Goal: Task Accomplishment & Management: Use online tool/utility

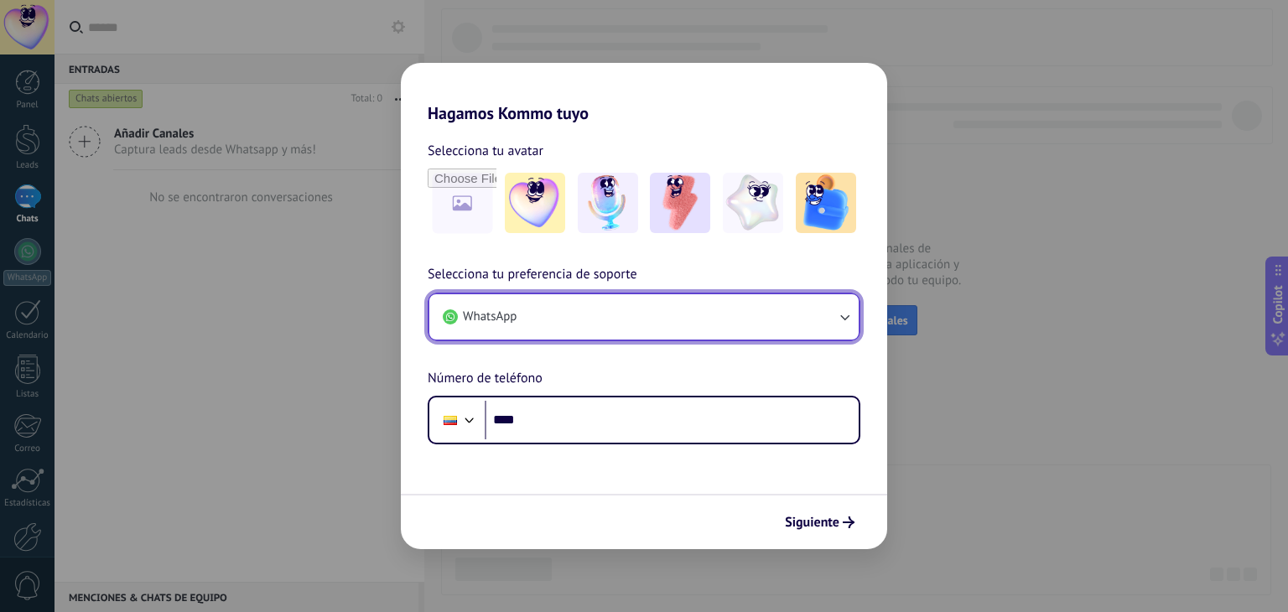
click at [547, 318] on button "WhatsApp" at bounding box center [643, 316] width 429 height 45
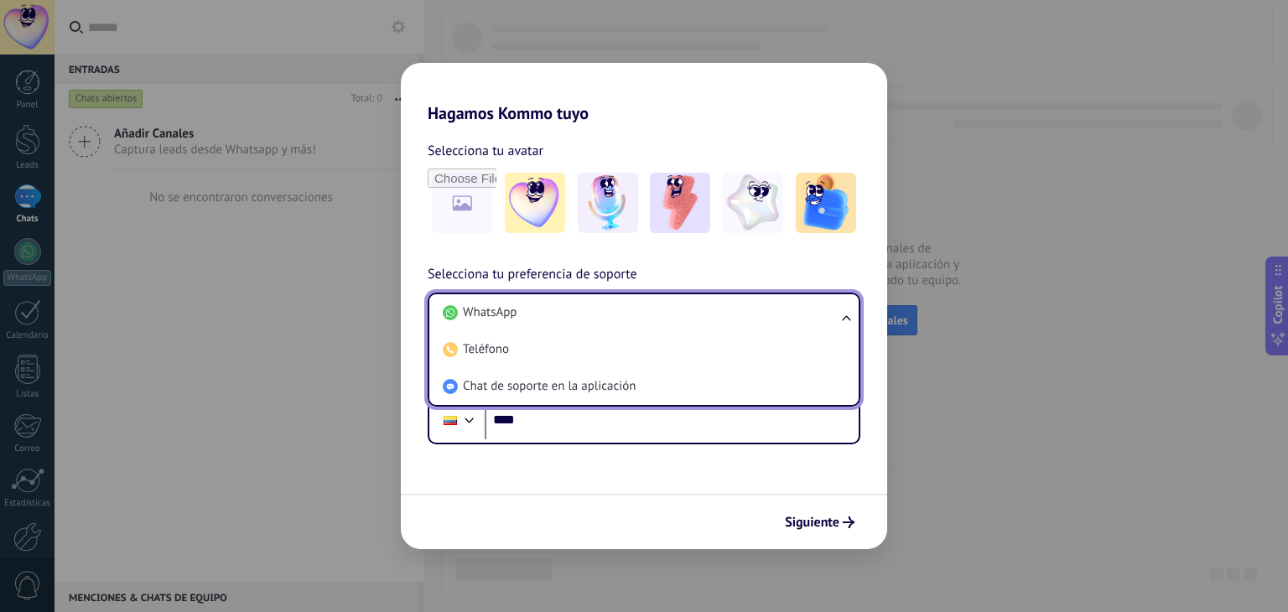
click at [547, 318] on li "WhatsApp" at bounding box center [640, 312] width 409 height 37
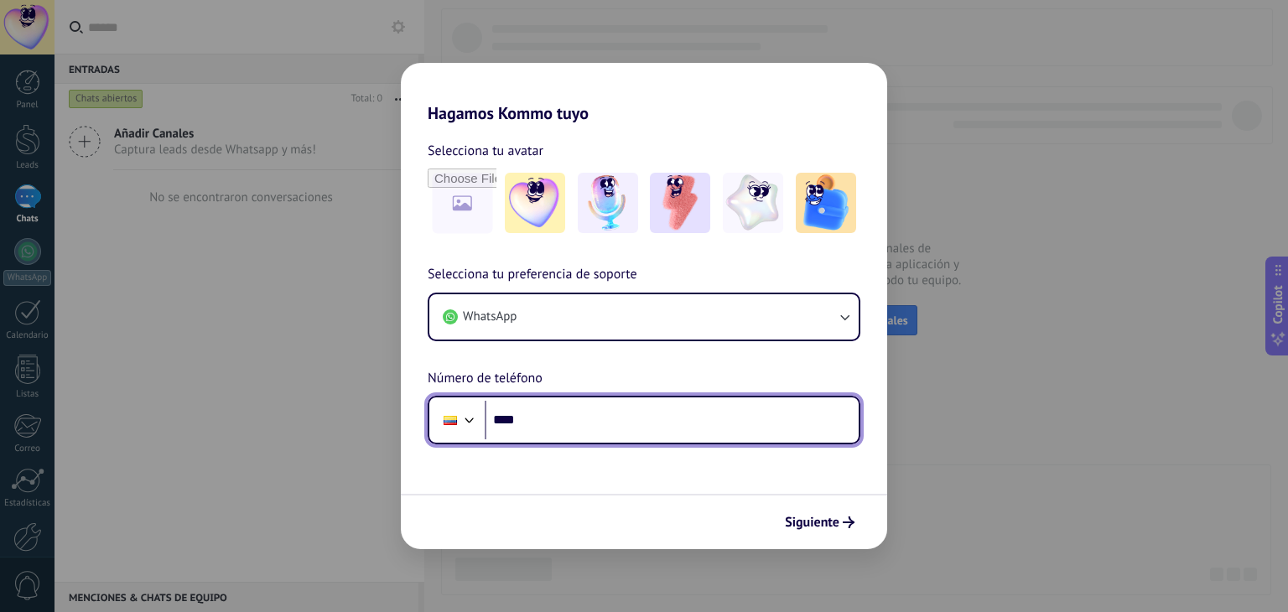
click at [602, 417] on input "****" at bounding box center [672, 420] width 374 height 39
type input "**********"
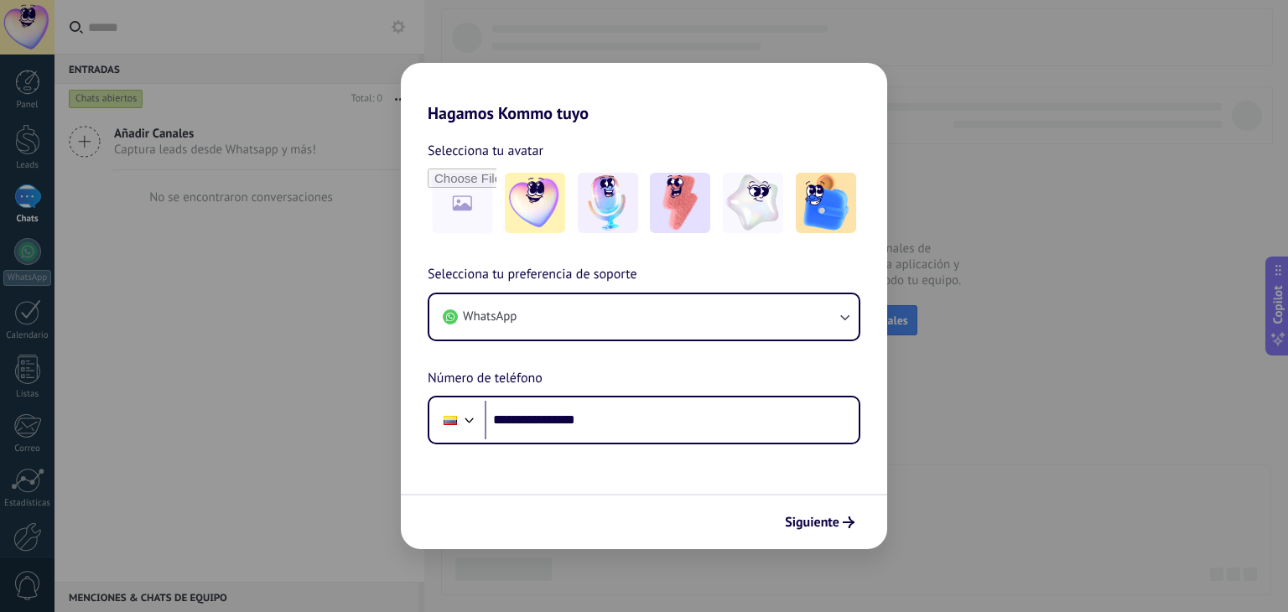
click at [860, 552] on div "**********" at bounding box center [644, 306] width 1288 height 612
click at [826, 517] on span "Siguiente" at bounding box center [812, 523] width 55 height 12
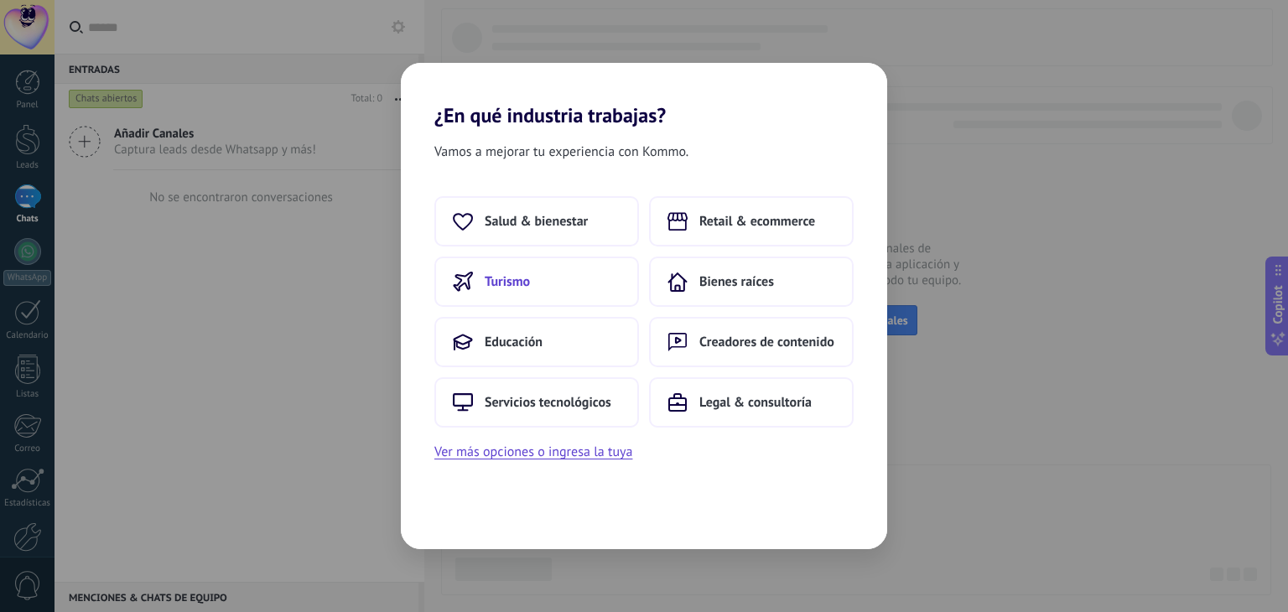
click at [541, 304] on button "Turismo" at bounding box center [536, 282] width 205 height 50
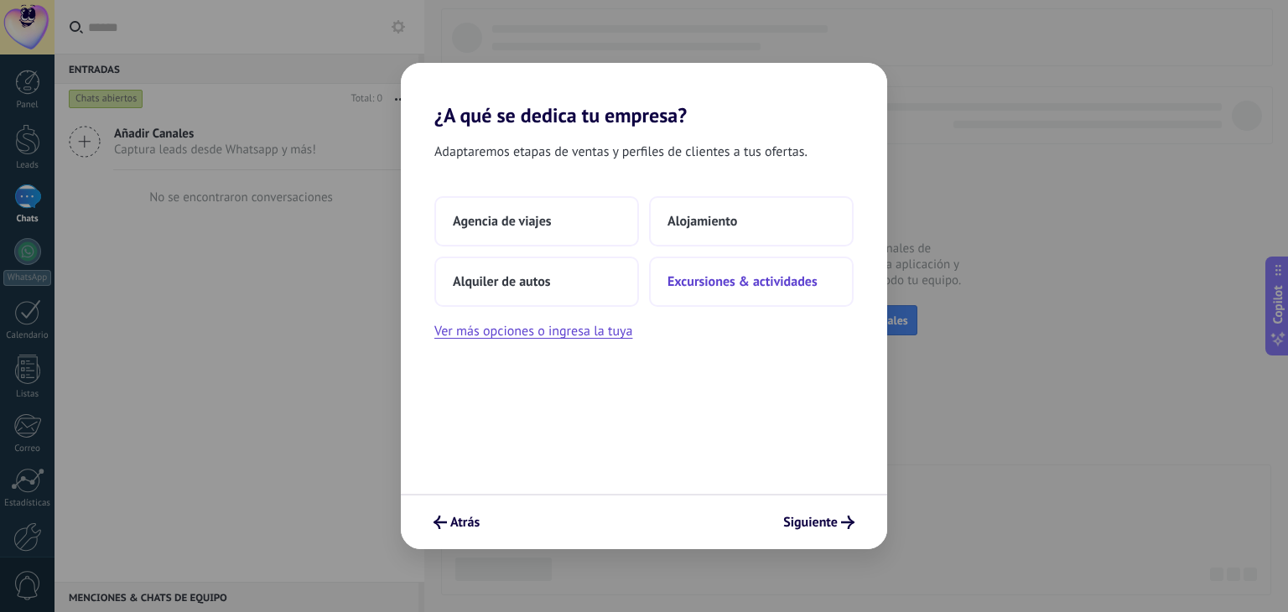
drag, startPoint x: 819, startPoint y: 525, endPoint x: 660, endPoint y: 304, distance: 272.3
click at [660, 304] on div "¿A qué se dedica tu empresa? Adaptaremos etapas de ventas y perfiles de cliente…" at bounding box center [644, 306] width 486 height 486
click at [827, 528] on span "Siguiente" at bounding box center [810, 523] width 55 height 12
click at [829, 533] on button "Siguiente" at bounding box center [819, 522] width 86 height 29
click at [592, 226] on button "Agencia de viajes" at bounding box center [536, 221] width 205 height 50
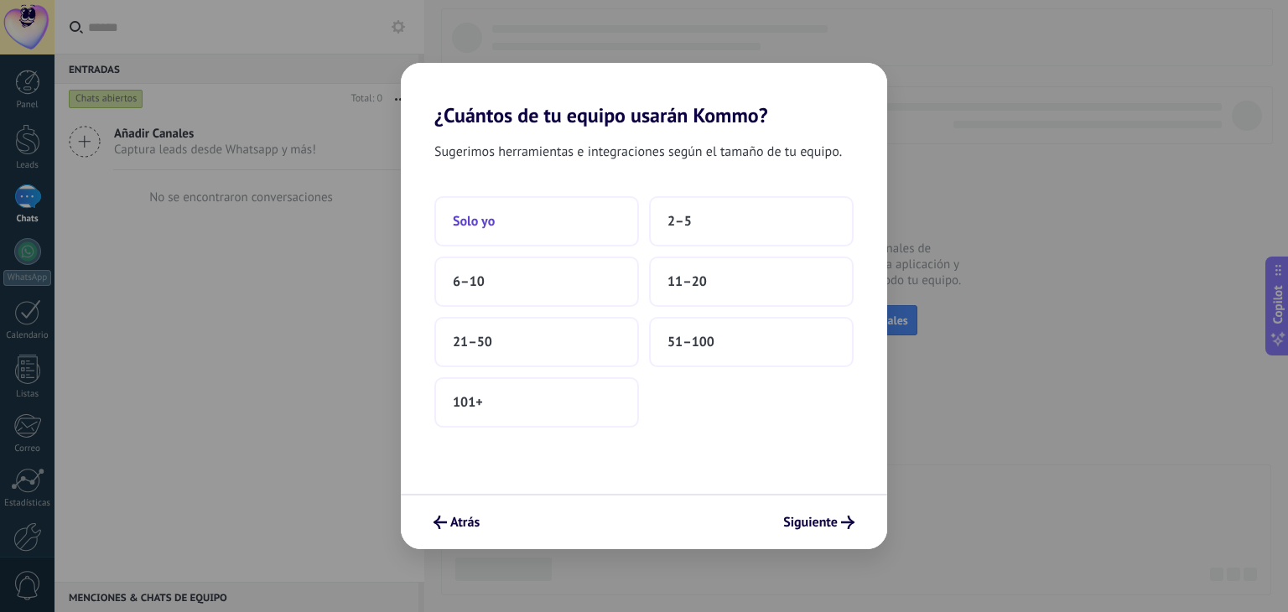
click at [606, 226] on button "Solo yo" at bounding box center [536, 221] width 205 height 50
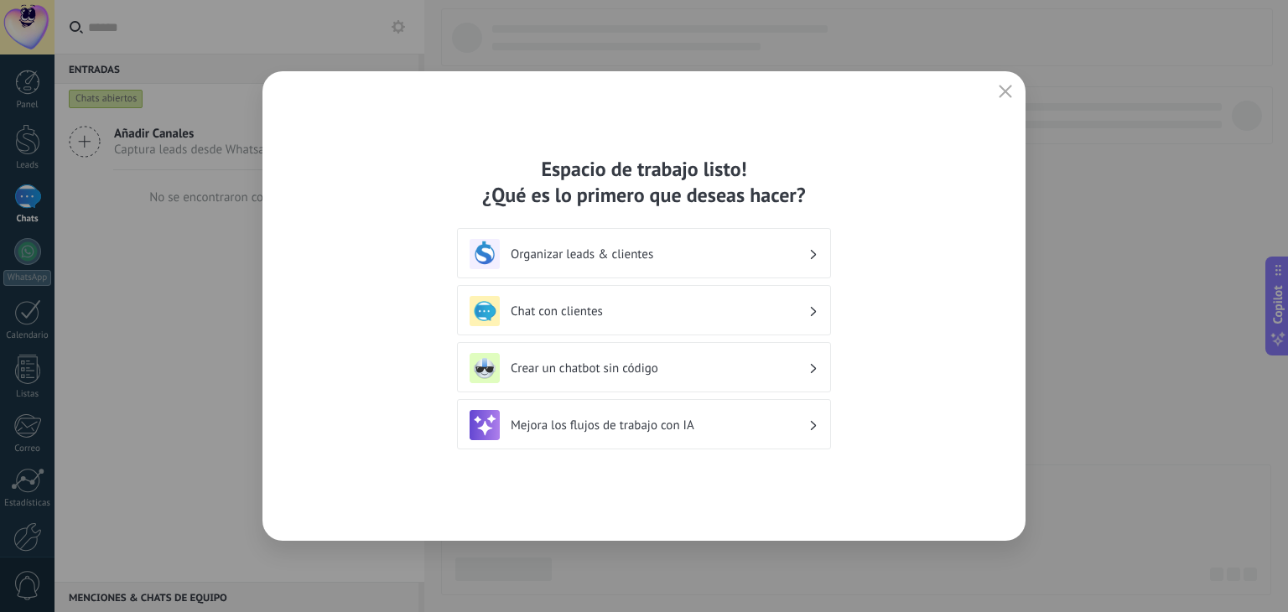
click at [694, 317] on h3 "Chat con clientes" at bounding box center [660, 312] width 298 height 16
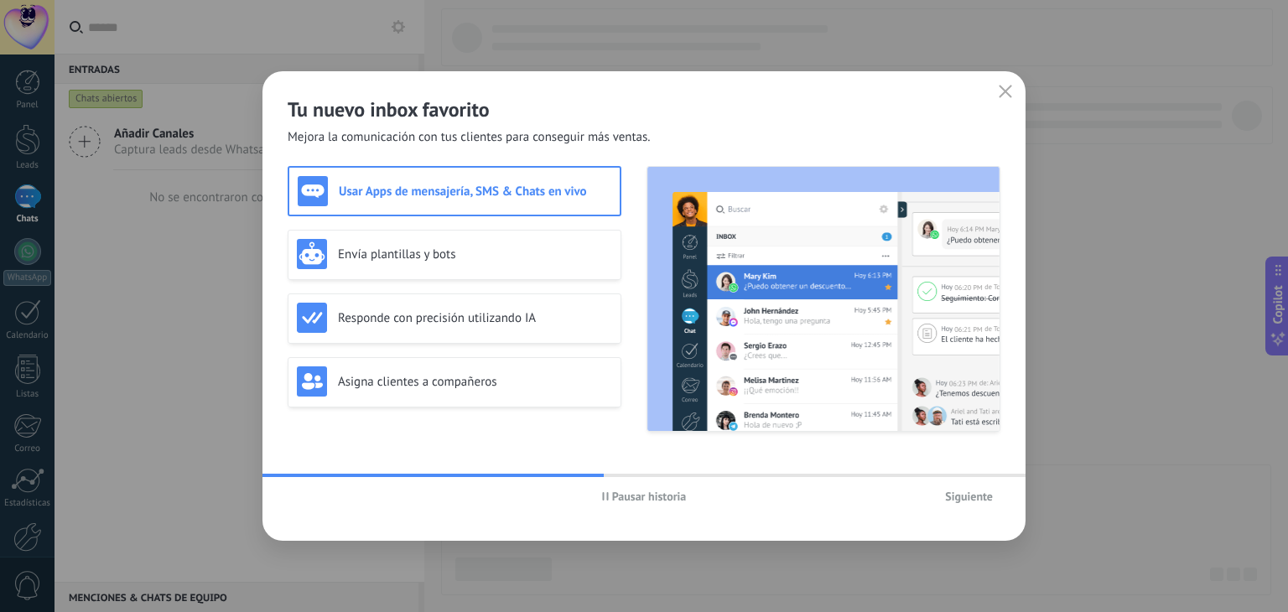
click at [345, 18] on div "Tu nuevo inbox favorito Mejora la comunicación con tus clientes para conseguir …" at bounding box center [644, 306] width 1288 height 612
click at [941, 505] on button "Siguiente" at bounding box center [969, 496] width 63 height 25
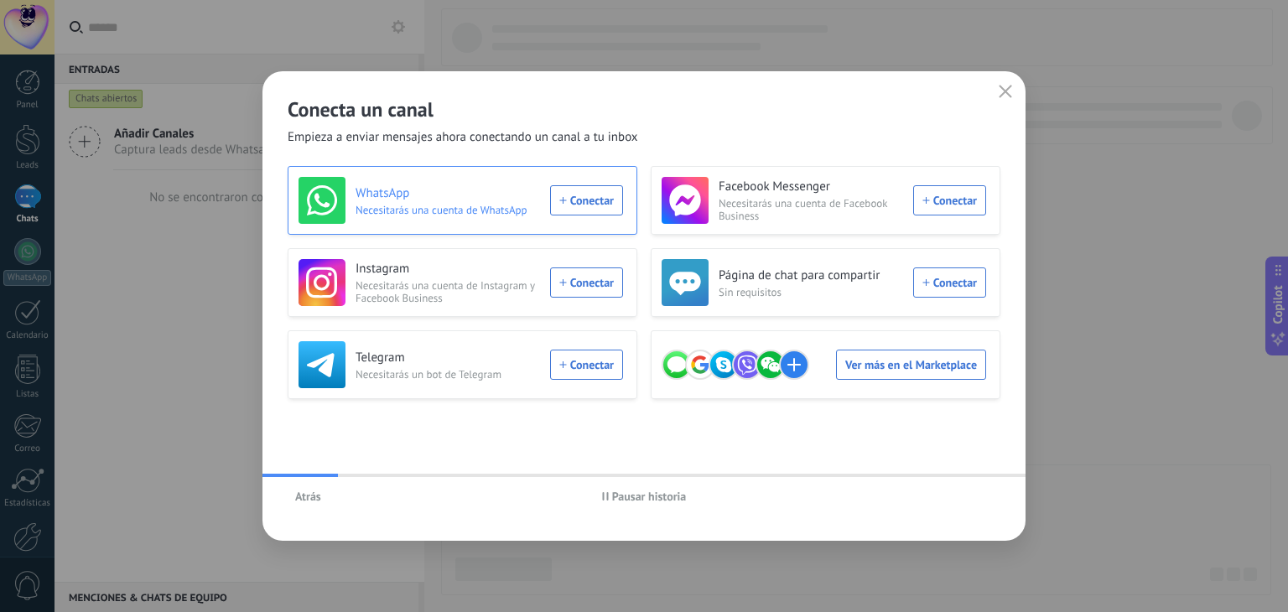
click at [550, 211] on div "WhatsApp Necesitarás una cuenta de WhatsApp Conectar" at bounding box center [461, 200] width 325 height 47
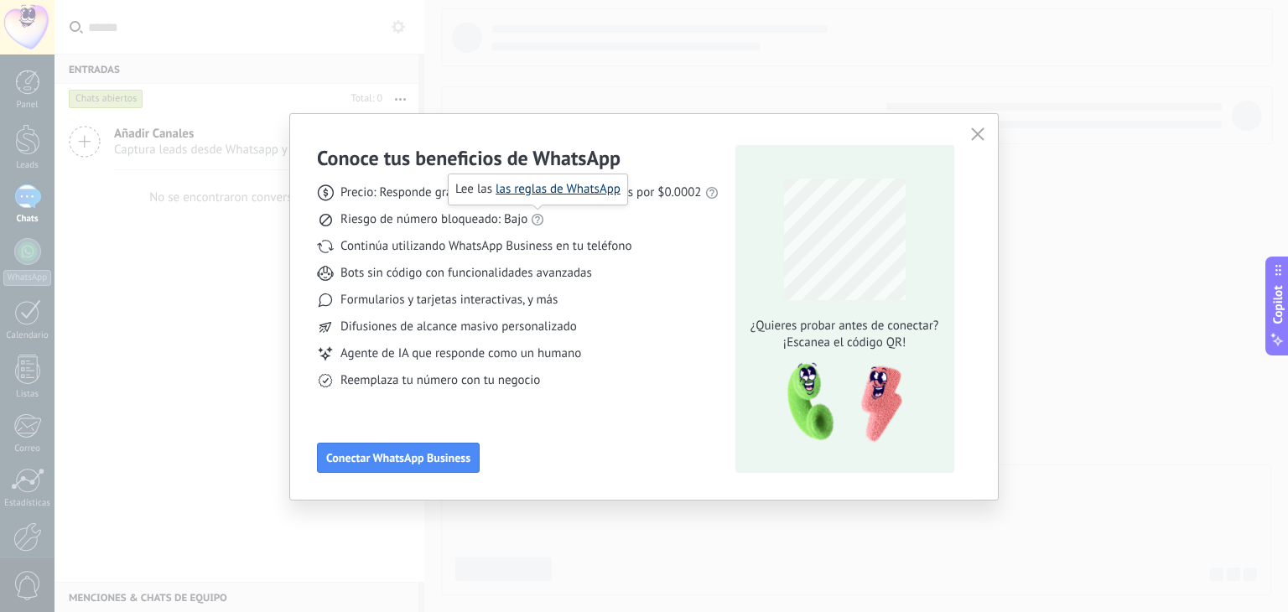
click at [537, 195] on link "las reglas de WhatsApp" at bounding box center [558, 189] width 125 height 16
drag, startPoint x: 394, startPoint y: 195, endPoint x: 643, endPoint y: 182, distance: 249.4
click at [643, 182] on div "Precio: Responde gratis o inicia nuevas conversaciones por $0.0002 Riesgo de nú…" at bounding box center [518, 280] width 402 height 218
click at [547, 176] on div "Precio: Responde gratis o inicia nuevas conversaciones por $0.0002 Riesgo de nú…" at bounding box center [518, 280] width 402 height 218
click at [524, 195] on span "Precio: Responde gratis o inicia nuevas conversaciones por $0.0002" at bounding box center [520, 193] width 361 height 17
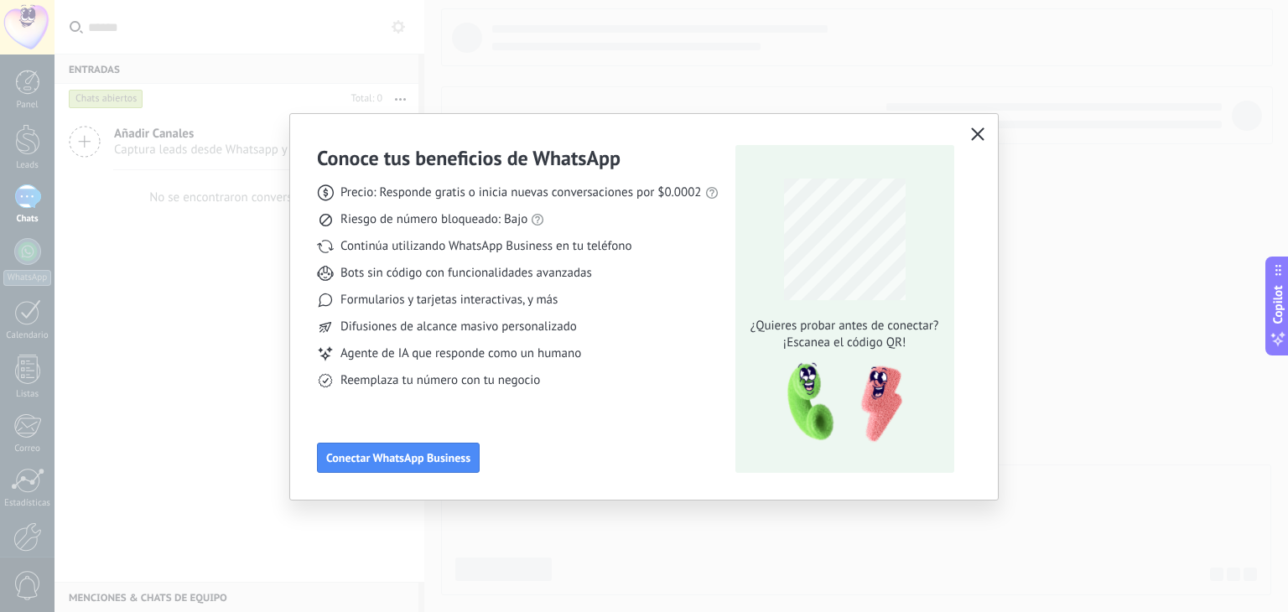
click at [975, 135] on icon "button" at bounding box center [977, 133] width 13 height 13
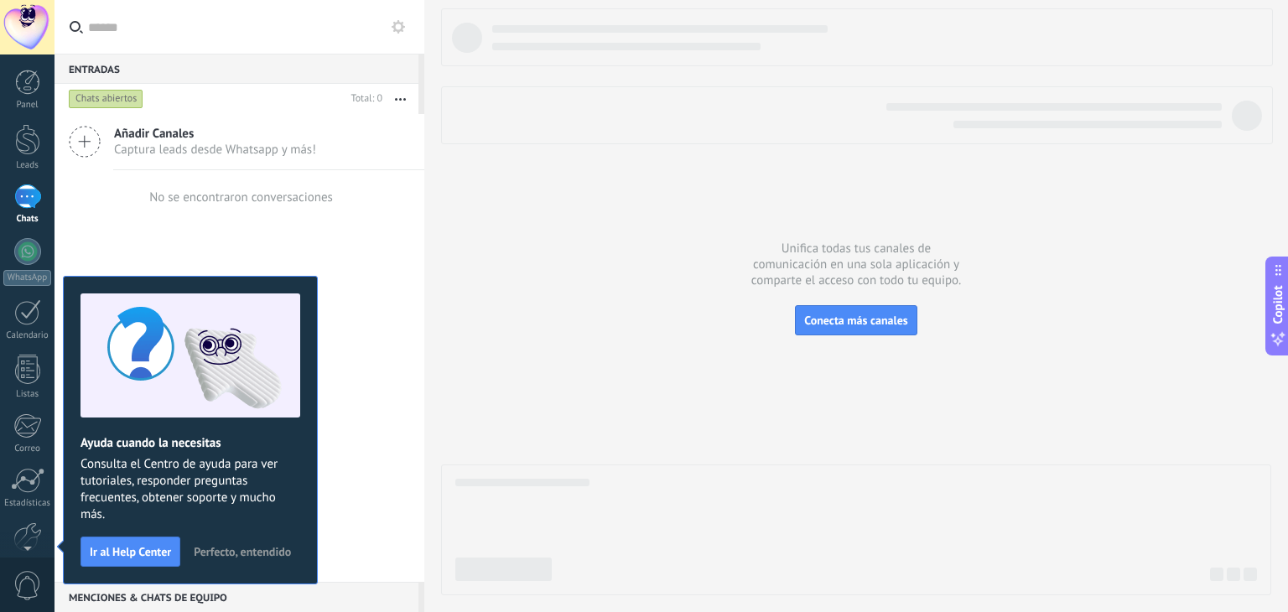
click at [260, 550] on span "Perfecto, entendido" at bounding box center [242, 552] width 97 height 12
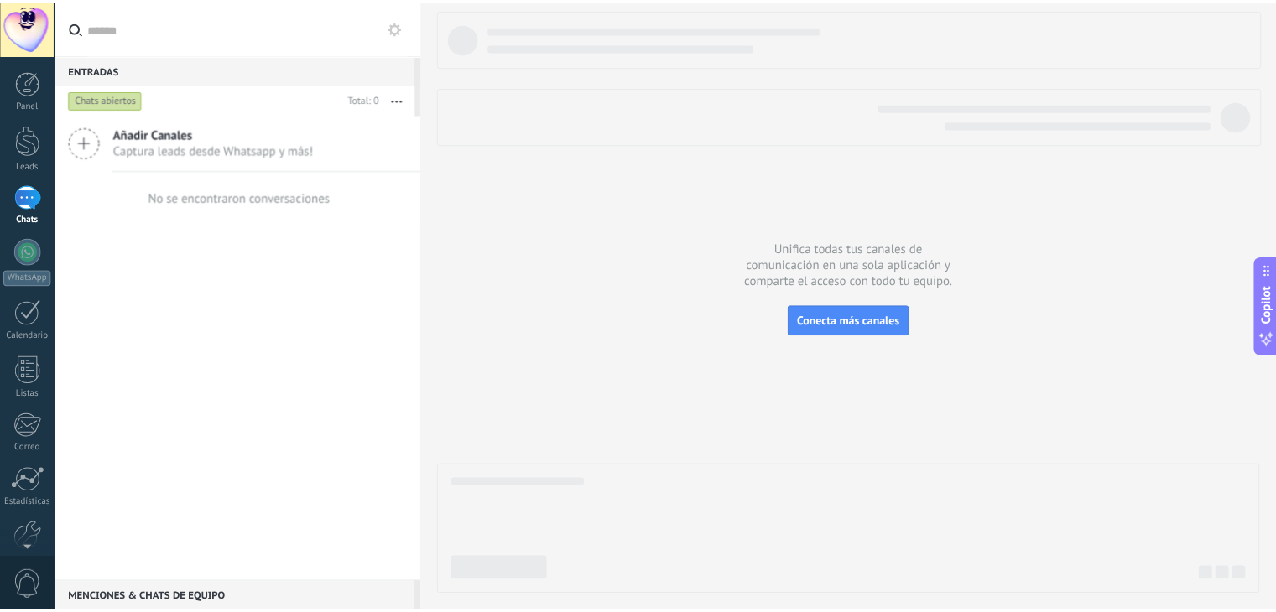
scroll to position [85, 0]
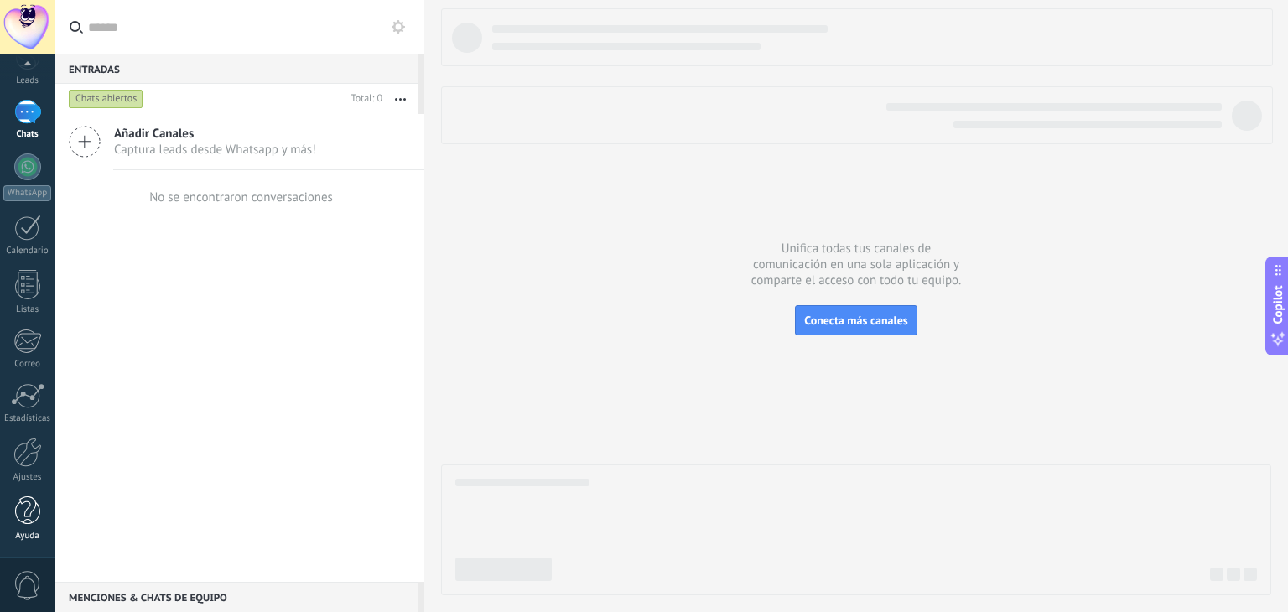
click at [28, 520] on div at bounding box center [27, 510] width 25 height 29
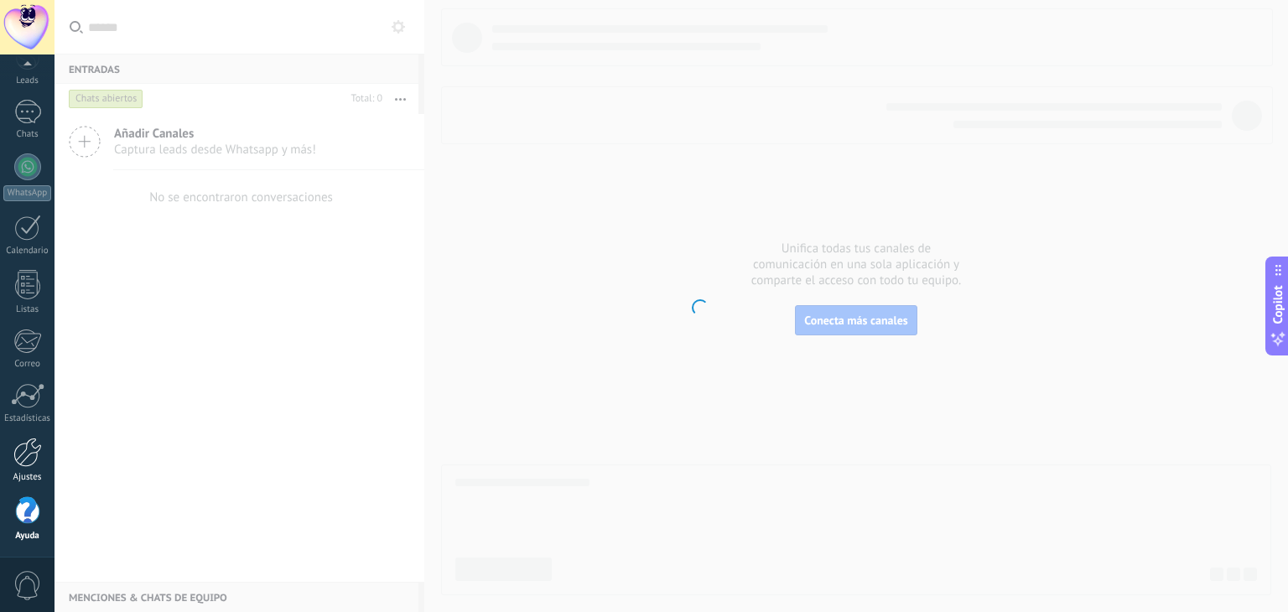
click at [27, 455] on div at bounding box center [27, 452] width 29 height 29
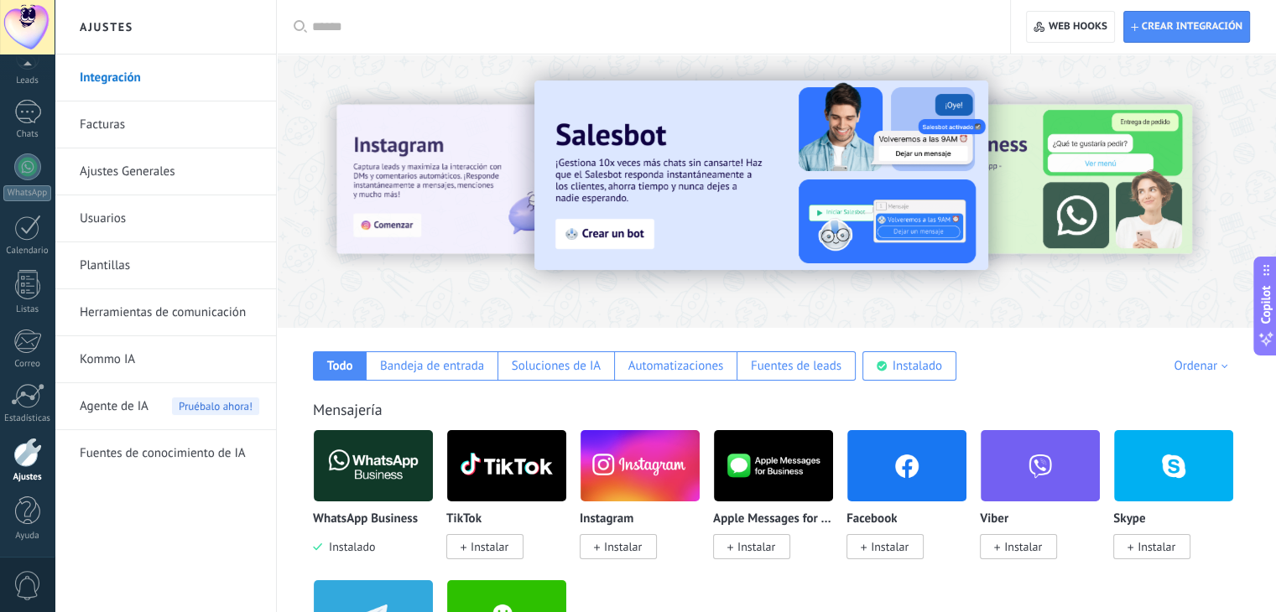
click at [372, 19] on input "text" at bounding box center [649, 27] width 674 height 18
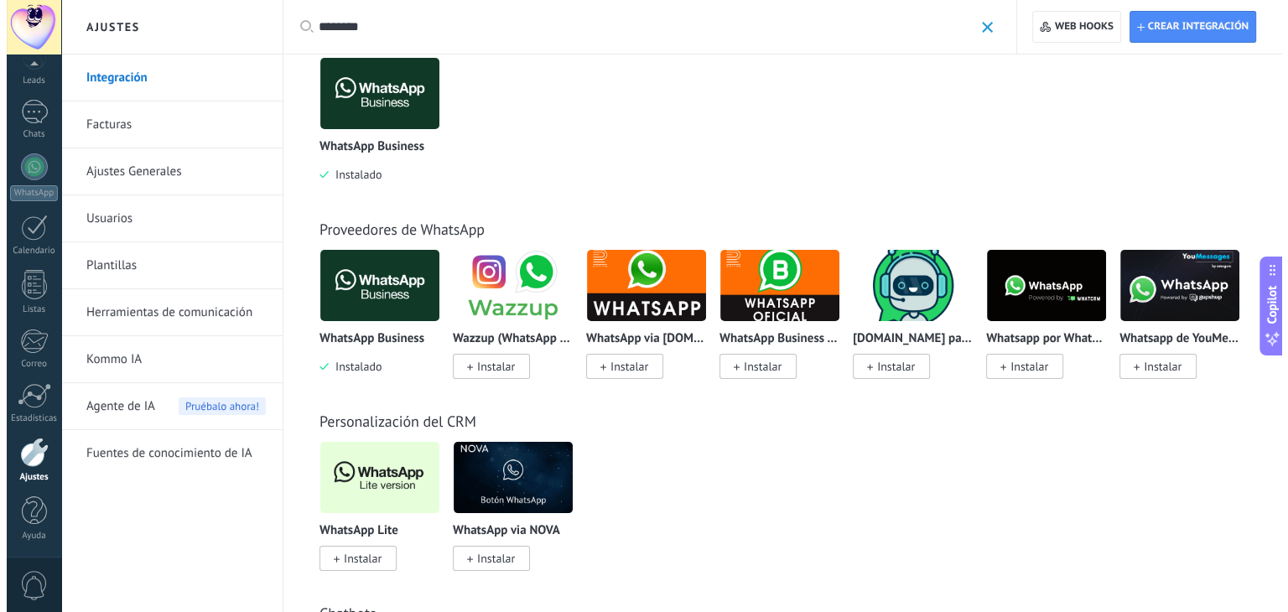
scroll to position [143, 0]
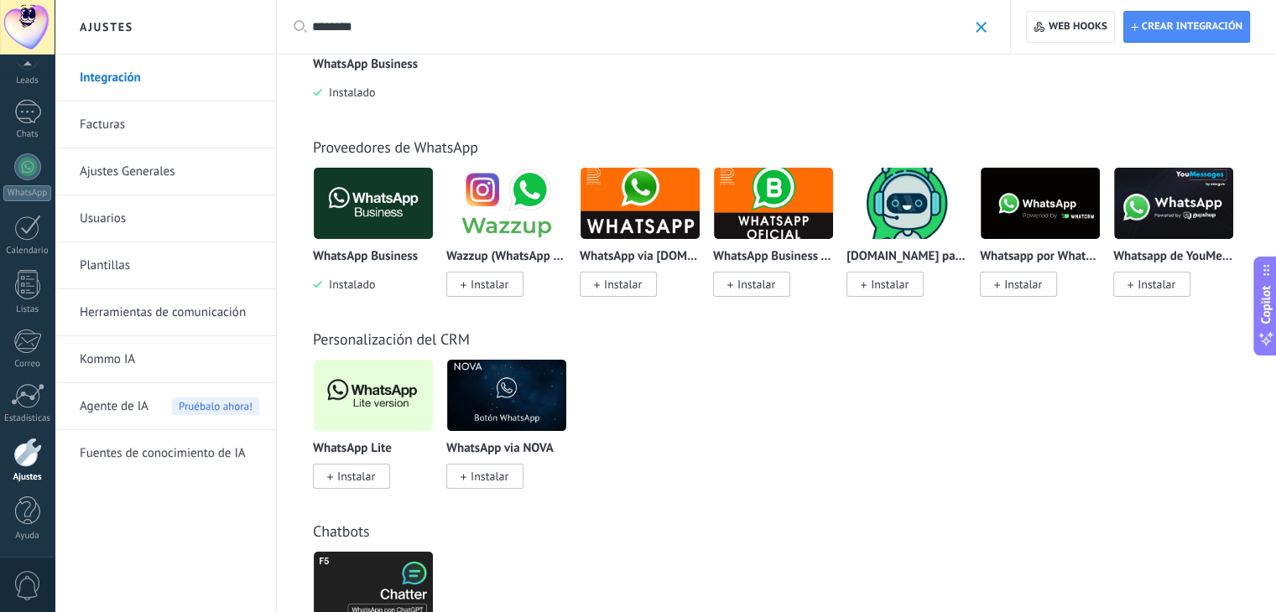
type input "********"
click at [376, 399] on img at bounding box center [373, 395] width 119 height 81
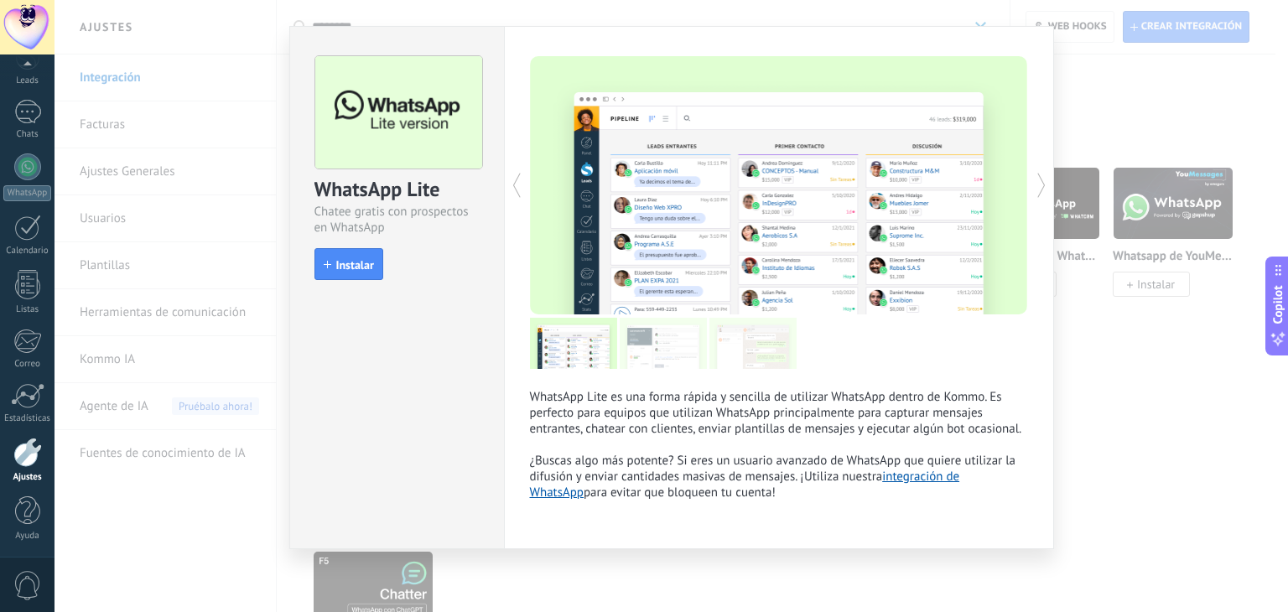
scroll to position [29, 0]
click at [340, 248] on button "Instalar" at bounding box center [348, 264] width 69 height 32
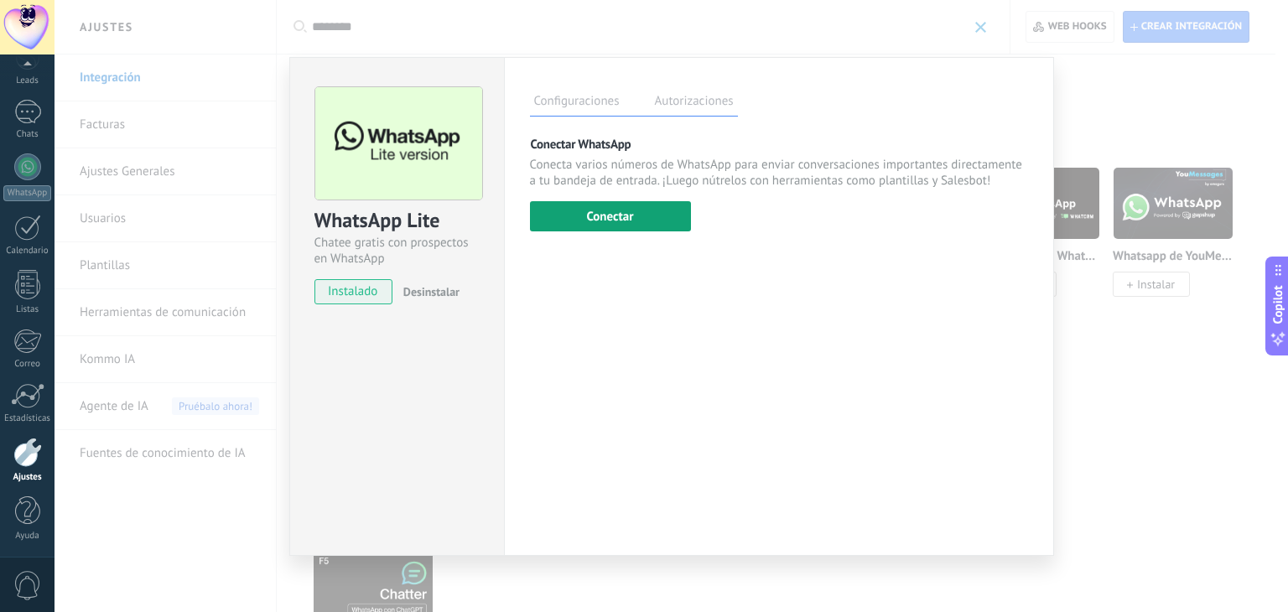
click at [620, 204] on button "Conectar" at bounding box center [610, 216] width 161 height 30
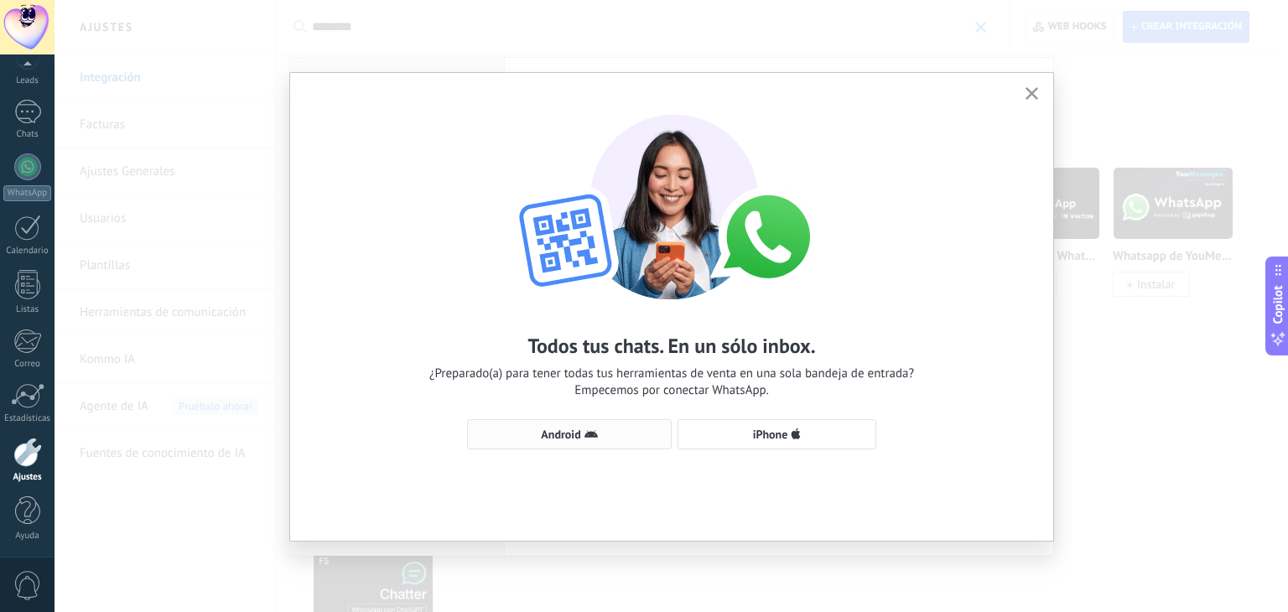
click at [579, 429] on span "Android" at bounding box center [560, 435] width 39 height 12
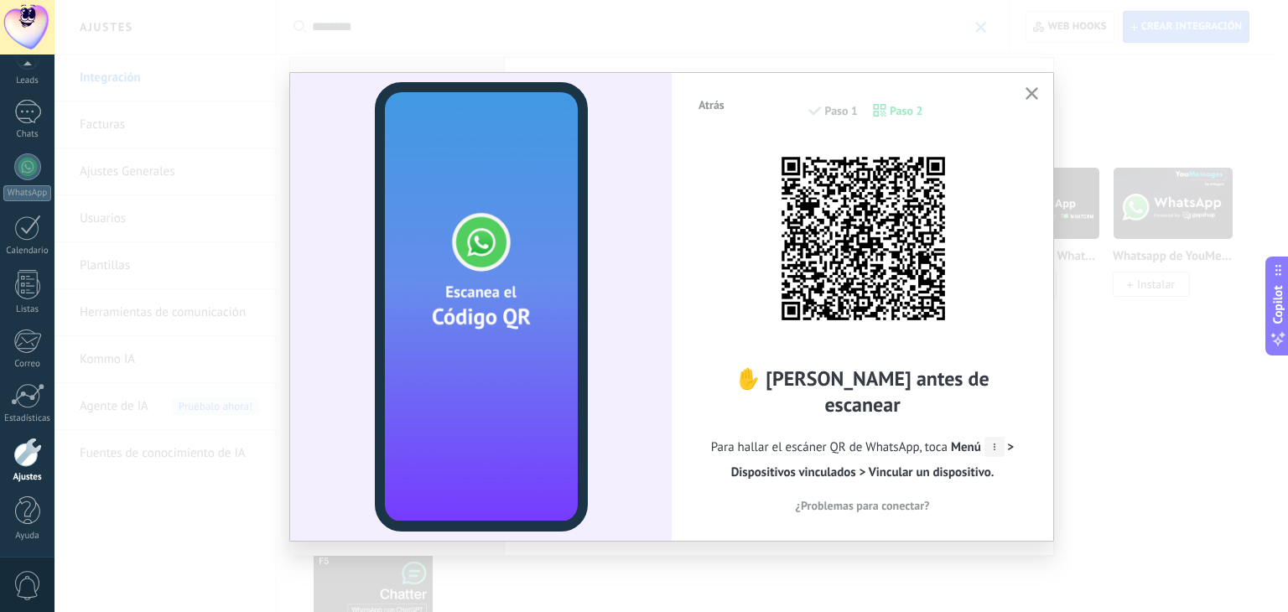
click at [907, 467] on span "Para hallar el escáner QR de WhatsApp, toca Menú > Dispositivos vinculados > Vi…" at bounding box center [862, 460] width 331 height 50
click at [873, 493] on button "¿Problemas para conectar?" at bounding box center [862, 505] width 331 height 25
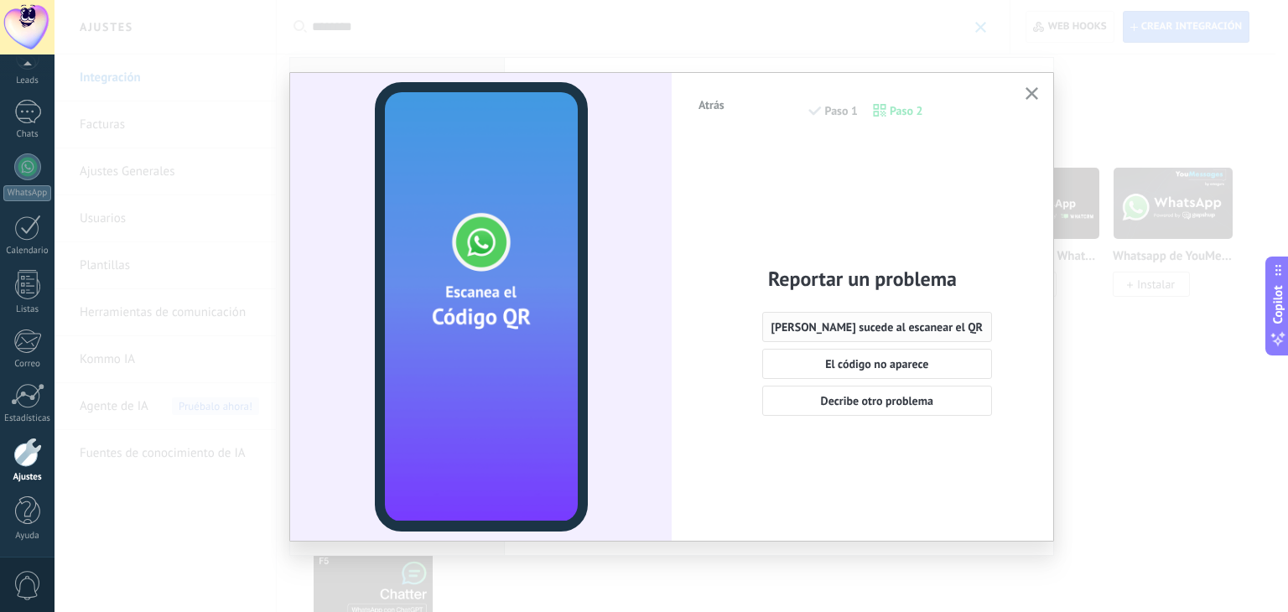
click at [859, 323] on span "Nada sucede al escanear el QR" at bounding box center [878, 327] width 212 height 12
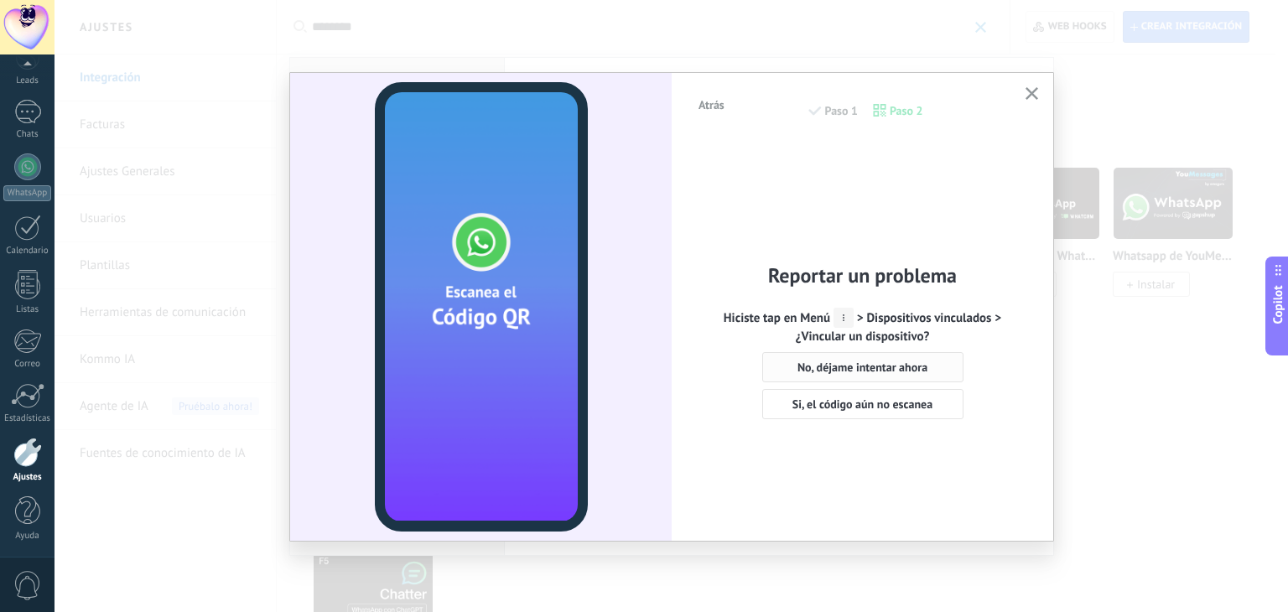
click at [866, 370] on span "No, déjame intentar ahora" at bounding box center [863, 367] width 130 height 12
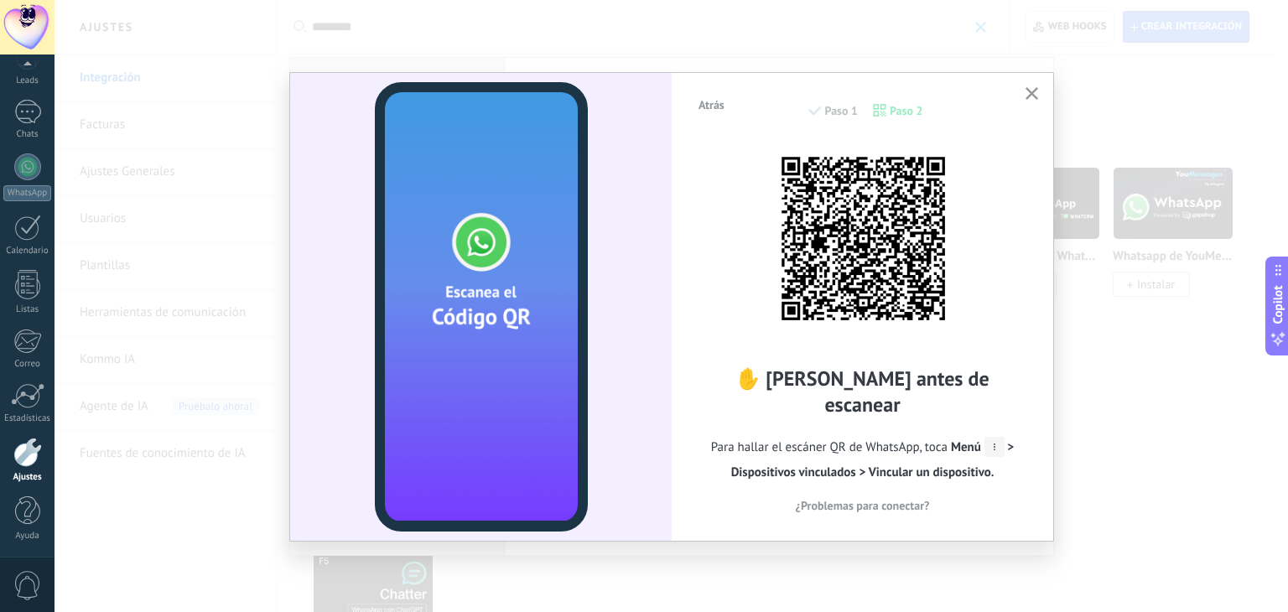
click at [863, 500] on button "¿Problemas para conectar?" at bounding box center [862, 505] width 331 height 25
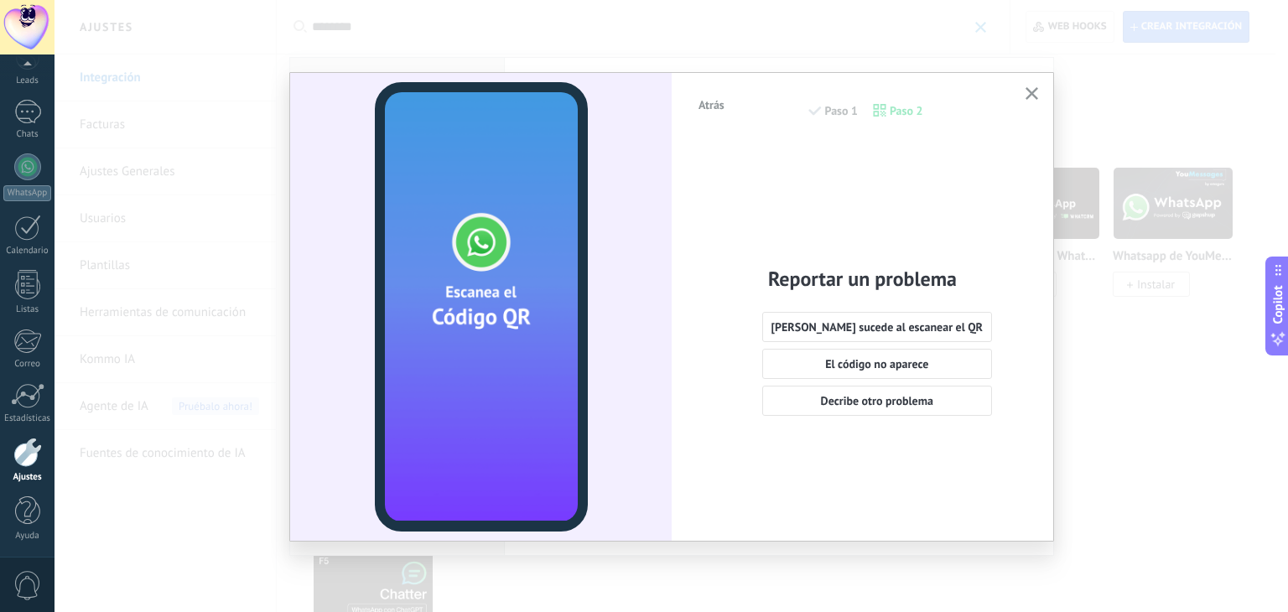
click at [1037, 98] on icon "button" at bounding box center [1032, 93] width 13 height 13
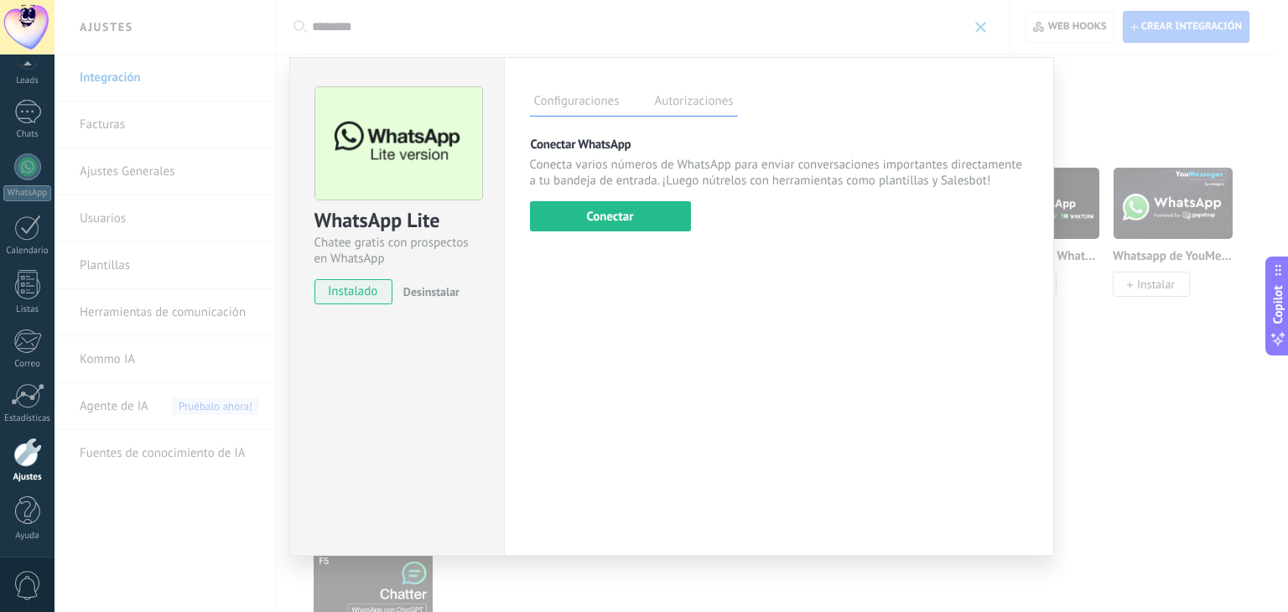
click at [684, 115] on label "Autorizaciones" at bounding box center [694, 103] width 87 height 24
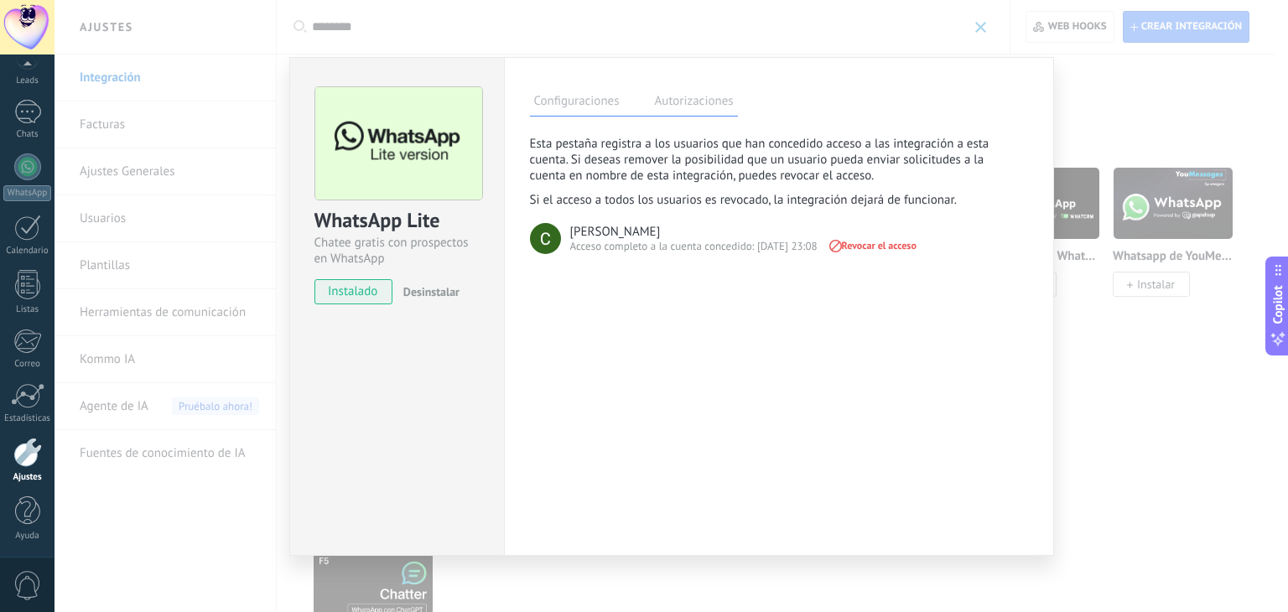
click at [580, 97] on label "Configuraciones" at bounding box center [577, 103] width 94 height 24
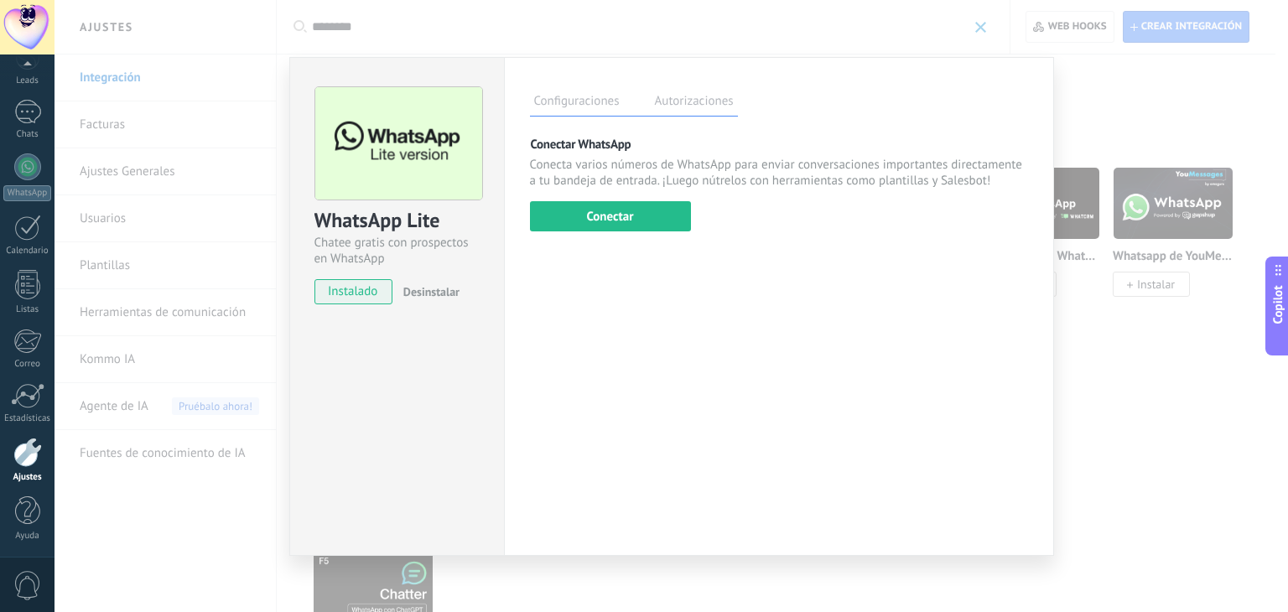
click at [1120, 404] on div "WhatsApp Lite Chatee gratis con prospectos en WhatsApp instalado Desinstalar Co…" at bounding box center [672, 306] width 1234 height 612
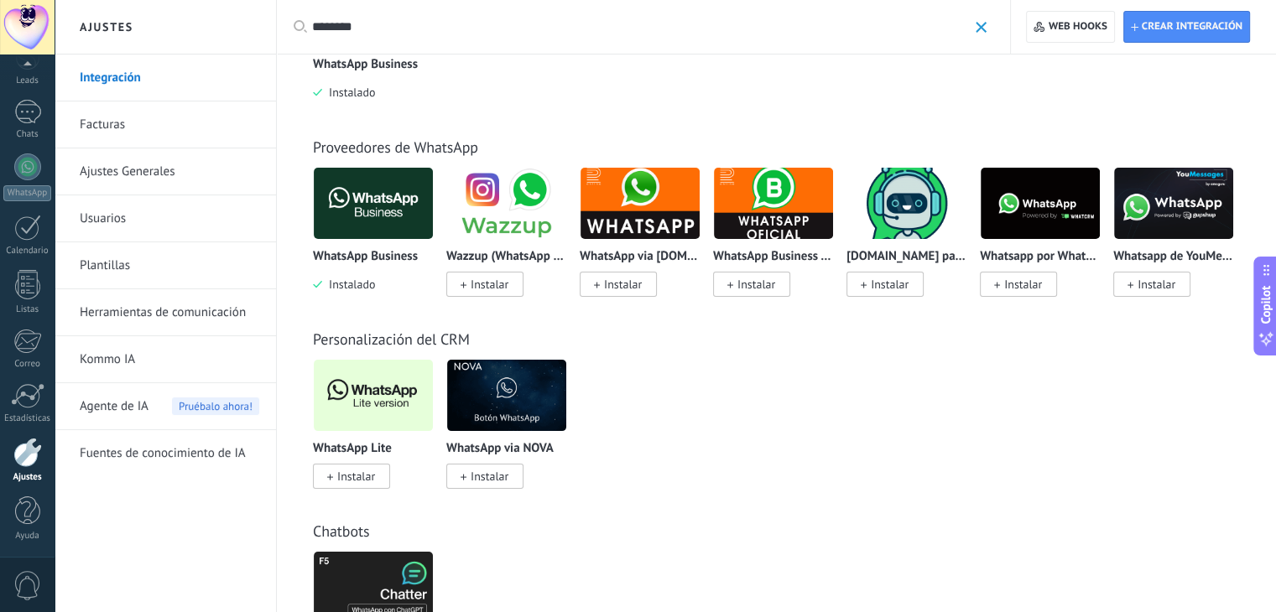
click at [348, 389] on img at bounding box center [373, 395] width 119 height 81
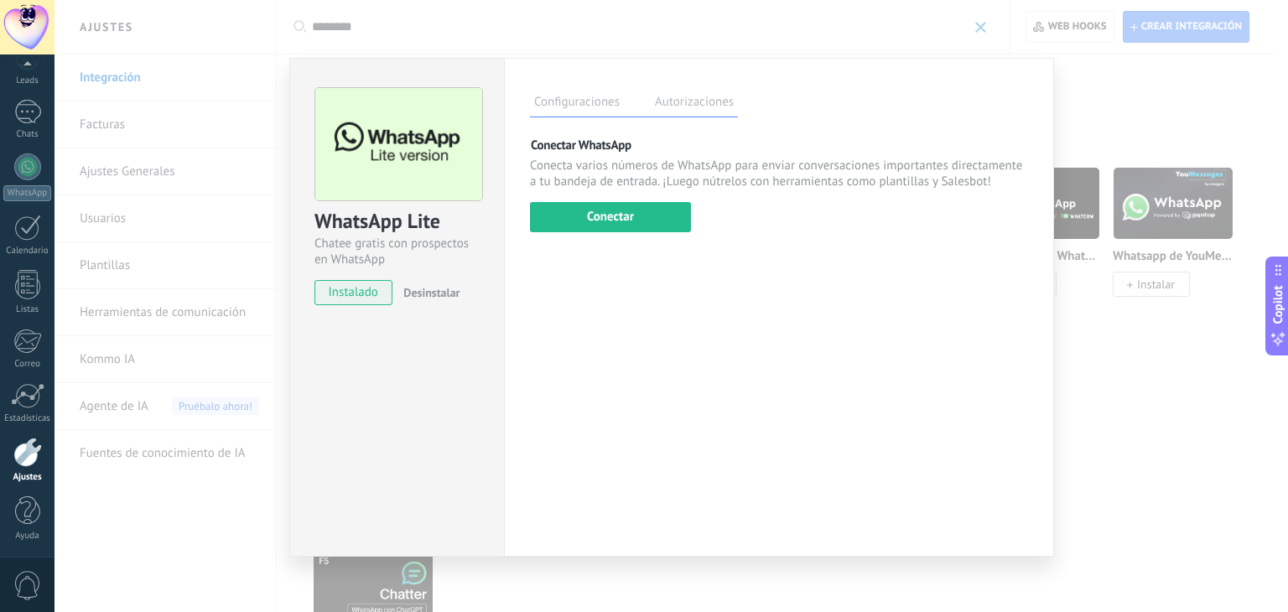
click at [223, 306] on div "WhatsApp Lite Chatee gratis con prospectos en WhatsApp instalado Desinstalar Co…" at bounding box center [672, 306] width 1234 height 612
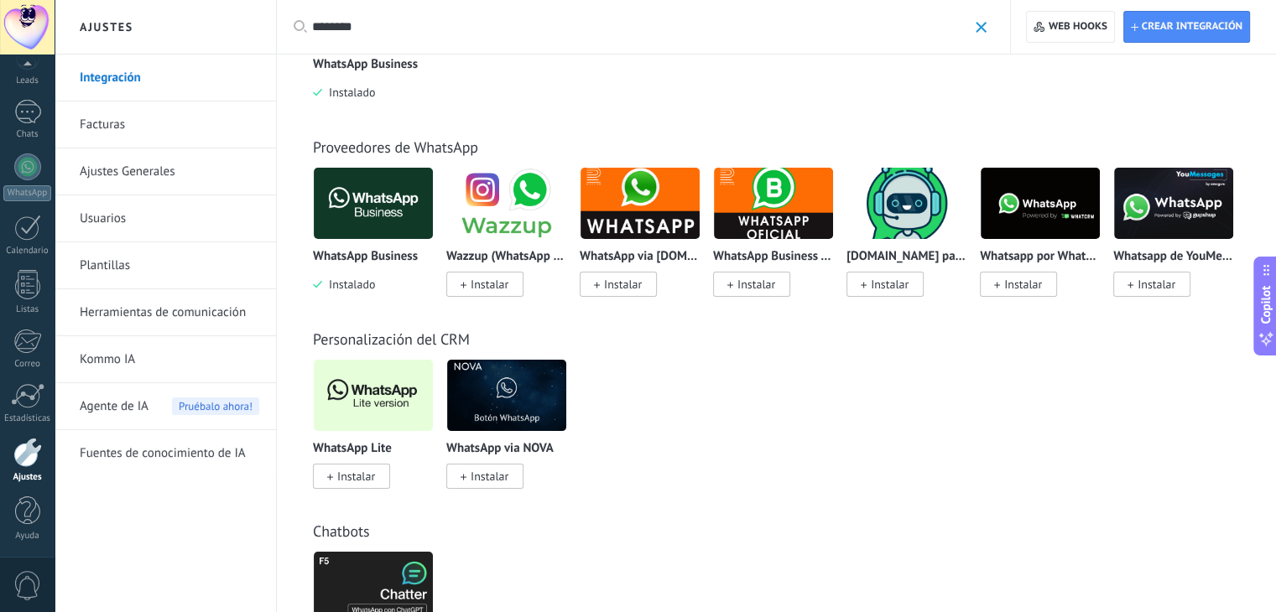
click at [345, 482] on span "Instalar" at bounding box center [356, 476] width 38 height 15
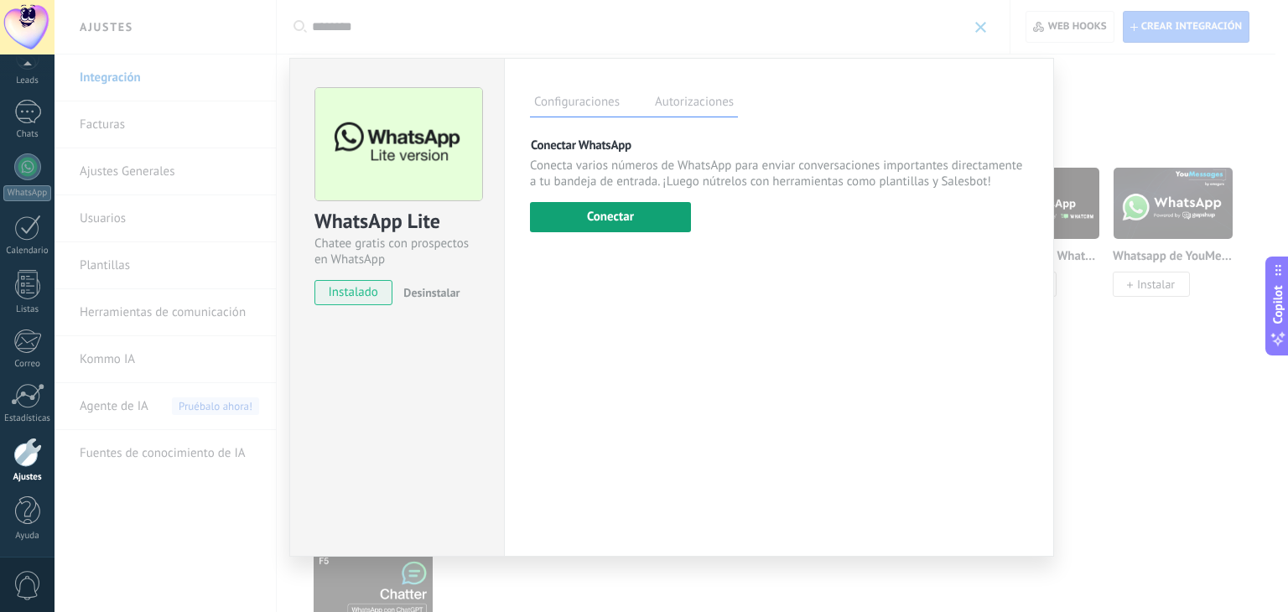
click at [606, 212] on button "Conectar" at bounding box center [610, 217] width 161 height 30
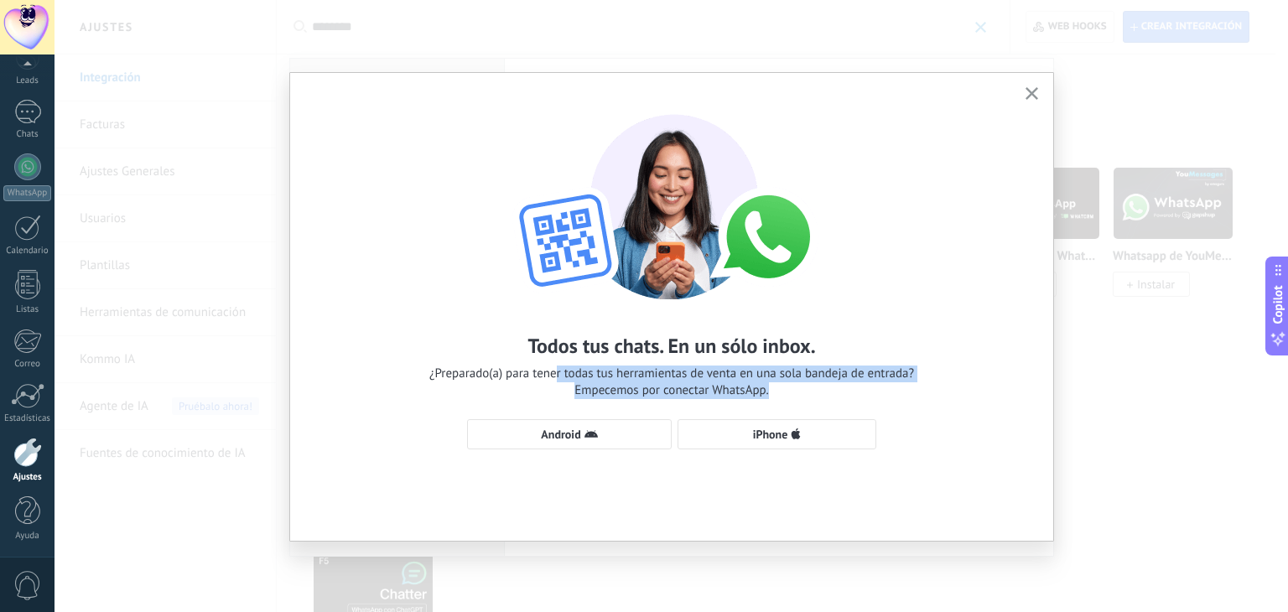
drag, startPoint x: 554, startPoint y: 374, endPoint x: 818, endPoint y: 407, distance: 265.4
click at [818, 407] on div "Todos tus chats. En un sólo inbox. ¿Preparado(a) para tener todas tus herramien…" at bounding box center [671, 274] width 763 height 402
click at [793, 432] on use "button" at bounding box center [796, 433] width 9 height 11
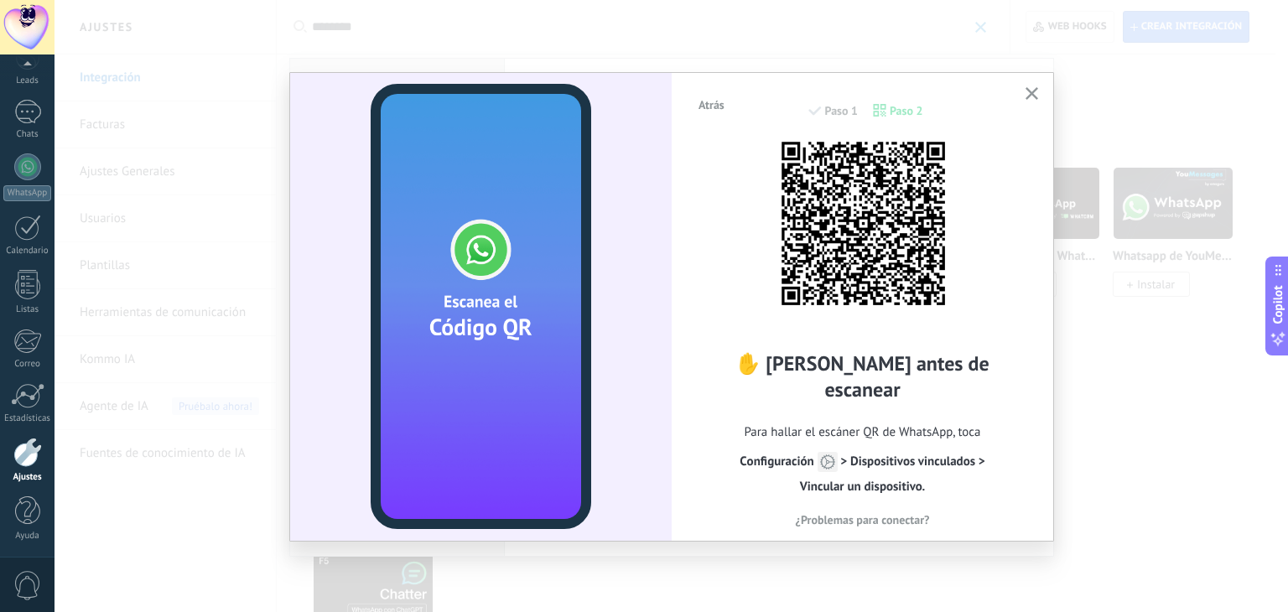
click at [1037, 88] on icon "button" at bounding box center [1032, 93] width 13 height 13
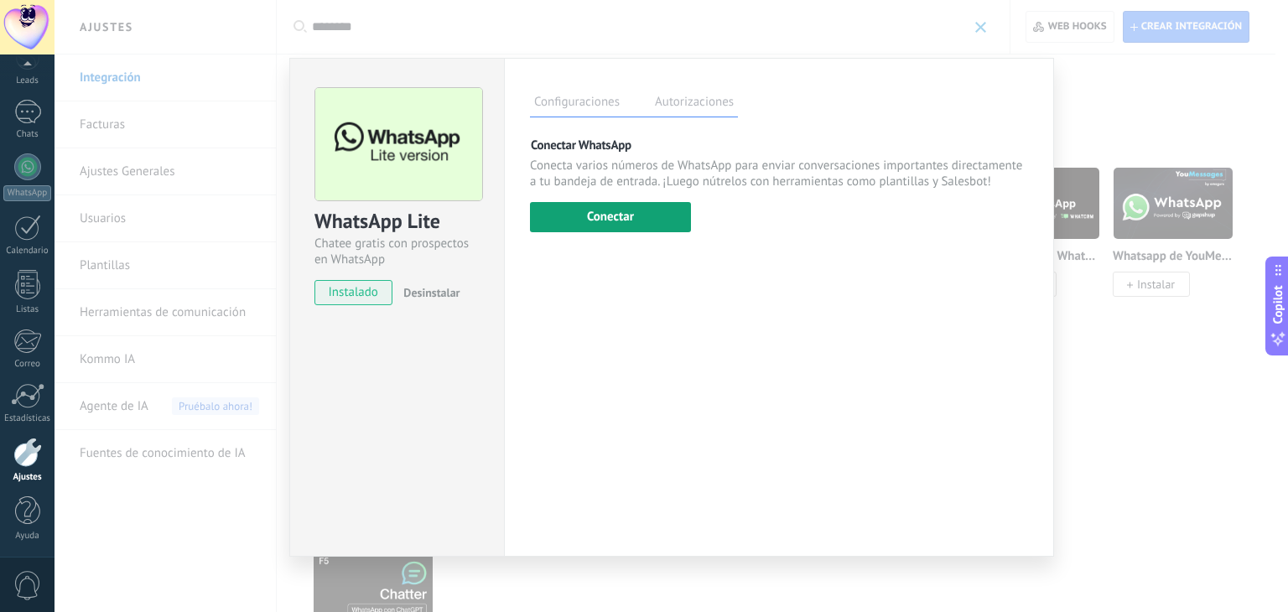
click at [595, 212] on button "Conectar" at bounding box center [610, 217] width 161 height 30
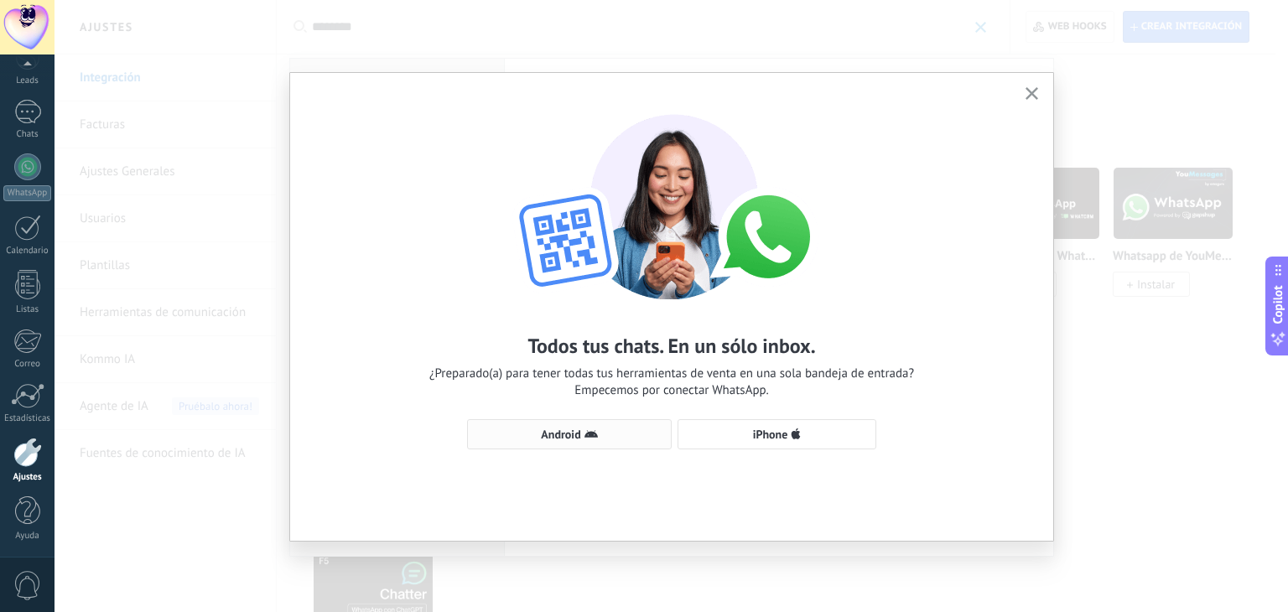
click at [585, 437] on icon "button" at bounding box center [591, 434] width 13 height 13
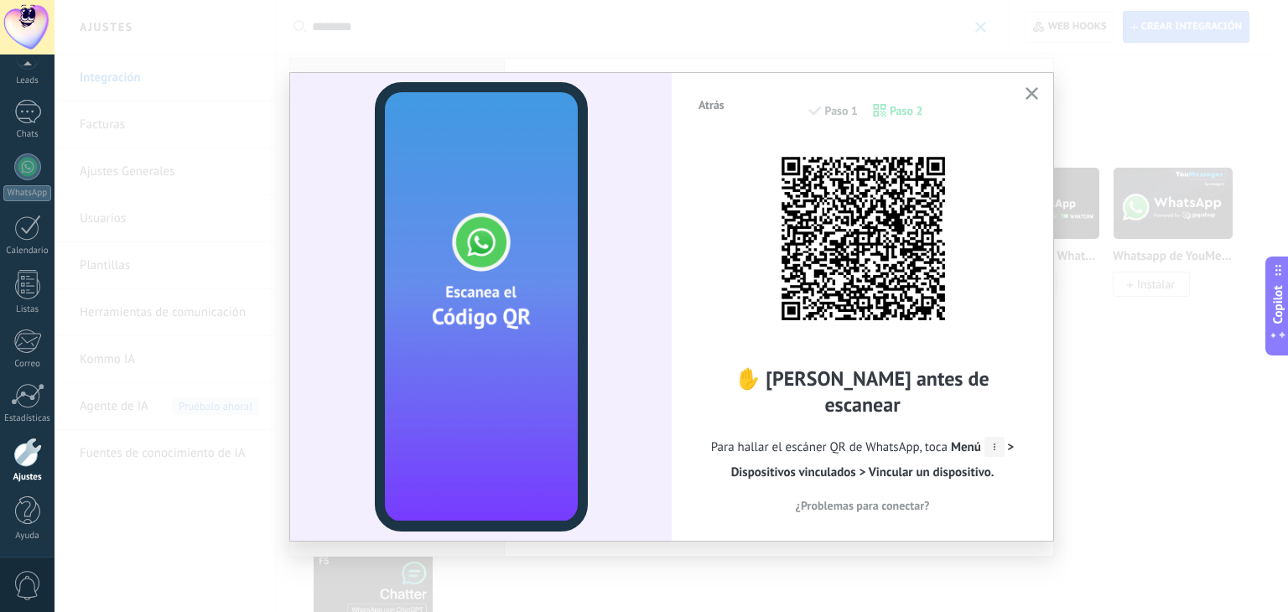
click at [888, 247] on img at bounding box center [863, 238] width 185 height 185
click at [833, 115] on div "Atrás Paso 1 Paso 2" at bounding box center [862, 119] width 331 height 43
click at [907, 107] on div "Atrás Paso 1 Paso 2" at bounding box center [862, 119] width 331 height 43
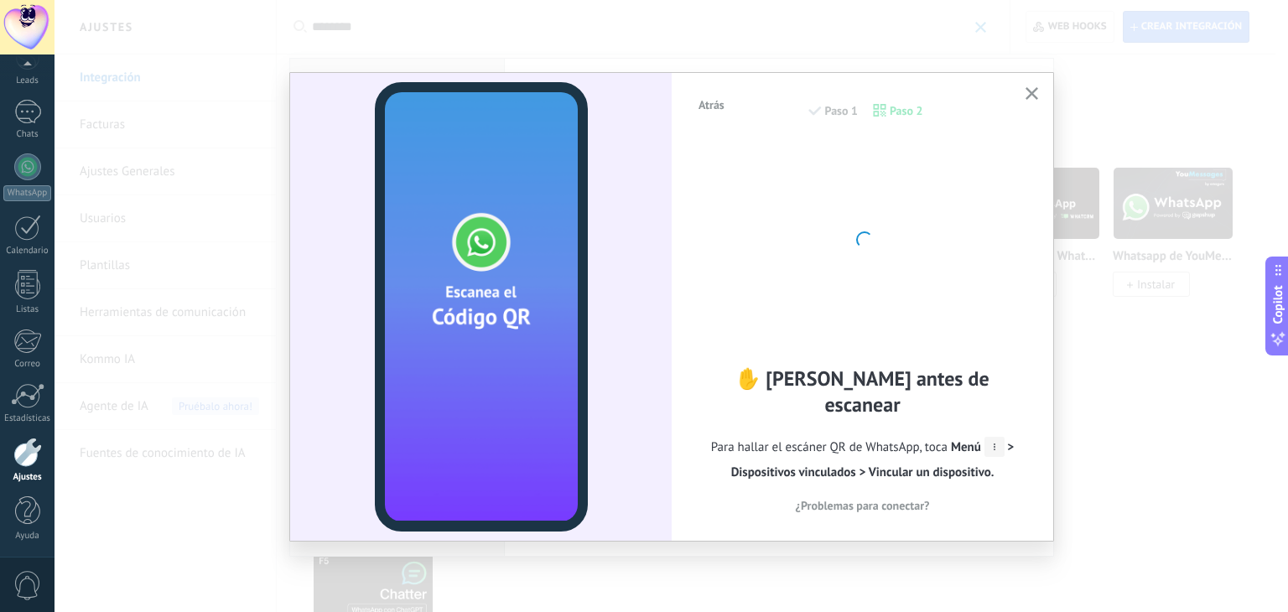
click at [1027, 102] on button "button" at bounding box center [1031, 94] width 21 height 23
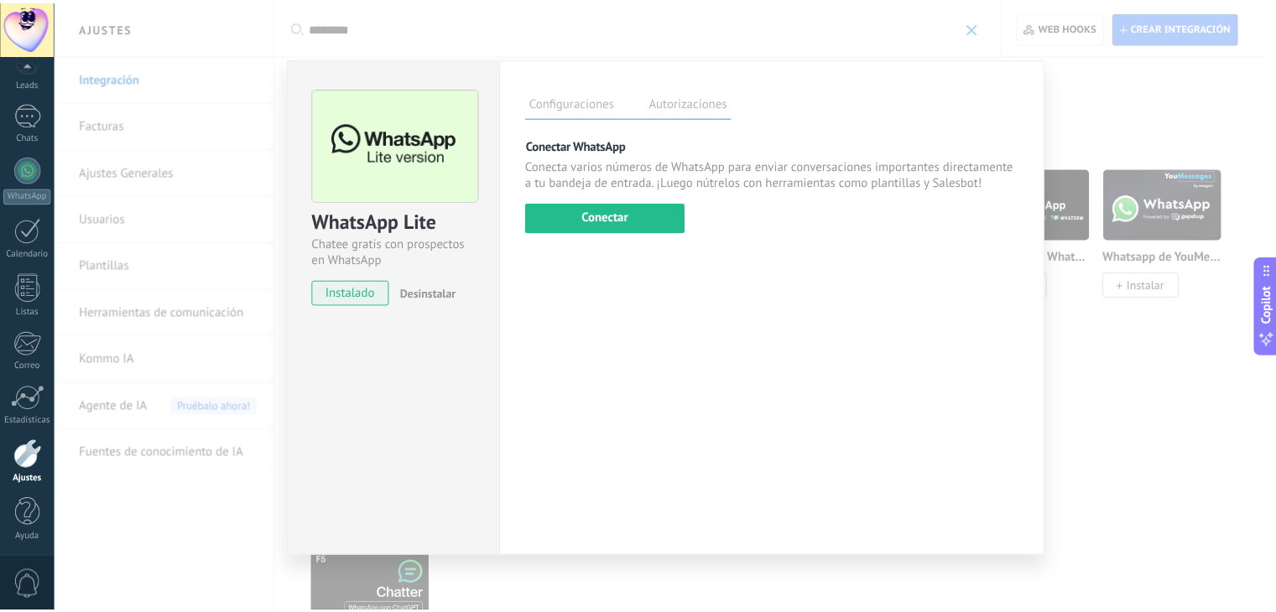
scroll to position [85, 0]
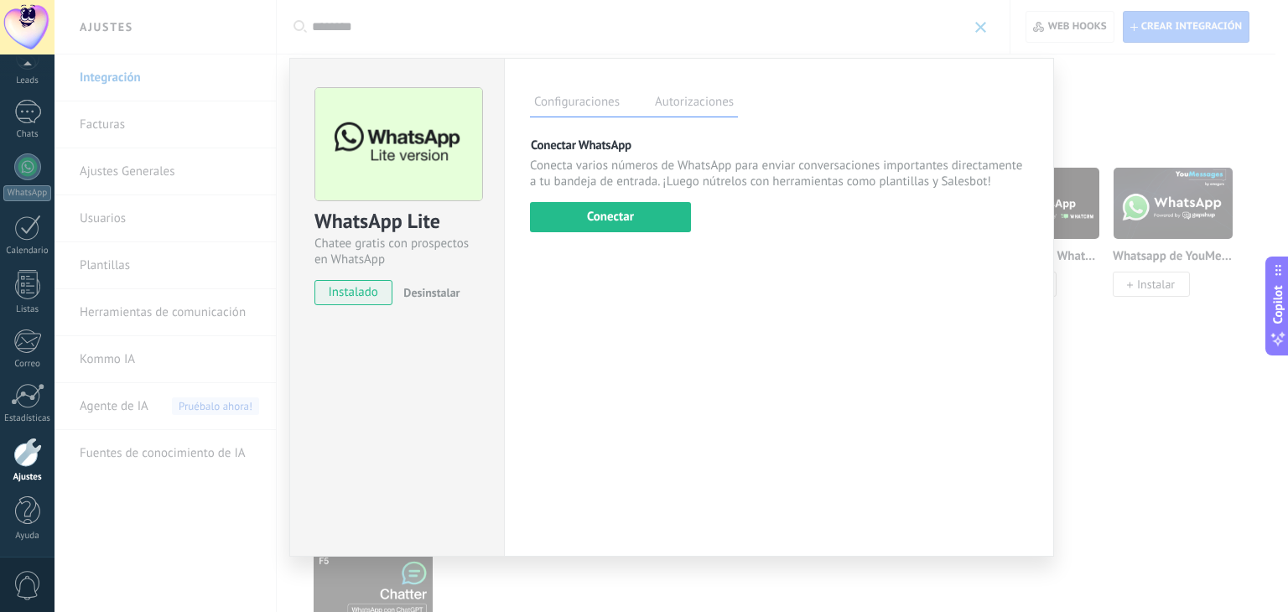
click at [211, 164] on div "WhatsApp Lite Chatee gratis con prospectos en WhatsApp instalado Desinstalar Co…" at bounding box center [672, 306] width 1234 height 612
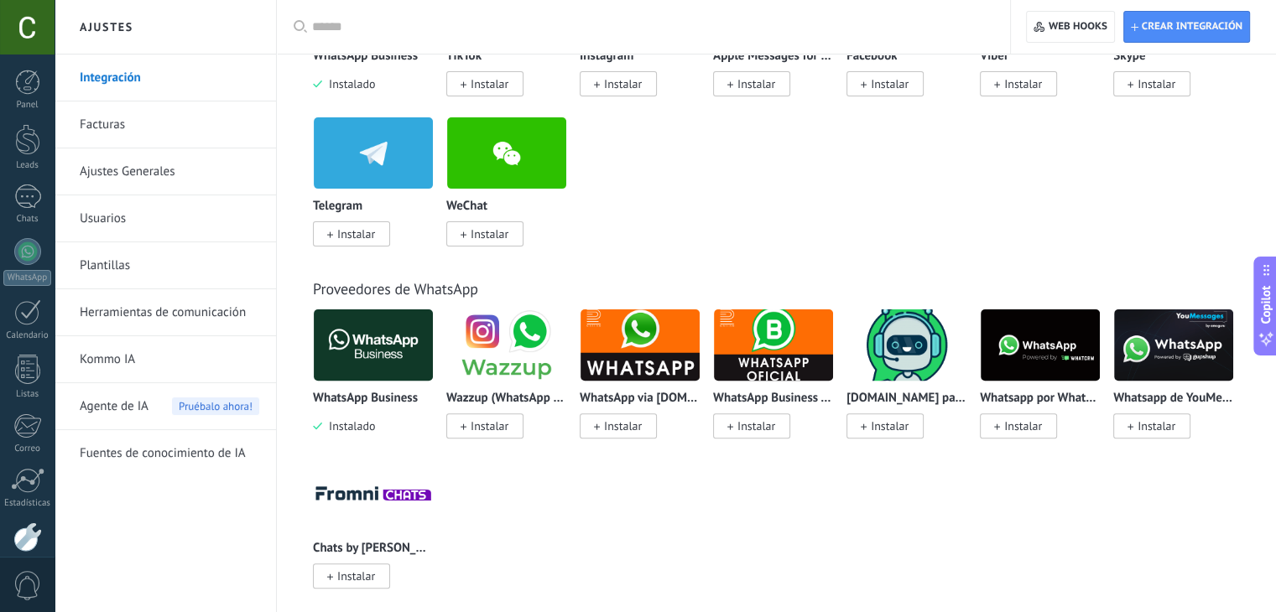
scroll to position [466, 0]
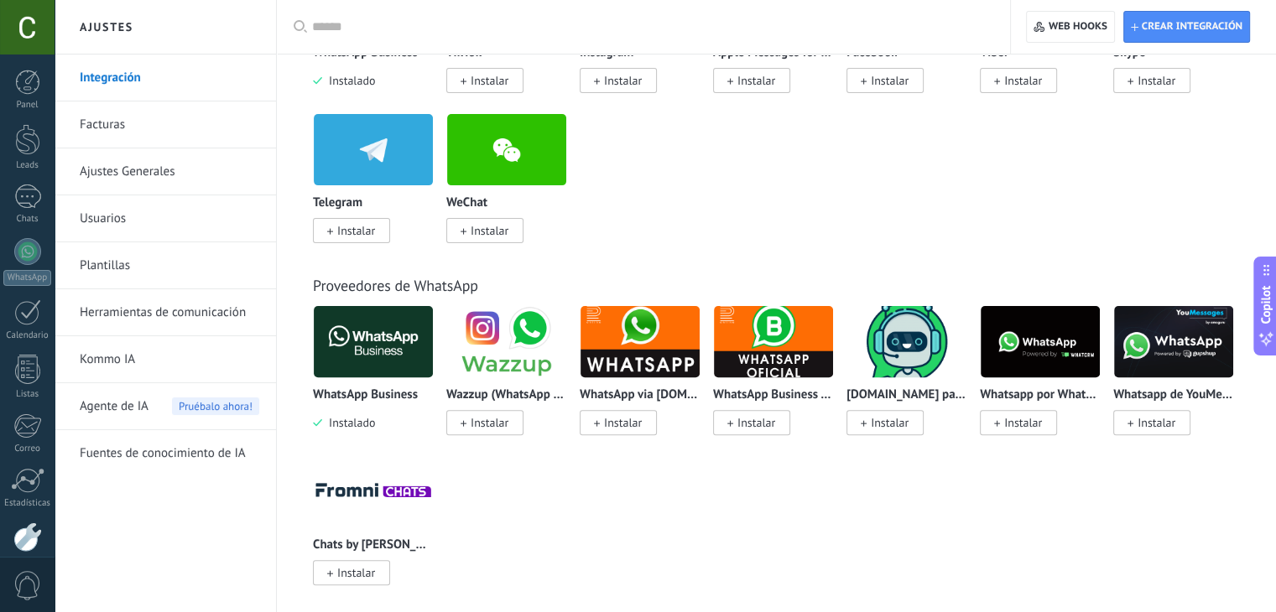
click at [1063, 358] on img at bounding box center [1039, 341] width 119 height 81
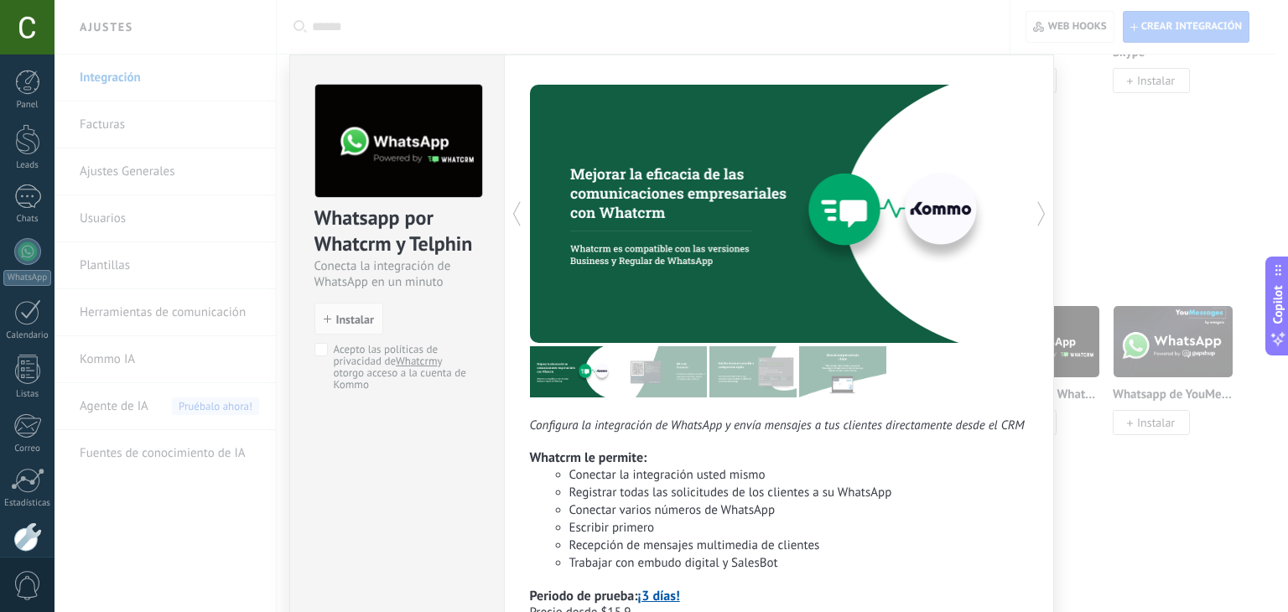
click at [1128, 222] on div "Whatsapp por Whatcrm y Telphin Conecta la integración de WhatsApp en un minuto …" at bounding box center [672, 306] width 1234 height 612
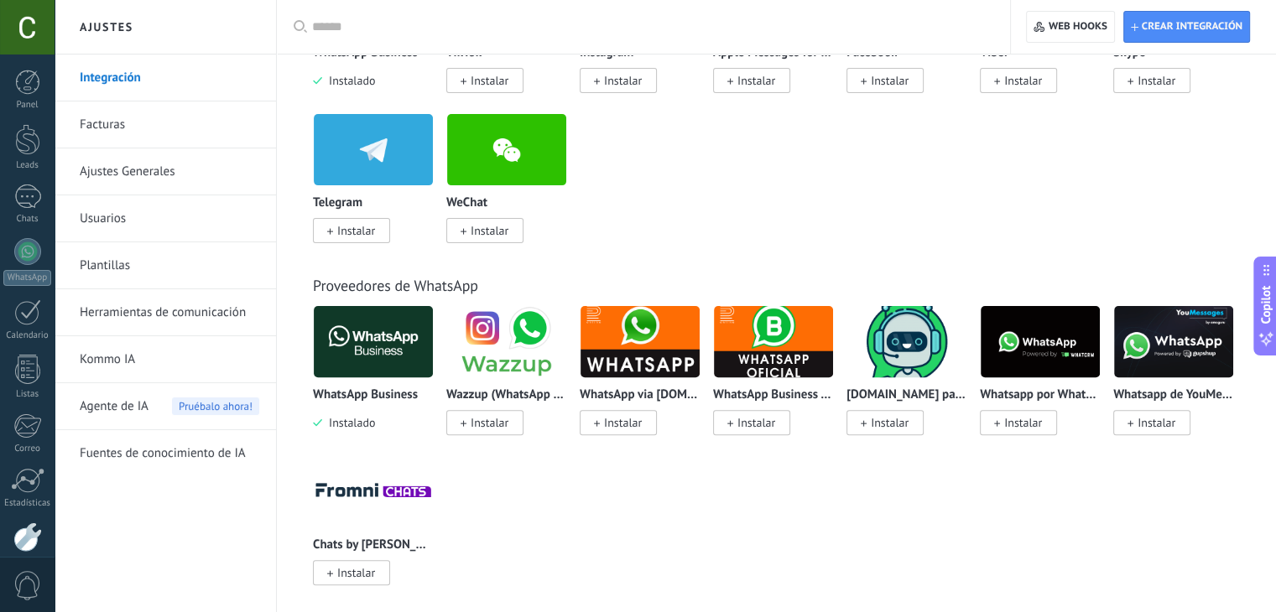
scroll to position [0, 0]
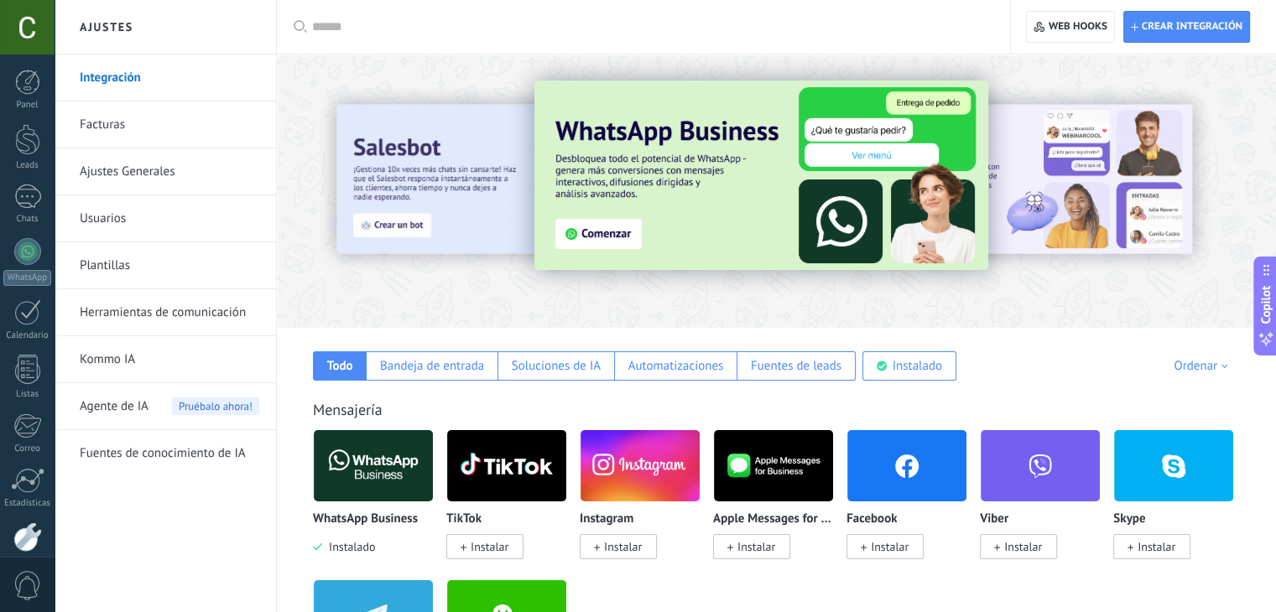
click at [459, 29] on input "text" at bounding box center [649, 27] width 674 height 18
type input "*"
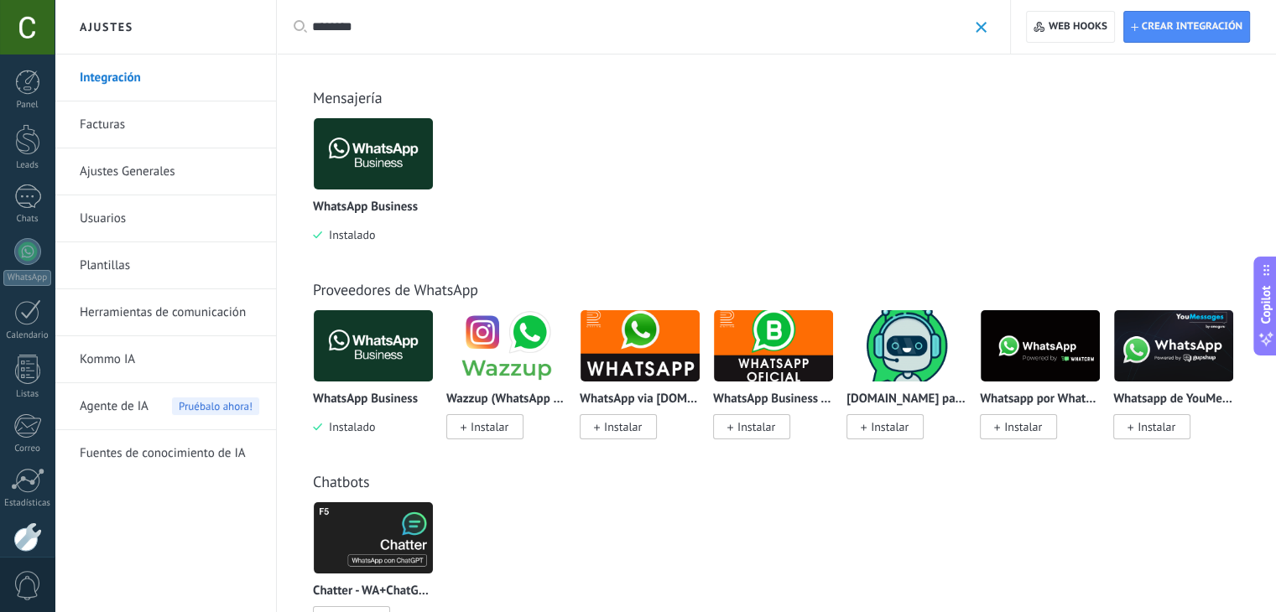
type input "********"
click at [369, 138] on img at bounding box center [373, 153] width 119 height 81
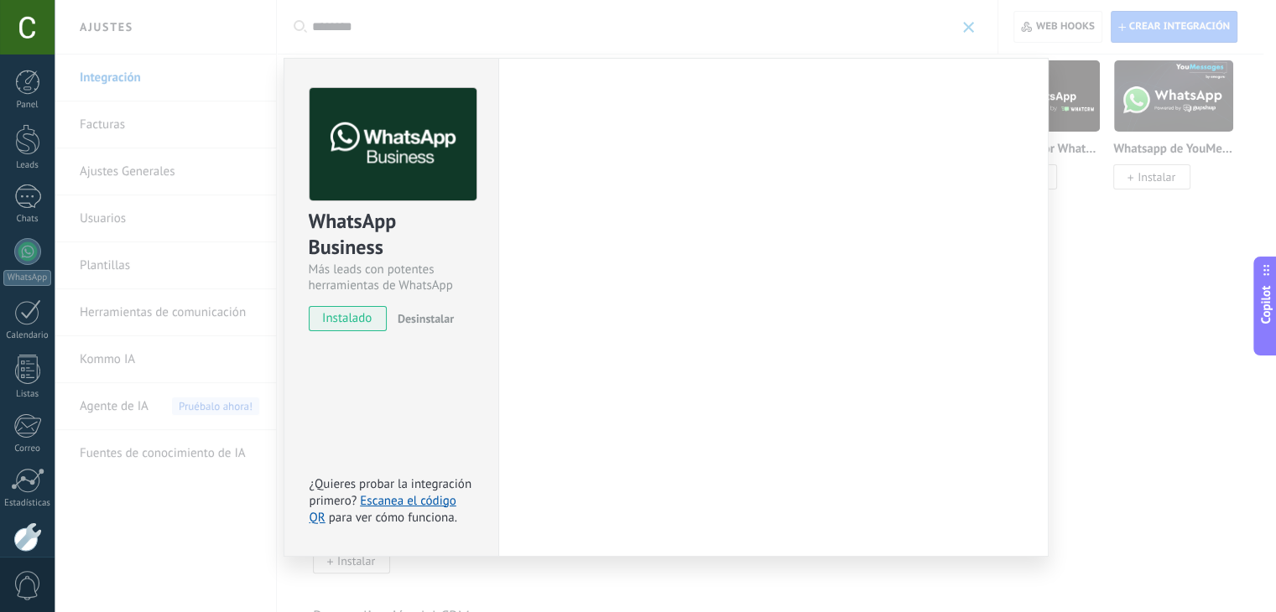
scroll to position [359, 0]
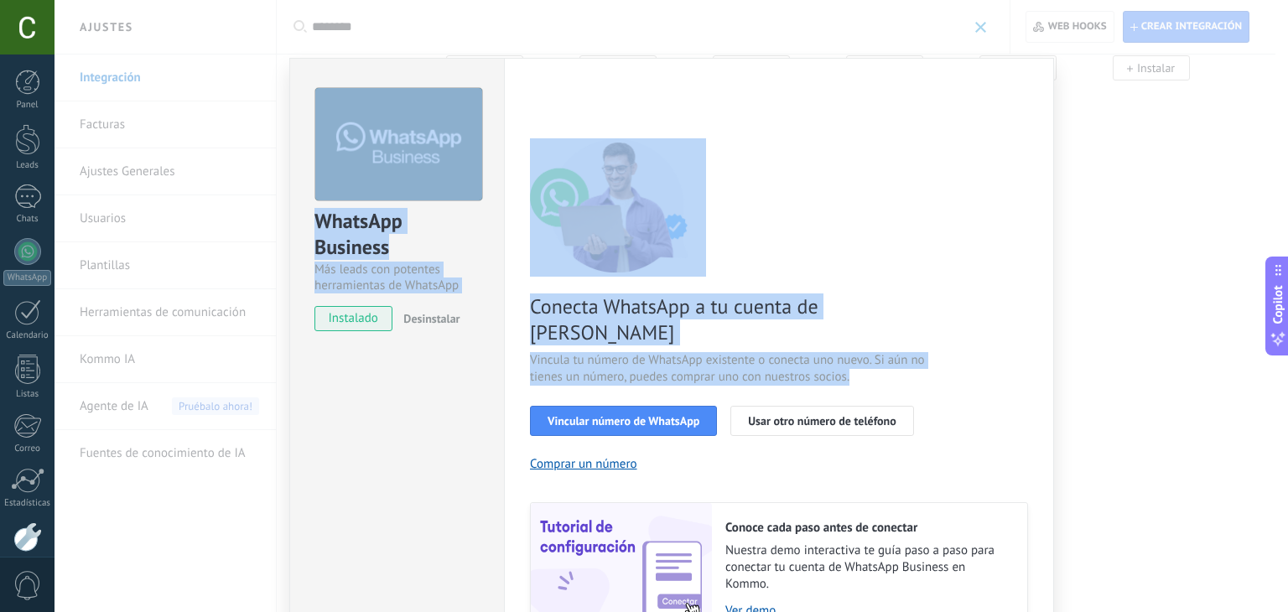
drag, startPoint x: 1114, startPoint y: 307, endPoint x: 975, endPoint y: 335, distance: 141.1
click at [975, 335] on div "WhatsApp Business Más leads con potentes herramientas de WhatsApp instalado Des…" at bounding box center [672, 306] width 1234 height 612
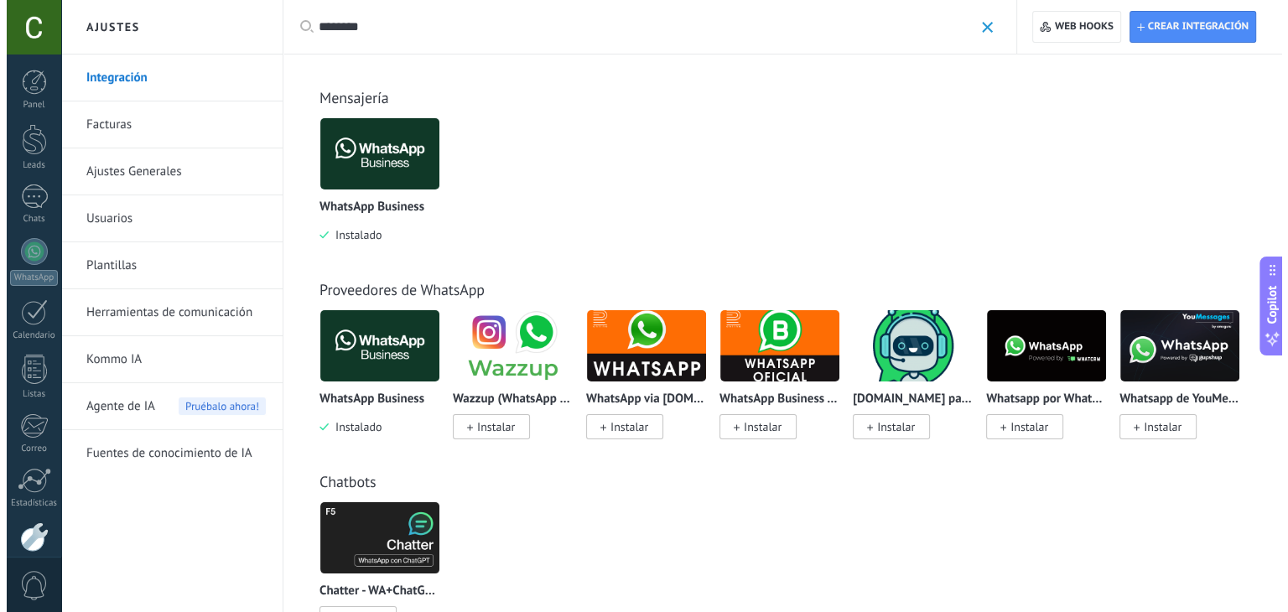
scroll to position [448, 0]
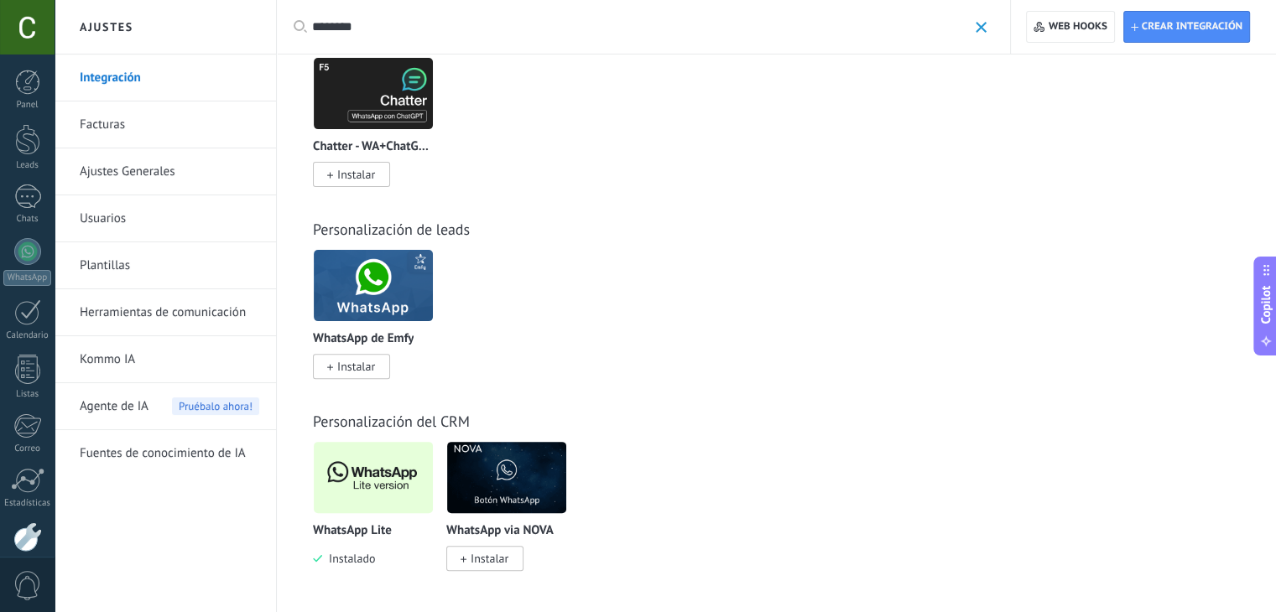
click at [366, 514] on div "WhatsApp Lite Instalado" at bounding box center [373, 504] width 121 height 126
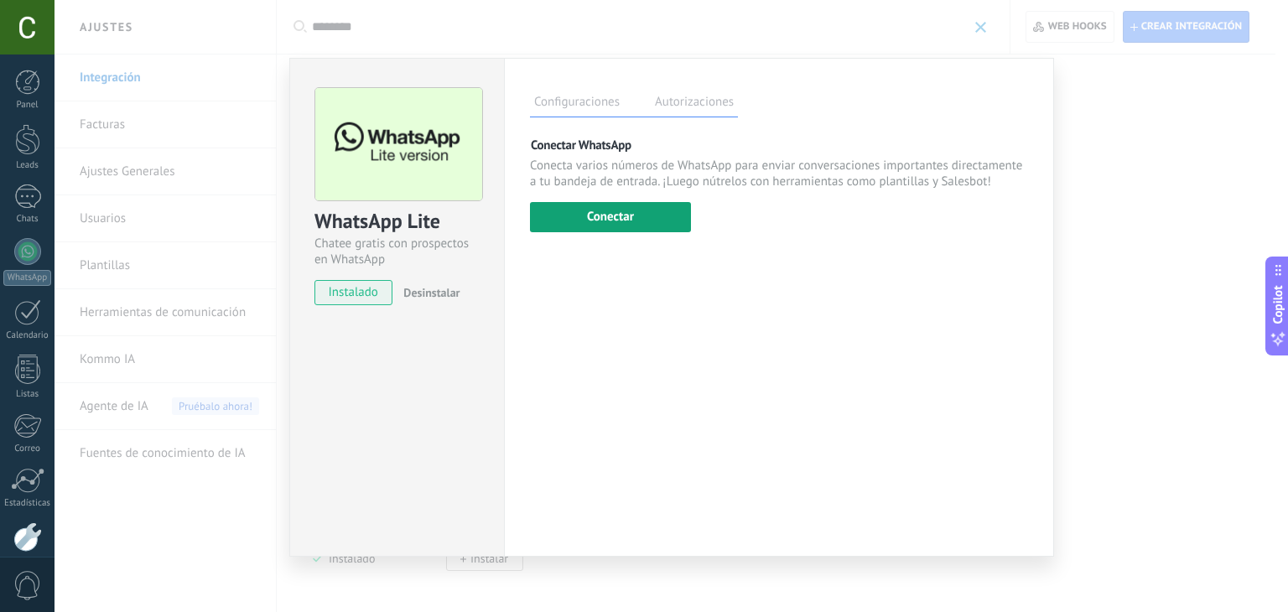
click at [663, 215] on button "Conectar" at bounding box center [610, 217] width 161 height 30
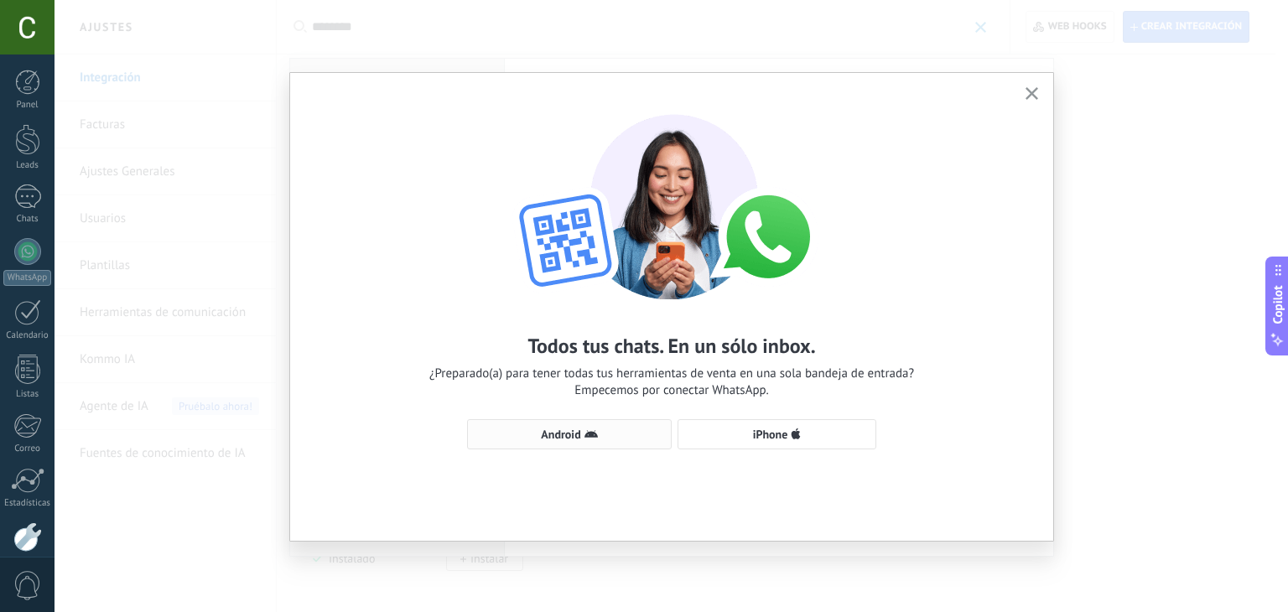
click at [602, 441] on button "Android" at bounding box center [569, 434] width 205 height 30
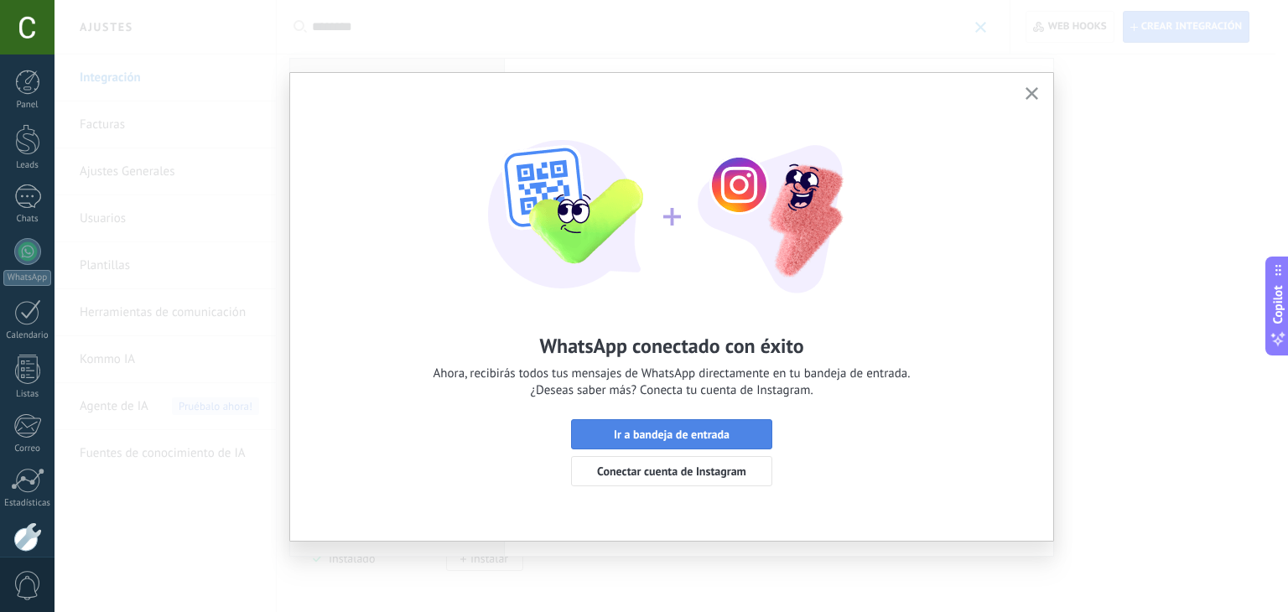
click at [631, 430] on span "Ir a bandeja de entrada" at bounding box center [672, 435] width 116 height 12
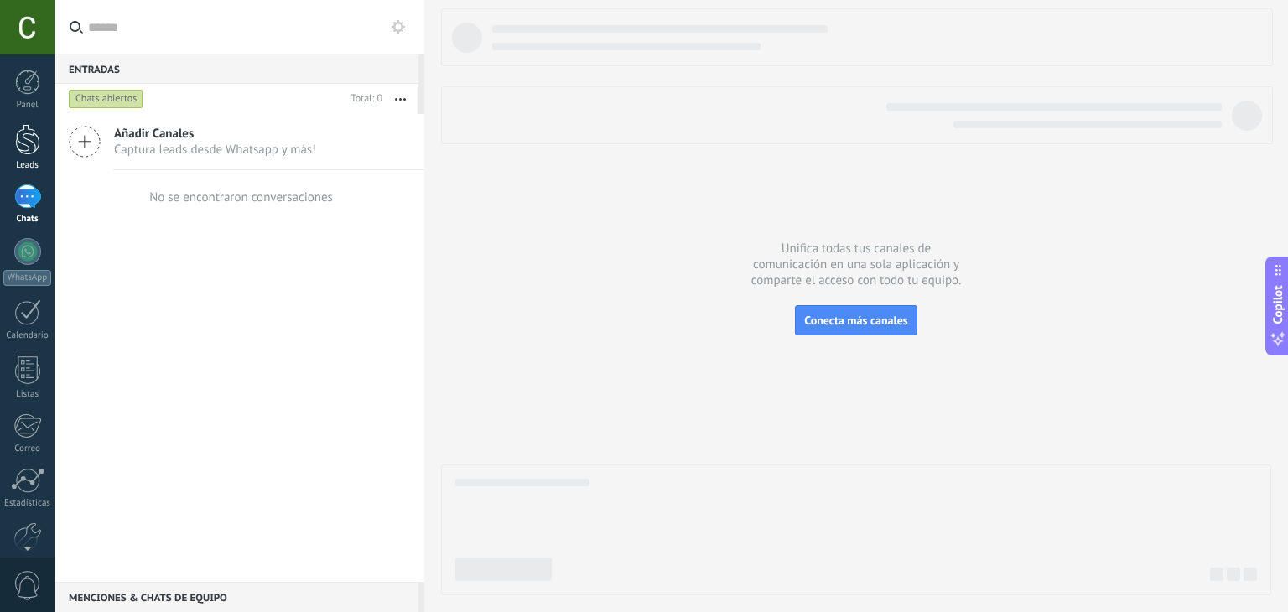
click at [23, 141] on div at bounding box center [27, 139] width 25 height 31
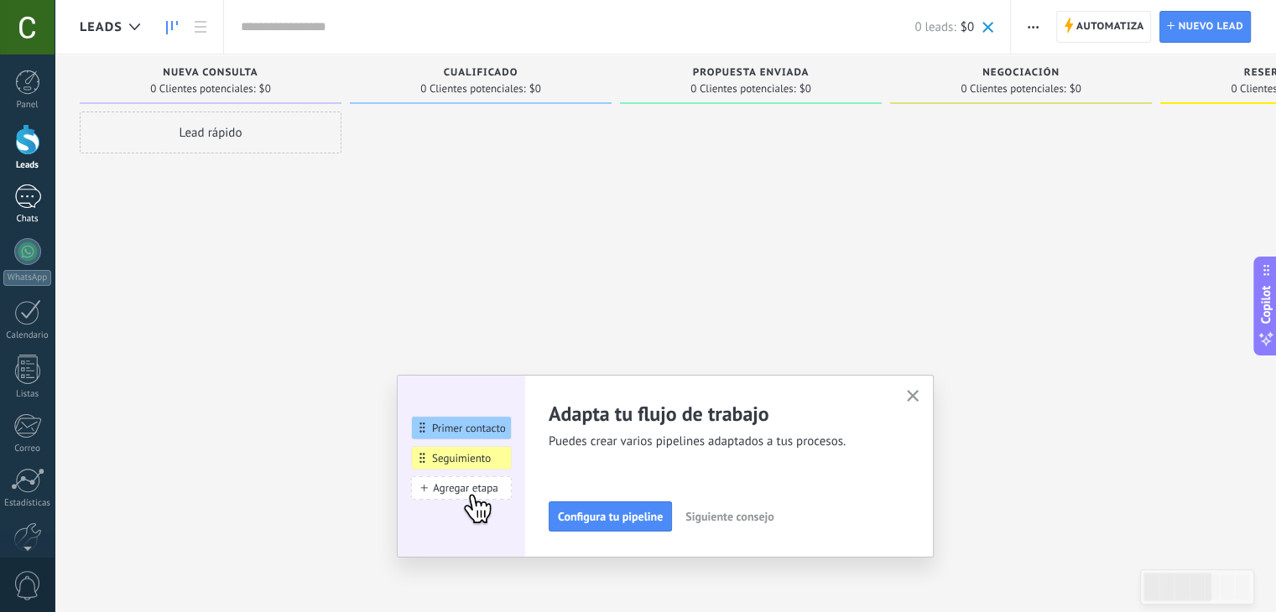
click at [11, 200] on link "Chats" at bounding box center [27, 205] width 55 height 40
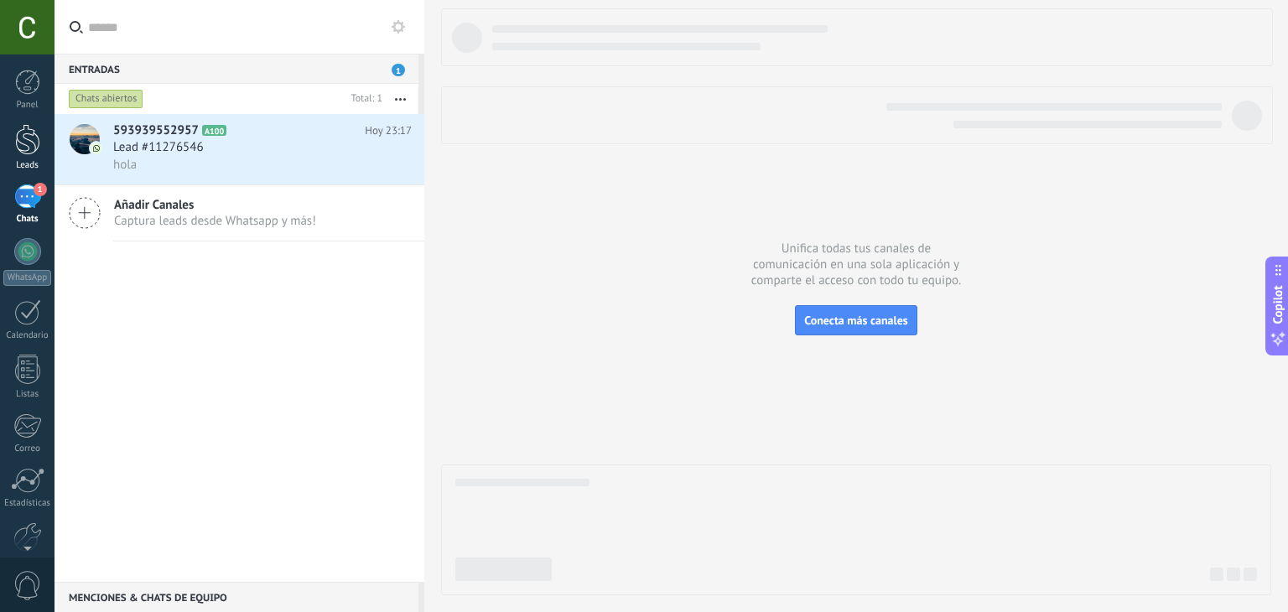
click at [20, 135] on div at bounding box center [27, 139] width 25 height 31
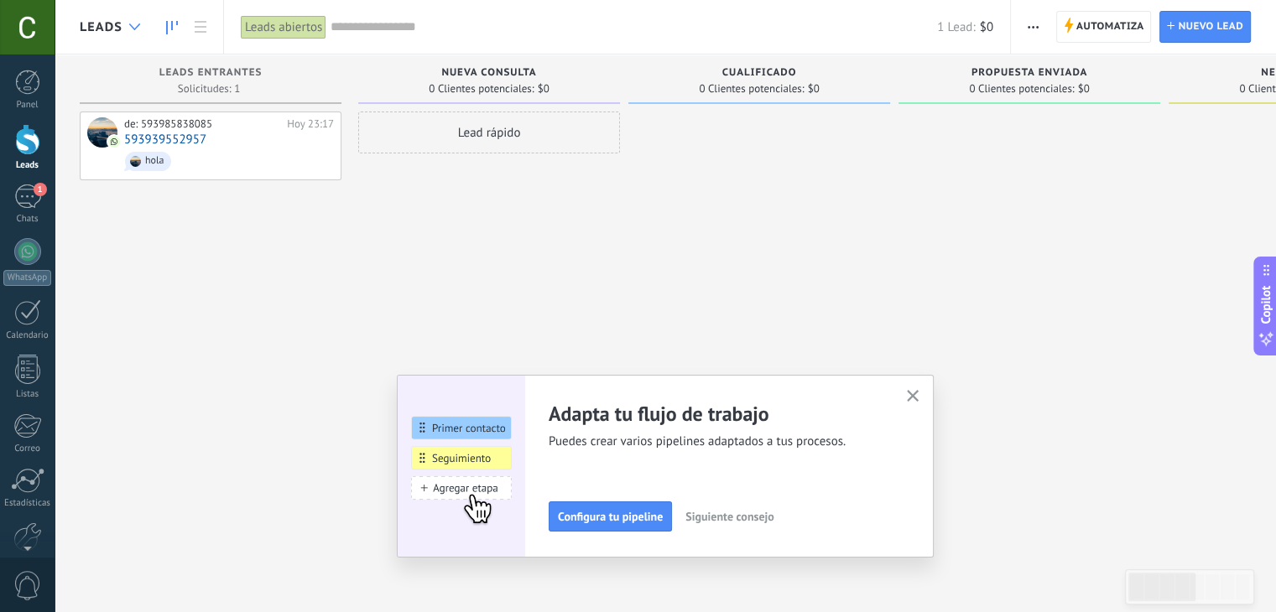
click at [127, 35] on div at bounding box center [135, 27] width 28 height 33
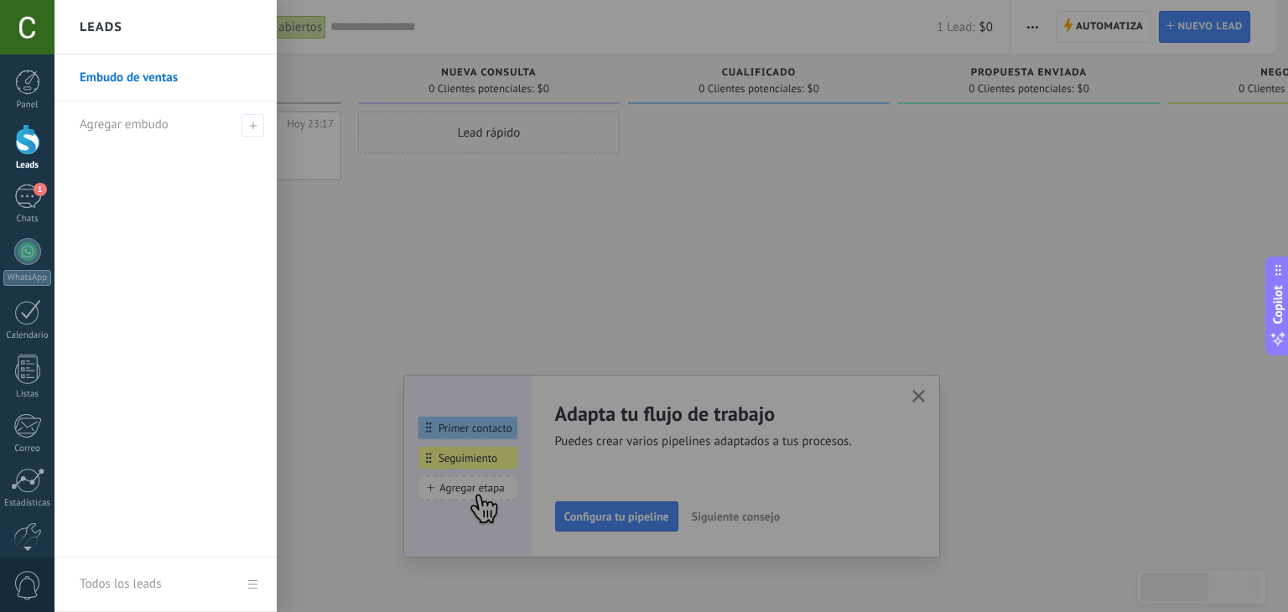
click at [432, 254] on div at bounding box center [699, 306] width 1288 height 612
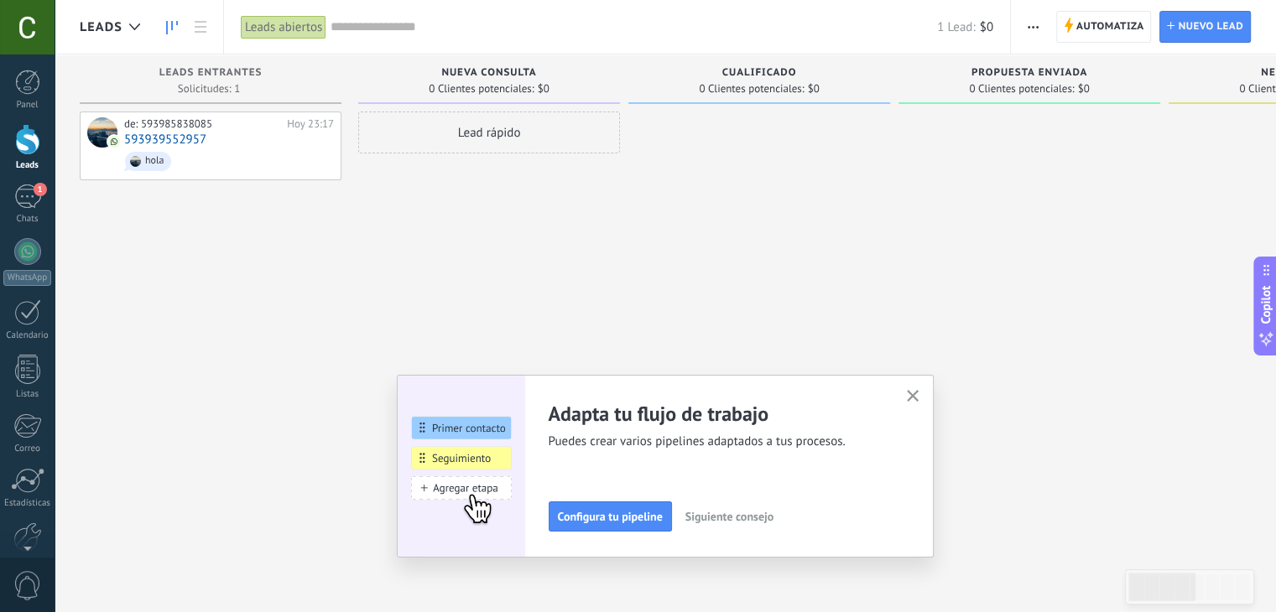
click at [930, 401] on div "Adapta tu flujo de trabajo Puedes crear varios pipelines adaptados a tus proces…" at bounding box center [665, 466] width 537 height 183
click at [919, 400] on icon "button" at bounding box center [913, 396] width 13 height 13
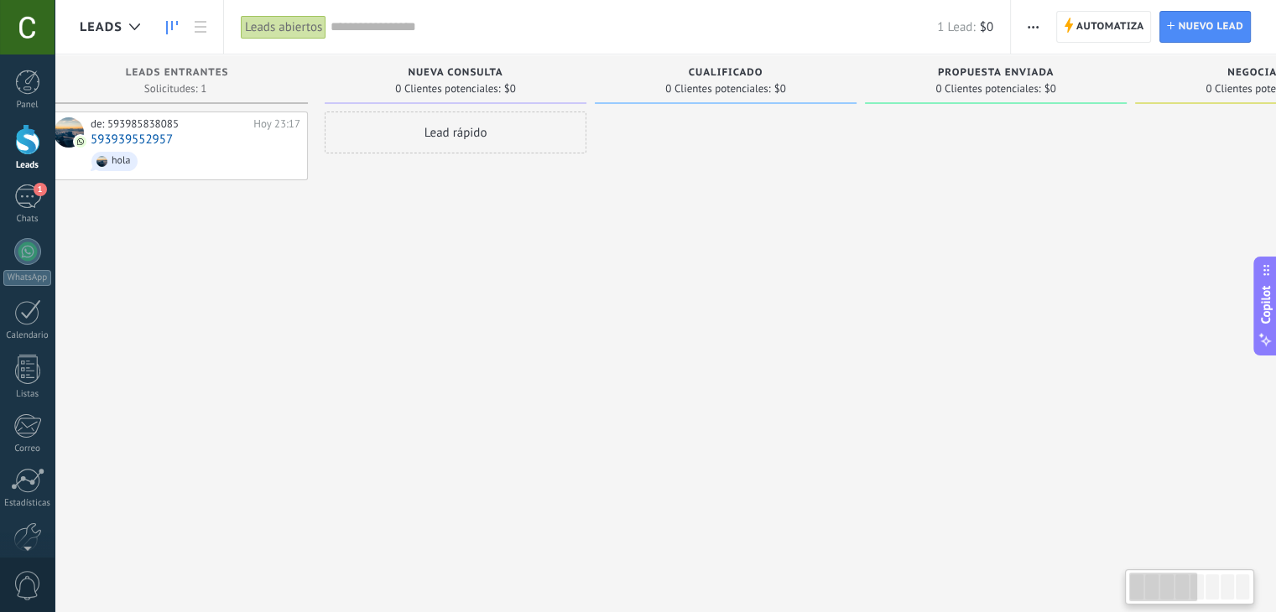
scroll to position [0, 3]
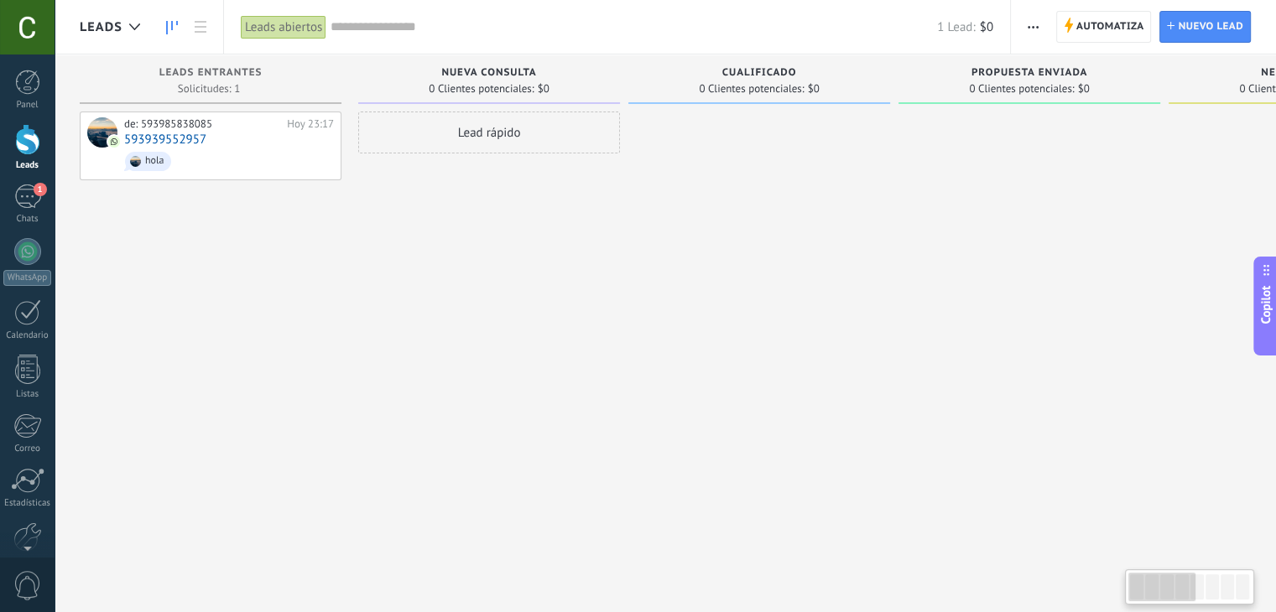
drag, startPoint x: 685, startPoint y: 153, endPoint x: 737, endPoint y: 190, distance: 63.3
click at [737, 190] on div at bounding box center [759, 308] width 262 height 393
click at [1091, 31] on span "Automatiza" at bounding box center [1110, 27] width 68 height 30
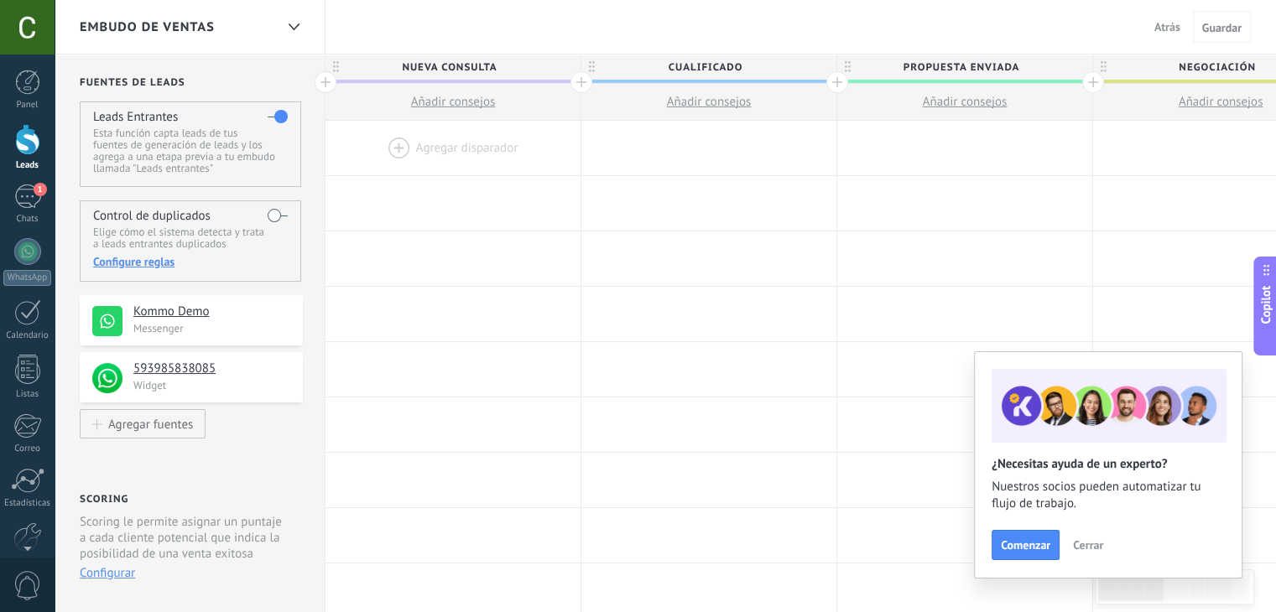
click at [450, 68] on span "Nueva consulta" at bounding box center [448, 68] width 247 height 26
click at [40, 186] on span "1" at bounding box center [40, 189] width 13 height 13
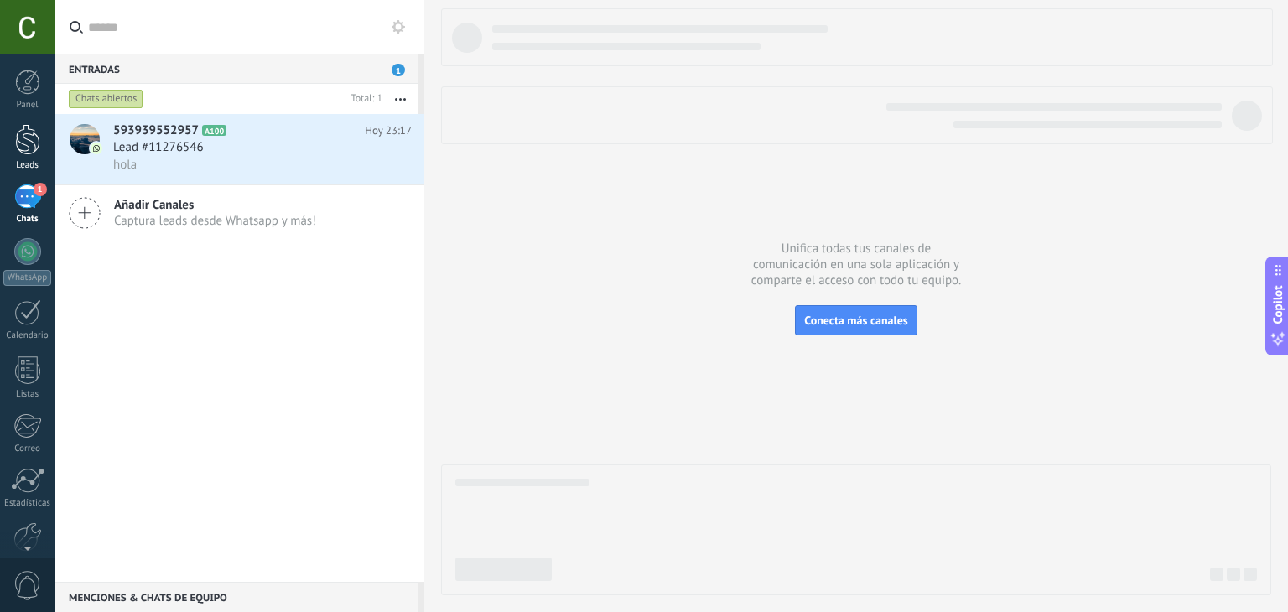
click at [16, 128] on div at bounding box center [27, 139] width 25 height 31
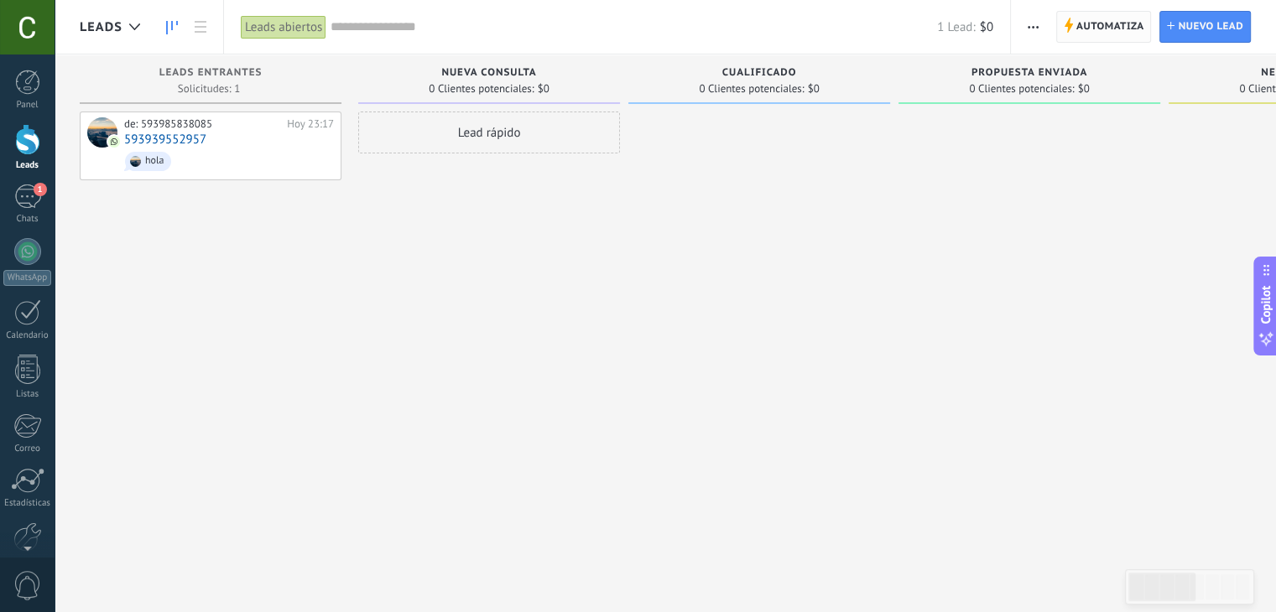
click at [1067, 26] on use at bounding box center [1068, 25] width 8 height 15
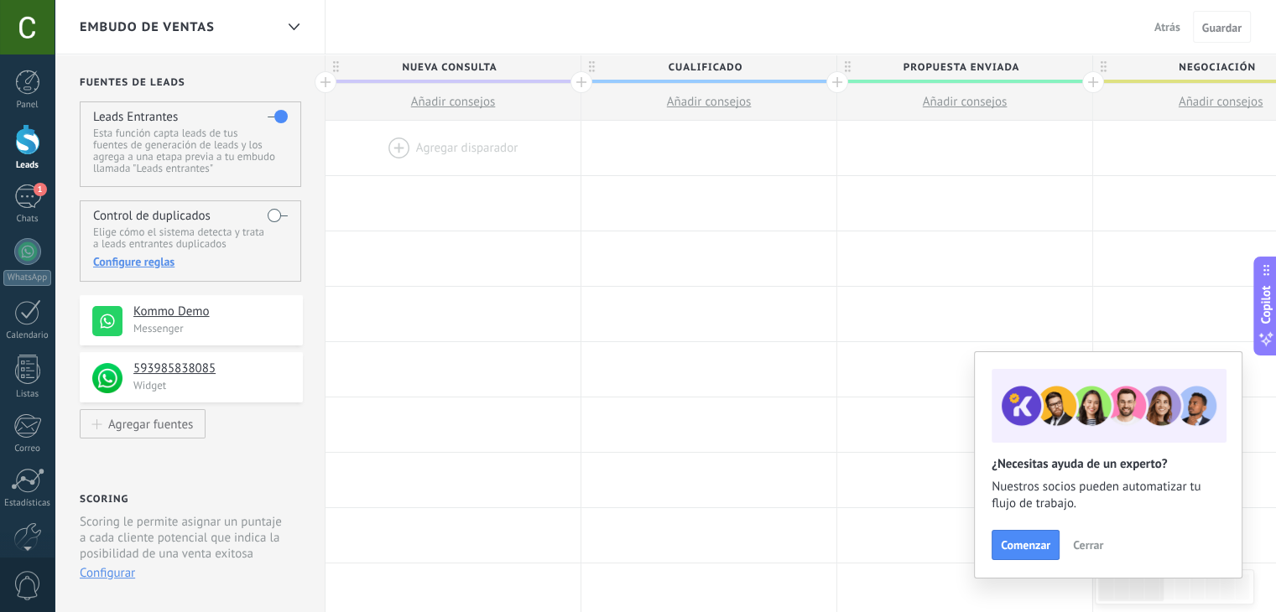
click at [416, 57] on span "Nueva consulta" at bounding box center [448, 68] width 247 height 26
click at [488, 77] on input "**********" at bounding box center [449, 67] width 222 height 25
drag, startPoint x: 500, startPoint y: 68, endPoint x: 345, endPoint y: 55, distance: 155.7
click at [345, 55] on input "**********" at bounding box center [449, 67] width 222 height 25
type input "**********"
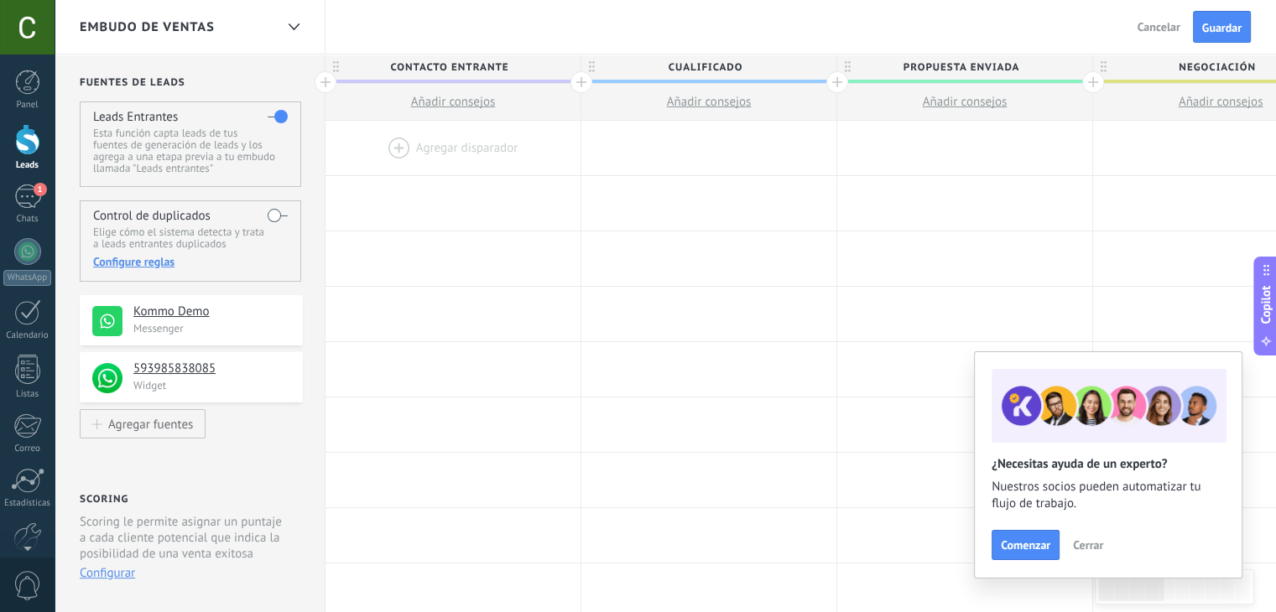
click at [698, 60] on span "Cualificado" at bounding box center [704, 68] width 247 height 26
click at [698, 60] on input "**********" at bounding box center [705, 67] width 222 height 25
type input "**********"
click at [946, 67] on span "Propuesta enviada" at bounding box center [960, 68] width 247 height 26
click at [946, 67] on input "**********" at bounding box center [961, 67] width 222 height 25
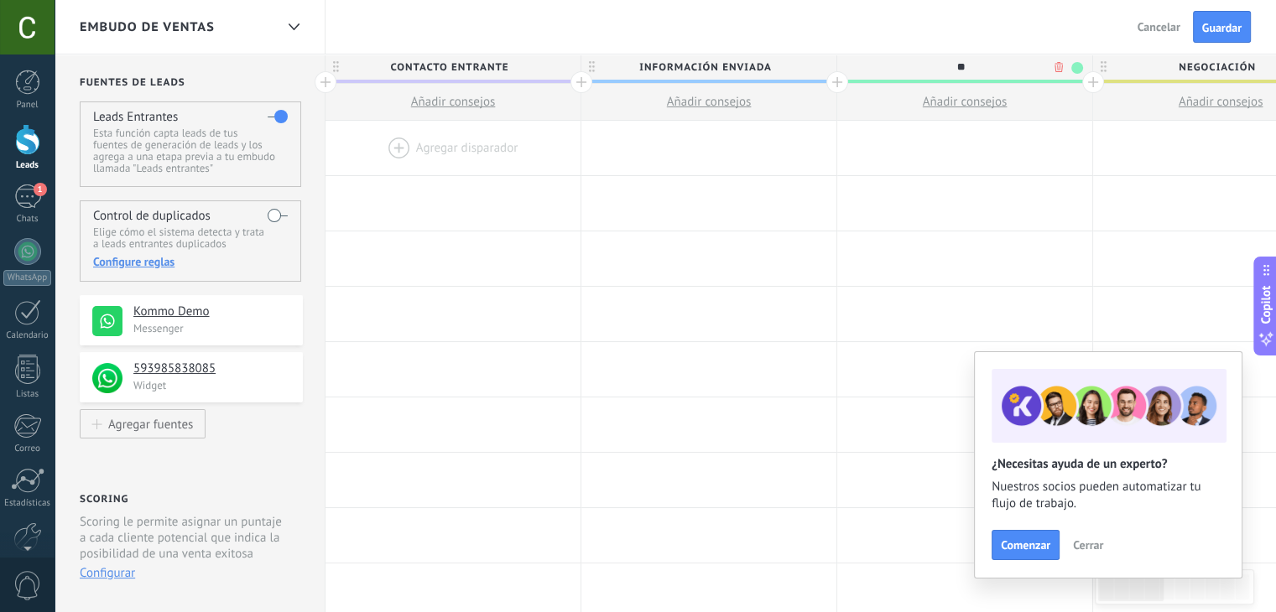
type input "*"
type input "*********"
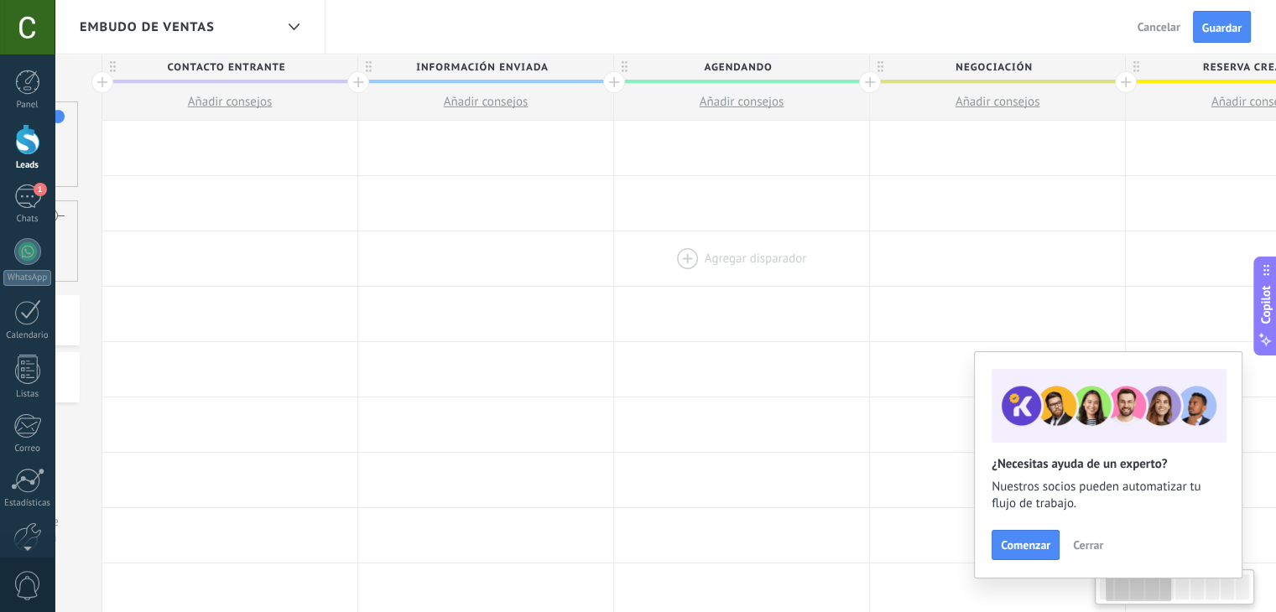
scroll to position [0, 233]
click at [965, 69] on span "Negociación" at bounding box center [983, 68] width 247 height 26
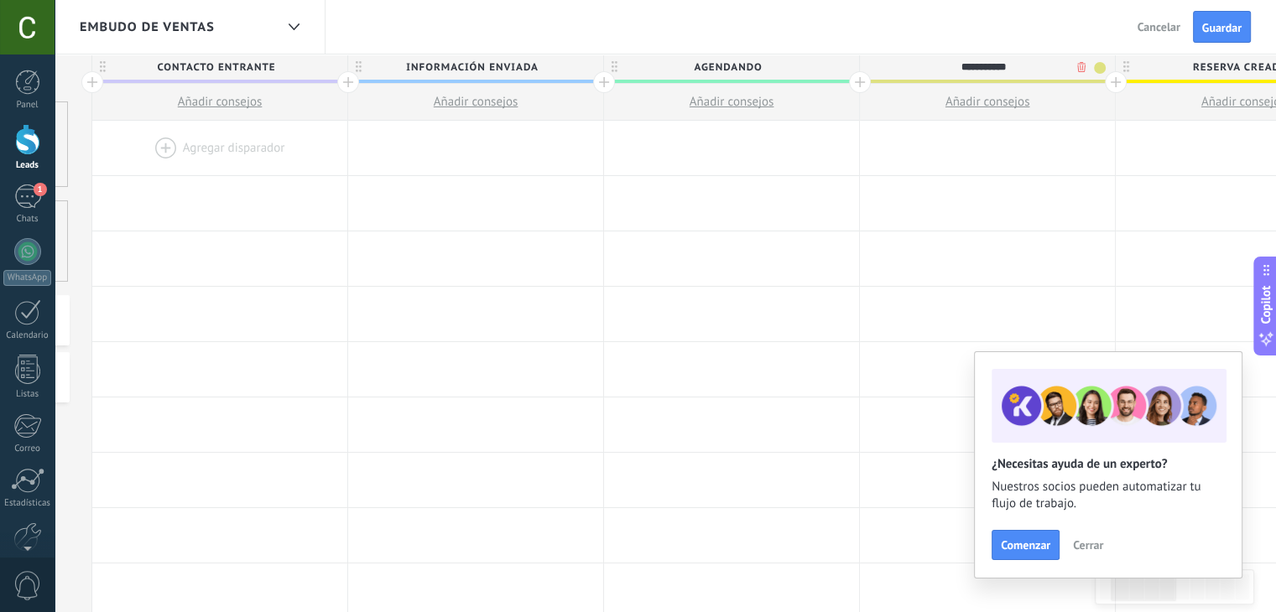
click at [965, 69] on input "**********" at bounding box center [983, 67] width 222 height 25
type input "**********"
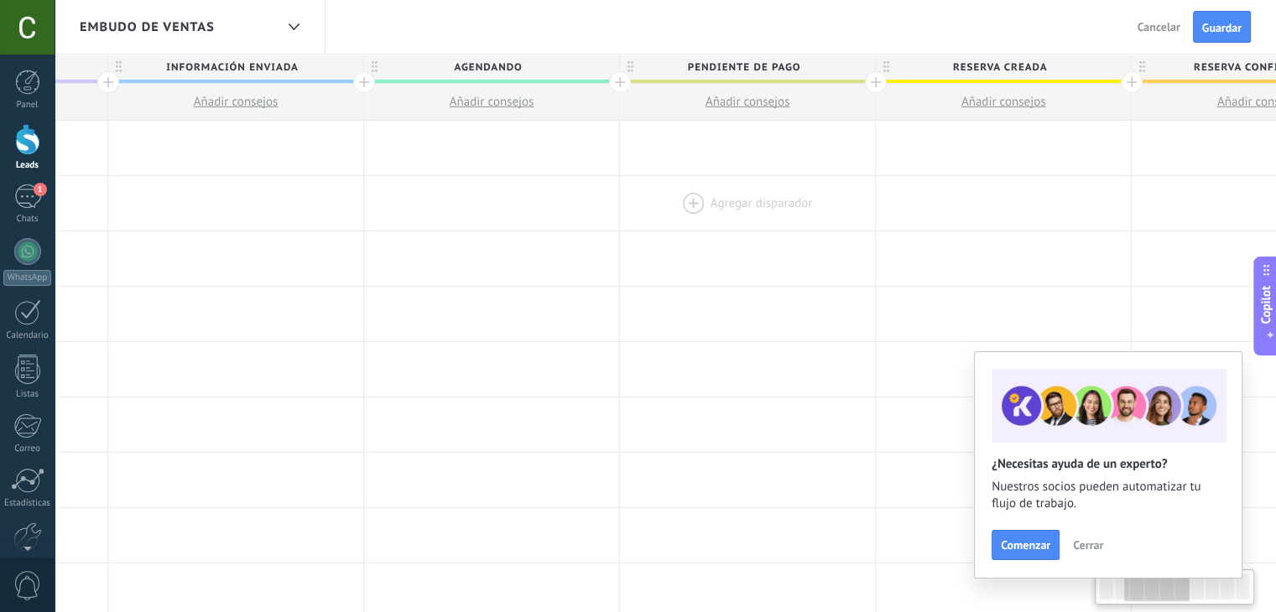
scroll to position [0, 475]
click at [1008, 71] on span "Reserva creada" at bounding box center [997, 68] width 247 height 26
click at [986, 49] on div "Embudo de ventas Atrás Cancelar Guardar" at bounding box center [665, 27] width 1221 height 55
click at [983, 71] on span "Reserva creada" at bounding box center [997, 68] width 247 height 26
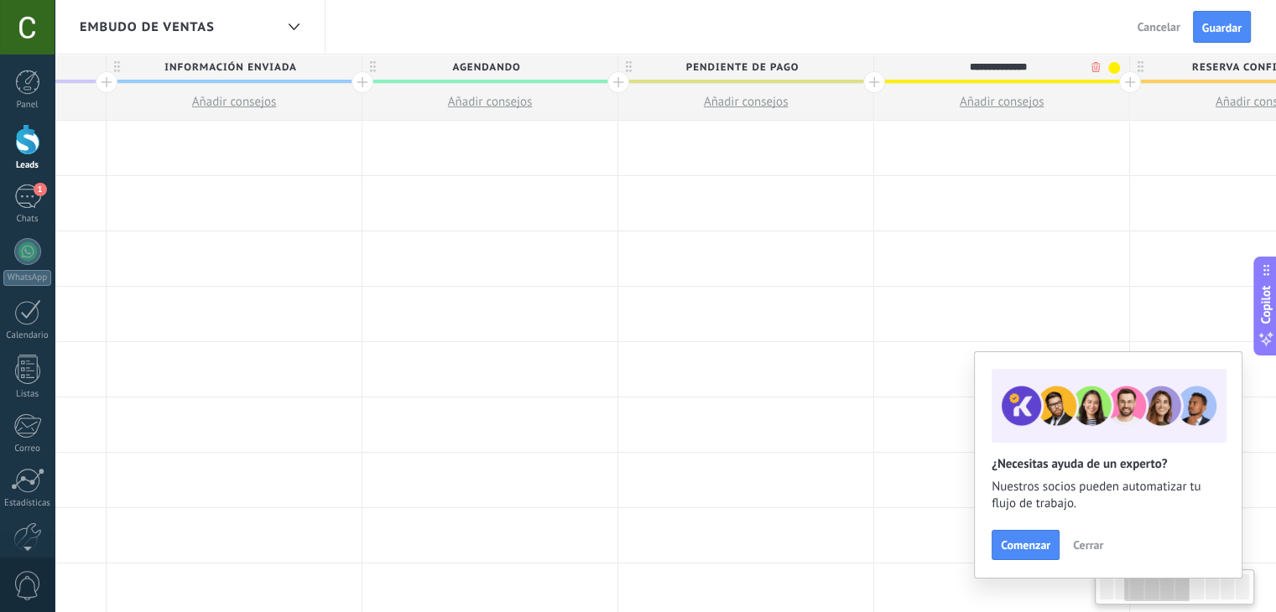
click at [983, 71] on input "**********" at bounding box center [997, 67] width 222 height 25
type input "**********"
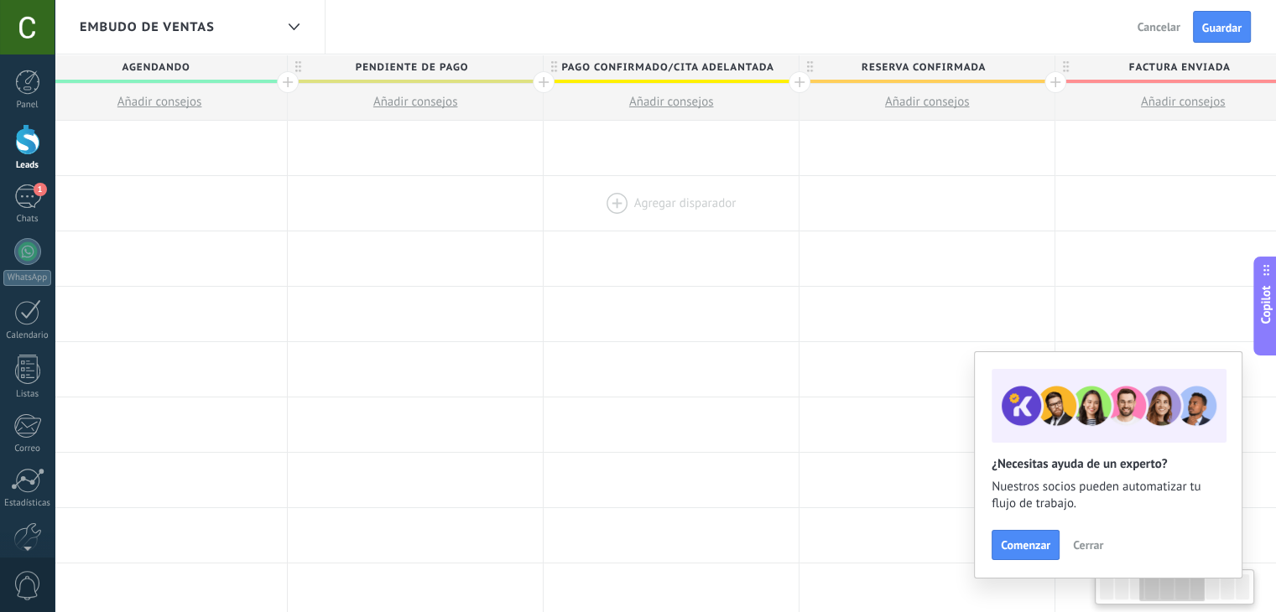
scroll to position [0, 807]
click at [963, 71] on span "Reserva confirmada" at bounding box center [921, 68] width 247 height 26
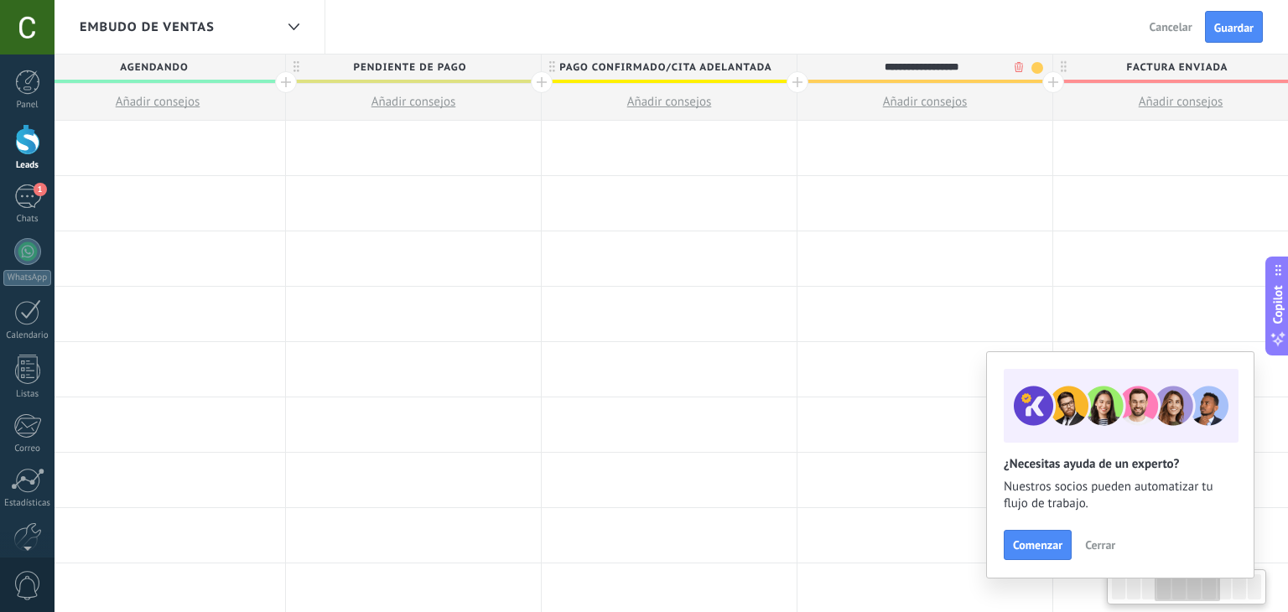
click at [1012, 68] on body ".abecls-1,.abecls-2{fill-rule:evenodd}.abecls-2{fill:#fff} .abhcls-1{fill:none}…" at bounding box center [644, 306] width 1288 height 612
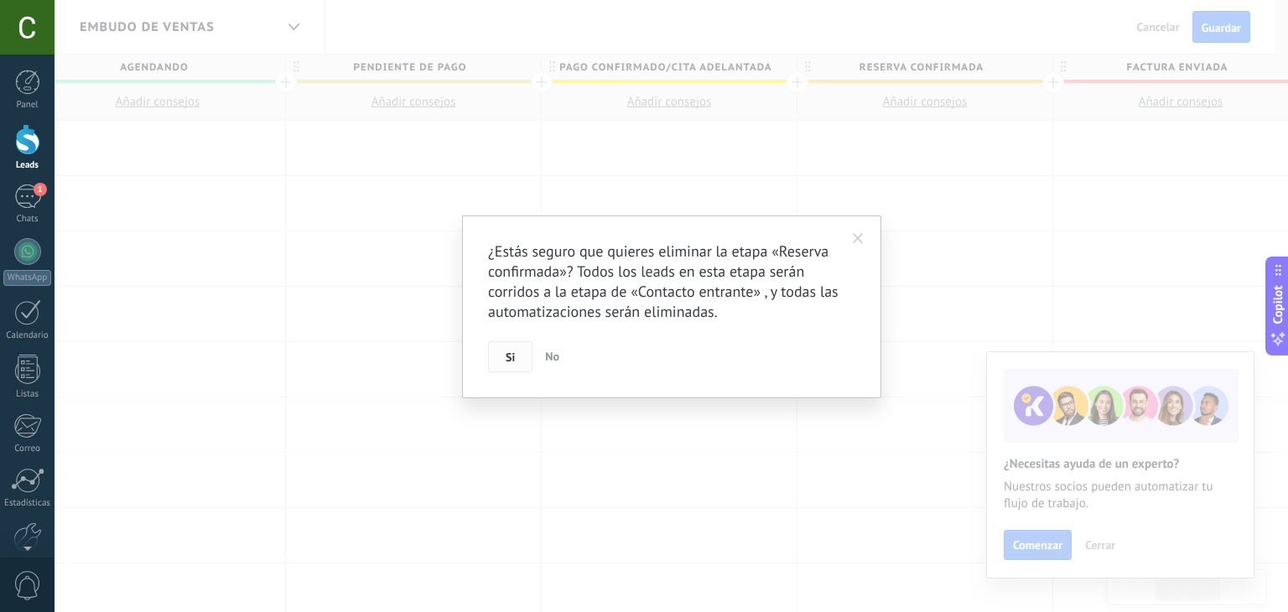
click at [506, 360] on span "Si" at bounding box center [510, 357] width 9 height 12
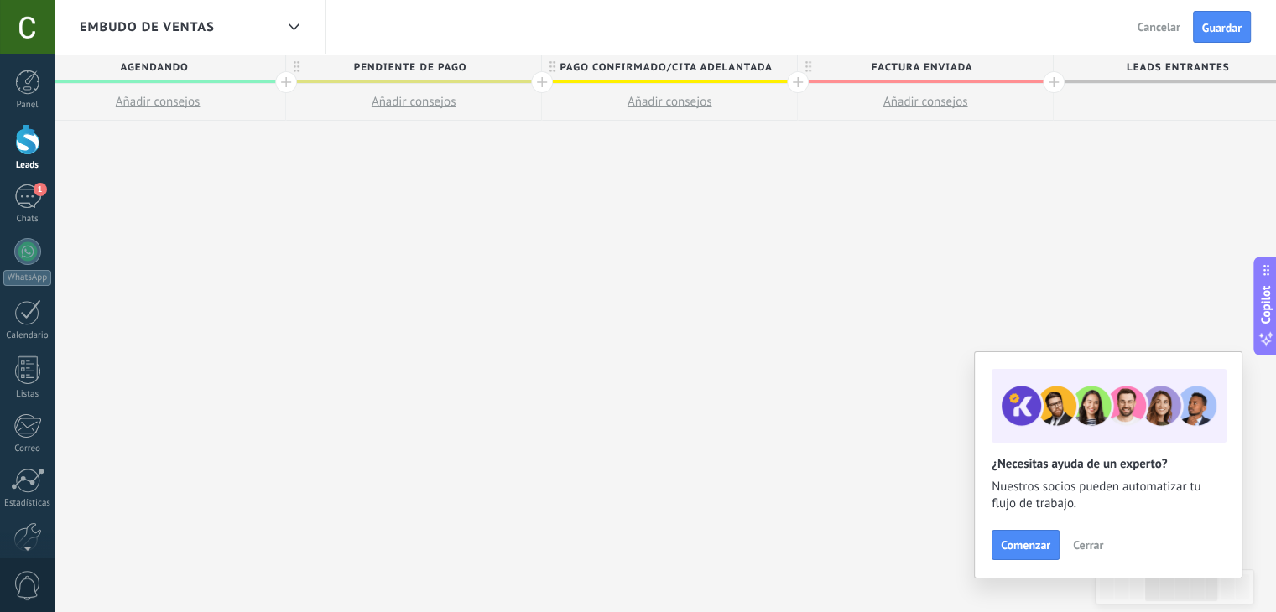
click at [902, 80] on span "Factura enviada" at bounding box center [921, 68] width 247 height 26
drag, startPoint x: 973, startPoint y: 67, endPoint x: 860, endPoint y: 66, distance: 113.2
click at [860, 66] on input "**********" at bounding box center [921, 67] width 222 height 25
type input "**********"
click at [939, 169] on div "**********" at bounding box center [670, 334] width 2302 height 559
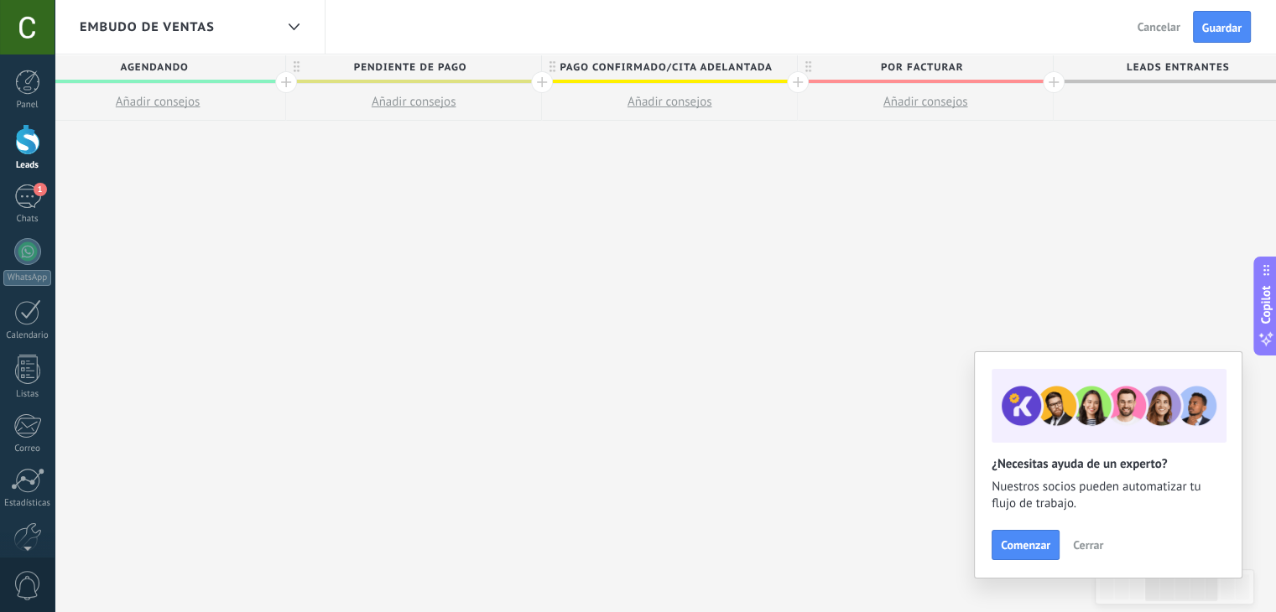
click at [1167, 71] on span "Leads Entrantes" at bounding box center [1176, 68] width 247 height 26
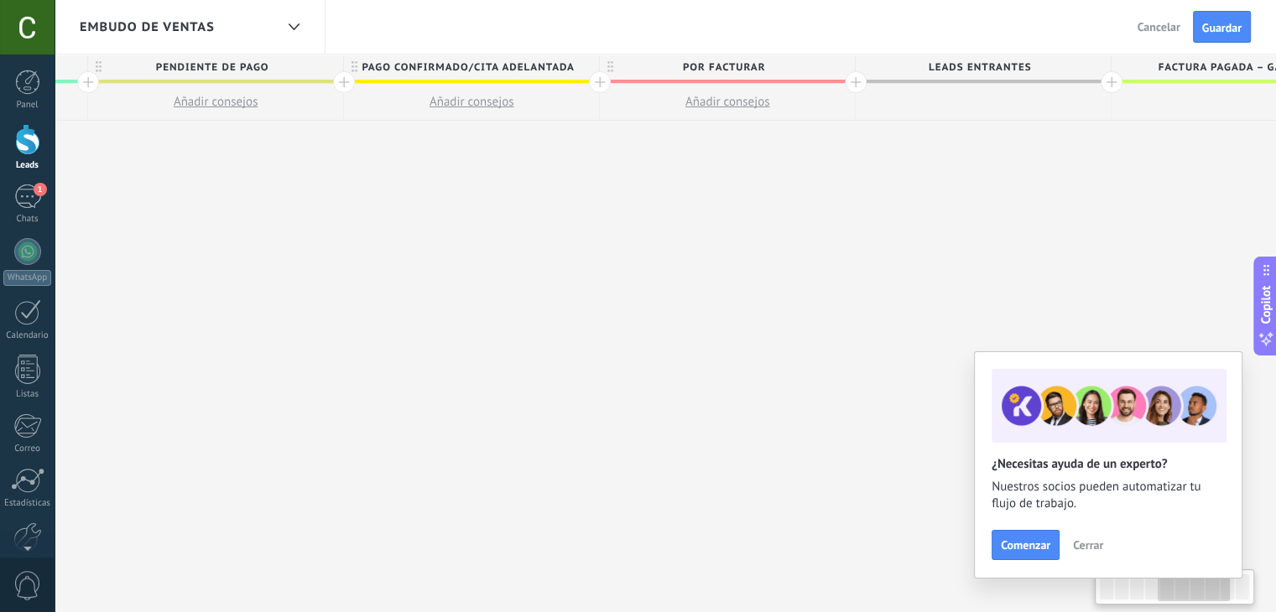
scroll to position [0, 1008]
click at [1084, 63] on span "Leads Entrantes" at bounding box center [975, 68] width 247 height 26
click at [1023, 66] on span "Leads Entrantes" at bounding box center [975, 68] width 247 height 26
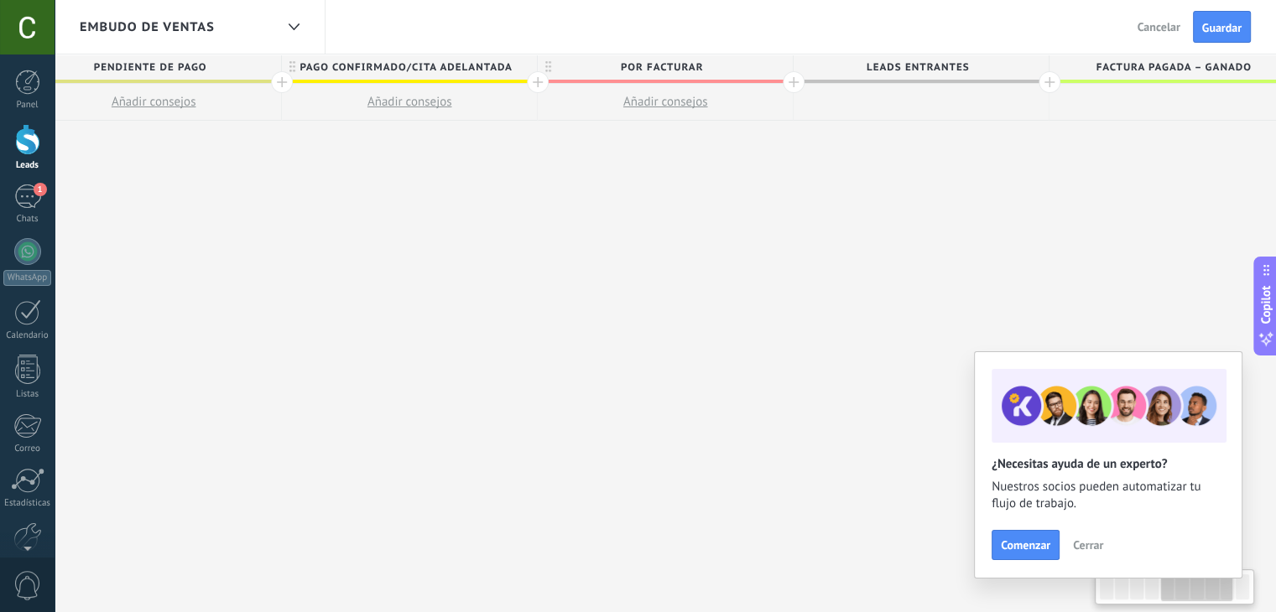
scroll to position [0, 1068]
drag, startPoint x: 1015, startPoint y: 65, endPoint x: 956, endPoint y: 74, distance: 59.3
click at [956, 74] on span "Leads Entrantes" at bounding box center [916, 68] width 247 height 26
click at [952, 72] on span "Leads Entrantes" at bounding box center [916, 68] width 247 height 26
click at [939, 61] on span "Leads Entrantes" at bounding box center [916, 68] width 247 height 26
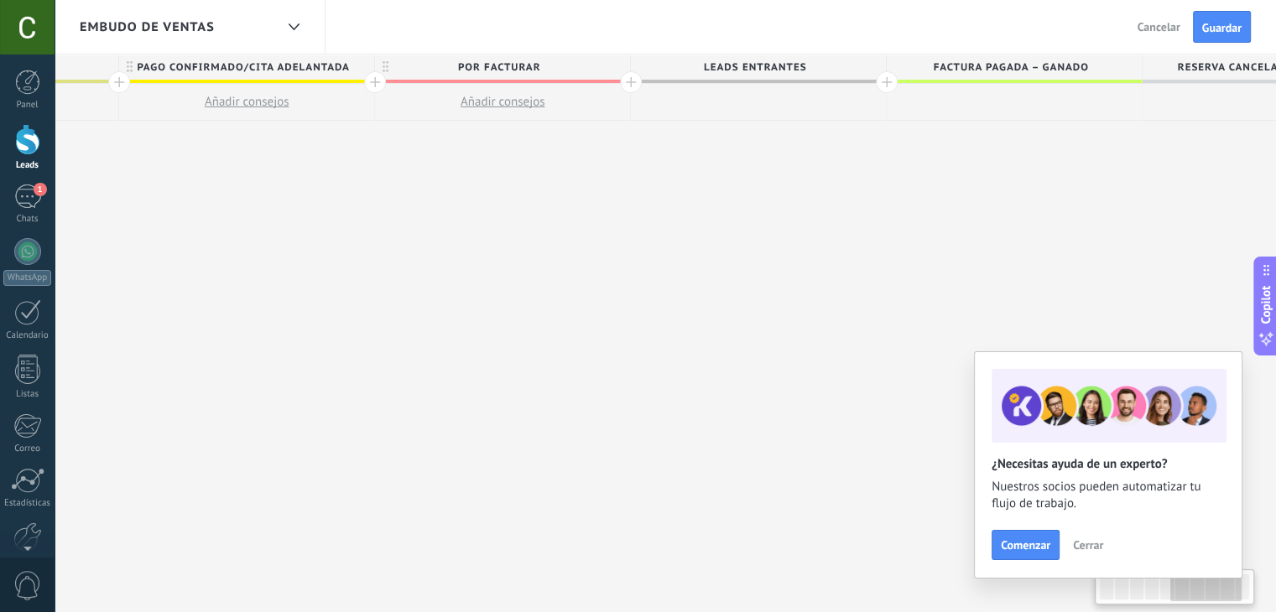
drag, startPoint x: 1151, startPoint y: 75, endPoint x: 993, endPoint y: 88, distance: 158.2
click at [993, 88] on div "Factura pagada – ganado" at bounding box center [1013, 88] width 255 height 66
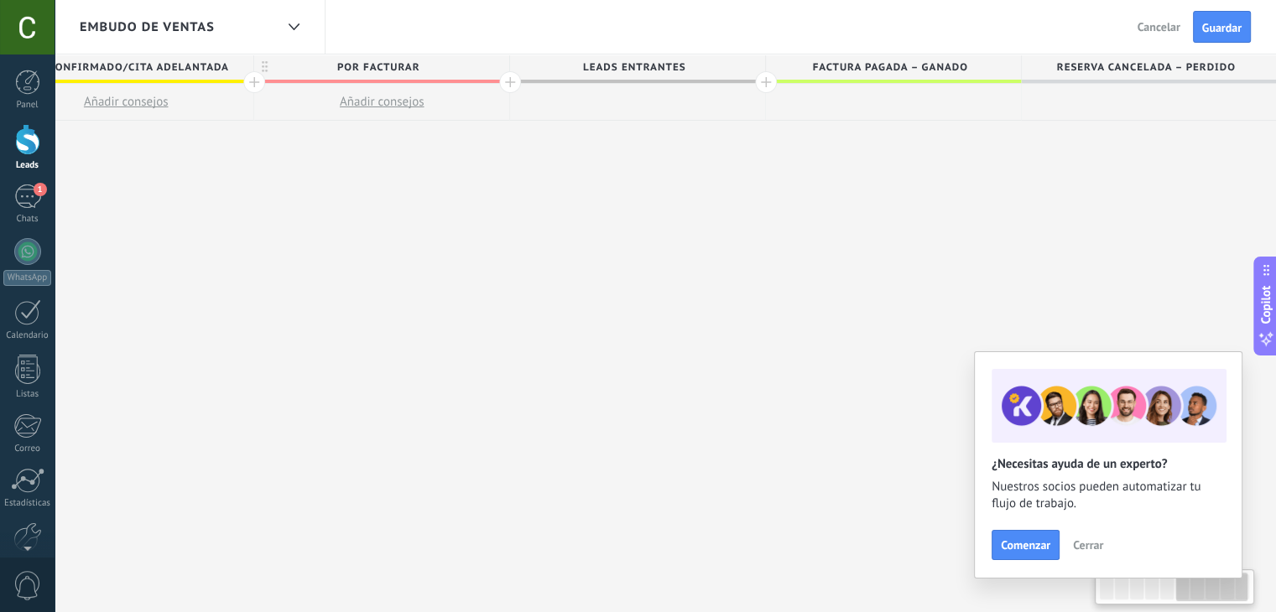
drag, startPoint x: 1096, startPoint y: 67, endPoint x: 899, endPoint y: 61, distance: 197.2
click at [899, 61] on span "Factura pagada – ganado" at bounding box center [889, 68] width 247 height 26
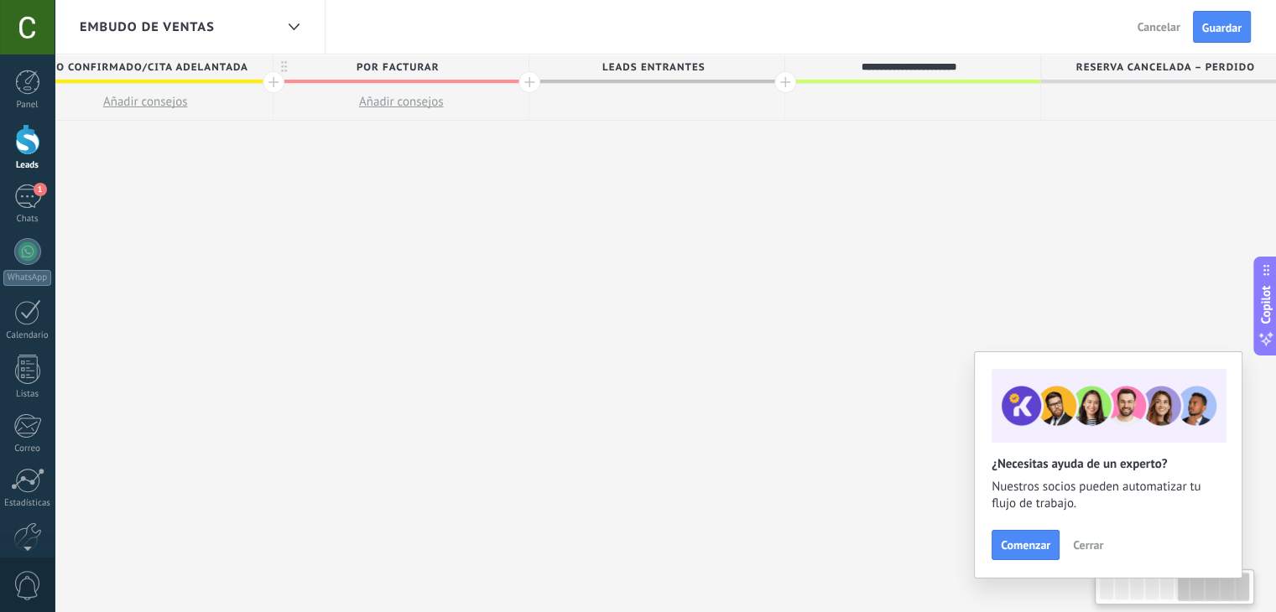
scroll to position [0, 1330]
click at [1226, 34] on button "Guardar" at bounding box center [1222, 27] width 58 height 32
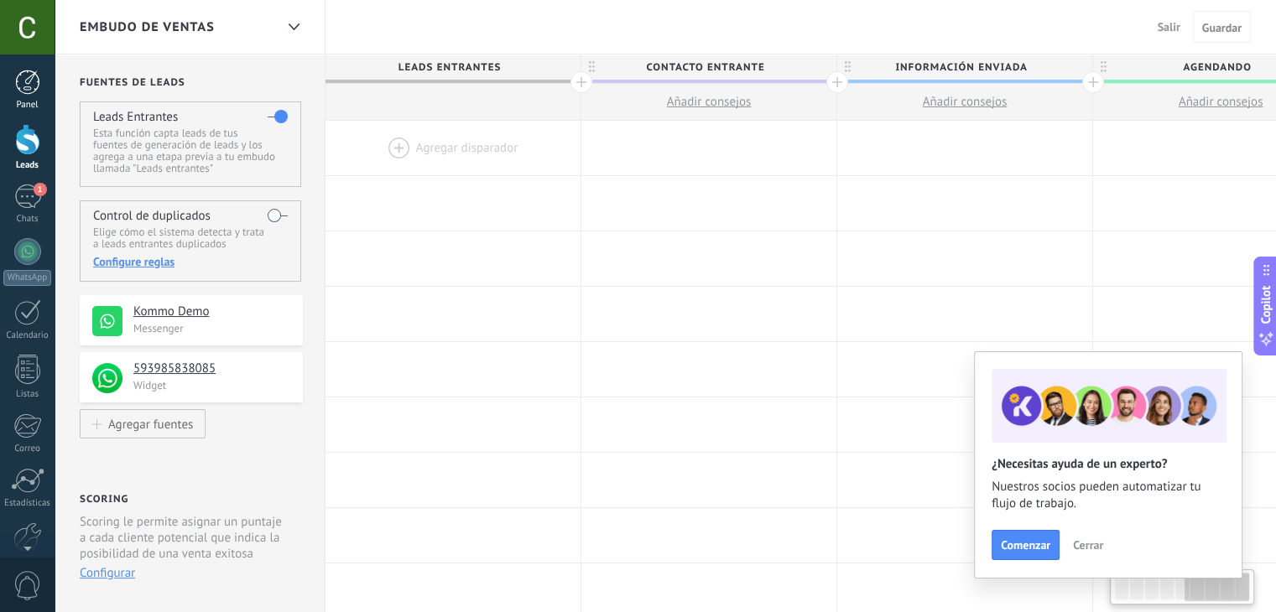
scroll to position [0, 1330]
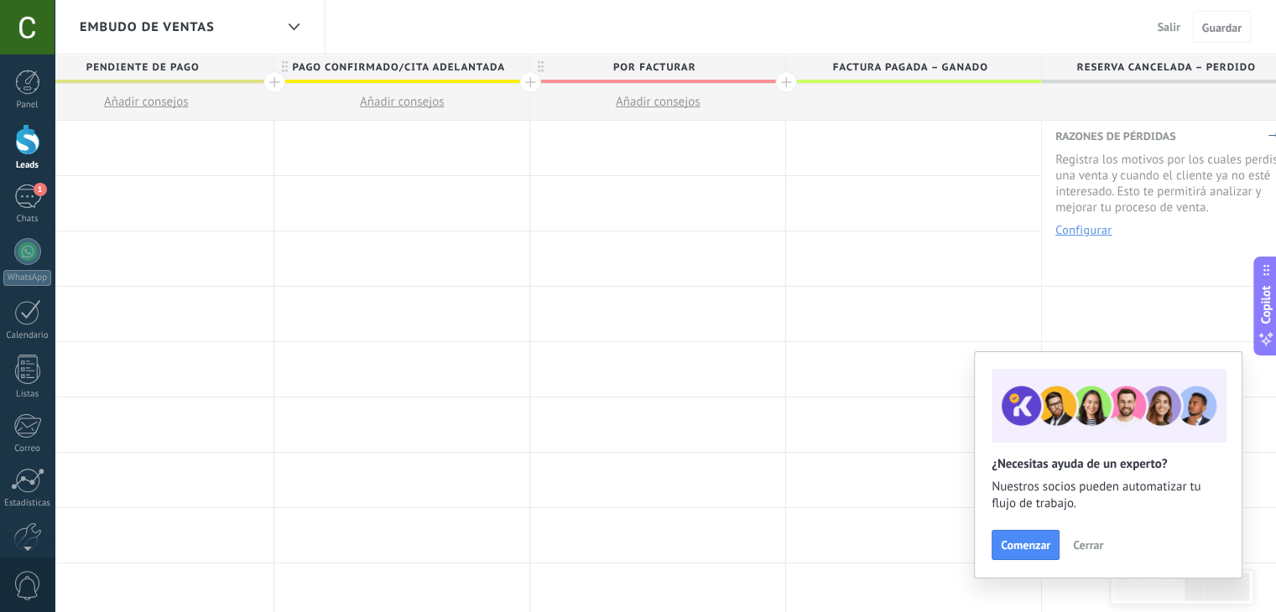
click at [10, 136] on link "Leads" at bounding box center [27, 147] width 55 height 47
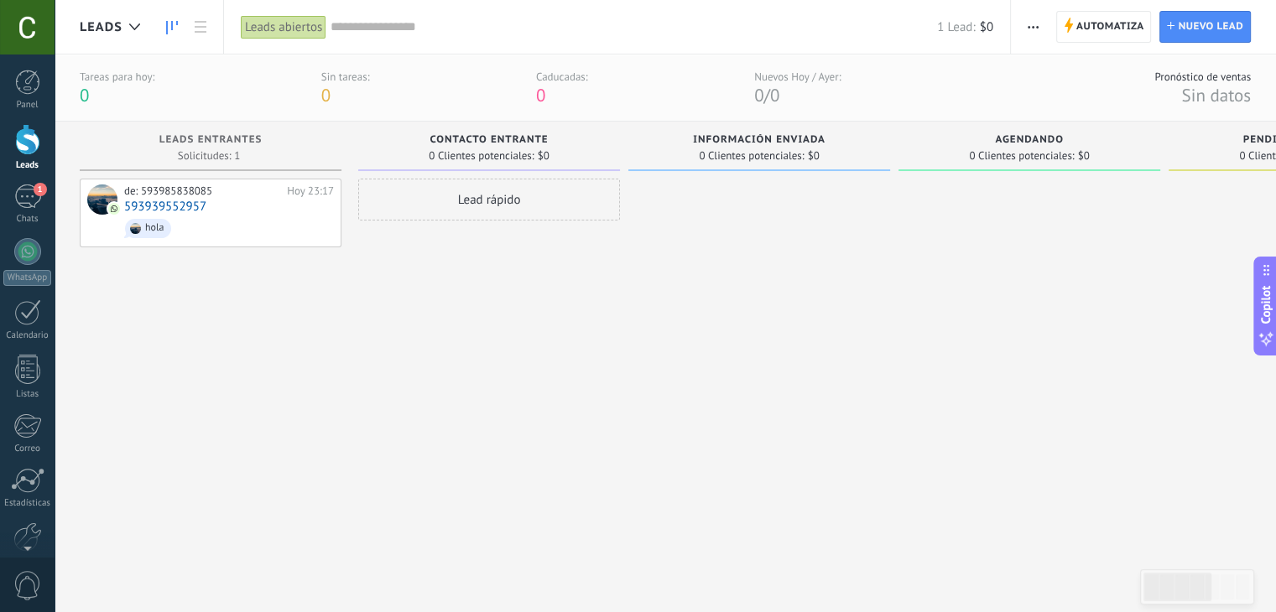
click at [441, 353] on div "Lead rápido" at bounding box center [489, 375] width 262 height 393
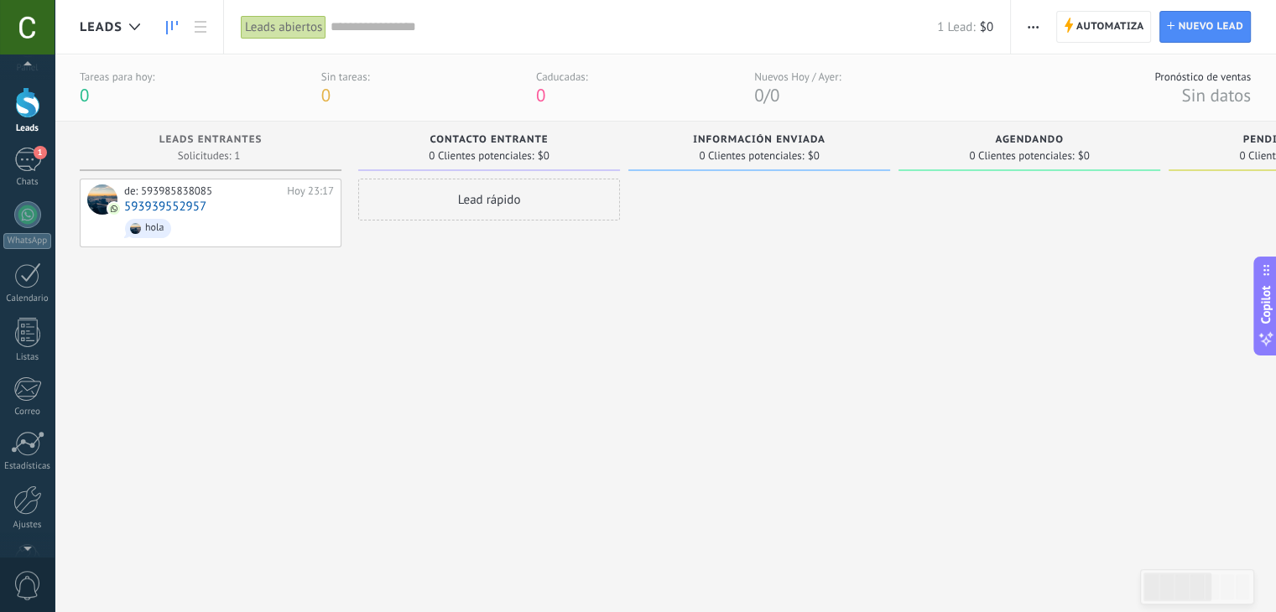
click at [26, 558] on div "0" at bounding box center [27, 584] width 55 height 55
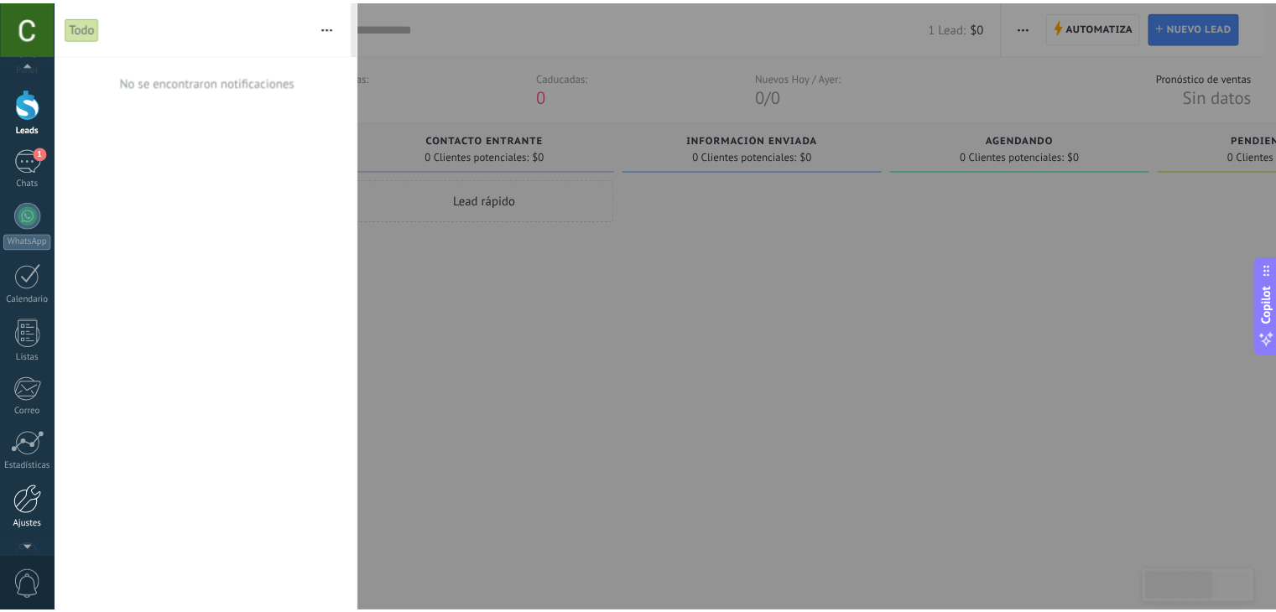
scroll to position [45, 0]
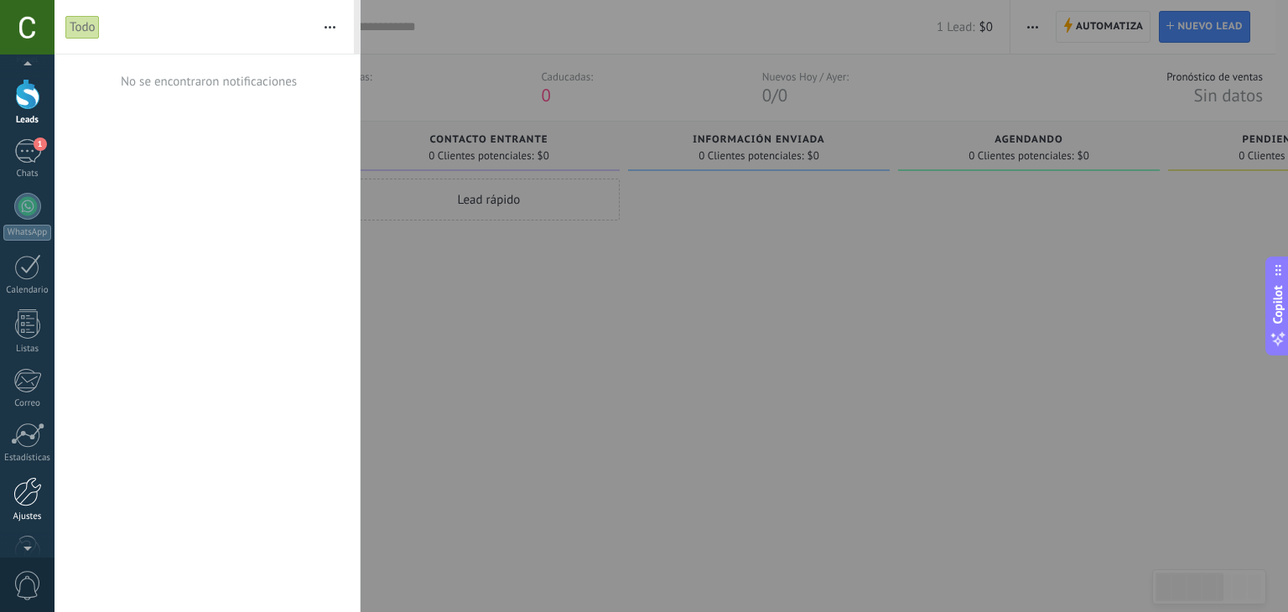
click at [18, 495] on div at bounding box center [27, 491] width 29 height 29
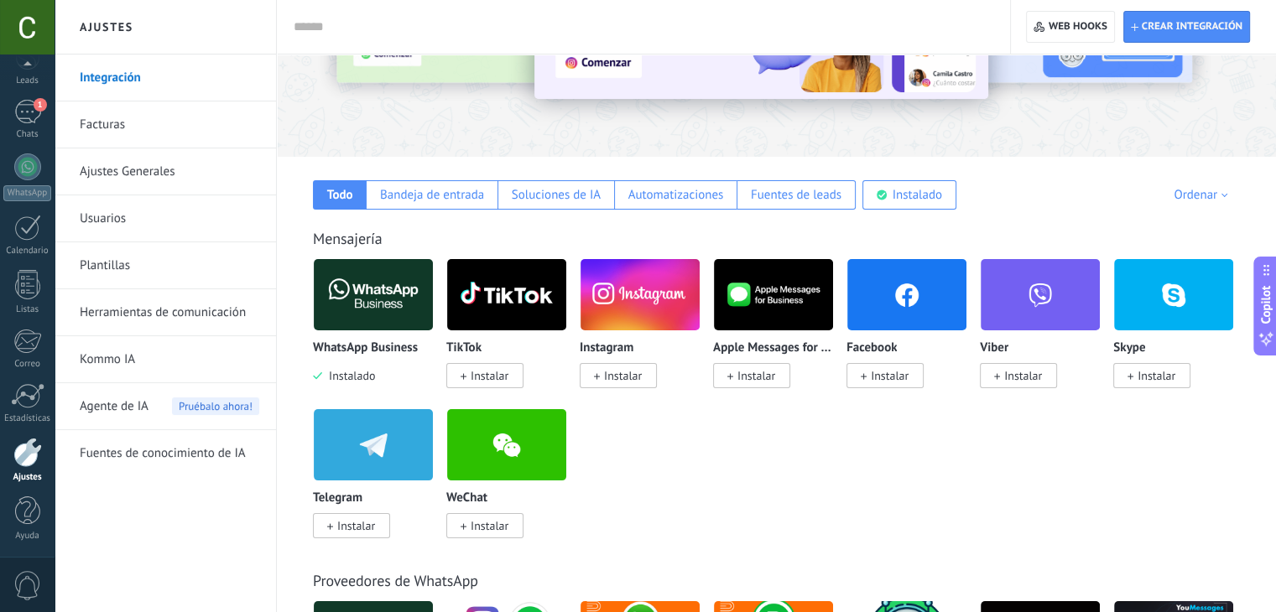
scroll to position [171, 0]
click at [125, 261] on link "Plantillas" at bounding box center [169, 265] width 179 height 47
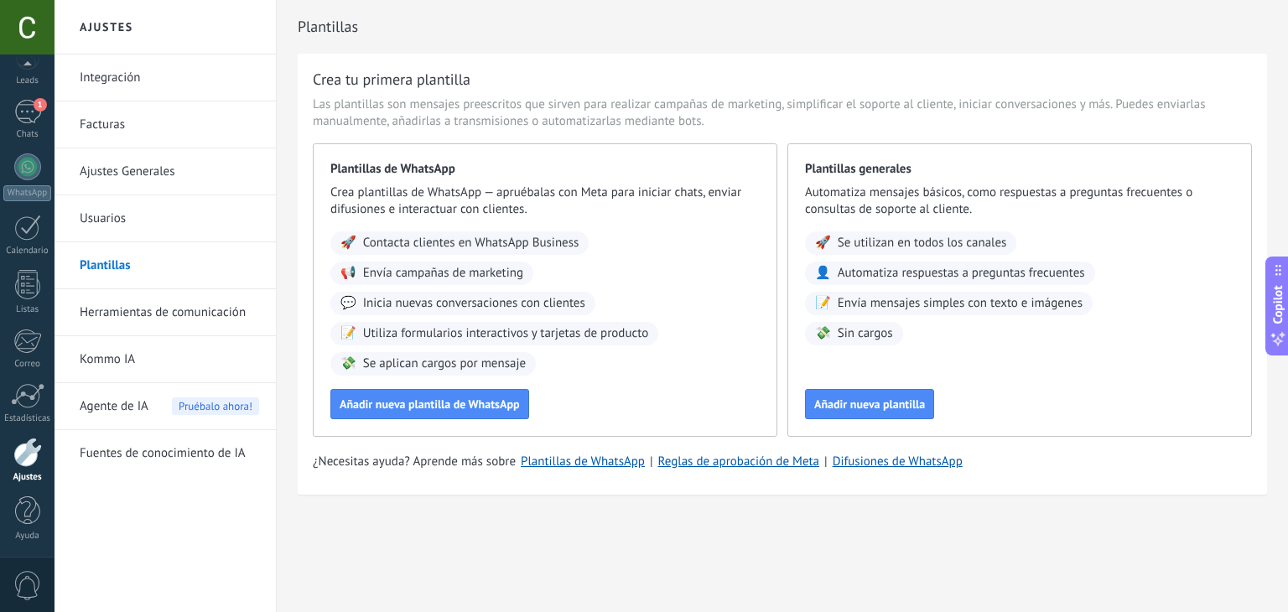
click at [183, 315] on link "Herramientas de comunicación" at bounding box center [169, 312] width 179 height 47
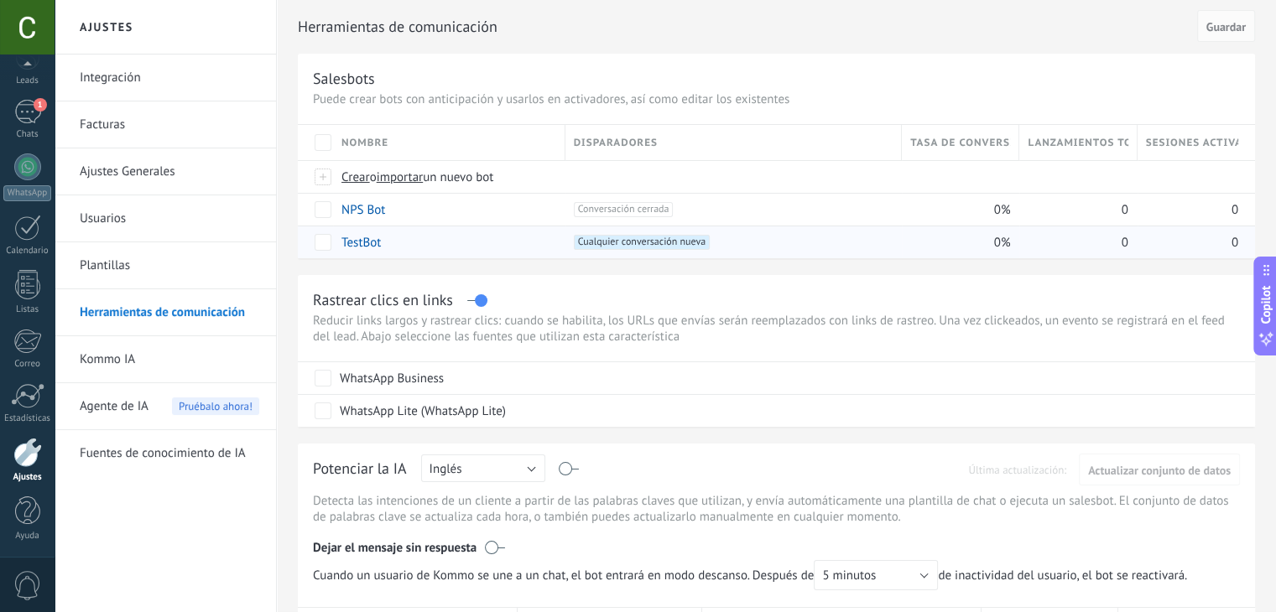
click at [377, 242] on link "TestBot" at bounding box center [360, 243] width 39 height 16
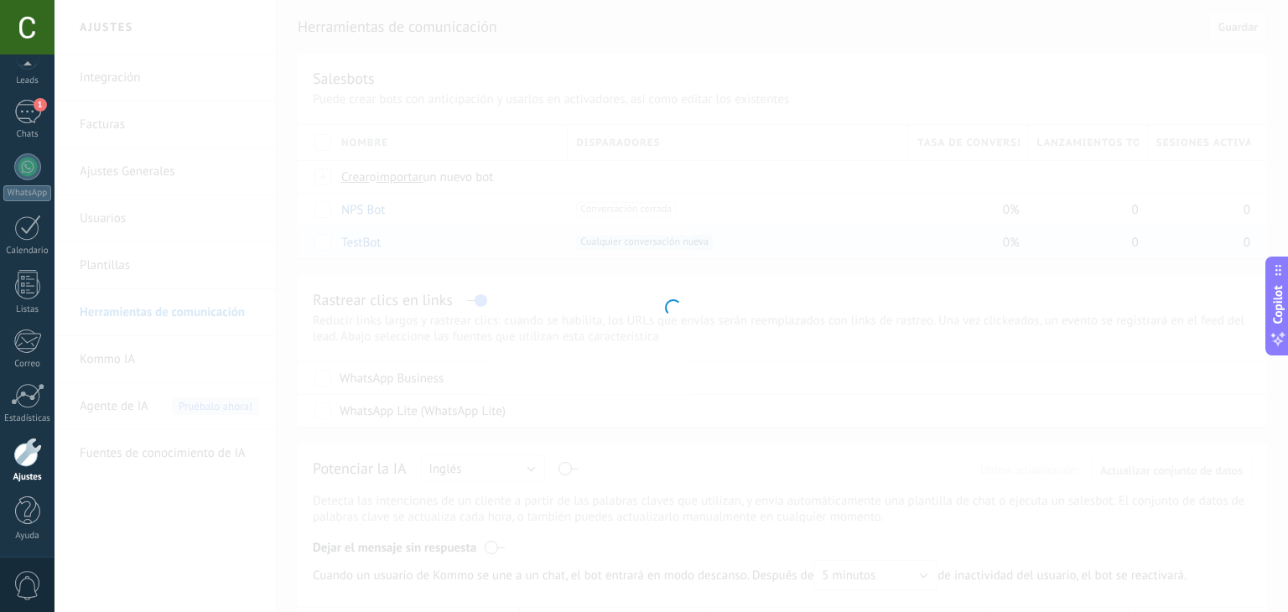
type input "*******"
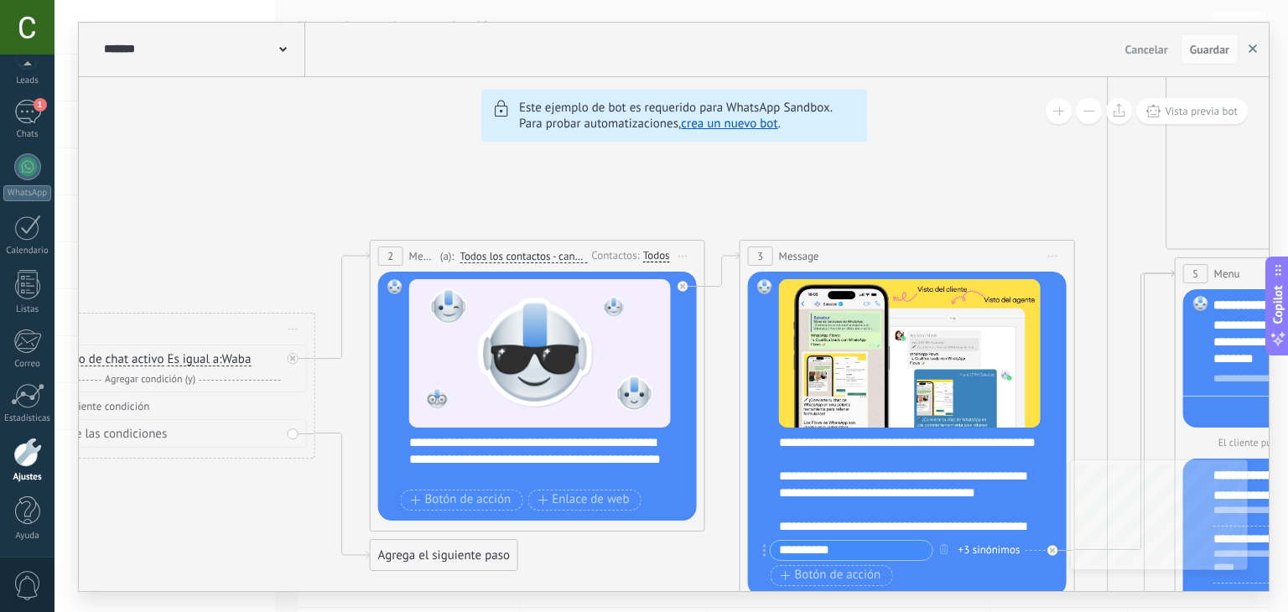
click at [1250, 51] on icon "button" at bounding box center [1253, 48] width 8 height 8
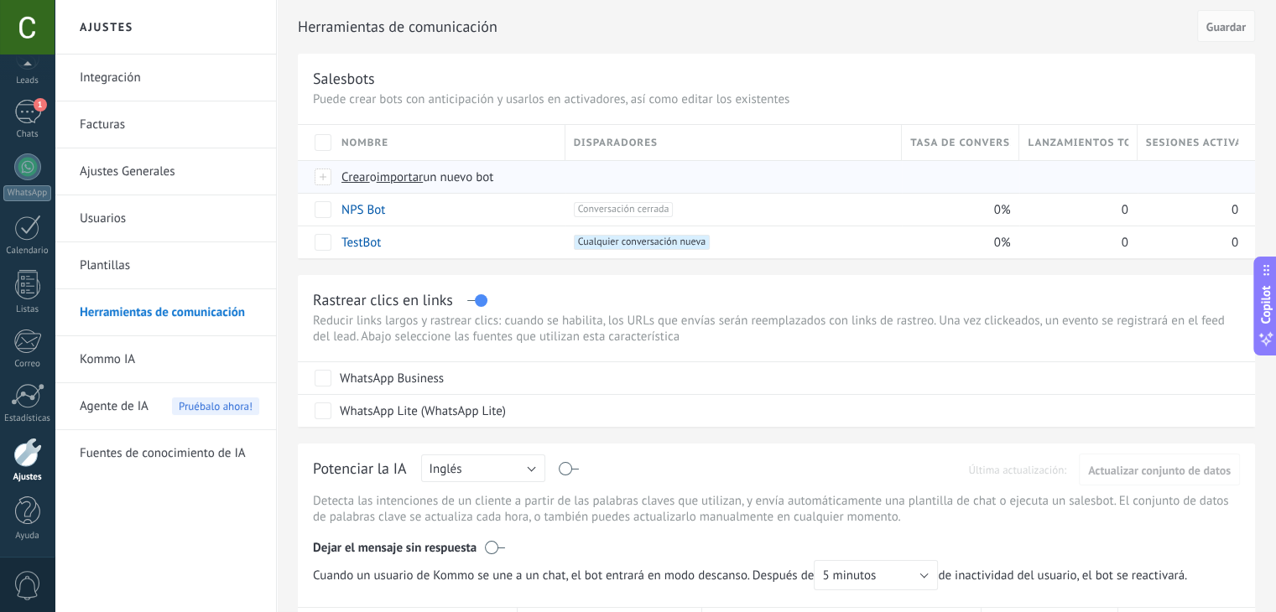
click at [327, 175] on div at bounding box center [323, 176] width 18 height 15
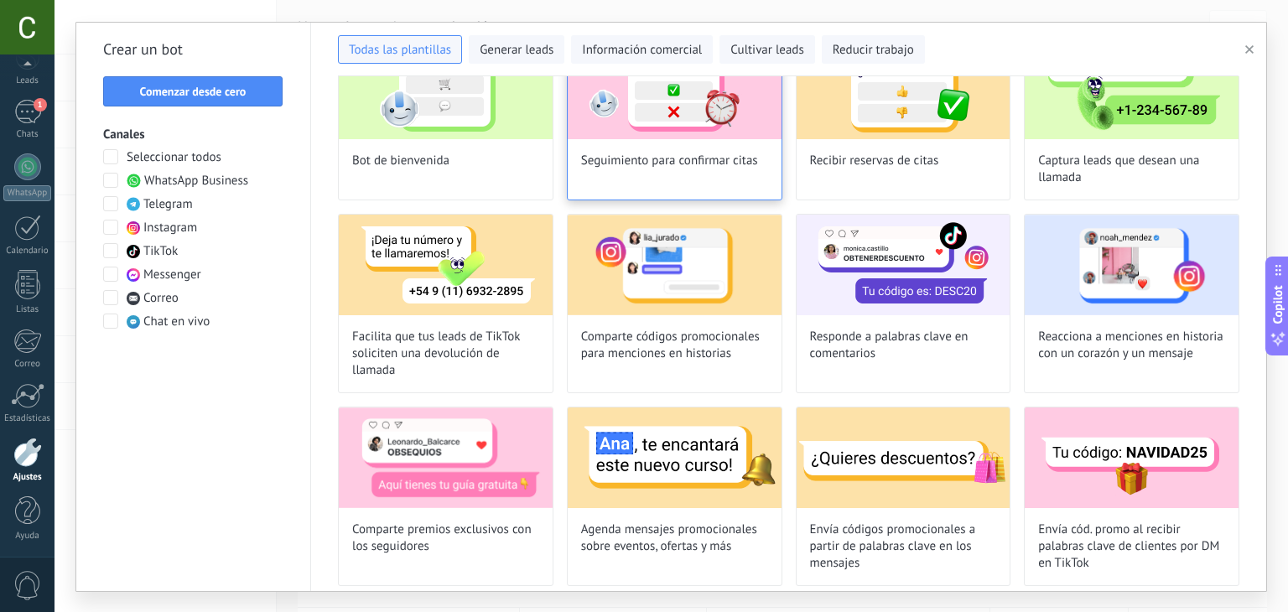
scroll to position [120, 0]
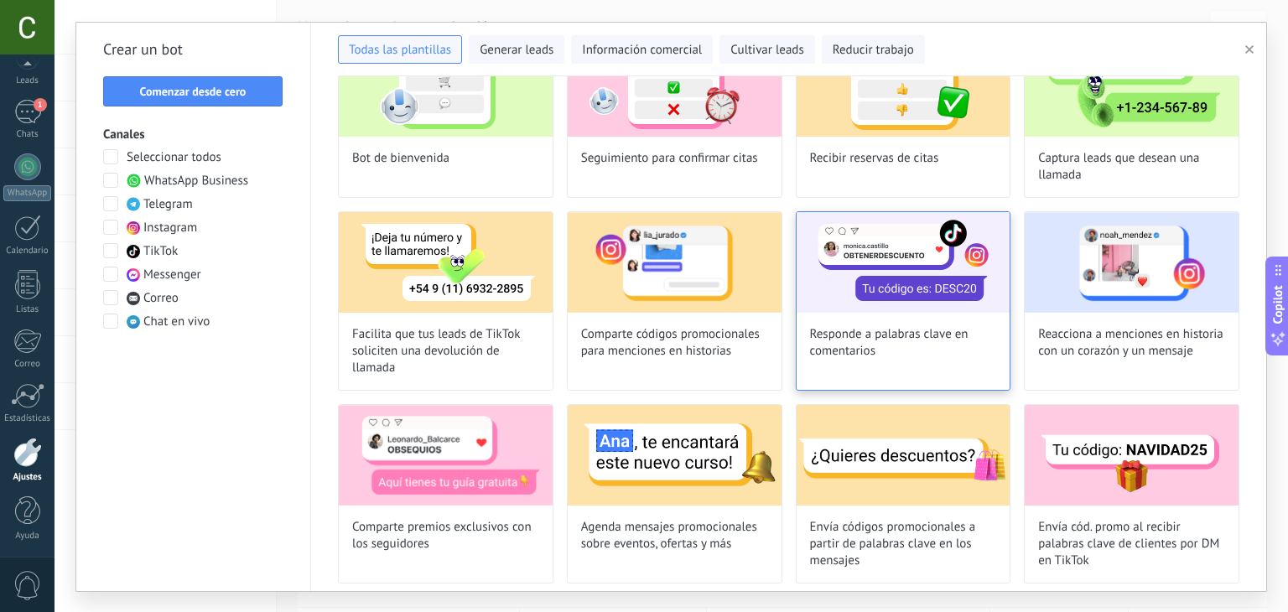
click at [915, 305] on img at bounding box center [904, 262] width 214 height 101
type input "**********"
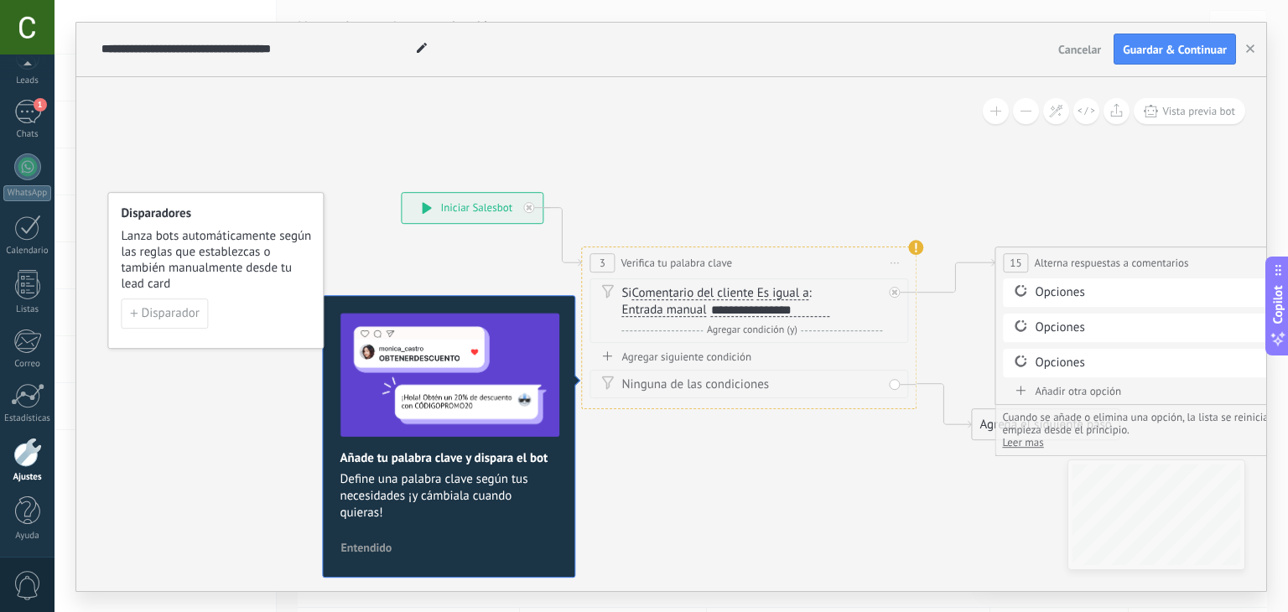
drag, startPoint x: 793, startPoint y: 488, endPoint x: 780, endPoint y: 484, distance: 13.3
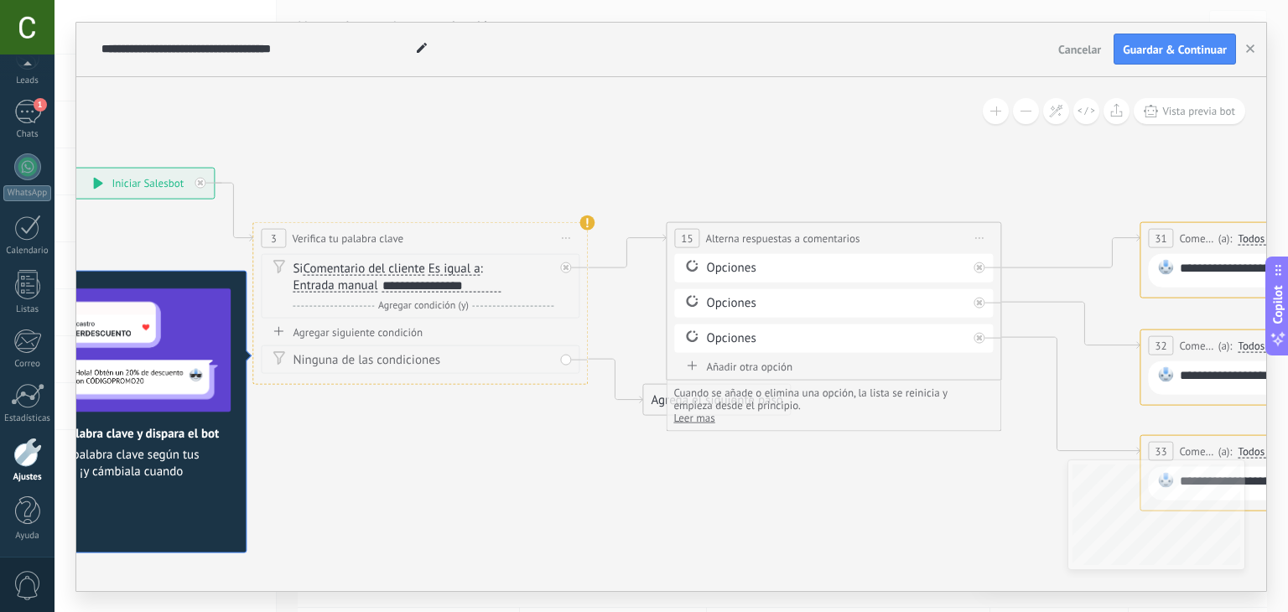
drag, startPoint x: 761, startPoint y: 477, endPoint x: 433, endPoint y: 453, distance: 329.7
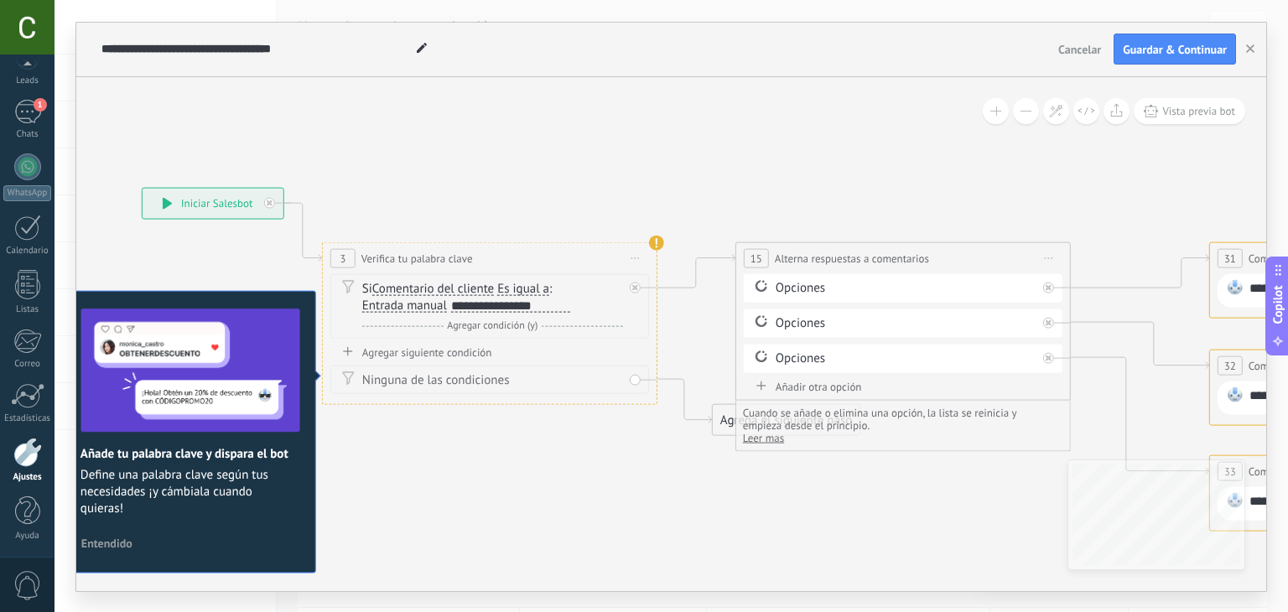
drag, startPoint x: 444, startPoint y: 429, endPoint x: 523, endPoint y: 457, distance: 83.6
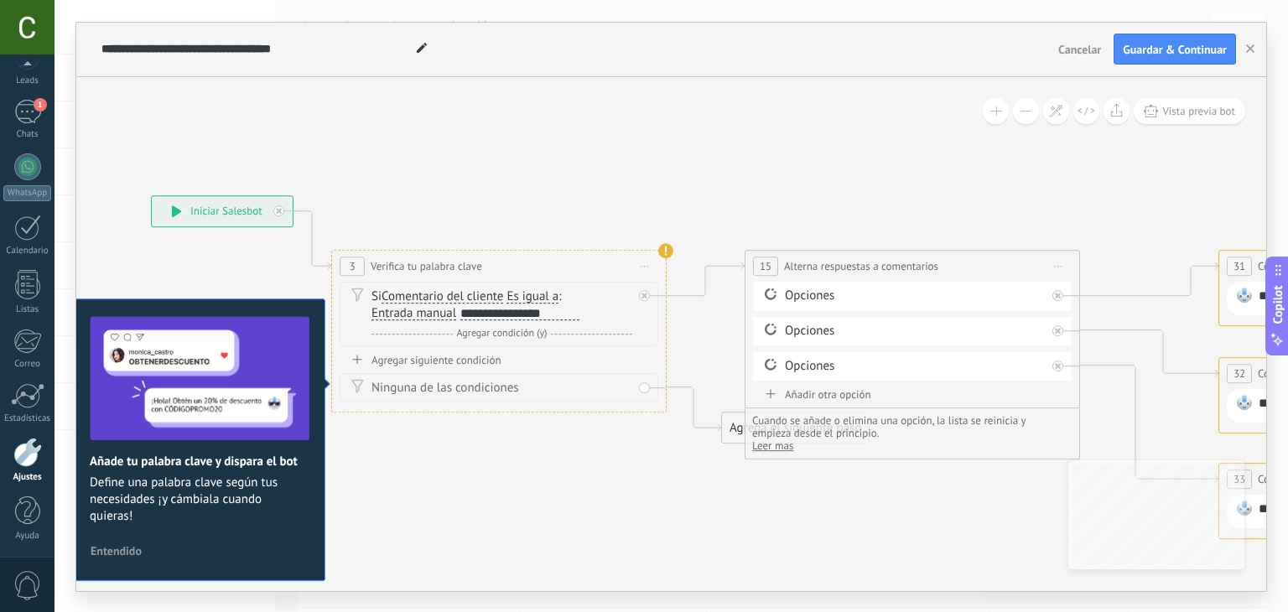
click at [539, 303] on div "Si Comentario del cliente Mensaje del cliente Comentario del cliente El cliente…" at bounding box center [502, 305] width 261 height 34
click at [522, 309] on div "**********" at bounding box center [519, 313] width 119 height 13
paste div
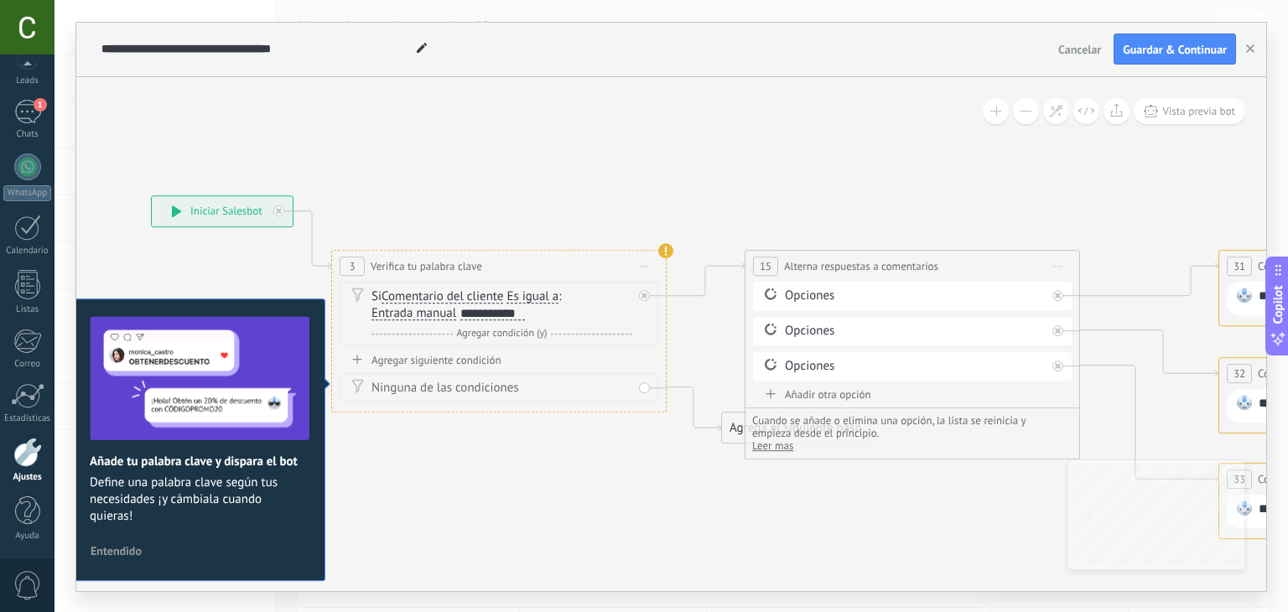
click at [524, 290] on span "Es igual a" at bounding box center [533, 296] width 52 height 13
click at [524, 290] on button "Es igual a" at bounding box center [603, 297] width 210 height 30
click at [533, 349] on span "Contiene" at bounding box center [589, 356] width 203 height 17
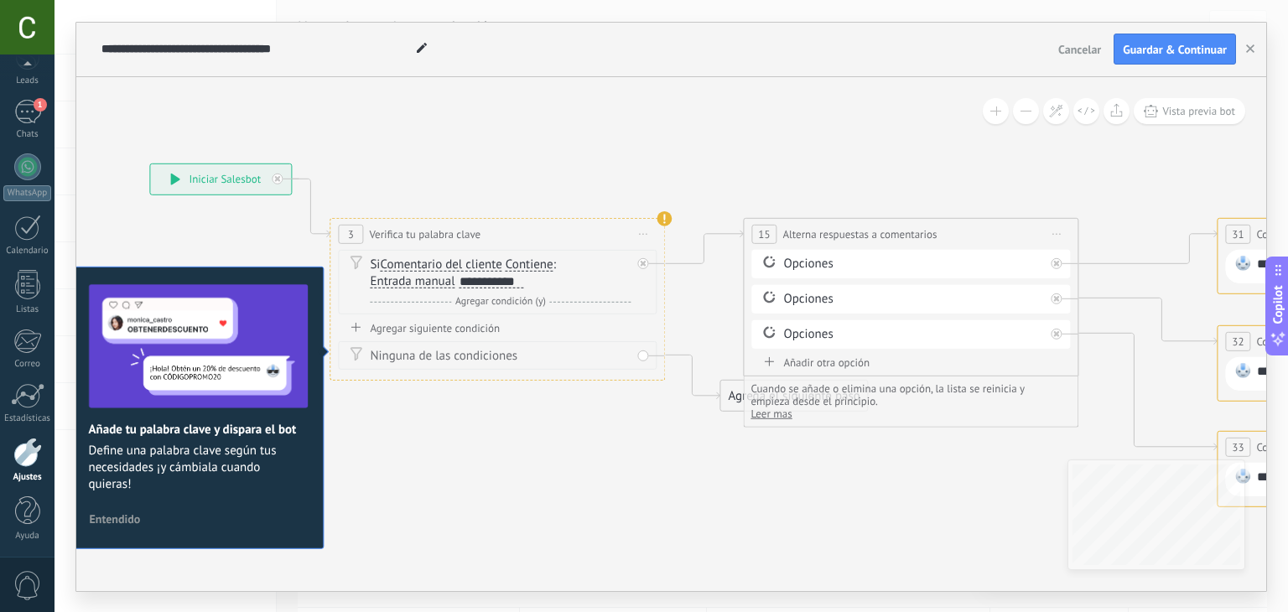
drag, startPoint x: 678, startPoint y: 326, endPoint x: 678, endPoint y: 294, distance: 31.9
click at [445, 327] on div "Agregar siguiente condición" at bounding box center [497, 327] width 319 height 14
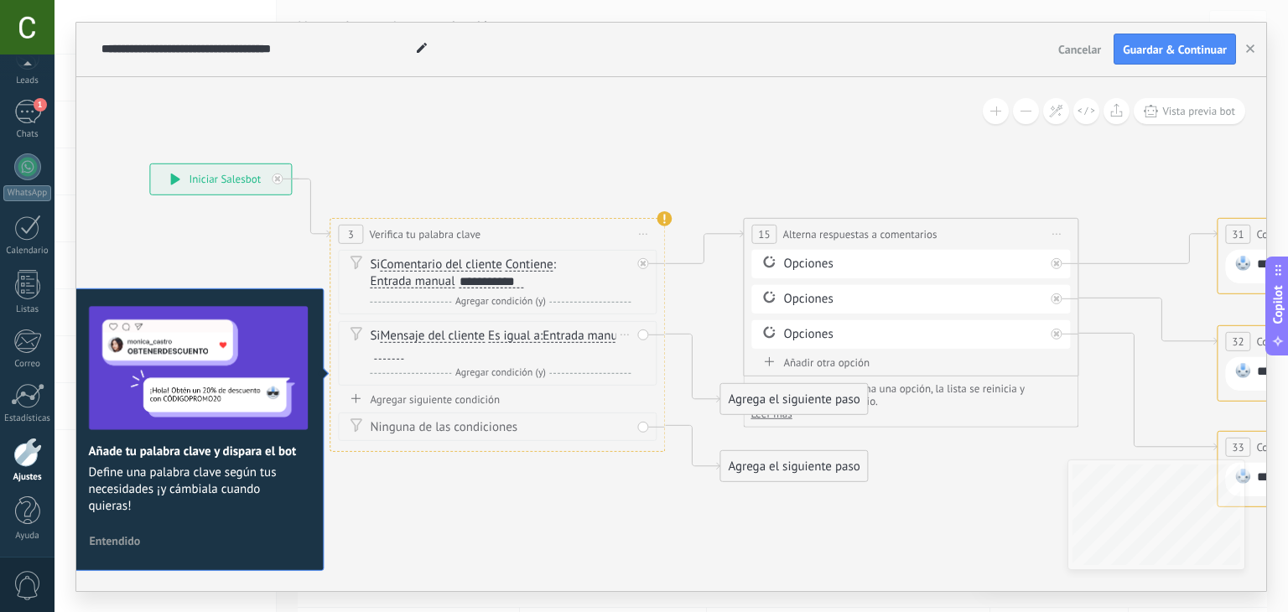
click at [403, 351] on div at bounding box center [388, 352] width 29 height 13
paste div
click at [538, 330] on span "Es igual a" at bounding box center [514, 335] width 52 height 13
click at [538, 330] on button "Es igual a" at bounding box center [585, 335] width 210 height 30
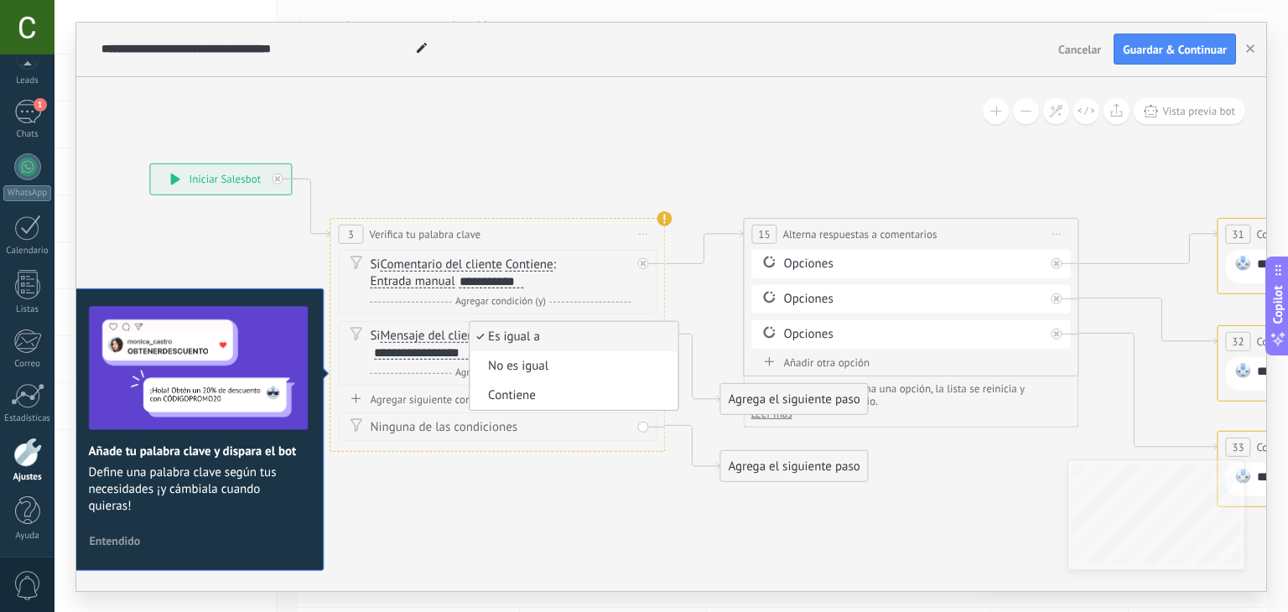
click at [512, 330] on span "Es igual a" at bounding box center [571, 336] width 203 height 17
click at [513, 339] on span "Es igual a" at bounding box center [514, 335] width 52 height 13
click at [513, 339] on button "Es igual a" at bounding box center [585, 335] width 210 height 30
click at [519, 394] on span "Contiene" at bounding box center [571, 395] width 203 height 17
click at [460, 398] on div "Agregar siguiente condición" at bounding box center [497, 399] width 319 height 14
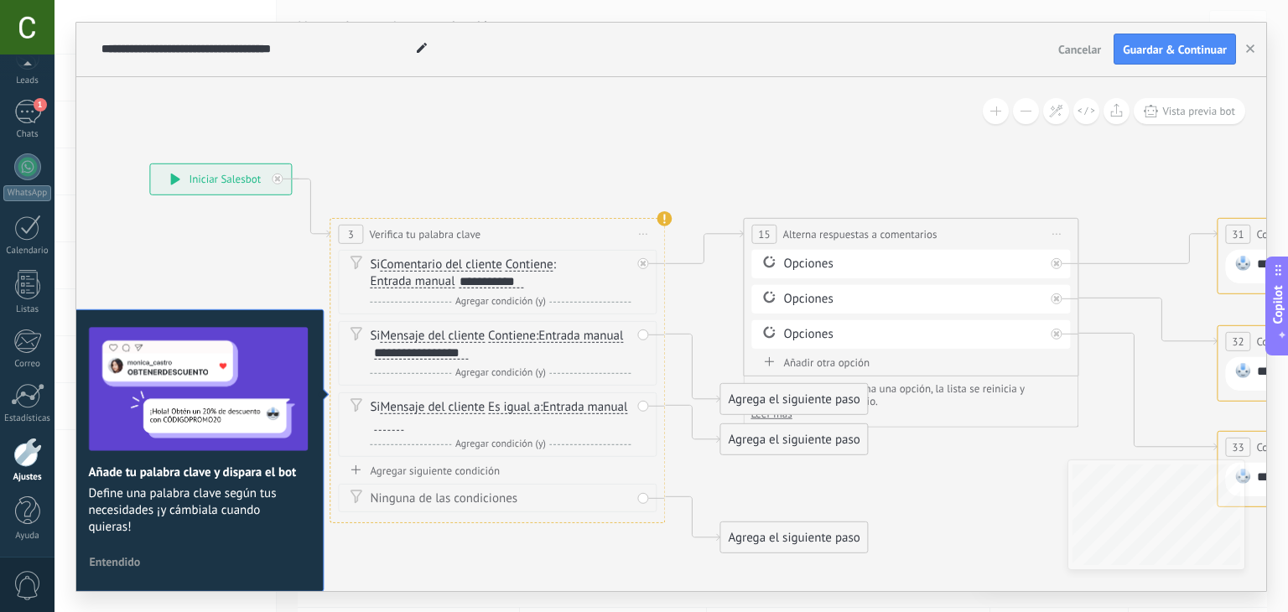
click at [467, 460] on div "Si Comentario del cliente Mensaje del cliente Comentario del cliente El cliente…" at bounding box center [497, 356] width 319 height 214
click at [455, 472] on div "Agregar siguiente condición" at bounding box center [497, 470] width 319 height 14
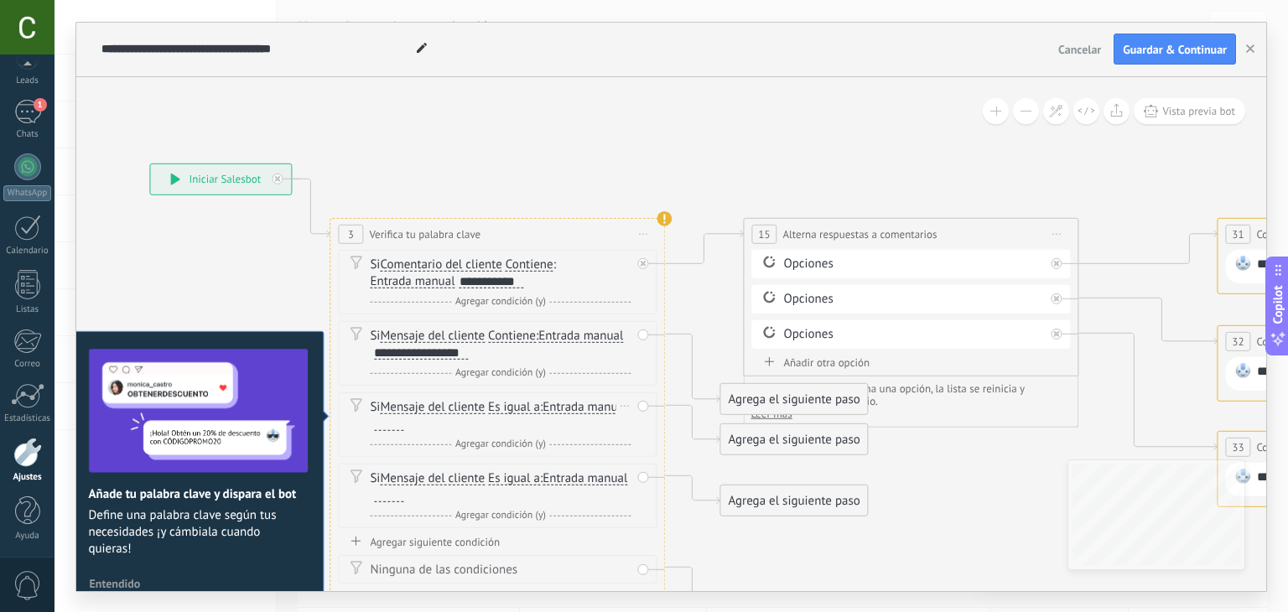
click at [403, 419] on div at bounding box center [388, 423] width 29 height 13
paste div
click at [503, 410] on span "Es igual a" at bounding box center [514, 406] width 52 height 13
click at [503, 410] on button "Es igual a" at bounding box center [585, 407] width 210 height 30
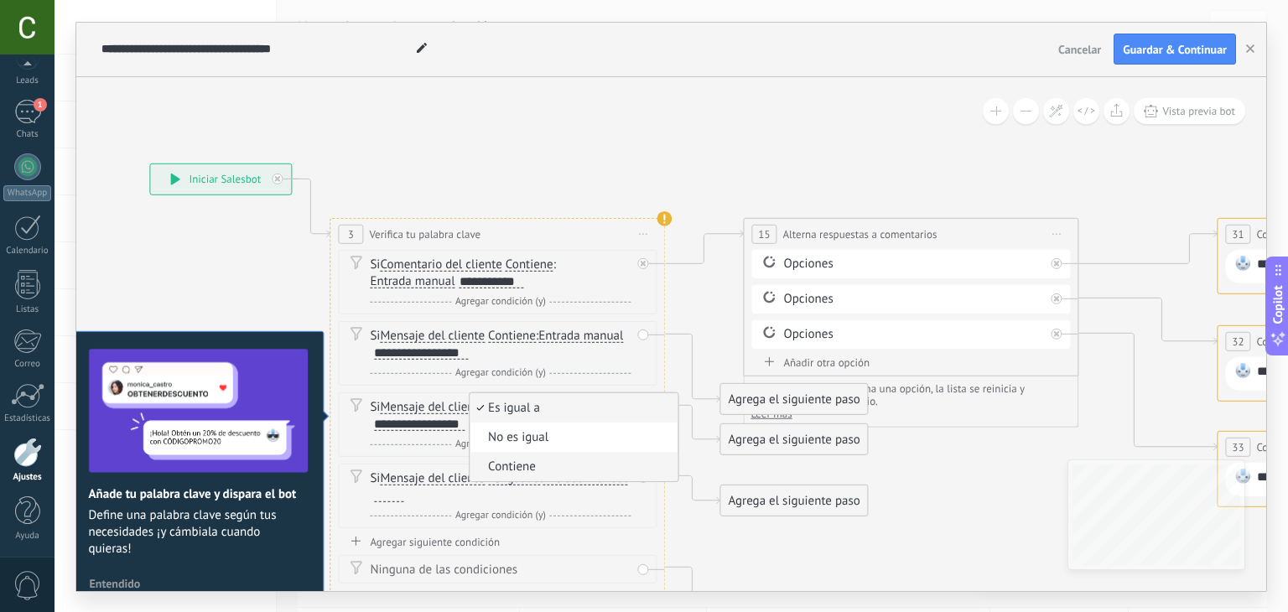
click at [507, 463] on span "Contiene" at bounding box center [571, 466] width 203 height 17
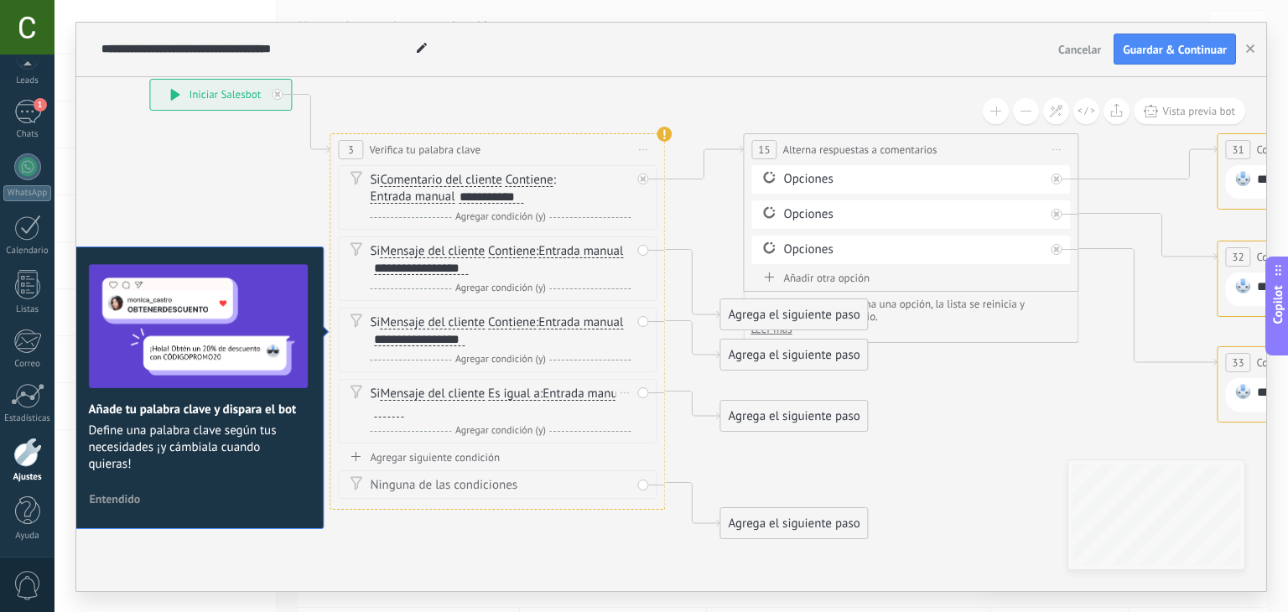
click at [403, 407] on div at bounding box center [388, 410] width 29 height 13
paste div
click at [532, 391] on span "Es igual a" at bounding box center [514, 393] width 52 height 13
click at [532, 391] on button "Es igual a" at bounding box center [585, 394] width 210 height 30
click at [524, 448] on span "Contiene" at bounding box center [571, 453] width 203 height 17
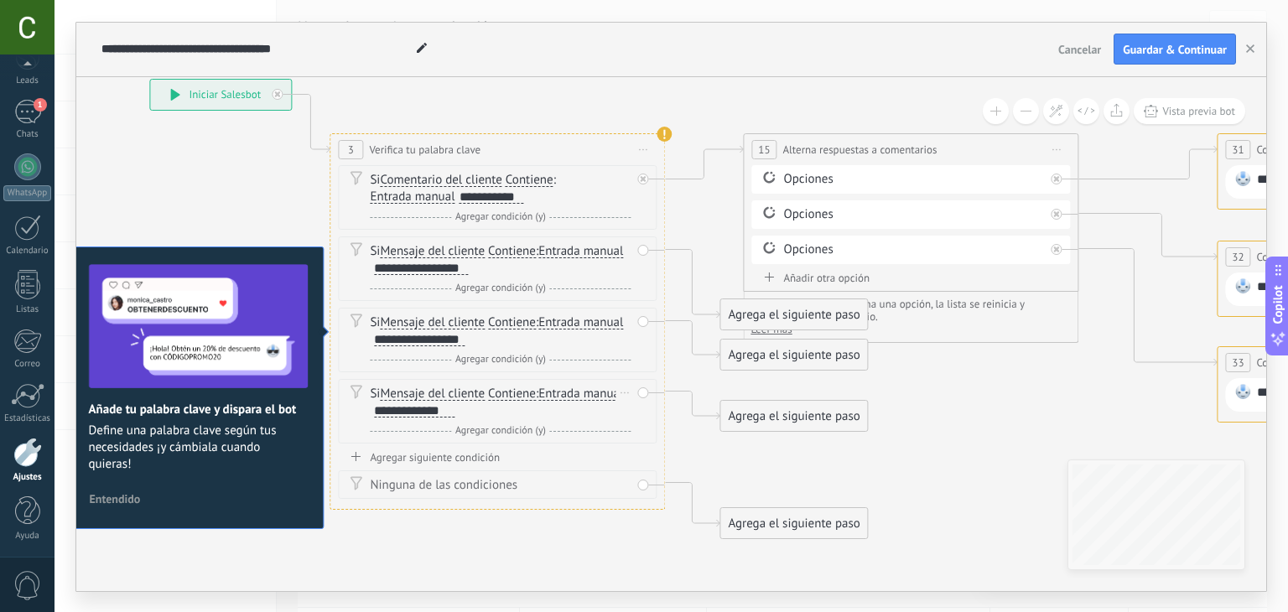
click at [391, 407] on div "**********" at bounding box center [414, 410] width 81 height 13
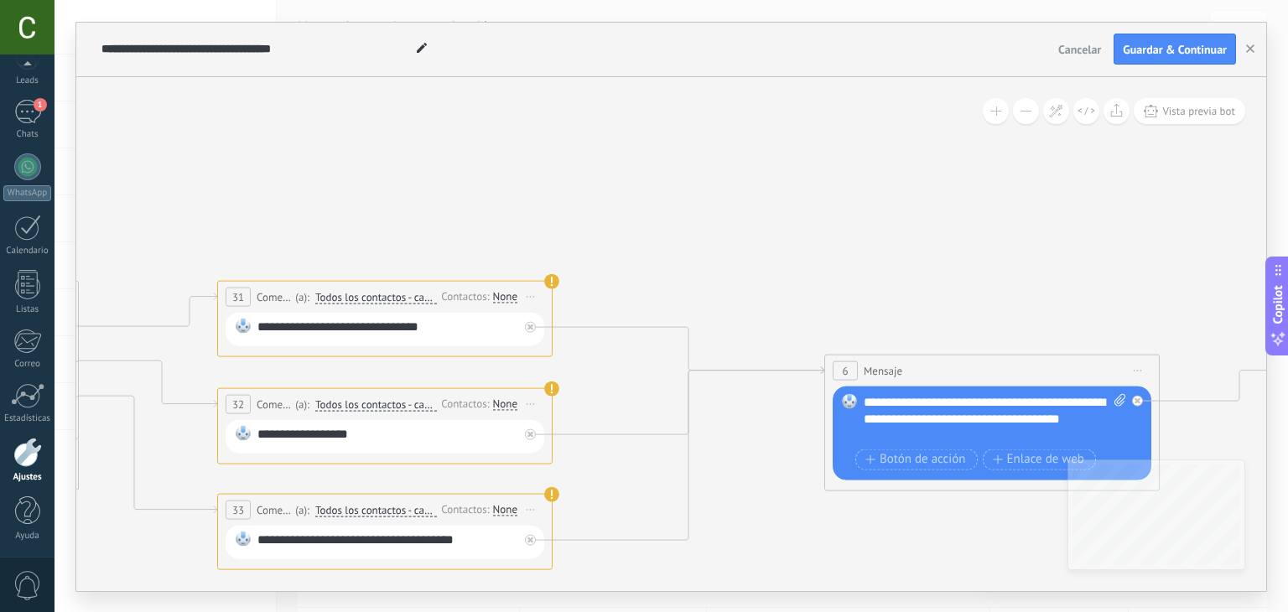
click at [898, 364] on span "Mensaje" at bounding box center [883, 370] width 39 height 16
drag, startPoint x: 898, startPoint y: 364, endPoint x: 819, endPoint y: 363, distance: 79.7
click at [819, 363] on icon at bounding box center [391, 455] width 3323 height 1299
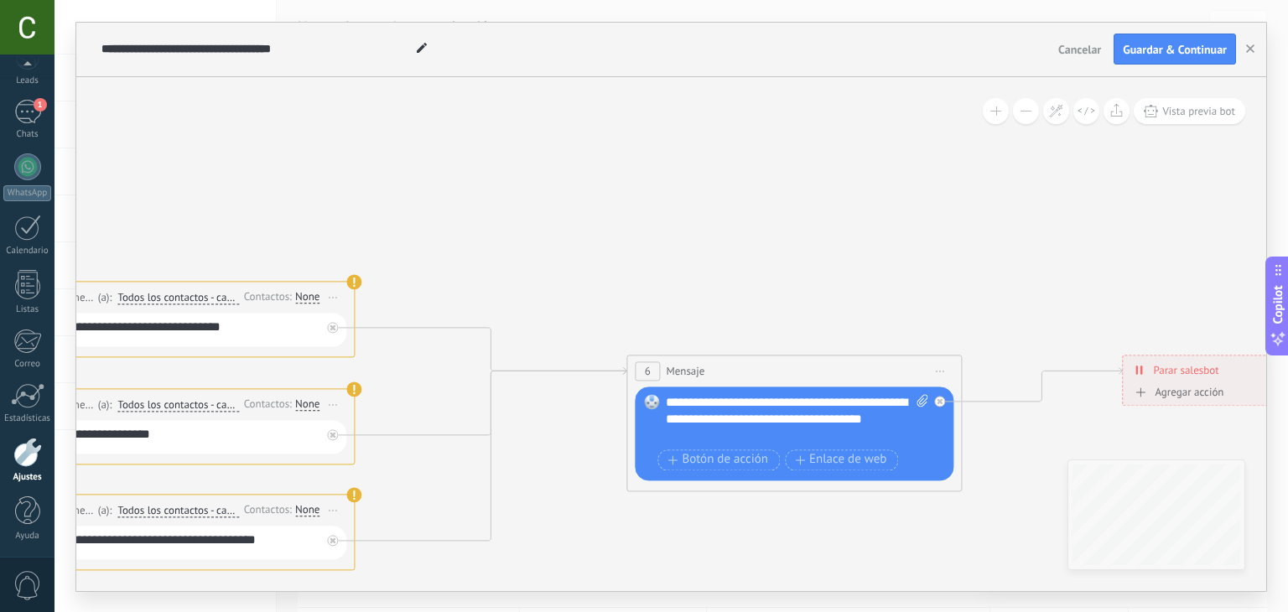
click at [935, 366] on span "Iniciar vista previa aquí Cambiar nombre Duplicar Borrar" at bounding box center [940, 371] width 27 height 24
click at [980, 481] on div "Borrar" at bounding box center [1016, 480] width 166 height 29
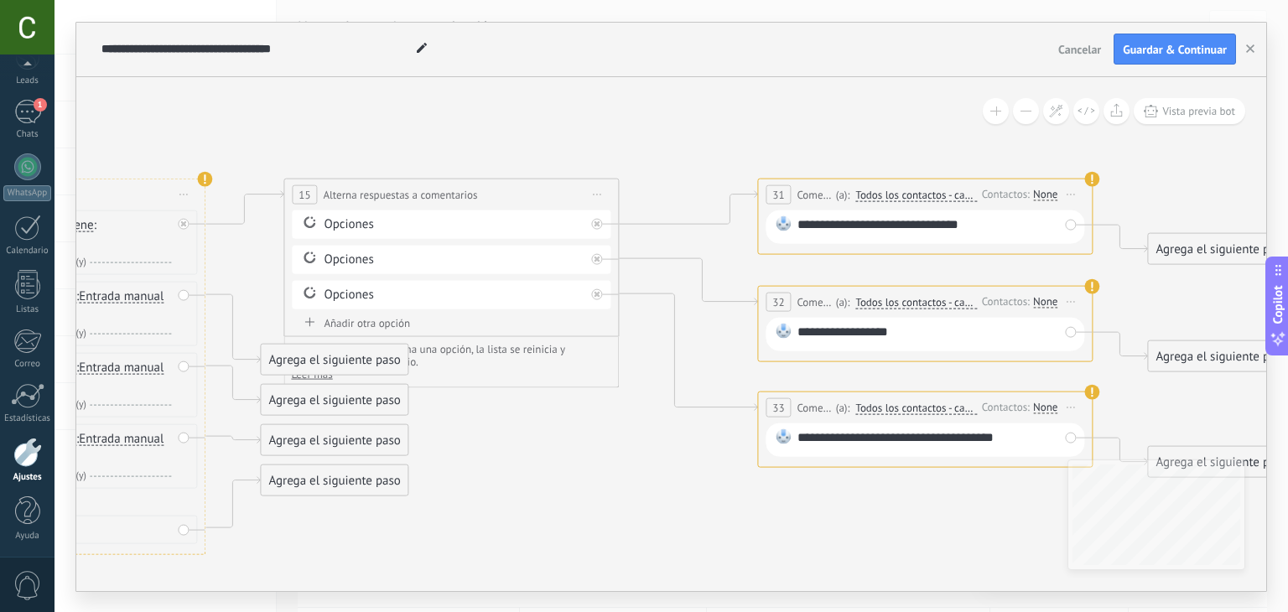
click at [600, 189] on span "Iniciar vista previa aquí Cambiar nombre Duplicar Borrar" at bounding box center [597, 194] width 27 height 24
click at [634, 294] on div "Borrar" at bounding box center [673, 303] width 166 height 29
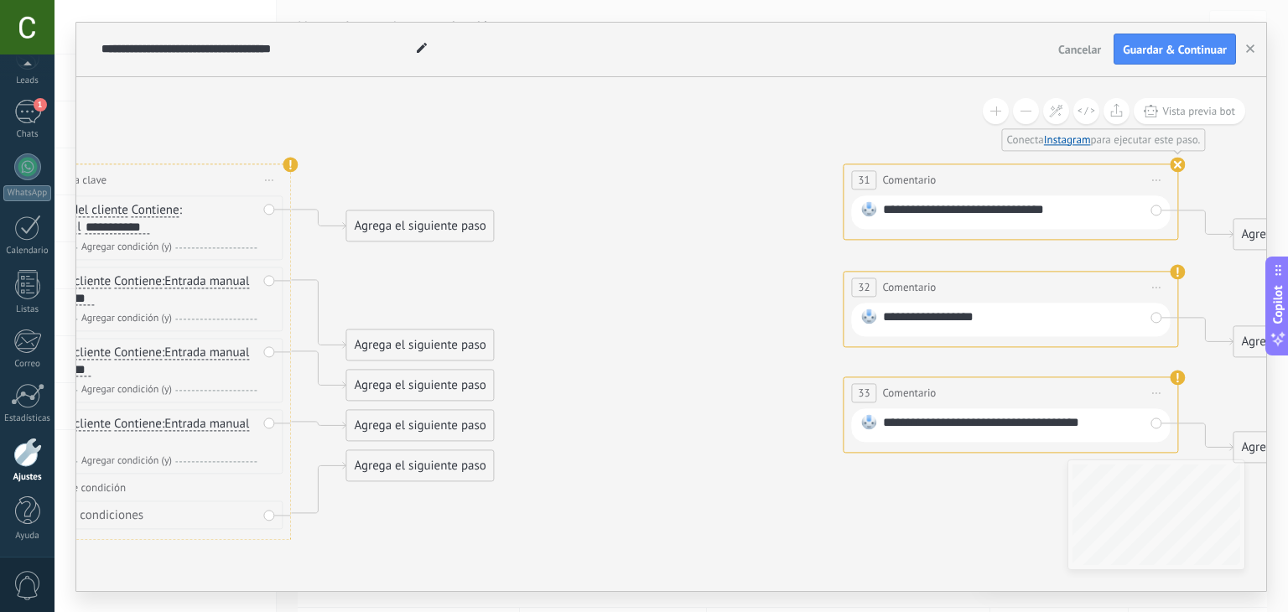
click at [1160, 174] on span "Iniciar vista previa aquí Cambiar nombre Duplicar Borrar" at bounding box center [1156, 180] width 27 height 24
click at [1176, 276] on div "Borrar" at bounding box center [1233, 289] width 166 height 29
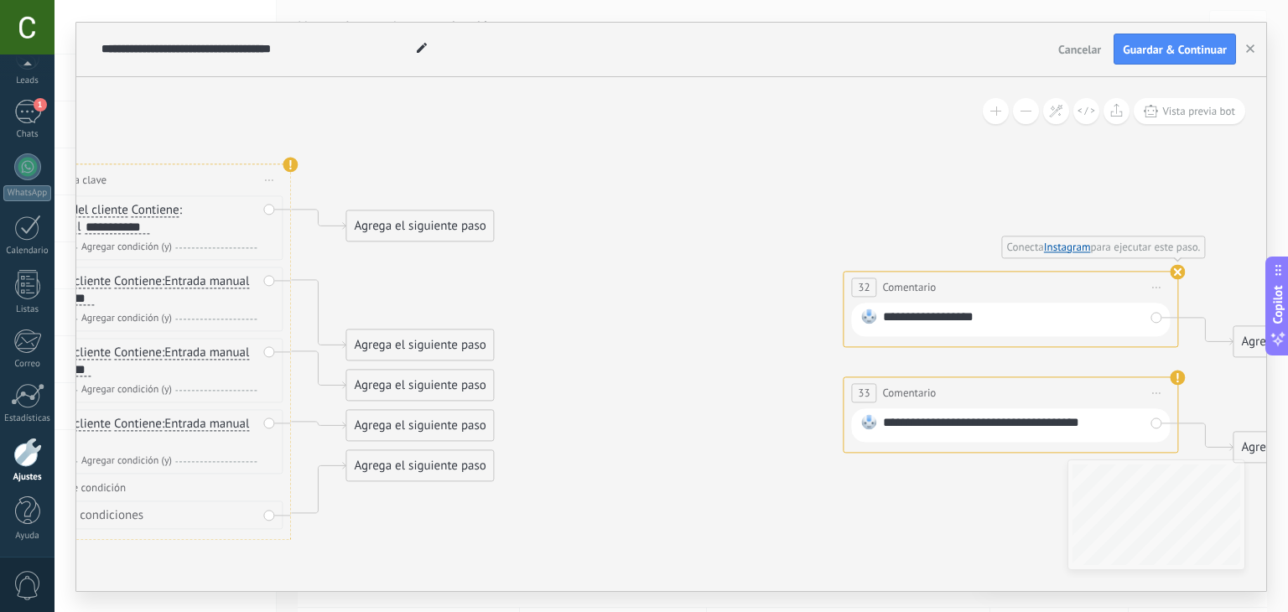
click at [1161, 280] on span "Iniciar vista previa aquí Cambiar nombre Duplicar Borrar" at bounding box center [1156, 287] width 27 height 24
click at [1170, 389] on div "Borrar" at bounding box center [1233, 396] width 166 height 29
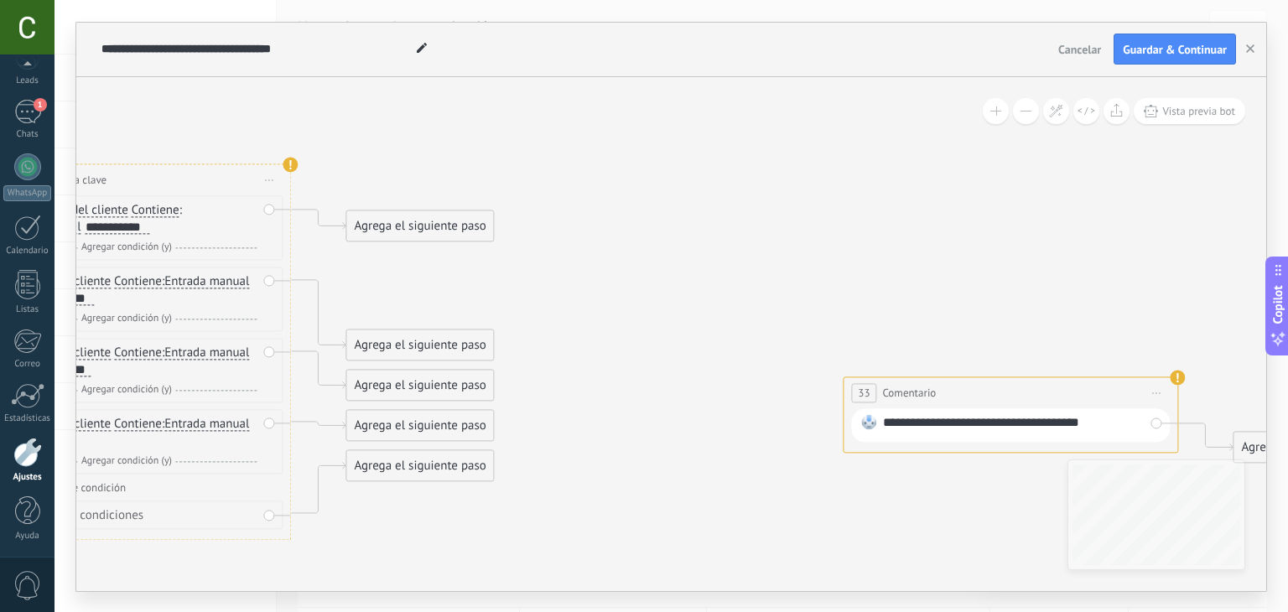
click at [1160, 392] on icon at bounding box center [1156, 393] width 8 height 2
click at [1058, 345] on div "**********" at bounding box center [671, 334] width 1190 height 514
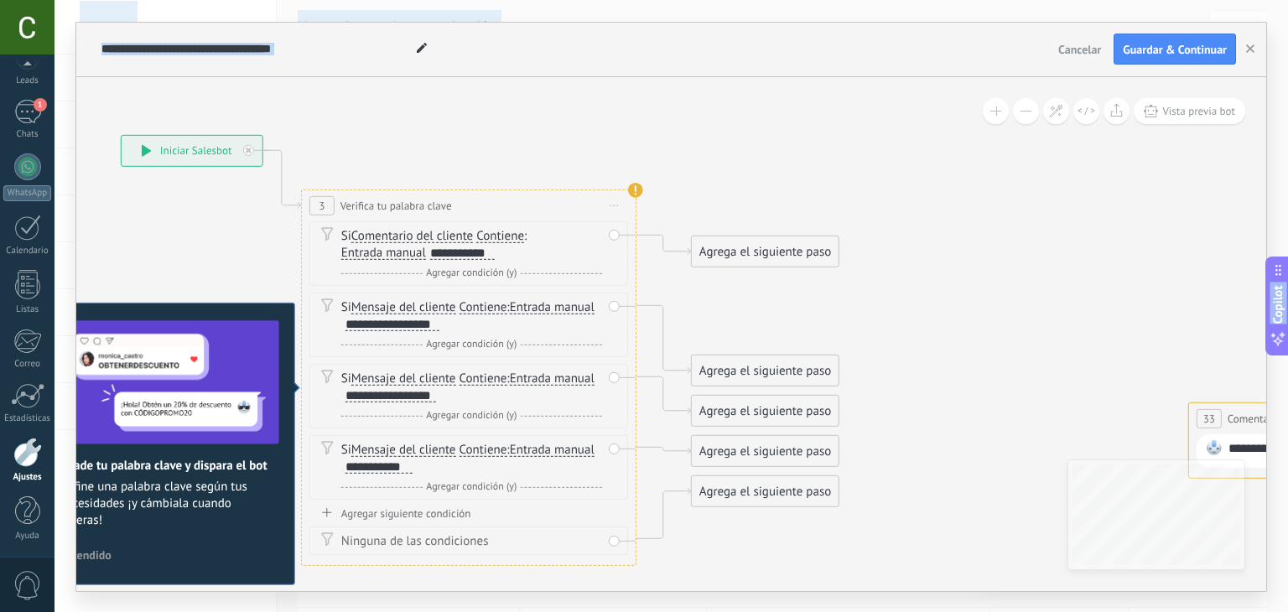
drag, startPoint x: 1016, startPoint y: 335, endPoint x: 342, endPoint y: -18, distance: 761.1
click at [342, 0] on html ".abecls-1,.abecls-2{fill-rule:evenodd}.abecls-2{fill:#fff} .abhcls-1{fill:none}…" at bounding box center [644, 306] width 1288 height 612
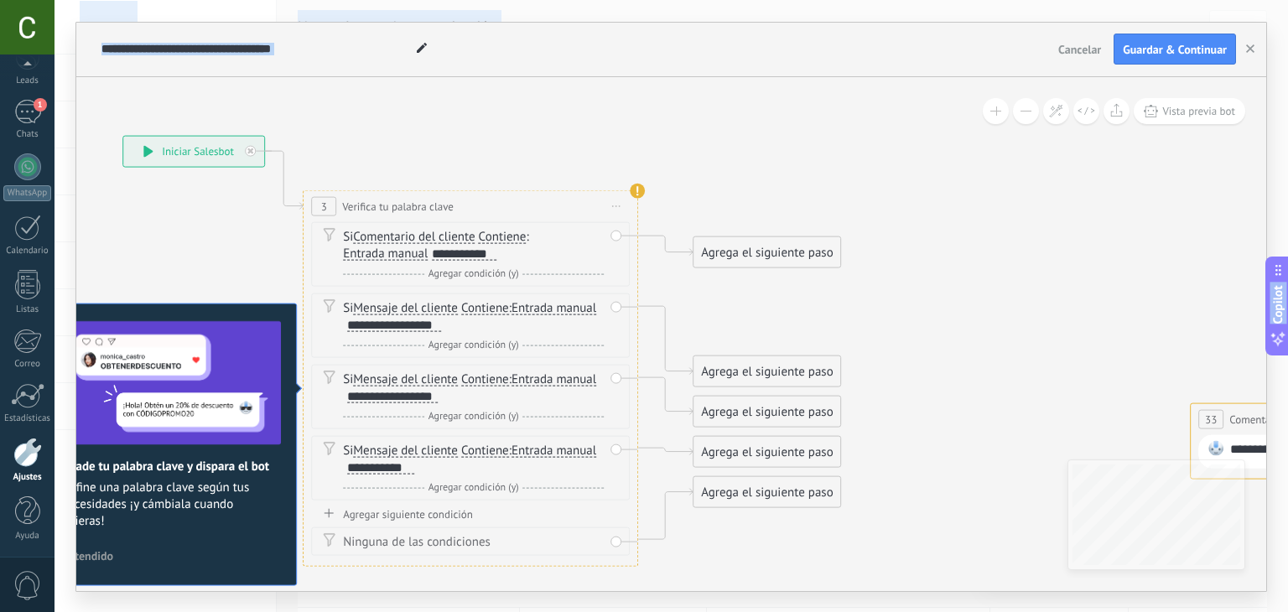
drag, startPoint x: 564, startPoint y: 282, endPoint x: 242, endPoint y: 159, distance: 344.1
click at [122, 135] on div "**********" at bounding box center [122, 135] width 0 height 0
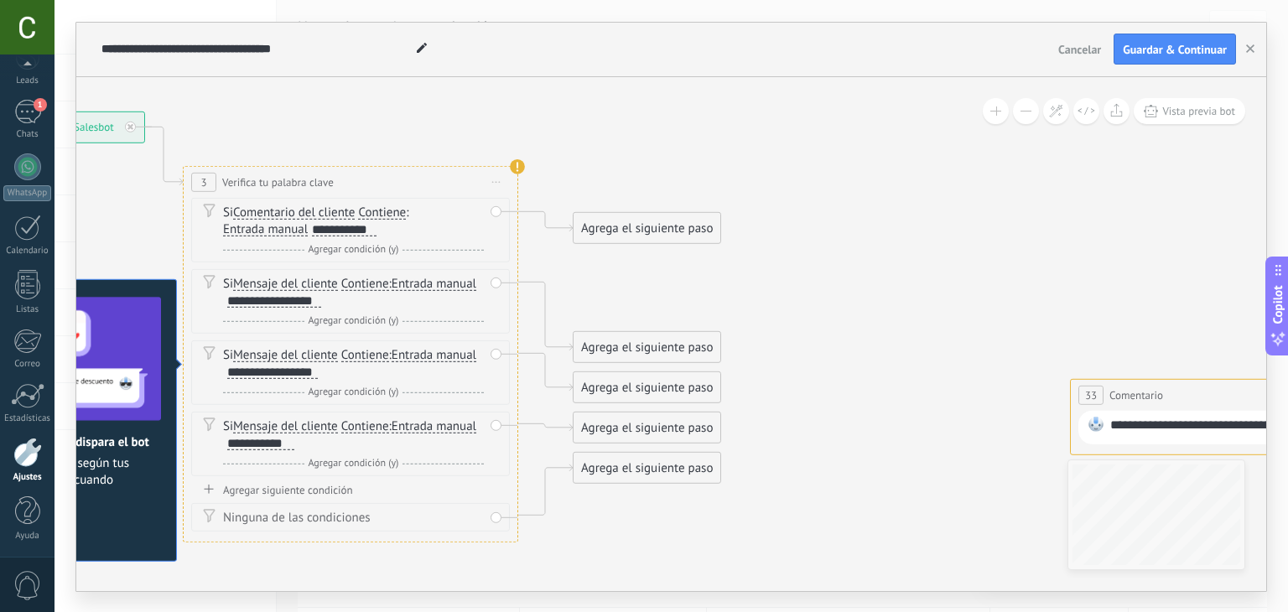
drag, startPoint x: 678, startPoint y: 169, endPoint x: 426, endPoint y: 10, distance: 297.4
click at [426, 10] on div "**********" at bounding box center [672, 306] width 1234 height 612
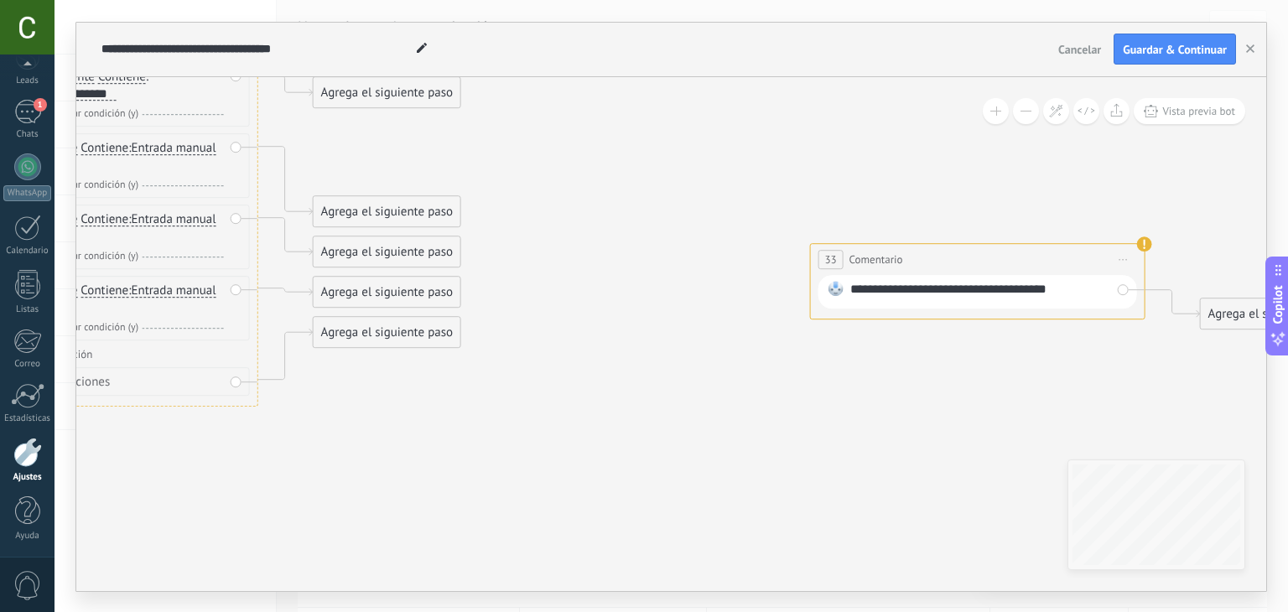
drag, startPoint x: 857, startPoint y: 316, endPoint x: 808, endPoint y: 330, distance: 50.5
click at [808, 330] on icon at bounding box center [517, 189] width 2388 height 1267
click at [1120, 252] on span "Iniciar vista previa aquí Cambiar nombre Duplicar Borrar" at bounding box center [1120, 260] width 27 height 24
click at [1153, 370] on div "Borrar" at bounding box center [1197, 370] width 166 height 29
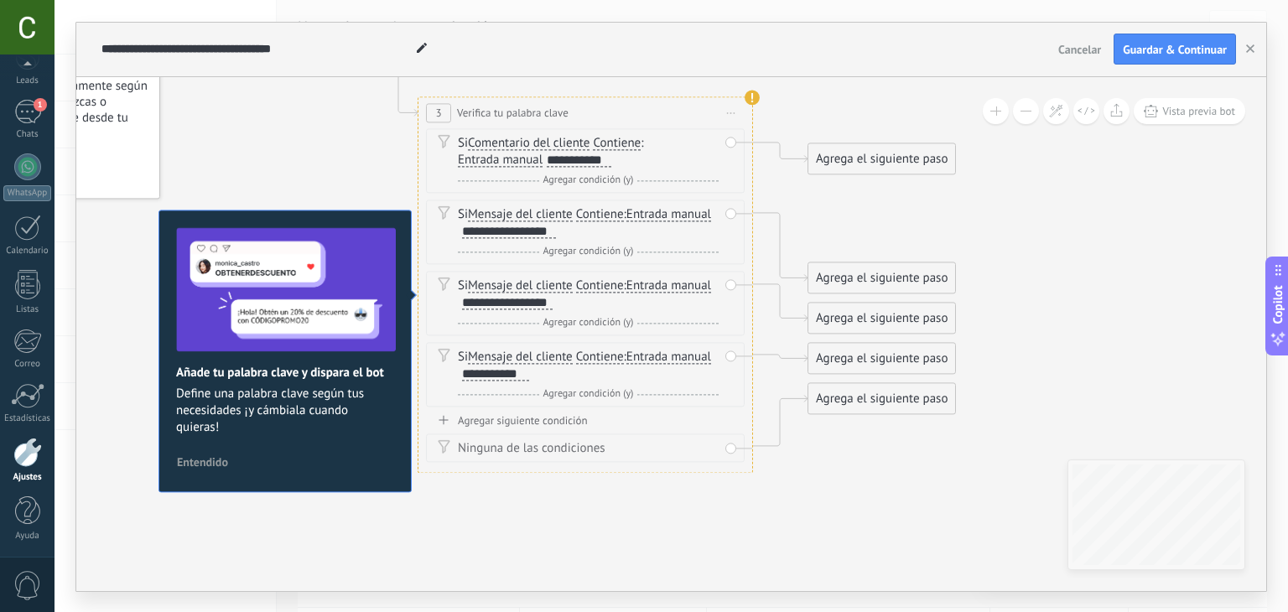
drag, startPoint x: 580, startPoint y: 262, endPoint x: 1079, endPoint y: 329, distance: 502.5
click at [1079, 329] on icon at bounding box center [1012, 256] width 2388 height 1267
drag, startPoint x: 870, startPoint y: 162, endPoint x: 946, endPoint y: 162, distance: 76.3
click at [946, 162] on div "Agrega el siguiente paso" at bounding box center [881, 159] width 147 height 28
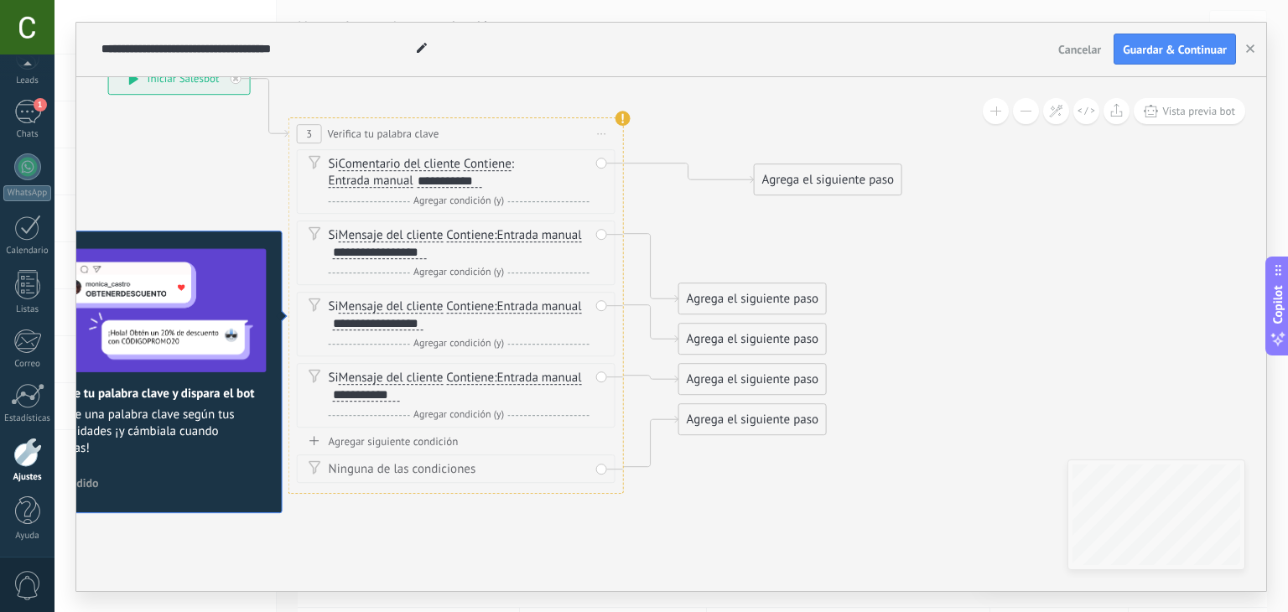
drag, startPoint x: 1026, startPoint y: 211, endPoint x: 896, endPoint y: 232, distance: 131.7
click at [896, 232] on icon at bounding box center [476, 277] width 1574 height 1267
click at [796, 173] on div "Agrega el siguiente paso" at bounding box center [827, 180] width 147 height 28
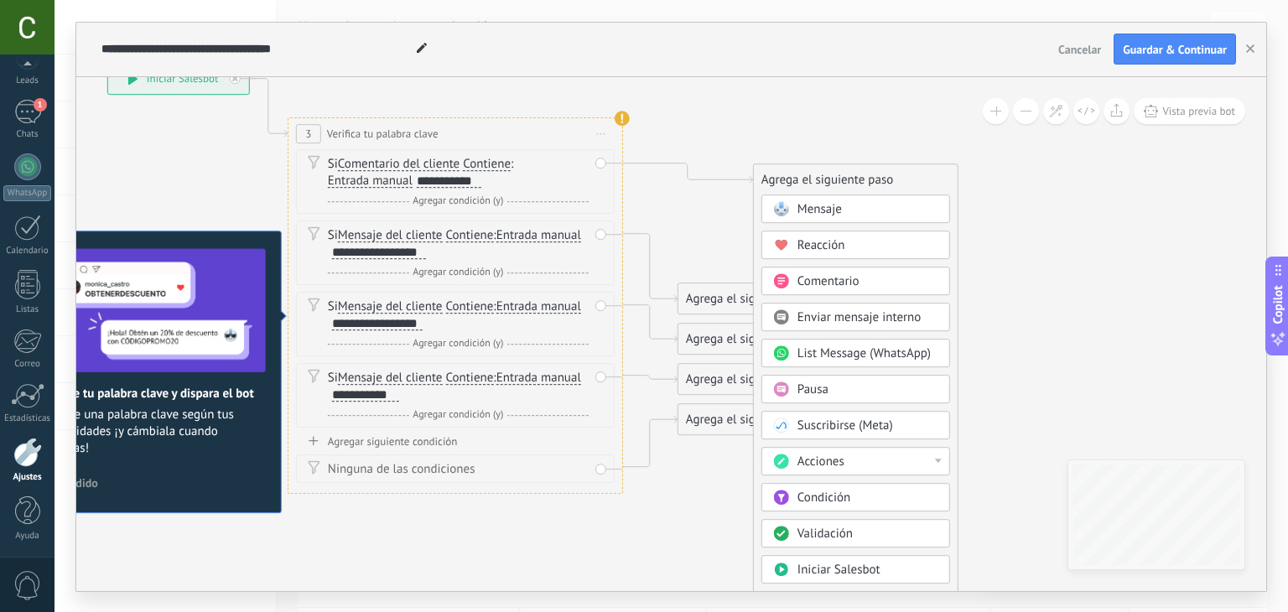
click at [809, 205] on span "Mensaje" at bounding box center [820, 209] width 44 height 16
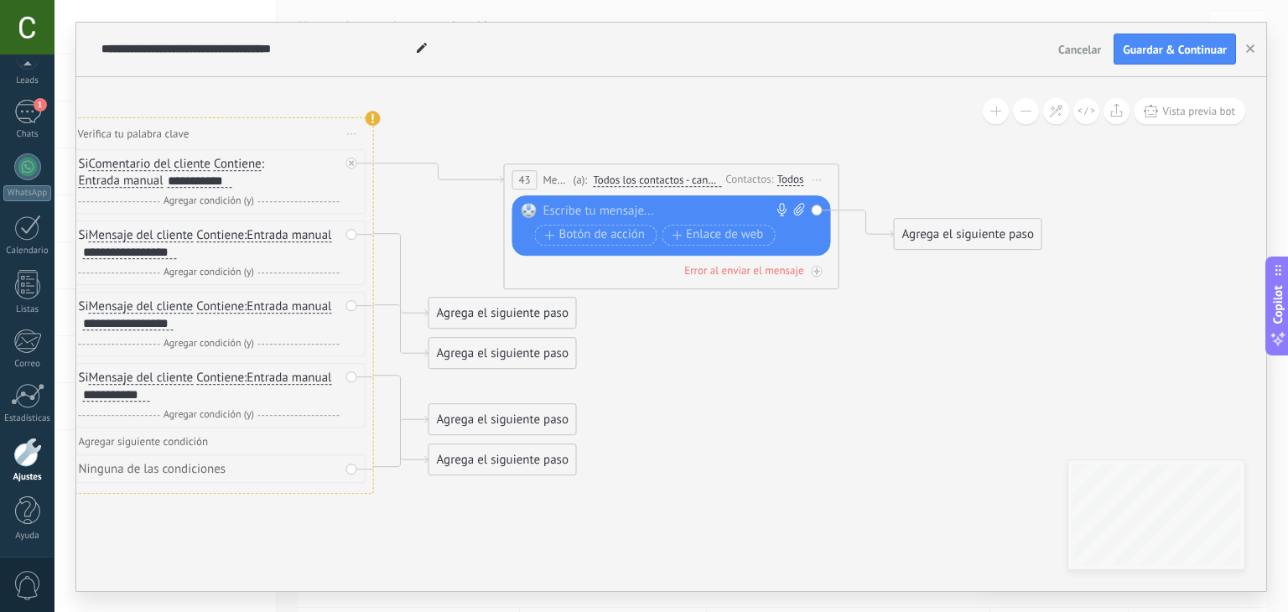
click at [578, 217] on div at bounding box center [667, 211] width 249 height 17
paste div
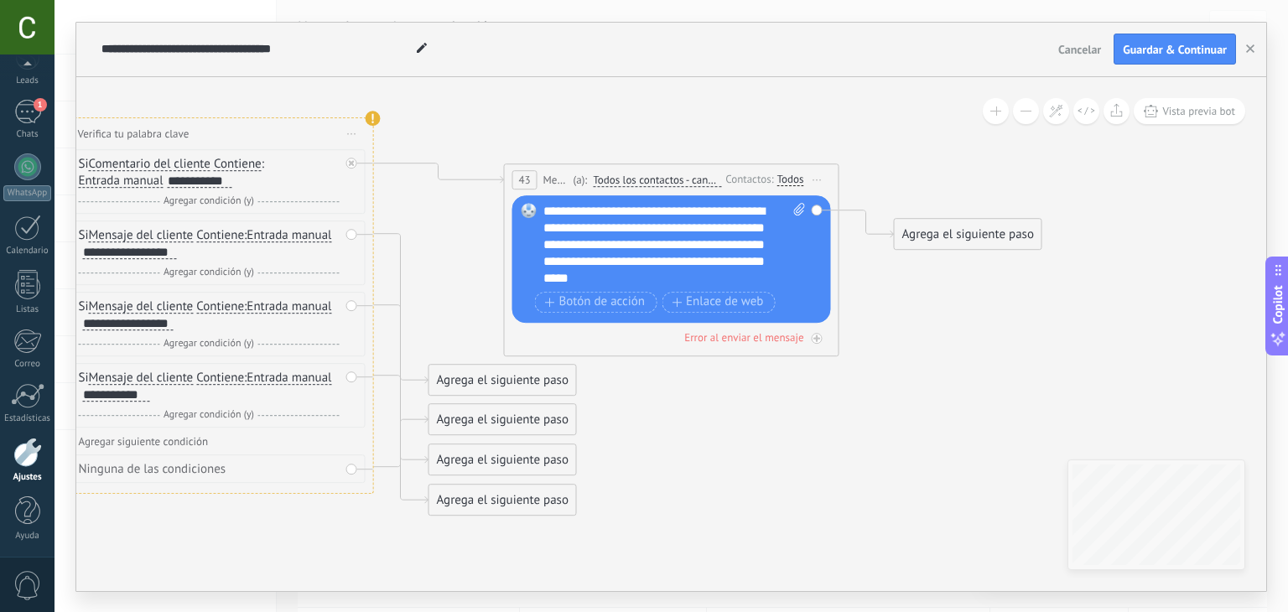
click at [699, 236] on div "**********" at bounding box center [674, 245] width 263 height 84
click at [653, 240] on div "**********" at bounding box center [674, 245] width 263 height 84
drag, startPoint x: 653, startPoint y: 240, endPoint x: 667, endPoint y: 290, distance: 52.1
click at [667, 290] on div "Reemplazar Quitar Convertir a mensaje de voz Arrastre la imagen aquí para adjun…" at bounding box center [674, 260] width 262 height 114
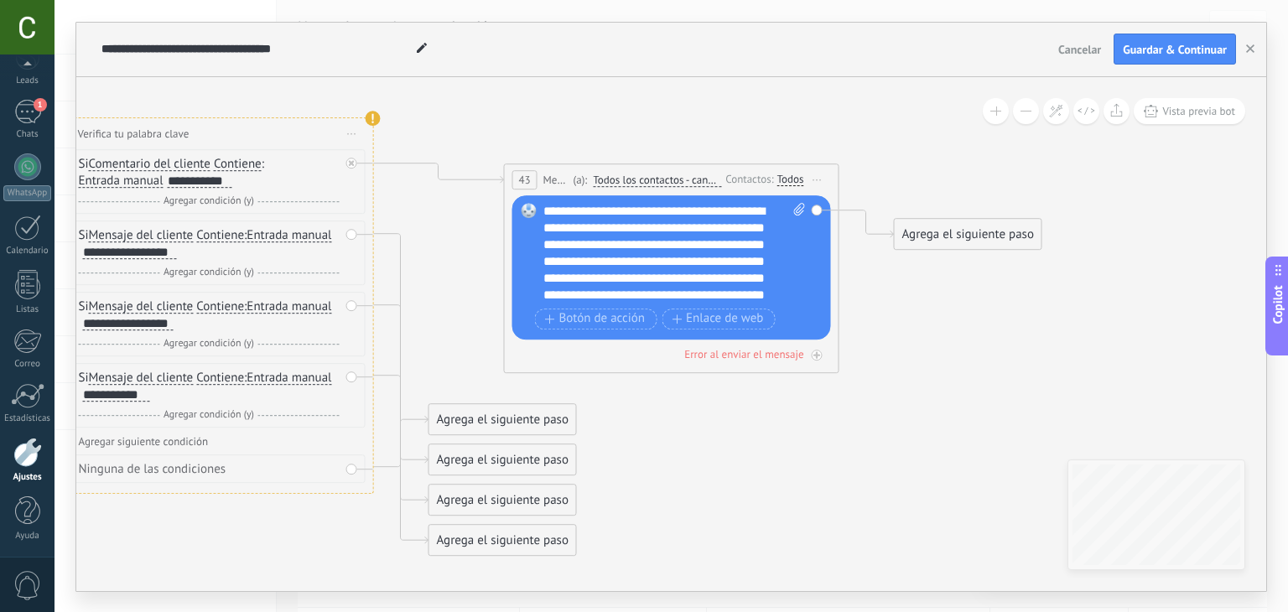
click at [654, 249] on div "**********" at bounding box center [674, 253] width 263 height 101
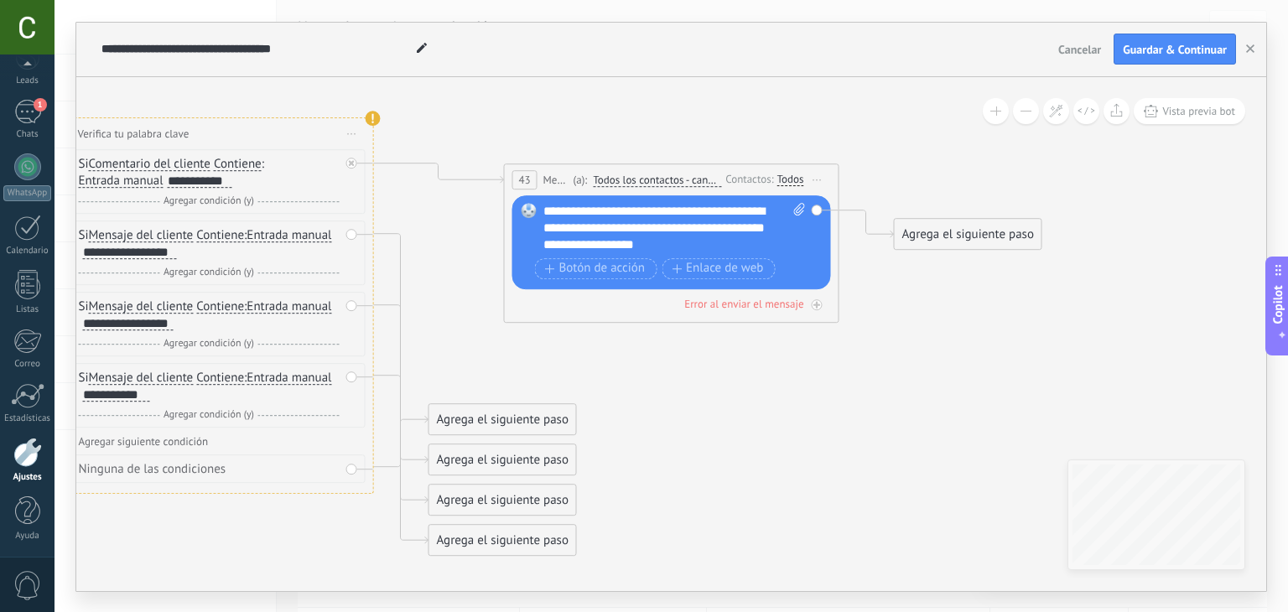
click at [663, 249] on div "**********" at bounding box center [674, 228] width 263 height 50
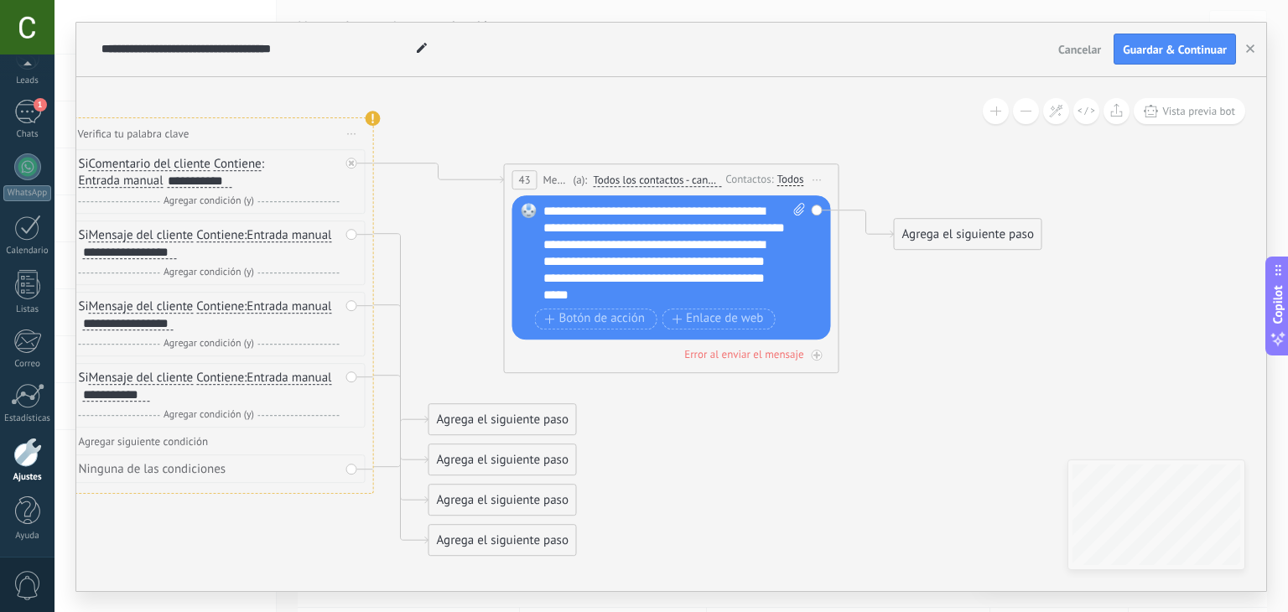
click at [850, 320] on icon at bounding box center [422, 277] width 1966 height 1267
click at [771, 362] on div "43 Mensaje ******* (a): Todos los contactos - canales seleccionados Todos los c…" at bounding box center [671, 269] width 335 height 210
click at [771, 361] on div "43 Mensaje ******* (a): Todos los contactos - canales seleccionados Todos los c…" at bounding box center [671, 269] width 335 height 210
click at [772, 357] on div "Error al enviar el mensaje" at bounding box center [743, 354] width 119 height 14
click at [815, 357] on div at bounding box center [817, 355] width 11 height 11
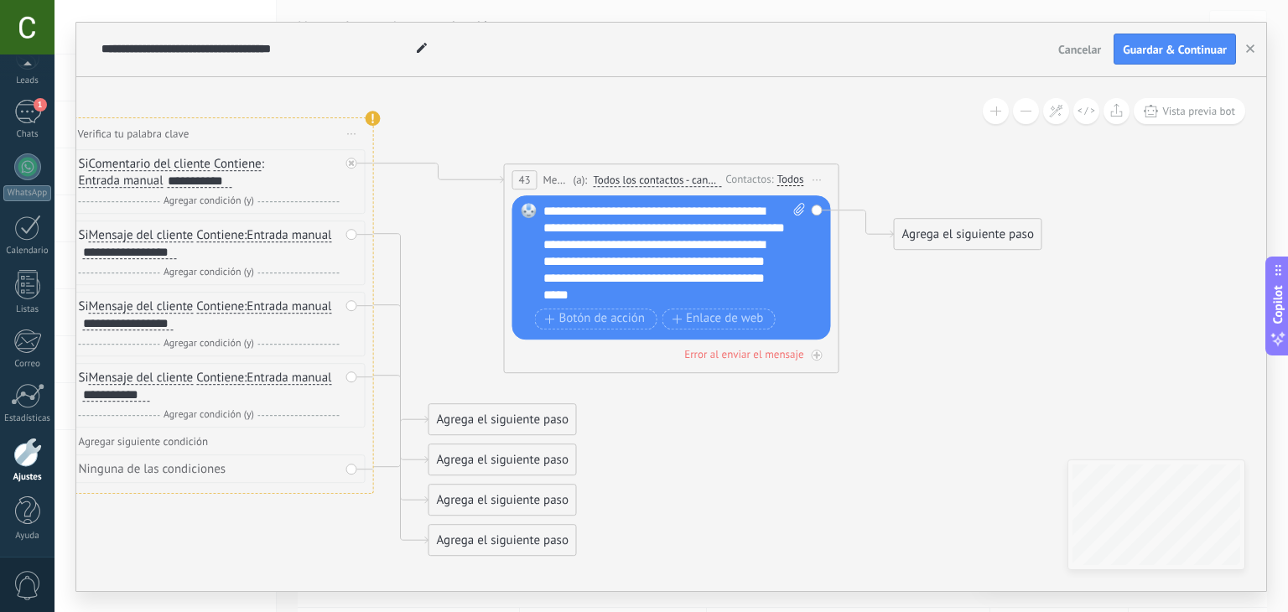
click at [674, 176] on span "Todos los contactos - canales seleccionados" at bounding box center [657, 180] width 128 height 13
click at [674, 176] on button "Todos los contactos - canales seleccionados" at bounding box center [690, 180] width 210 height 30
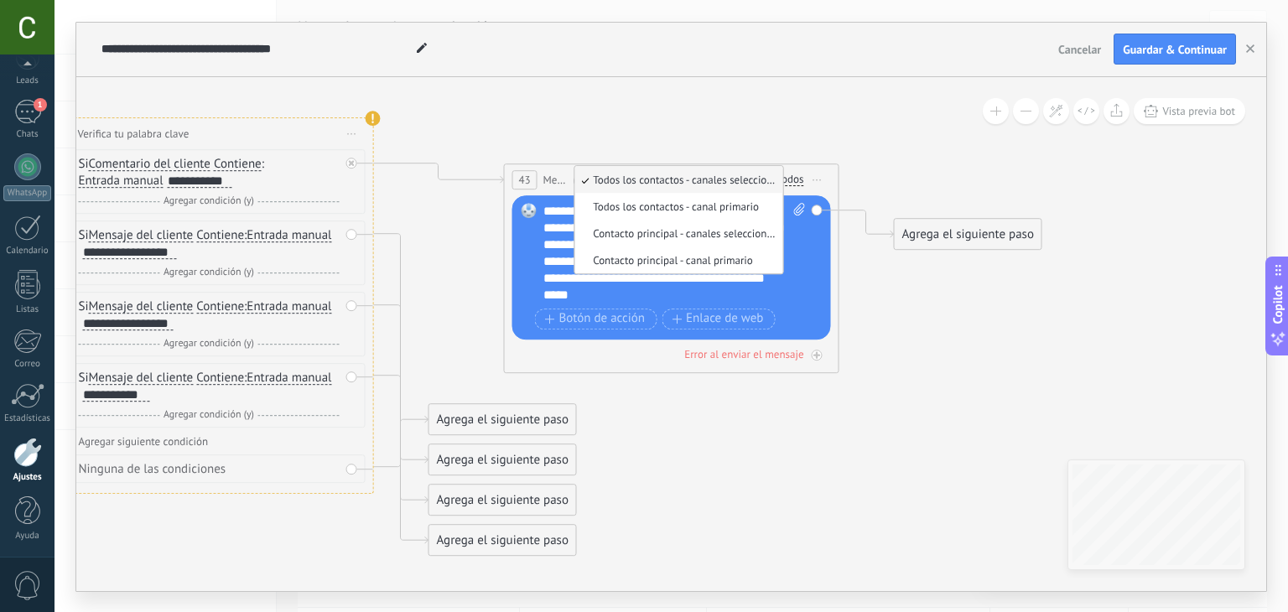
click at [842, 108] on icon at bounding box center [422, 310] width 1966 height 1332
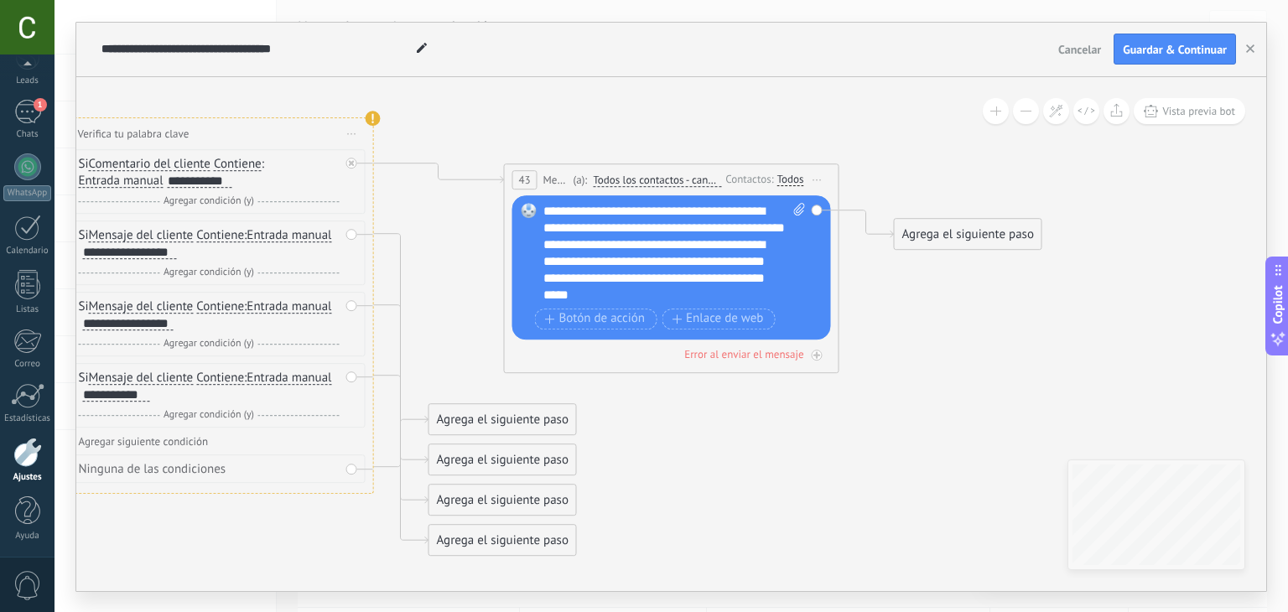
click at [784, 174] on div "Todos" at bounding box center [790, 179] width 27 height 13
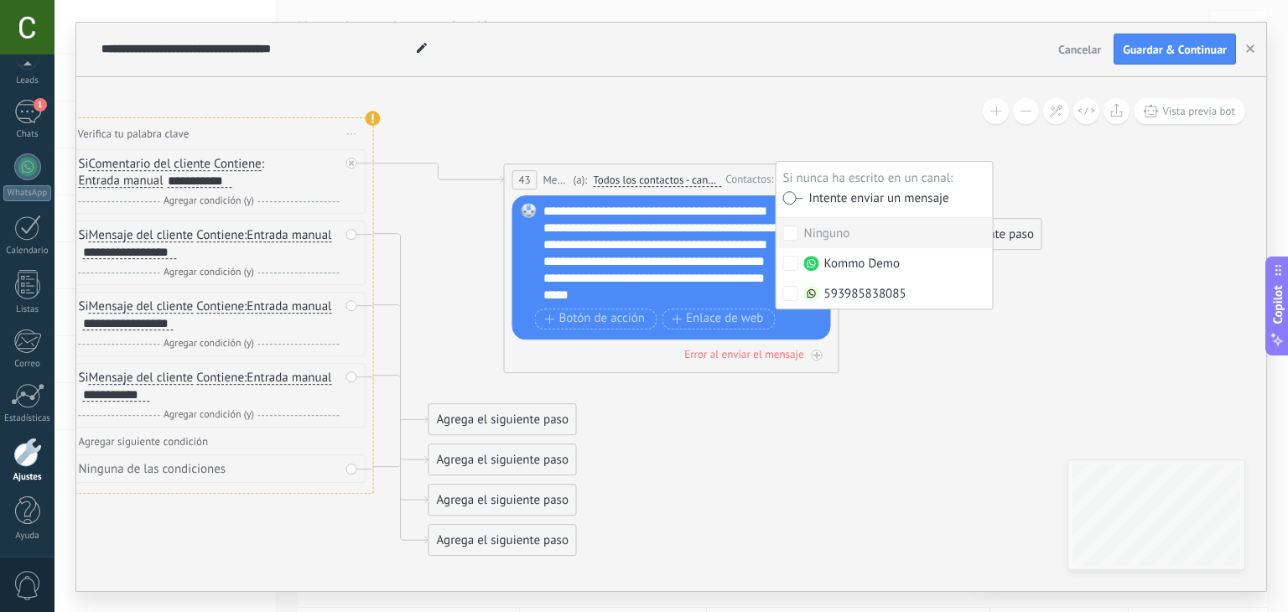
click at [739, 112] on icon at bounding box center [422, 310] width 1966 height 1332
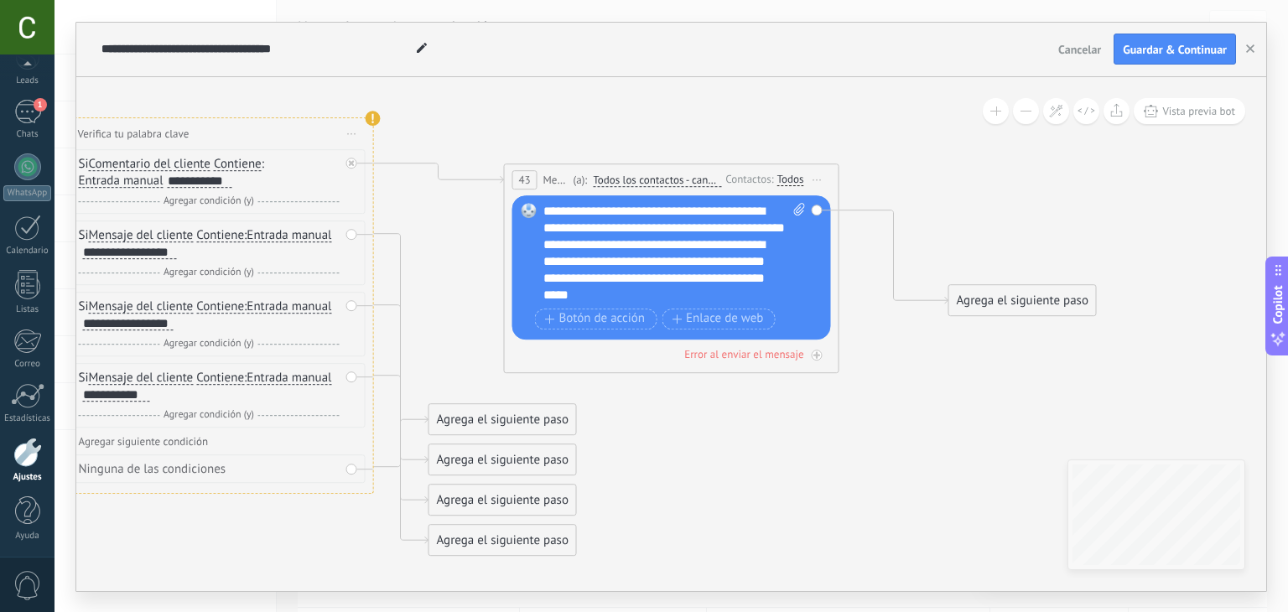
drag, startPoint x: 970, startPoint y: 236, endPoint x: 1026, endPoint y: 302, distance: 86.3
click at [1026, 302] on div "Agrega el siguiente paso" at bounding box center [1022, 301] width 147 height 28
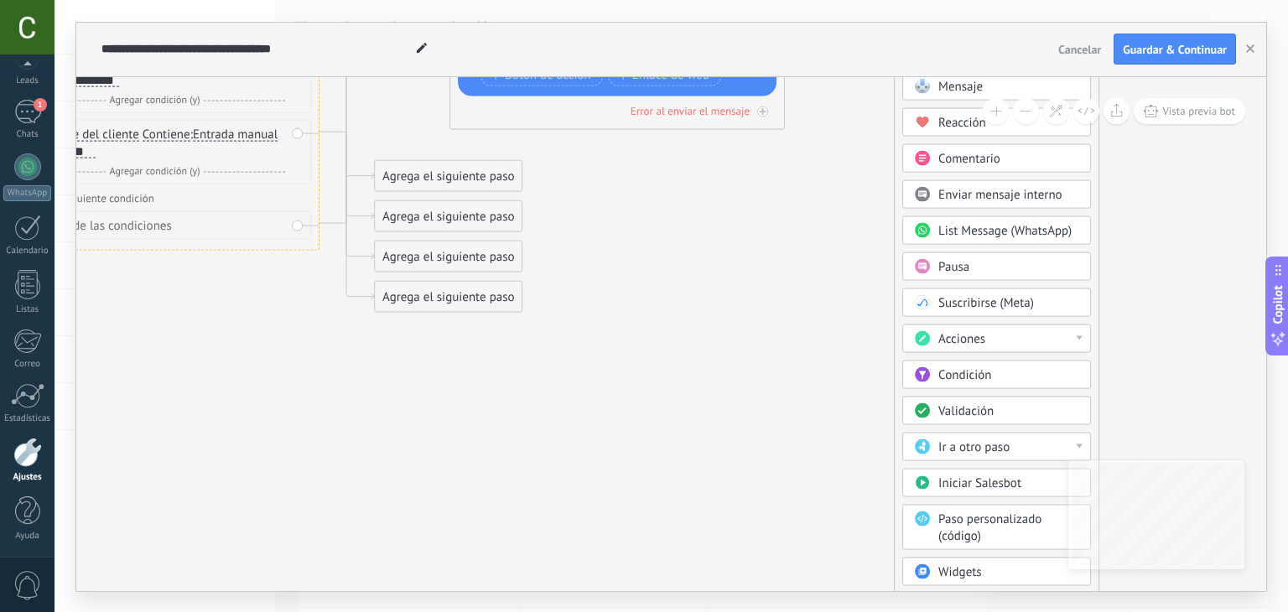
click at [963, 334] on span "Acciones" at bounding box center [961, 338] width 47 height 16
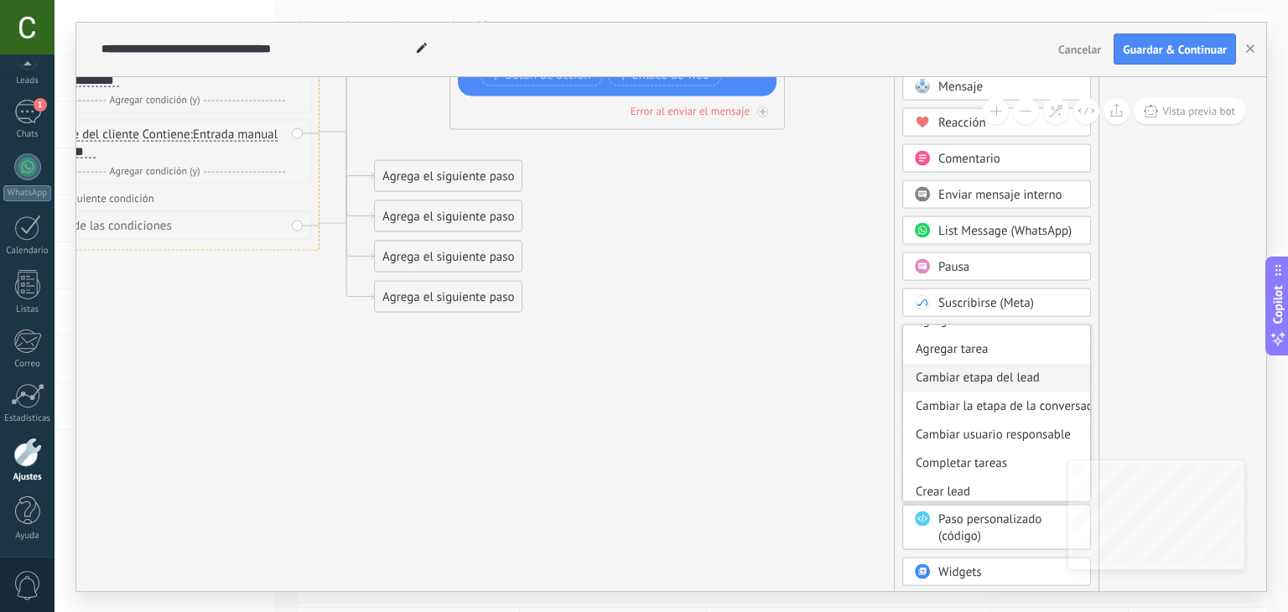
scroll to position [50, 0]
click at [979, 360] on div "Cambiar etapa del lead" at bounding box center [996, 374] width 187 height 29
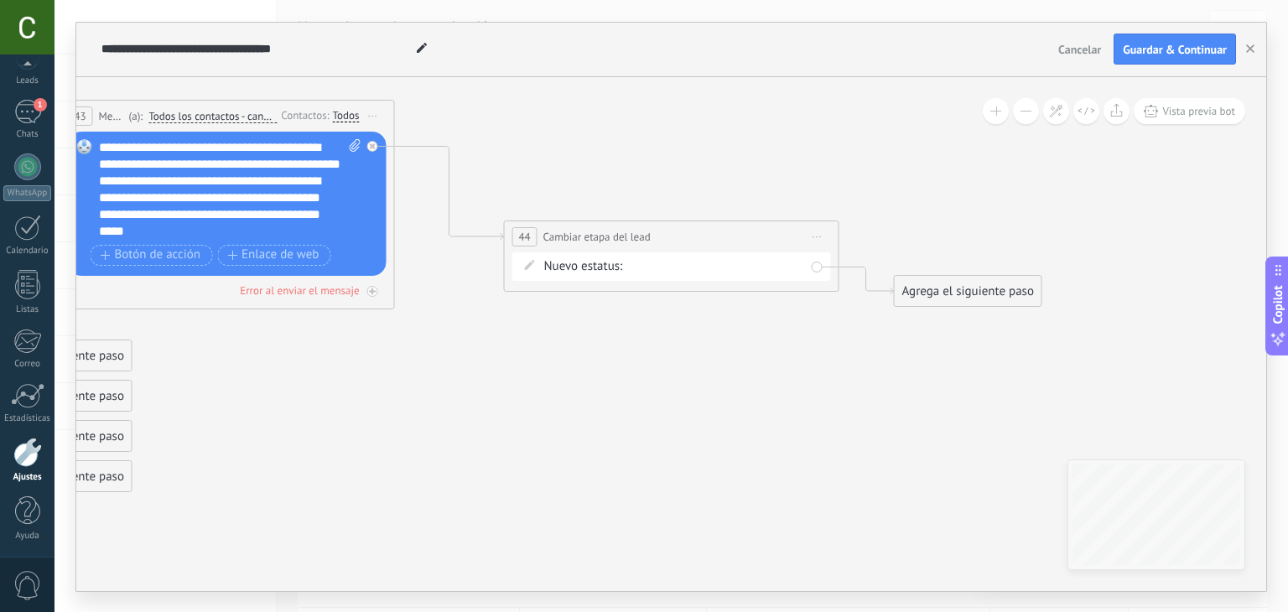
click at [644, 279] on div "Nuevo estatus: Contacto entrante Información enviada agendando Pendiente de pag…" at bounding box center [671, 266] width 319 height 29
click at [0, 0] on div "Contacto entrante Información enviada agendando Pendiente de pago Pago confirma…" at bounding box center [0, 0] width 0 height 0
click at [0, 0] on label "Información enviada" at bounding box center [0, 0] width 0 height 0
click at [946, 303] on div "Agrega el siguiente paso" at bounding box center [968, 292] width 147 height 28
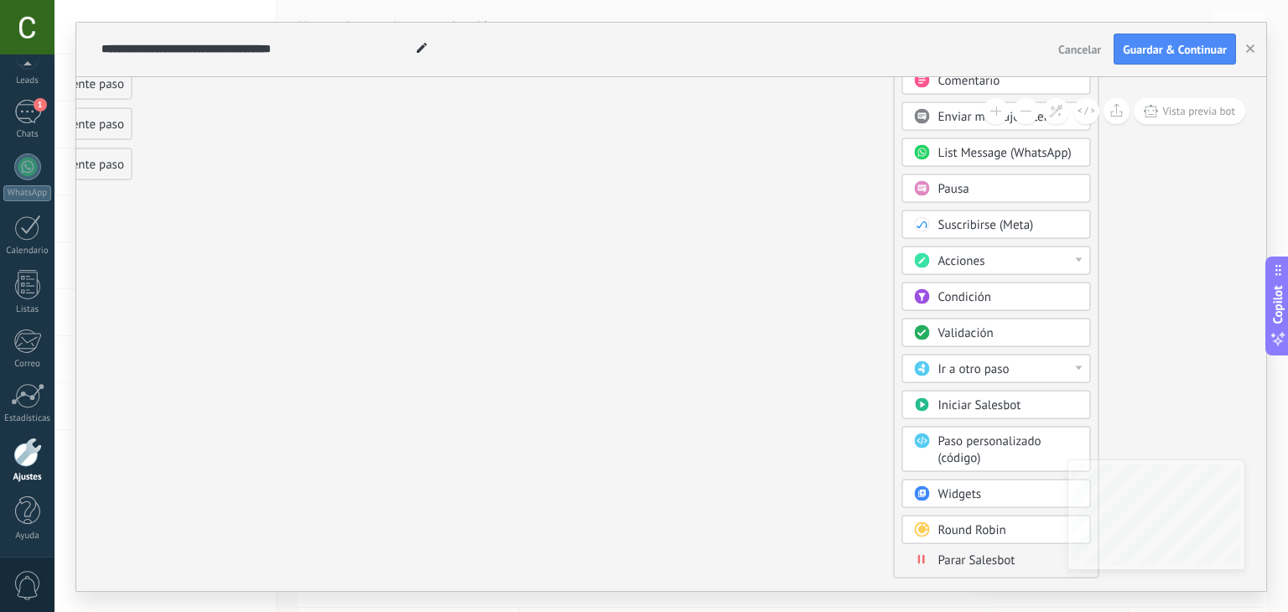
click at [963, 555] on span "Parar Salesbot" at bounding box center [976, 560] width 77 height 16
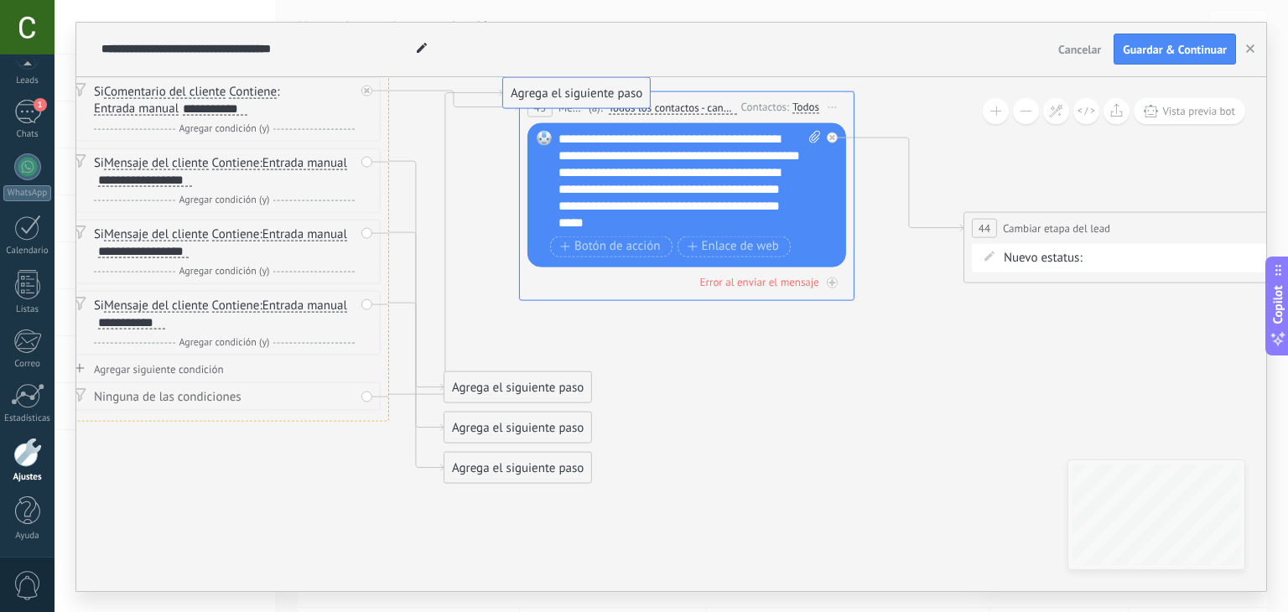
drag, startPoint x: 476, startPoint y: 335, endPoint x: 528, endPoint y: 92, distance: 247.7
drag, startPoint x: 493, startPoint y: 392, endPoint x: 543, endPoint y: 108, distance: 288.7
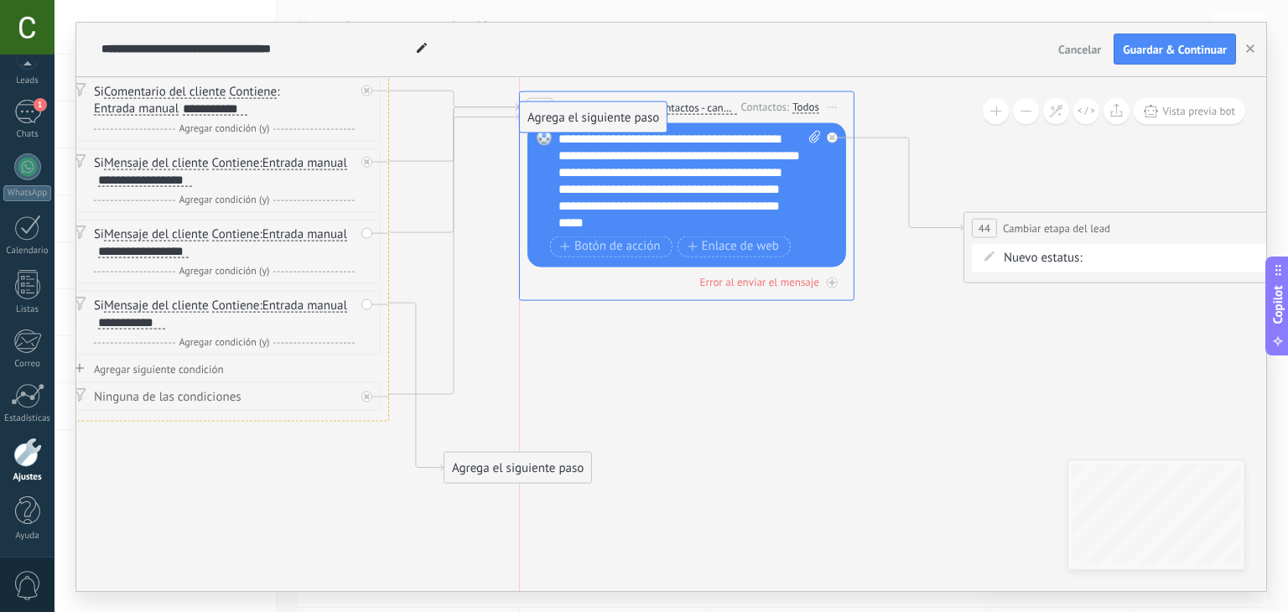
drag, startPoint x: 489, startPoint y: 434, endPoint x: 580, endPoint y: 112, distance: 335.3
drag, startPoint x: 491, startPoint y: 465, endPoint x: 564, endPoint y: 143, distance: 329.2
click at [1193, 29] on div "**********" at bounding box center [671, 50] width 1190 height 55
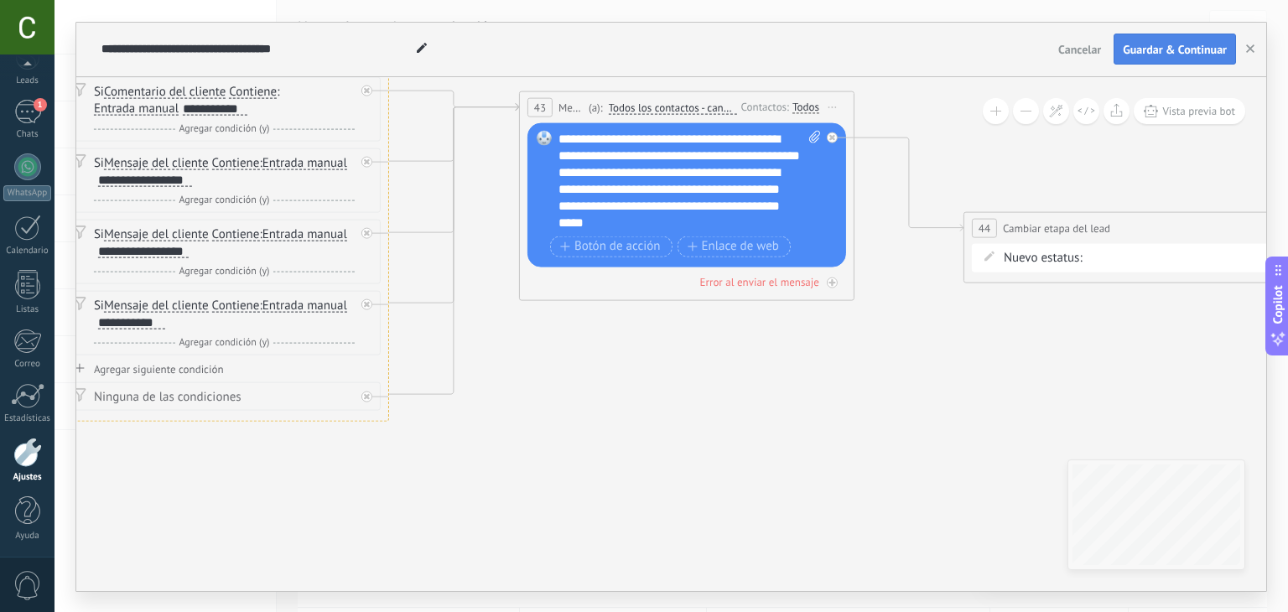
click at [1184, 45] on span "Guardar & Continuar" at bounding box center [1175, 50] width 104 height 12
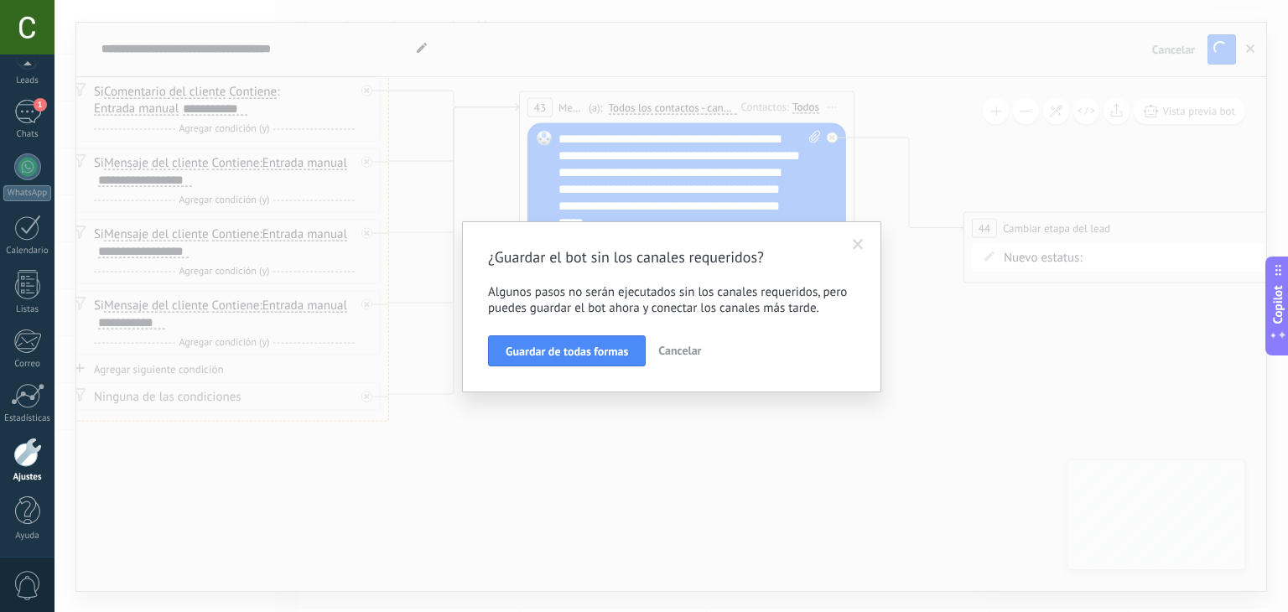
drag, startPoint x: 590, startPoint y: 348, endPoint x: 602, endPoint y: 330, distance: 22.3
click at [602, 330] on div "¿Guardar el bot sin los canales requeridos? Algunos pasos no serán ejecutados s…" at bounding box center [671, 307] width 367 height 120
click at [580, 356] on span "Guardar de todas formas" at bounding box center [567, 352] width 122 height 12
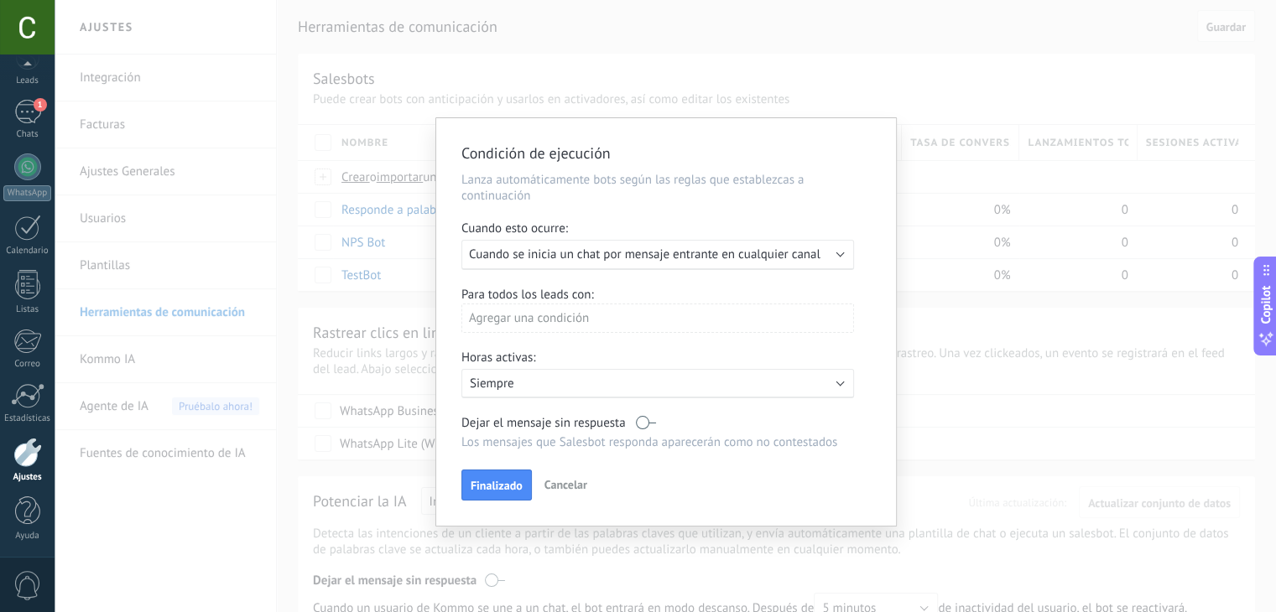
click at [590, 379] on p "Siempre" at bounding box center [617, 384] width 294 height 16
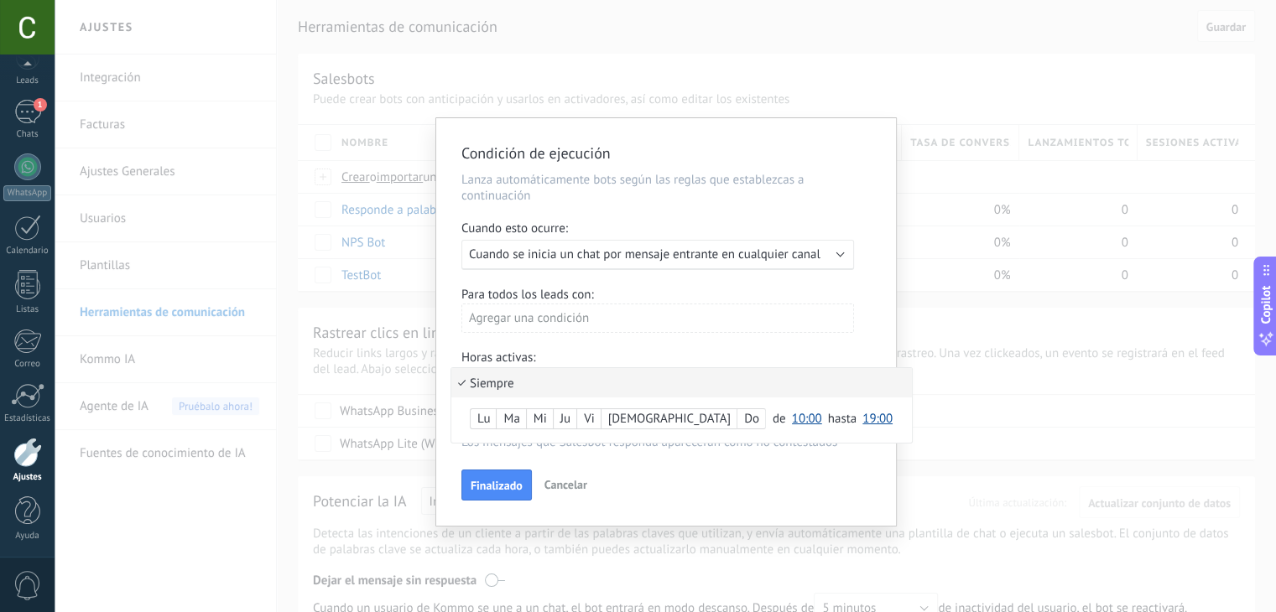
click at [625, 325] on div at bounding box center [666, 322] width 460 height 408
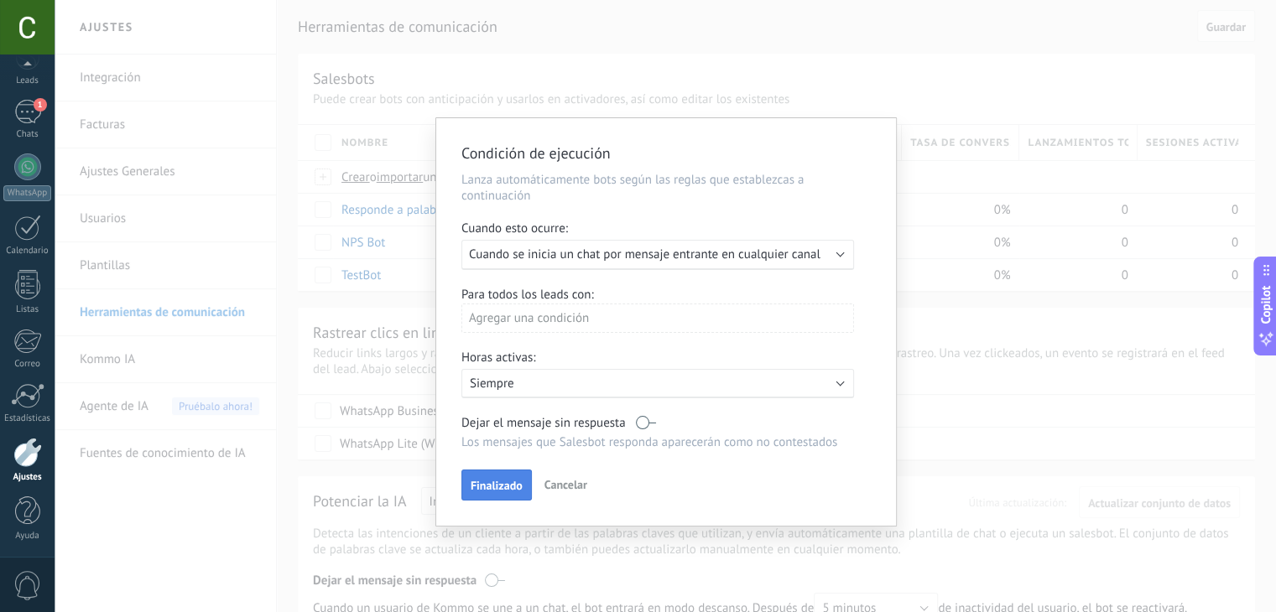
click at [489, 491] on span "Finalizado" at bounding box center [496, 486] width 52 height 12
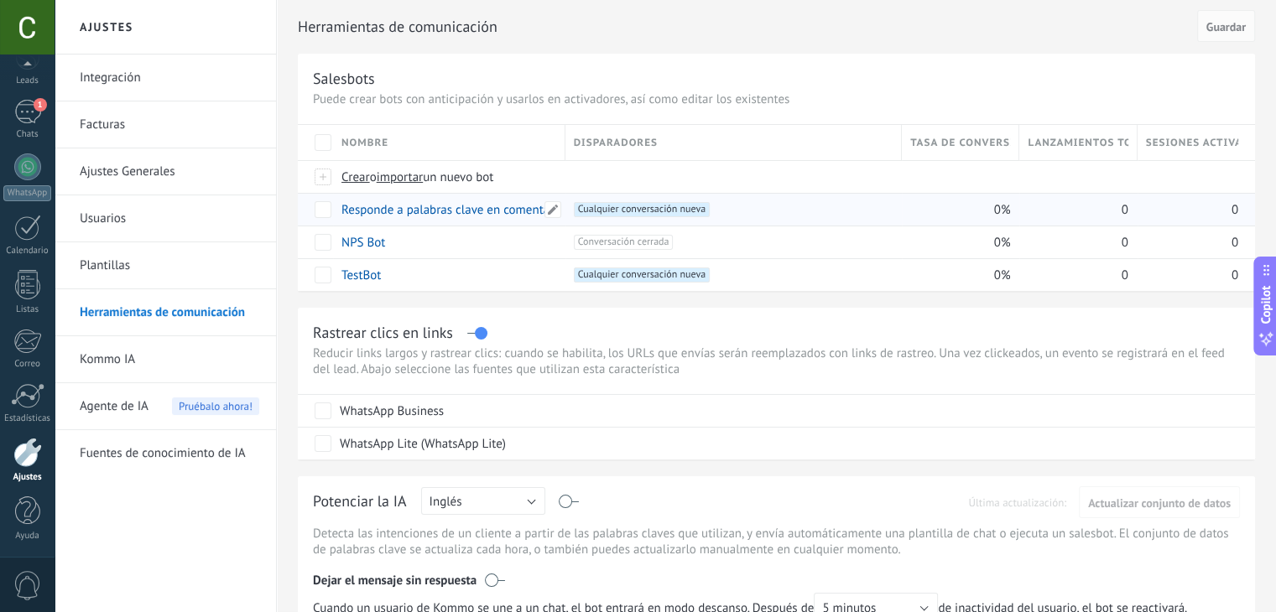
click at [455, 211] on link "Responde a palabras clave en comentarios" at bounding box center [455, 210] width 228 height 16
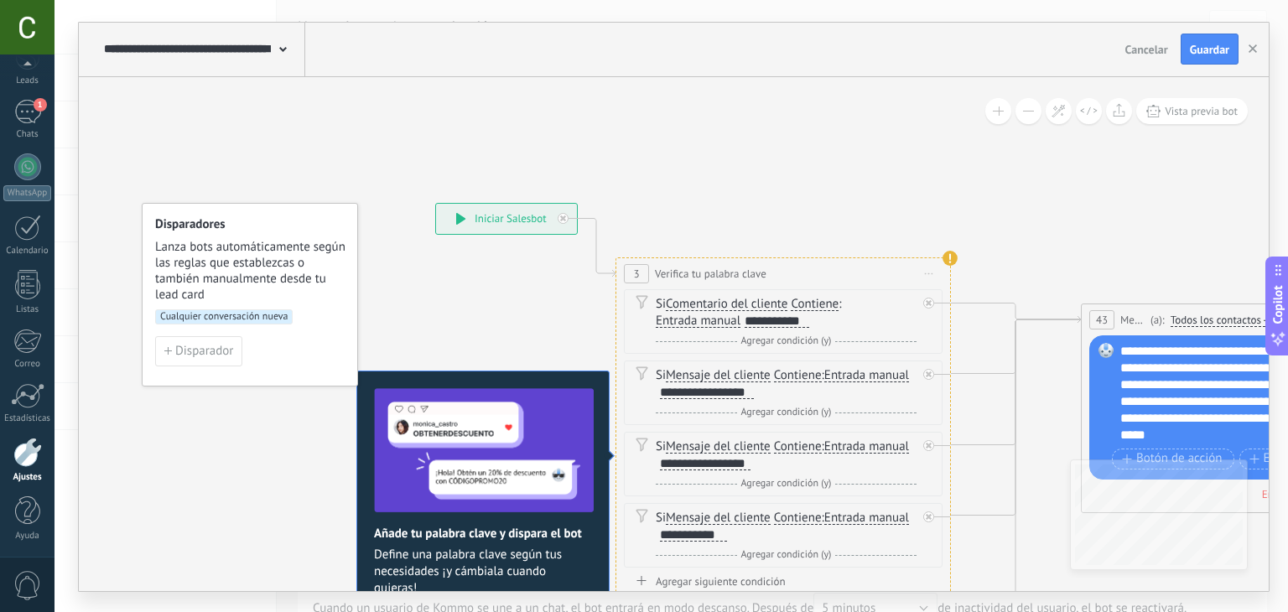
click at [220, 314] on span "Cualquier conversación nueva" at bounding box center [224, 316] width 138 height 15
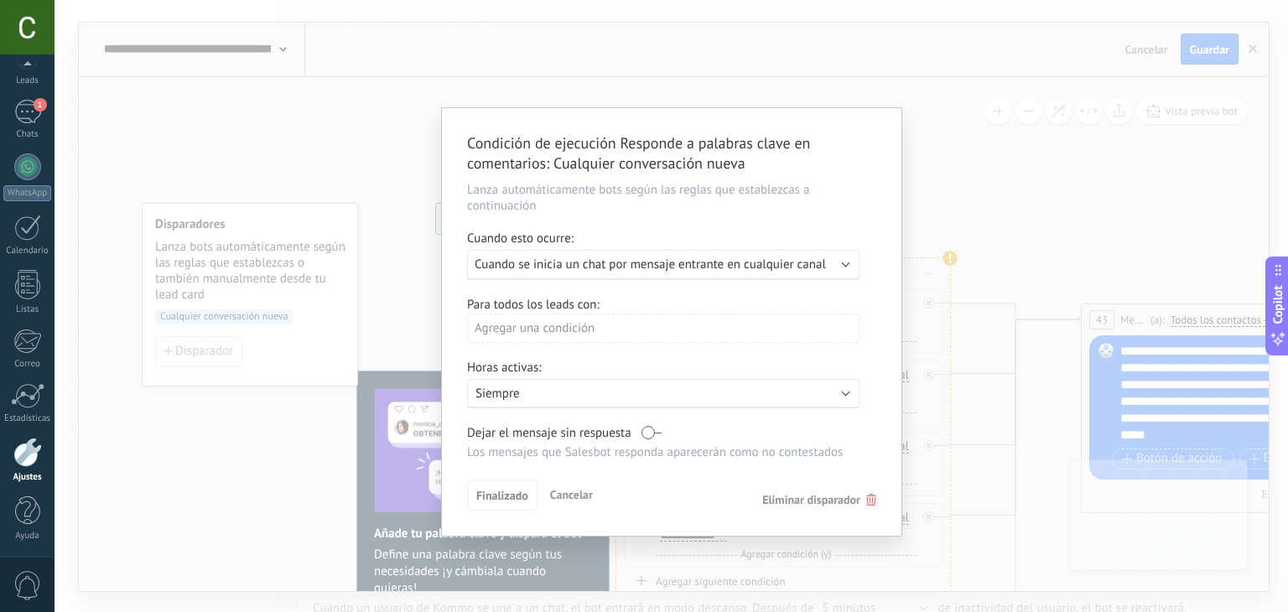
click at [647, 273] on div "Ejecutar: Cuando se inicia un chat por mensaje entrante en cualquier canal" at bounding box center [663, 265] width 392 height 30
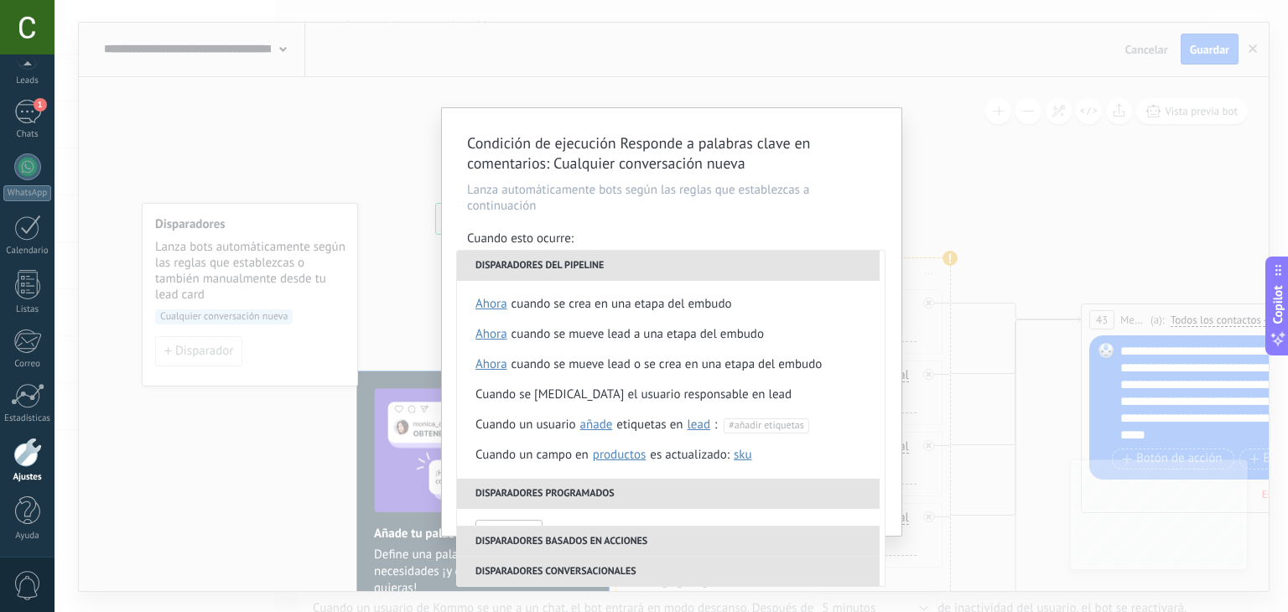
click at [335, 156] on div "Condición de ejecución Responde a palabras clave en comentarios : Cualquier con…" at bounding box center [672, 306] width 1234 height 612
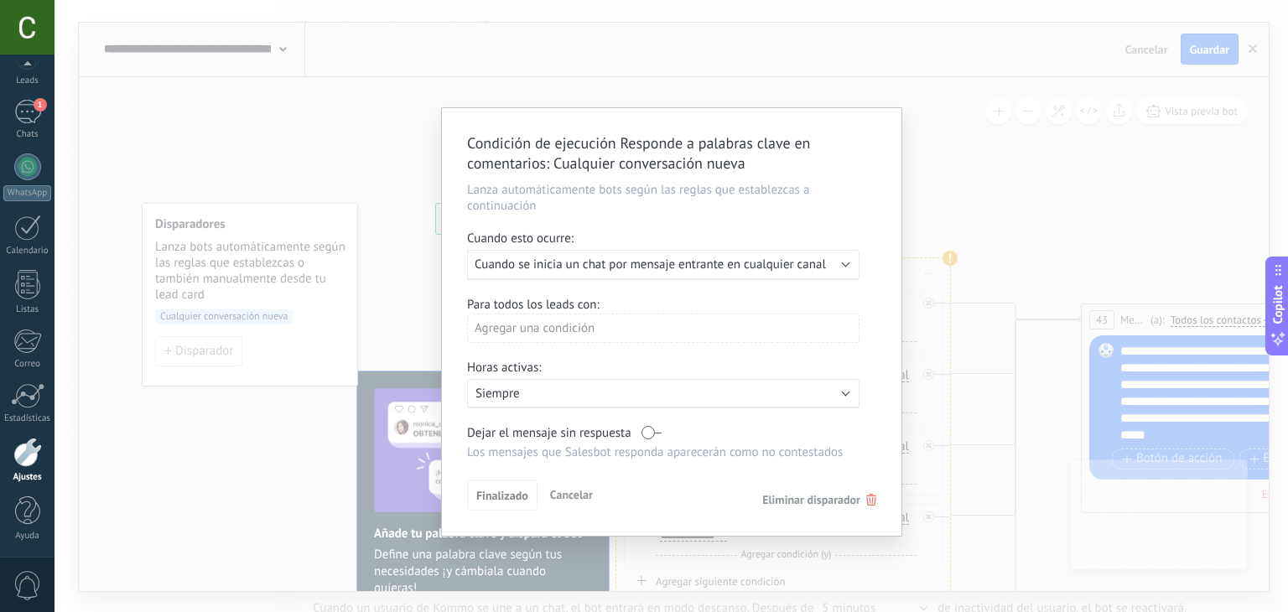
click at [199, 130] on div "Condición de ejecución Responde a palabras clave en comentarios : Cualquier con…" at bounding box center [672, 306] width 1234 height 612
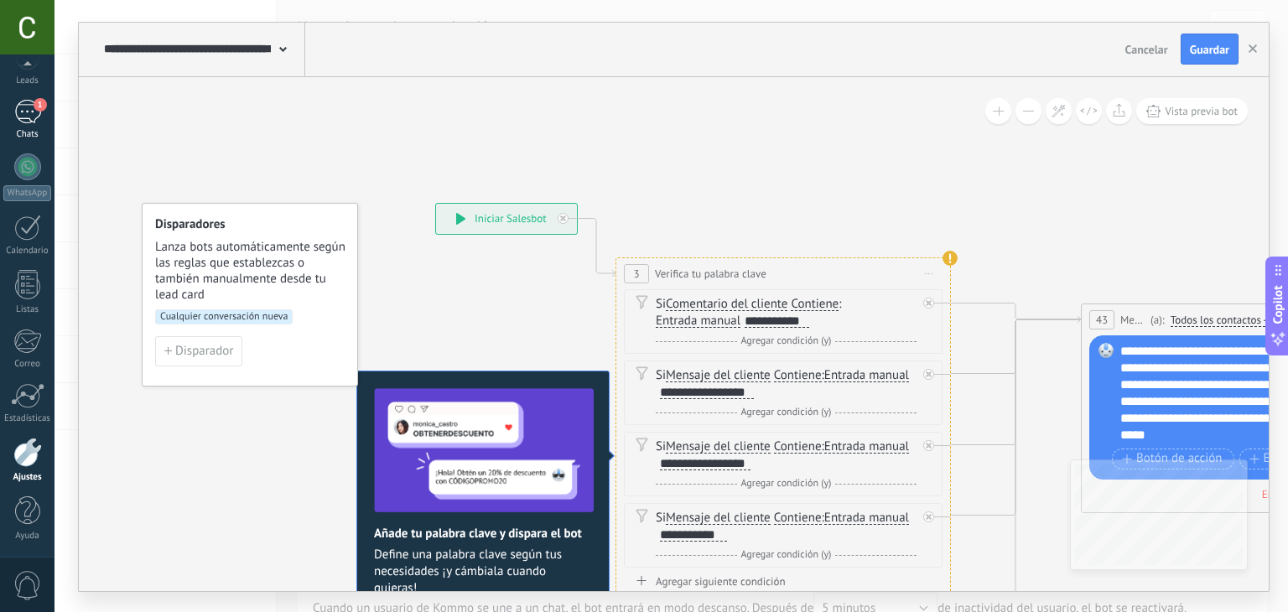
click at [18, 119] on div "1" at bounding box center [27, 112] width 27 height 24
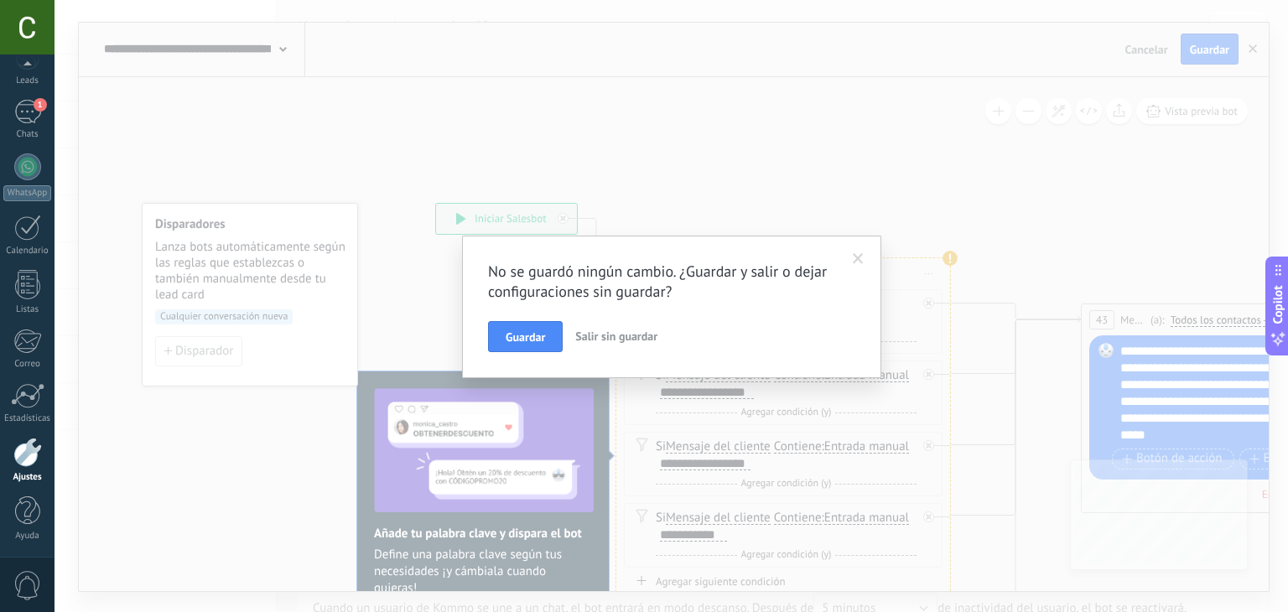
click at [621, 344] on button "Salir sin guardar" at bounding box center [617, 337] width 96 height 32
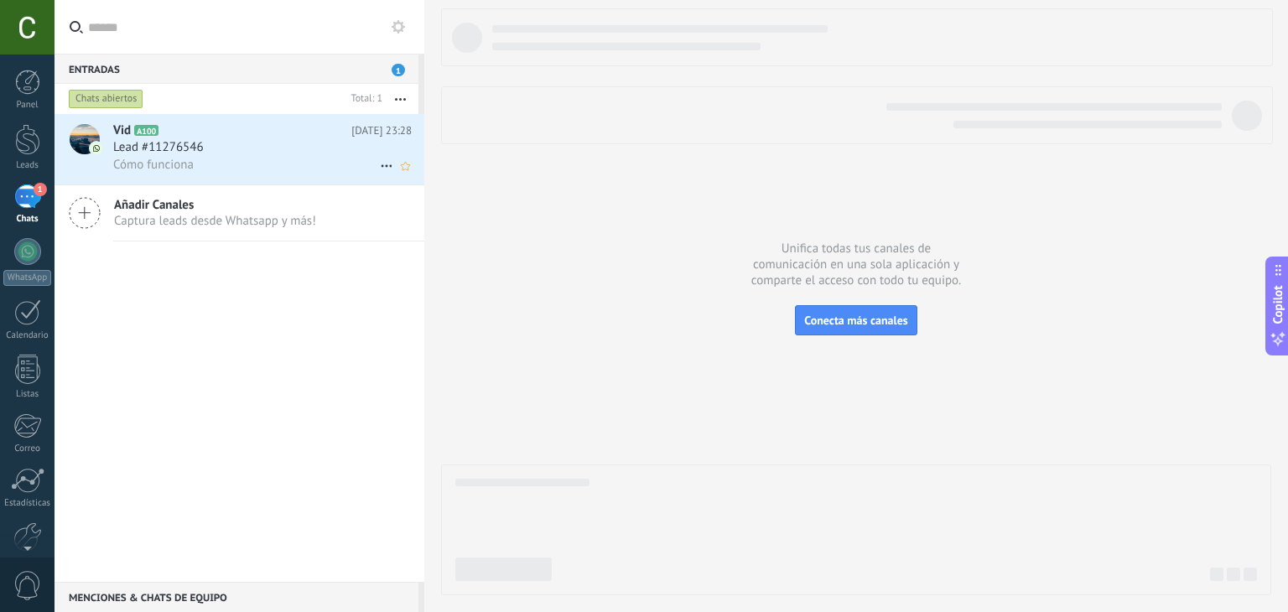
click at [218, 155] on div "Lead #11276546" at bounding box center [262, 147] width 299 height 17
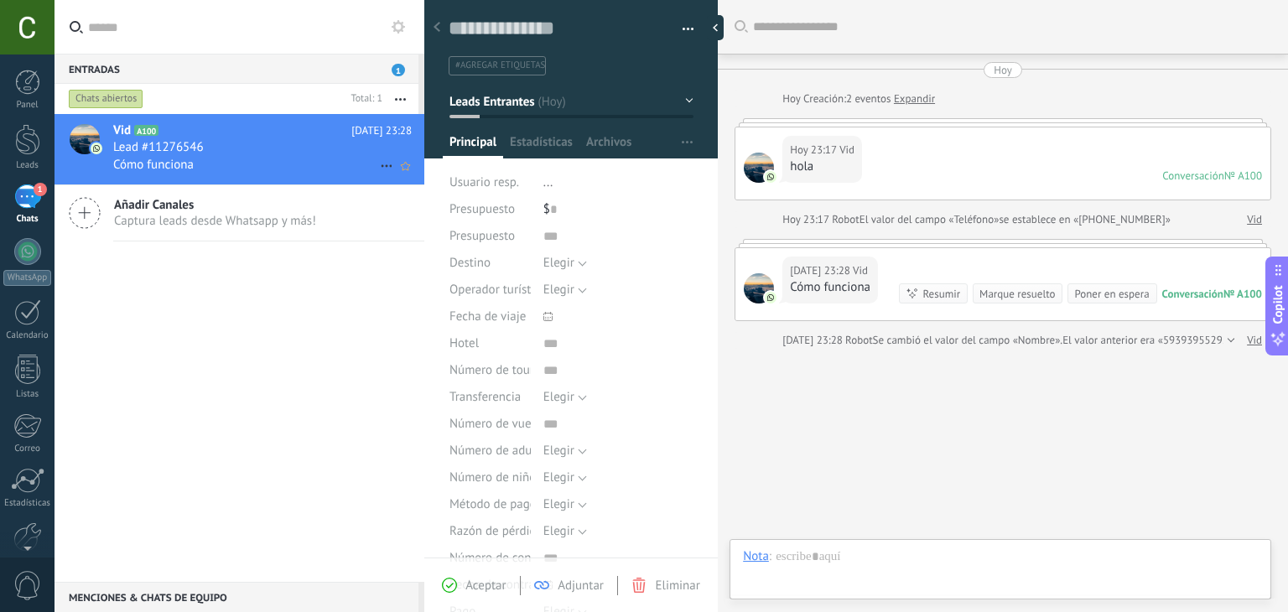
scroll to position [27, 0]
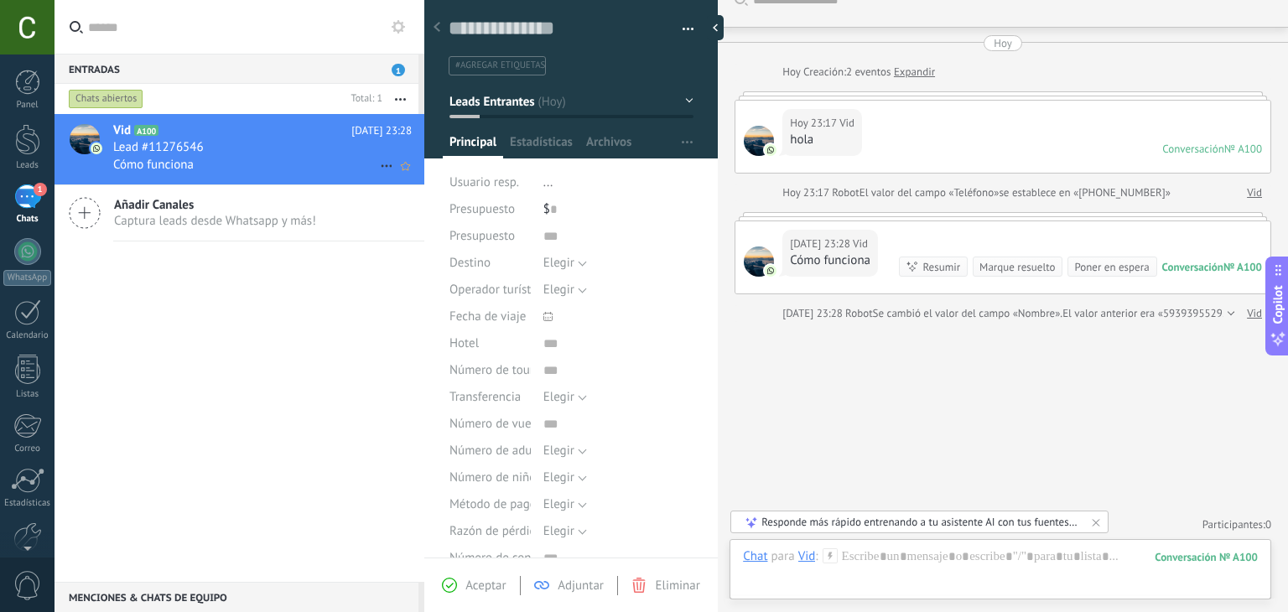
click at [386, 166] on icon at bounding box center [387, 166] width 20 height 20
click at [288, 143] on div at bounding box center [644, 306] width 1288 height 612
click at [675, 24] on button "button" at bounding box center [682, 29] width 24 height 25
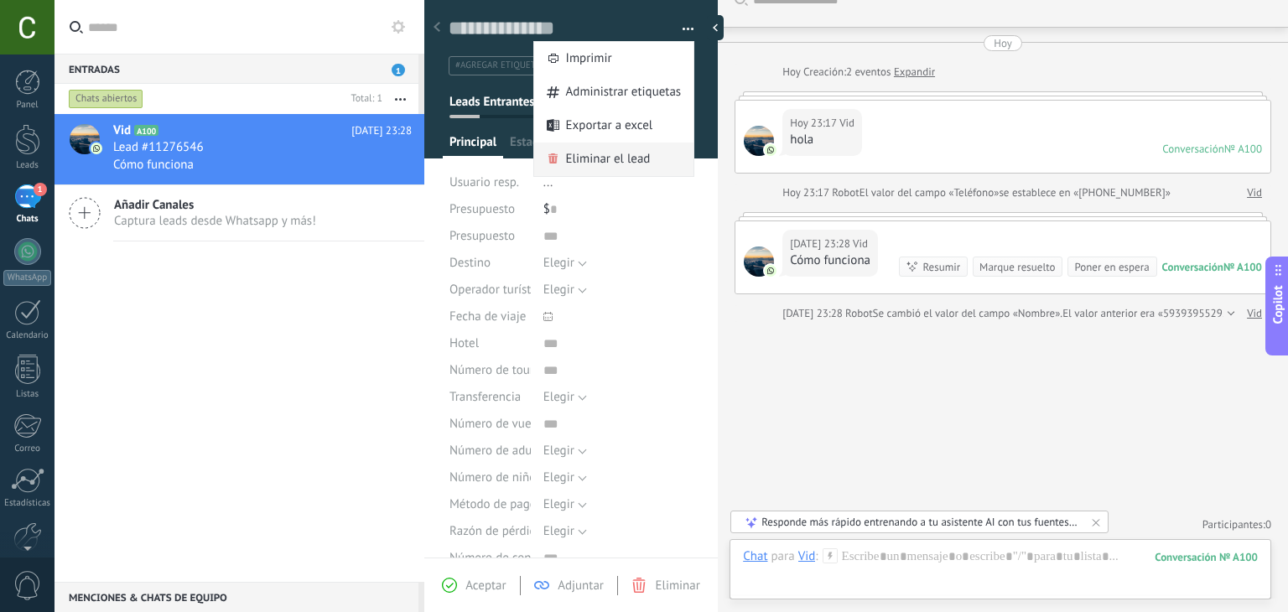
click at [594, 152] on span "Eliminar el lead" at bounding box center [608, 160] width 85 height 34
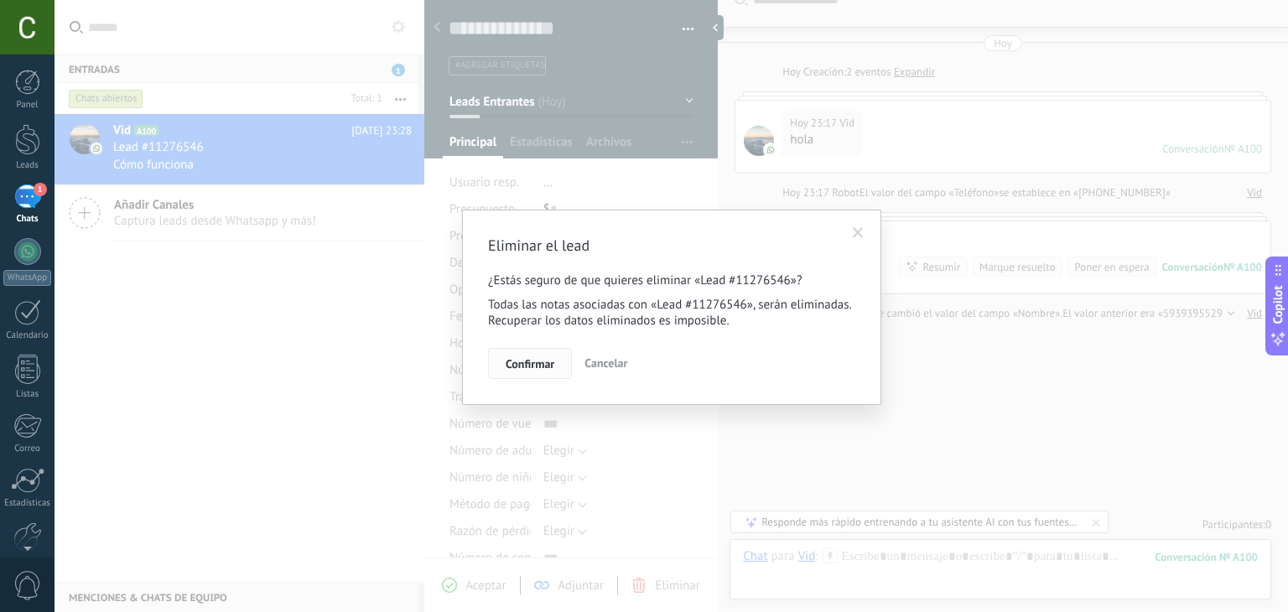
click at [535, 353] on button "Confirmar" at bounding box center [530, 364] width 84 height 32
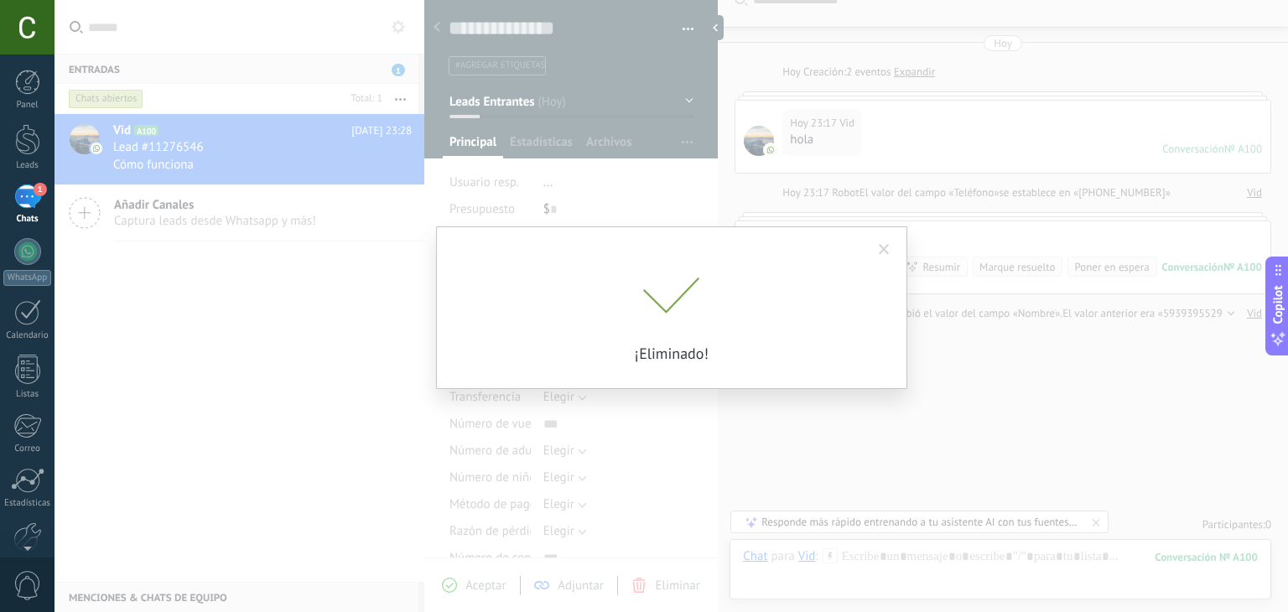
scroll to position [50, 0]
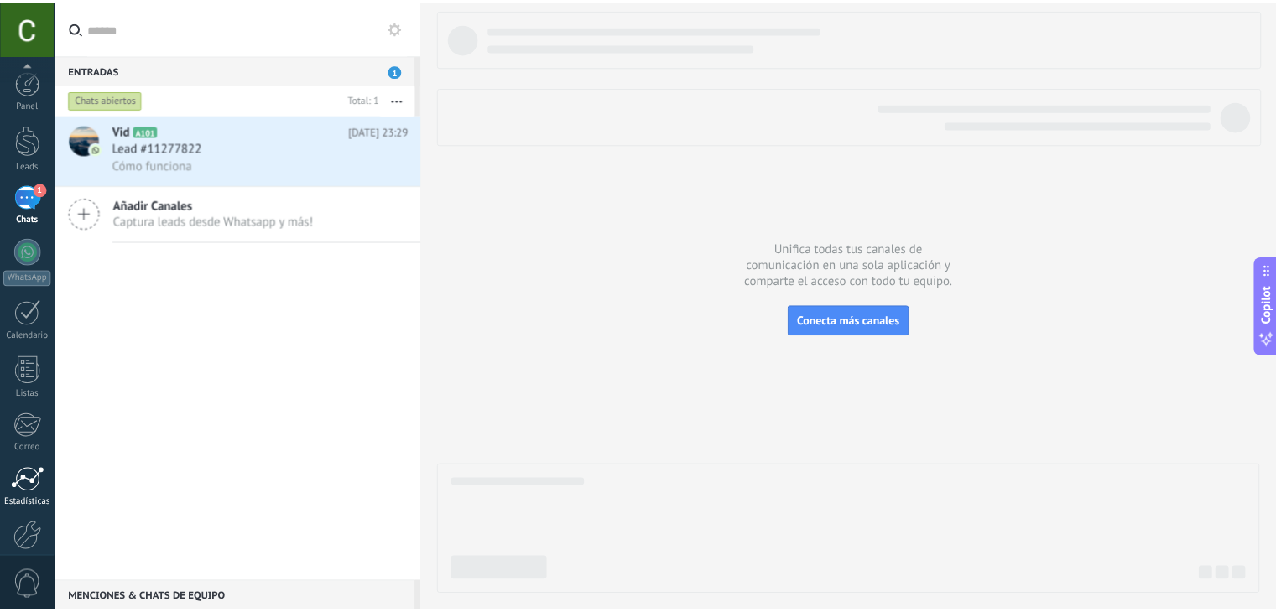
scroll to position [85, 0]
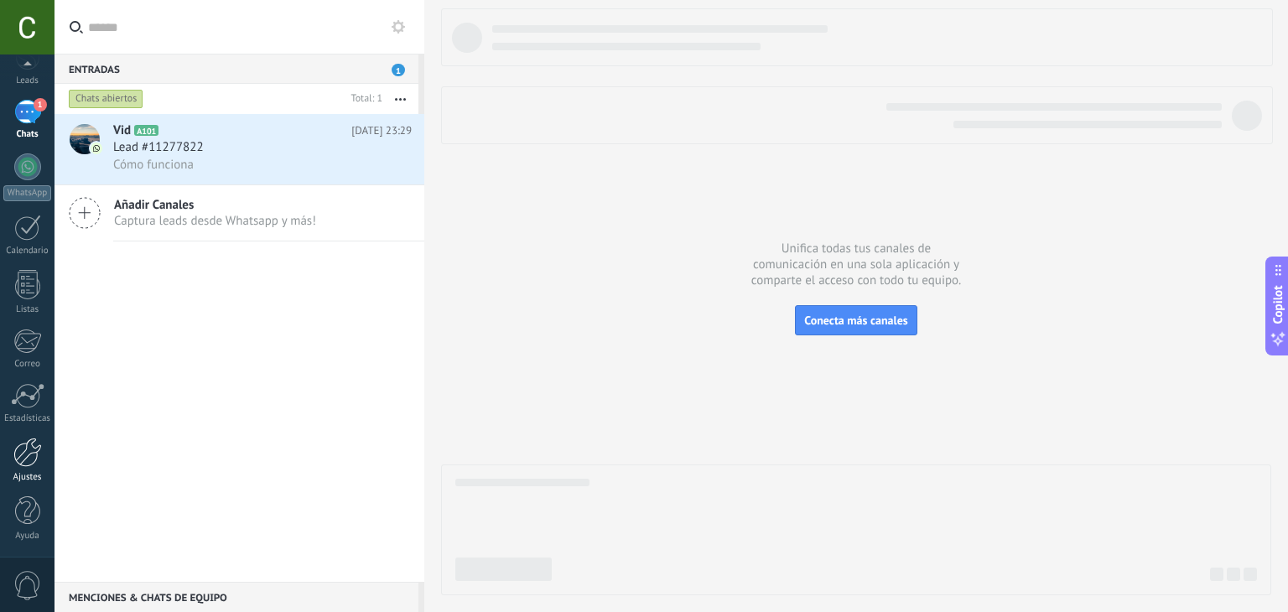
click at [23, 474] on div "Ajustes" at bounding box center [27, 477] width 49 height 11
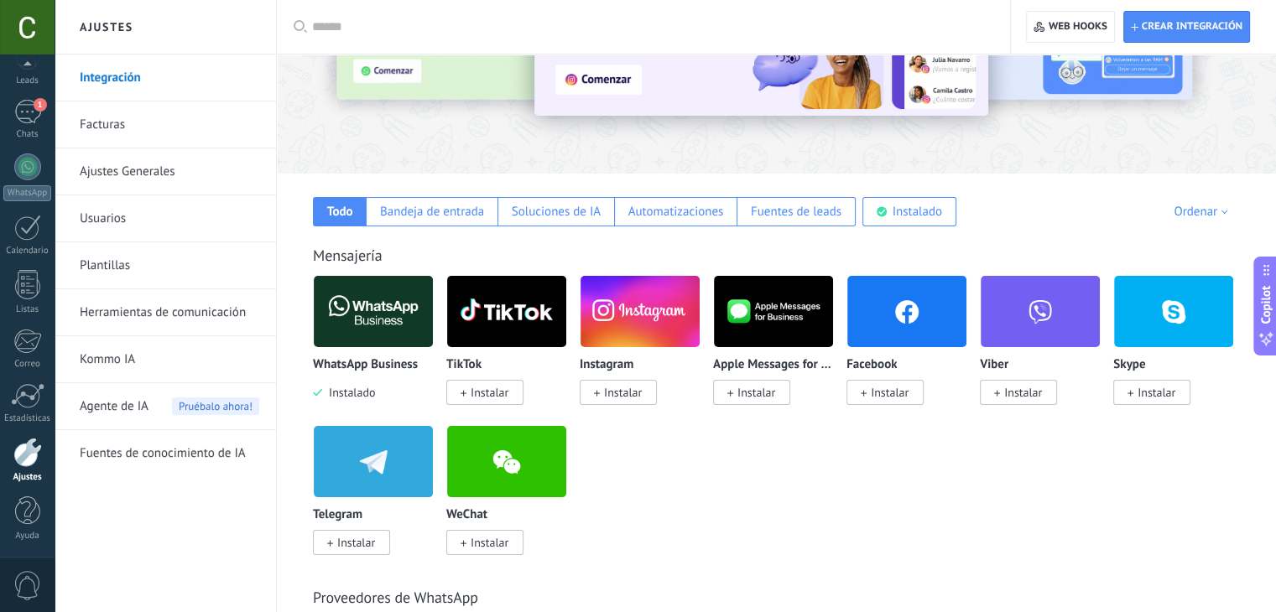
scroll to position [158, 0]
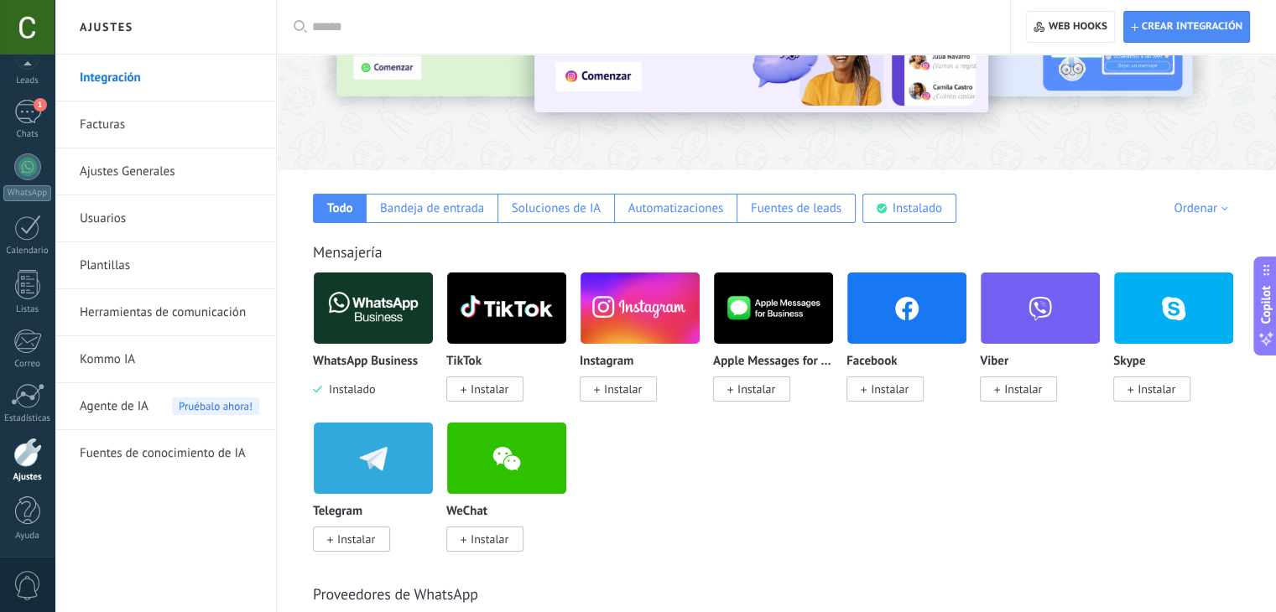
click at [123, 314] on link "Herramientas de comunicación" at bounding box center [169, 312] width 179 height 47
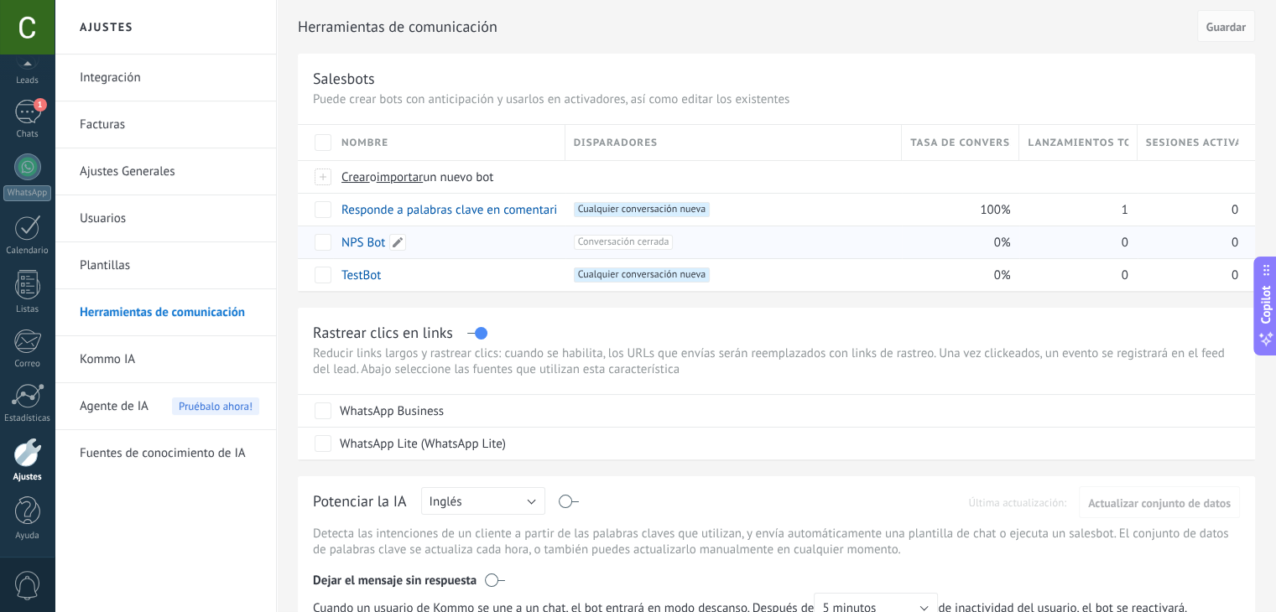
click at [356, 243] on link "NPS Bot" at bounding box center [363, 243] width 44 height 16
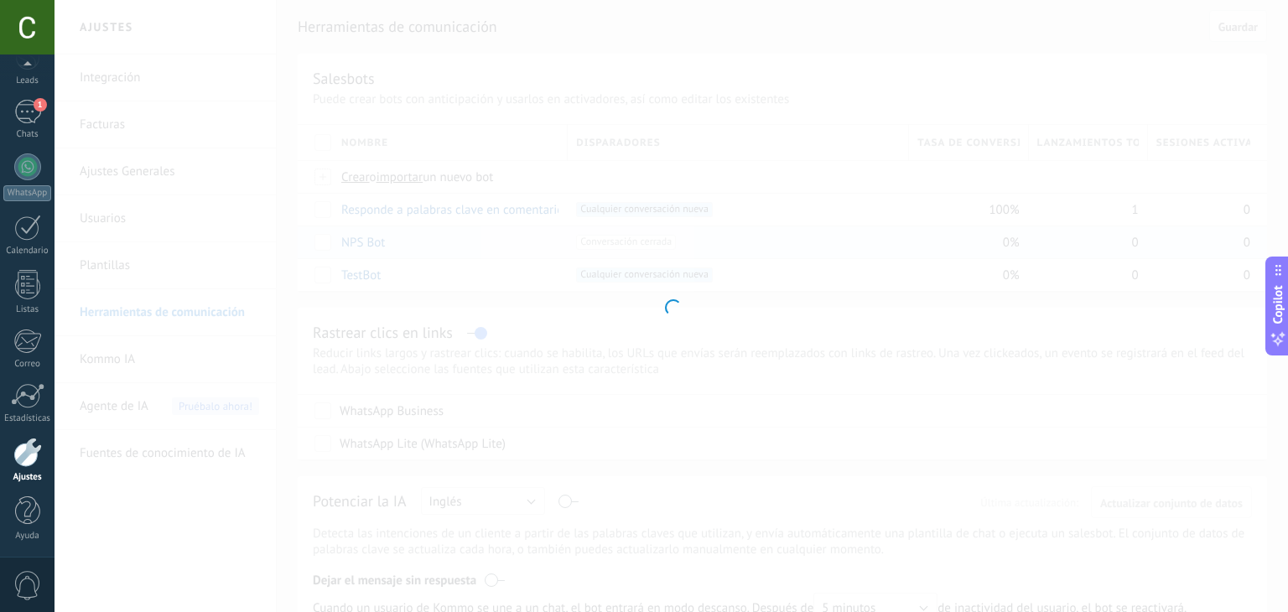
type input "*******"
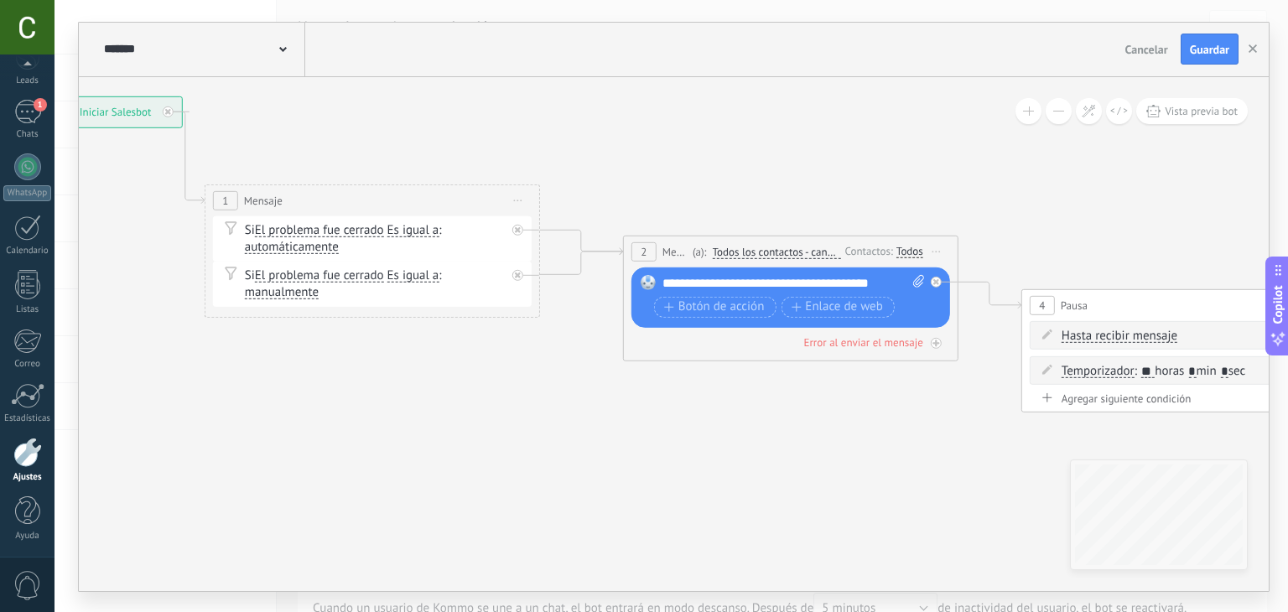
drag, startPoint x: 876, startPoint y: 475, endPoint x: 481, endPoint y: 368, distance: 409.1
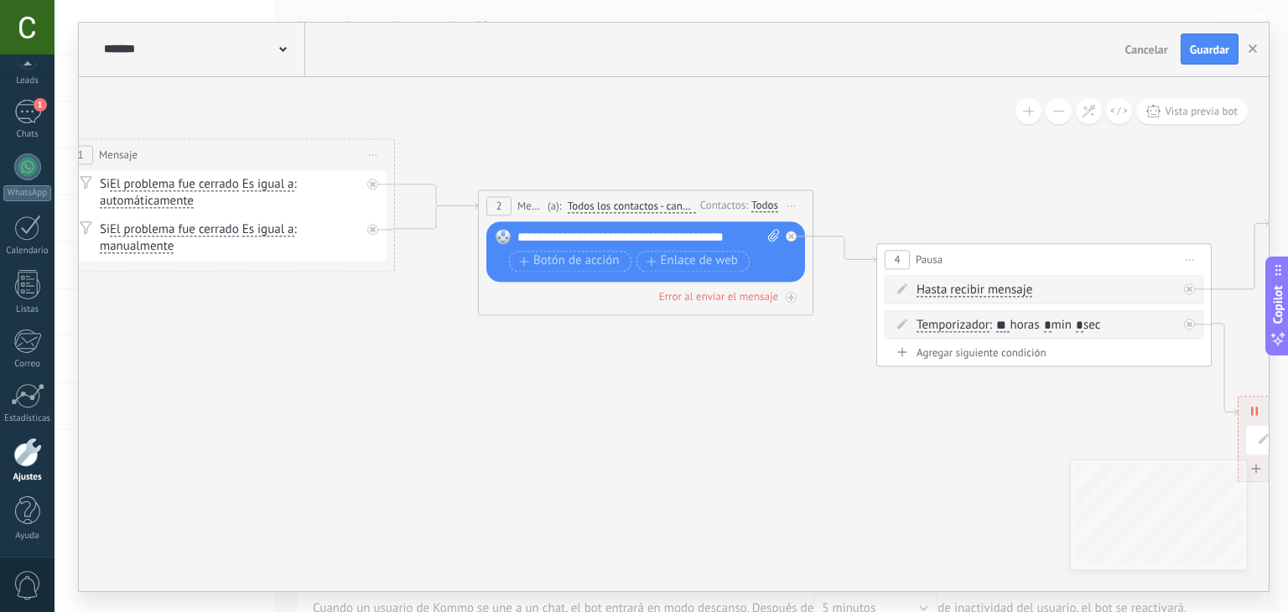
drag, startPoint x: 758, startPoint y: 420, endPoint x: 645, endPoint y: 387, distance: 118.1
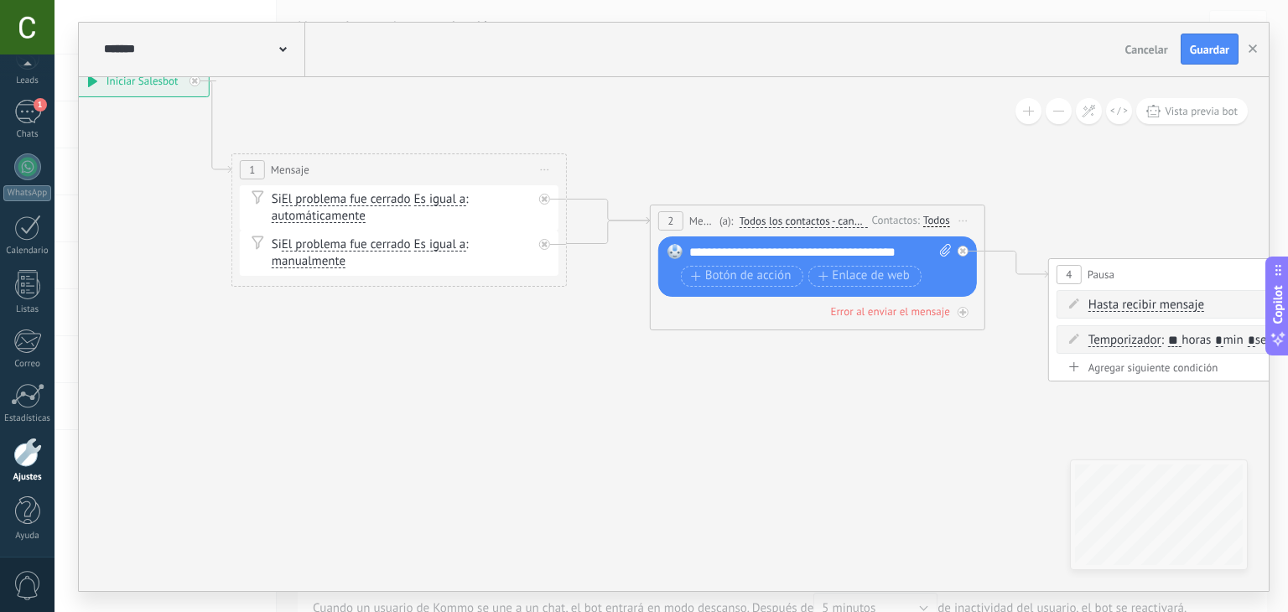
drag, startPoint x: 331, startPoint y: 391, endPoint x: 778, endPoint y: 486, distance: 457.1
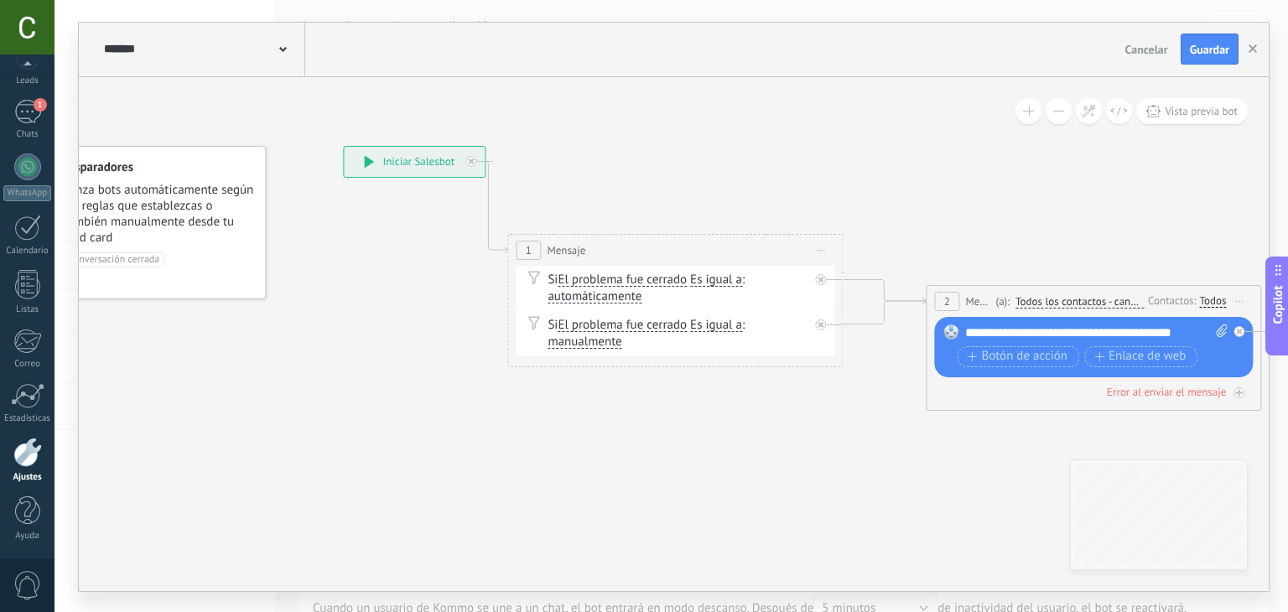
drag, startPoint x: 484, startPoint y: 424, endPoint x: 862, endPoint y: 516, distance: 389.1
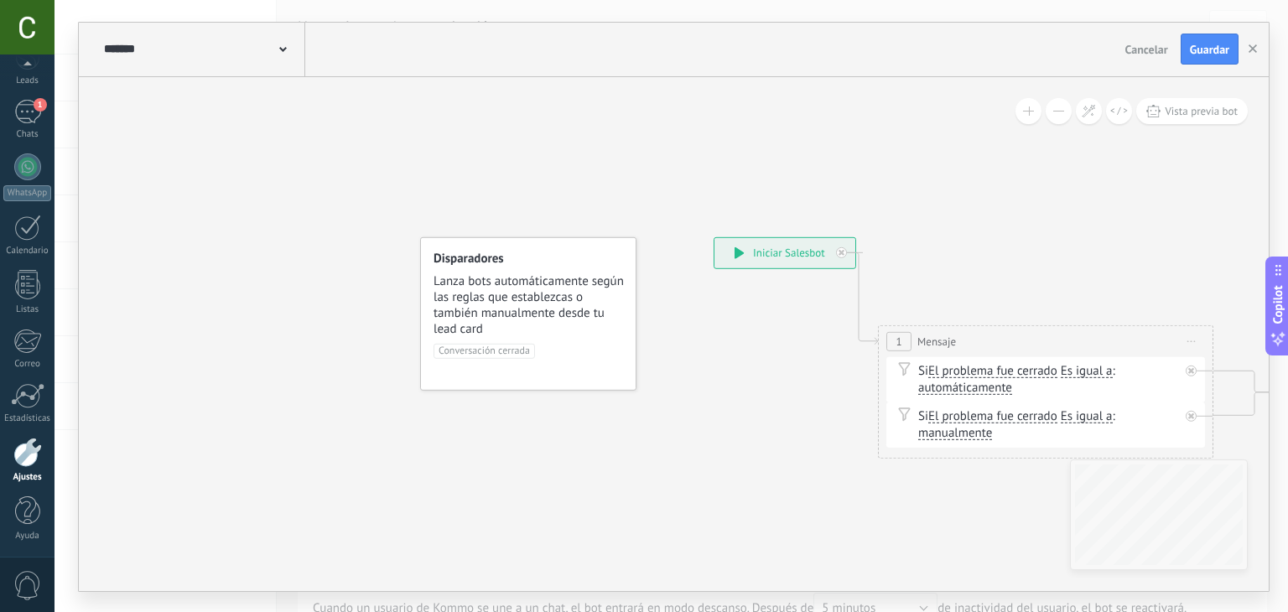
click at [1164, 44] on span "Cancelar" at bounding box center [1146, 49] width 43 height 15
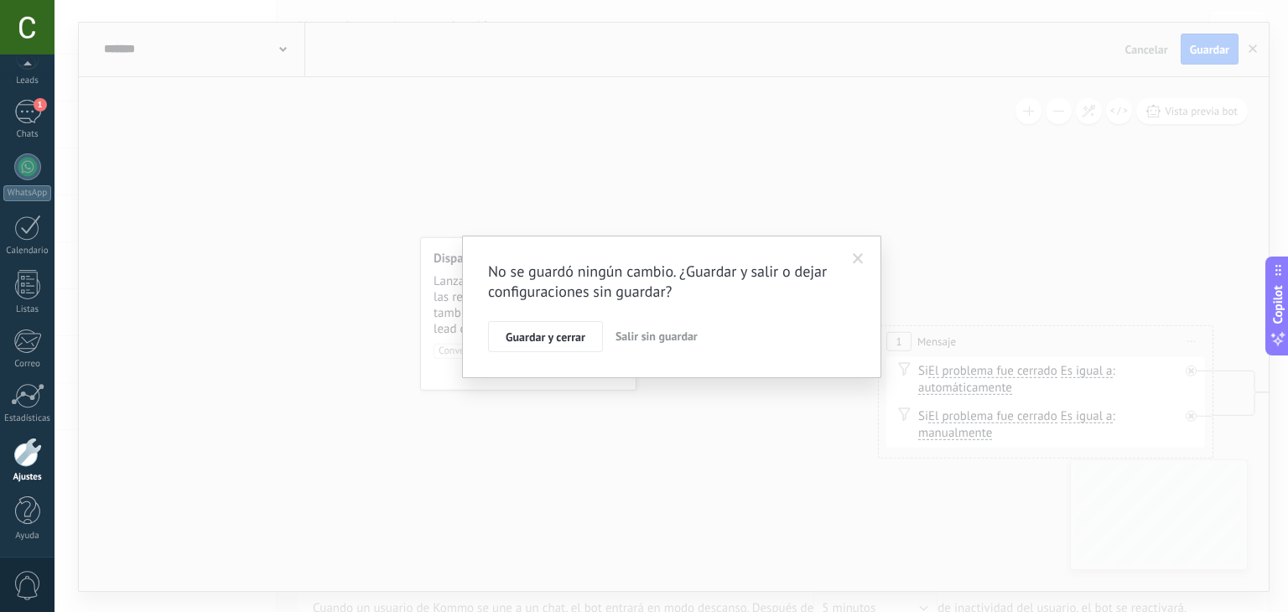
click at [666, 338] on span "Salir sin guardar" at bounding box center [657, 336] width 82 height 15
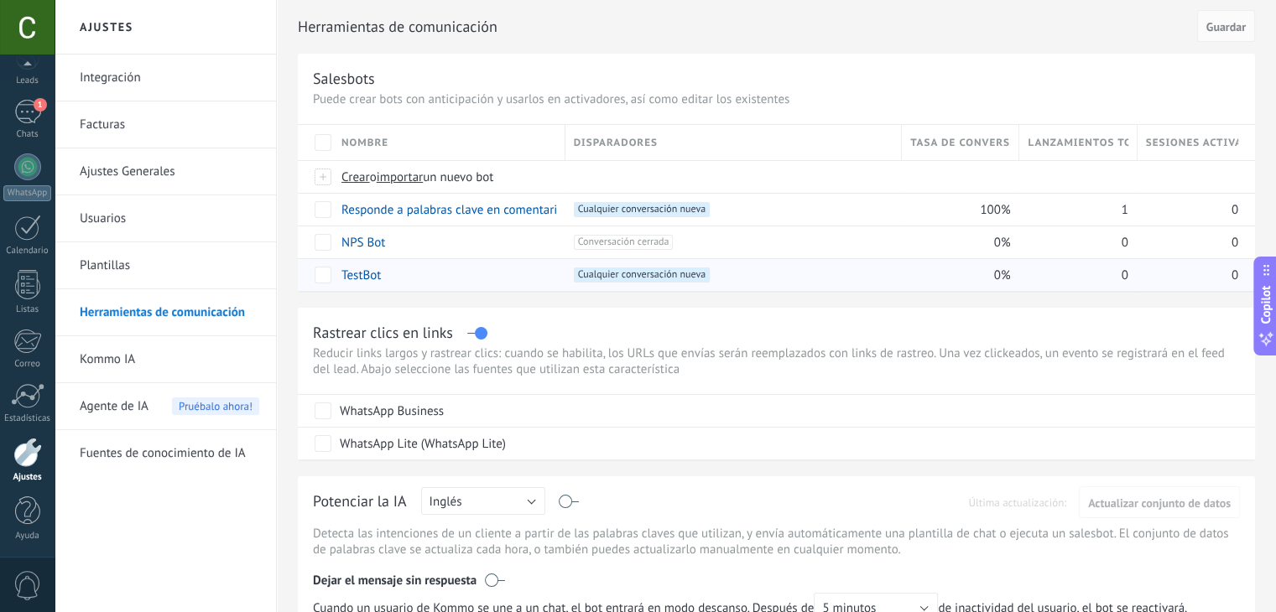
click at [350, 272] on link "TestBot" at bounding box center [360, 276] width 39 height 16
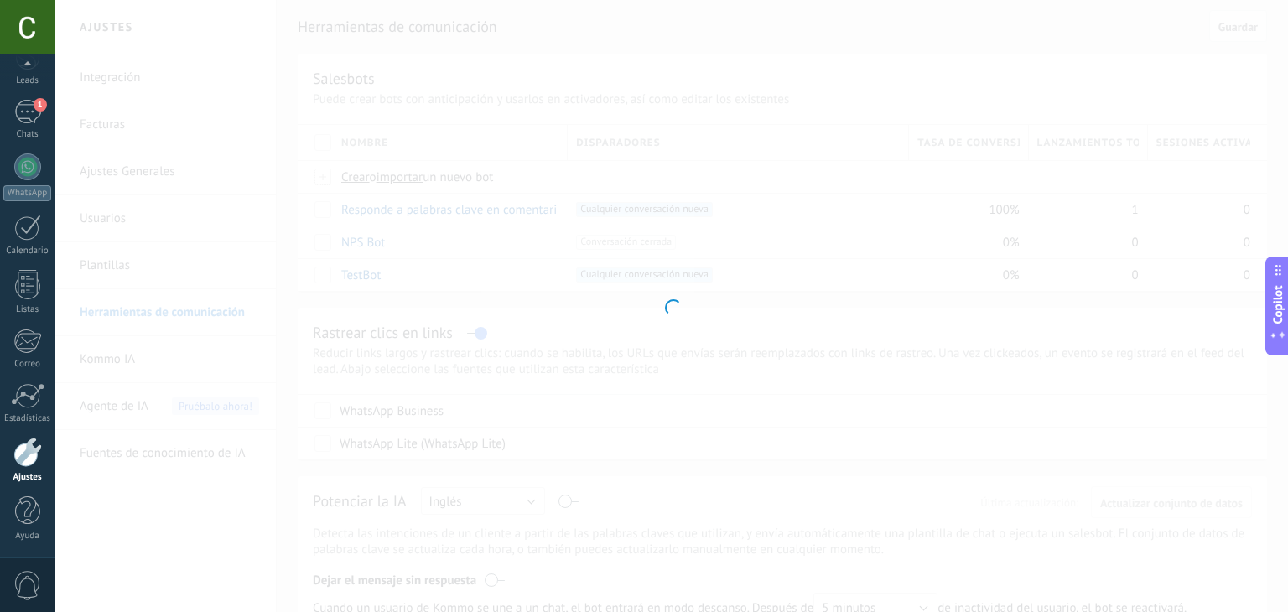
type input "*******"
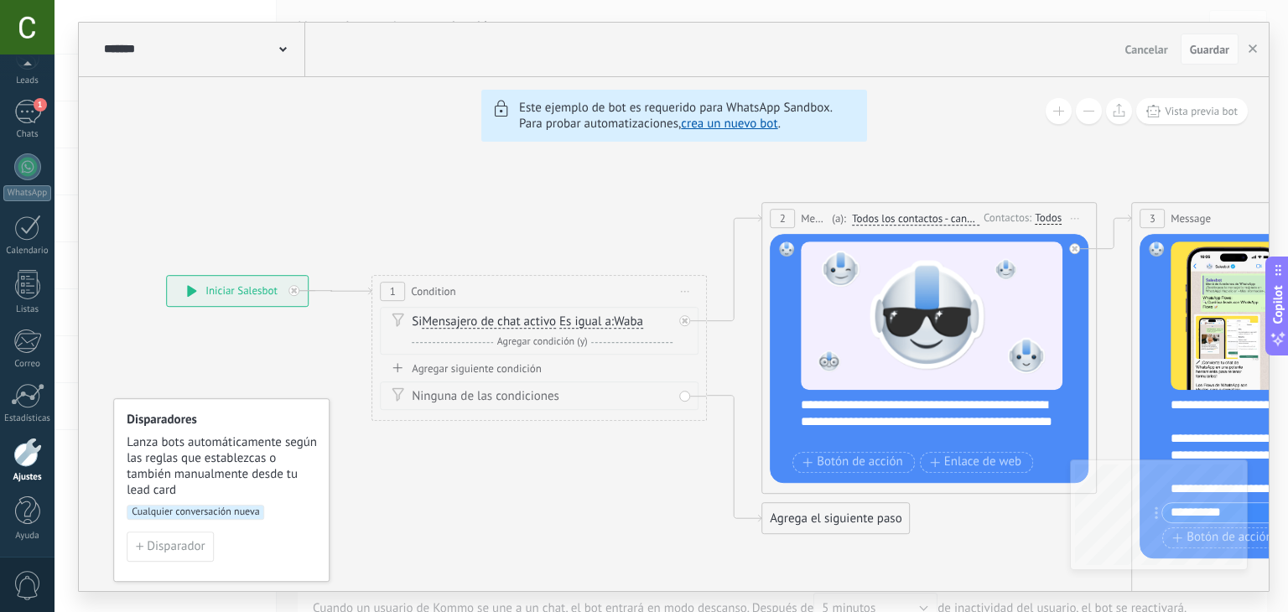
drag, startPoint x: 195, startPoint y: 230, endPoint x: 658, endPoint y: 237, distance: 463.0
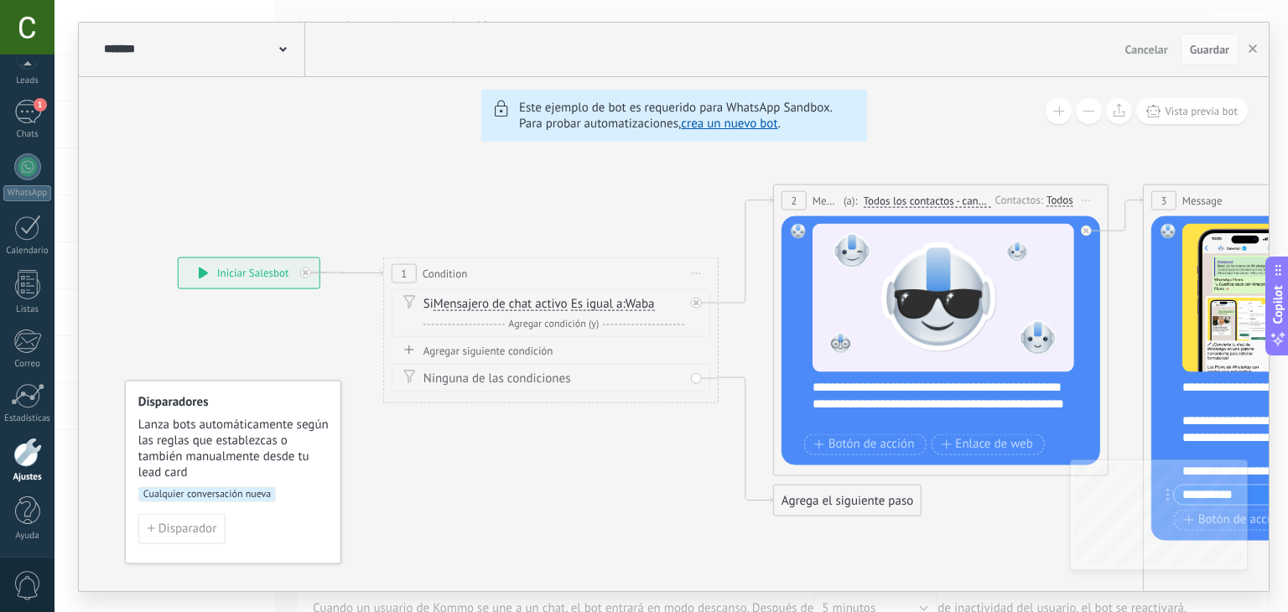
drag, startPoint x: 567, startPoint y: 236, endPoint x: 575, endPoint y: 216, distance: 21.8
click at [210, 491] on span "Cualquier conversación nueva" at bounding box center [207, 493] width 138 height 15
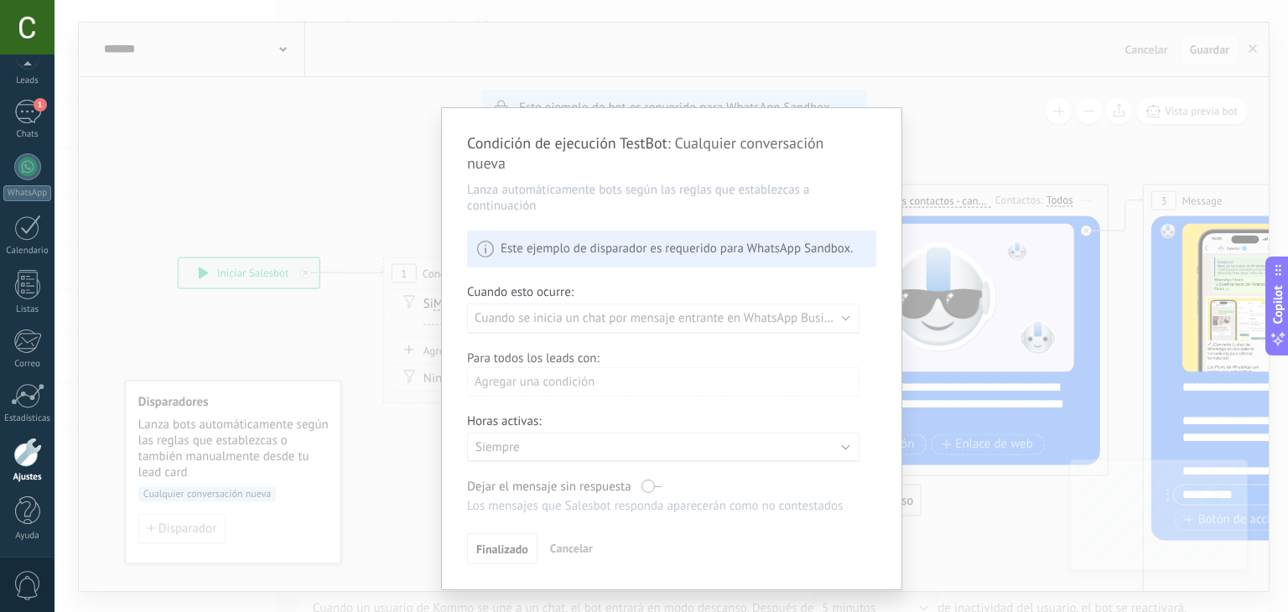
click at [533, 267] on div "Condición de ejecución TestBot : Cualquier conversación nueva Lanza automáticam…" at bounding box center [672, 348] width 460 height 481
click at [528, 251] on div "Condición de ejecución TestBot : Cualquier conversación nueva Lanza automáticam…" at bounding box center [672, 348] width 460 height 481
click at [318, 222] on div "Condición de ejecución TestBot : Cualquier conversación nueva Lanza automáticam…" at bounding box center [672, 306] width 1234 height 612
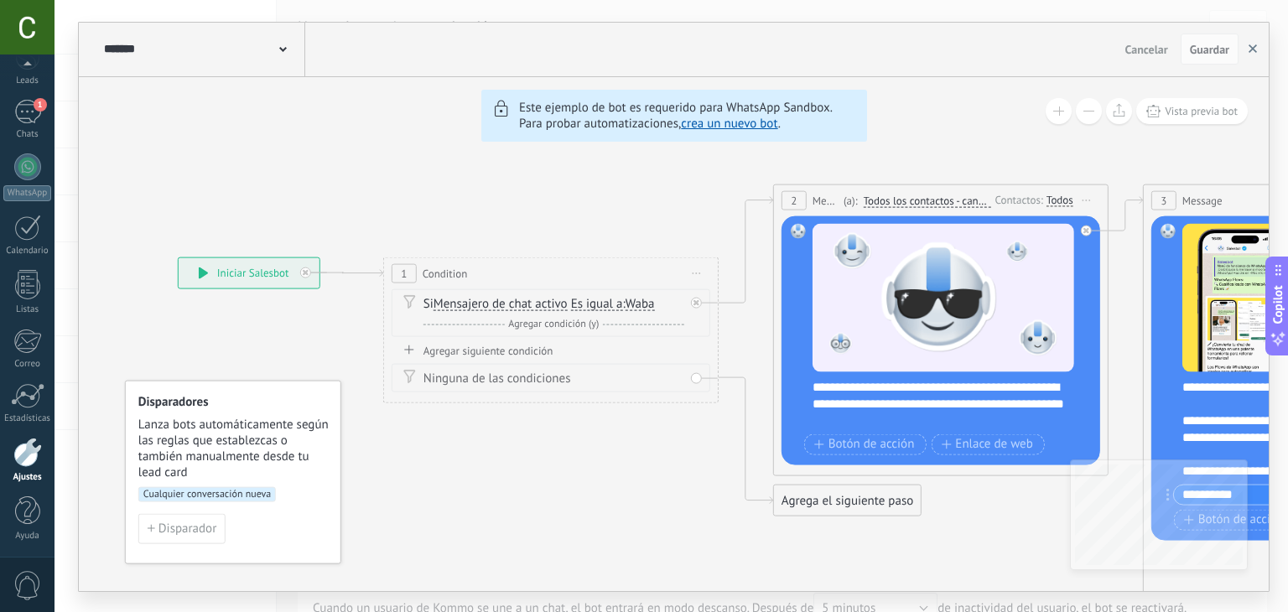
click at [1254, 49] on use "button" at bounding box center [1253, 48] width 8 height 8
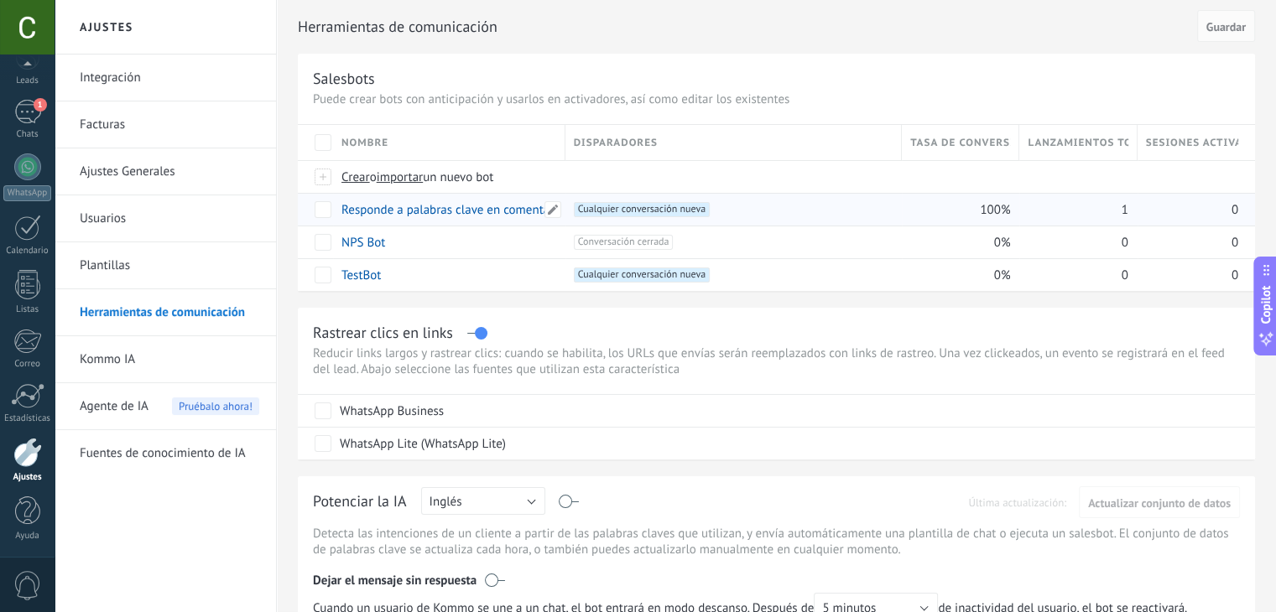
click at [419, 207] on link "Responde a palabras clave en comentarios" at bounding box center [455, 210] width 228 height 16
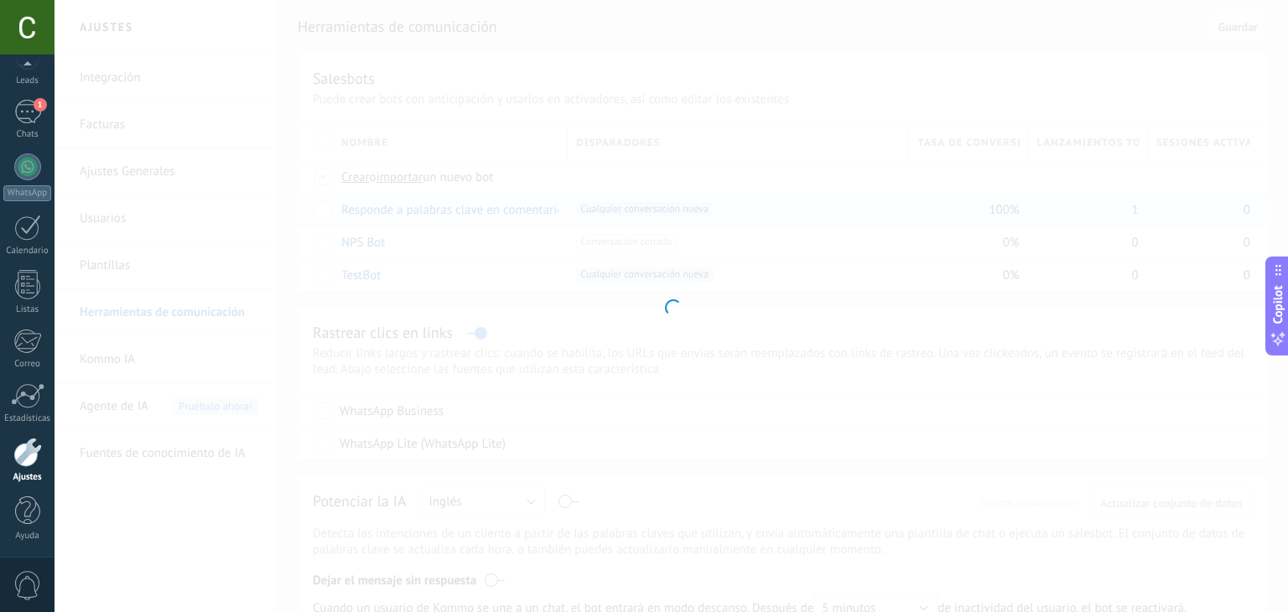
type input "**********"
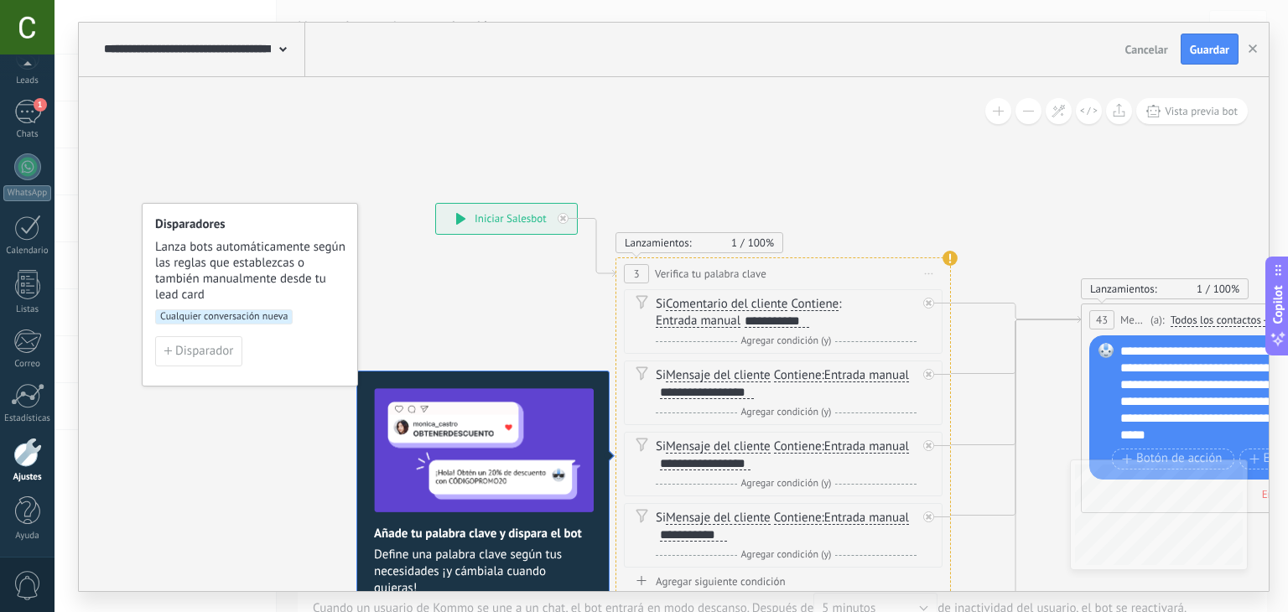
click at [214, 320] on span "Cualquier conversación nueva" at bounding box center [224, 316] width 138 height 15
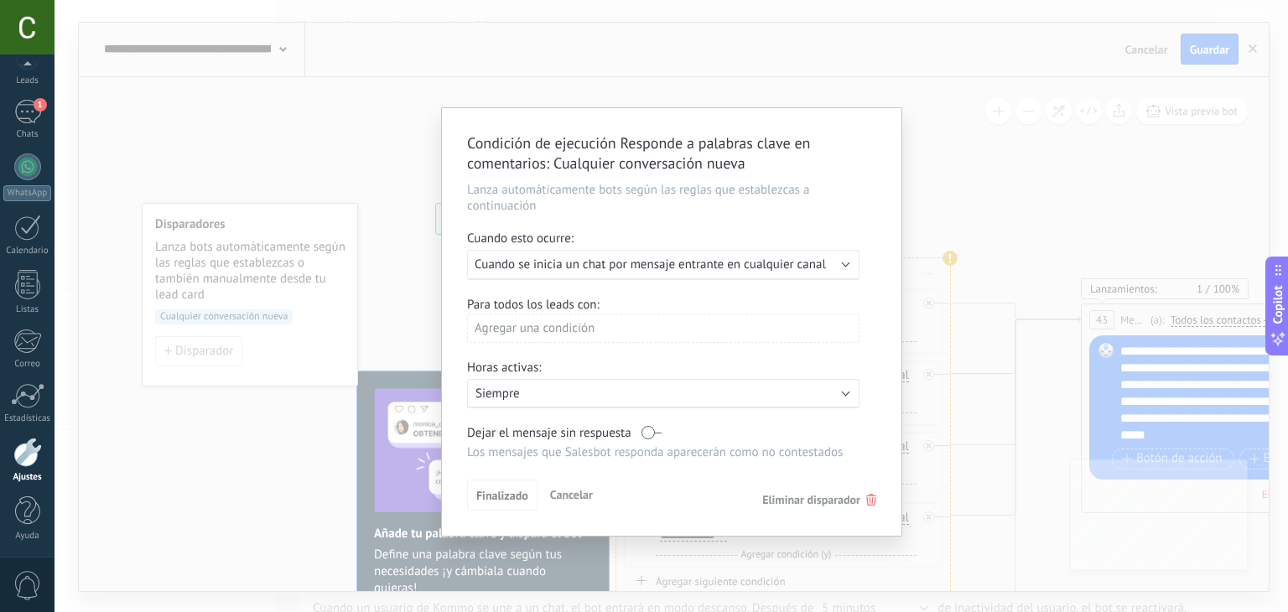
click at [631, 250] on div "Ejecutar: Cuando se inicia un chat por mensaje entrante en cualquier canal" at bounding box center [663, 265] width 392 height 30
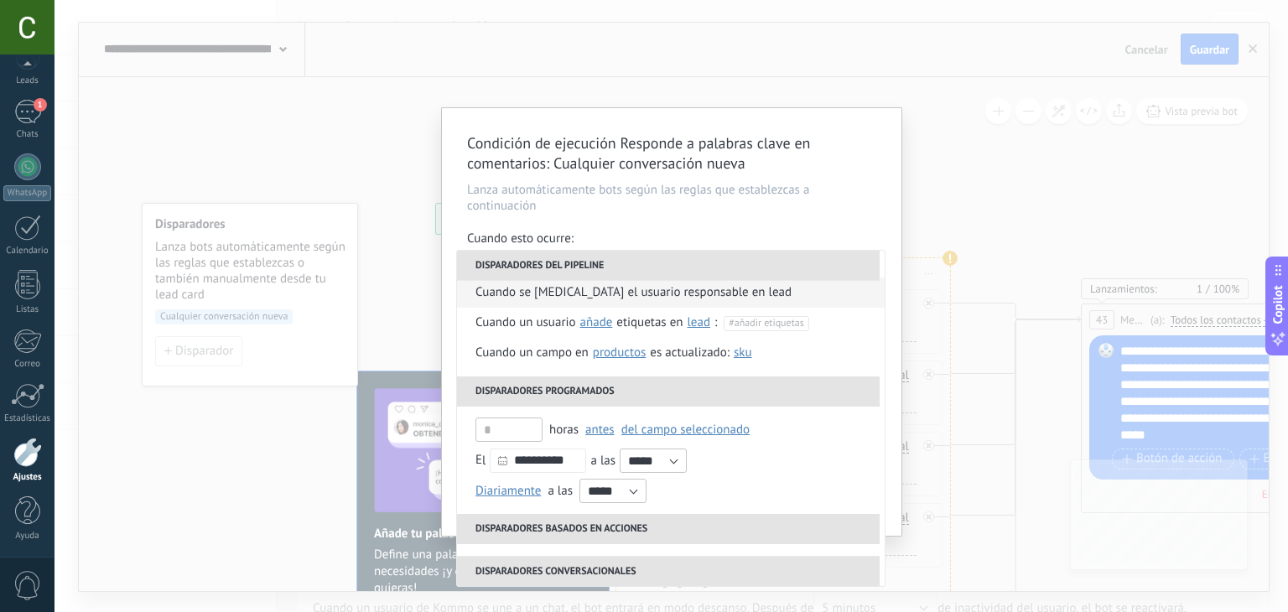
scroll to position [101, 0]
click at [398, 217] on div "Condición de ejecución Responde a palabras clave en comentarios : Cualquier con…" at bounding box center [672, 306] width 1234 height 612
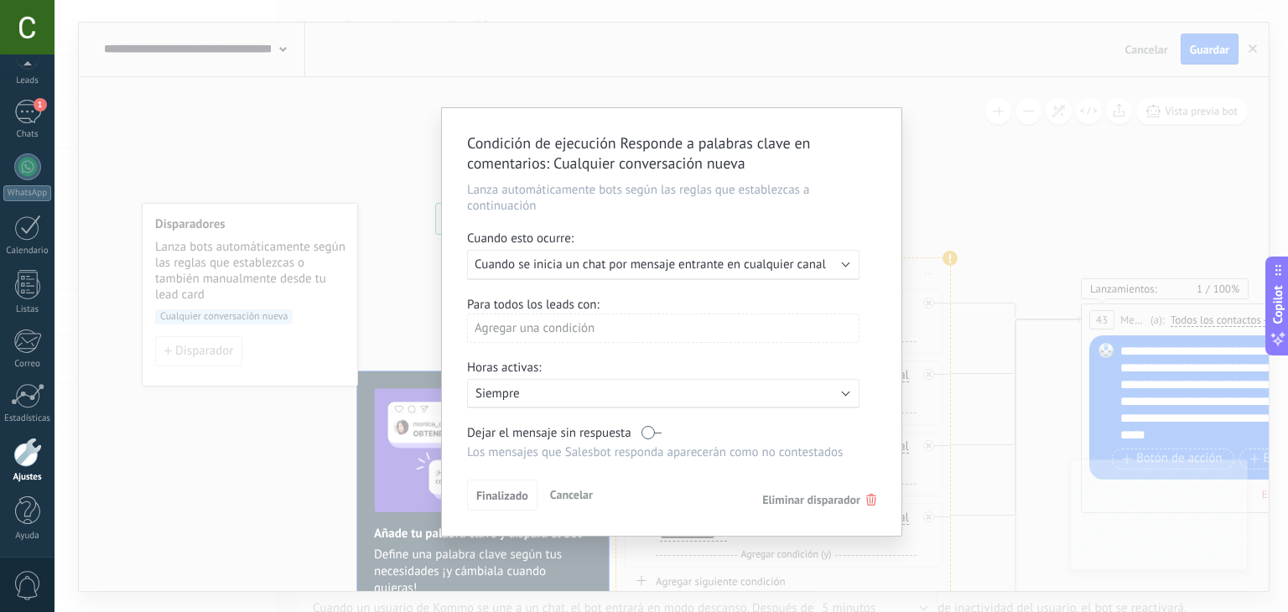
click at [248, 330] on div "Condición de ejecución Responde a palabras clave en comentarios : Cualquier con…" at bounding box center [672, 306] width 1234 height 612
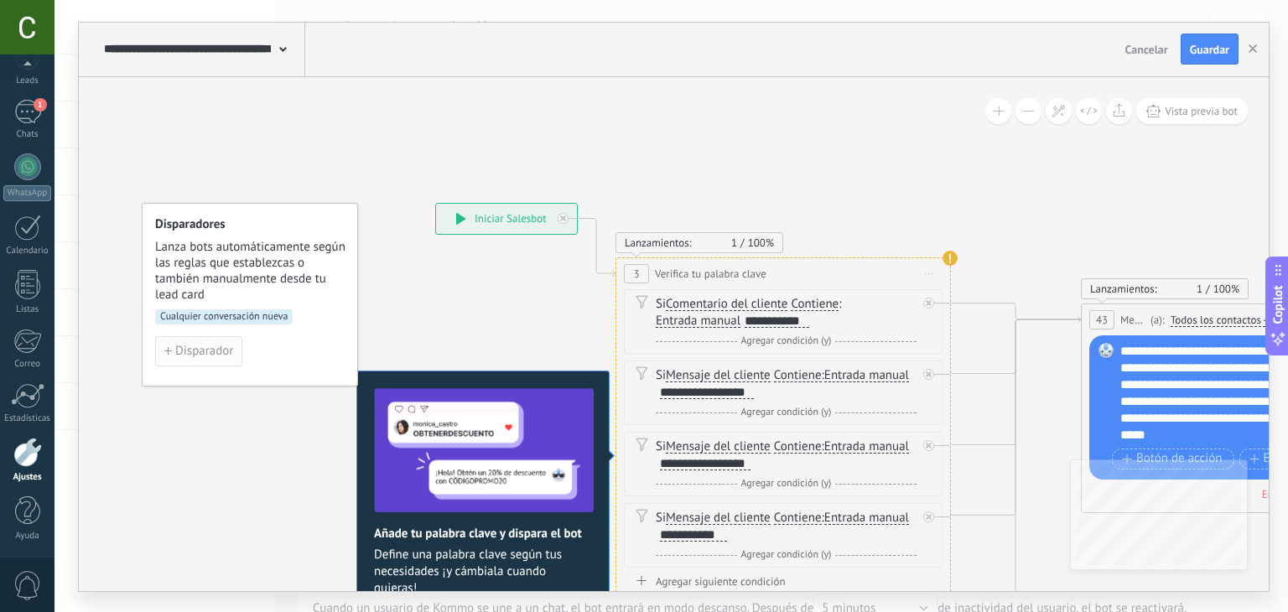
click at [205, 347] on span "Disparador" at bounding box center [204, 352] width 58 height 12
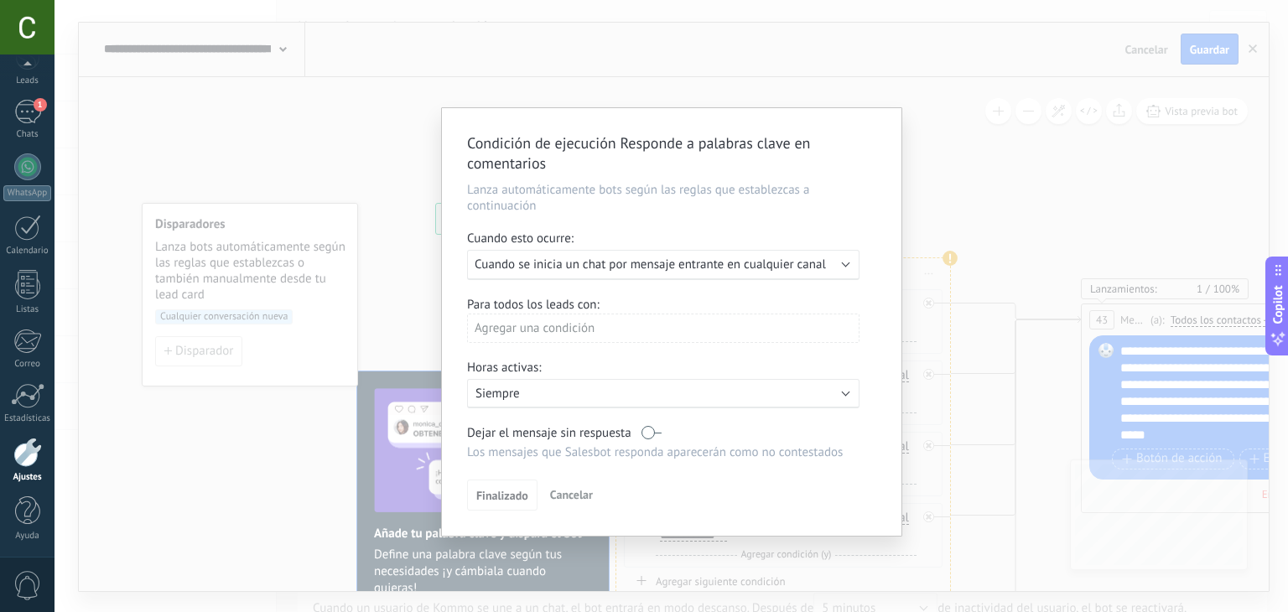
click at [569, 274] on div "Ejecutar: Cuando se inicia un chat por mensaje entrante en cualquier canal" at bounding box center [663, 265] width 392 height 30
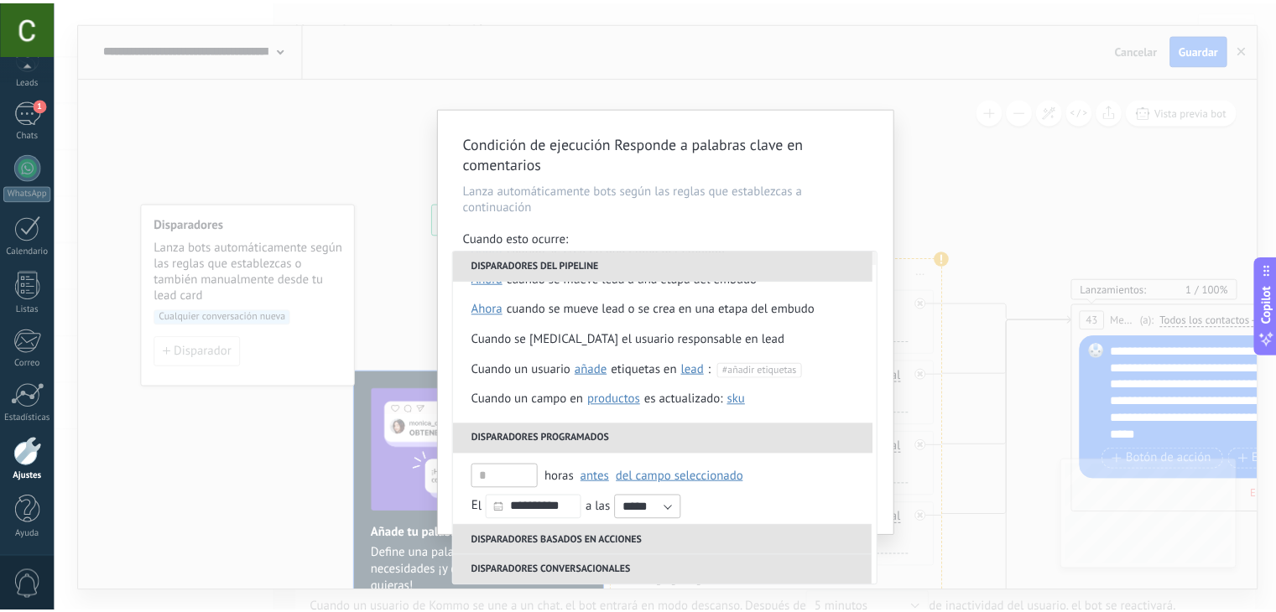
scroll to position [0, 0]
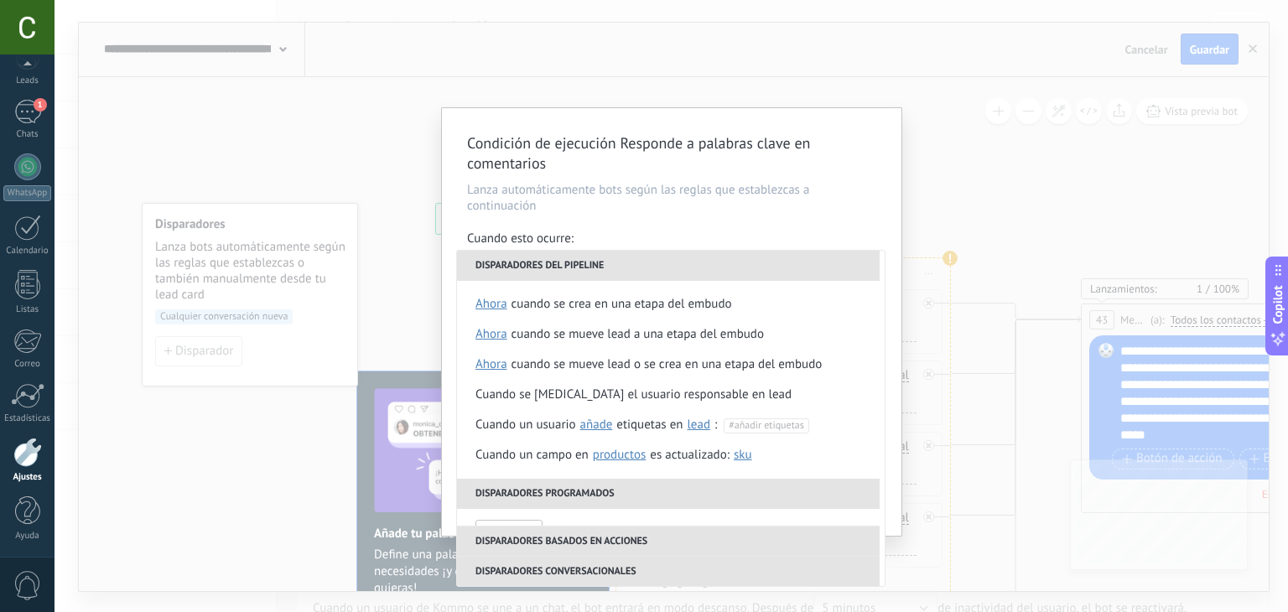
click at [320, 89] on div "Condición de ejecución Responde a palabras clave en comentarios Lanza automátic…" at bounding box center [672, 306] width 1234 height 612
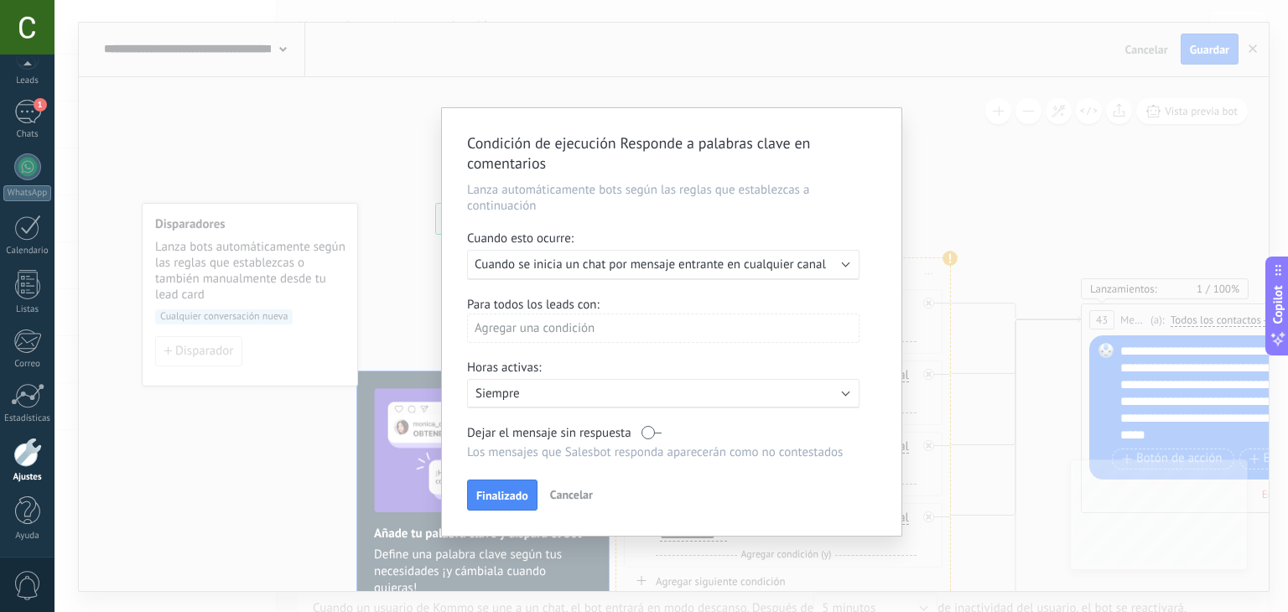
click at [1193, 121] on div "Condición de ejecución Responde a palabras clave en comentarios Lanza automátic…" at bounding box center [672, 306] width 1234 height 612
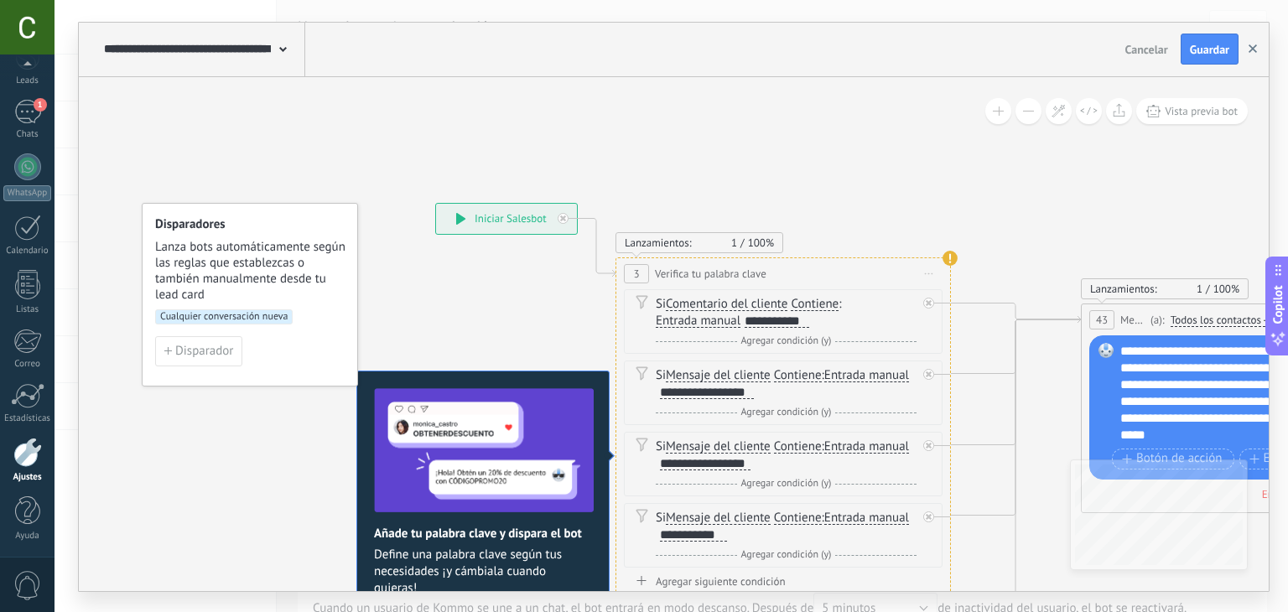
click at [1251, 48] on icon "button" at bounding box center [1253, 48] width 8 height 8
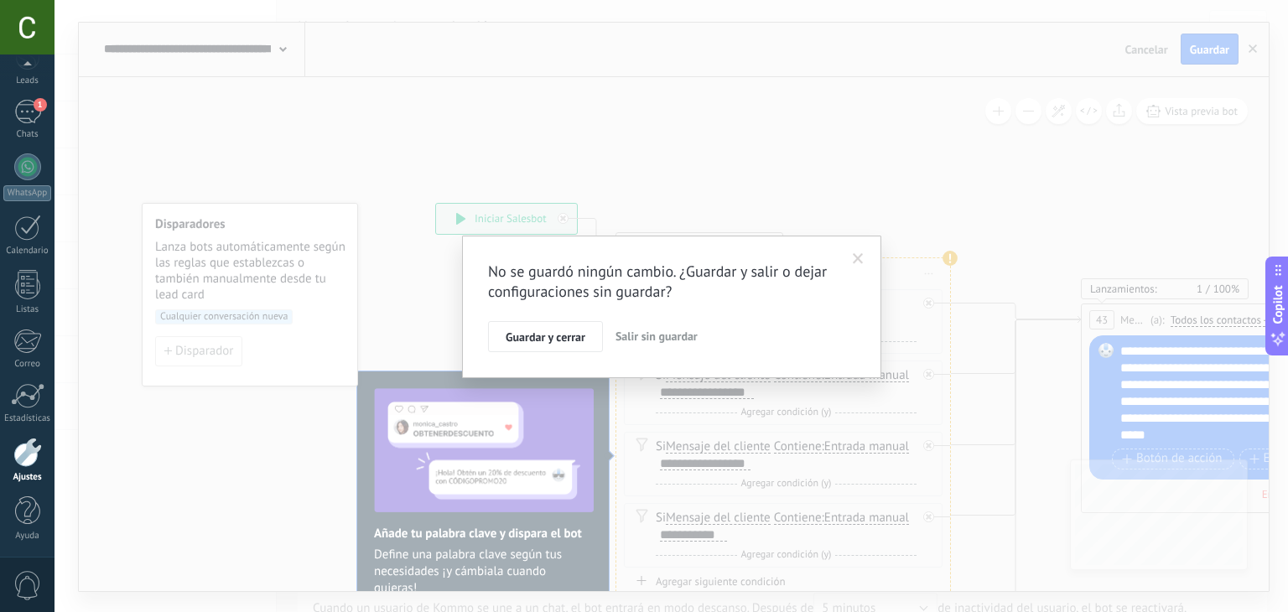
click at [646, 340] on span "Salir sin guardar" at bounding box center [657, 336] width 82 height 15
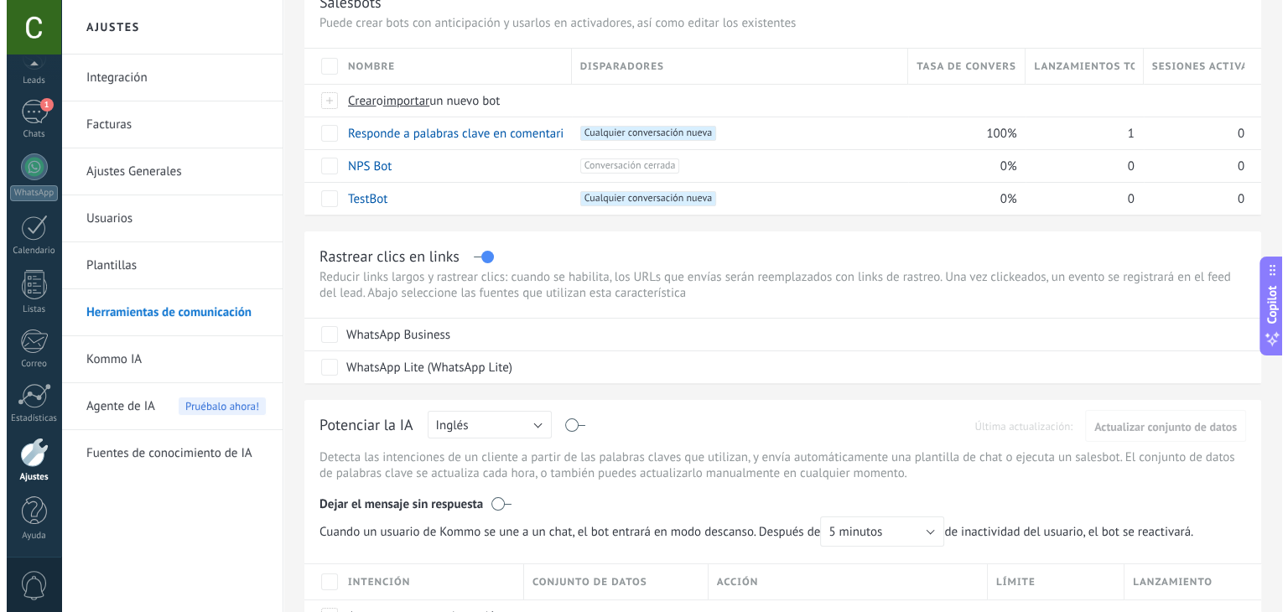
scroll to position [77, 0]
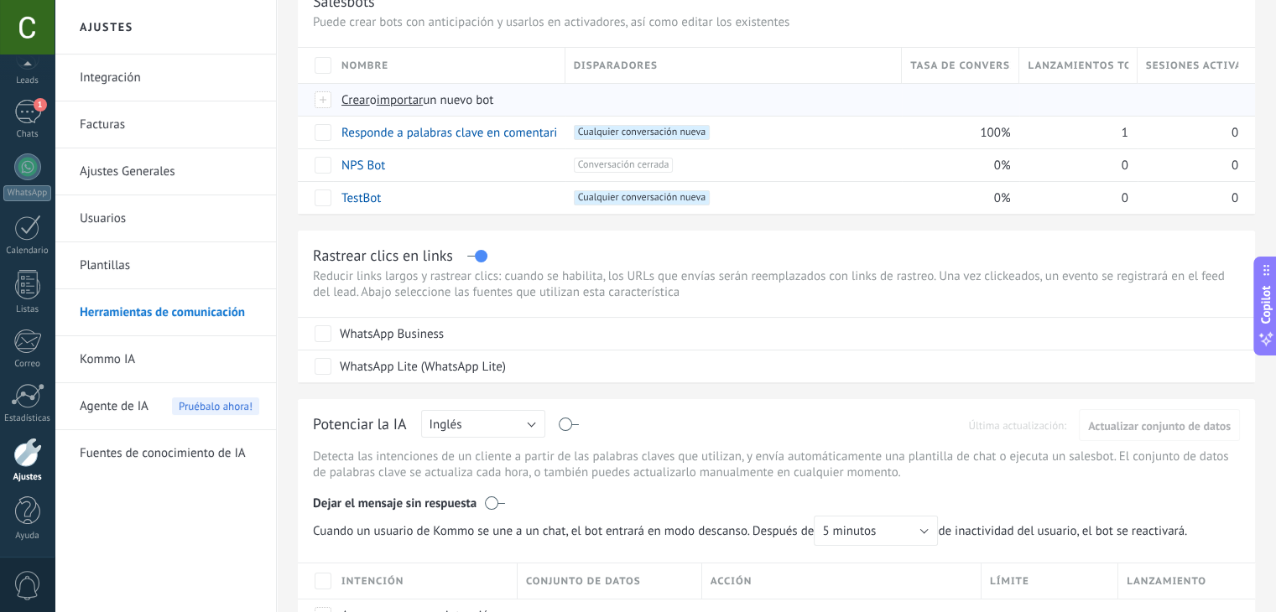
click at [319, 99] on div at bounding box center [323, 99] width 18 height 15
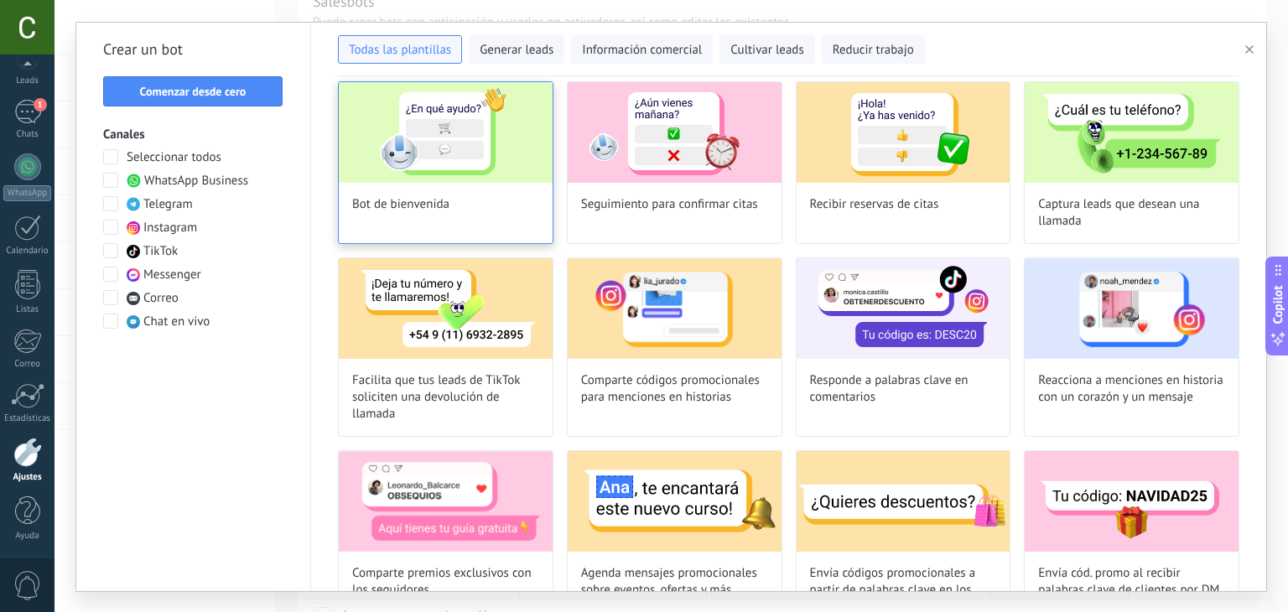
scroll to position [74, 0]
click at [452, 203] on div "Bot de bienvenida" at bounding box center [446, 162] width 216 height 163
type input "**********"
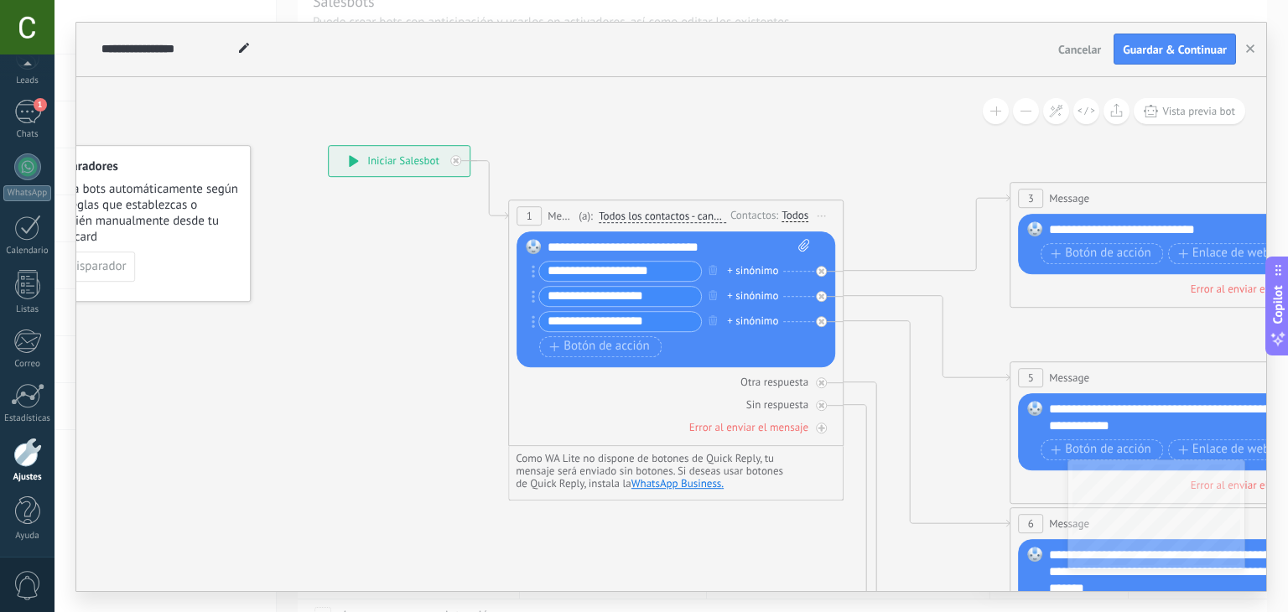
click at [360, 286] on icon at bounding box center [1216, 572] width 2614 height 1693
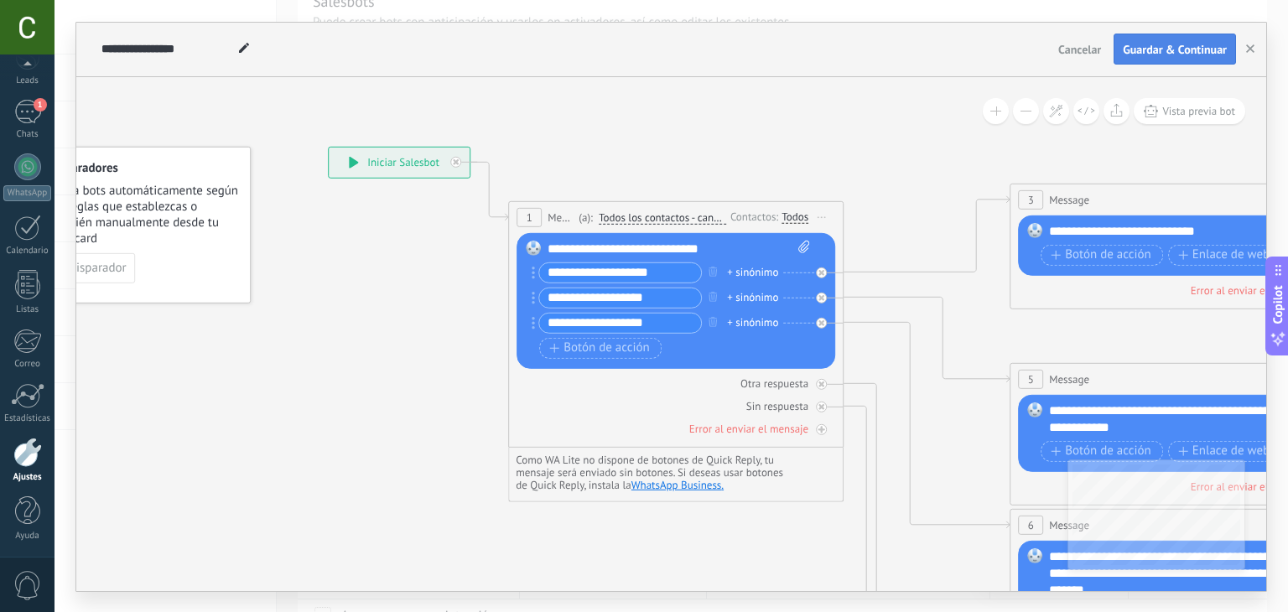
click at [1156, 46] on span "Guardar & Continuar" at bounding box center [1175, 50] width 104 height 12
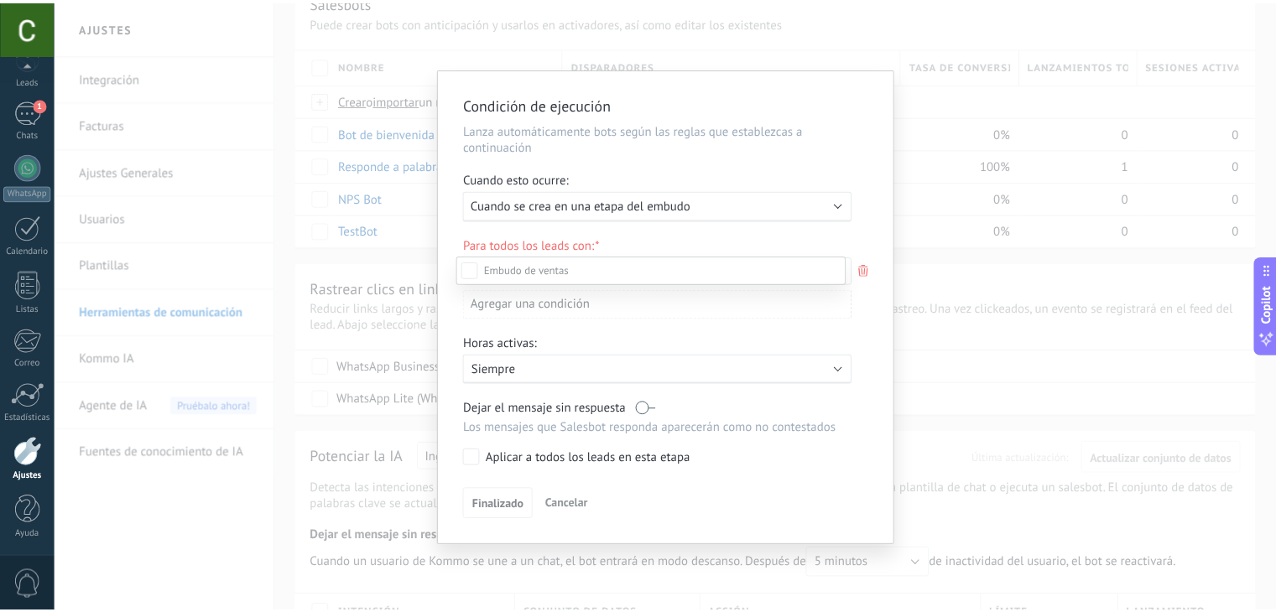
scroll to position [228, 0]
click at [496, 504] on div "Leads Entrantes Contacto entrante Información enviada agendando Pendiente de pa…" at bounding box center [656, 433] width 393 height 354
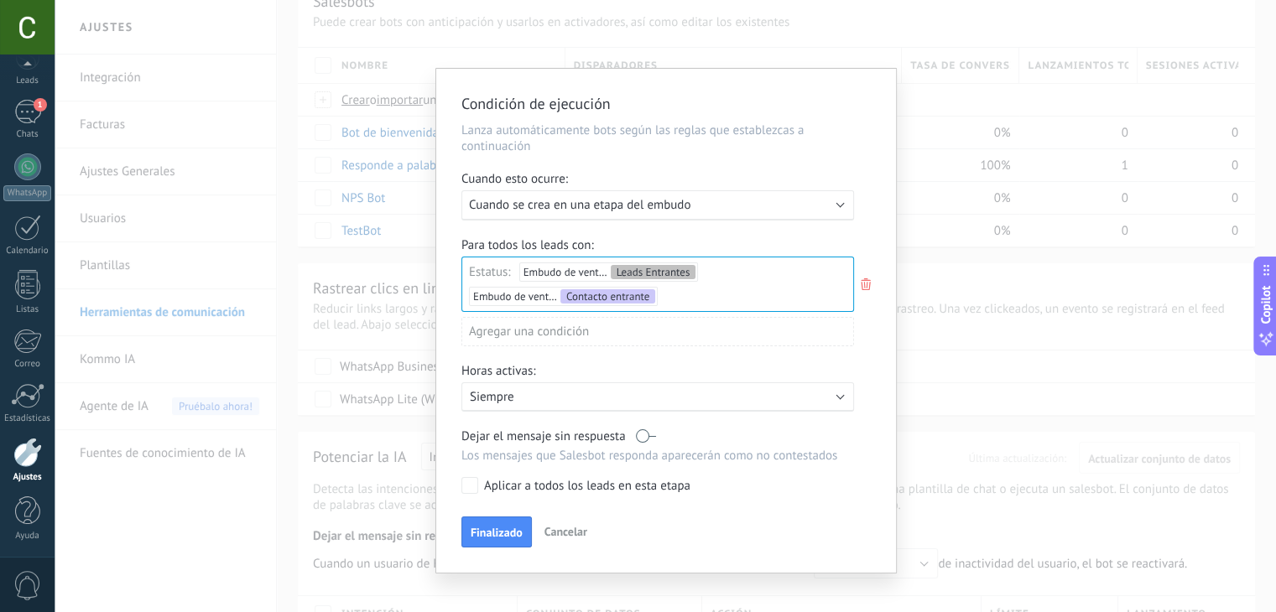
click at [561, 537] on span "Cancelar" at bounding box center [565, 531] width 43 height 15
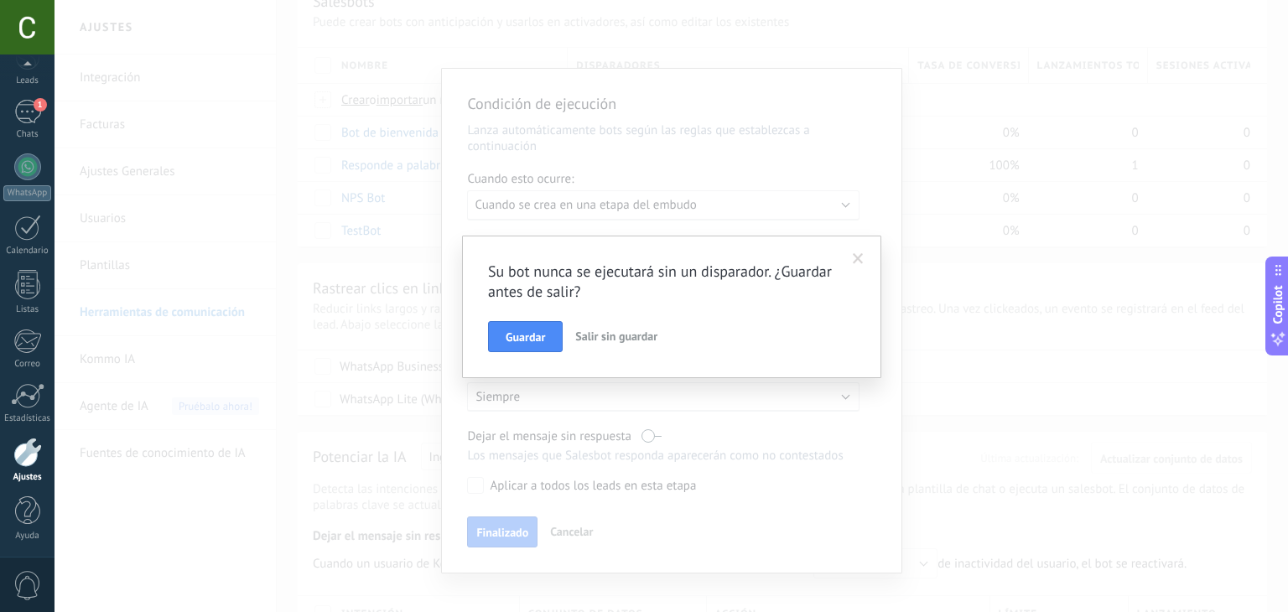
click at [604, 335] on span "Salir sin guardar" at bounding box center [616, 336] width 82 height 15
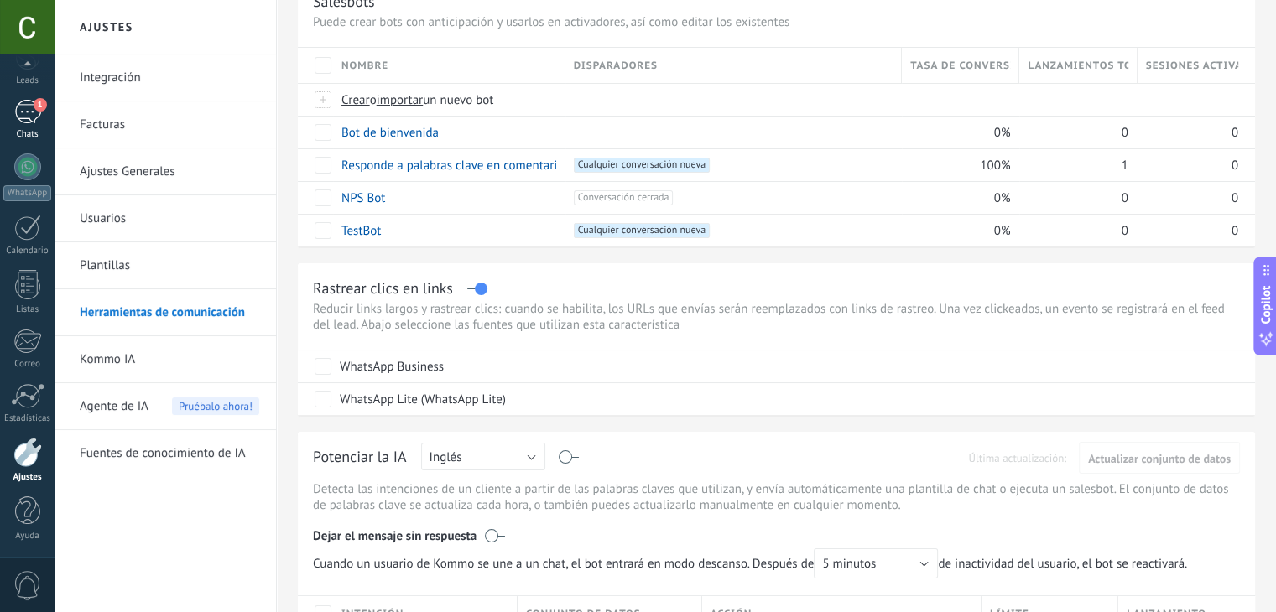
click at [44, 127] on link "1 Chats" at bounding box center [27, 120] width 55 height 40
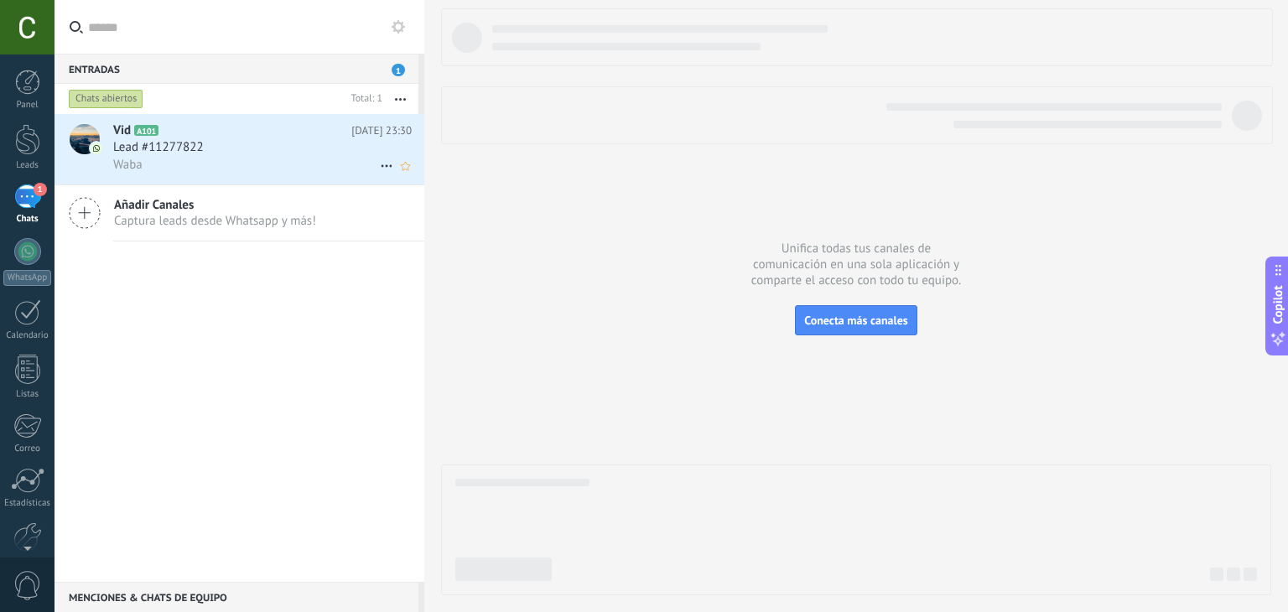
click at [187, 159] on div "Waba" at bounding box center [262, 165] width 299 height 18
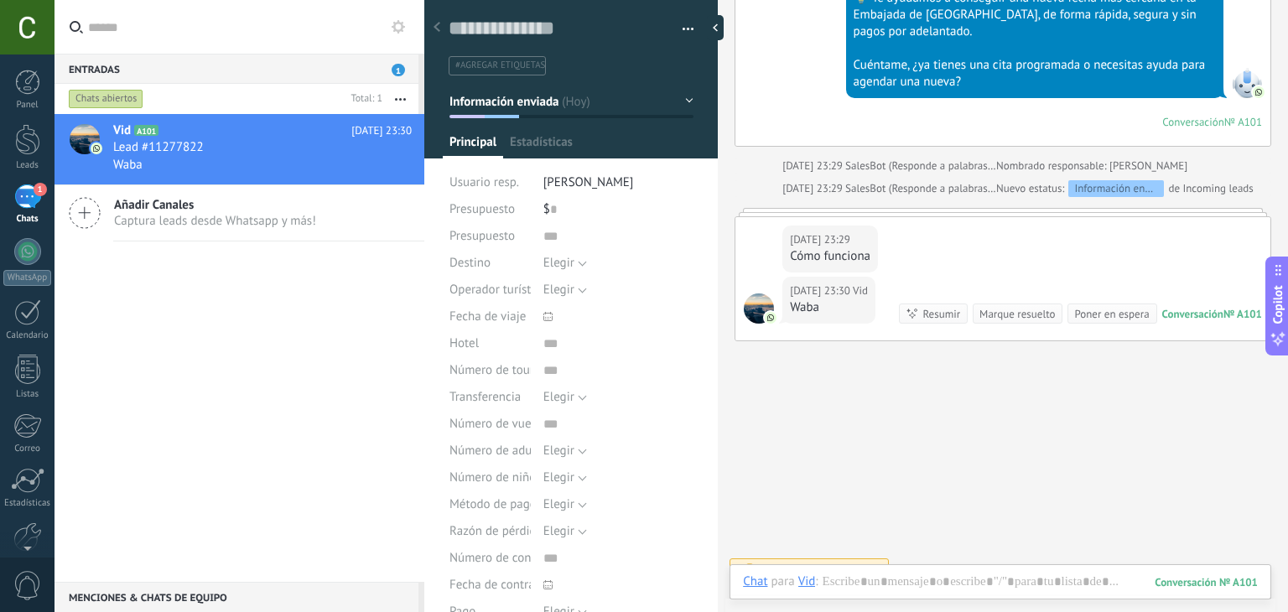
scroll to position [24, 0]
click at [594, 103] on button "Información enviada" at bounding box center [572, 101] width 244 height 30
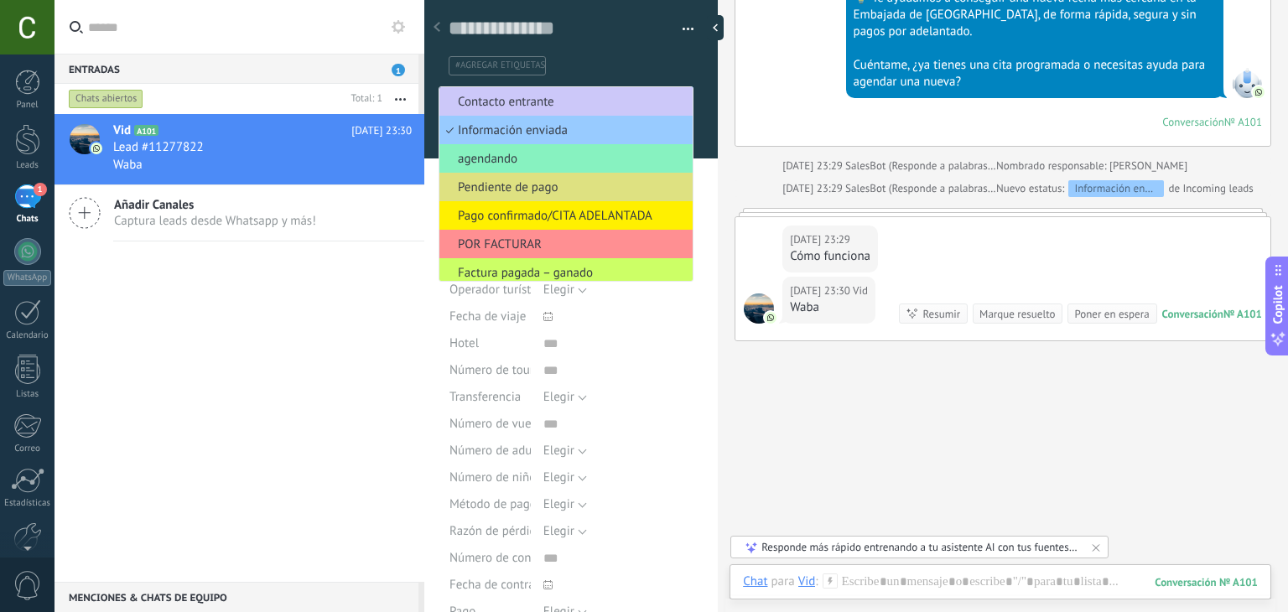
click at [268, 324] on div "Vid A101 [DATE] 23:30 Lead #11277822 Waba Añadir Canales Captura leads desde Wh…" at bounding box center [240, 348] width 370 height 468
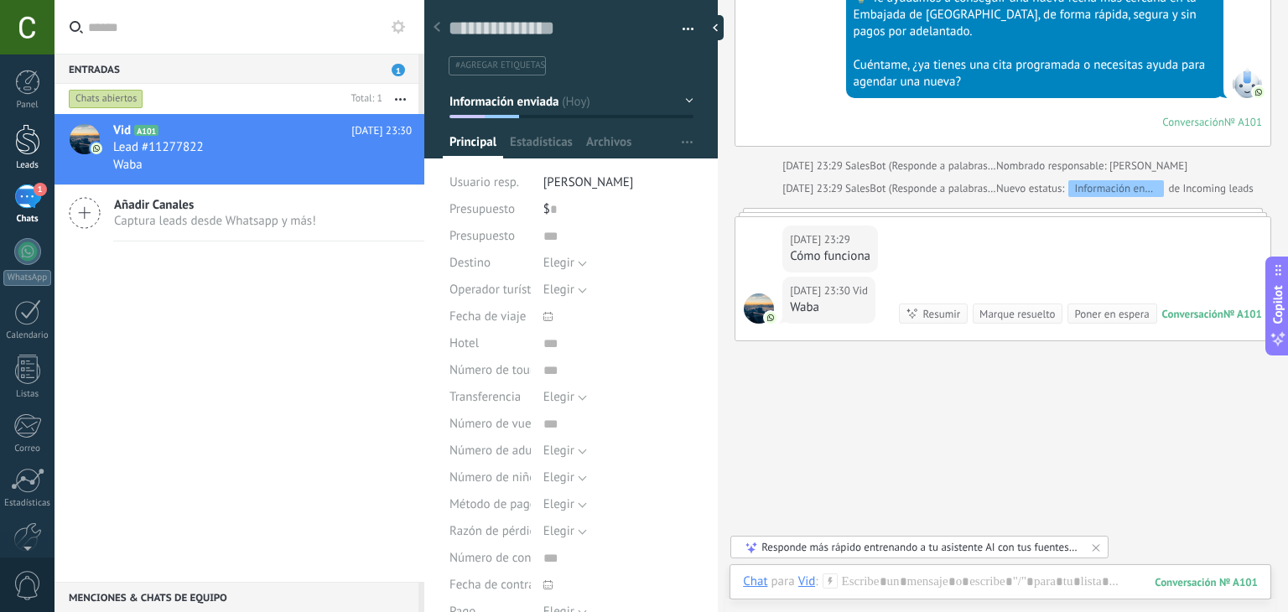
click at [30, 142] on div at bounding box center [27, 139] width 25 height 31
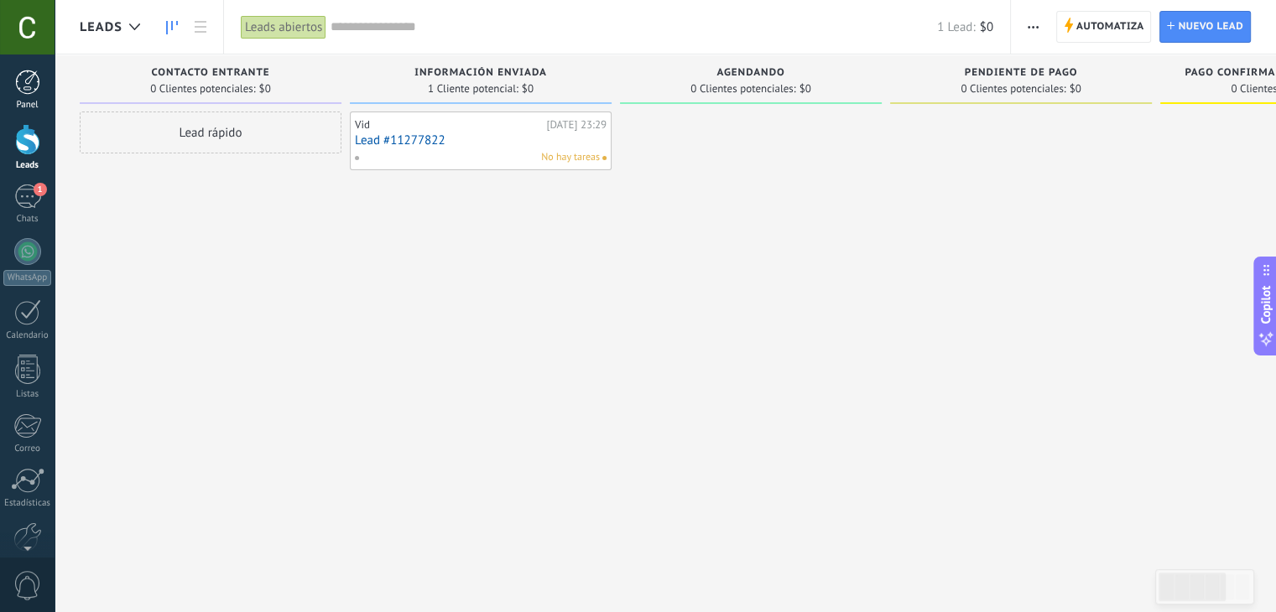
click at [24, 87] on div at bounding box center [27, 82] width 25 height 25
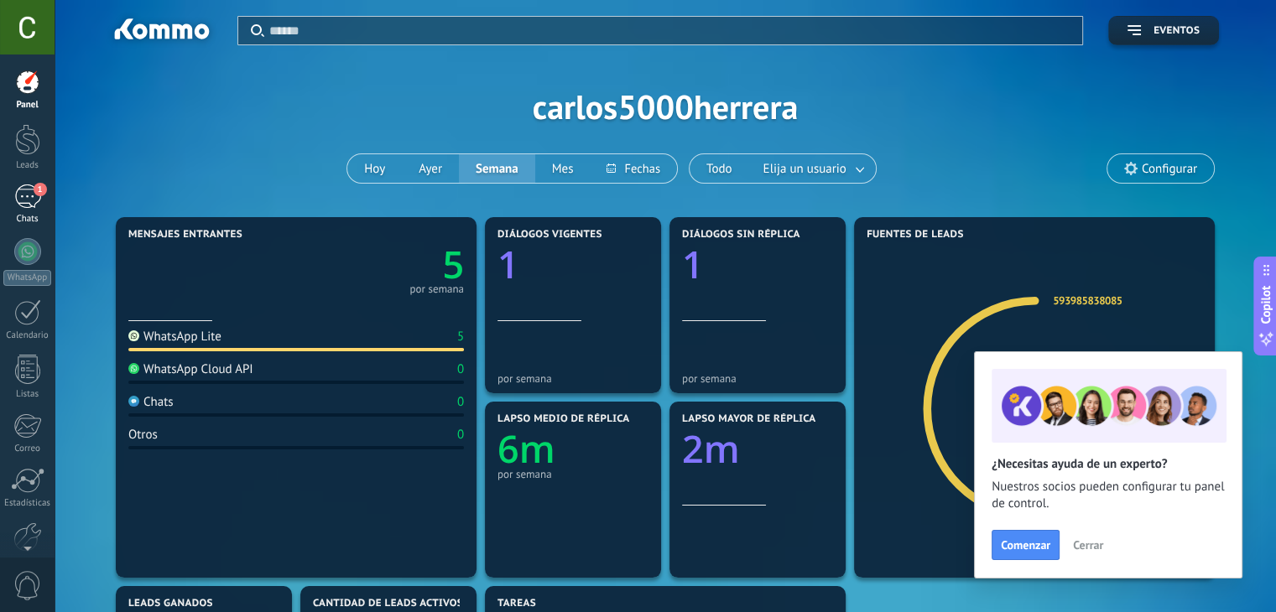
click at [22, 197] on div "1" at bounding box center [27, 197] width 27 height 24
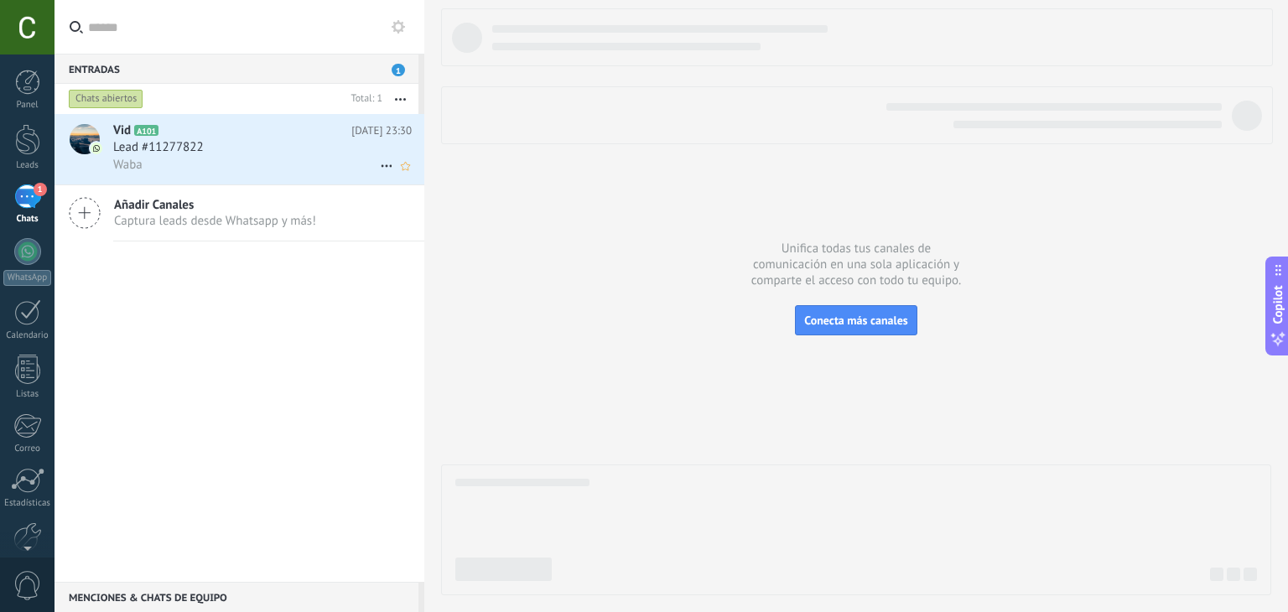
click at [387, 159] on icon at bounding box center [387, 166] width 20 height 20
click at [322, 142] on div at bounding box center [644, 306] width 1288 height 612
click at [347, 135] on h2 "Vid A101" at bounding box center [232, 130] width 238 height 17
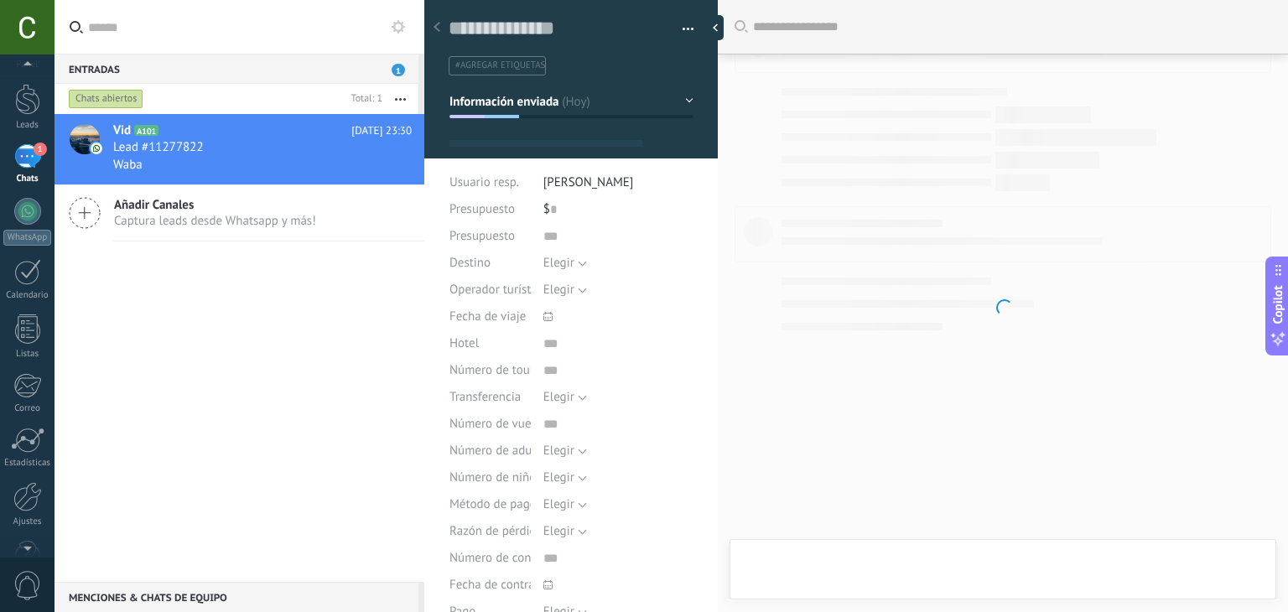
scroll to position [81, 0]
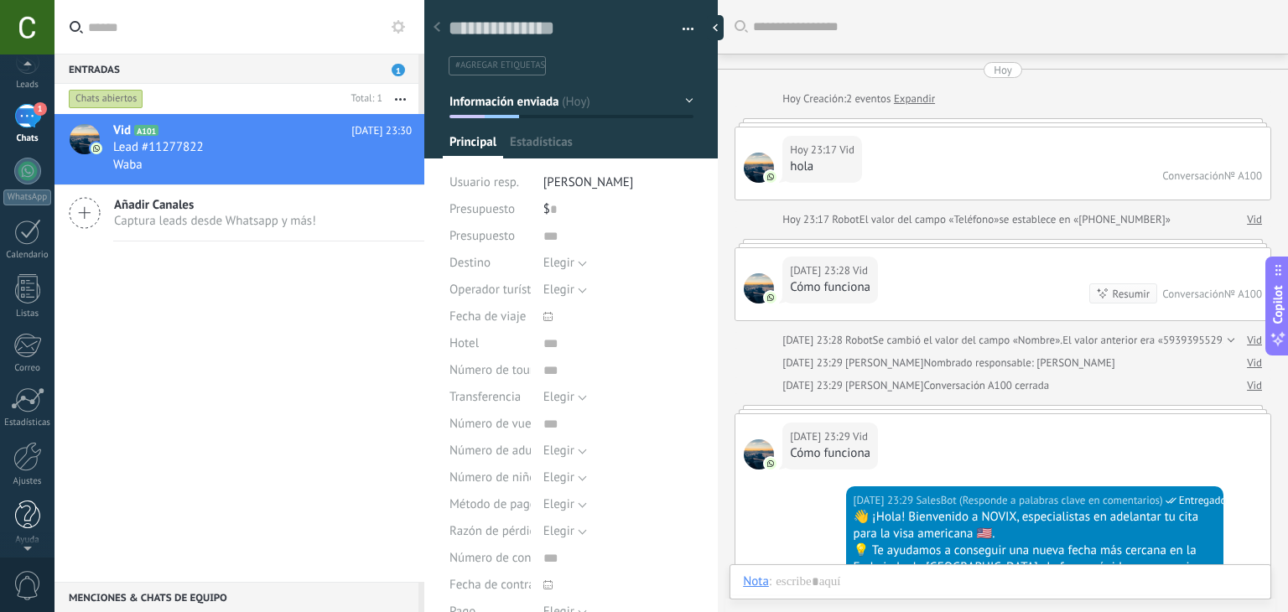
type textarea "**********"
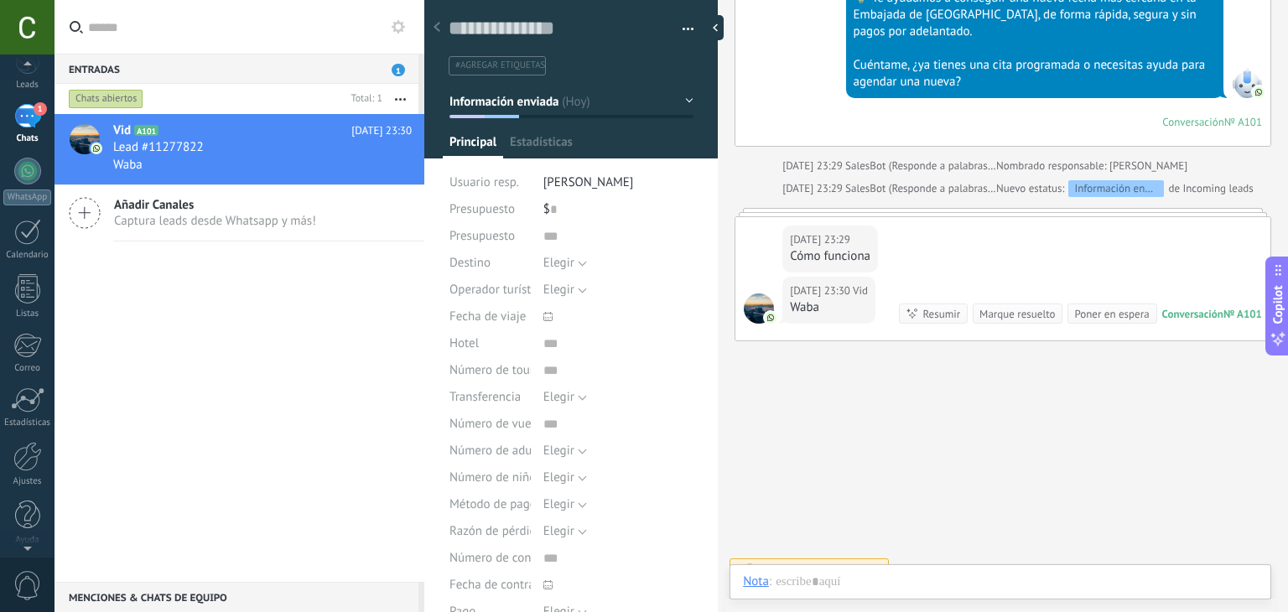
scroll to position [24, 0]
click at [27, 458] on div at bounding box center [27, 456] width 29 height 29
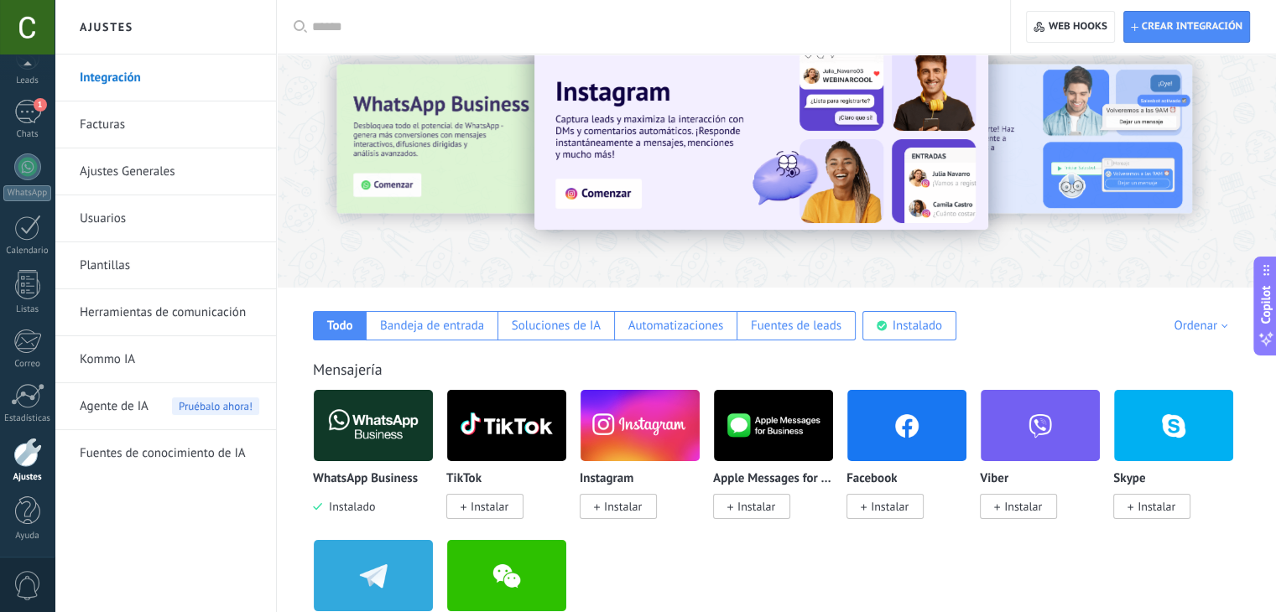
scroll to position [47, 0]
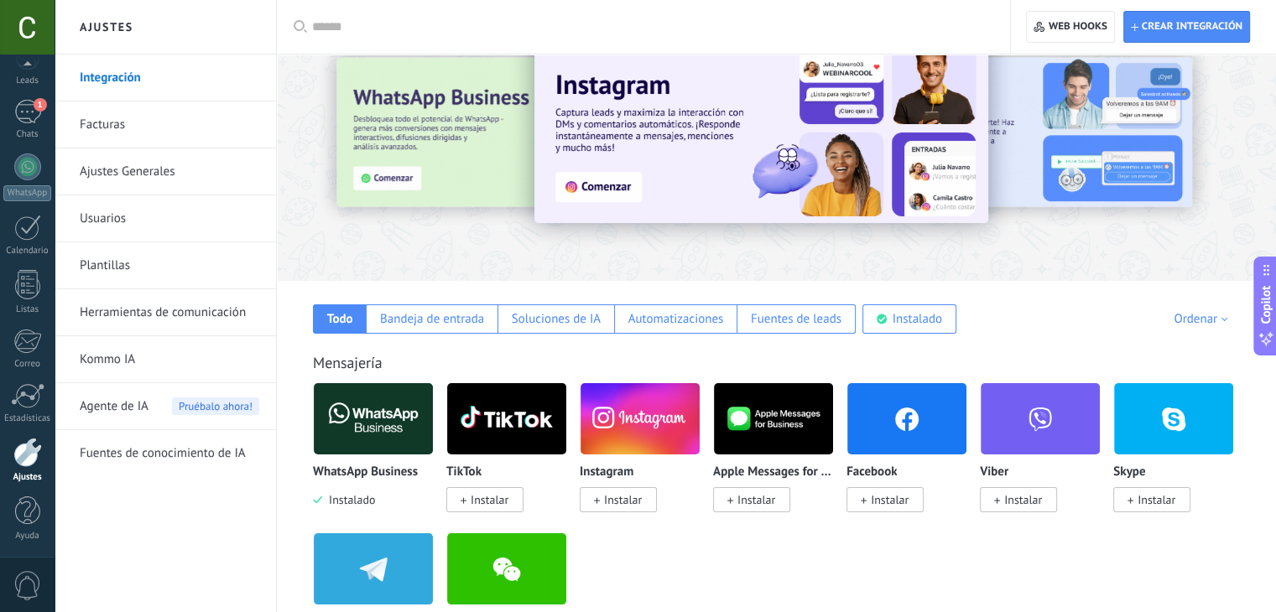
click at [150, 301] on link "Herramientas de comunicación" at bounding box center [169, 312] width 179 height 47
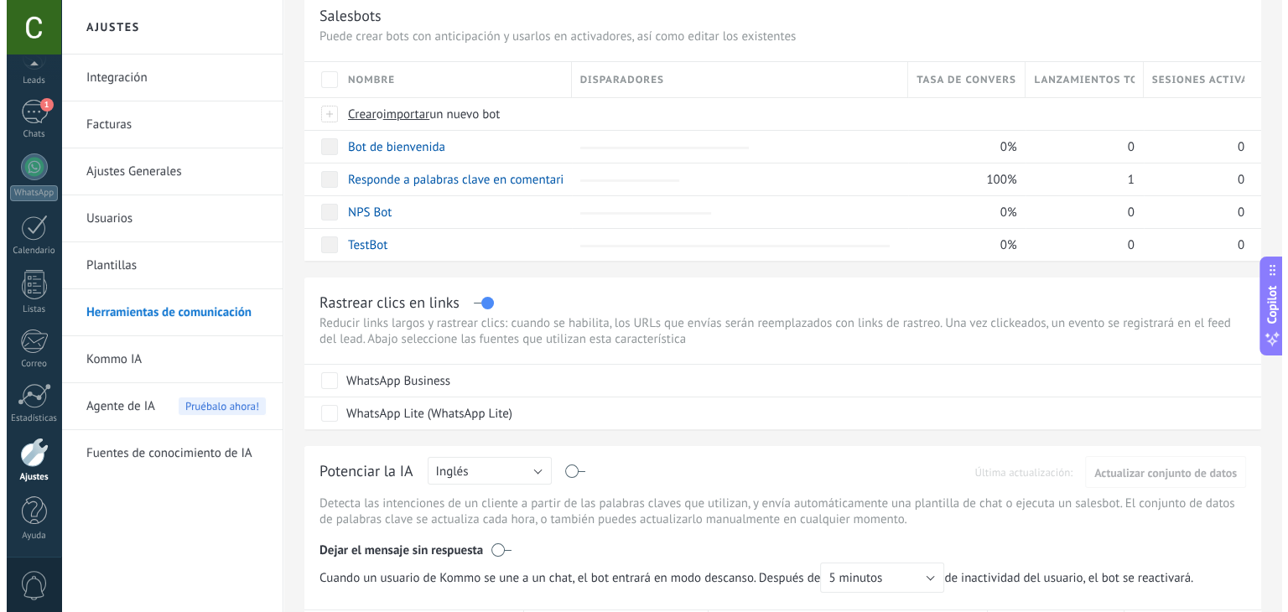
scroll to position [64, 0]
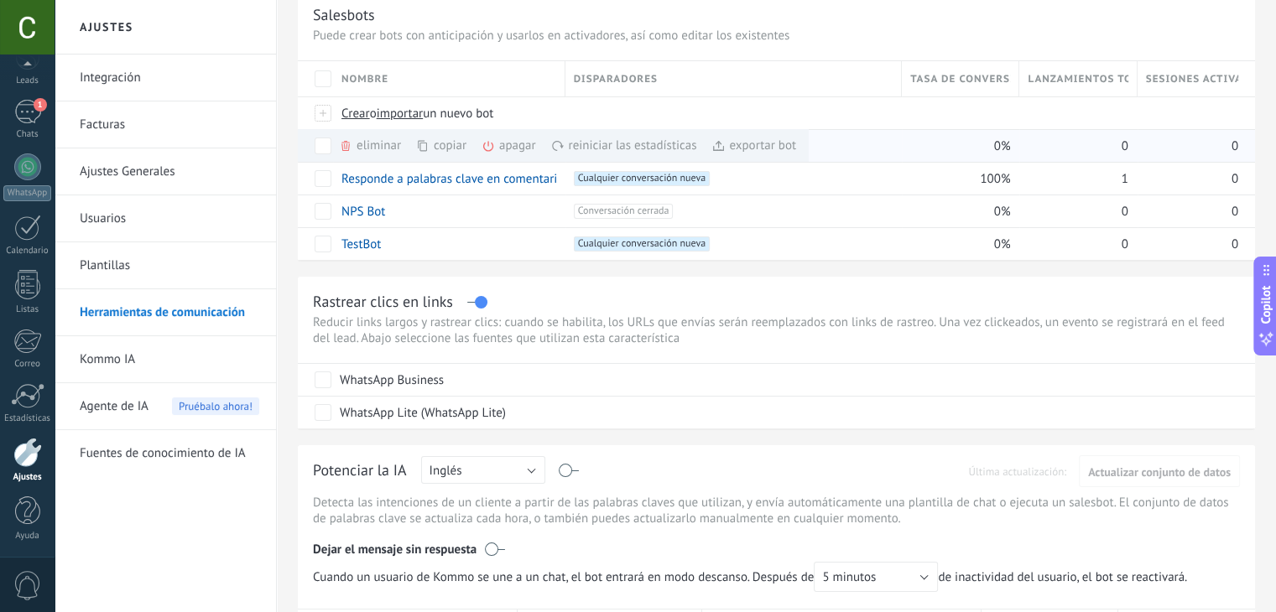
click at [376, 143] on div "eliminar màs" at bounding box center [398, 145] width 119 height 33
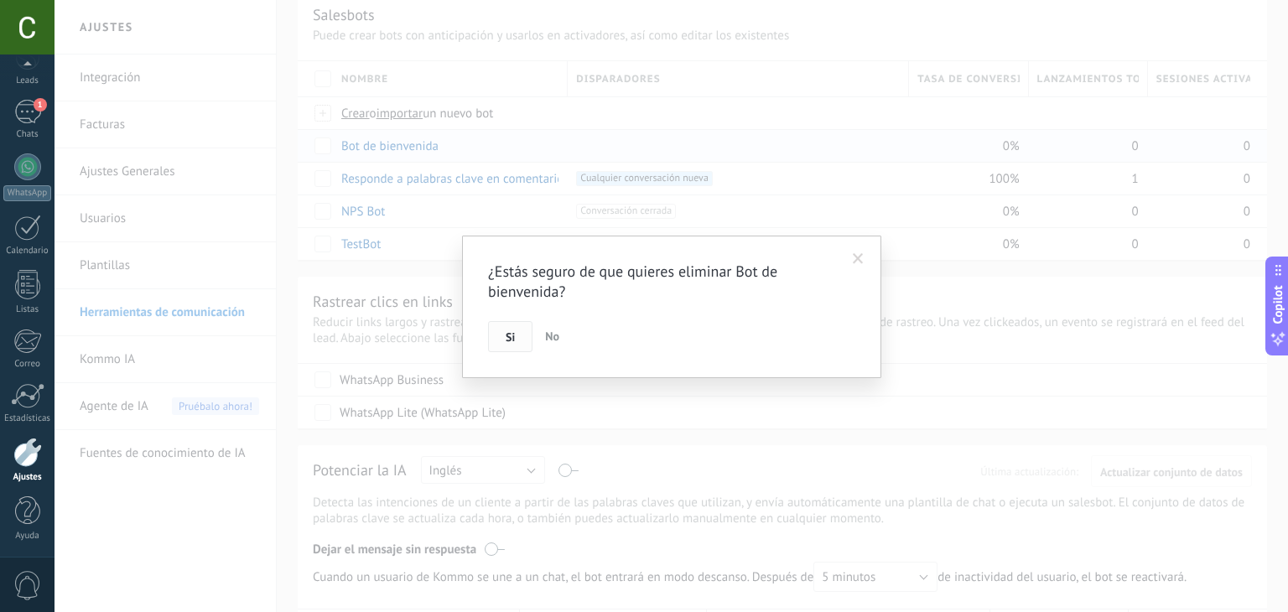
click at [513, 336] on span "Si" at bounding box center [510, 337] width 9 height 12
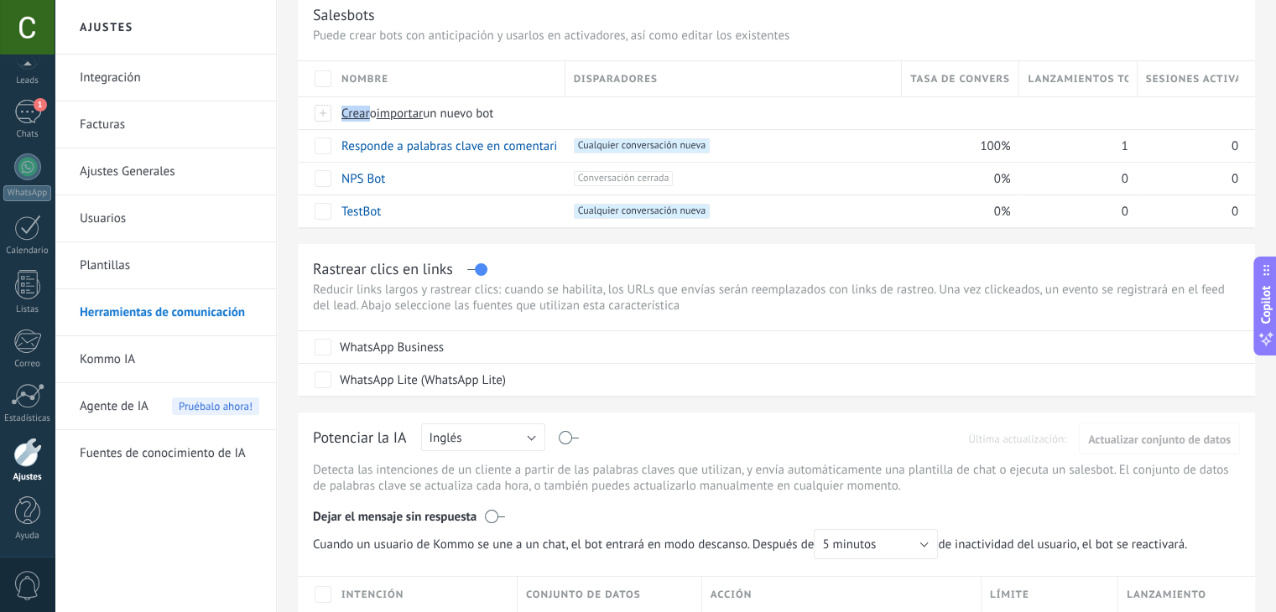
click at [351, 114] on span "Crear" at bounding box center [355, 114] width 29 height 16
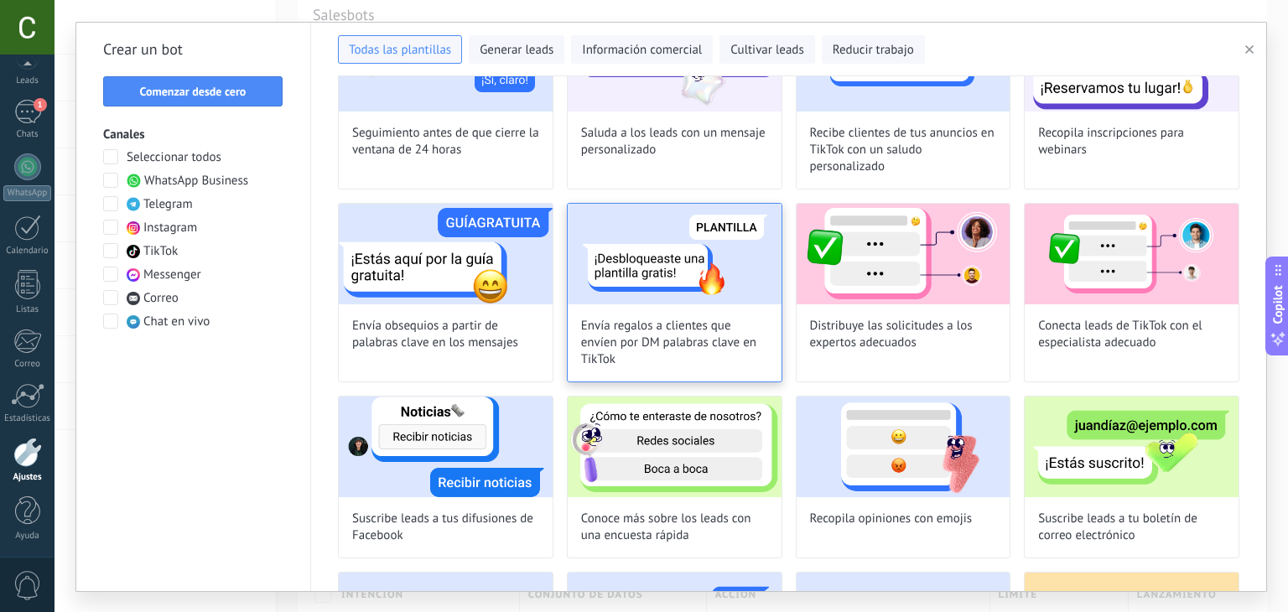
scroll to position [720, 0]
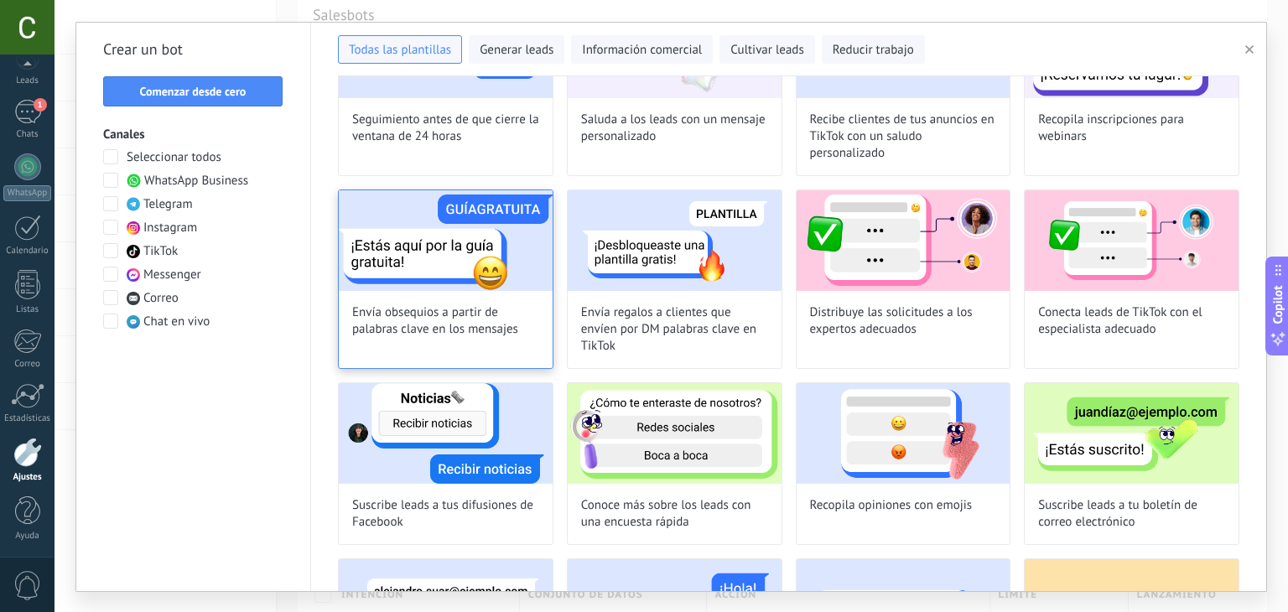
click at [473, 309] on span "Envía obsequios a partir de palabras clave en los mensajes" at bounding box center [445, 321] width 187 height 34
type input "**********"
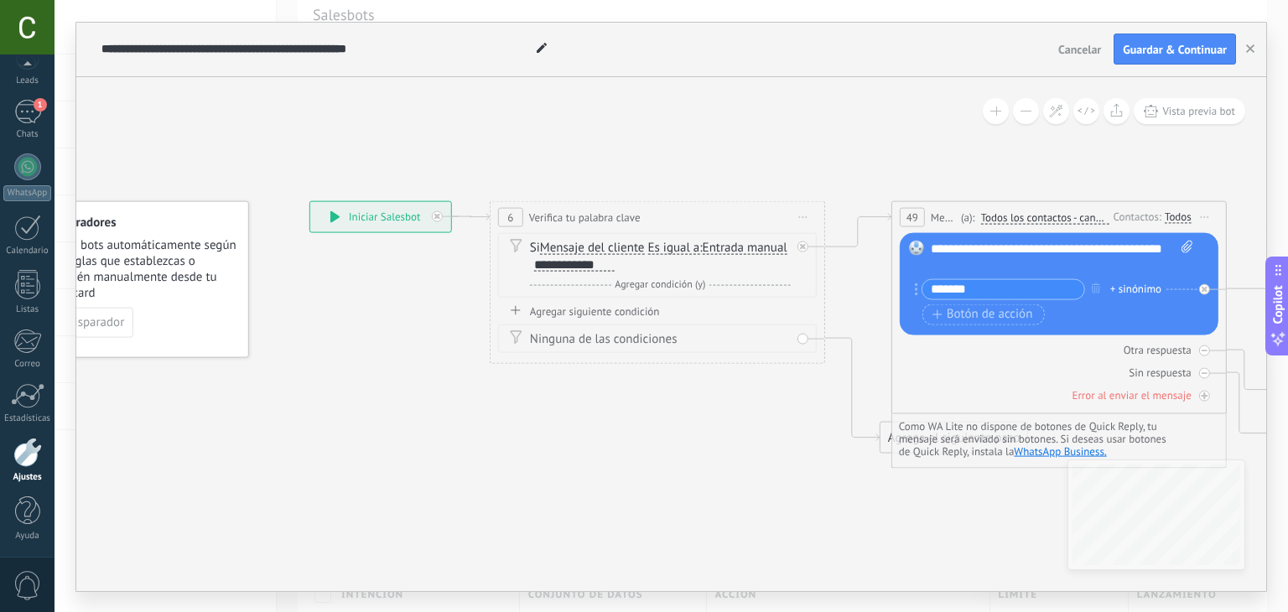
drag, startPoint x: 503, startPoint y: 315, endPoint x: 433, endPoint y: 315, distance: 70.4
click at [433, 315] on icon at bounding box center [1260, 326] width 2740 height 1091
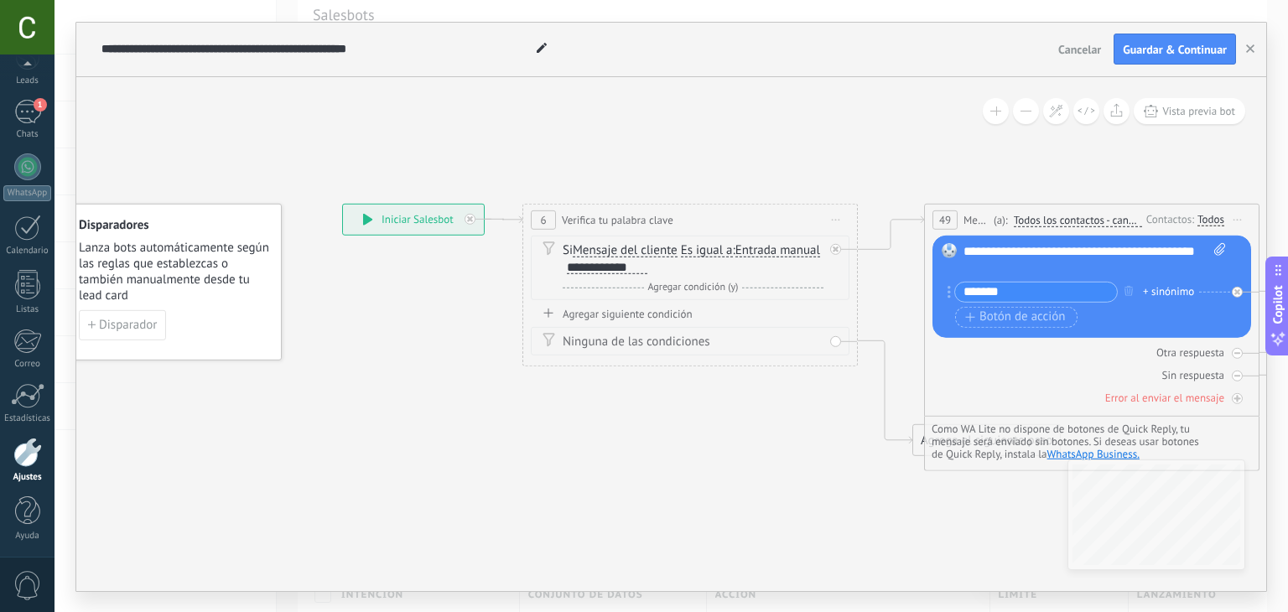
click at [1090, 49] on span "Cancelar" at bounding box center [1079, 49] width 43 height 15
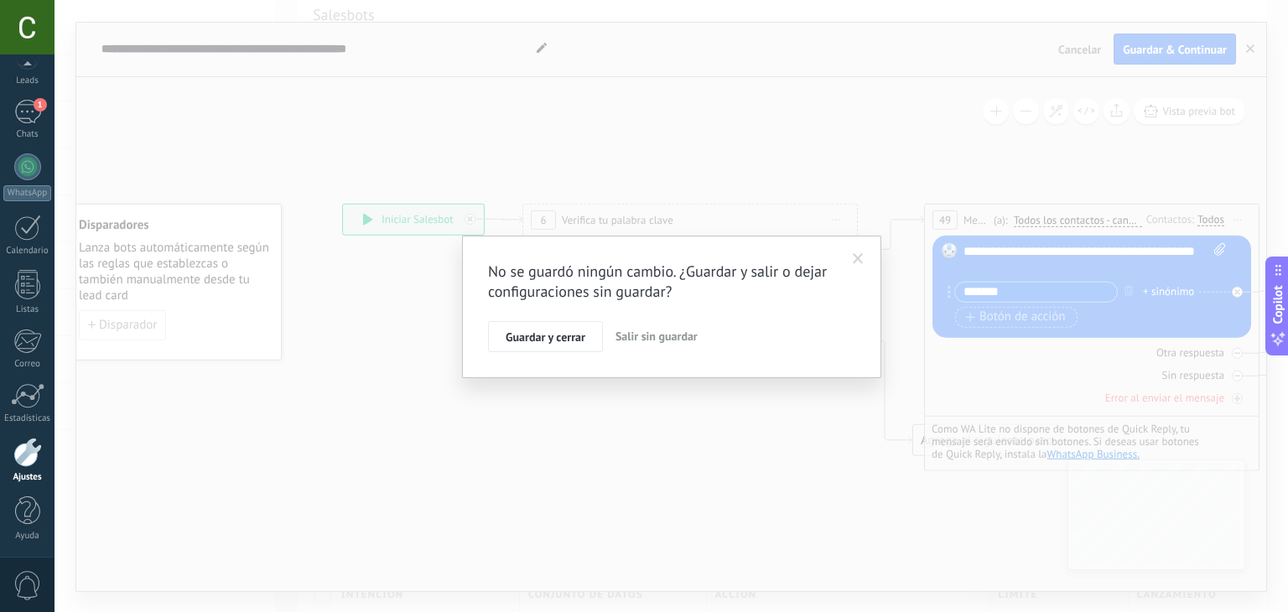
drag, startPoint x: 571, startPoint y: 343, endPoint x: 646, endPoint y: 333, distance: 75.3
click at [646, 333] on div "Guardar y cerrar Salir sin guardar" at bounding box center [671, 337] width 367 height 32
click at [646, 333] on span "Salir sin guardar" at bounding box center [657, 336] width 82 height 15
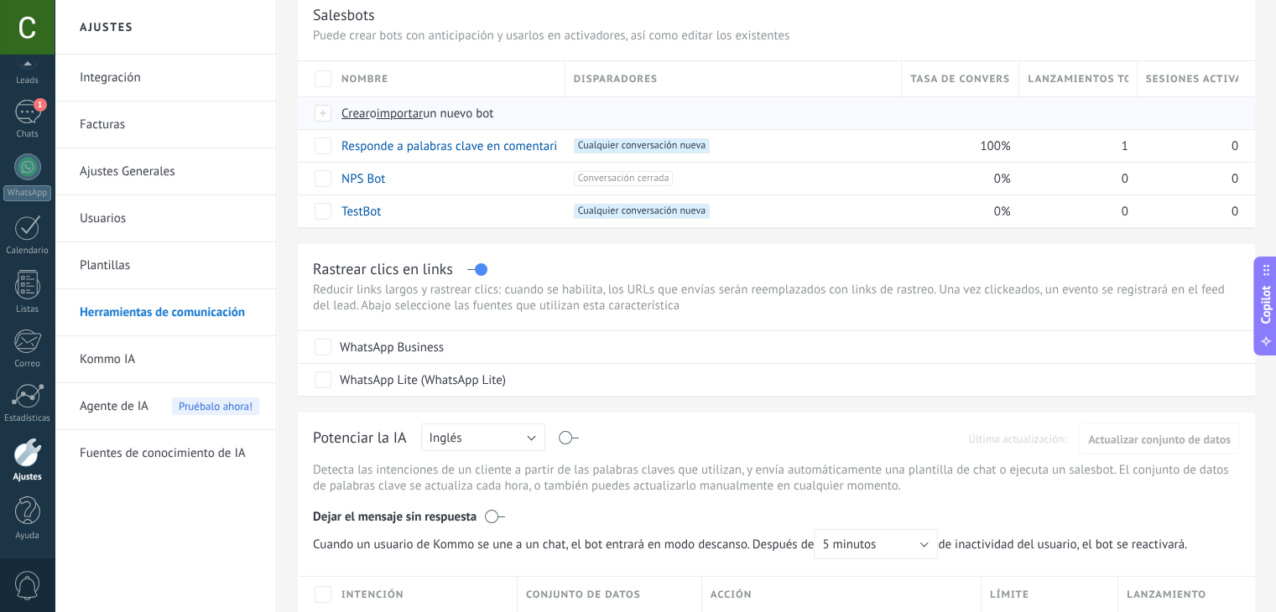
click at [329, 114] on div at bounding box center [323, 113] width 18 height 15
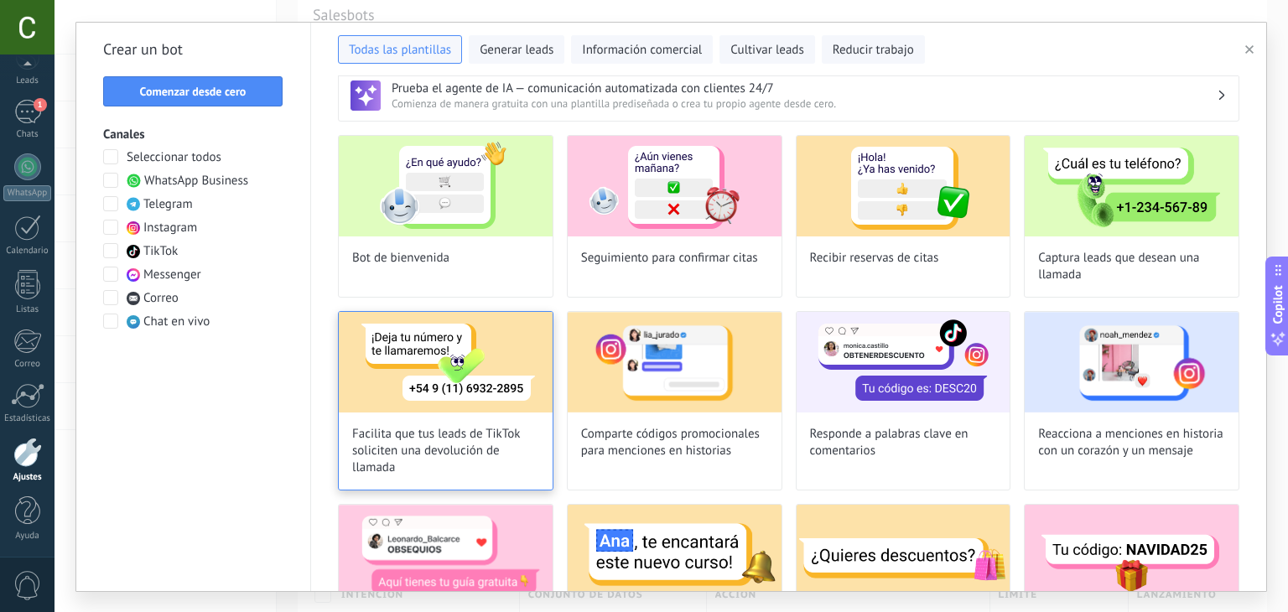
scroll to position [0, 0]
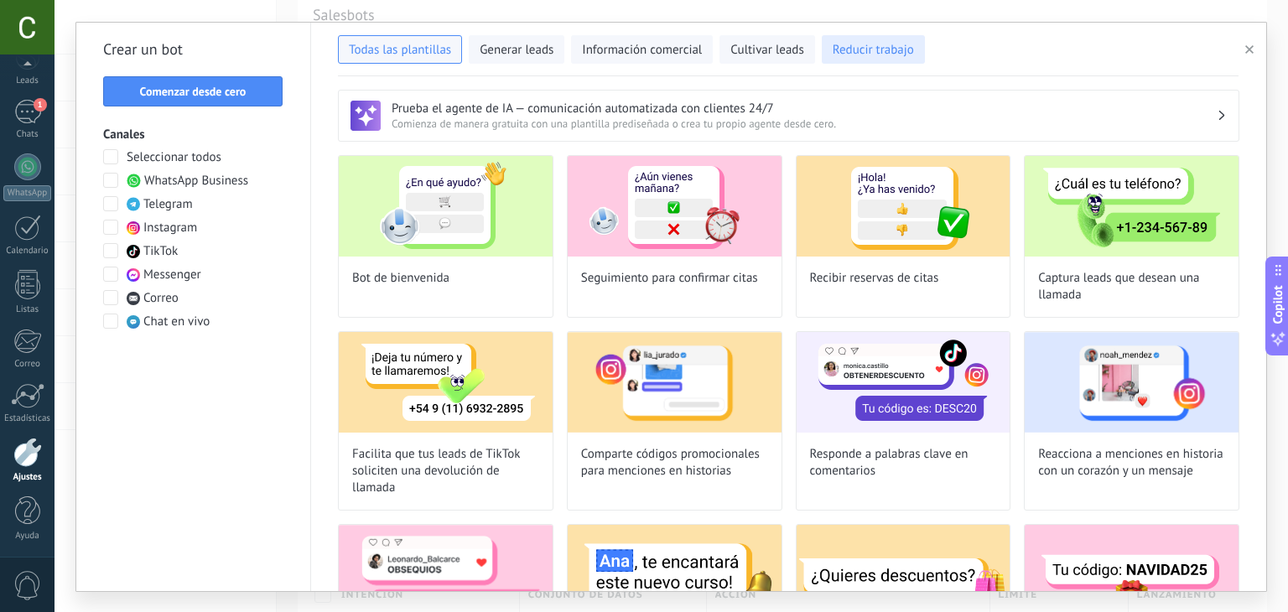
click at [852, 42] on span "Reducir trabajo" at bounding box center [873, 50] width 81 height 17
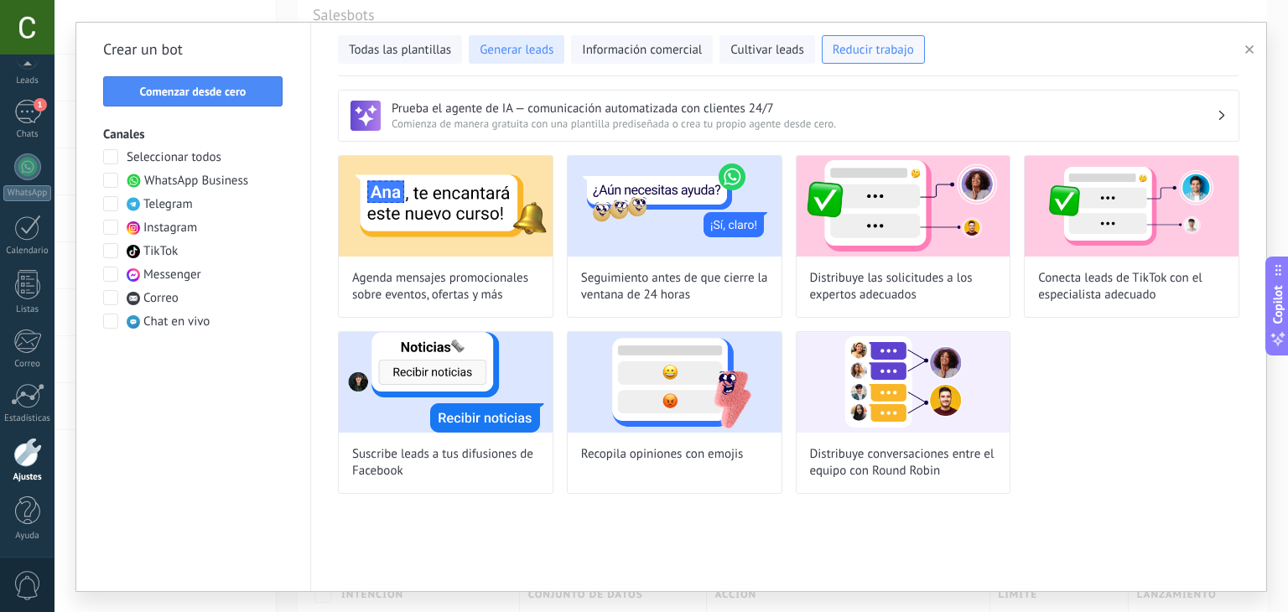
click at [513, 48] on span "Generar leads" at bounding box center [517, 50] width 74 height 17
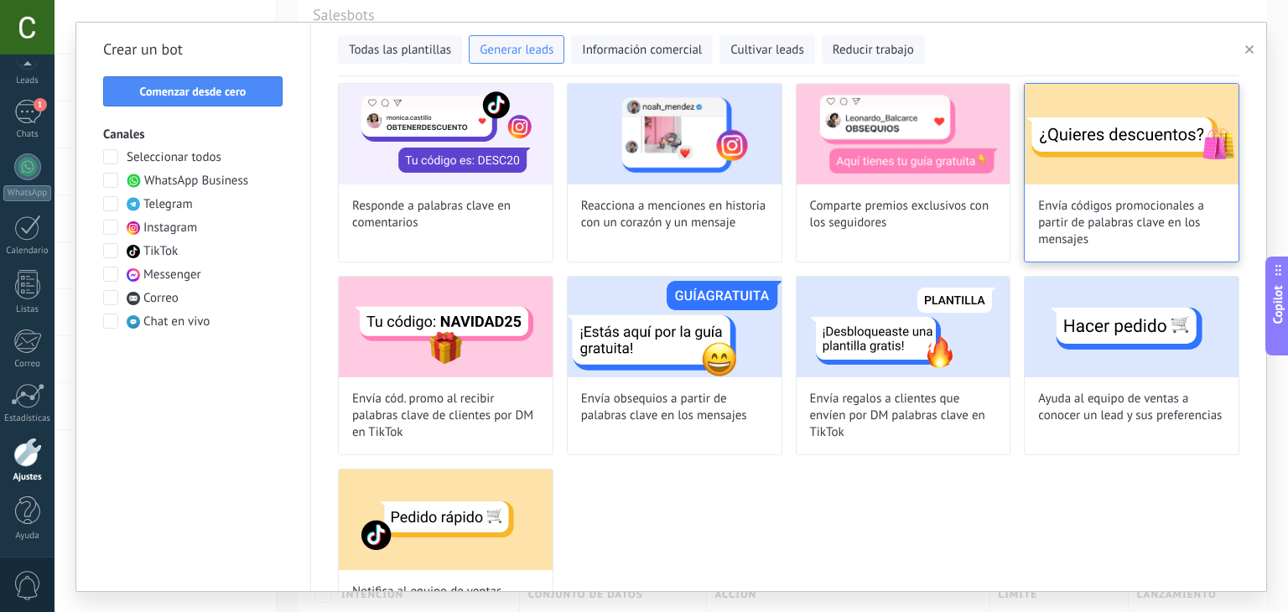
scroll to position [333, 0]
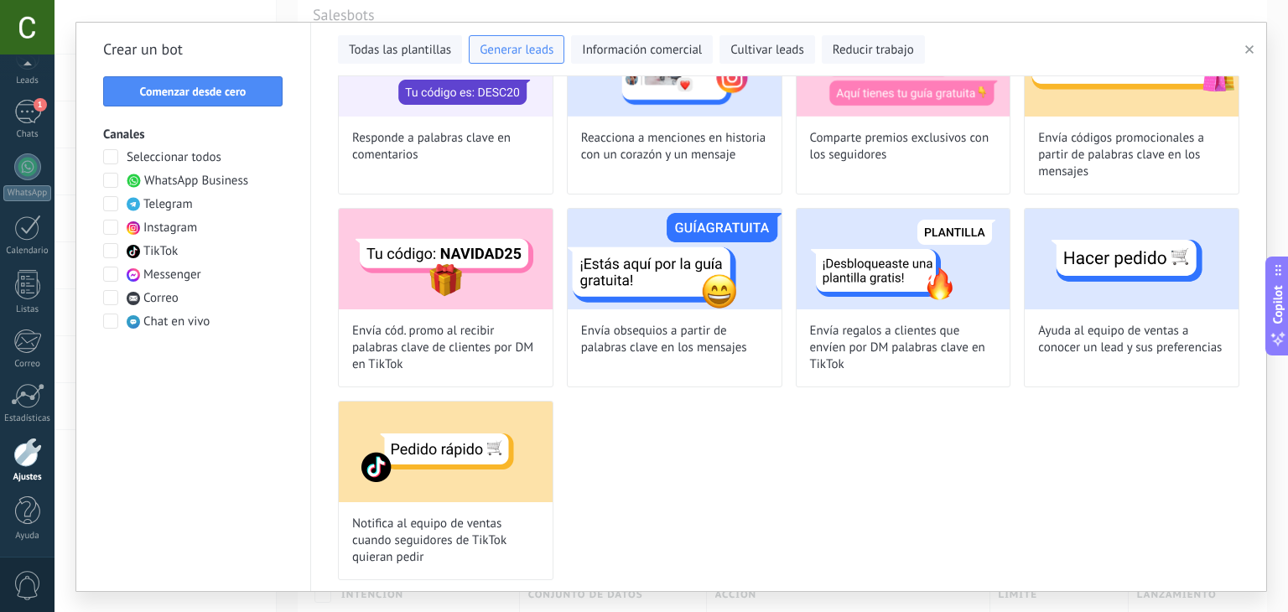
click at [113, 185] on span at bounding box center [110, 180] width 15 height 15
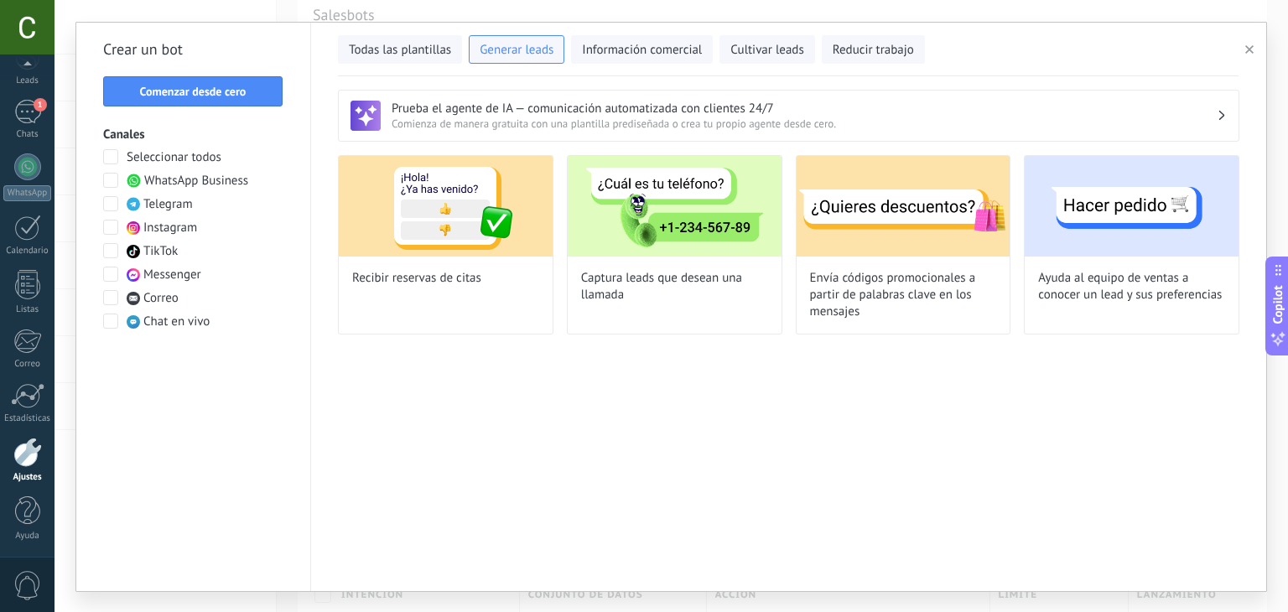
scroll to position [0, 0]
click at [380, 48] on span "Todas las plantillas" at bounding box center [400, 50] width 102 height 17
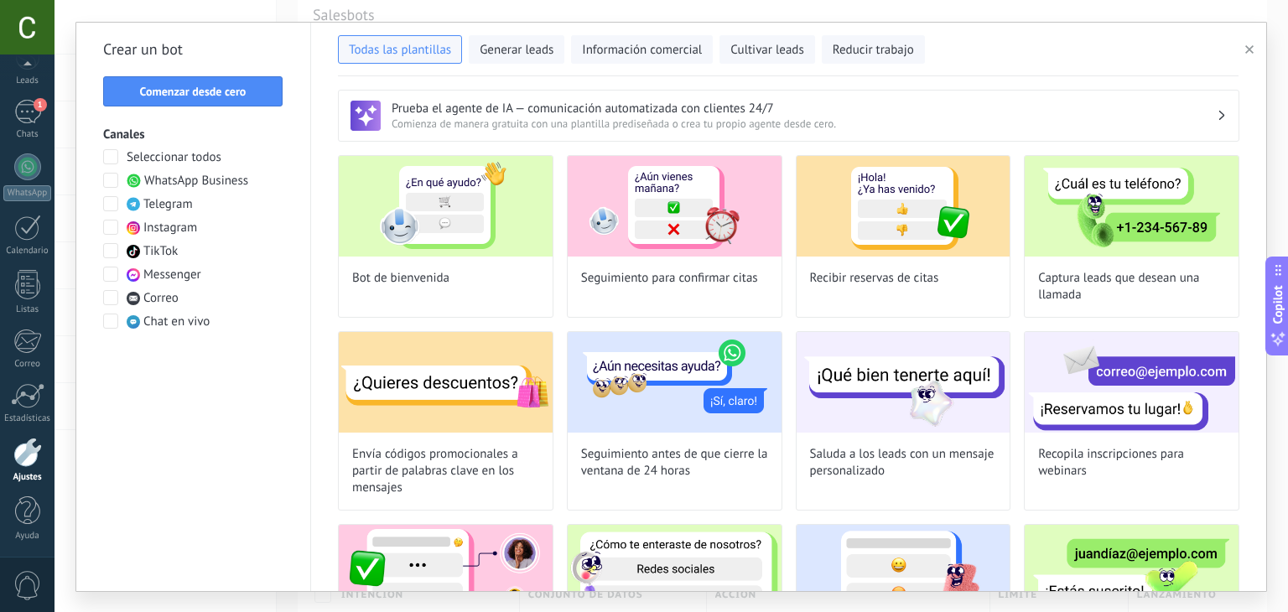
click at [688, 110] on h3 "Prueba el agente de IA — comunicación automatizada con clientes 24/7" at bounding box center [804, 109] width 825 height 16
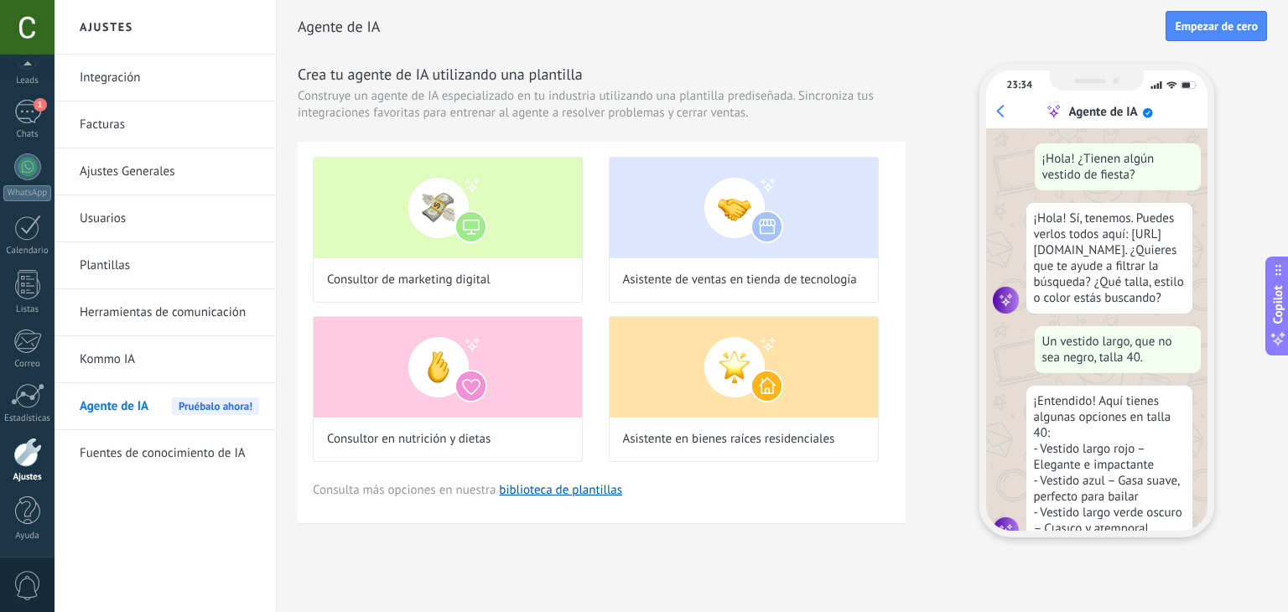
scroll to position [54, 0]
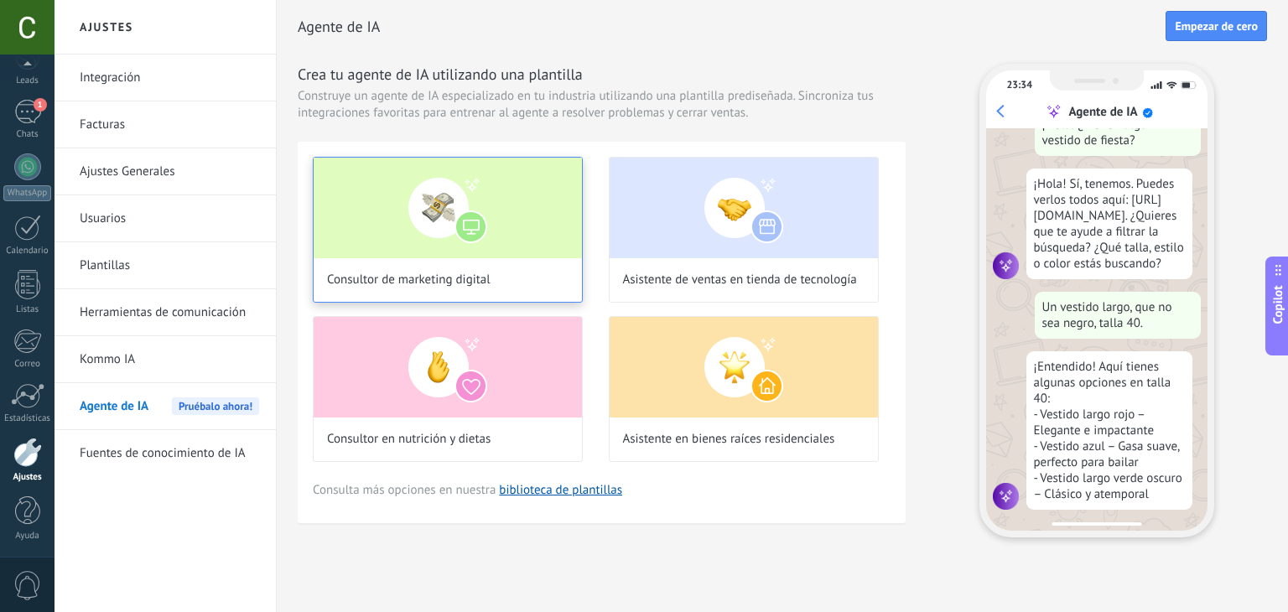
click at [460, 216] on img at bounding box center [448, 208] width 268 height 101
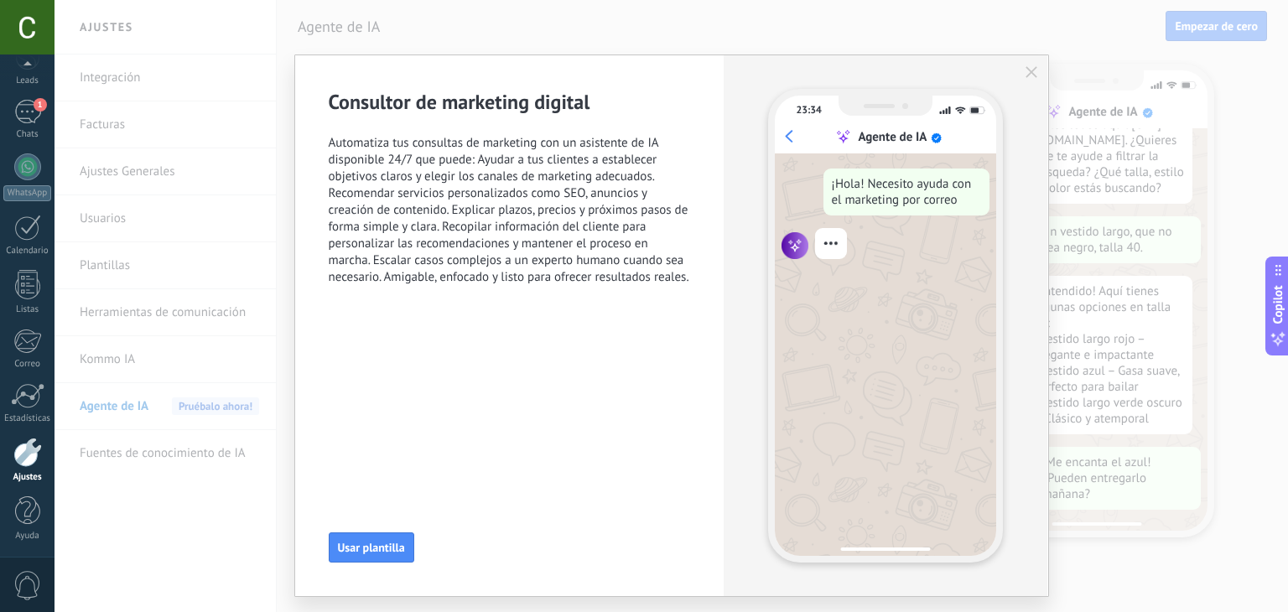
scroll to position [174, 0]
click at [340, 125] on div "Consultor de marketing digital Automatiza tus consultas de marketing con un asi…" at bounding box center [510, 197] width 362 height 217
click at [397, 172] on span "Automatiza tus consultas de marketing con un asistente de IA disponible 24/7 qu…" at bounding box center [510, 210] width 362 height 151
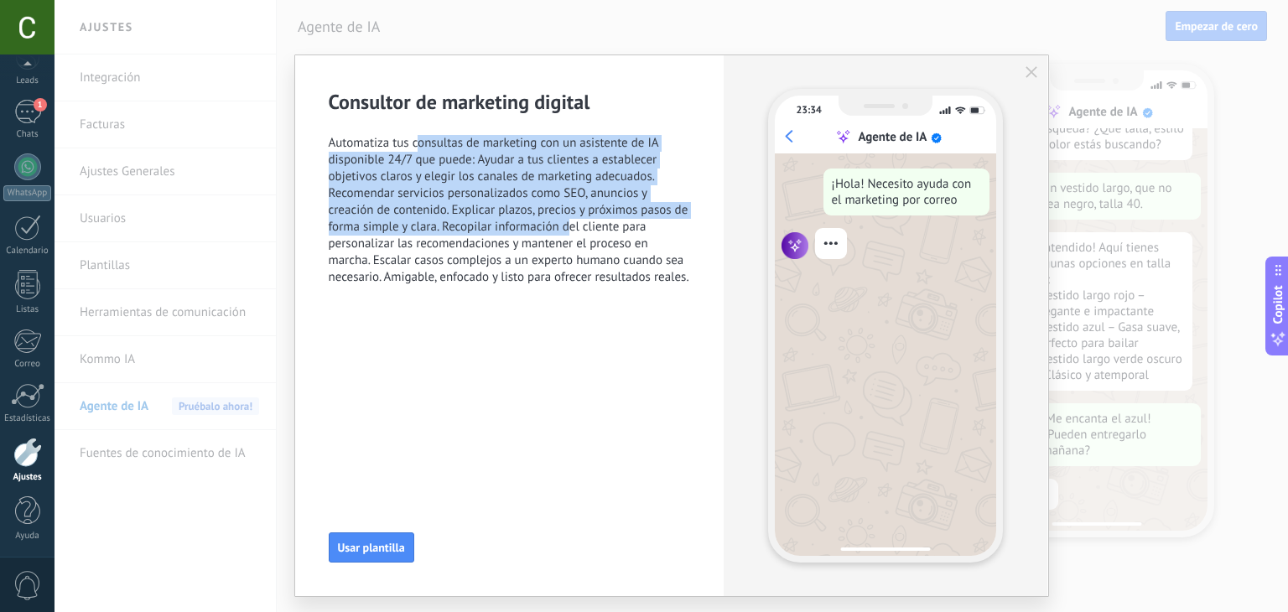
drag, startPoint x: 418, startPoint y: 144, endPoint x: 568, endPoint y: 233, distance: 174.5
click at [568, 233] on span "Automatiza tus consultas de marketing con un asistente de IA disponible 24/7 qu…" at bounding box center [510, 210] width 362 height 151
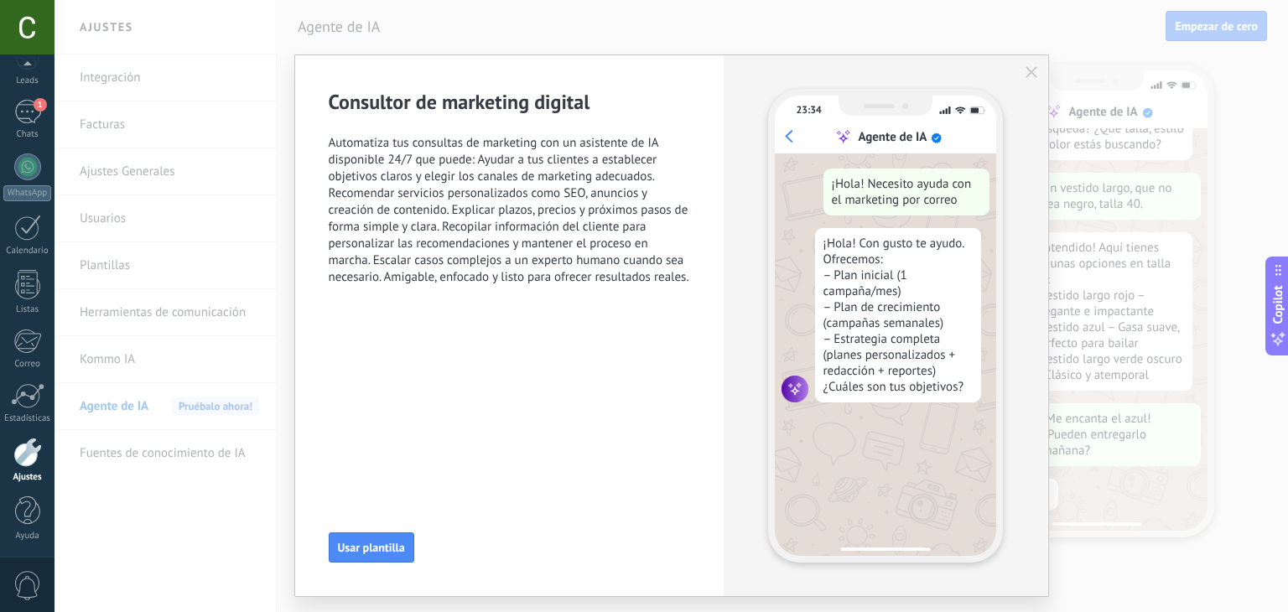
click at [433, 398] on div "Consultor de marketing digital Automatiza tus consultas de marketing con un asi…" at bounding box center [509, 325] width 429 height 541
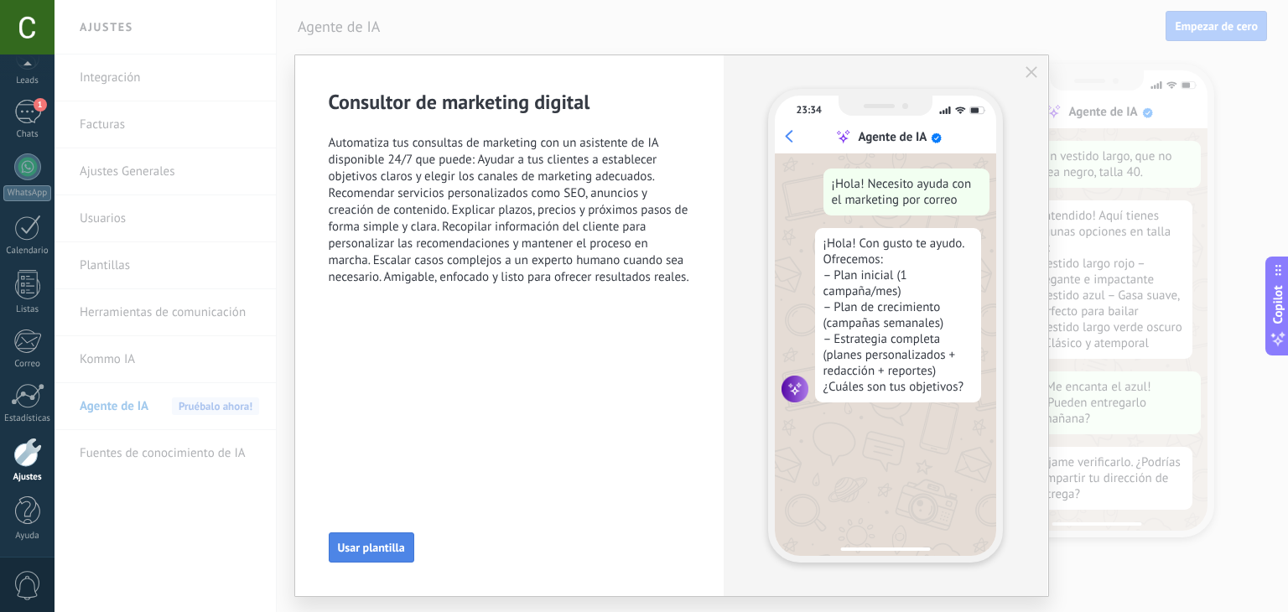
click at [369, 560] on button "Usar plantilla" at bounding box center [372, 548] width 86 height 30
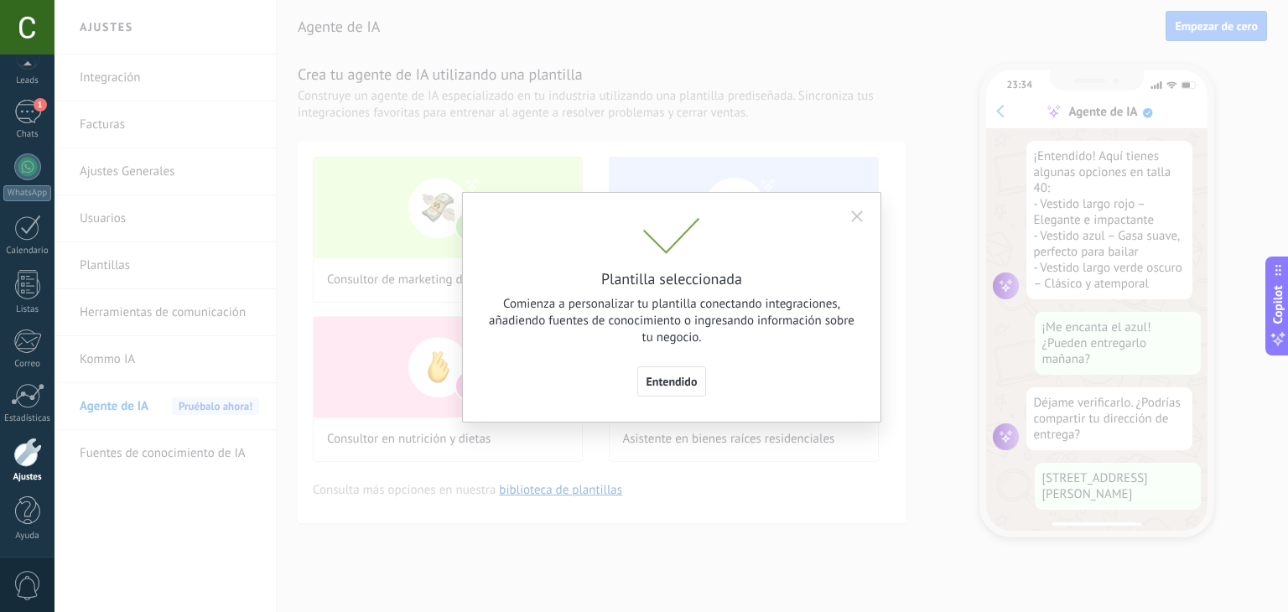
scroll to position [309, 0]
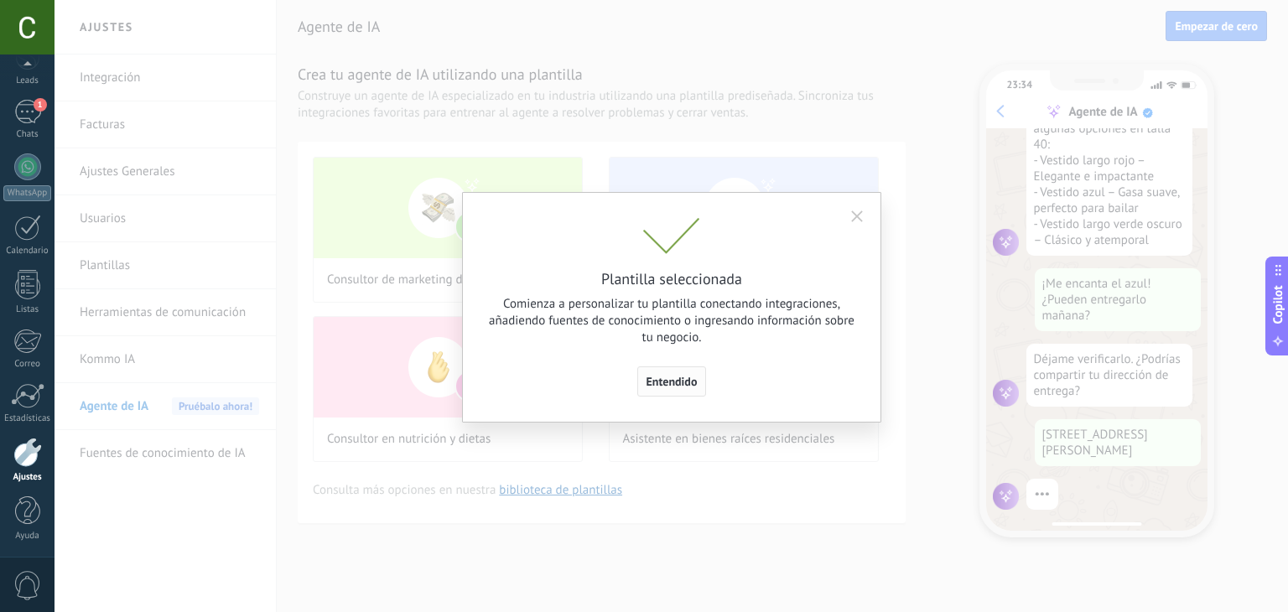
click at [664, 378] on span "Entendido" at bounding box center [672, 382] width 51 height 12
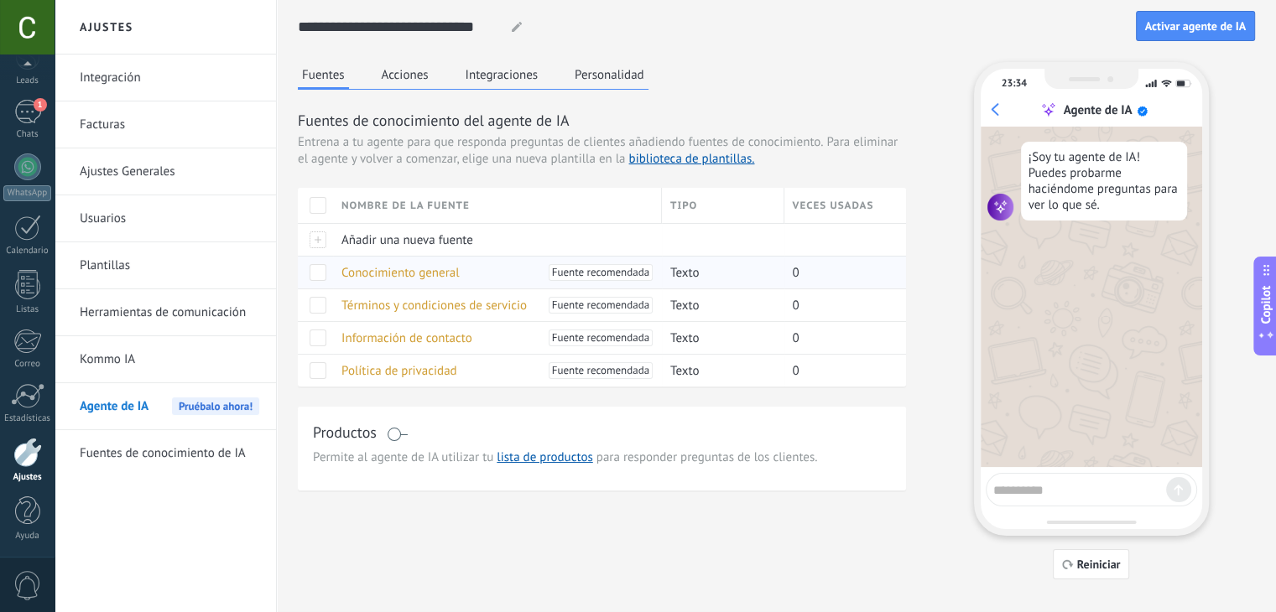
click at [450, 269] on span "Conocimiento general" at bounding box center [400, 273] width 118 height 16
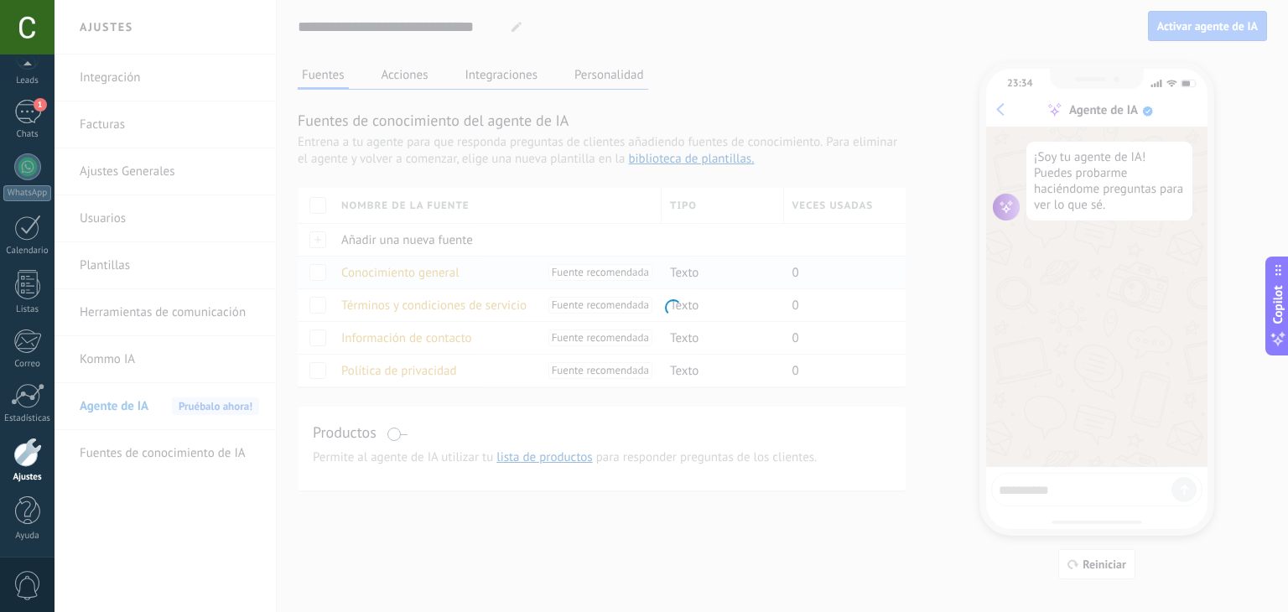
type input "**********"
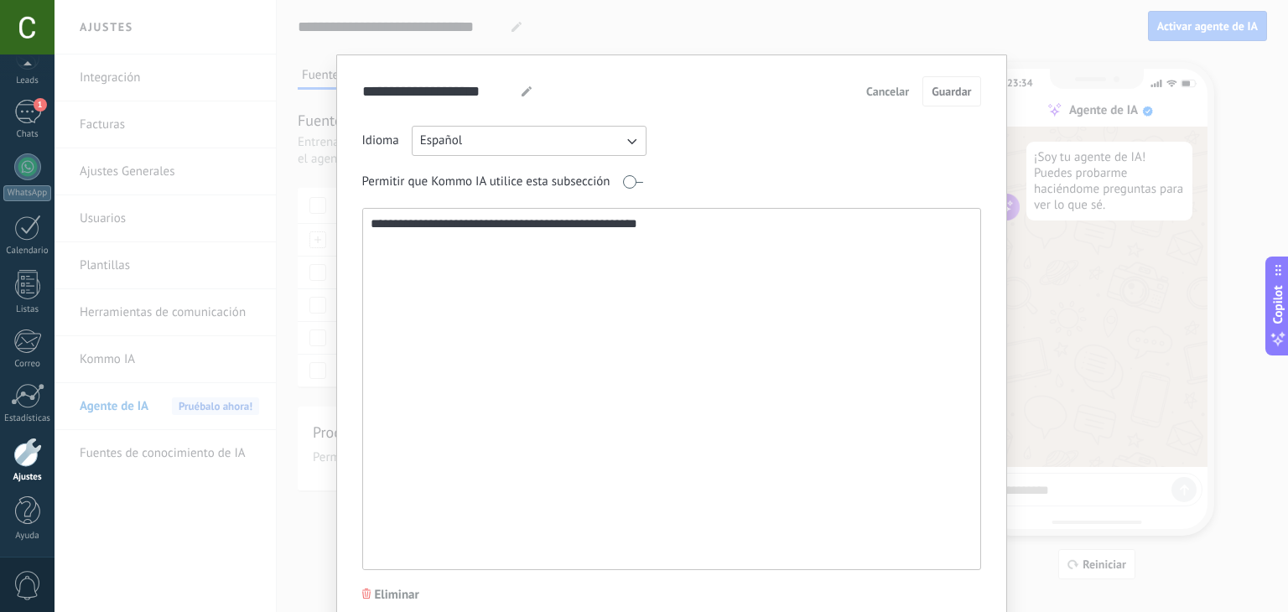
click at [569, 302] on textarea "**********" at bounding box center [670, 389] width 615 height 361
click at [490, 237] on textarea "**********" at bounding box center [670, 389] width 615 height 361
click at [697, 235] on textarea "**********" at bounding box center [670, 389] width 615 height 361
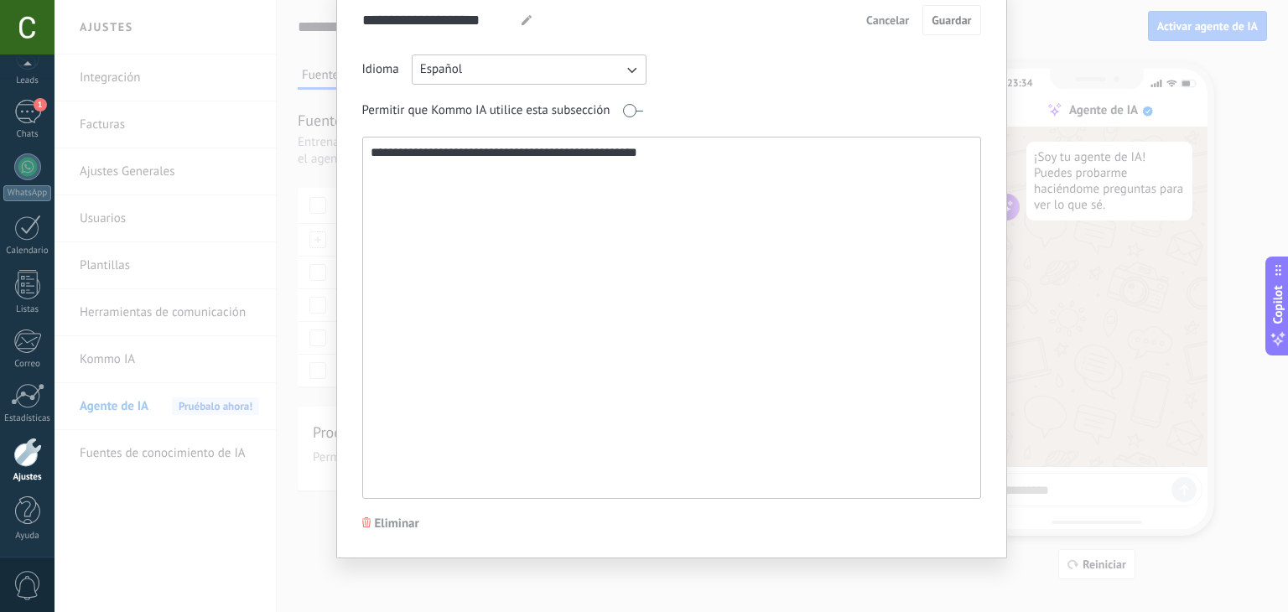
scroll to position [70, 0]
paste textarea "**********"
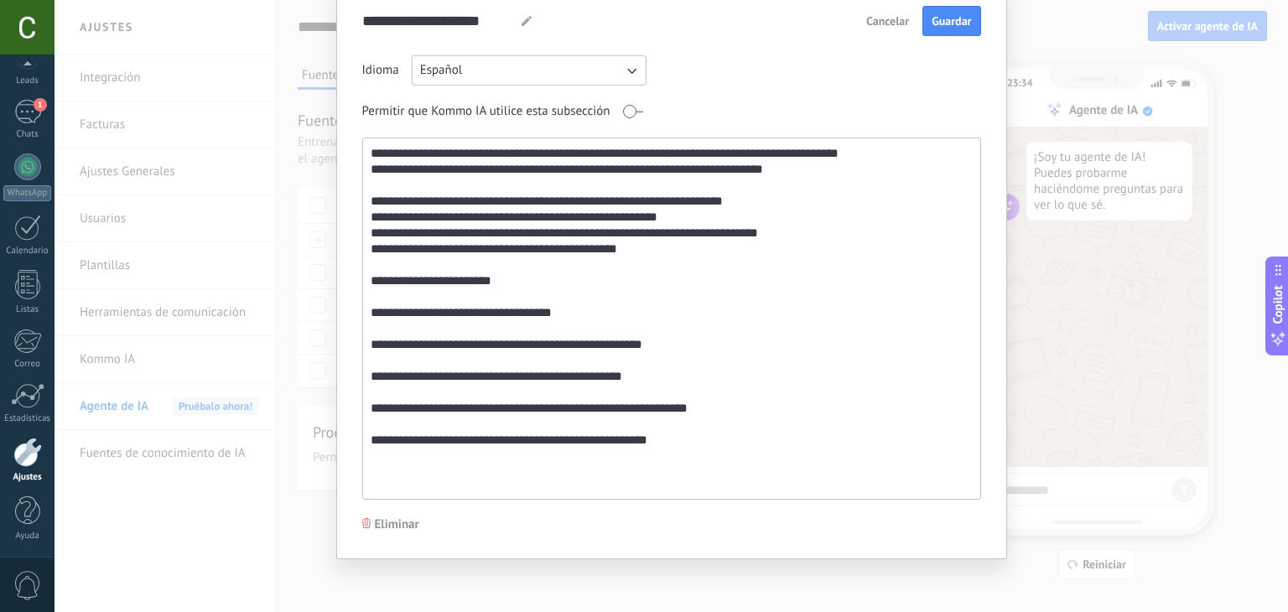
click at [500, 210] on textarea "**********" at bounding box center [670, 318] width 615 height 361
drag, startPoint x: 593, startPoint y: 437, endPoint x: 725, endPoint y: 436, distance: 131.7
click at [725, 436] on textarea "**********" at bounding box center [670, 318] width 615 height 361
click at [504, 407] on textarea "**********" at bounding box center [670, 318] width 615 height 361
click at [563, 405] on textarea "**********" at bounding box center [670, 318] width 615 height 361
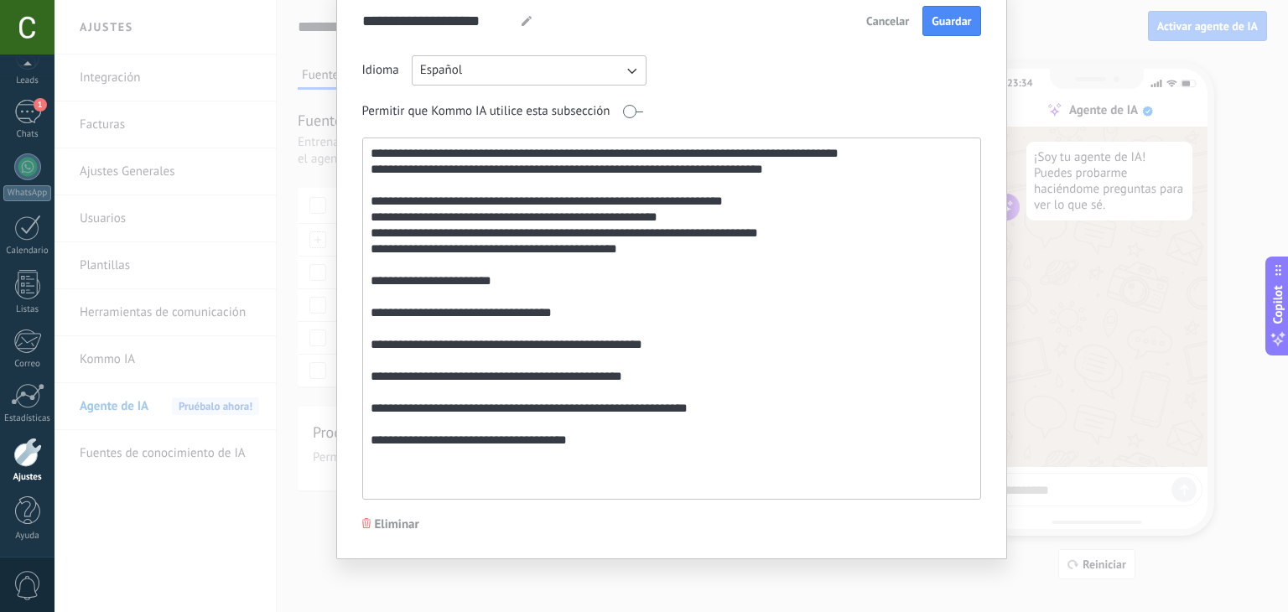
click at [436, 373] on textarea "**********" at bounding box center [670, 318] width 615 height 361
click at [533, 380] on textarea "**********" at bounding box center [670, 318] width 615 height 361
click at [616, 370] on textarea "**********" at bounding box center [670, 318] width 615 height 361
click at [486, 337] on textarea "**********" at bounding box center [670, 318] width 615 height 361
click at [590, 339] on textarea "**********" at bounding box center [670, 318] width 615 height 361
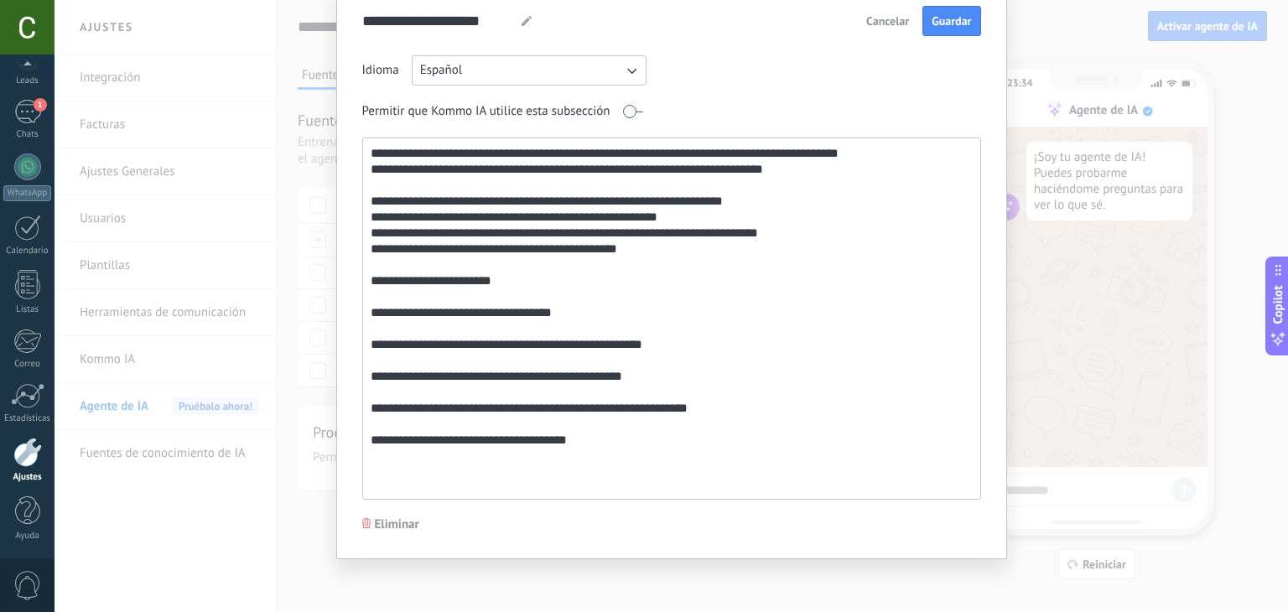
click at [453, 314] on textarea "**********" at bounding box center [670, 318] width 615 height 361
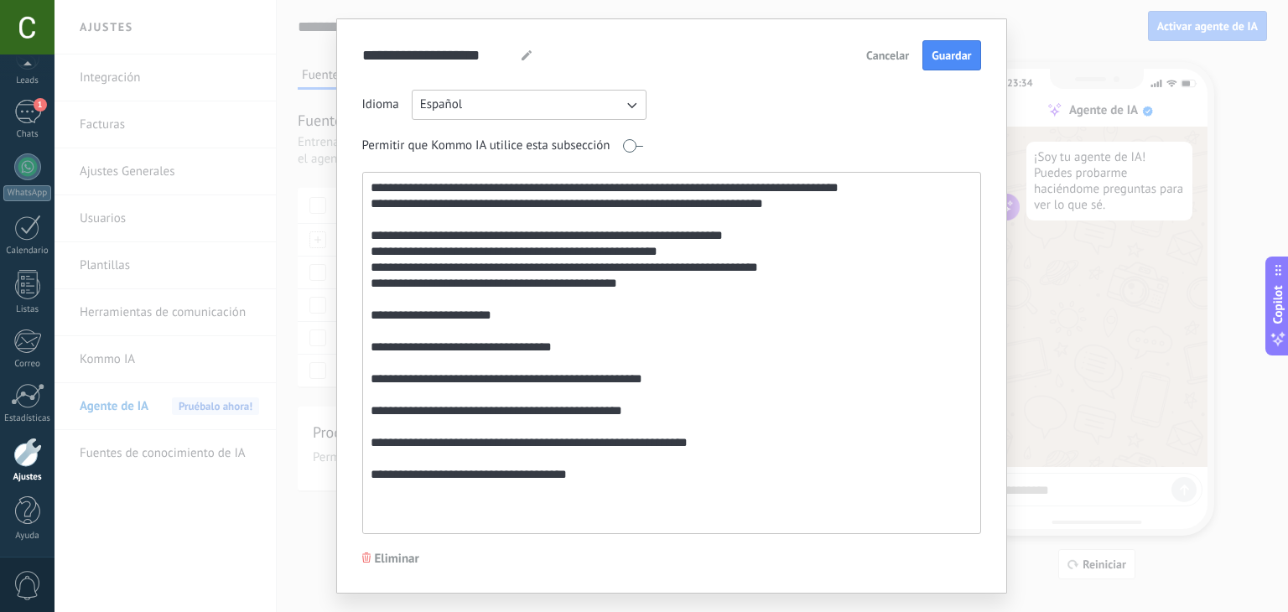
scroll to position [37, 0]
drag, startPoint x: 797, startPoint y: 267, endPoint x: 694, endPoint y: 268, distance: 102.3
click at [694, 268] on textarea "**********" at bounding box center [670, 352] width 615 height 361
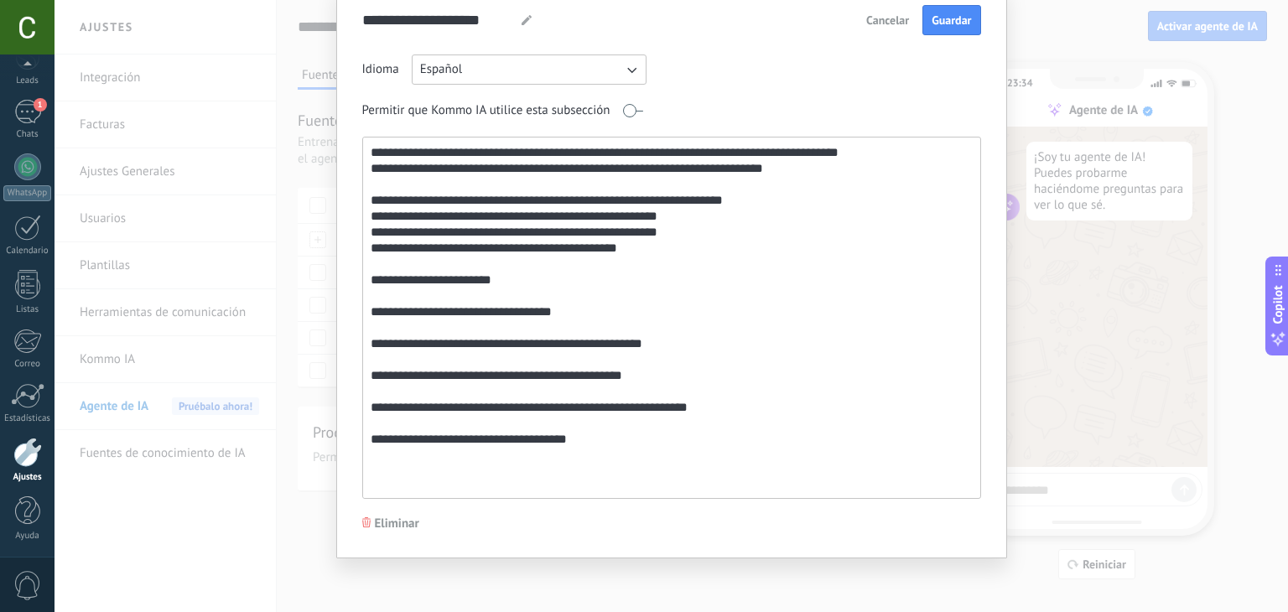
scroll to position [0, 0]
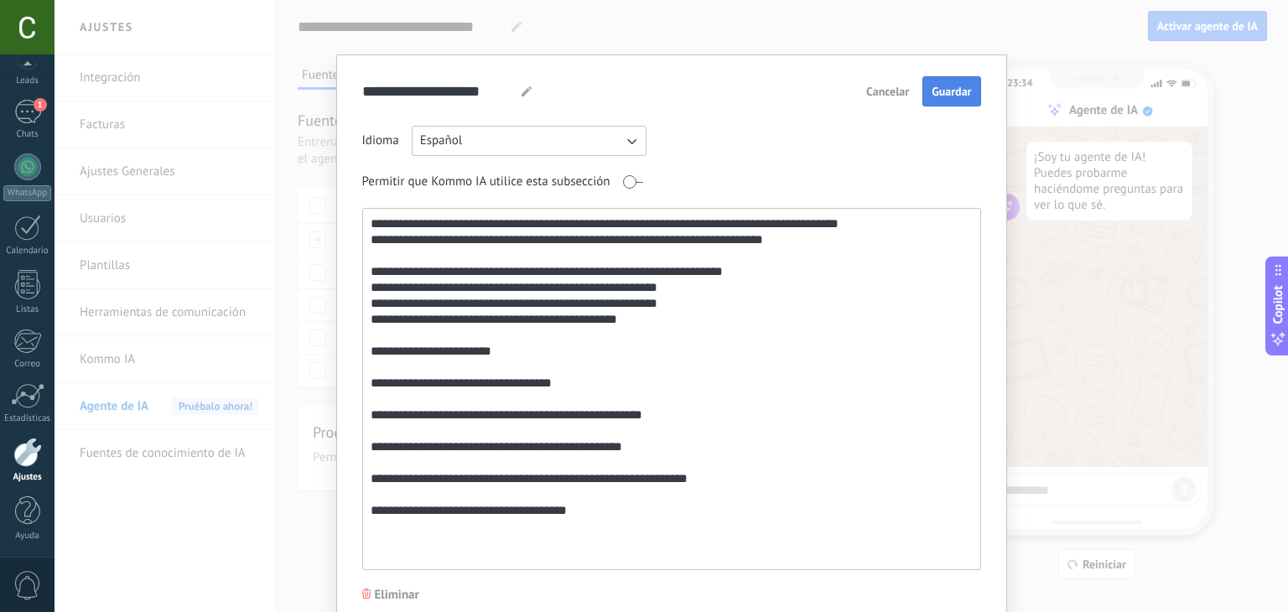
type textarea "**********"
drag, startPoint x: 949, startPoint y: 96, endPoint x: 720, endPoint y: 330, distance: 327.4
click at [720, 330] on div "**********" at bounding box center [671, 323] width 619 height 494
click at [959, 93] on span "Guardar" at bounding box center [951, 92] width 39 height 12
click at [876, 97] on span "Cancelar" at bounding box center [887, 92] width 43 height 12
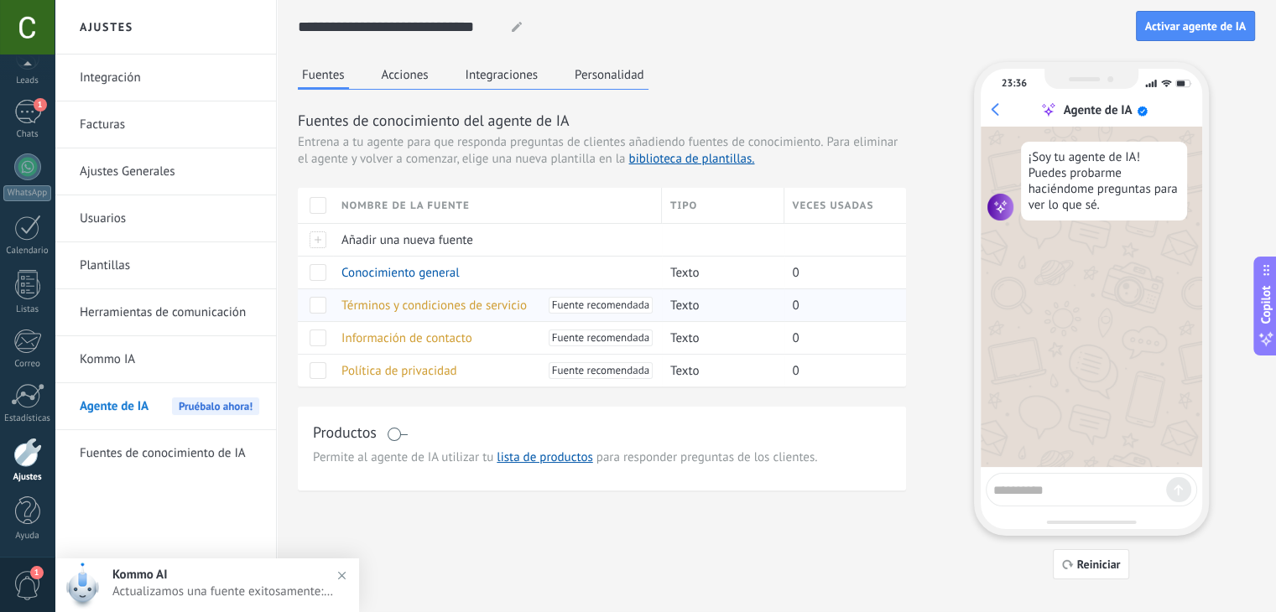
click at [387, 304] on span "Términos y condiciones de servicio" at bounding box center [433, 306] width 185 height 16
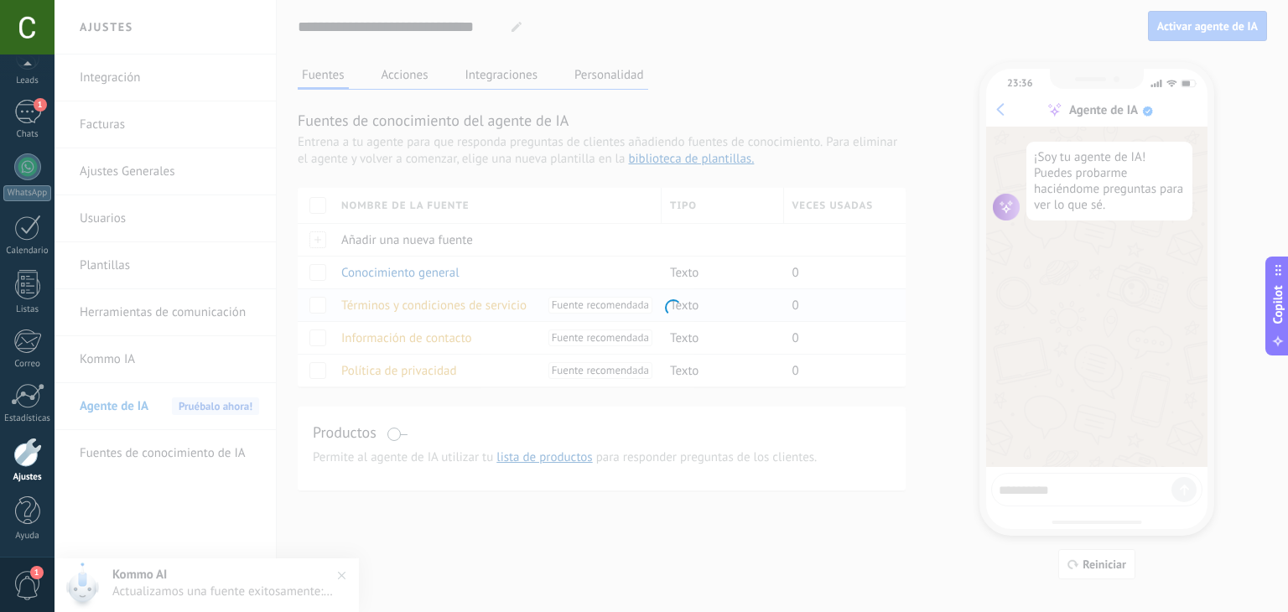
type input "**********"
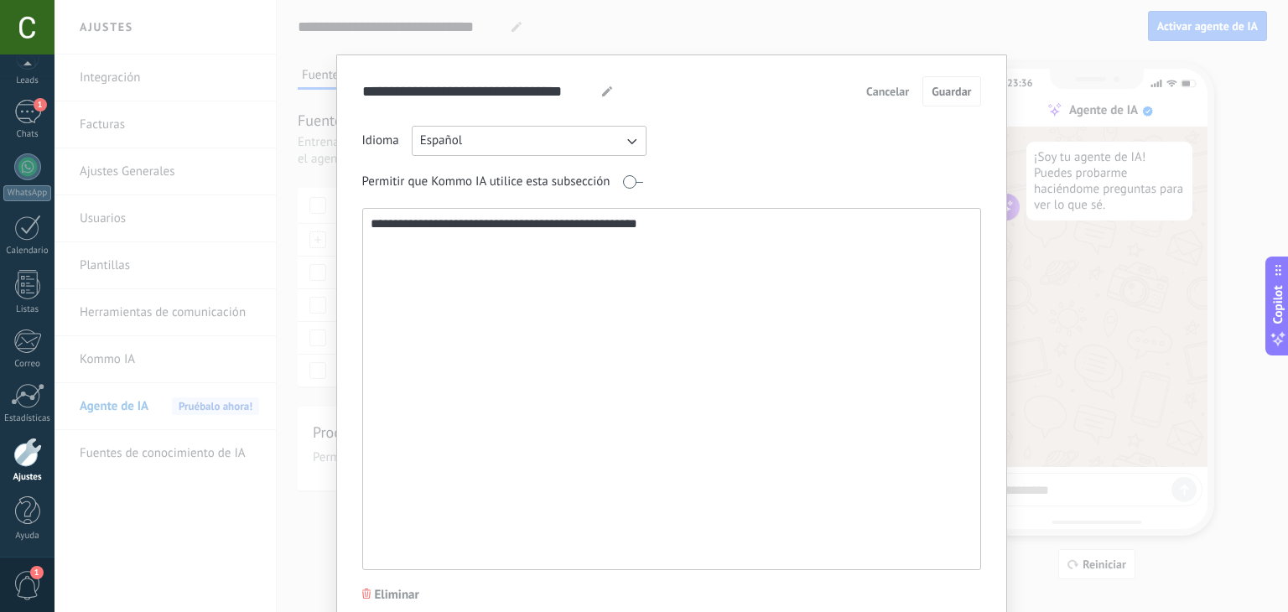
click at [496, 239] on textarea "**********" at bounding box center [670, 389] width 615 height 361
paste textarea "**********"
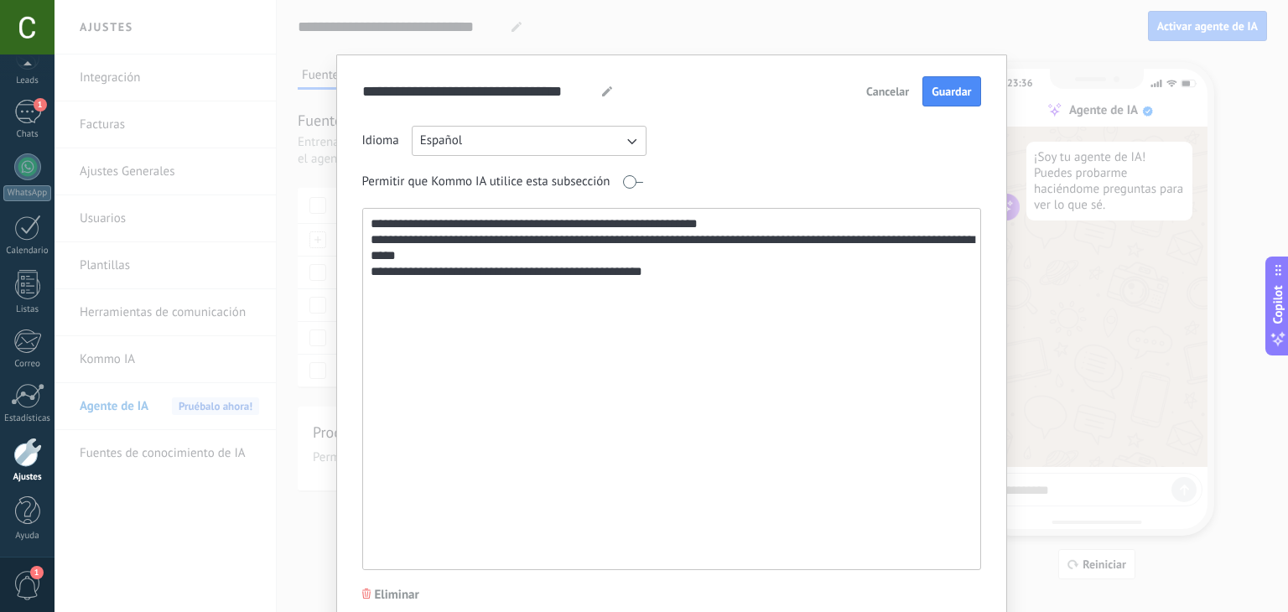
click at [622, 242] on textarea "**********" at bounding box center [670, 389] width 615 height 361
click at [669, 246] on textarea "**********" at bounding box center [670, 389] width 615 height 361
click at [704, 242] on textarea "**********" at bounding box center [670, 389] width 615 height 361
click at [709, 241] on textarea "**********" at bounding box center [670, 389] width 615 height 361
click at [825, 269] on textarea "**********" at bounding box center [670, 389] width 615 height 361
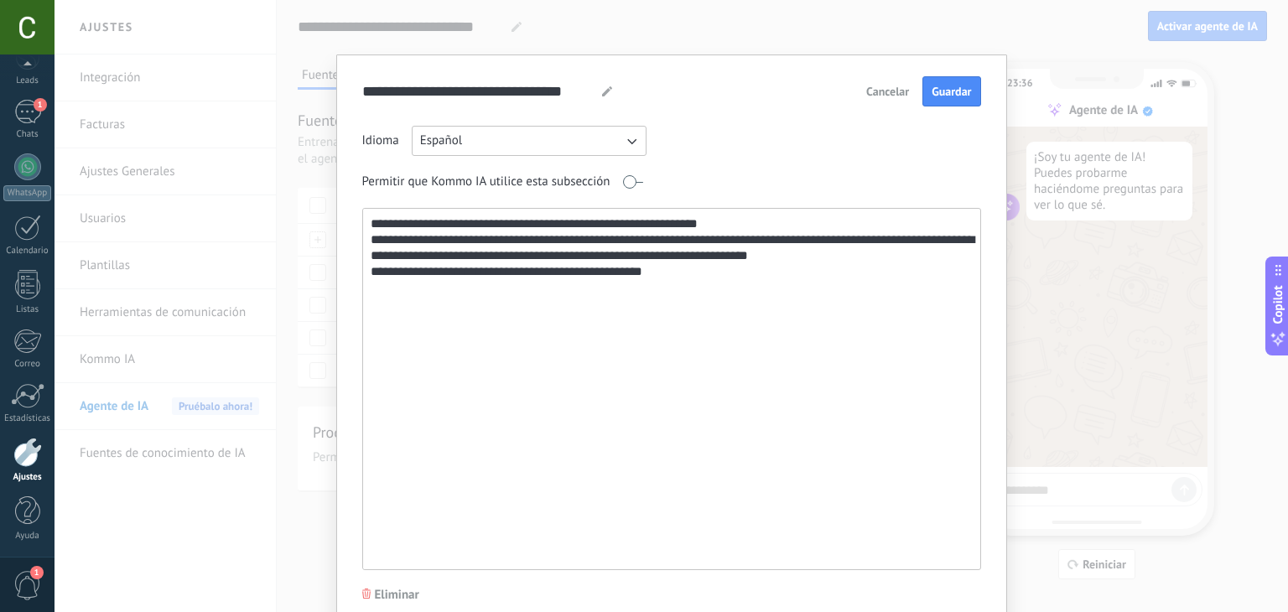
click at [497, 256] on textarea "**********" at bounding box center [670, 389] width 615 height 361
click at [671, 284] on textarea "**********" at bounding box center [670, 389] width 615 height 361
type textarea "**********"
click at [940, 98] on button "Guardar" at bounding box center [952, 91] width 58 height 30
click at [1063, 258] on div "**********" at bounding box center [672, 306] width 1234 height 612
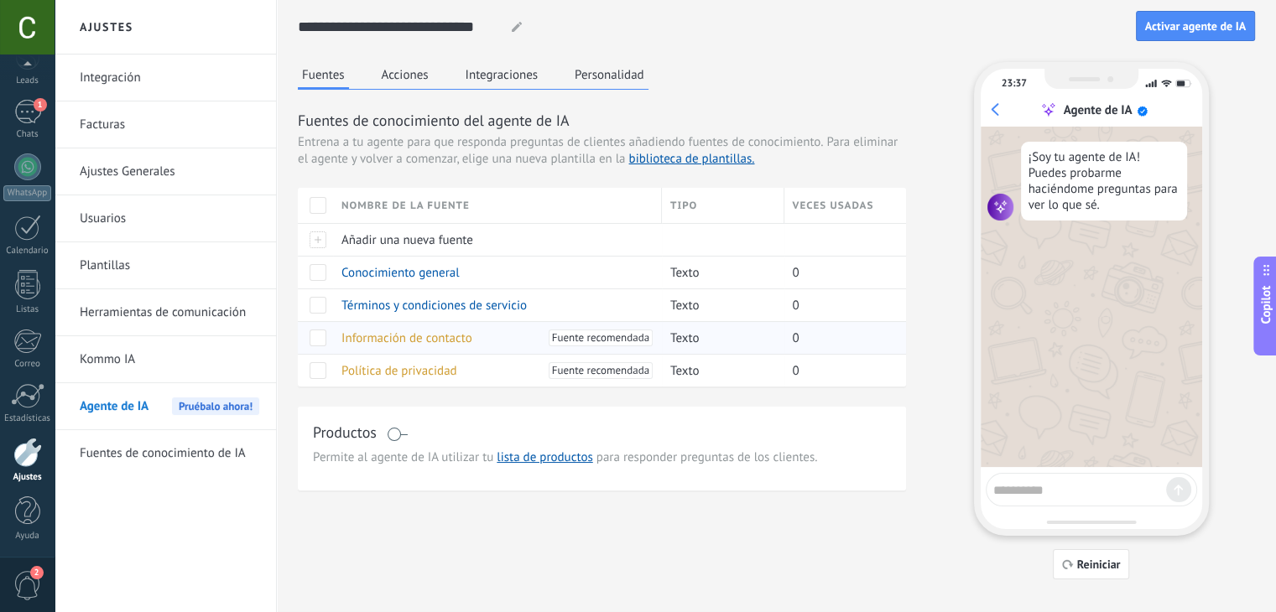
click at [428, 330] on span "Información de contacto" at bounding box center [406, 338] width 131 height 16
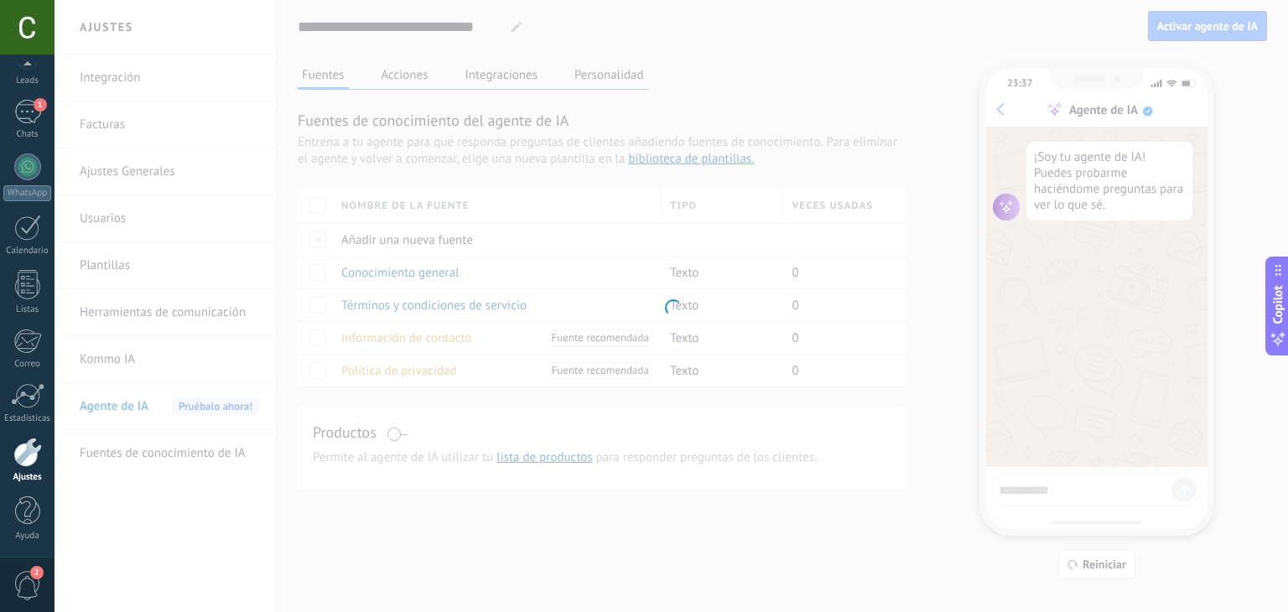
type input "**********"
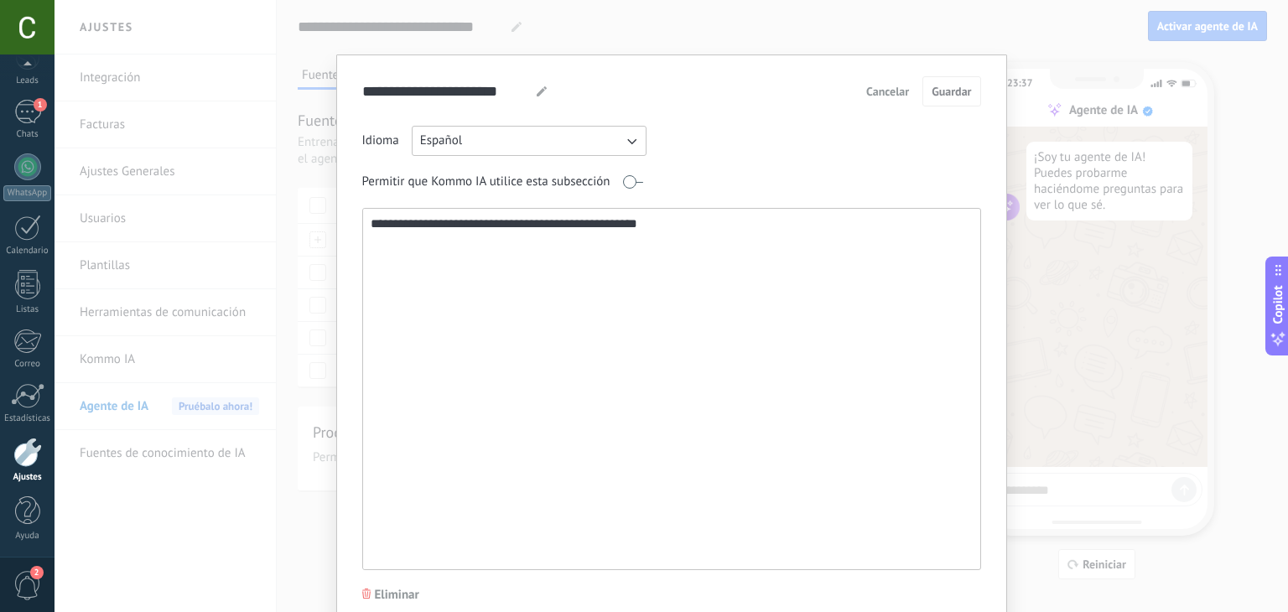
click at [491, 291] on textarea "**********" at bounding box center [670, 389] width 615 height 361
paste textarea "**********"
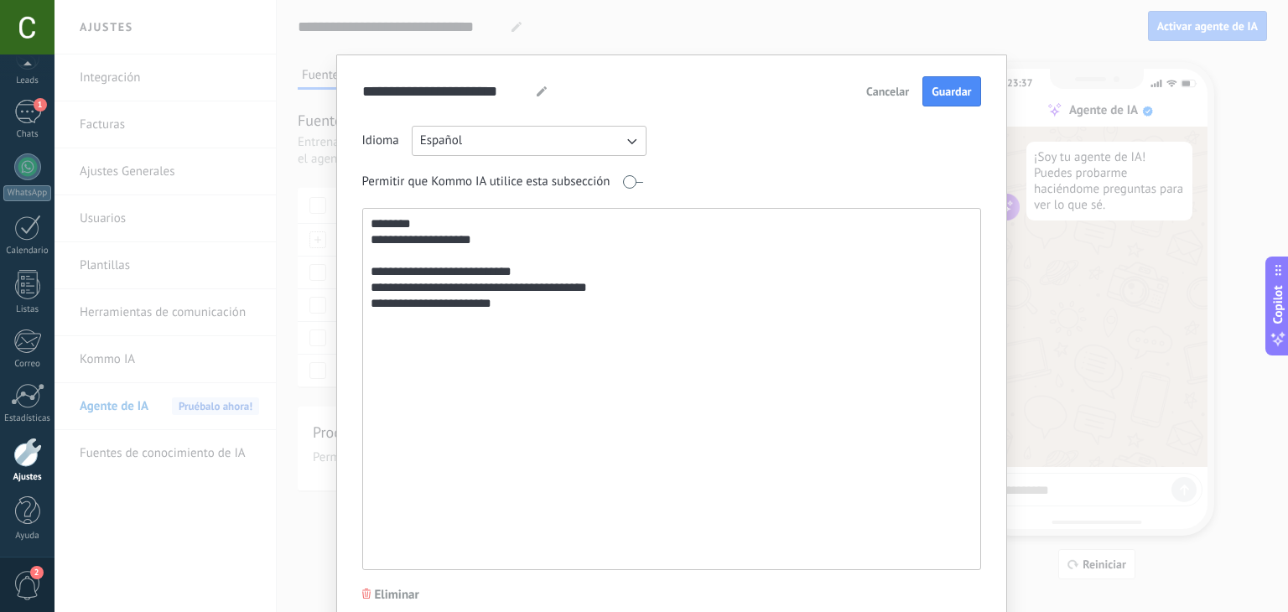
drag, startPoint x: 503, startPoint y: 235, endPoint x: 358, endPoint y: 244, distance: 145.4
click at [358, 244] on div "**********" at bounding box center [671, 342] width 671 height 575
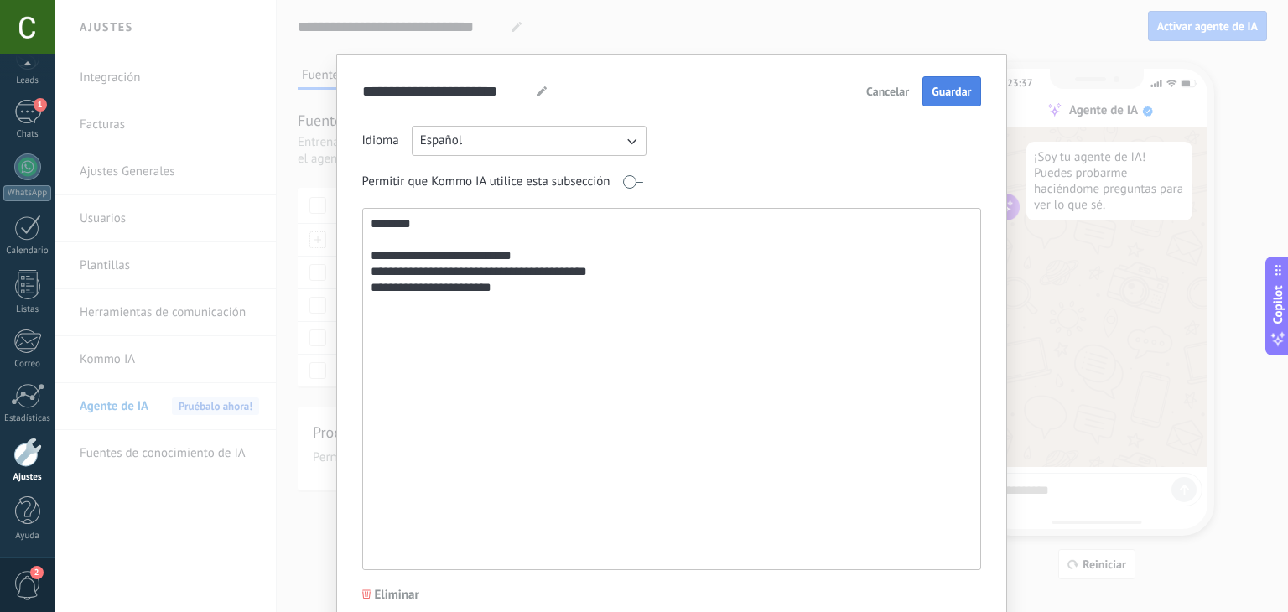
type textarea "**********"
click at [942, 104] on button "Guardar" at bounding box center [952, 91] width 58 height 30
click at [1091, 293] on div "**********" at bounding box center [672, 306] width 1234 height 612
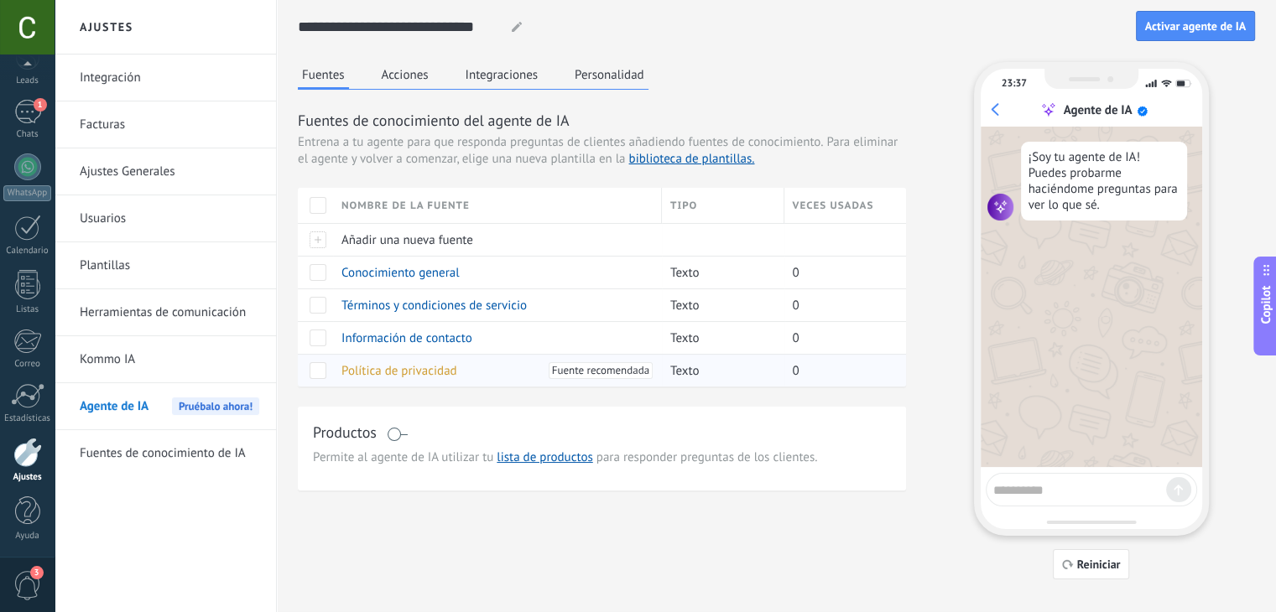
click at [408, 367] on span "Política de privacidad" at bounding box center [399, 371] width 116 height 16
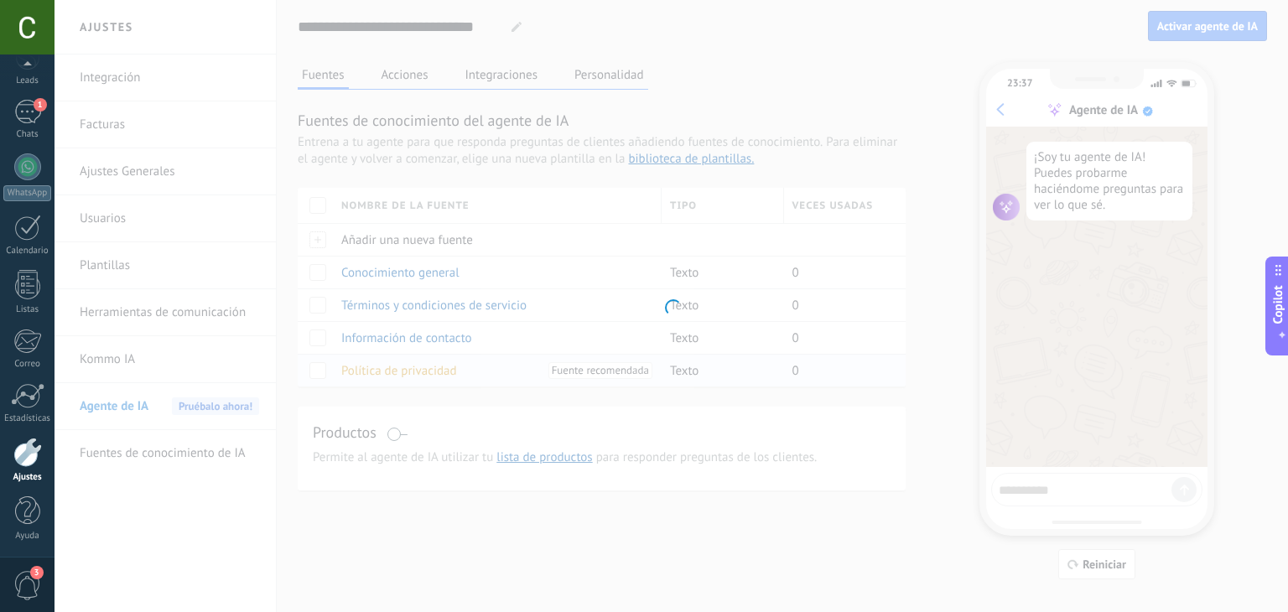
type input "**********"
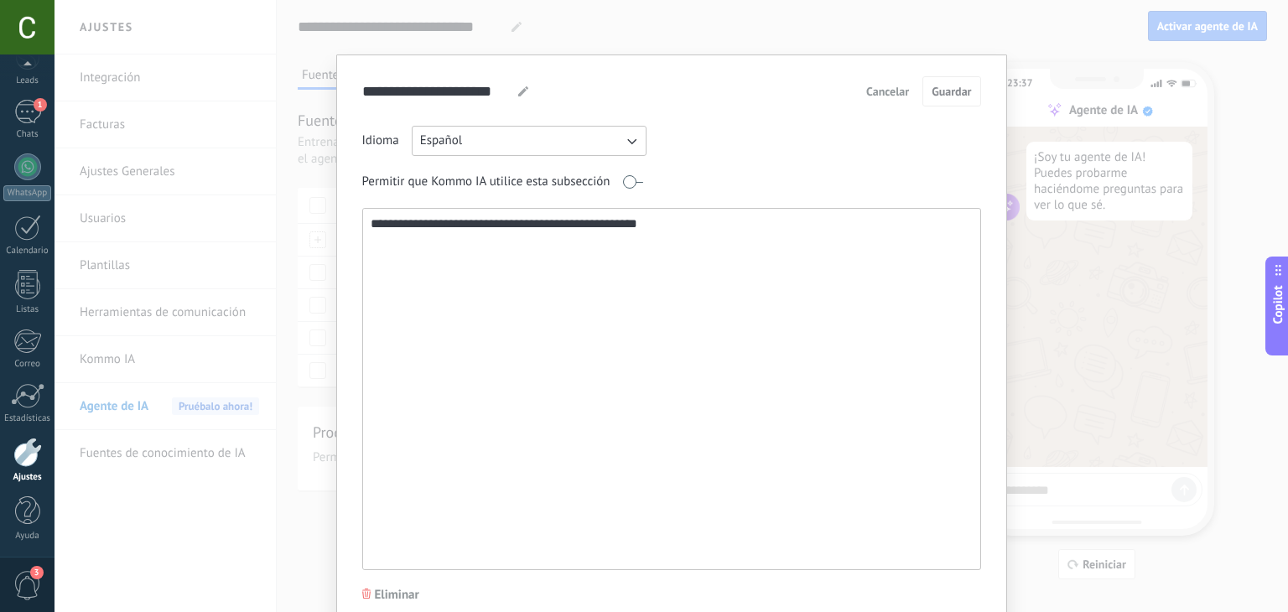
click at [450, 323] on textarea "**********" at bounding box center [670, 389] width 615 height 361
paste textarea "**********"
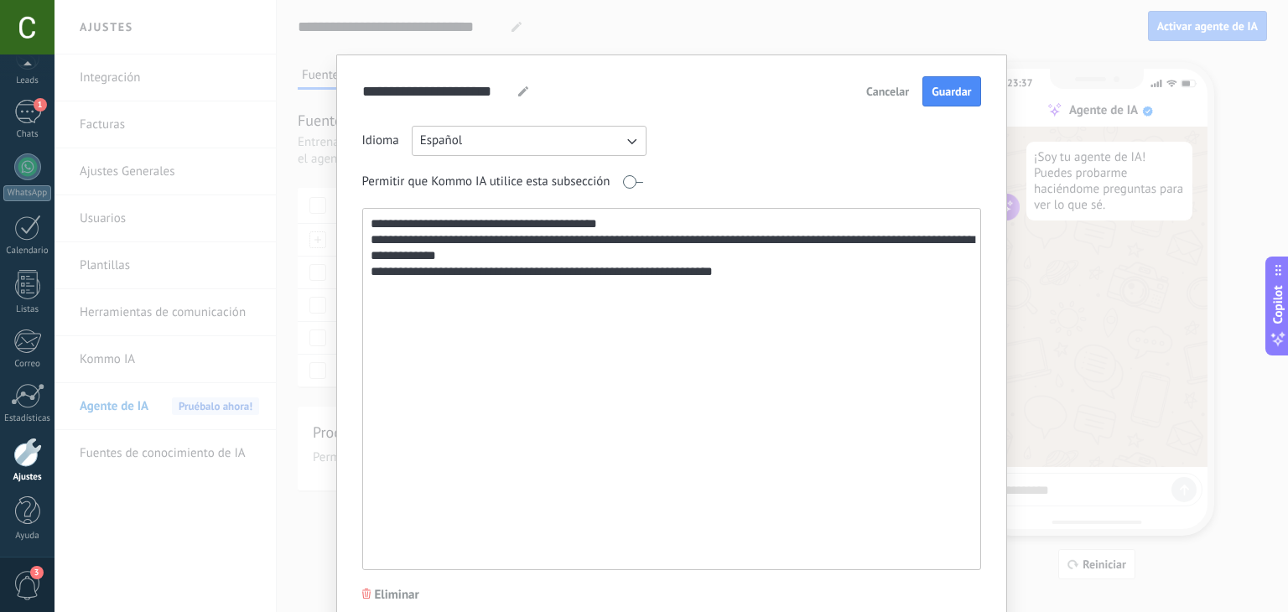
click at [746, 245] on textarea "**********" at bounding box center [670, 389] width 615 height 361
click at [835, 245] on textarea "**********" at bounding box center [670, 389] width 615 height 361
click at [507, 251] on textarea "**********" at bounding box center [670, 389] width 615 height 361
type textarea "**********"
click at [943, 86] on span "Guardar" at bounding box center [951, 92] width 39 height 12
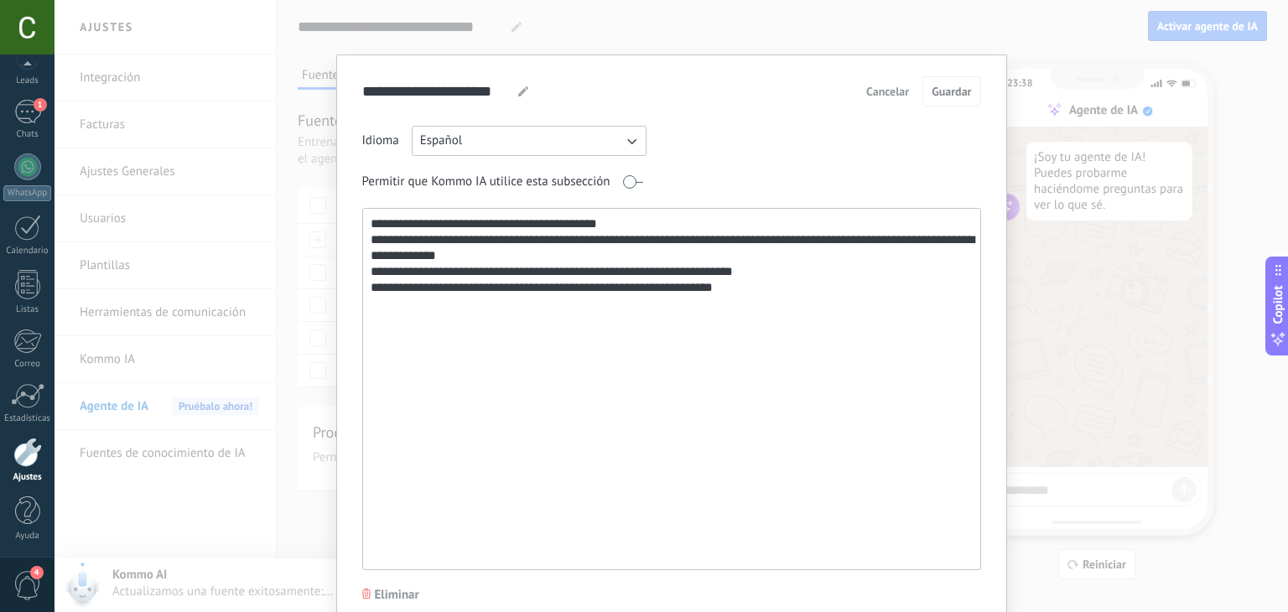
click at [1068, 346] on div "**********" at bounding box center [672, 306] width 1234 height 612
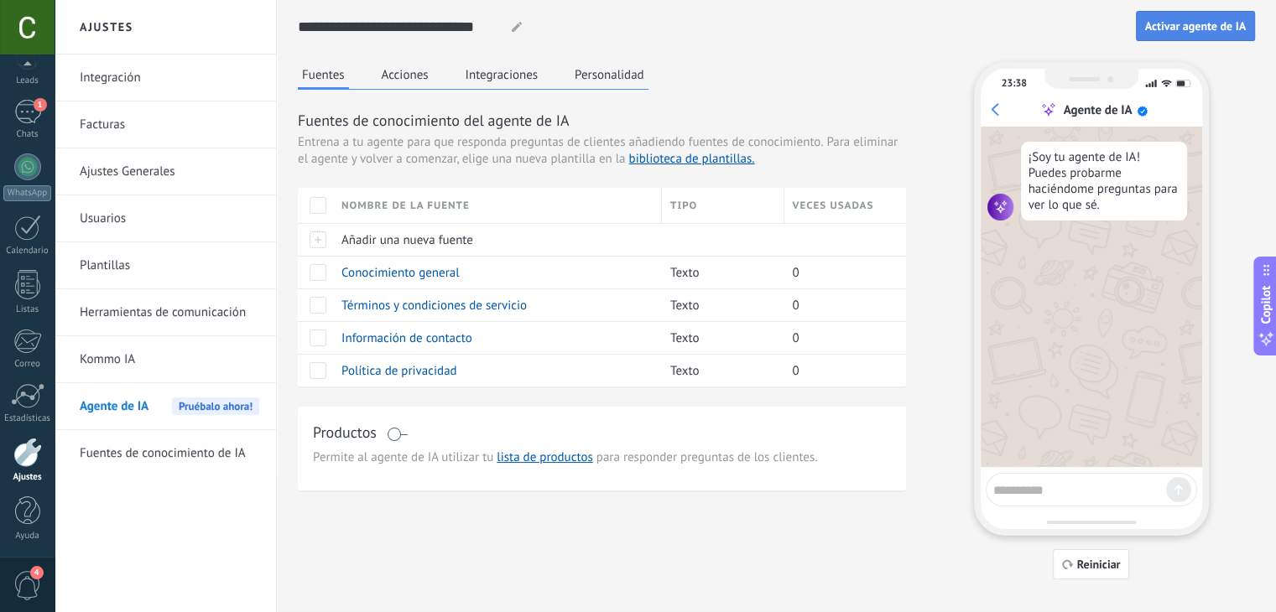
click at [1214, 29] on span "Activar agente de IA" at bounding box center [1195, 26] width 101 height 12
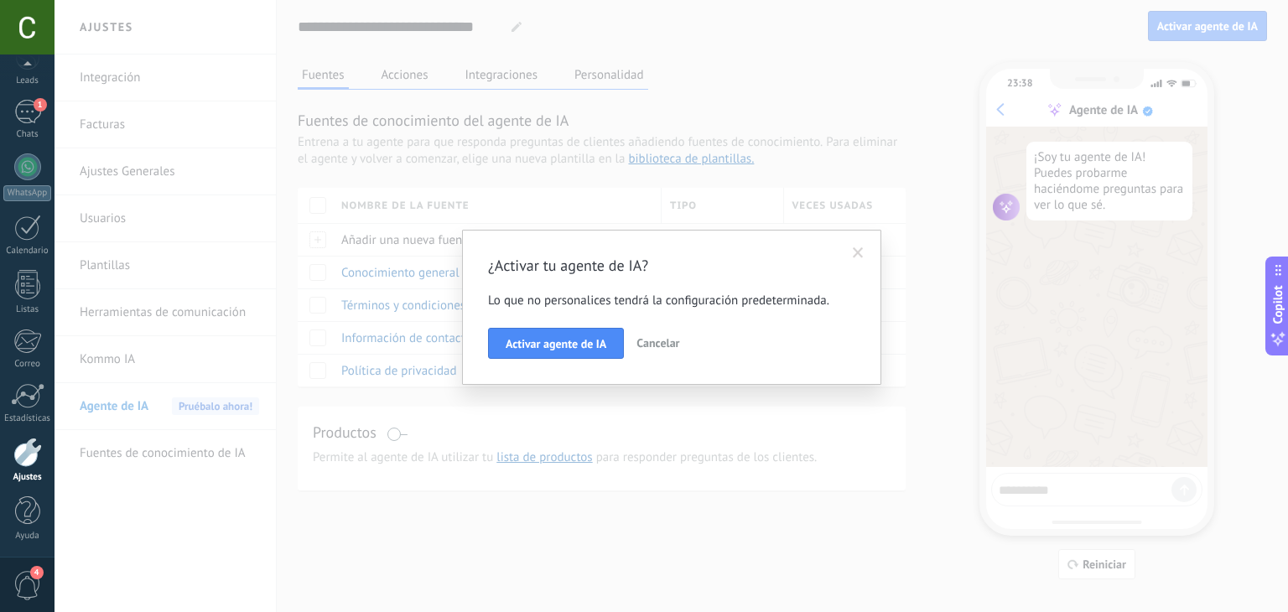
click at [855, 253] on span at bounding box center [858, 253] width 11 height 12
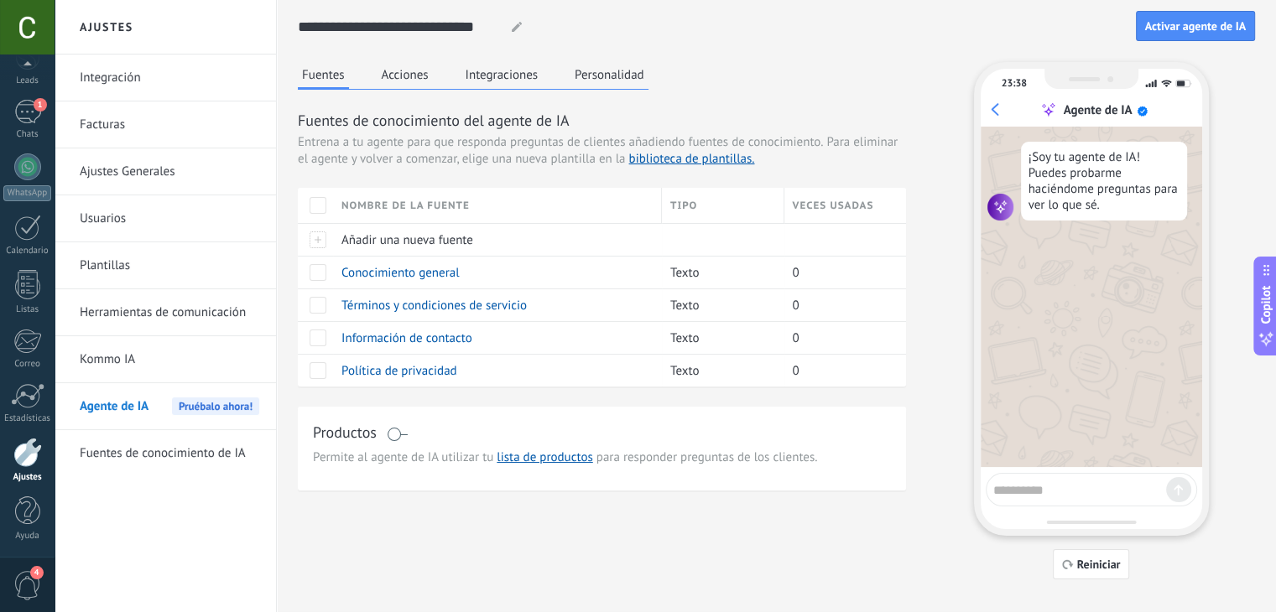
click at [392, 83] on button "Acciones" at bounding box center [404, 74] width 55 height 25
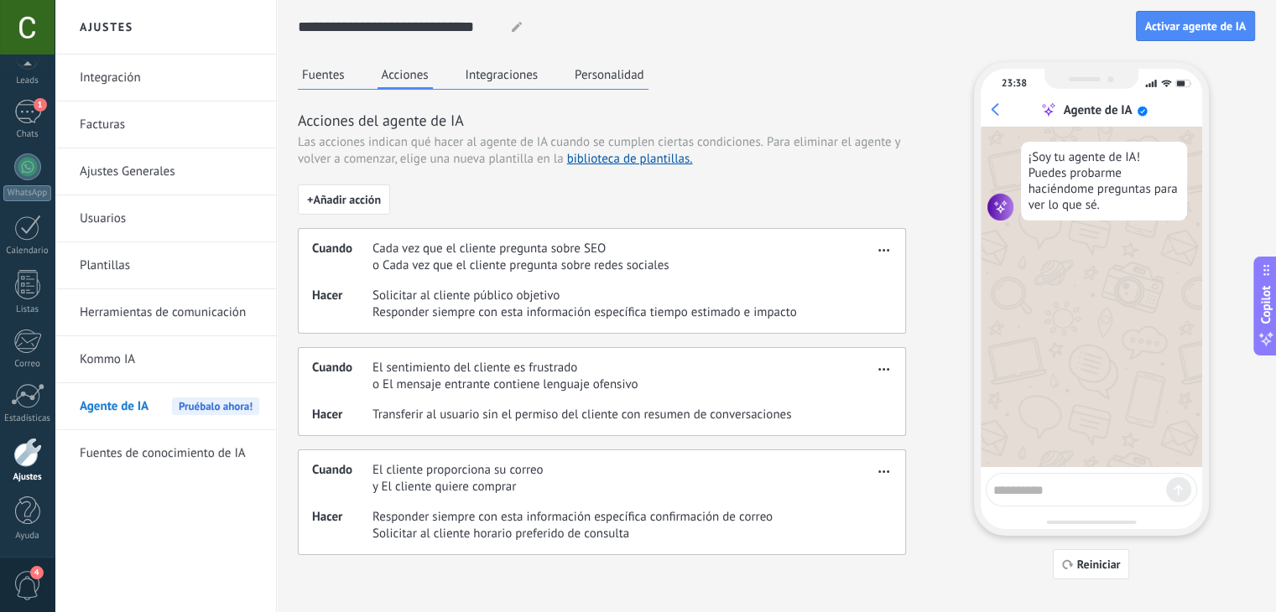
click at [507, 75] on button "Integraciones" at bounding box center [501, 74] width 81 height 25
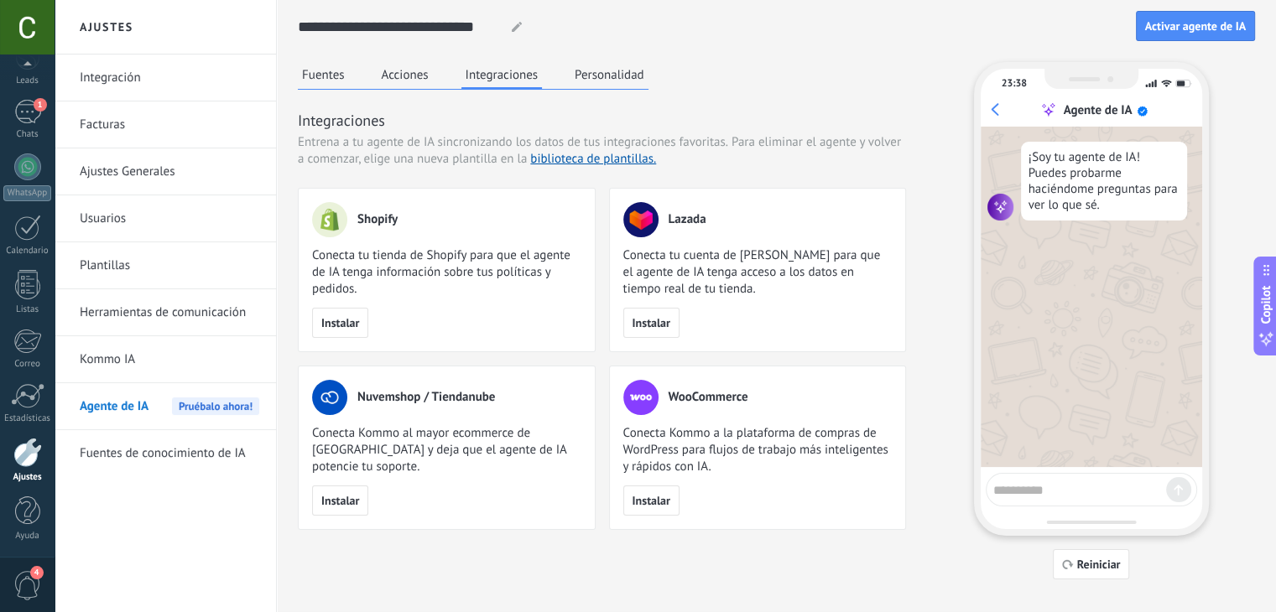
click at [332, 75] on button "Fuentes" at bounding box center [323, 74] width 51 height 25
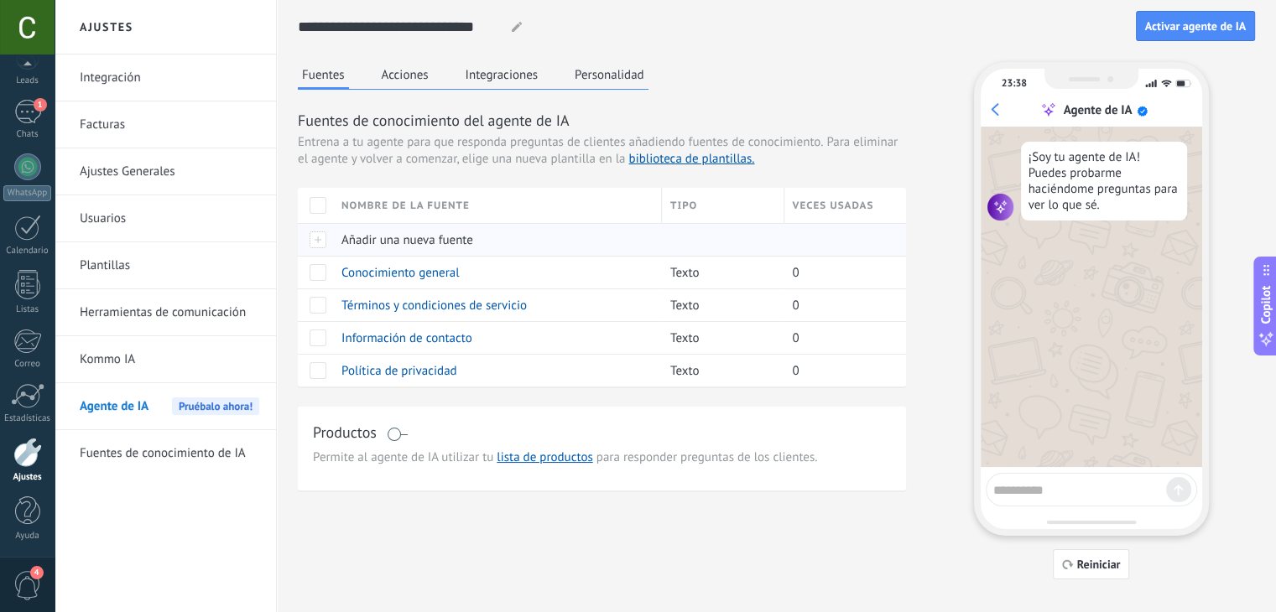
click at [329, 238] on div at bounding box center [315, 239] width 35 height 33
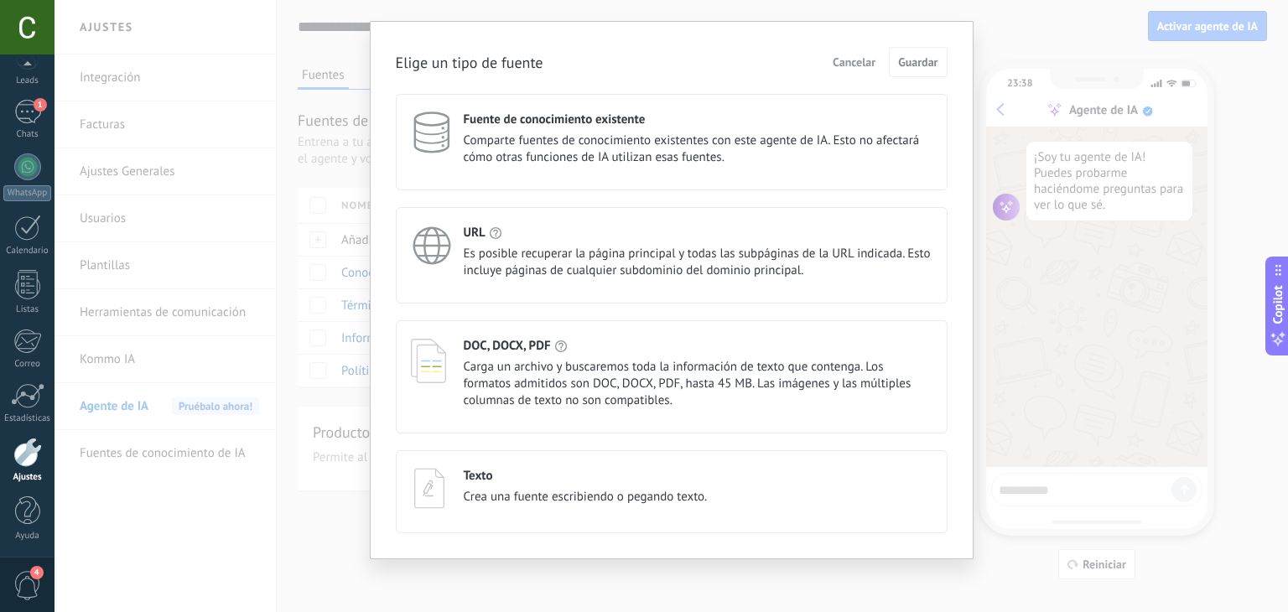
scroll to position [34, 0]
click at [525, 519] on div "Texto Crea una fuente escribiendo o pegando texto." at bounding box center [672, 491] width 552 height 83
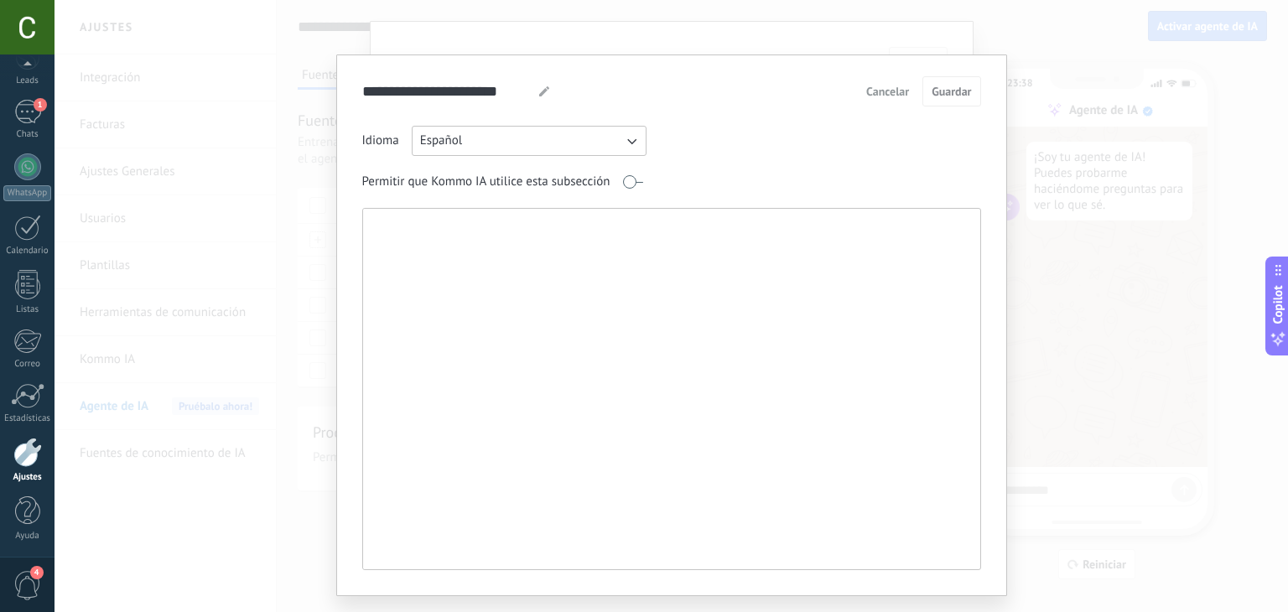
paste textarea "**********"
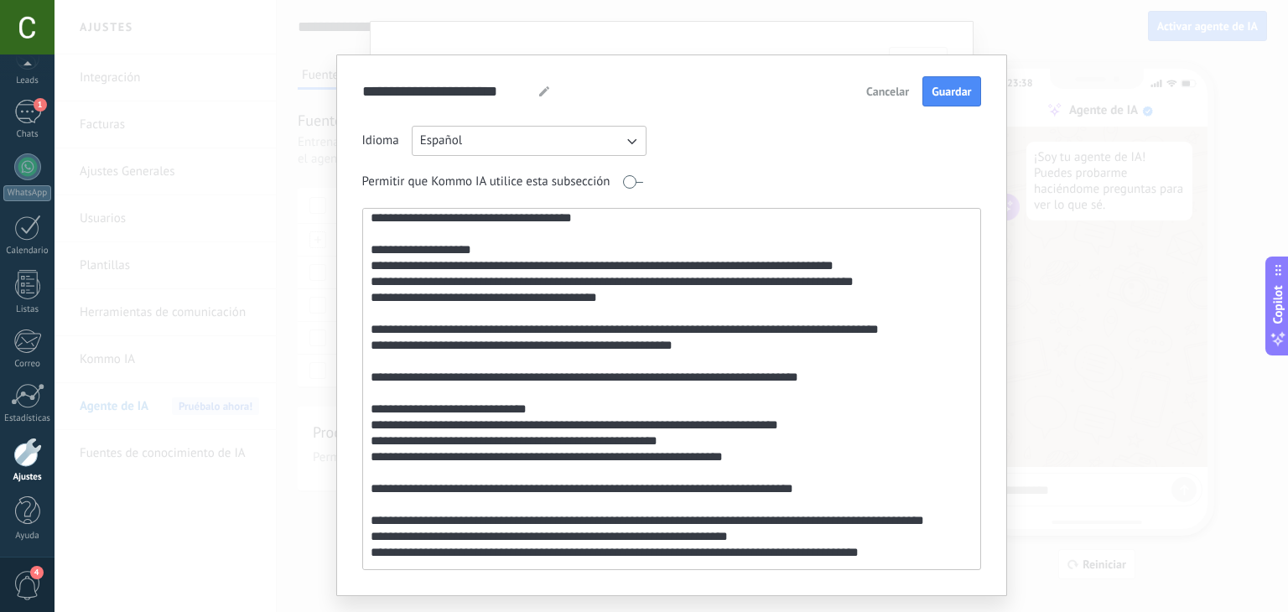
scroll to position [0, 0]
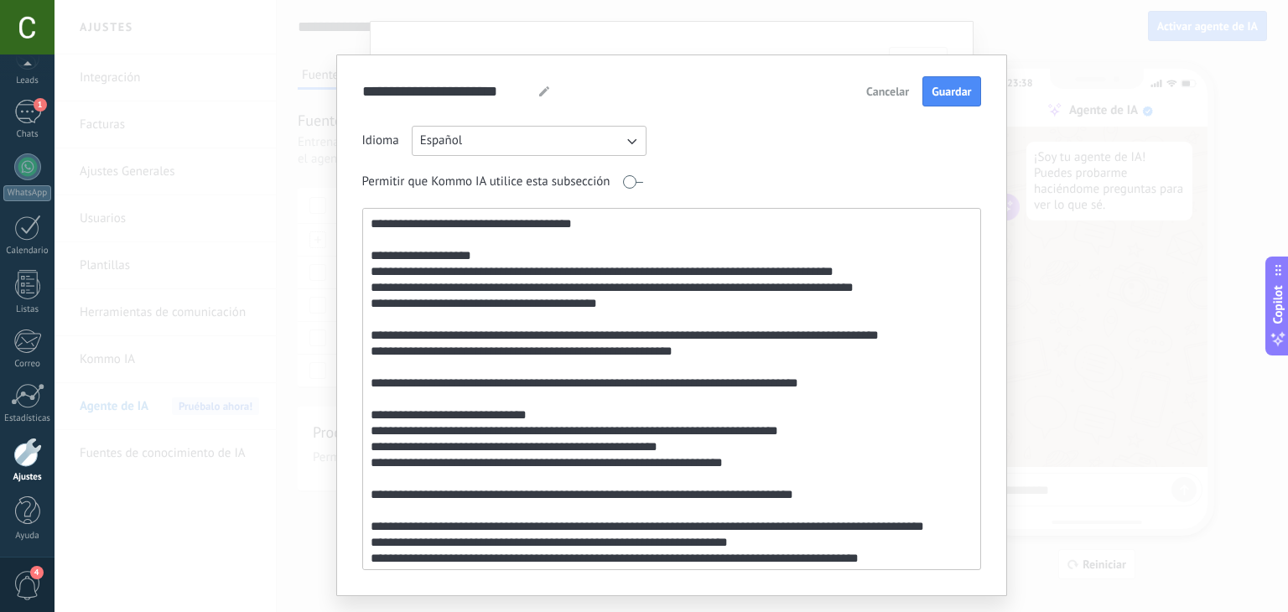
type textarea "**********"
click at [474, 374] on textarea at bounding box center [670, 389] width 615 height 361
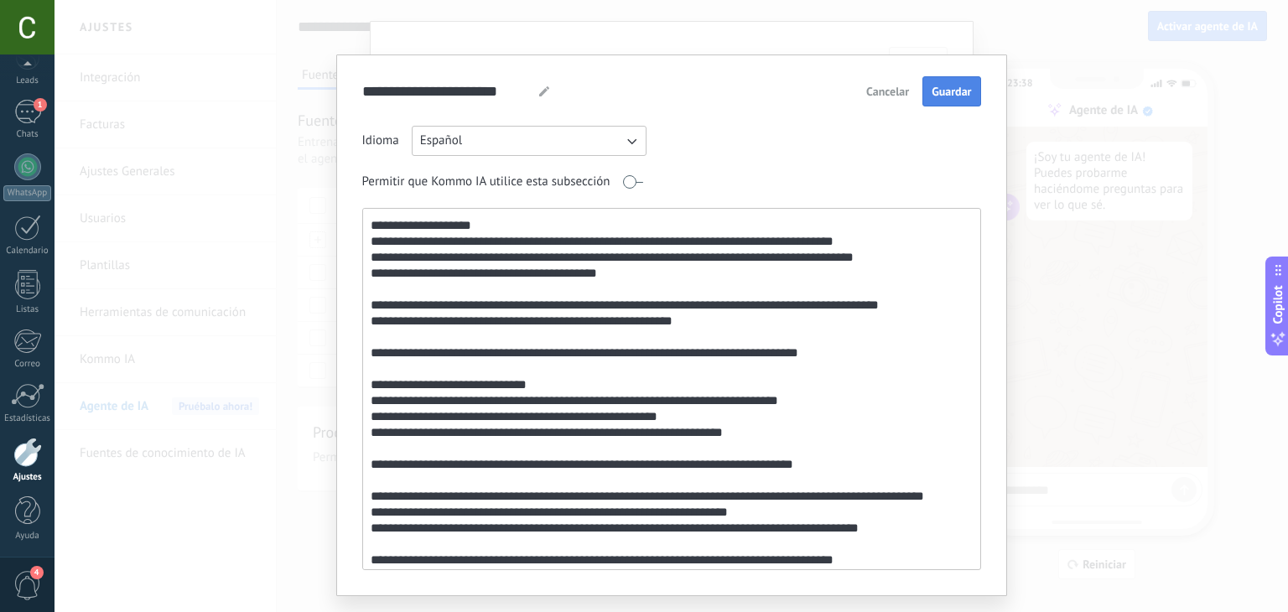
click at [947, 94] on span "Guardar" at bounding box center [951, 92] width 39 height 12
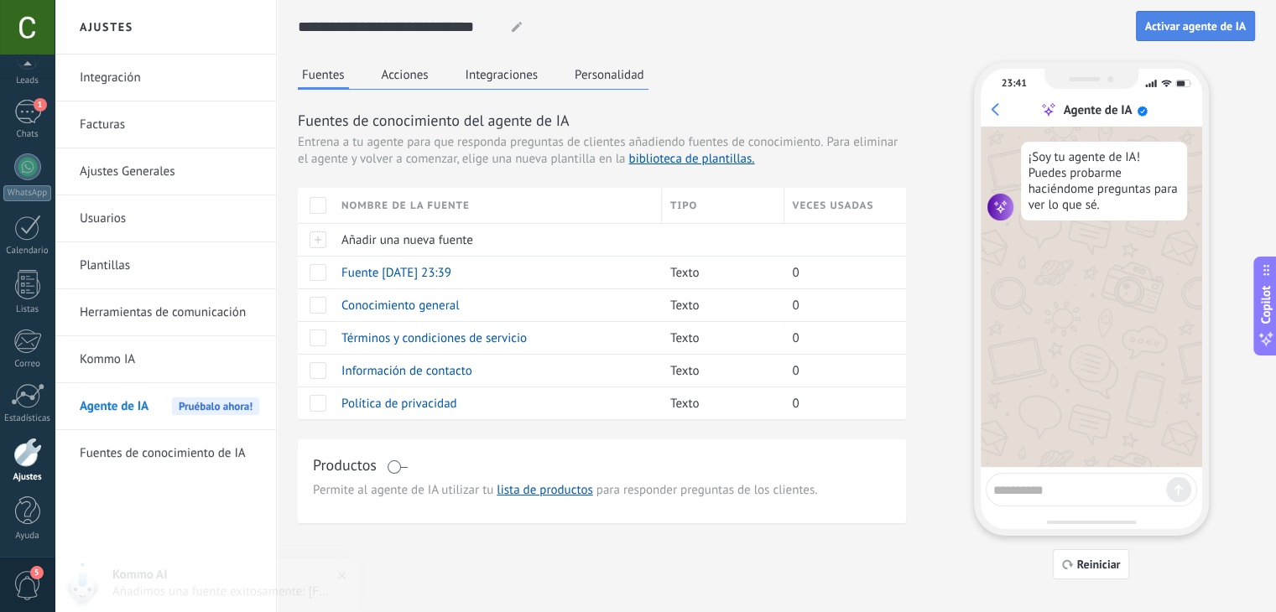
click at [1212, 20] on span "Activar agente de IA" at bounding box center [1195, 26] width 101 height 12
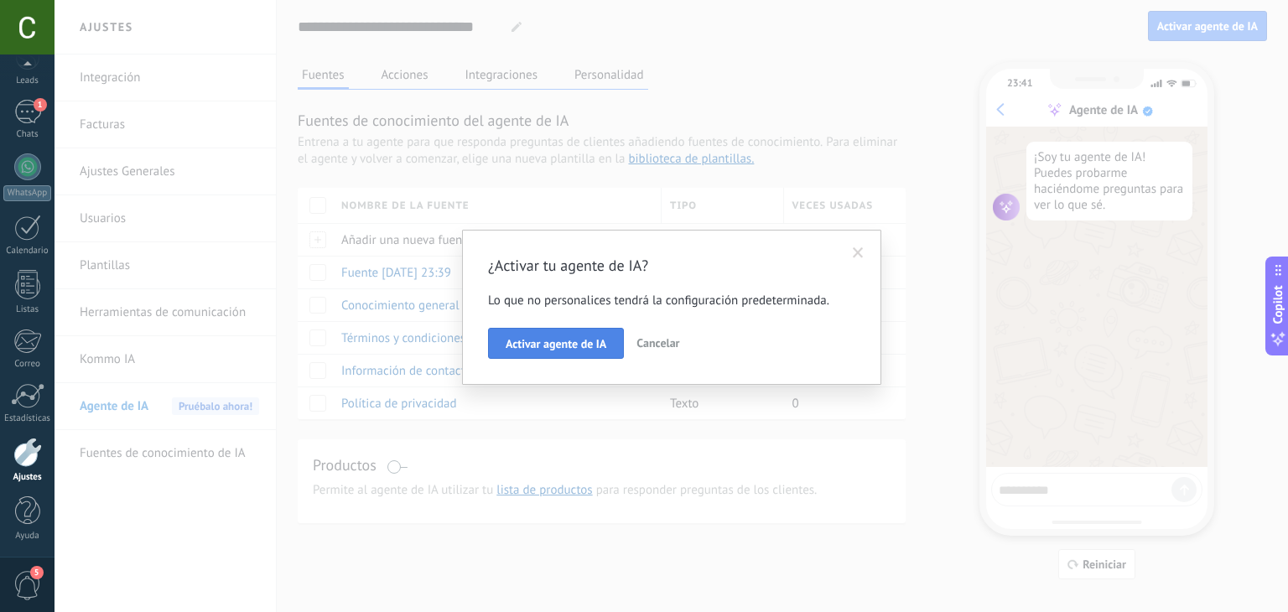
click at [574, 340] on span "Activar agente de IA" at bounding box center [556, 344] width 101 height 12
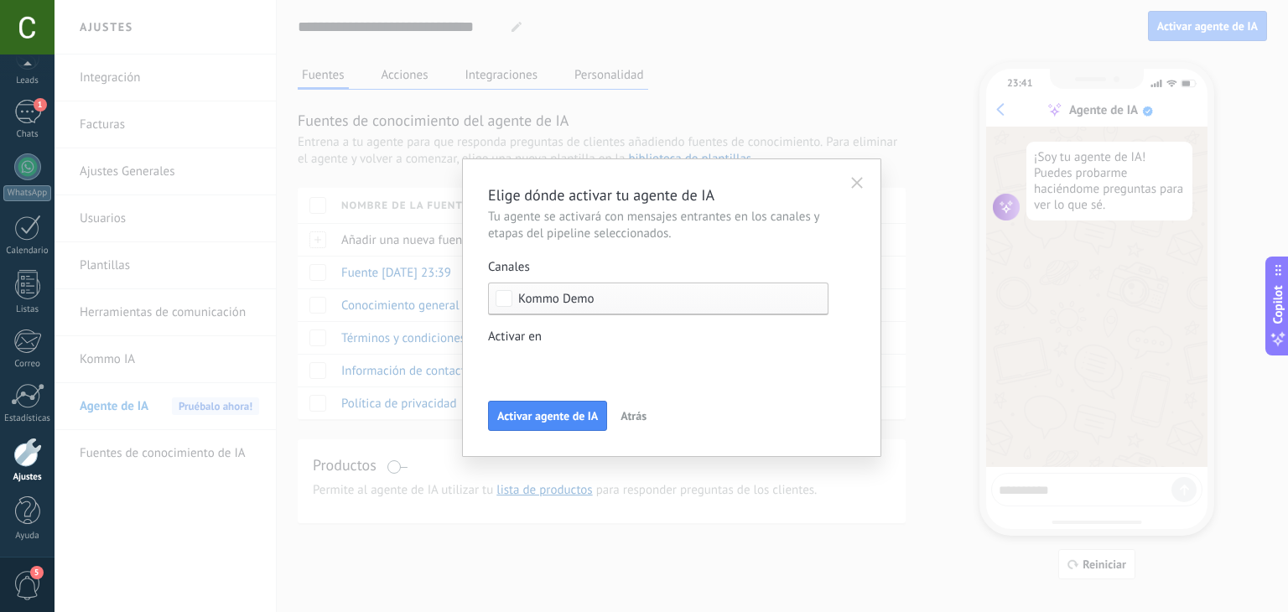
click at [0, 0] on div "Leads Entrantes Contacto entrante Información enviada agendando Pendiente de pa…" at bounding box center [0, 0] width 0 height 0
click at [0, 0] on div "Leads Entrantes" at bounding box center [0, 0] width 0 height 0
click at [543, 419] on div "Leads Entrantes Contacto entrante Información enviada agendando Pendiente de pa…" at bounding box center [658, 478] width 340 height 255
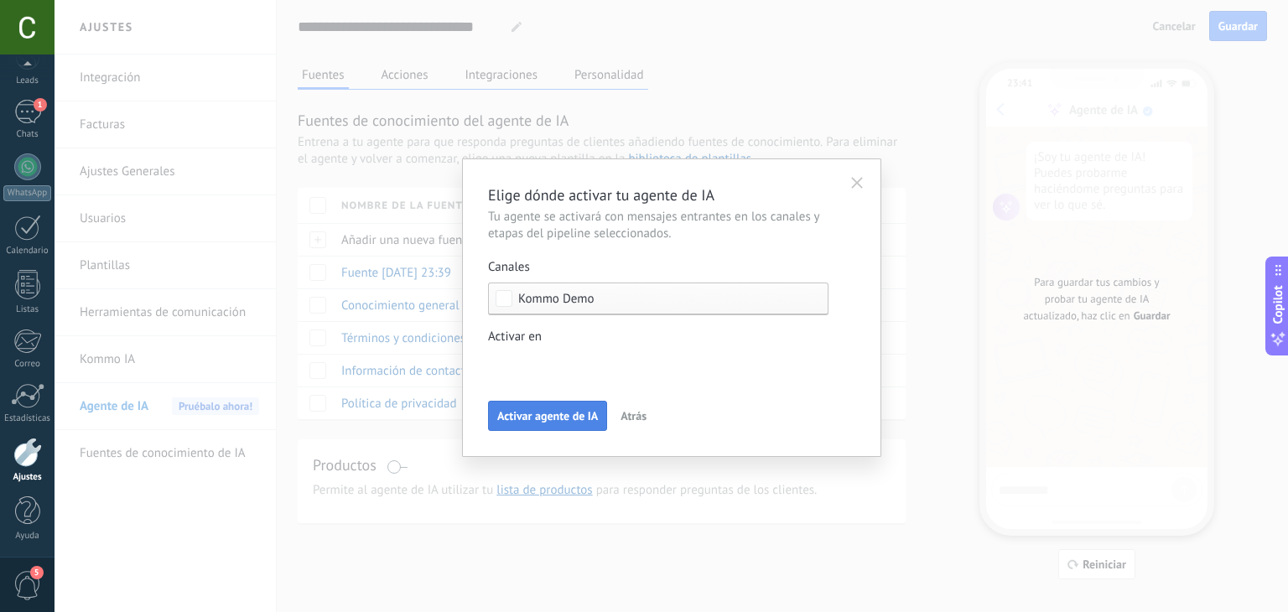
click at [533, 403] on button "Activar agente de IA" at bounding box center [547, 416] width 119 height 30
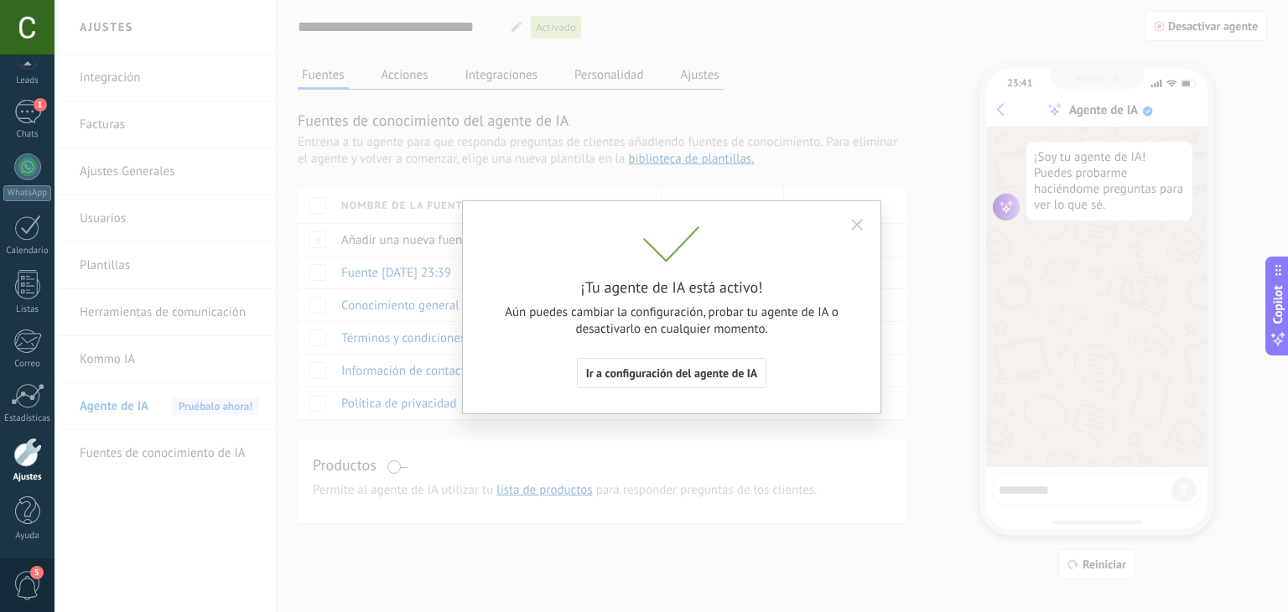
click at [477, 391] on div "¡Tu agente de IA está activo! Aún puedes cambiar la configuración, probar tu ag…" at bounding box center [671, 307] width 419 height 214
click at [366, 395] on div "¡Tu agente de IA está activo! Aún puedes cambiar la configuración, probar tu ag…" at bounding box center [672, 306] width 1234 height 612
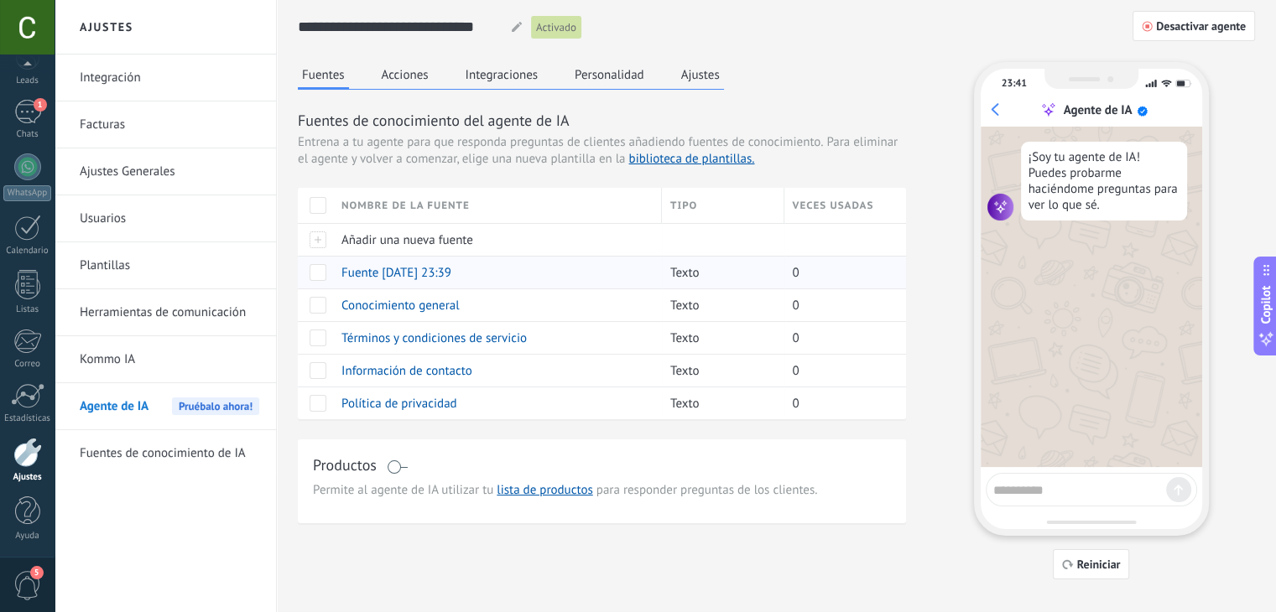
click at [407, 269] on span "Fuente [DATE] 23:39" at bounding box center [396, 273] width 110 height 16
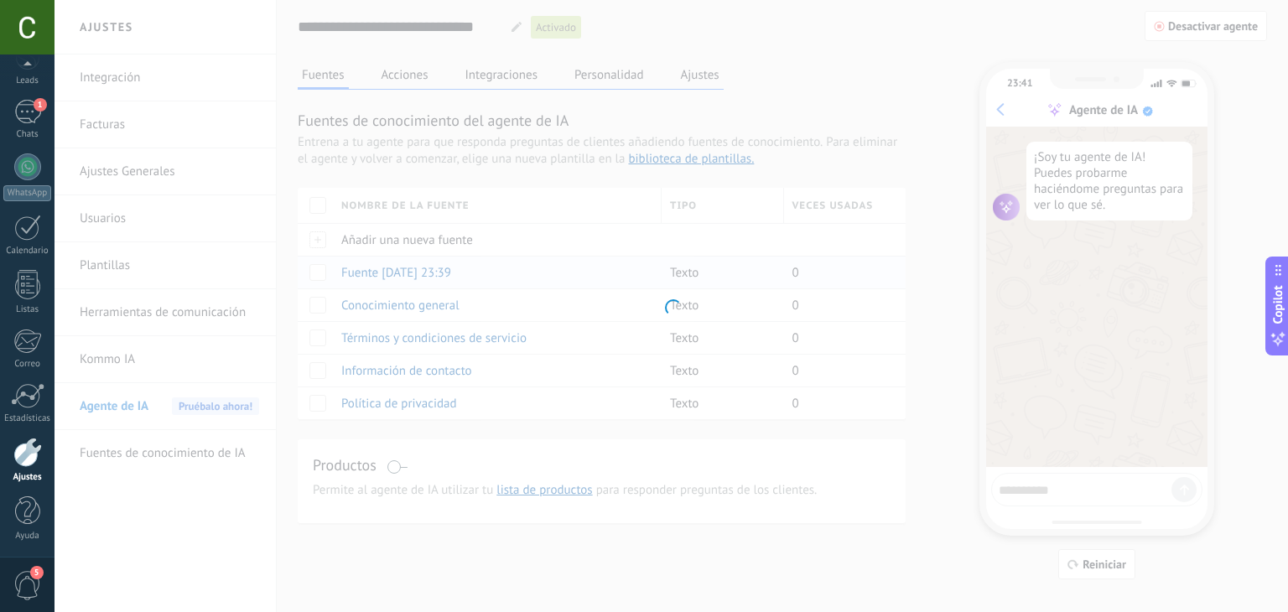
type input "**********"
type textarea "**********"
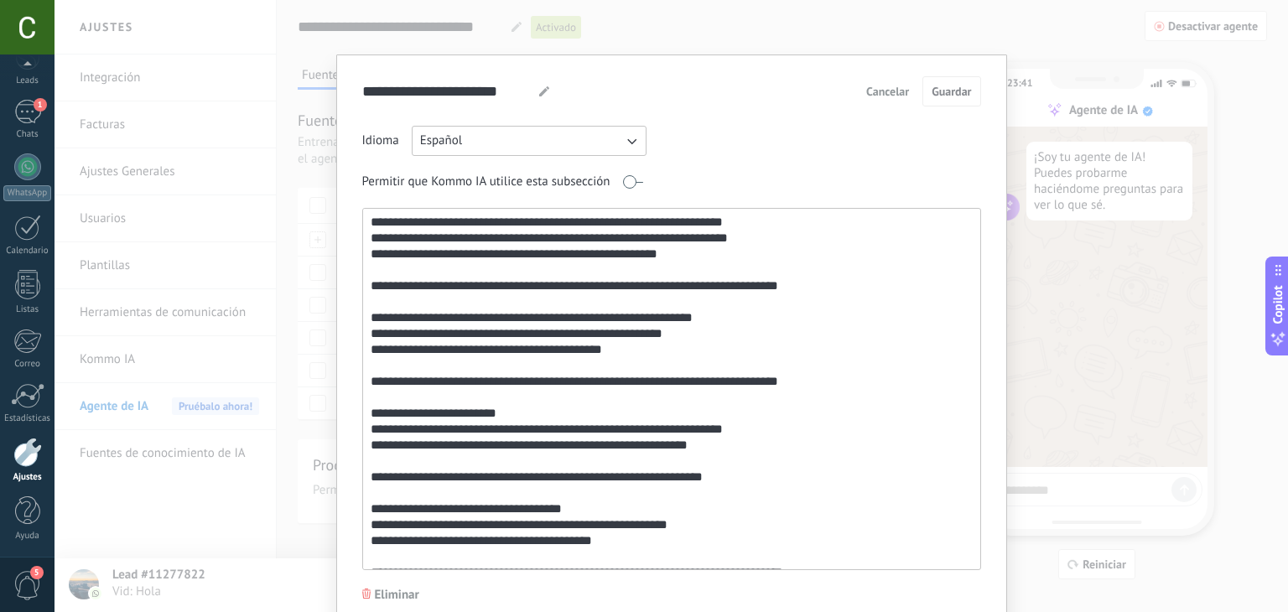
scroll to position [798, 0]
click at [874, 94] on span "Cancelar" at bounding box center [887, 92] width 43 height 12
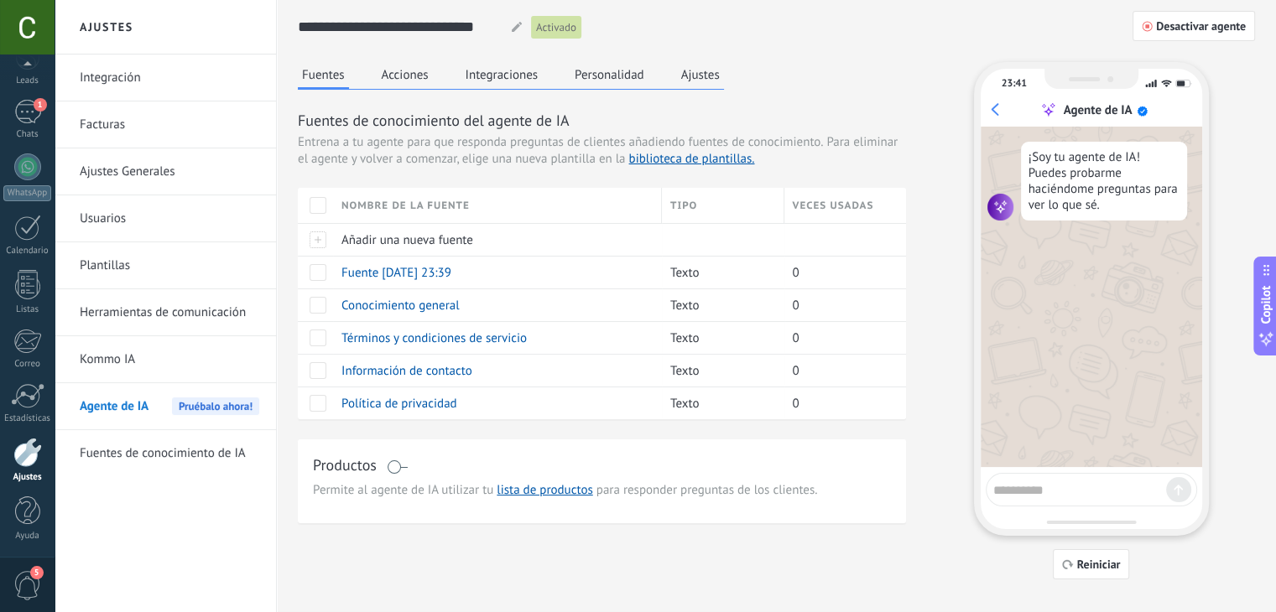
click at [1066, 489] on textarea at bounding box center [1079, 487] width 173 height 21
type textarea "****"
click at [444, 302] on span "Conocimiento general" at bounding box center [400, 306] width 118 height 16
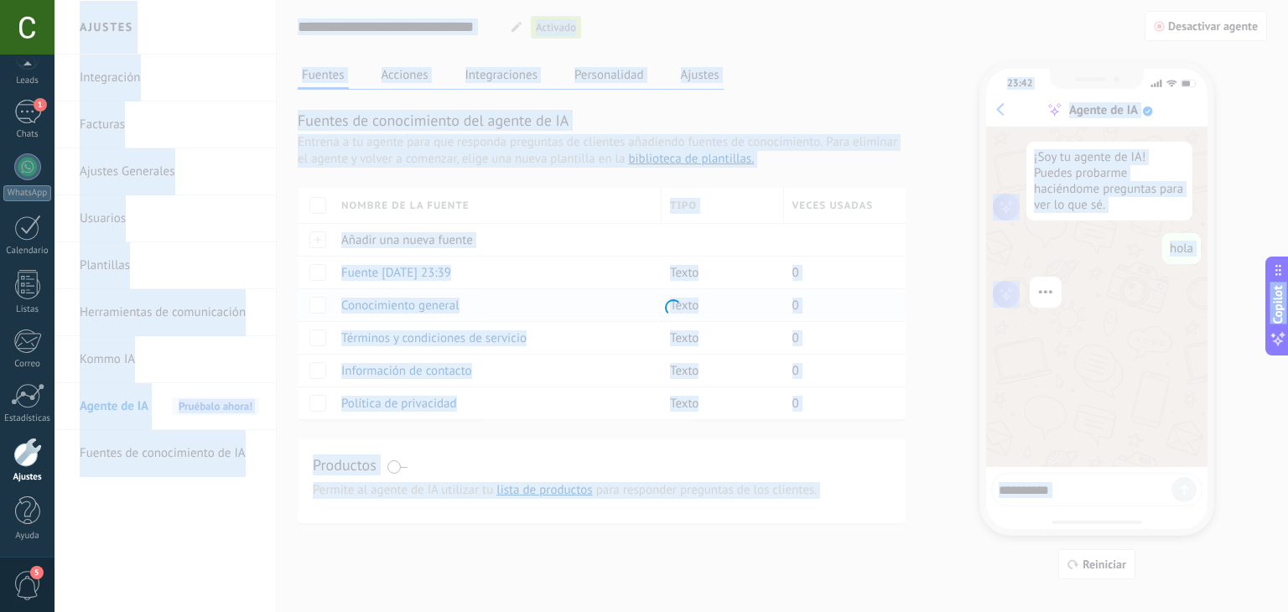
click at [444, 302] on div "**********" at bounding box center [672, 306] width 1234 height 612
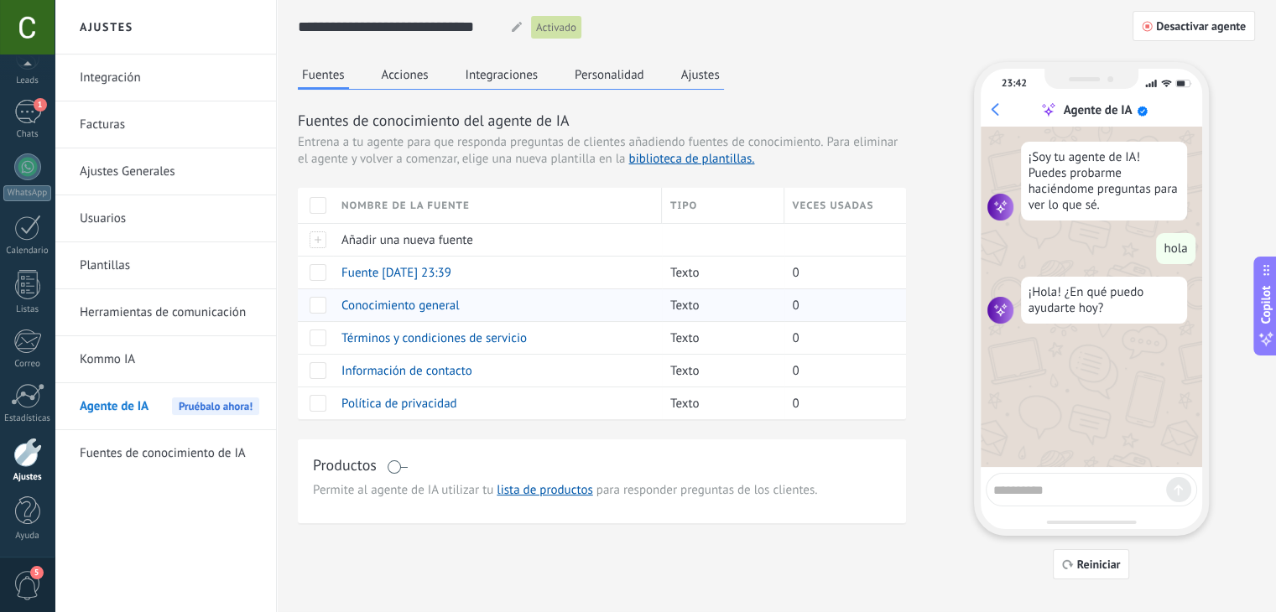
click at [417, 304] on span "Conocimiento general" at bounding box center [400, 306] width 118 height 16
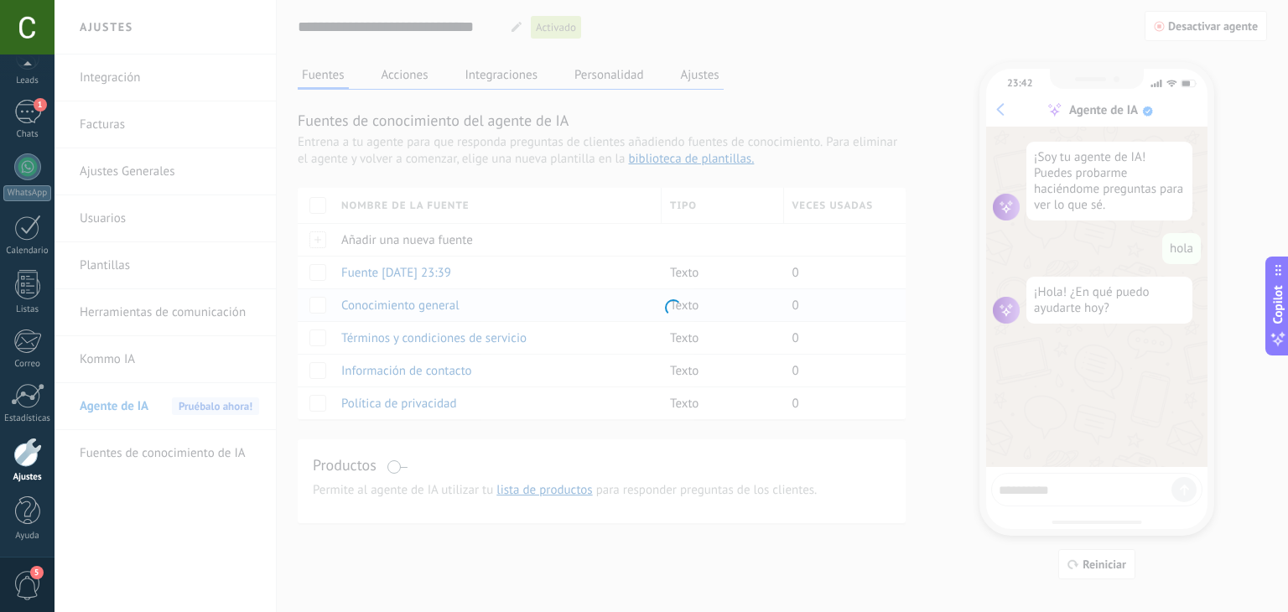
type input "**********"
type textarea "**********"
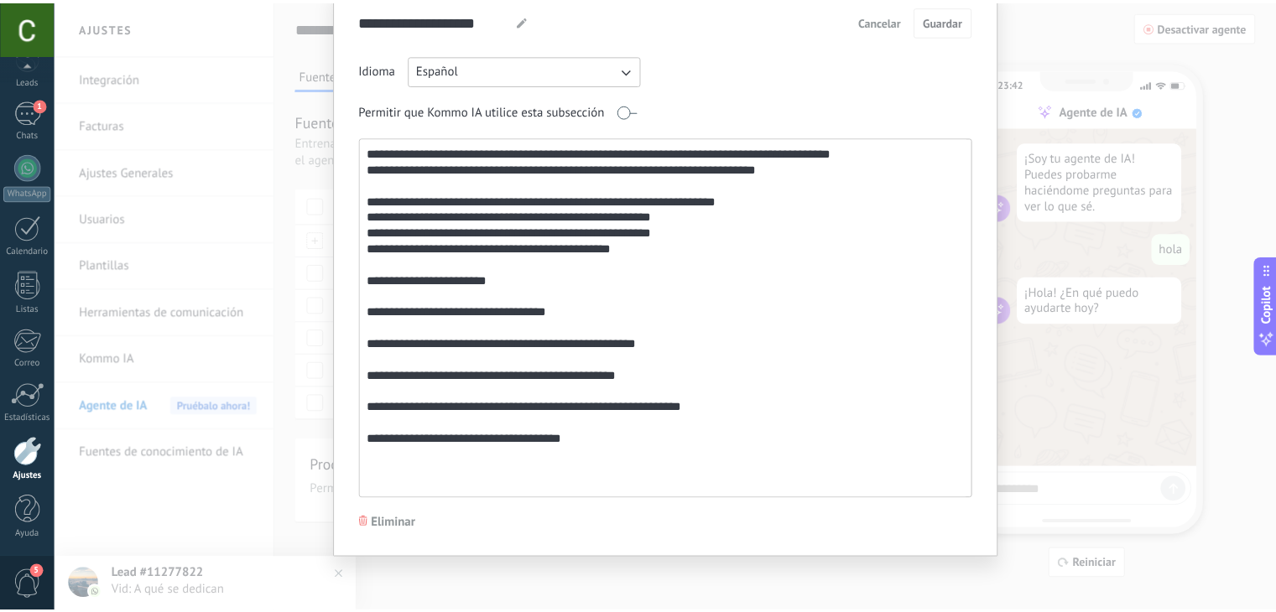
scroll to position [0, 0]
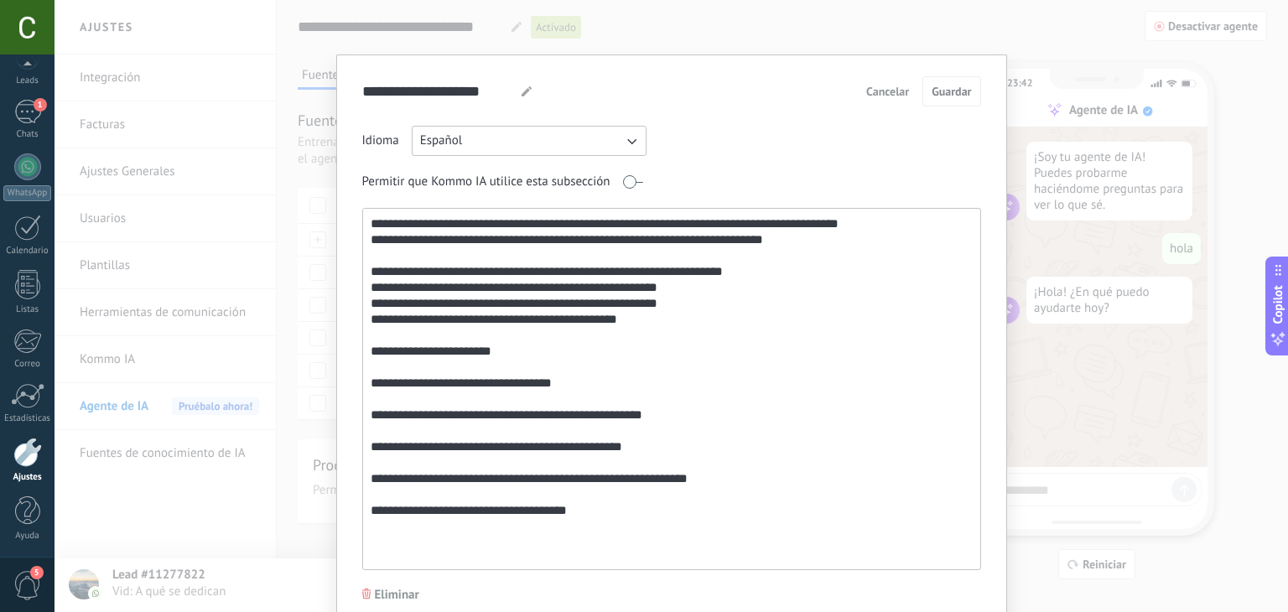
click at [881, 89] on span "Cancelar" at bounding box center [887, 92] width 43 height 12
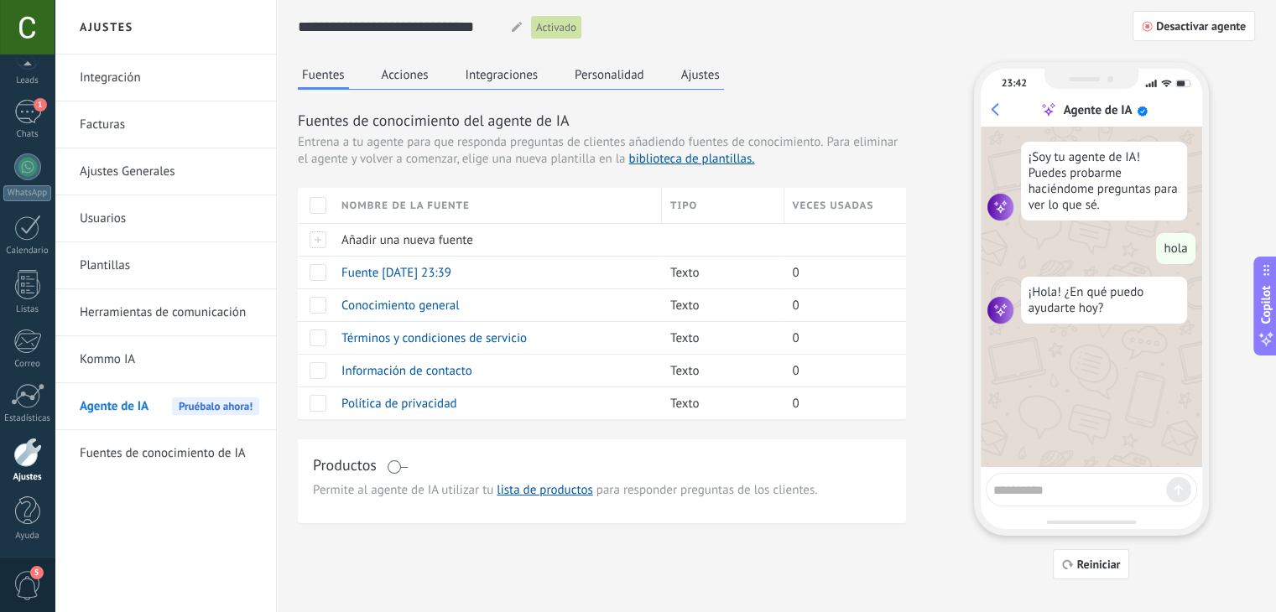
click at [397, 71] on button "Acciones" at bounding box center [404, 74] width 55 height 25
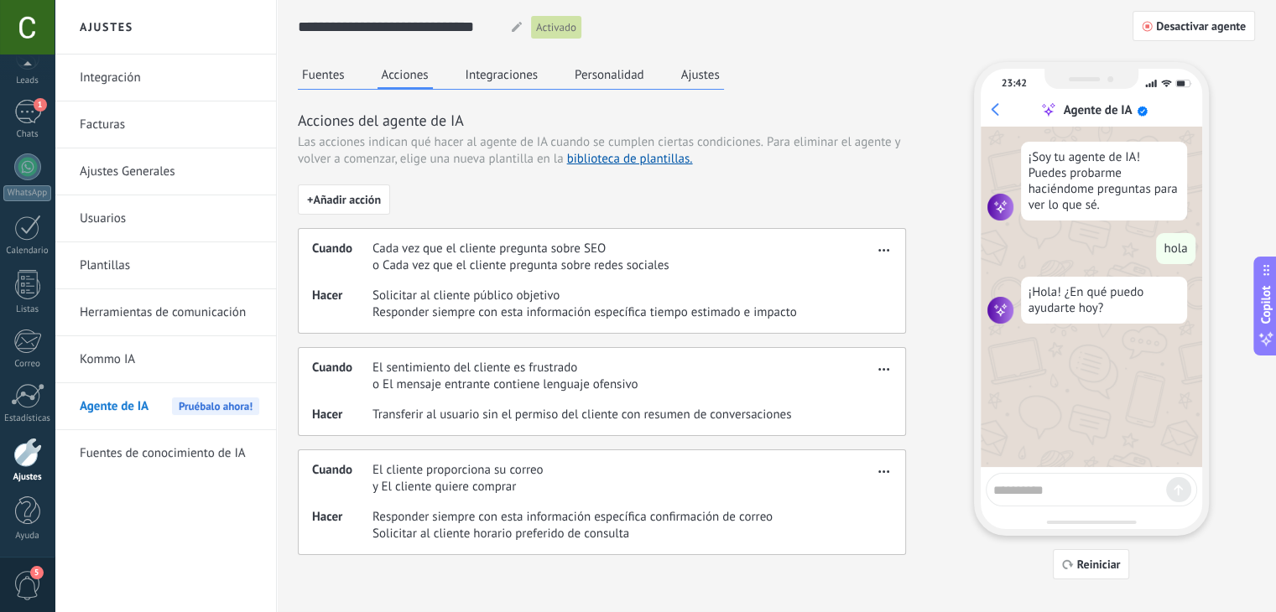
click at [483, 63] on button "Integraciones" at bounding box center [501, 74] width 81 height 25
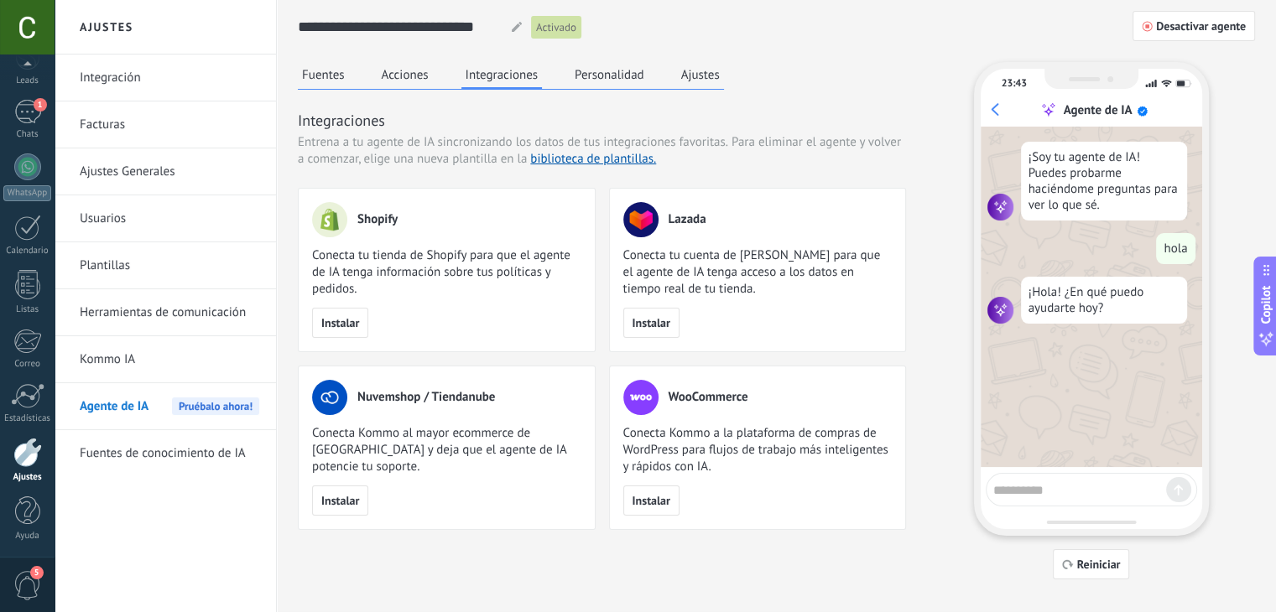
click at [594, 56] on div "**********" at bounding box center [776, 290] width 957 height 580
click at [590, 68] on button "Personalidad" at bounding box center [609, 74] width 78 height 25
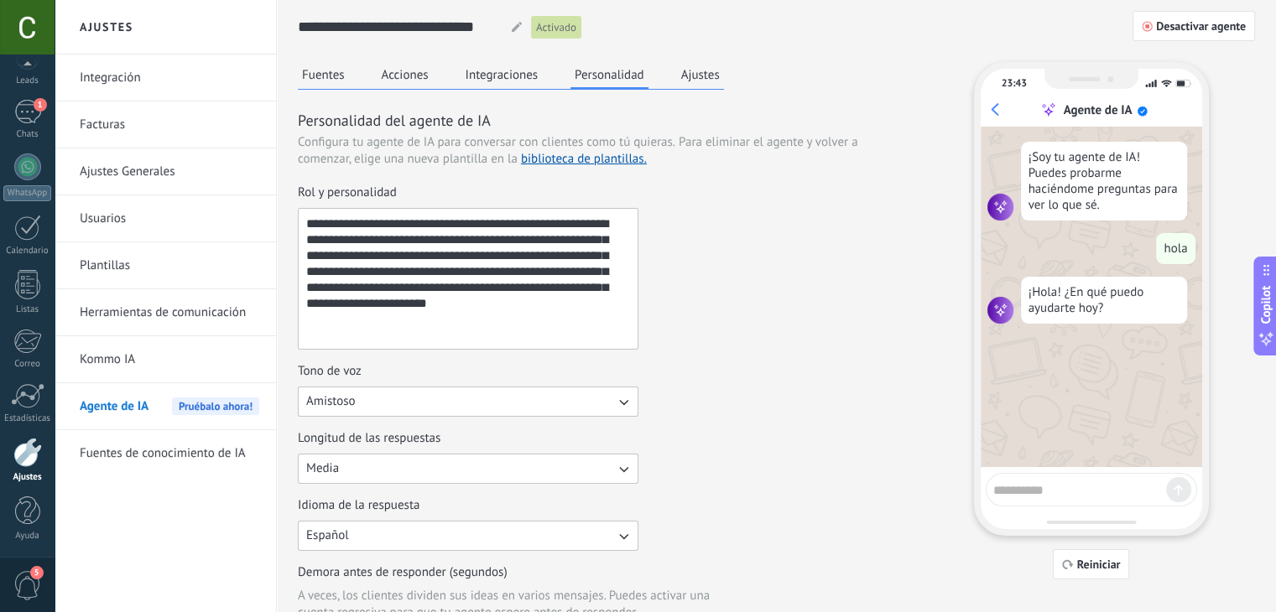
click at [366, 247] on textarea "**********" at bounding box center [466, 279] width 335 height 140
click at [322, 221] on textarea "**********" at bounding box center [466, 279] width 335 height 140
click at [439, 286] on textarea "**********" at bounding box center [466, 279] width 335 height 140
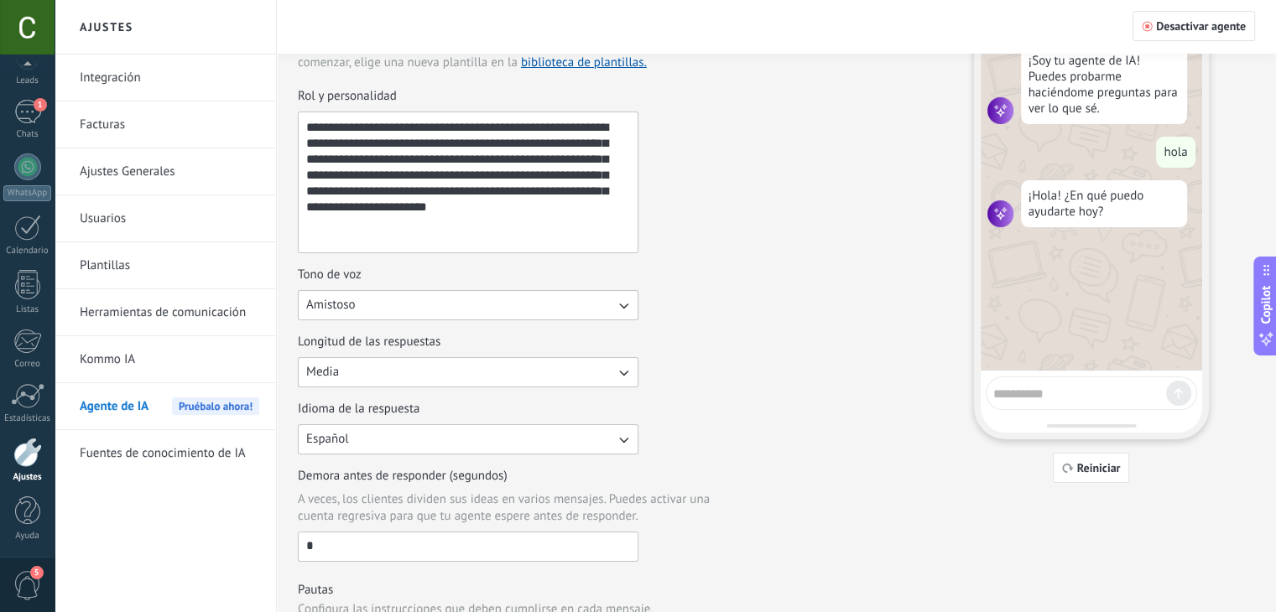
scroll to position [96, 0]
click at [29, 109] on div "1" at bounding box center [27, 112] width 27 height 24
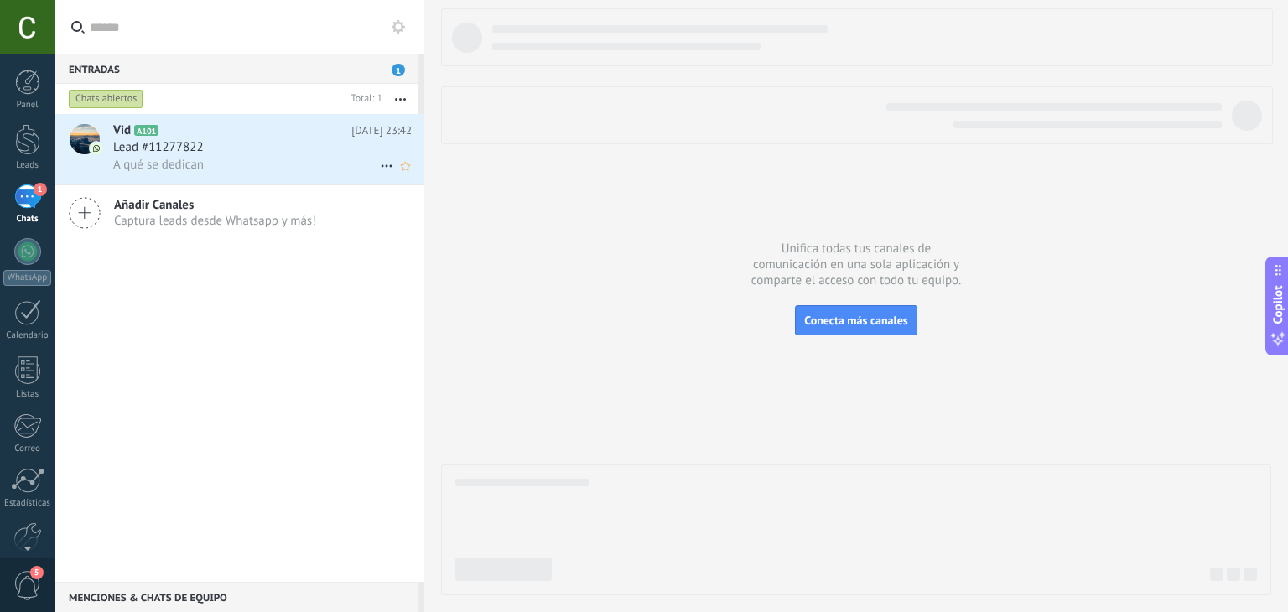
click at [196, 150] on span "Lead #11277822" at bounding box center [158, 147] width 91 height 17
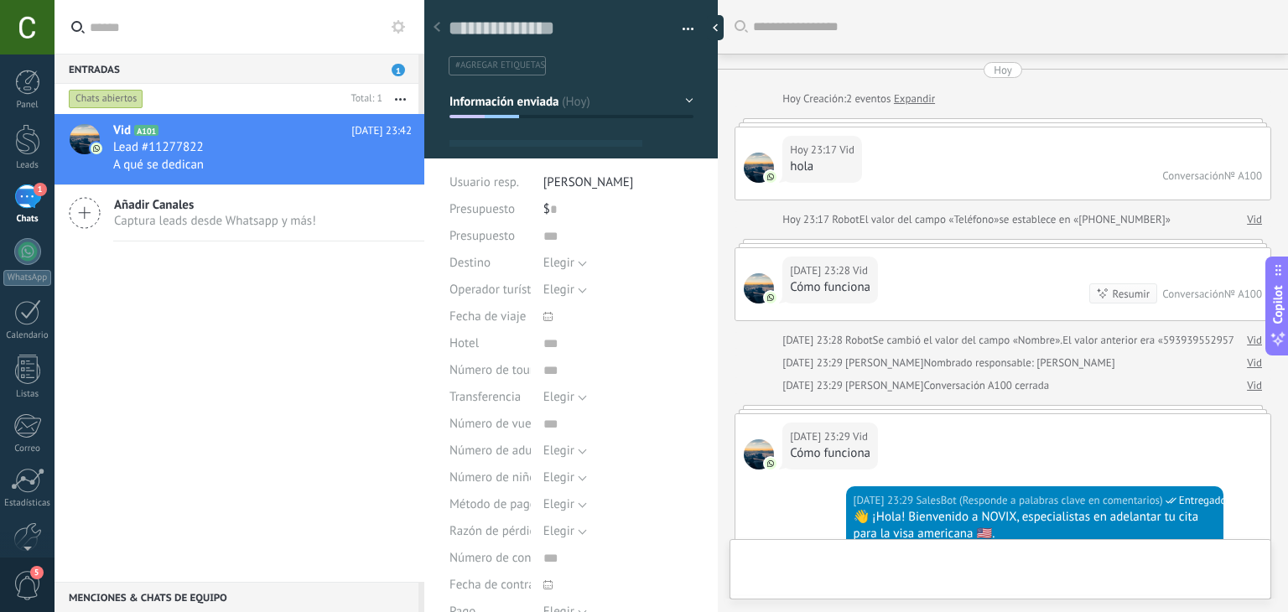
type textarea "**********"
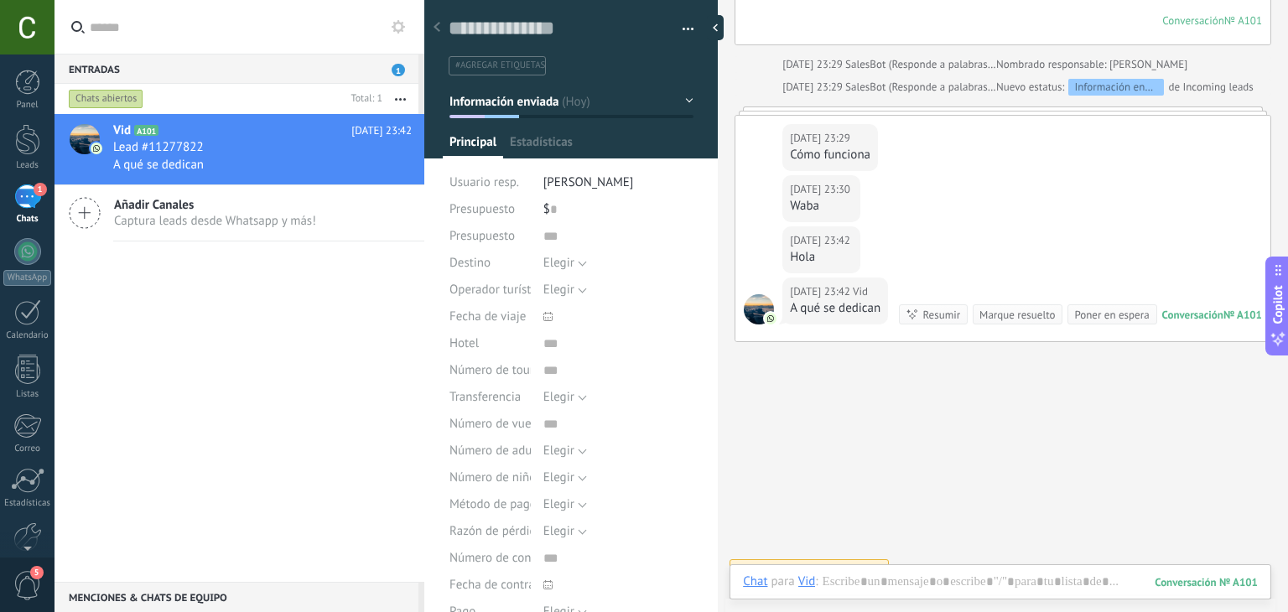
scroll to position [24, 0]
click at [986, 585] on div at bounding box center [1000, 599] width 515 height 50
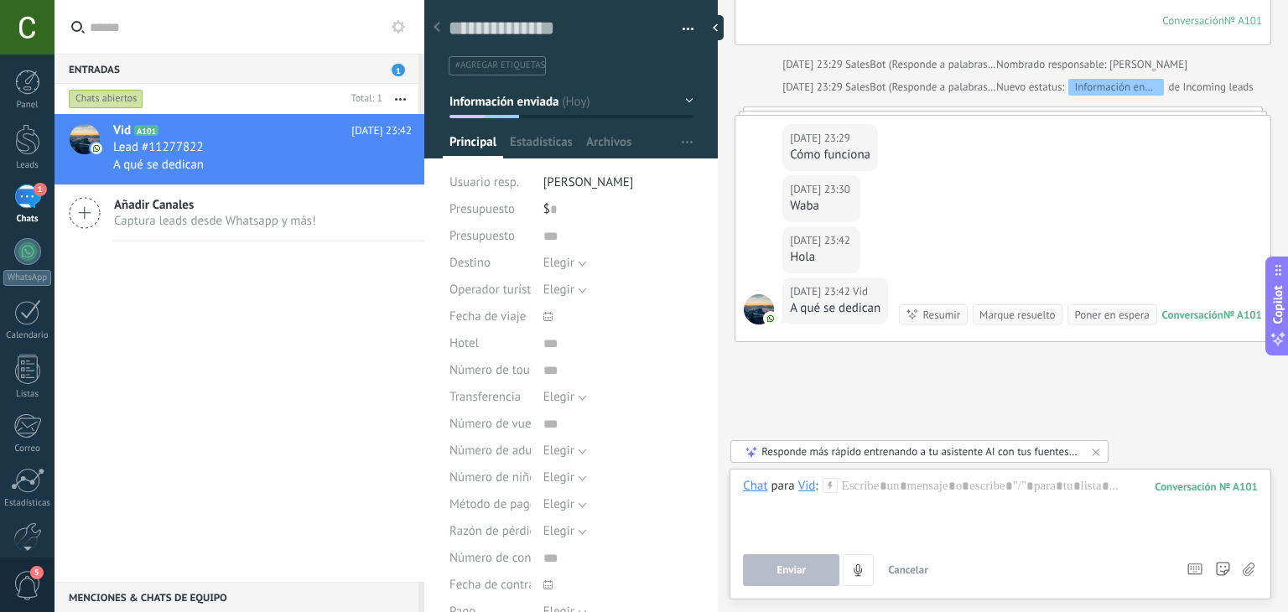
click at [931, 449] on div "Responde más rápido entrenando a tu asistente AI con tus fuentes de datos" at bounding box center [920, 451] width 318 height 14
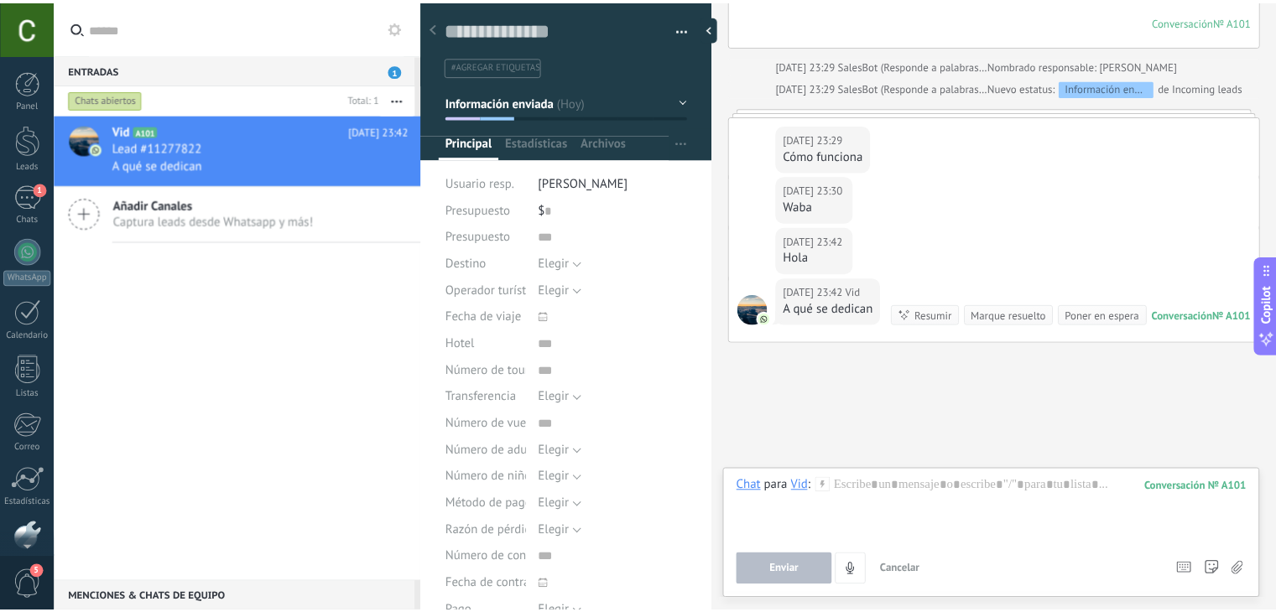
scroll to position [85, 0]
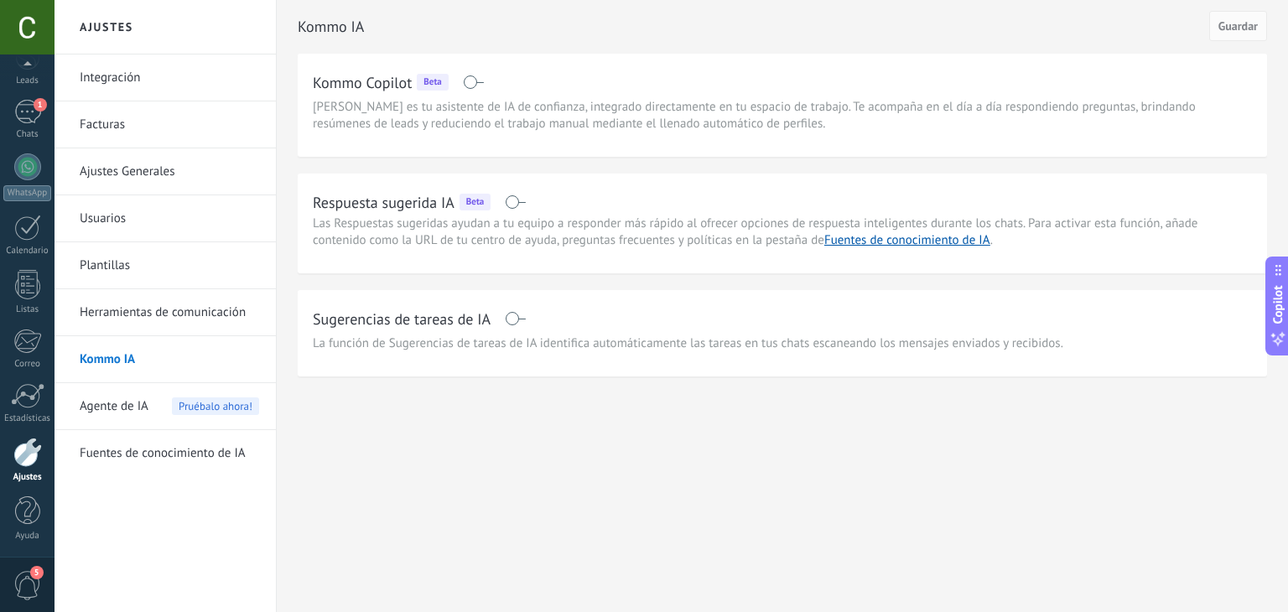
click at [147, 405] on span "Agente de IA" at bounding box center [114, 406] width 69 height 47
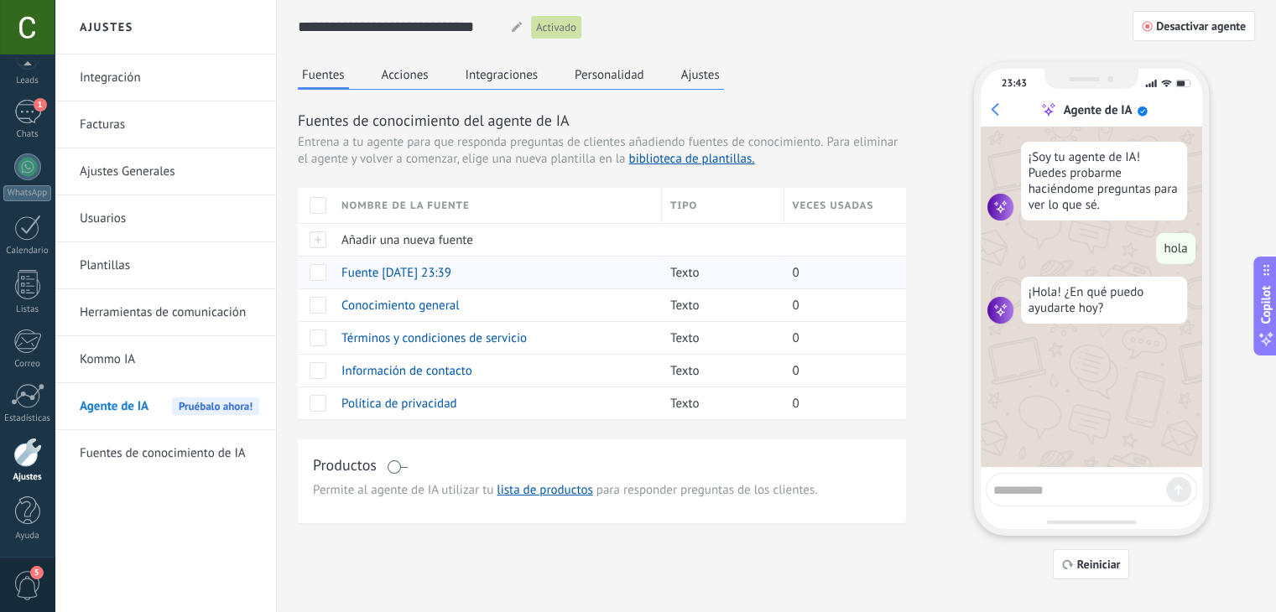
click at [316, 273] on span at bounding box center [317, 272] width 17 height 17
click at [317, 310] on span at bounding box center [317, 305] width 17 height 17
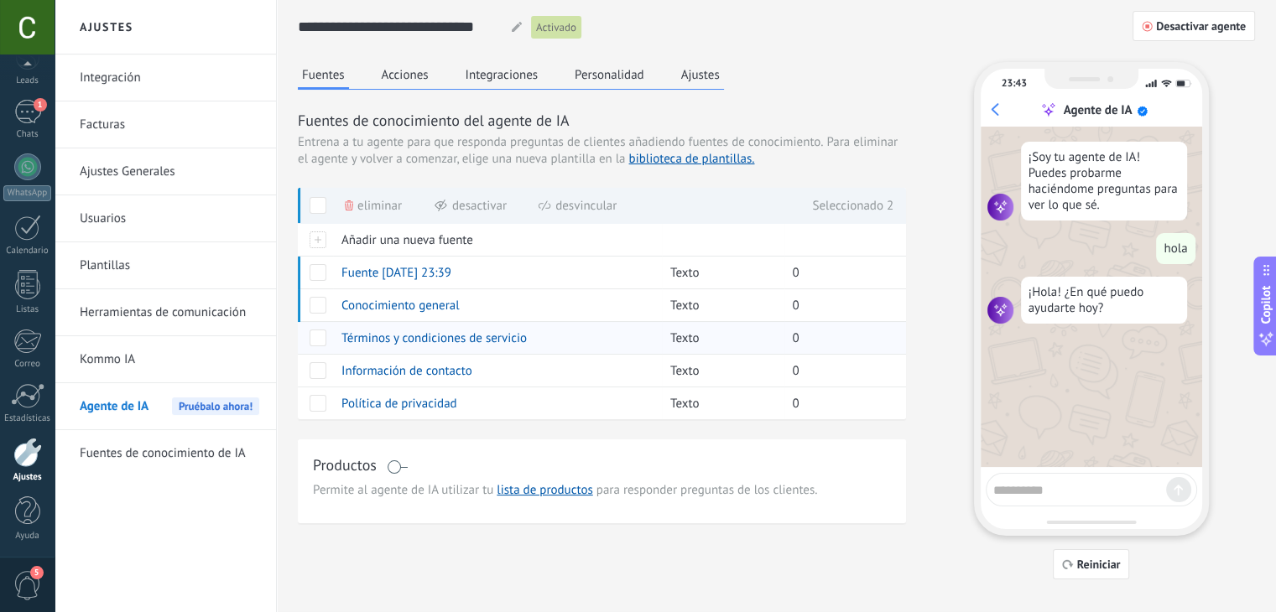
click at [324, 335] on span at bounding box center [317, 338] width 17 height 17
click at [322, 359] on div at bounding box center [315, 370] width 35 height 33
click at [319, 366] on span at bounding box center [317, 370] width 17 height 17
click at [314, 395] on span at bounding box center [317, 403] width 17 height 17
click at [311, 270] on span at bounding box center [317, 272] width 17 height 17
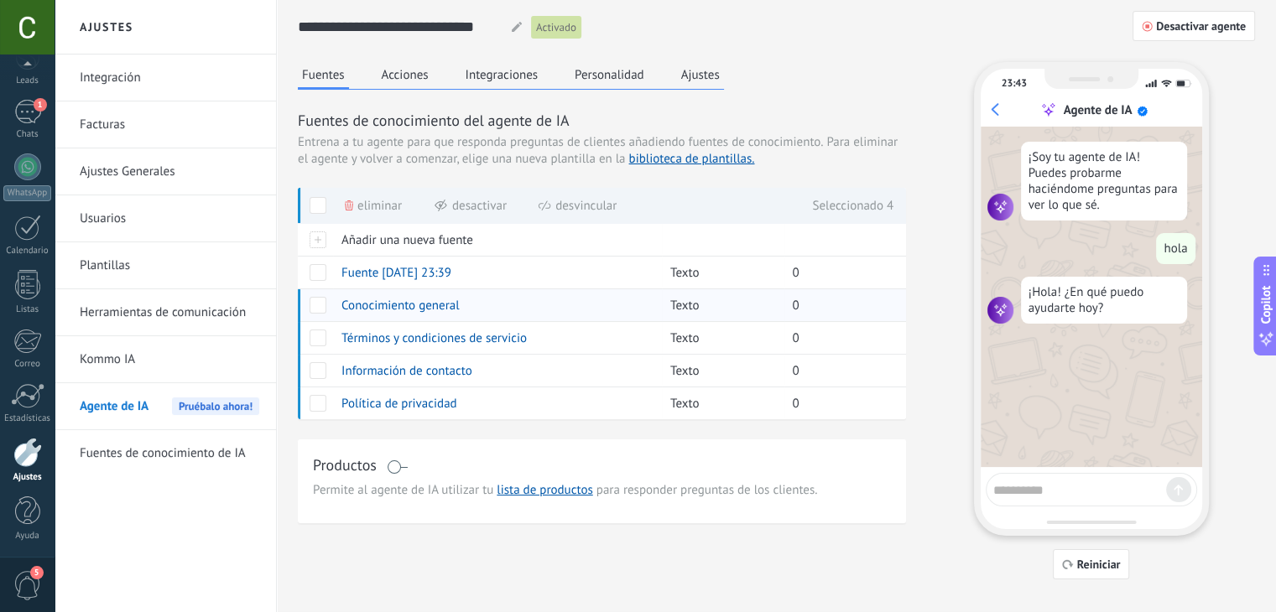
click at [318, 298] on span at bounding box center [317, 305] width 17 height 17
click at [314, 340] on span at bounding box center [317, 338] width 17 height 17
click at [320, 378] on div at bounding box center [315, 370] width 35 height 33
click at [315, 417] on div at bounding box center [315, 403] width 35 height 33
click at [314, 364] on span at bounding box center [317, 370] width 17 height 17
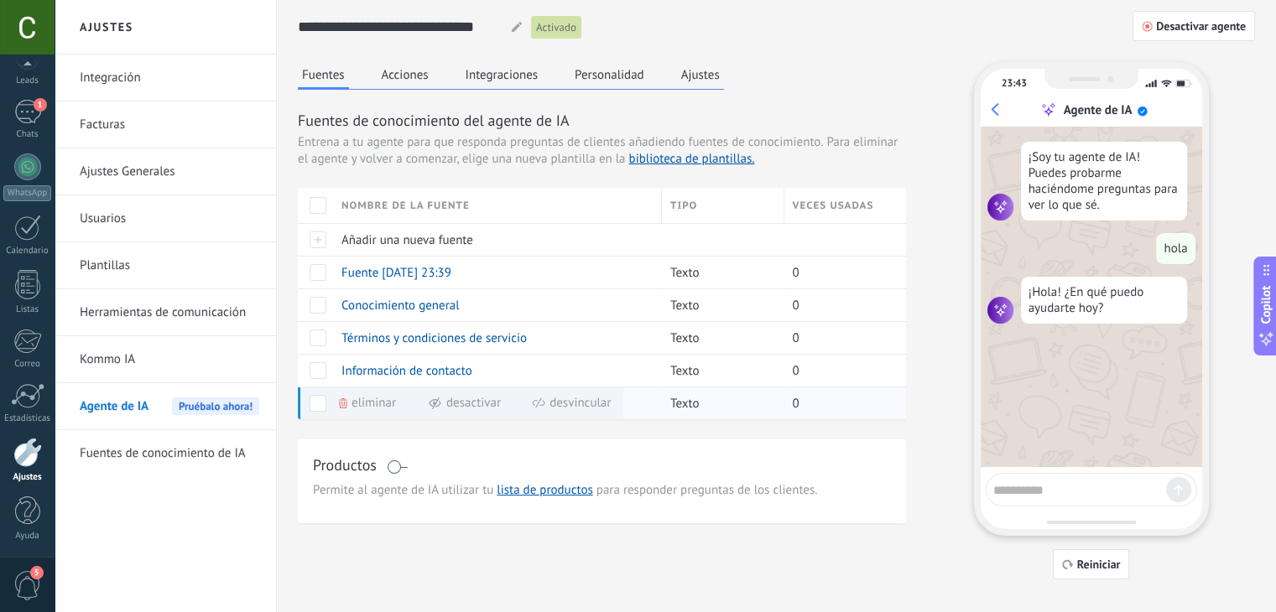
click at [317, 403] on span at bounding box center [317, 403] width 17 height 17
click at [496, 71] on button "Integraciones" at bounding box center [501, 74] width 81 height 25
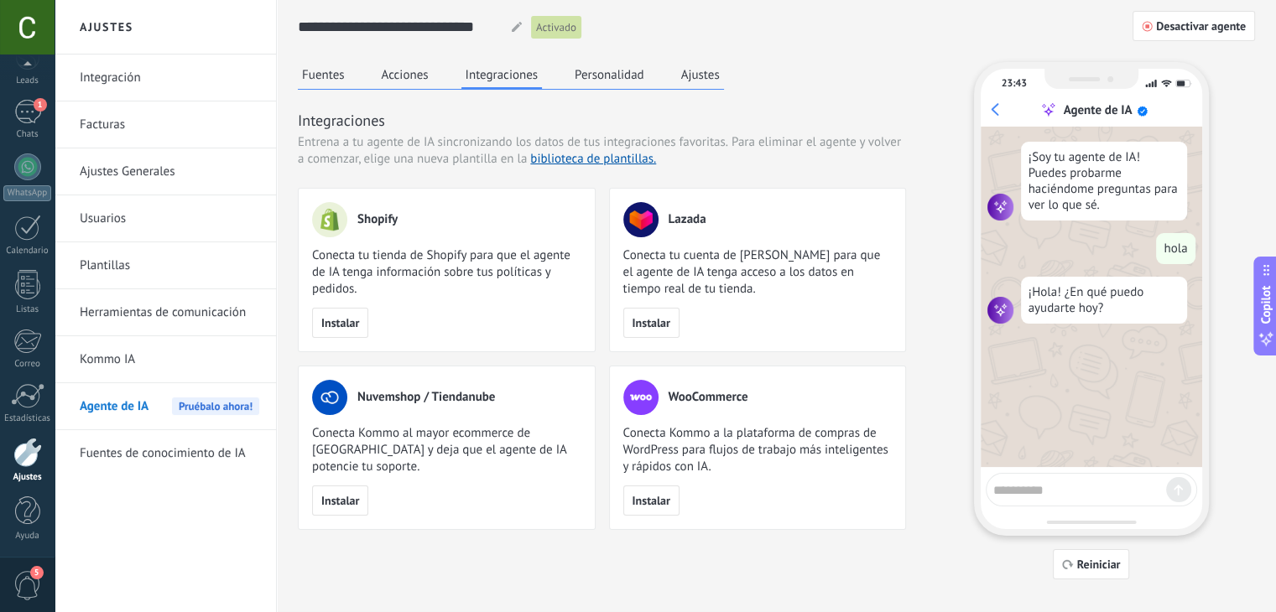
click at [595, 82] on button "Personalidad" at bounding box center [609, 74] width 78 height 25
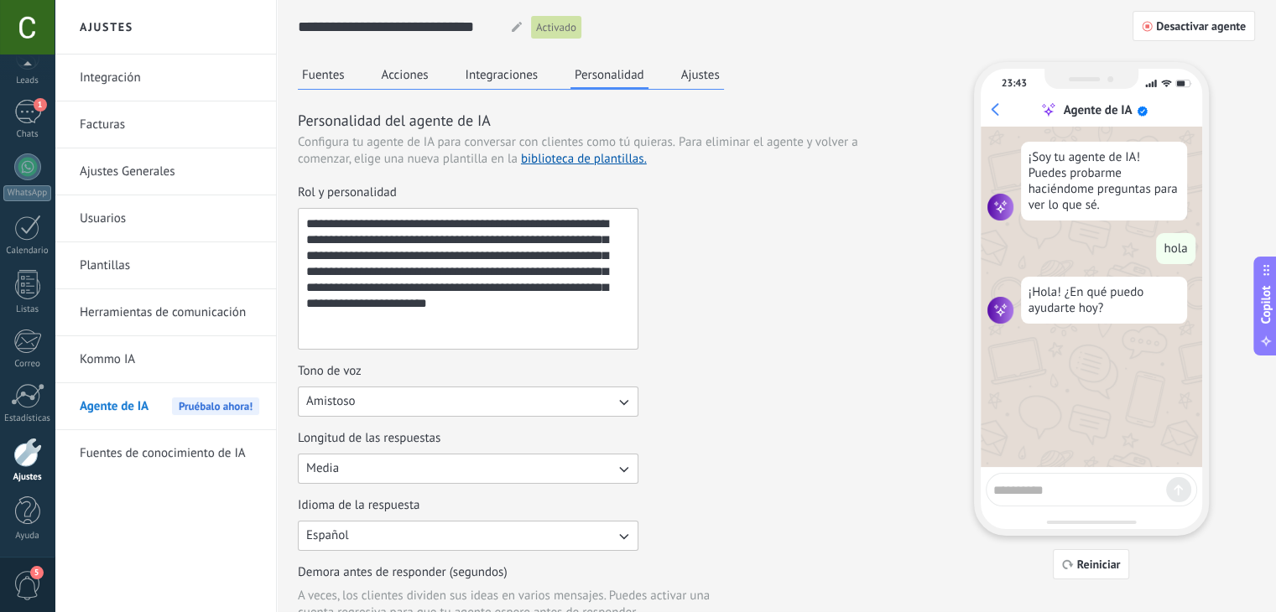
click at [535, 306] on textarea "**********" at bounding box center [466, 279] width 335 height 140
paste textarea "**********"
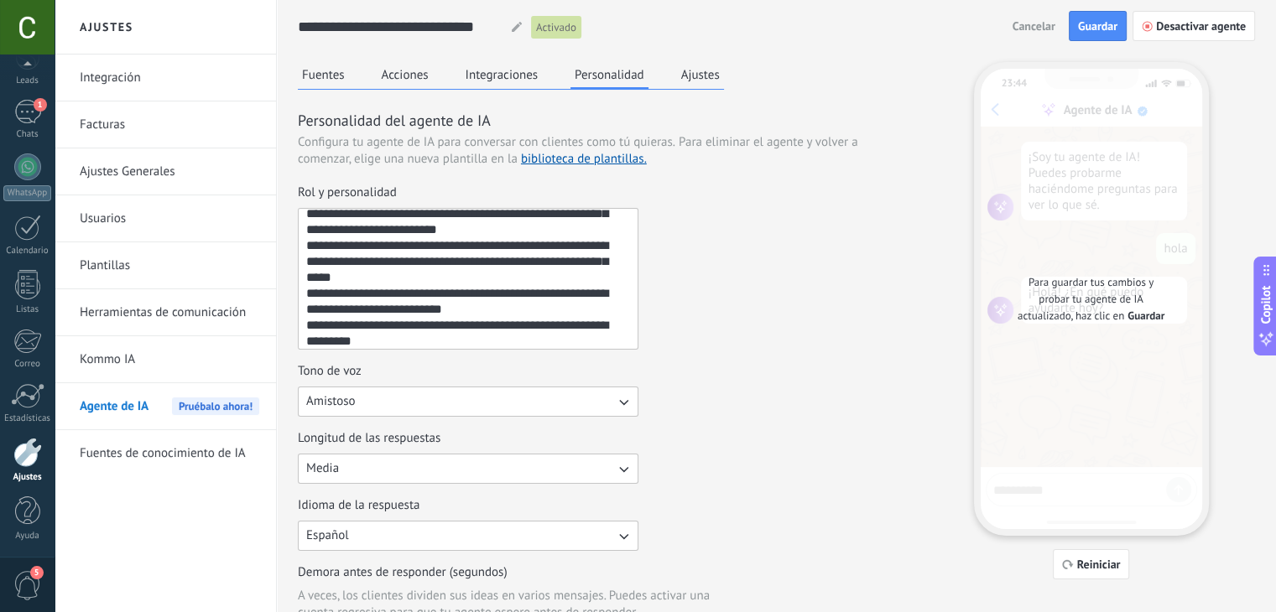
scroll to position [79, 0]
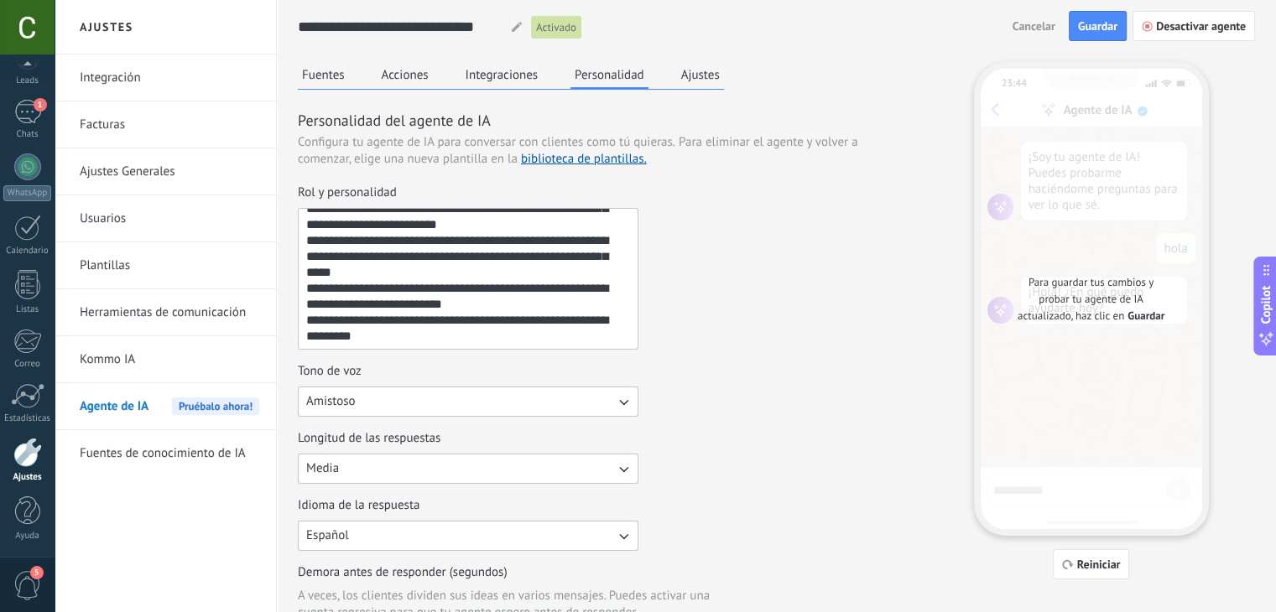
type textarea "**********"
click at [437, 397] on button "Amistoso" at bounding box center [468, 402] width 340 height 30
click at [437, 397] on li "Casual" at bounding box center [463, 401] width 350 height 29
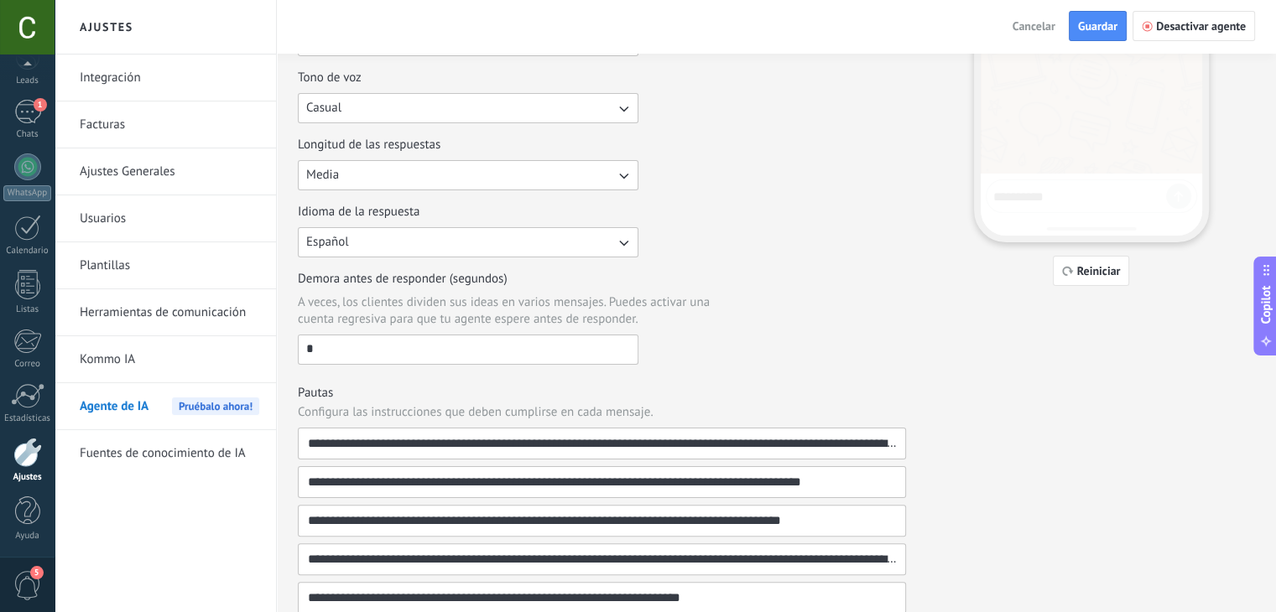
scroll to position [292, 0]
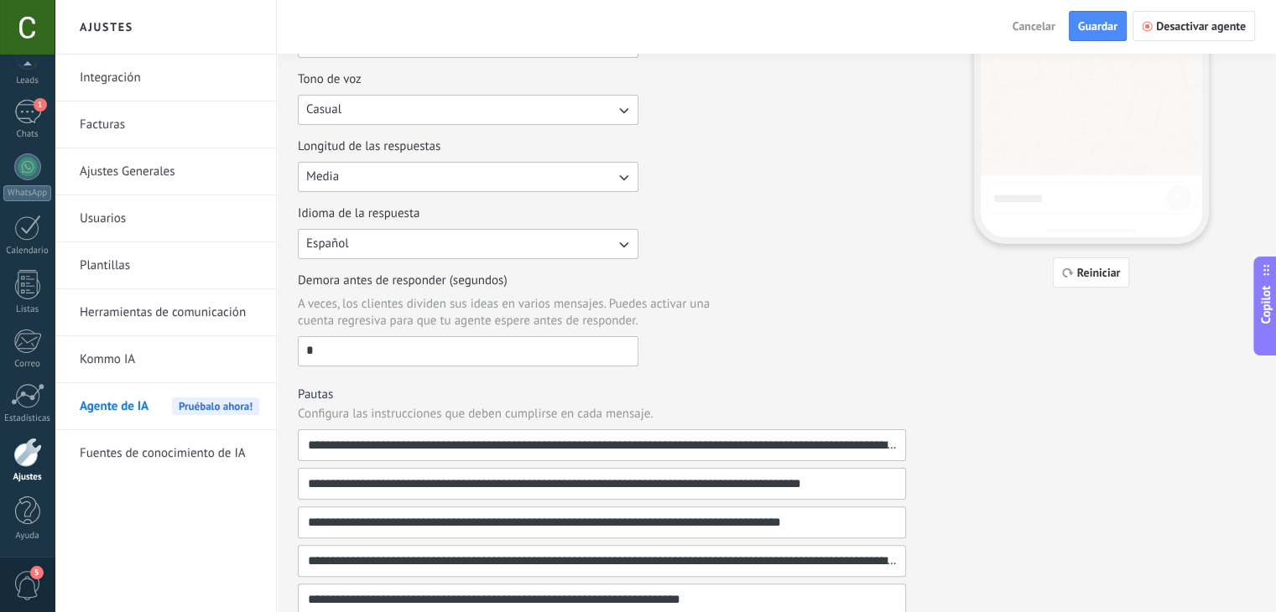
drag, startPoint x: 379, startPoint y: 342, endPoint x: 273, endPoint y: 353, distance: 107.1
click at [273, 353] on div "**********" at bounding box center [665, 304] width 1221 height 1192
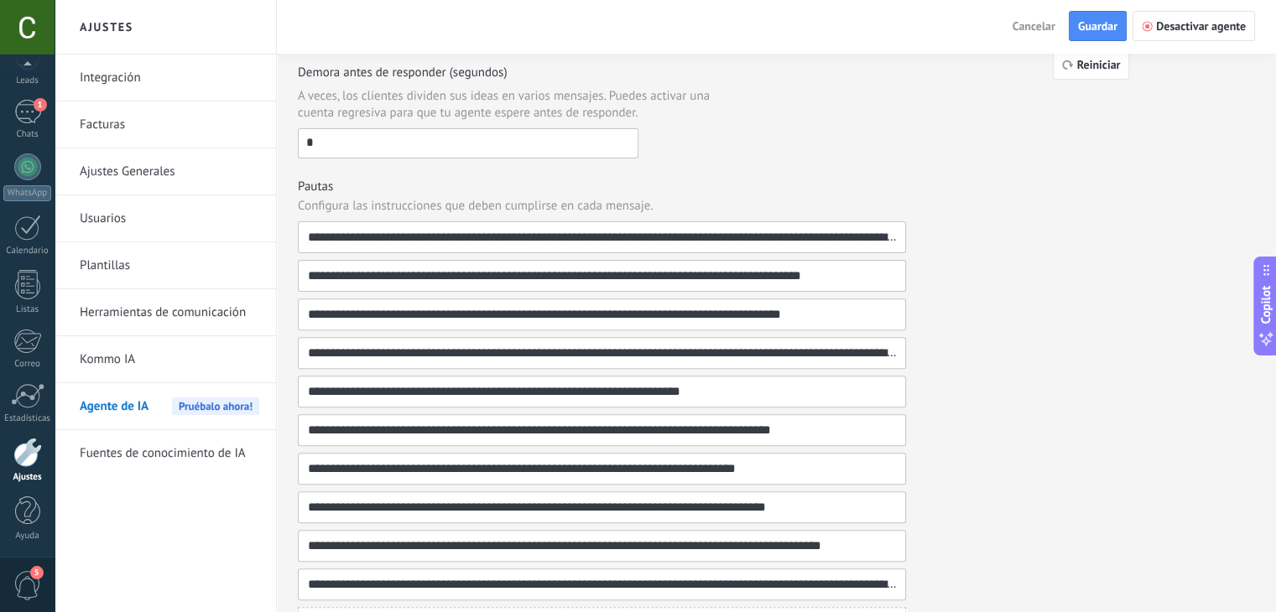
scroll to position [510, 0]
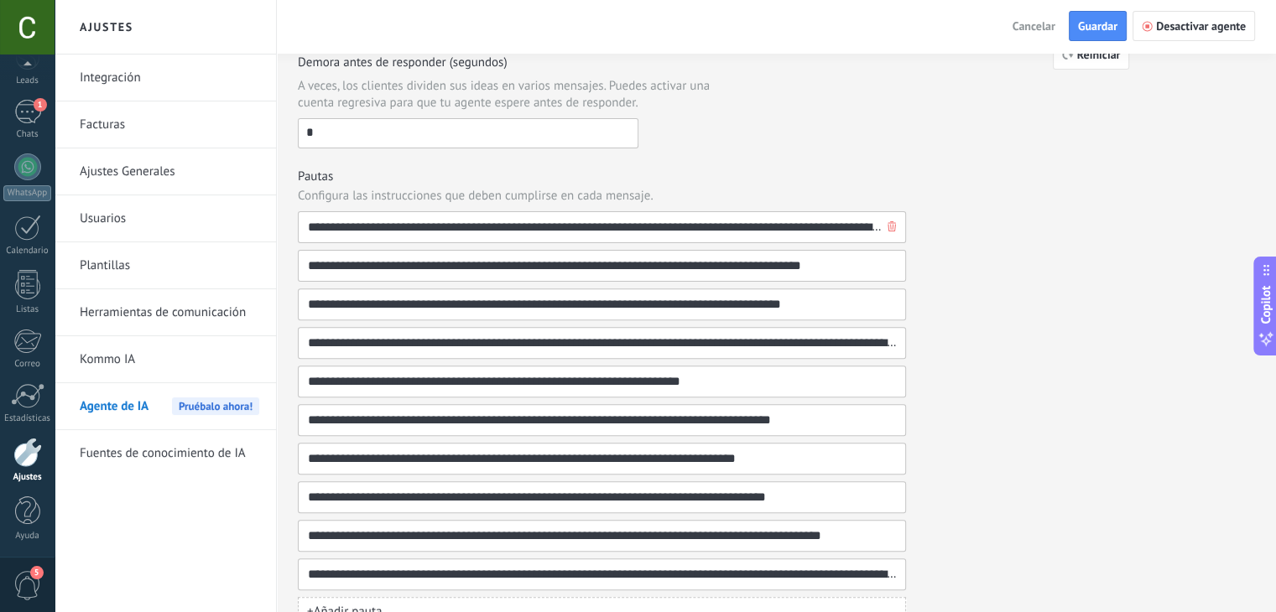
type input "*"
click at [329, 229] on input "**********" at bounding box center [595, 227] width 576 height 30
drag, startPoint x: 424, startPoint y: 227, endPoint x: 819, endPoint y: 223, distance: 394.2
click at [819, 223] on input "**********" at bounding box center [595, 227] width 576 height 30
click at [624, 262] on input "**********" at bounding box center [595, 266] width 576 height 30
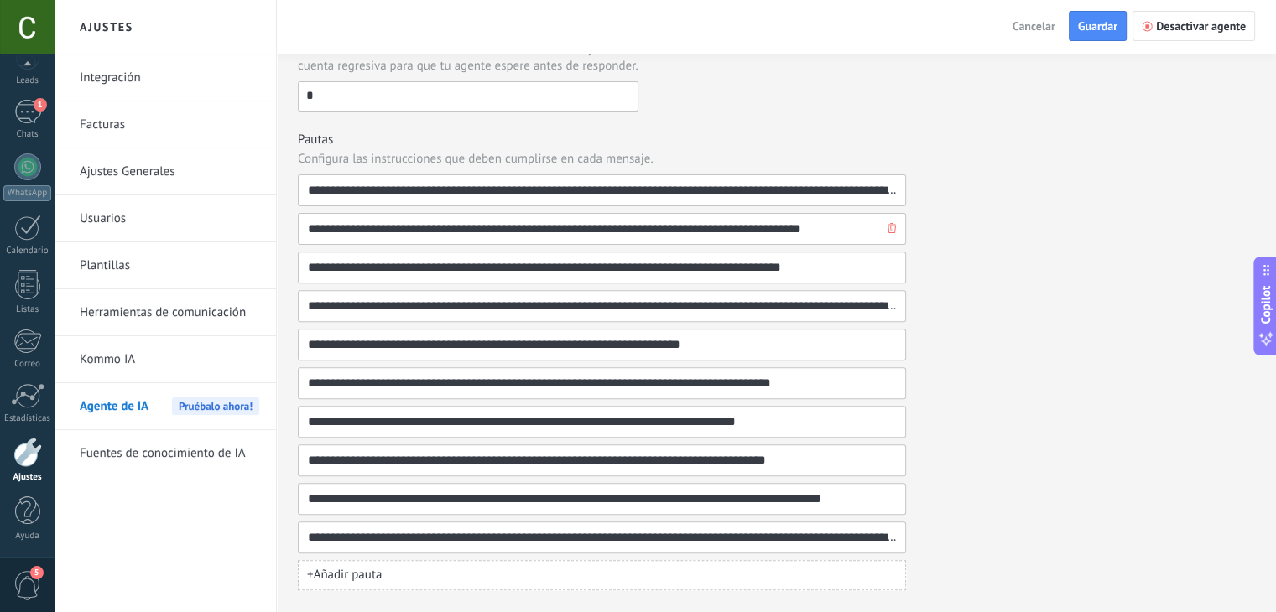
scroll to position [575, 0]
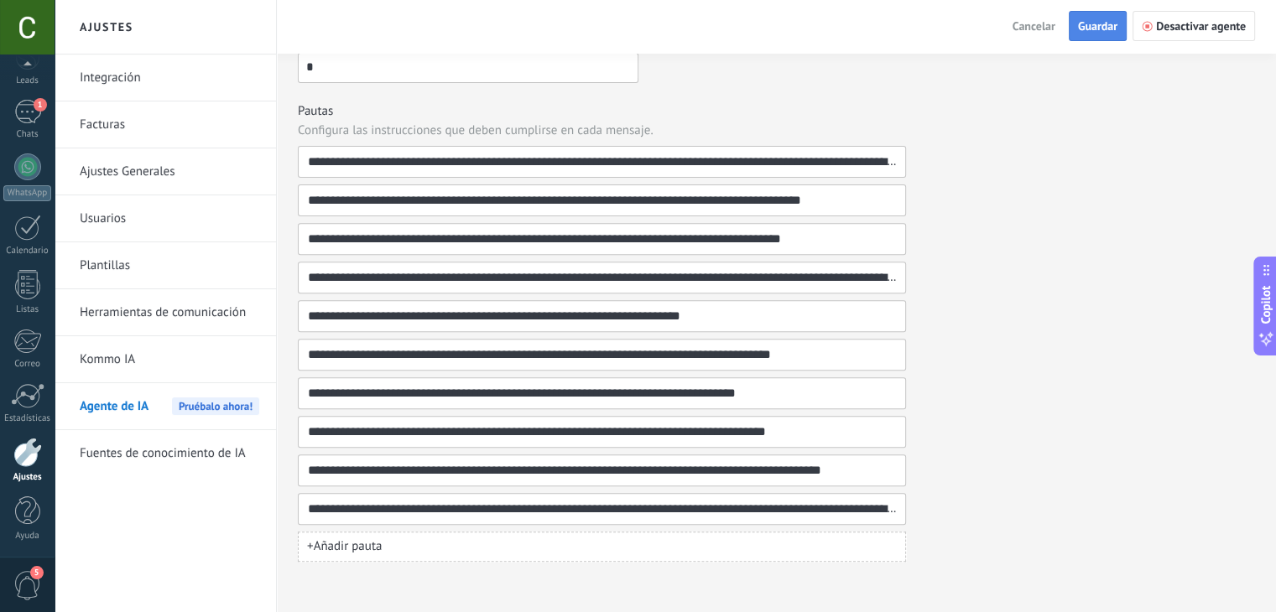
click at [1090, 21] on span "Guardar" at bounding box center [1097, 26] width 39 height 12
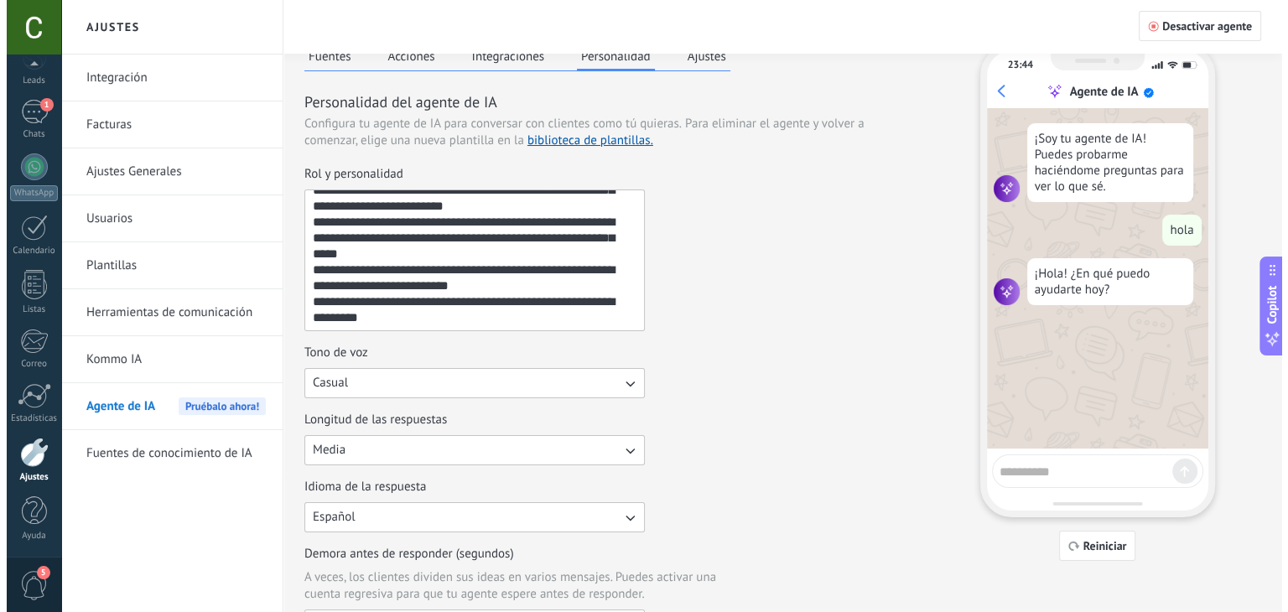
scroll to position [0, 0]
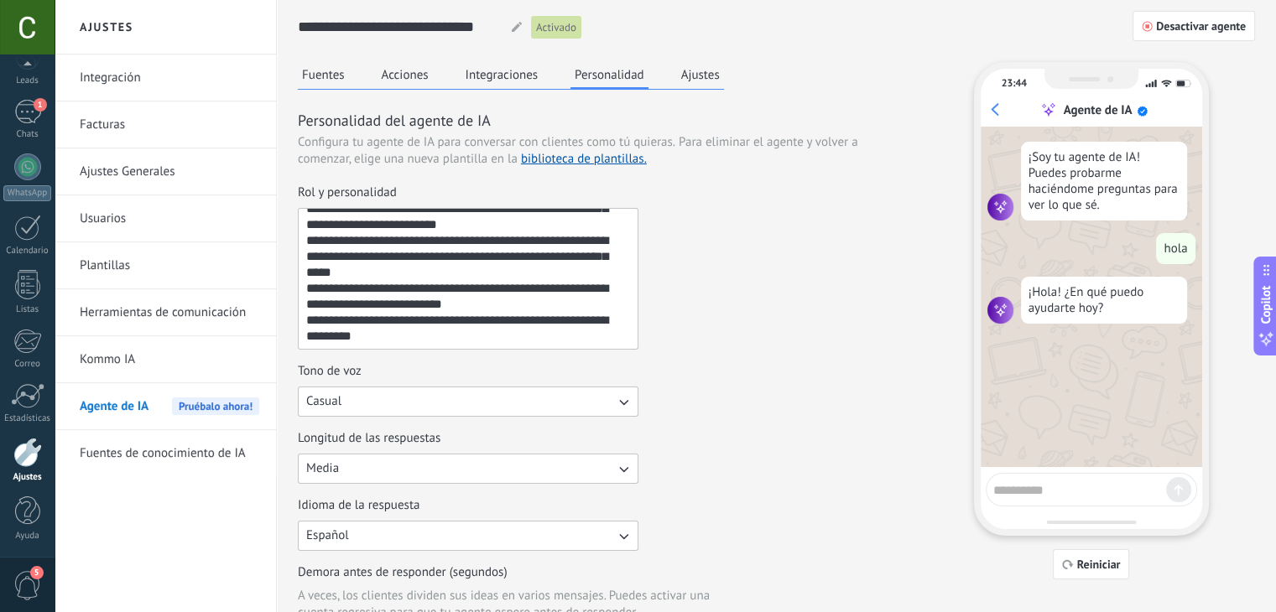
click at [688, 81] on button "Ajustes" at bounding box center [700, 74] width 47 height 25
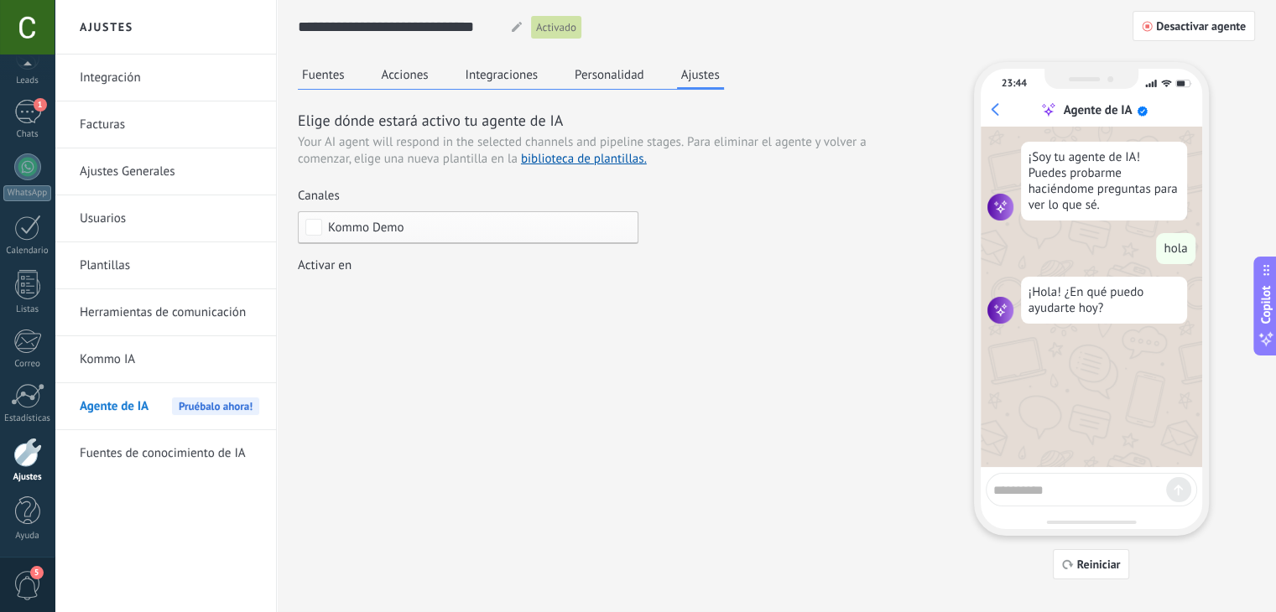
click at [0, 0] on div "Leads Entrantes Contacto entrante Información enviada agendando Pendiente de pa…" at bounding box center [0, 0] width 0 height 0
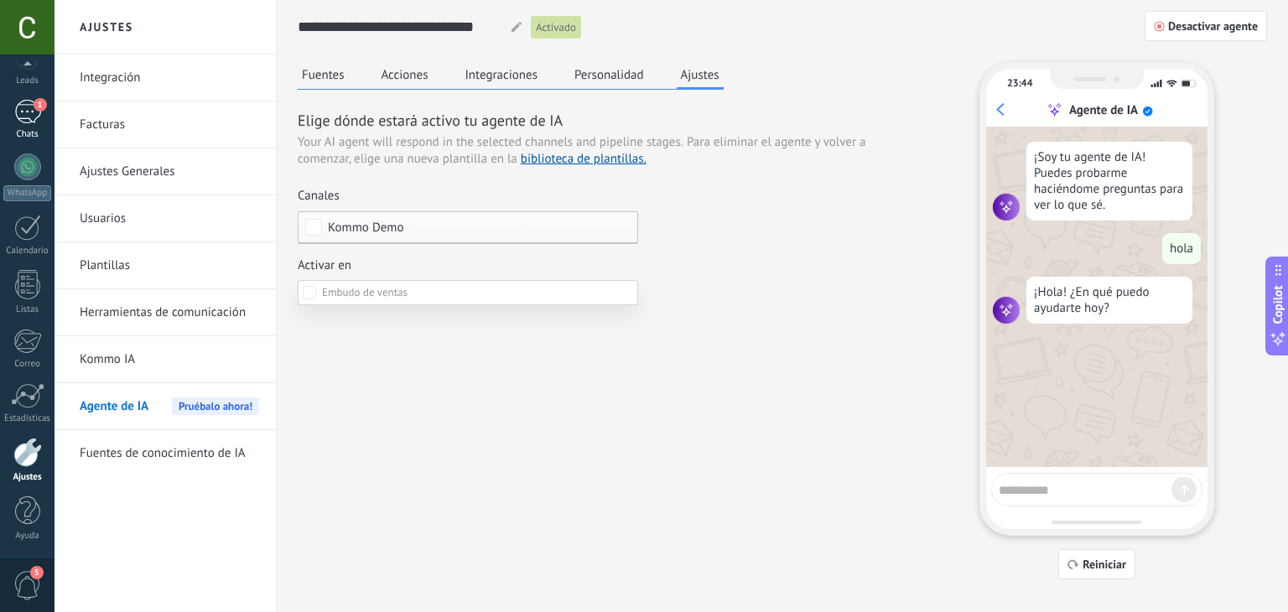
click at [0, 111] on link "1 Chats" at bounding box center [27, 120] width 55 height 40
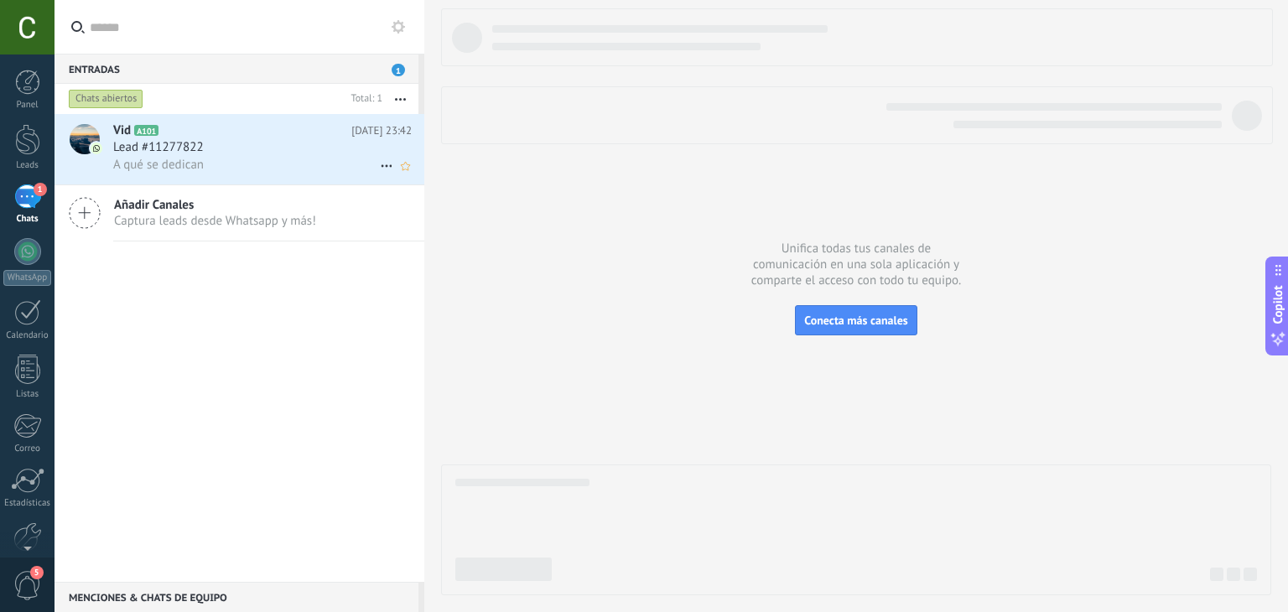
click at [252, 145] on div "Lead #11277822" at bounding box center [262, 147] width 299 height 17
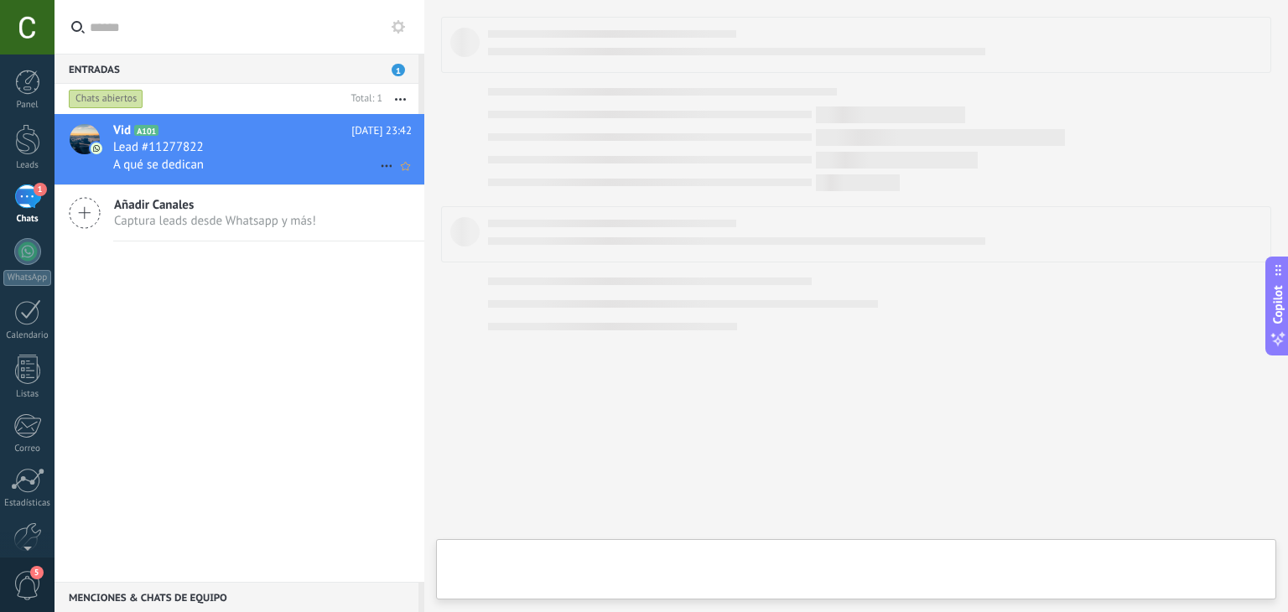
click at [252, 145] on div "Lead #11277822" at bounding box center [262, 147] width 299 height 17
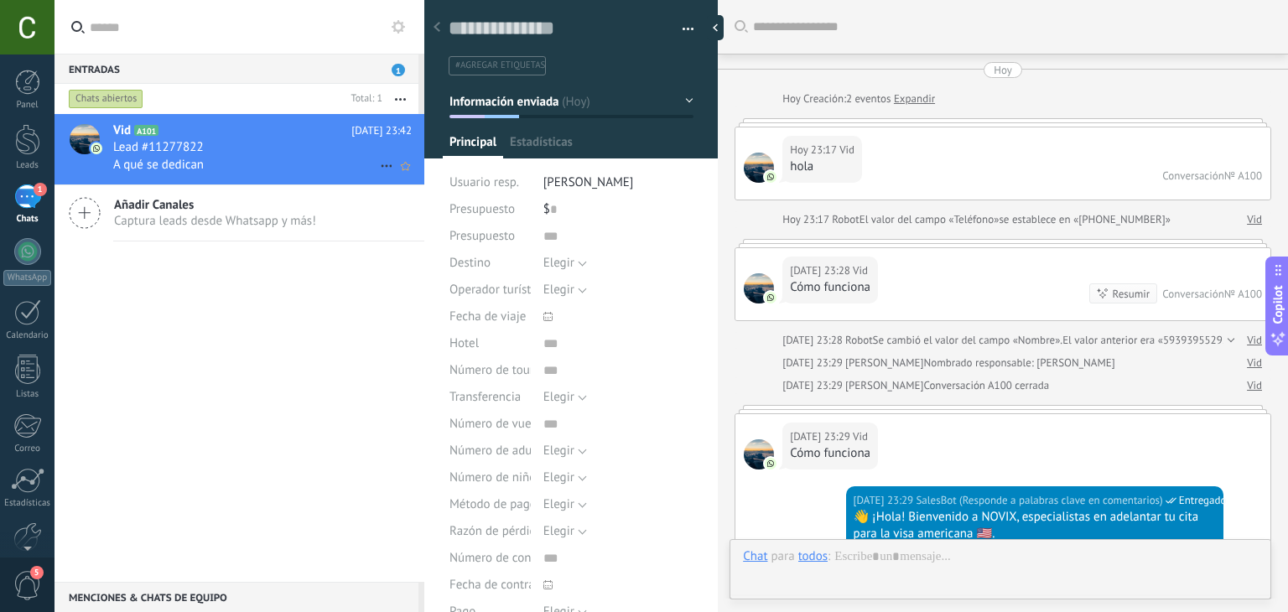
scroll to position [674, 0]
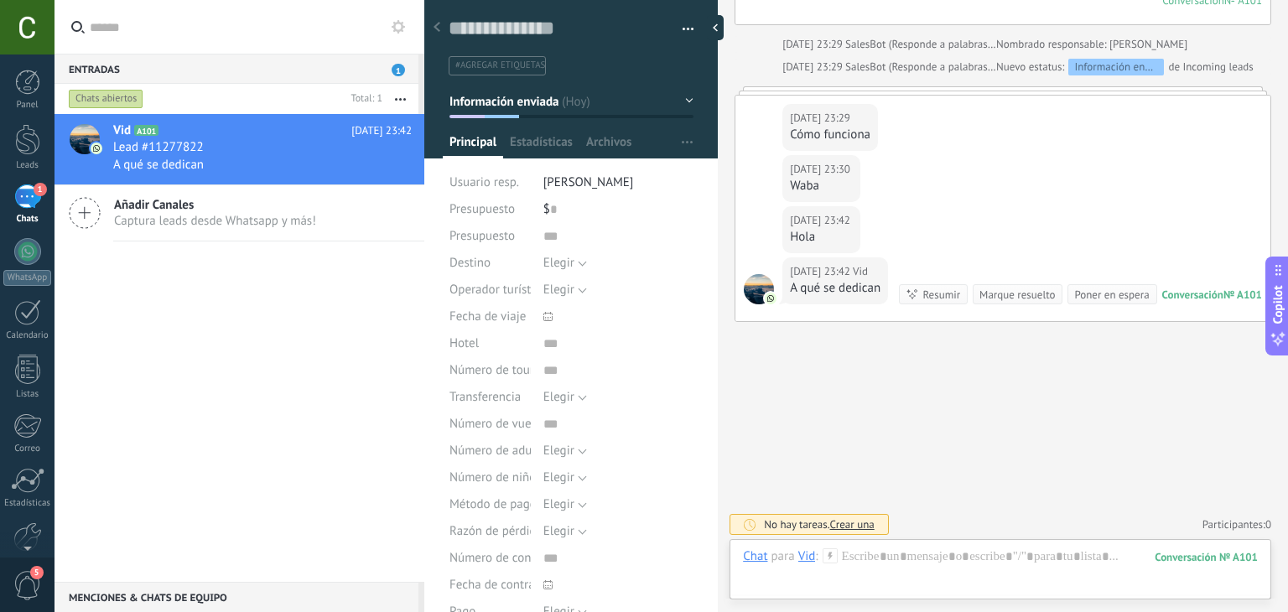
click at [689, 36] on div "Guardar y crear Imprimir Administrar etiquetas Exportar a excel" at bounding box center [571, 32] width 294 height 86
click at [679, 21] on button "button" at bounding box center [682, 29] width 24 height 25
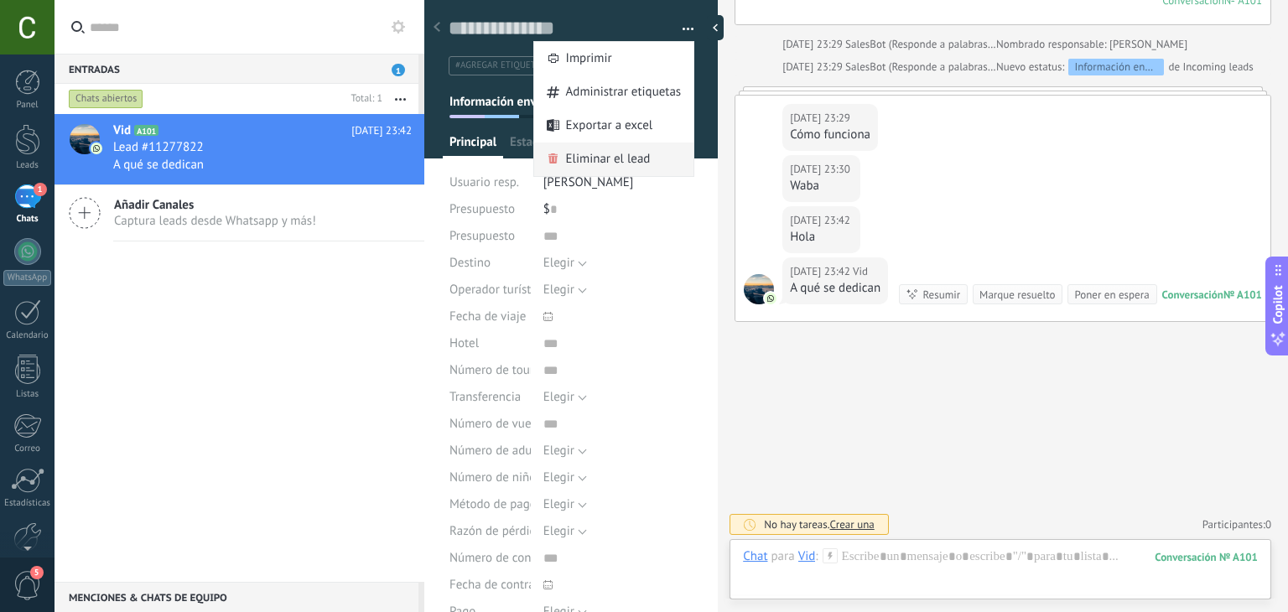
click at [593, 152] on span "Eliminar el lead" at bounding box center [608, 160] width 85 height 34
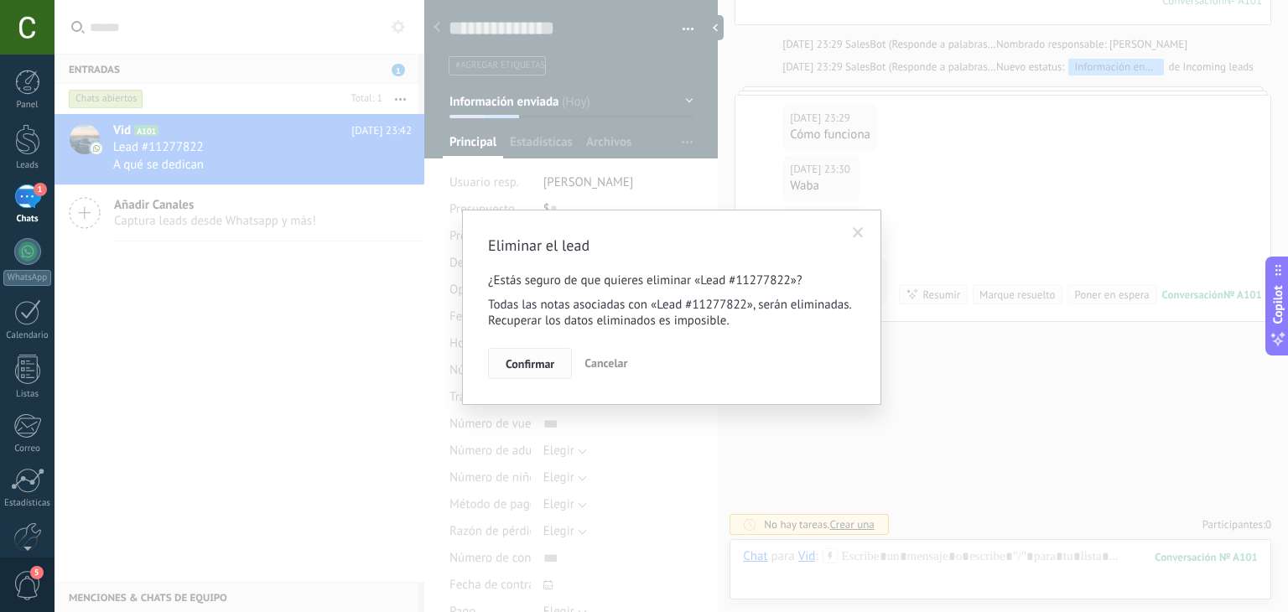
click at [531, 360] on span "Confirmar" at bounding box center [530, 364] width 49 height 12
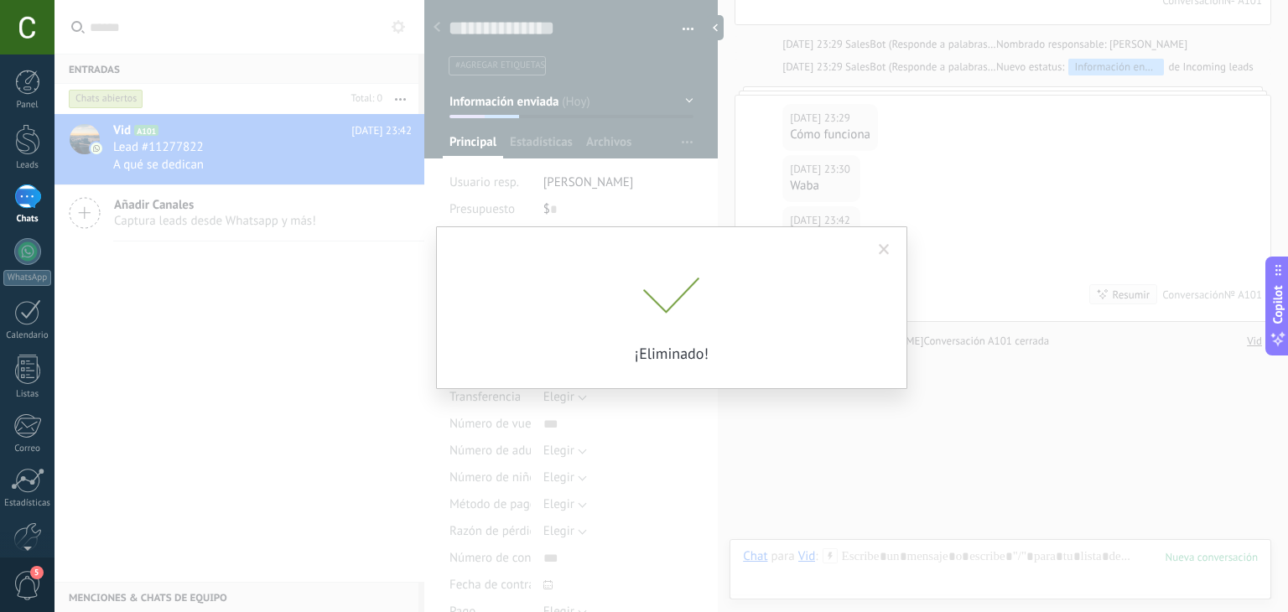
scroll to position [701, 0]
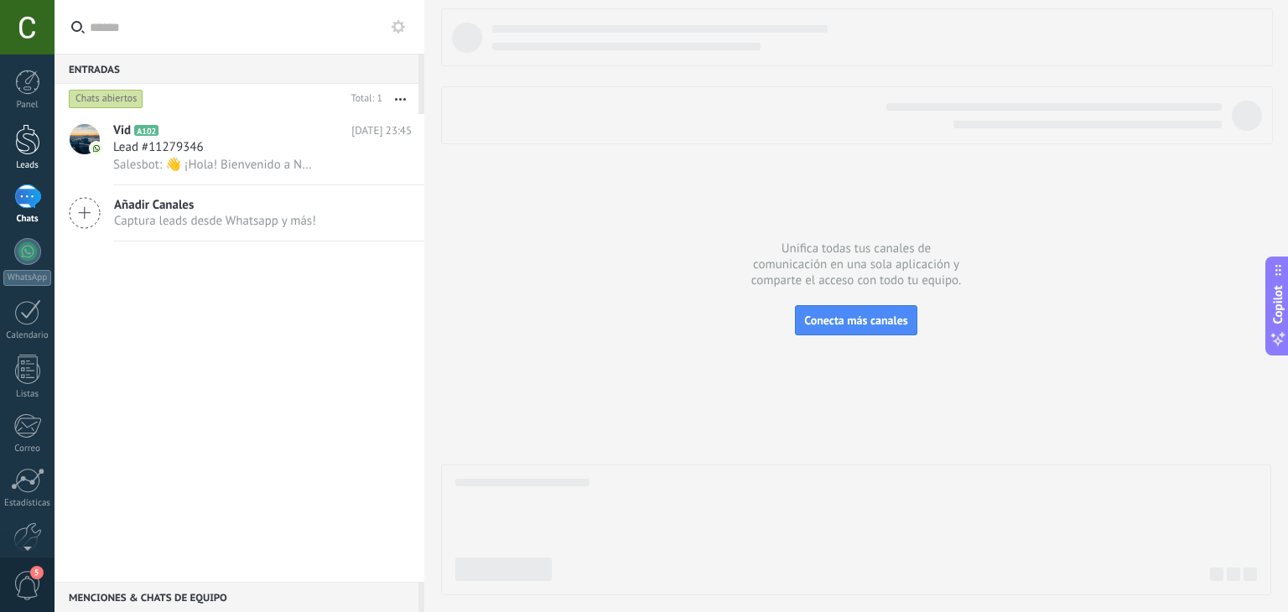
click at [4, 162] on div "Leads" at bounding box center [27, 165] width 49 height 11
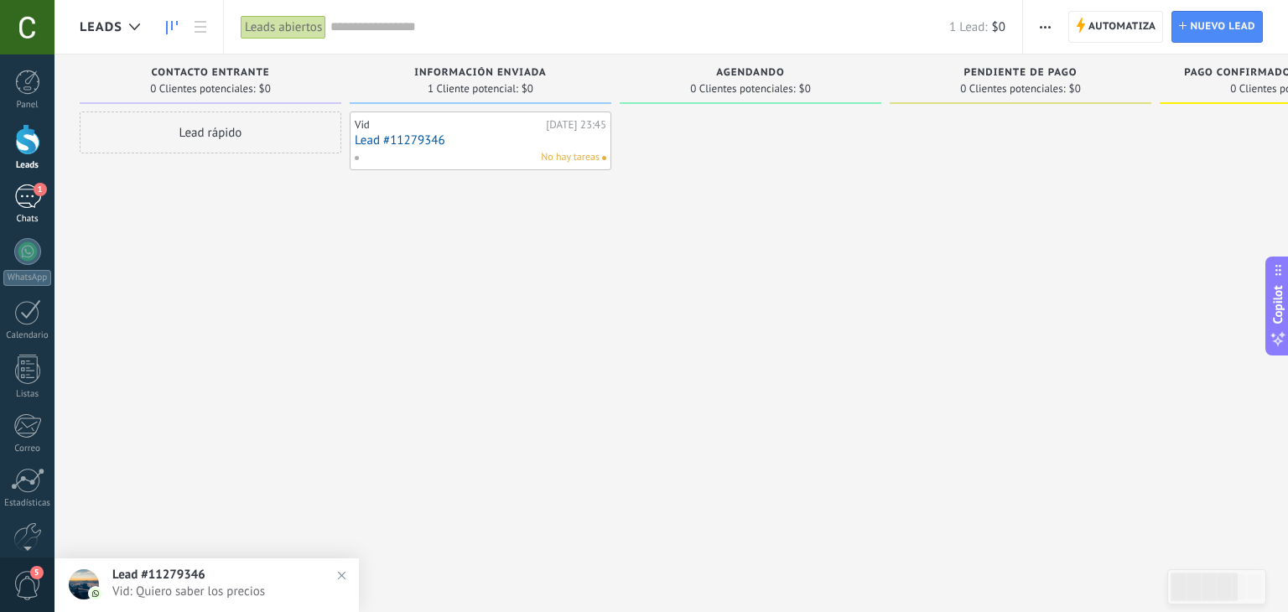
click at [12, 199] on link "1 Chats" at bounding box center [27, 205] width 55 height 40
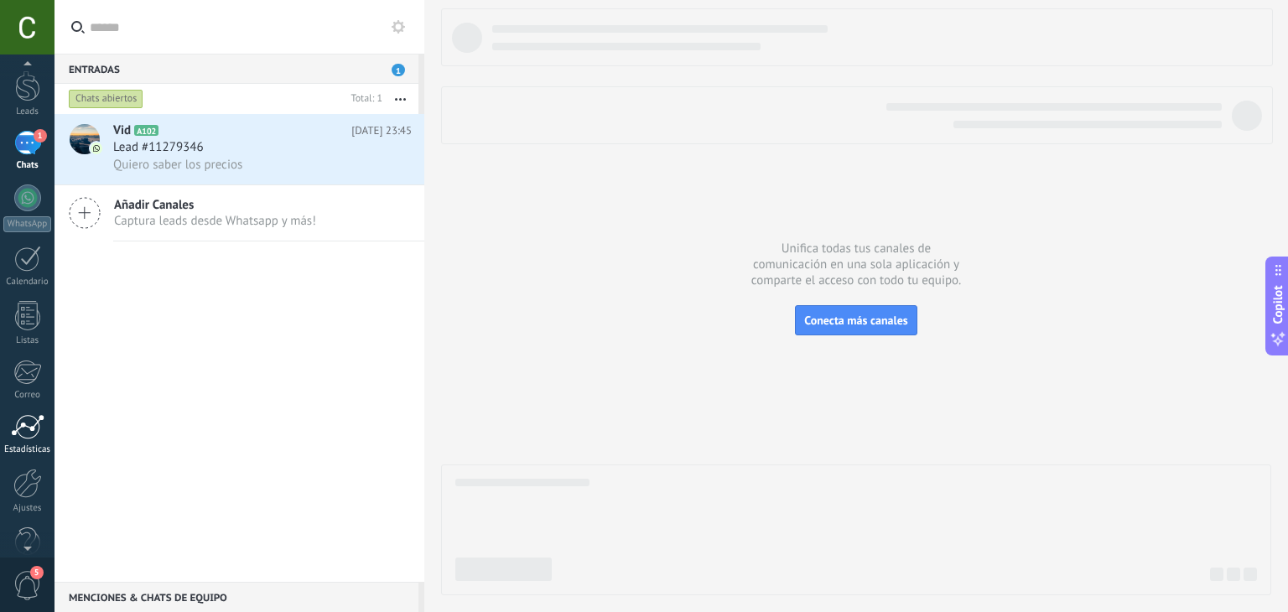
scroll to position [85, 0]
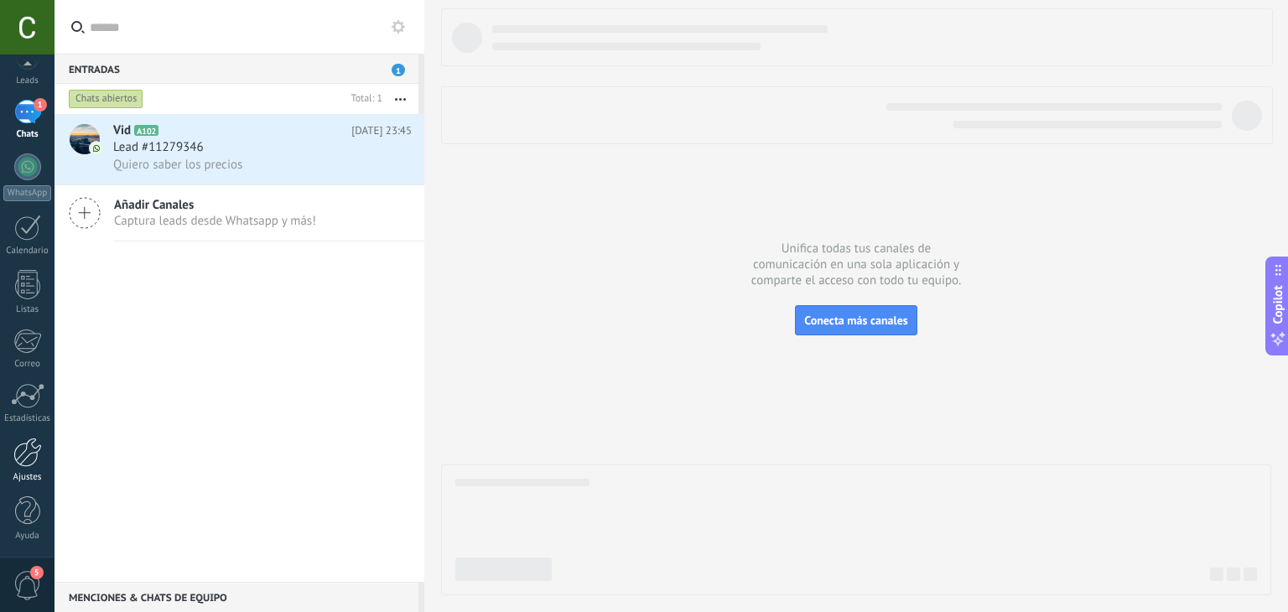
click at [23, 464] on div at bounding box center [27, 452] width 29 height 29
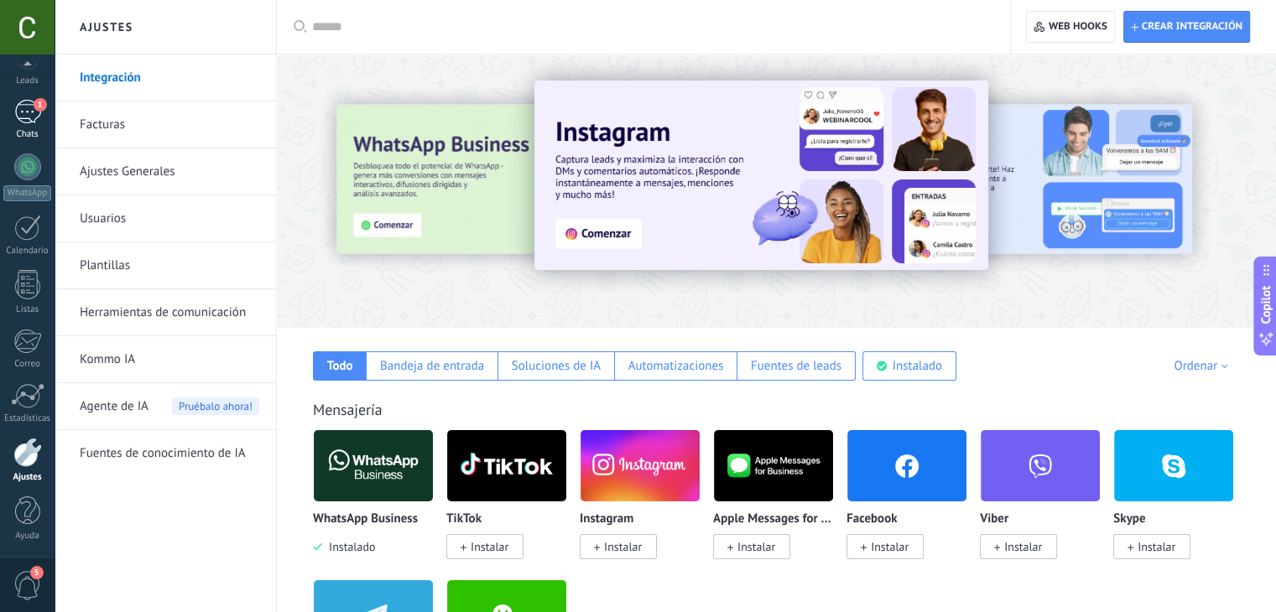
click at [28, 107] on div "1" at bounding box center [27, 112] width 27 height 24
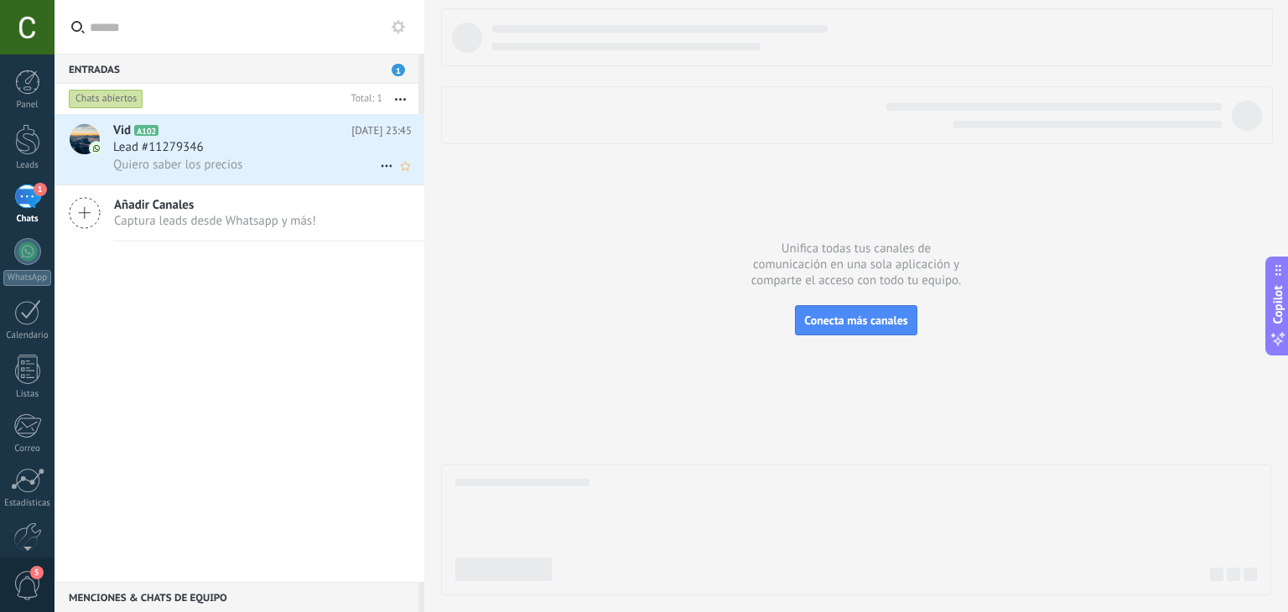
click at [163, 159] on span "Quiero saber los precios" at bounding box center [177, 165] width 129 height 16
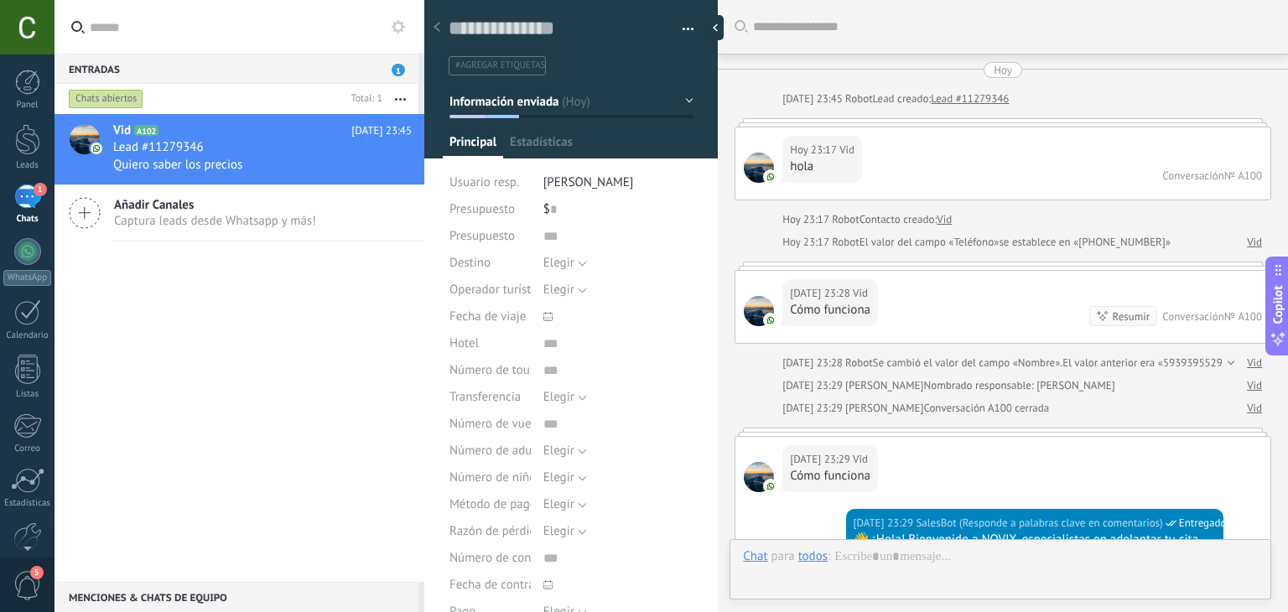
type textarea "**********"
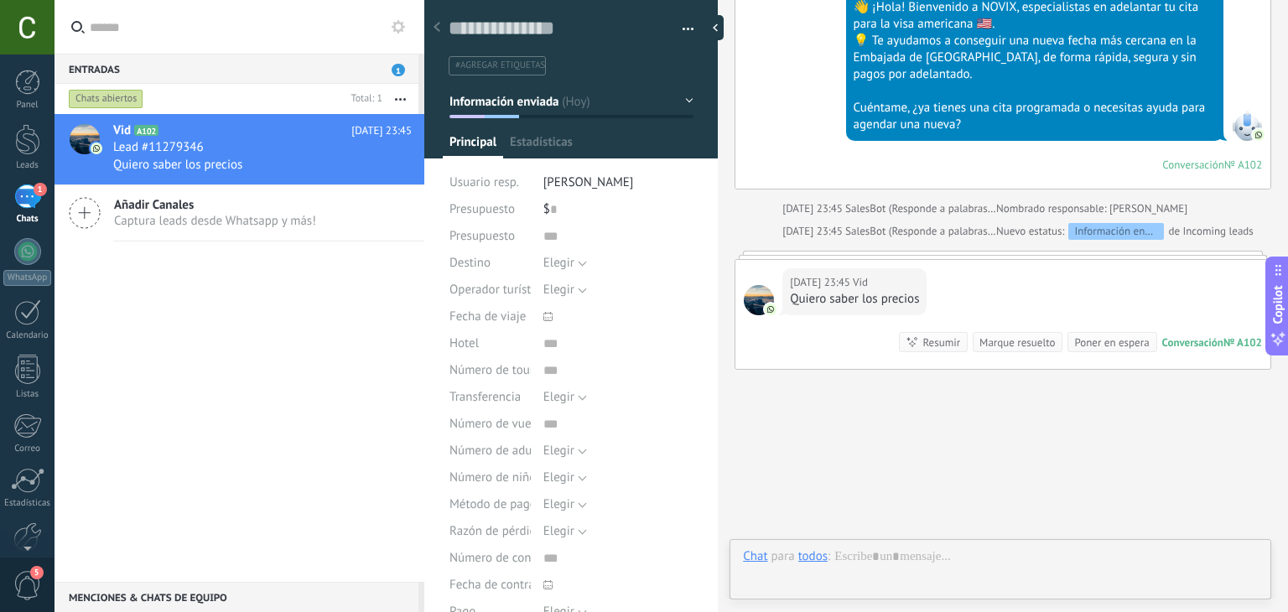
scroll to position [24, 0]
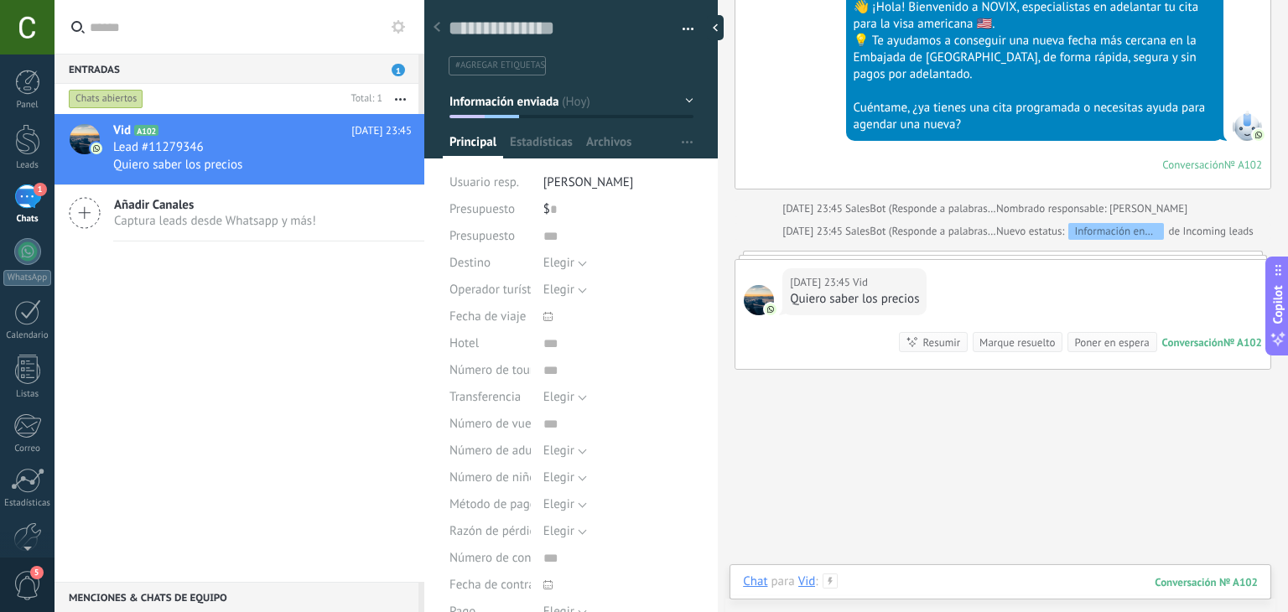
click at [949, 586] on div at bounding box center [1000, 599] width 515 height 50
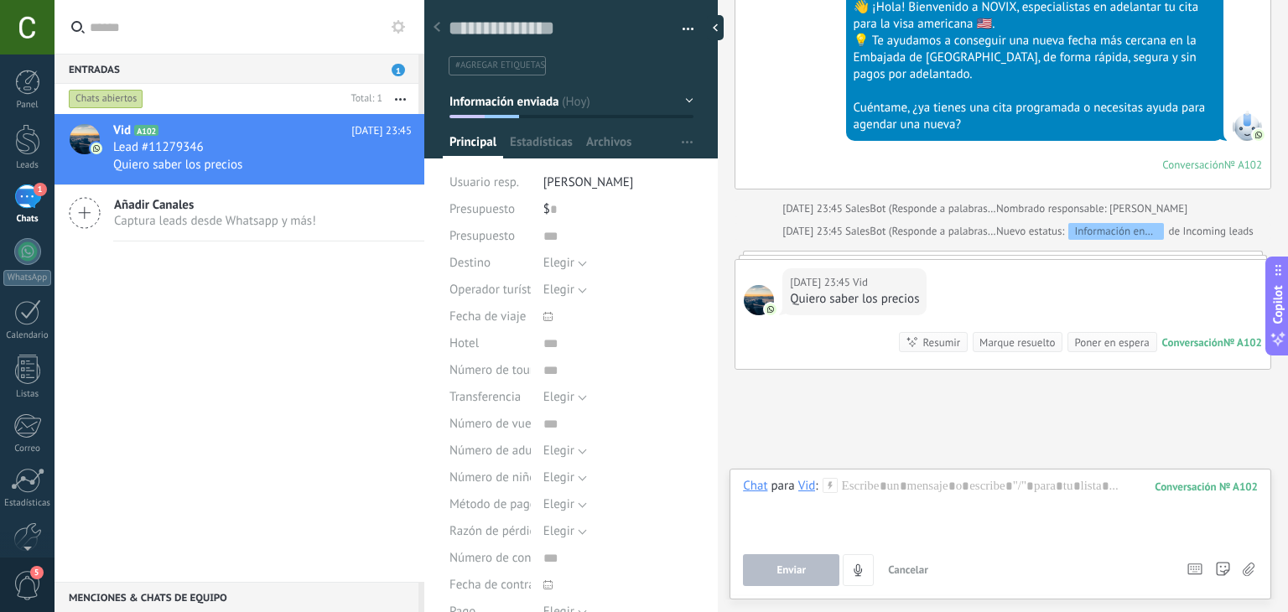
click at [808, 484] on div "Vid" at bounding box center [807, 485] width 18 height 15
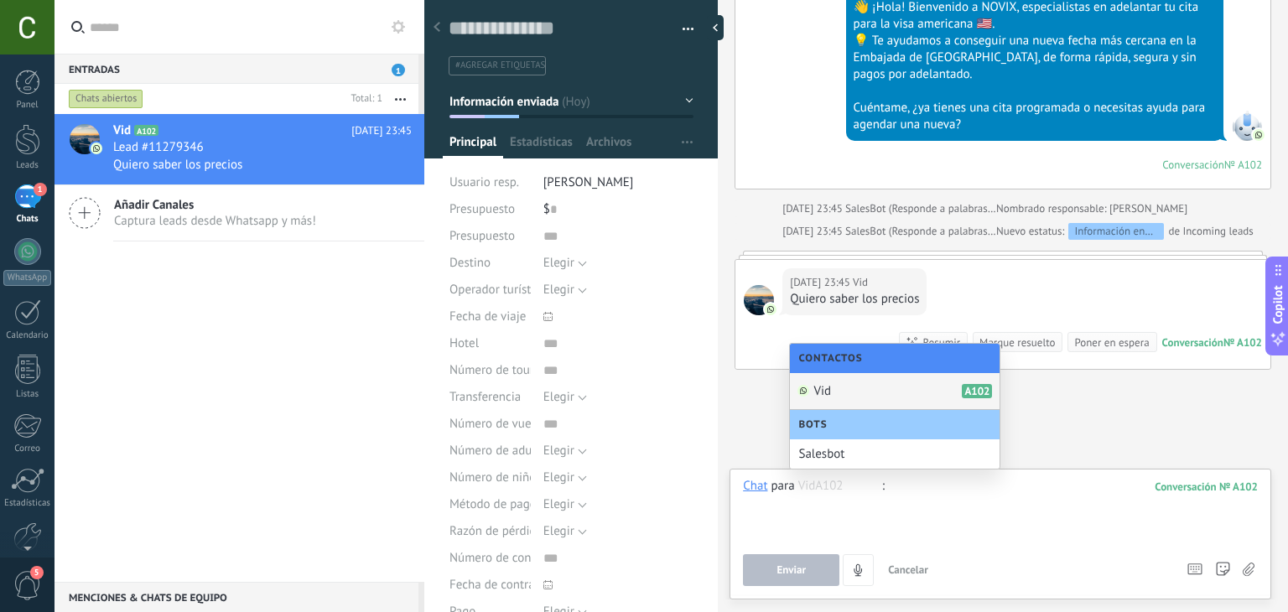
click at [990, 502] on div at bounding box center [1000, 510] width 515 height 64
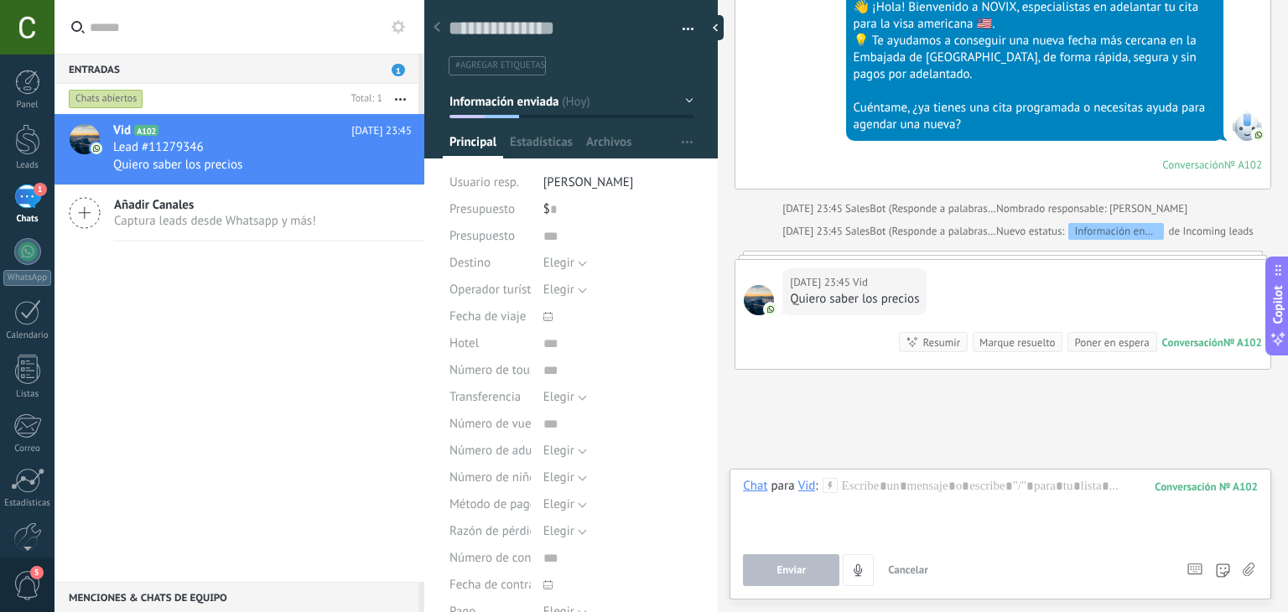
click at [1254, 568] on icon at bounding box center [1249, 570] width 12 height 14
click at [0, 0] on input "file" at bounding box center [0, 0] width 0 height 0
click at [27, 31] on div at bounding box center [27, 27] width 55 height 55
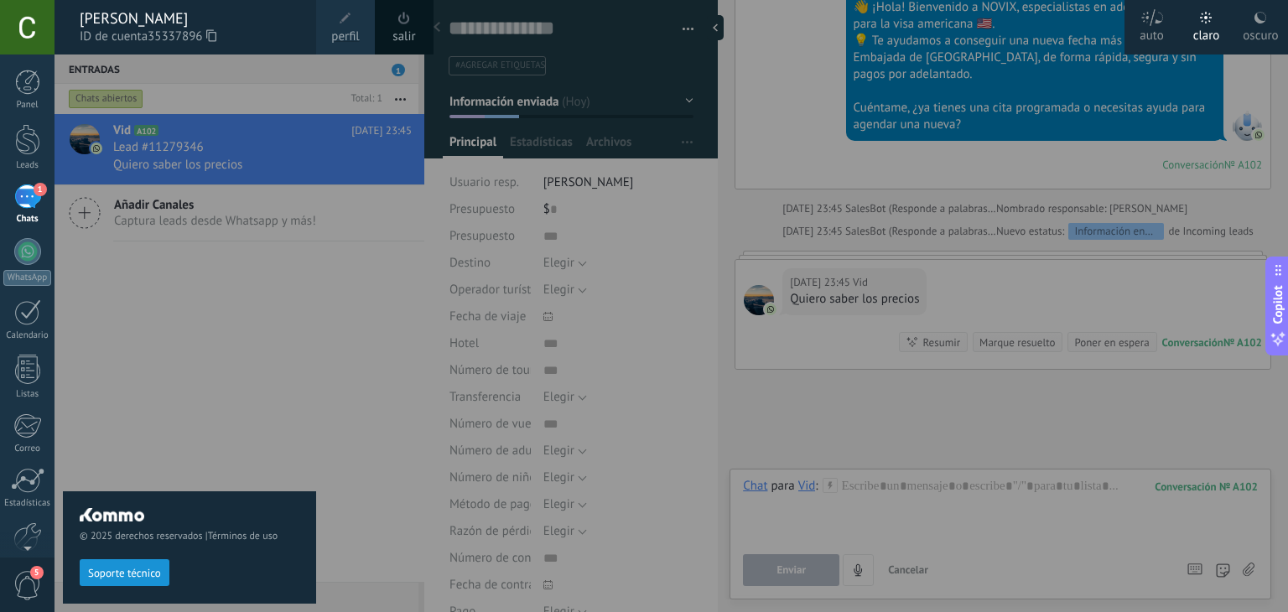
click at [146, 18] on div "Carlos Herrera" at bounding box center [190, 18] width 220 height 18
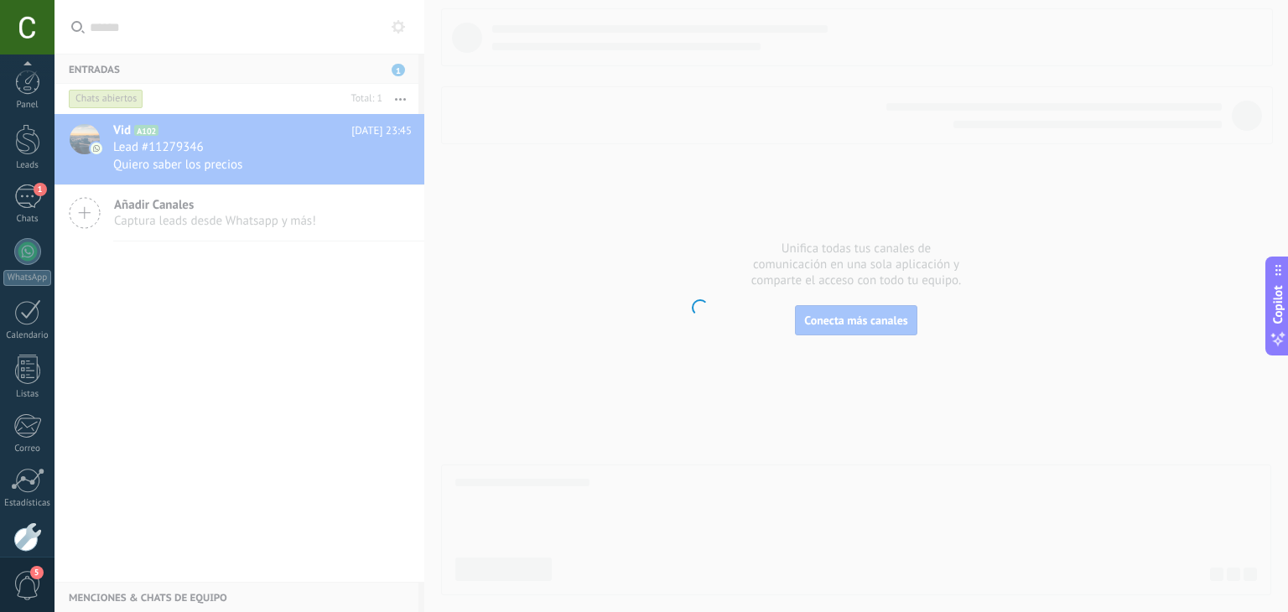
scroll to position [85, 0]
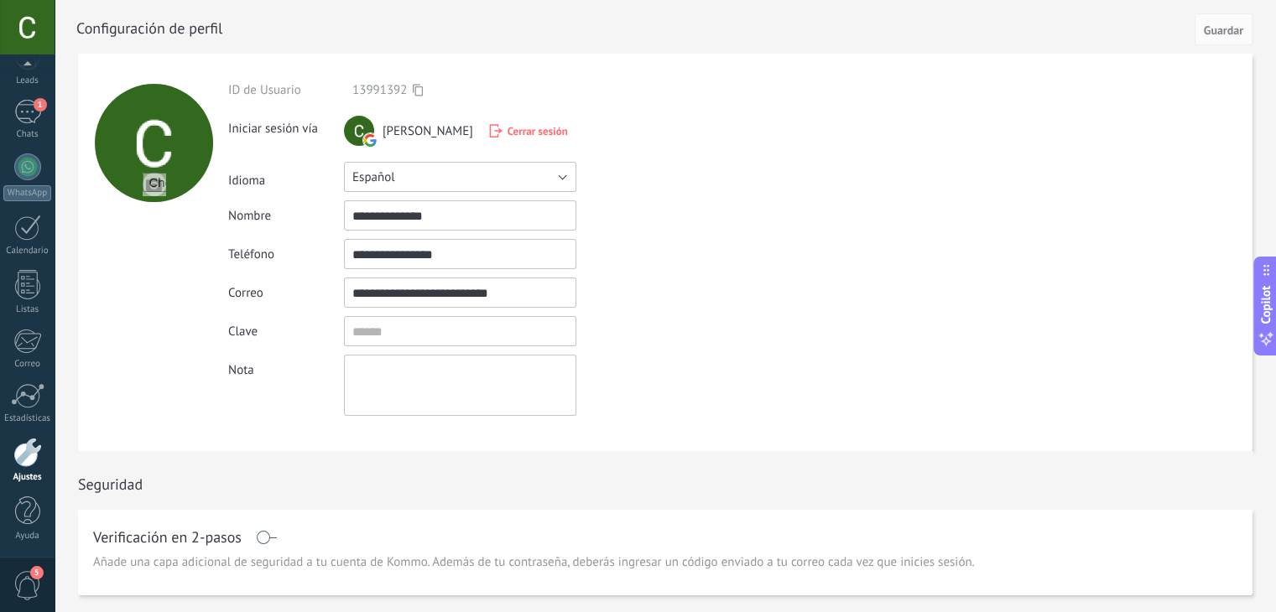
drag, startPoint x: 459, startPoint y: 175, endPoint x: 233, endPoint y: 138, distance: 228.6
click at [233, 138] on div "**********" at bounding box center [499, 249] width 542 height 334
drag, startPoint x: 447, startPoint y: 222, endPoint x: 265, endPoint y: 214, distance: 182.2
click at [265, 214] on div "**********" at bounding box center [499, 215] width 542 height 30
type input "*****"
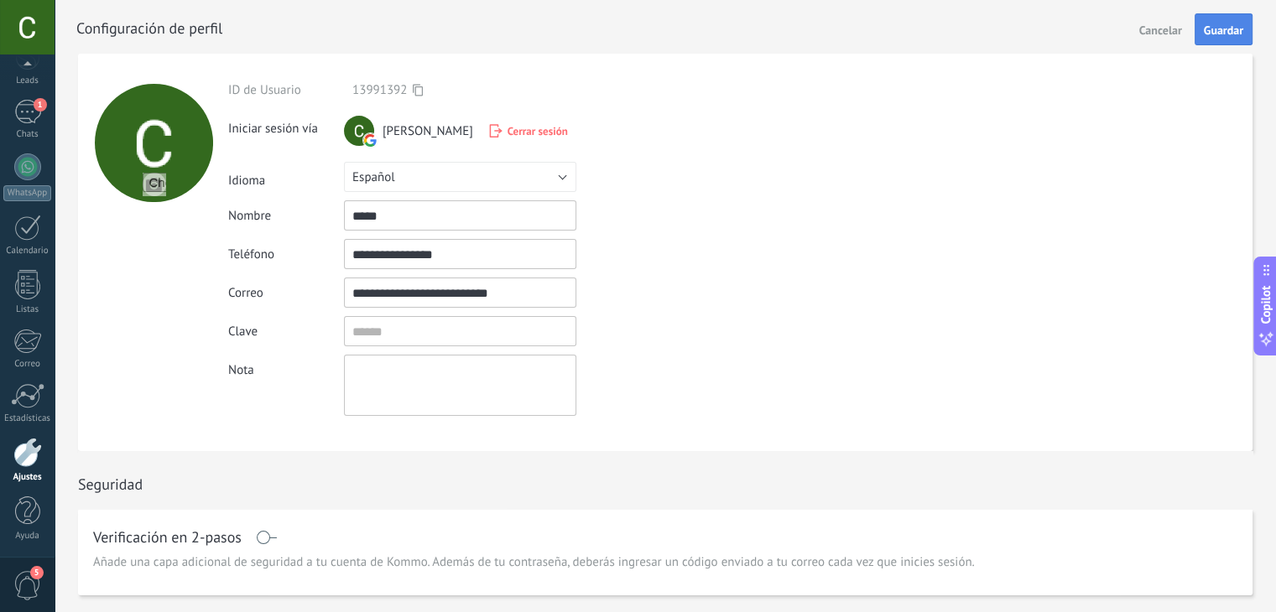
click at [1207, 36] on span "Guardar" at bounding box center [1222, 30] width 39 height 12
click at [32, 115] on div "1" at bounding box center [27, 112] width 27 height 24
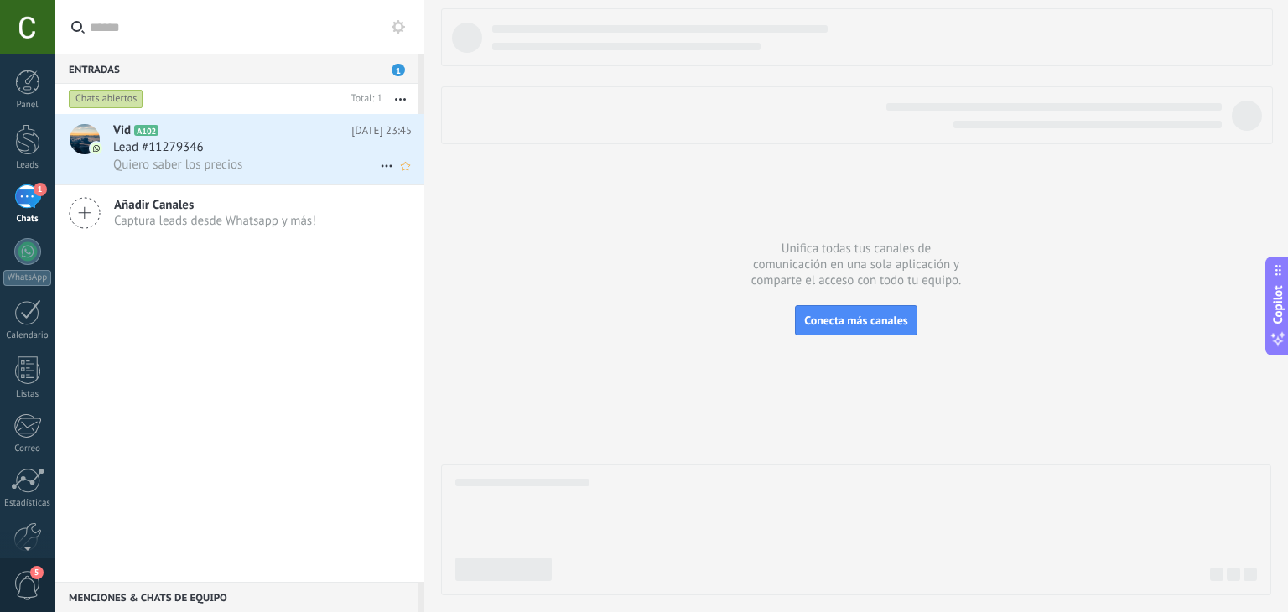
click at [231, 152] on div "Lead #11279346" at bounding box center [262, 147] width 299 height 17
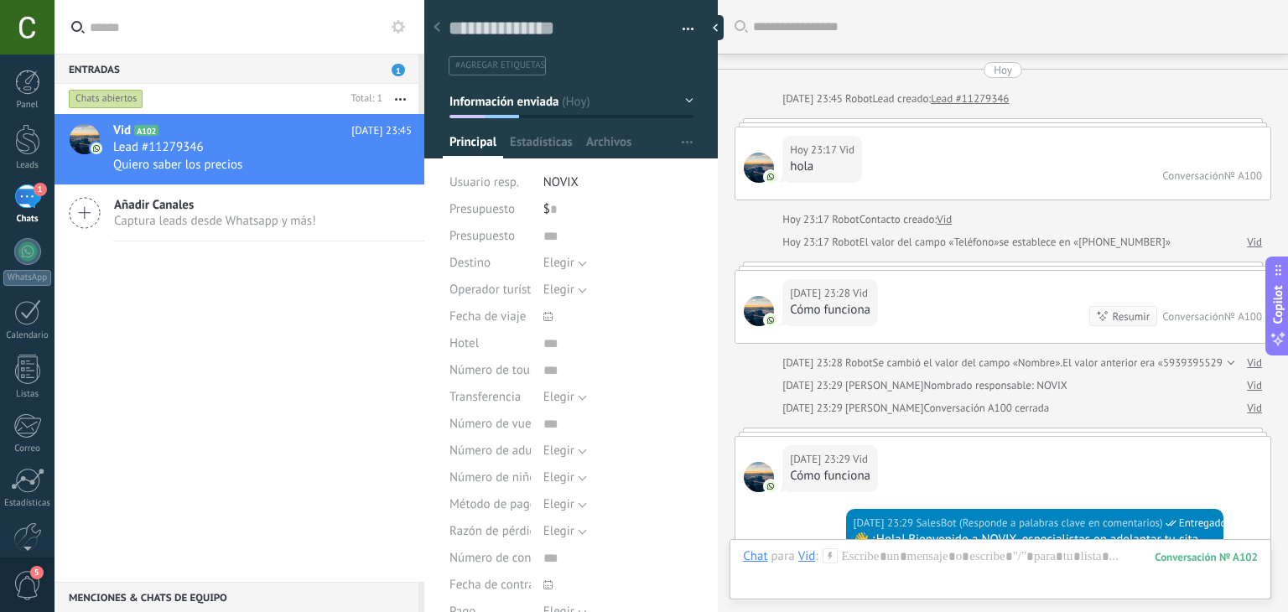
scroll to position [1181, 0]
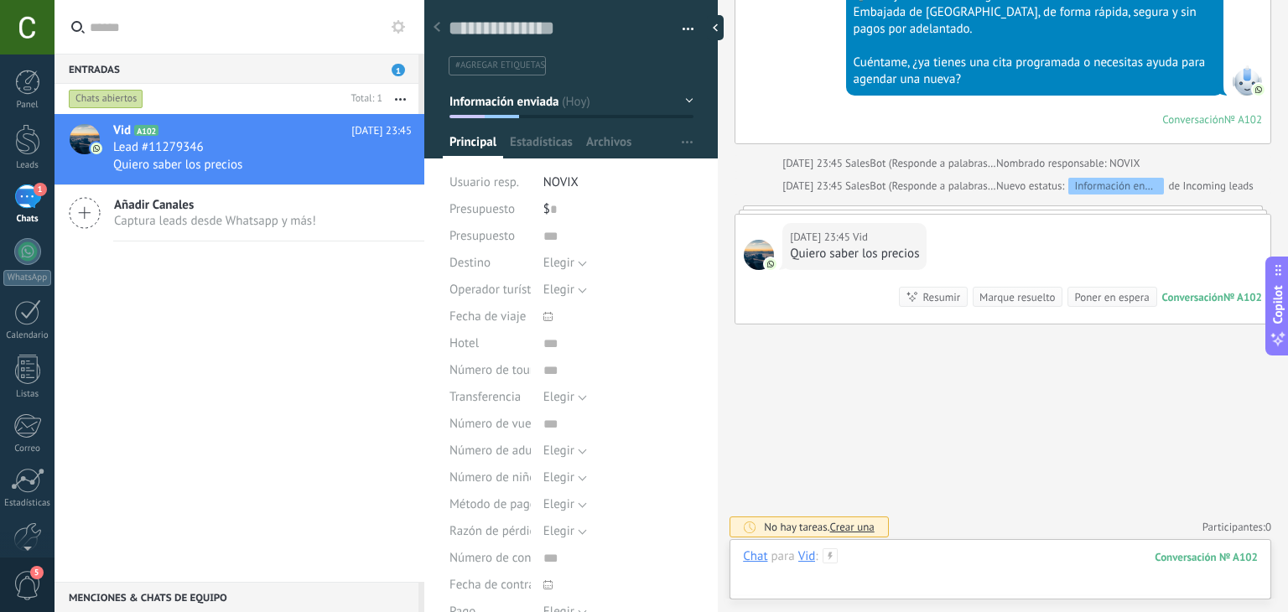
click at [903, 564] on div at bounding box center [1000, 573] width 515 height 50
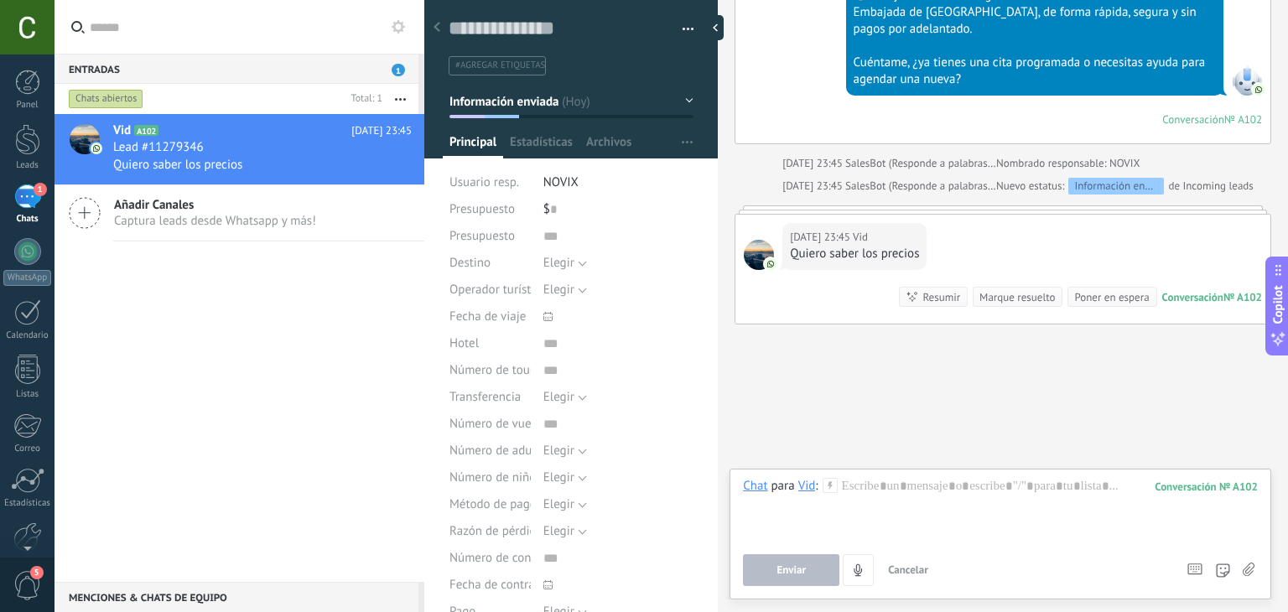
click at [918, 477] on div "Chat Correo Nota Tarea Chat para Vid : 102 Enviar Cancelar Rastrear clics en li…" at bounding box center [1001, 534] width 542 height 131
click at [1279, 323] on span "Copilot" at bounding box center [1278, 305] width 17 height 39
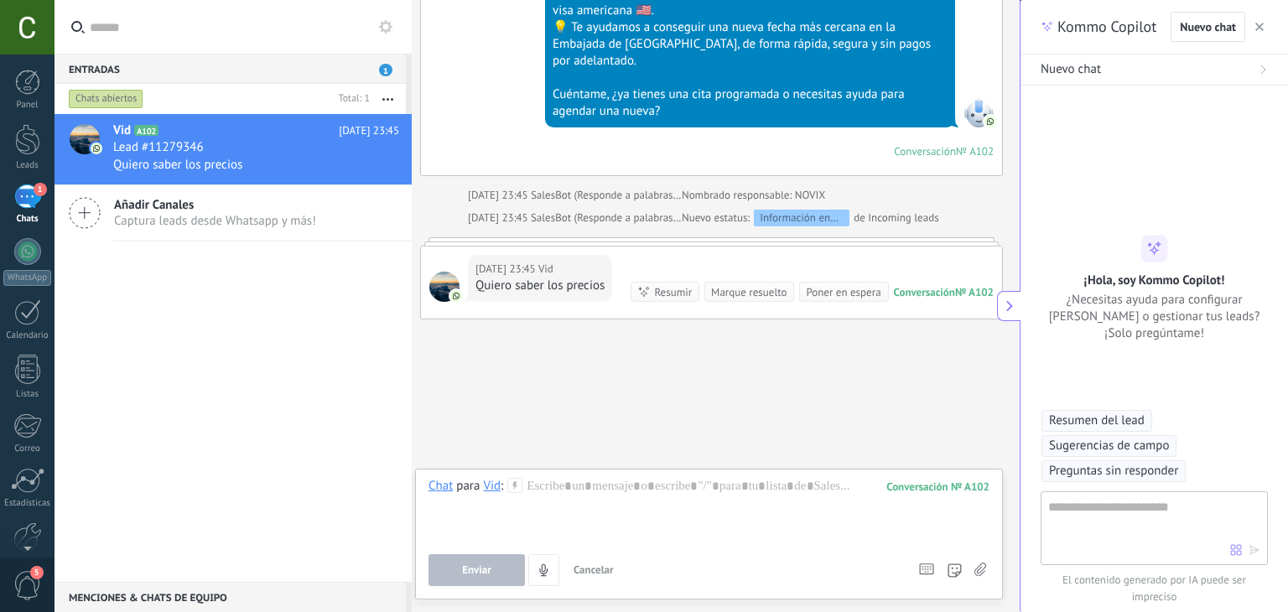
scroll to position [1078, 0]
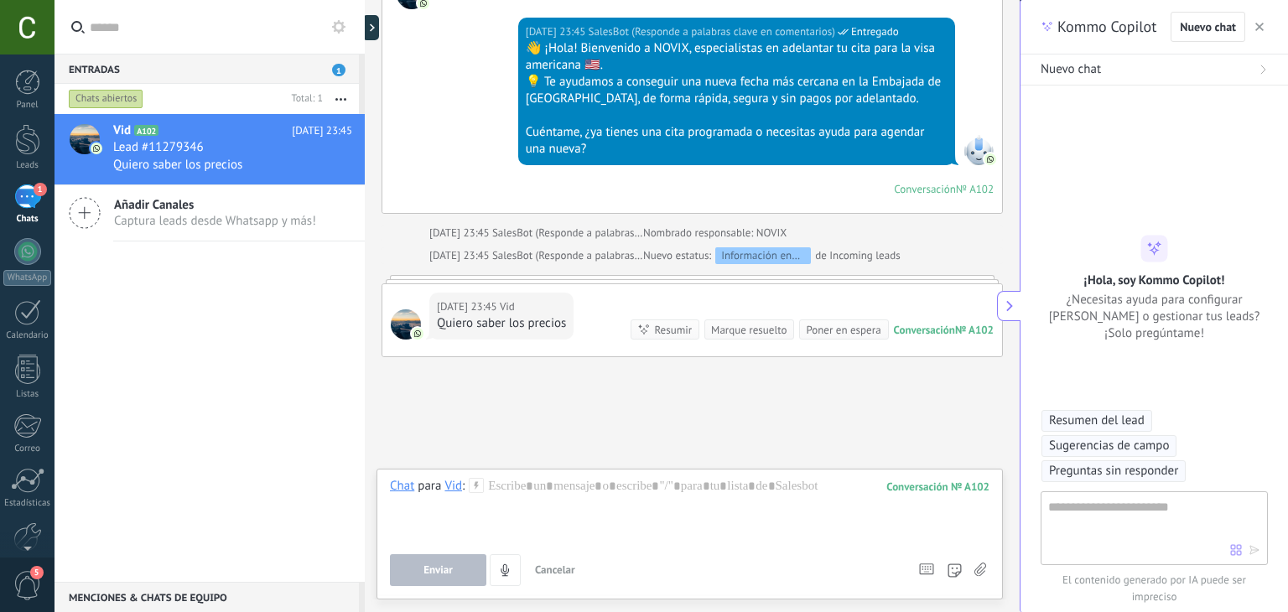
type textarea "**********"
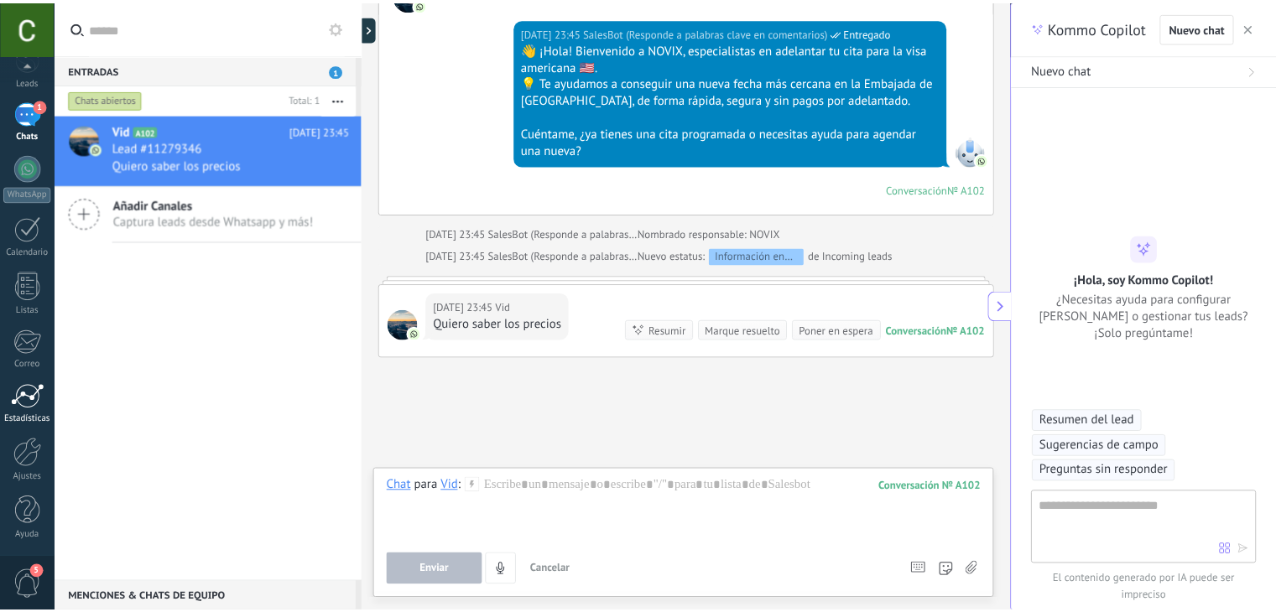
scroll to position [85, 0]
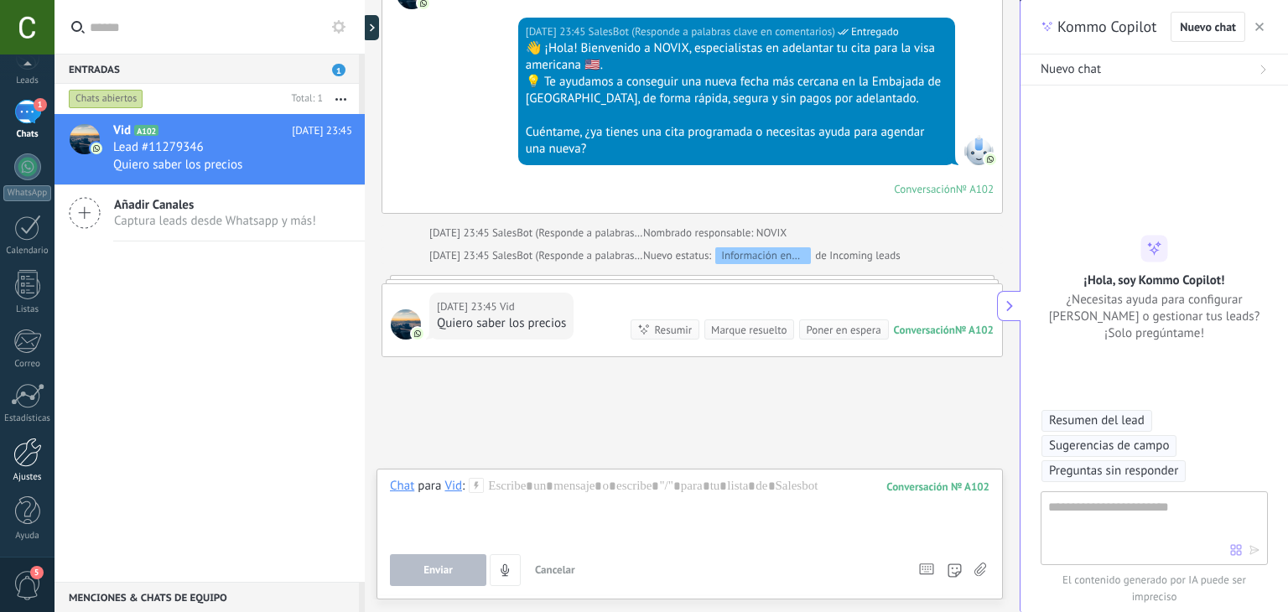
click at [29, 444] on div at bounding box center [27, 452] width 29 height 29
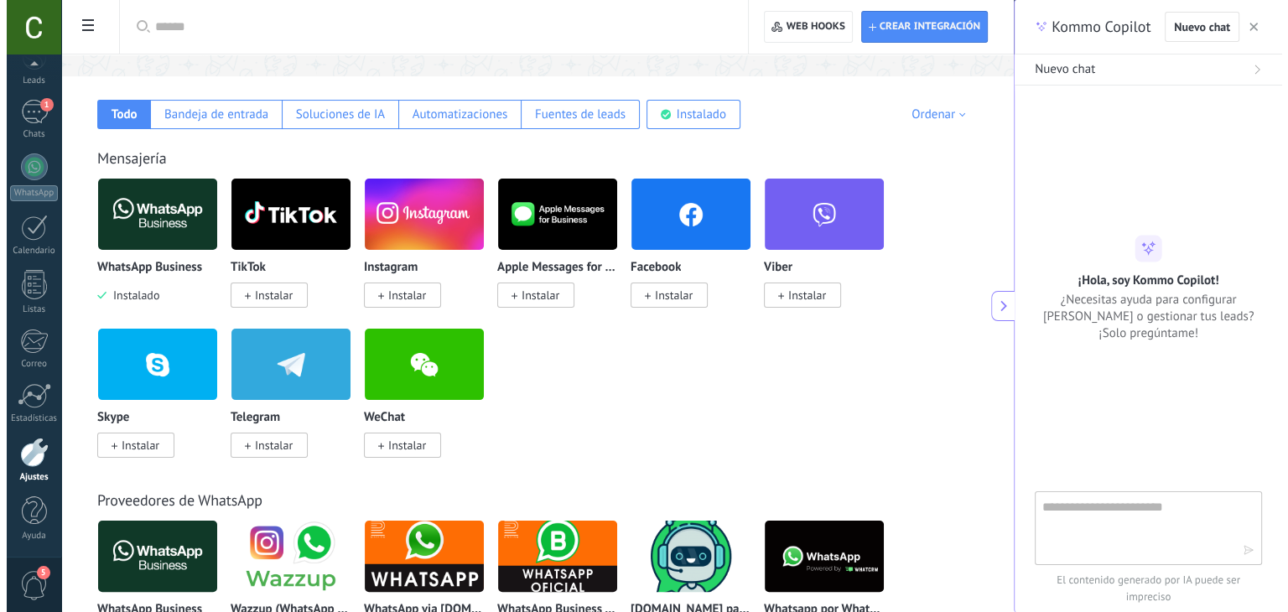
scroll to position [40, 0]
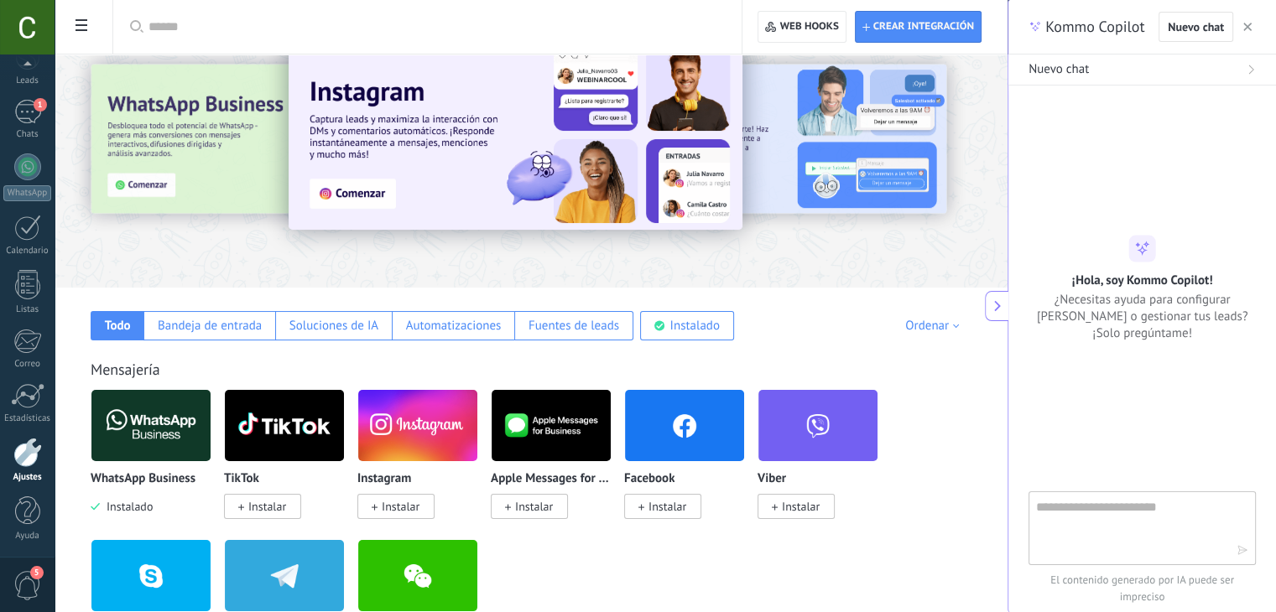
click at [87, 20] on span at bounding box center [81, 27] width 29 height 33
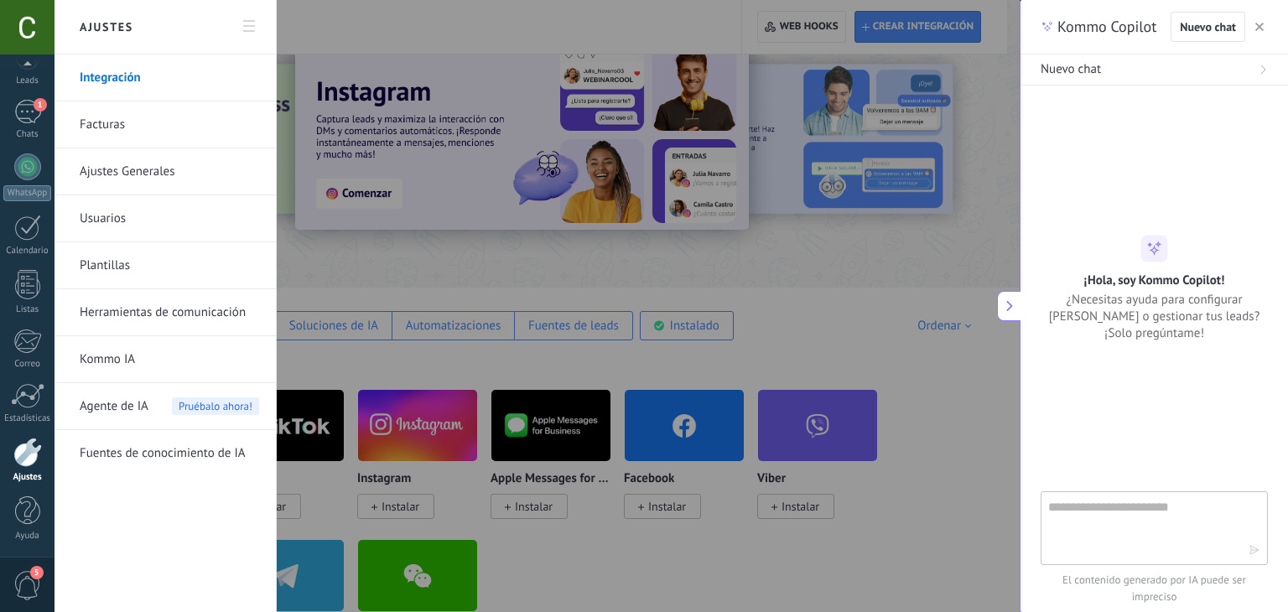
click at [143, 318] on link "Herramientas de comunicación" at bounding box center [169, 312] width 179 height 47
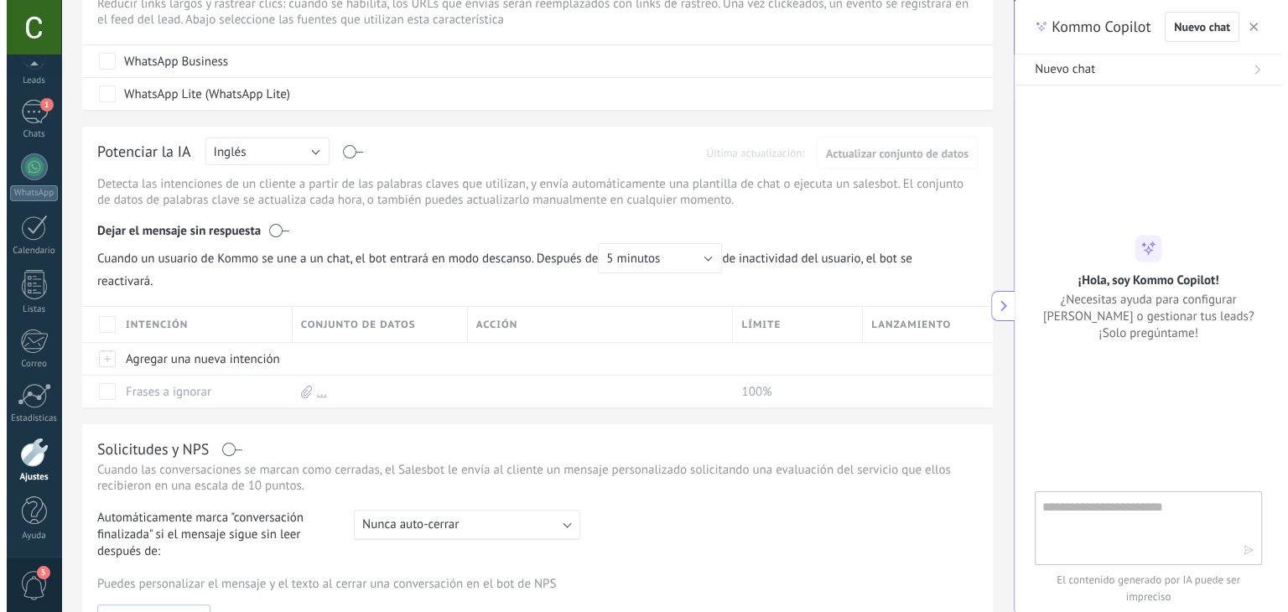
scroll to position [351, 0]
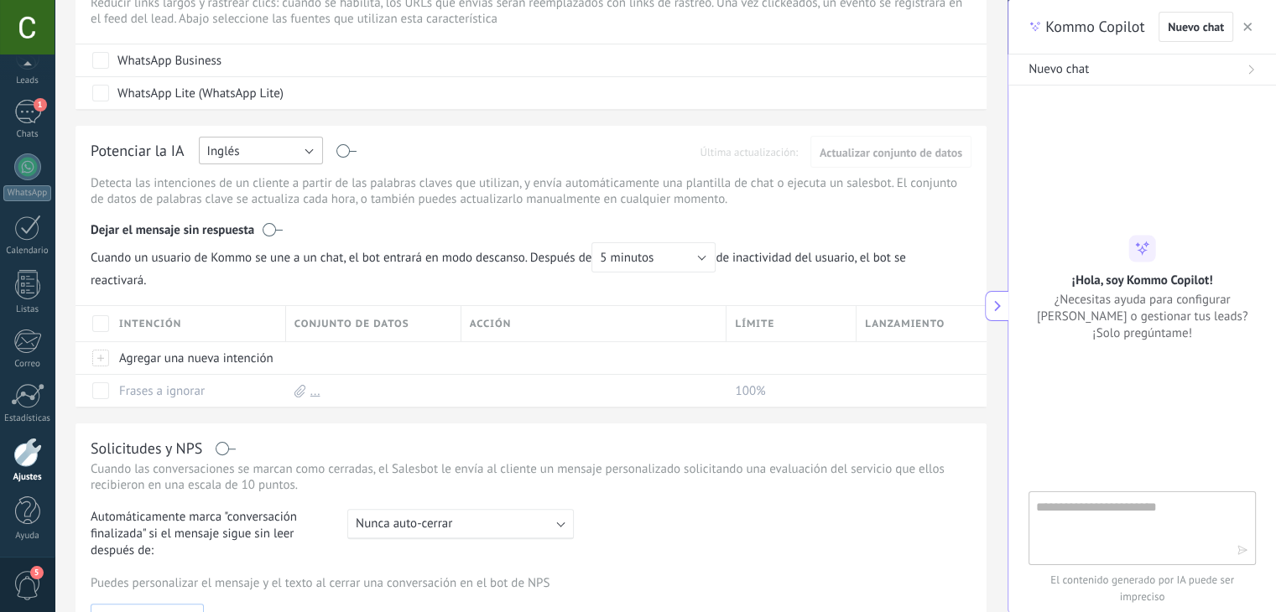
click at [236, 151] on span "Inglés" at bounding box center [223, 151] width 33 height 16
click at [238, 212] on span "Español" at bounding box center [253, 209] width 128 height 16
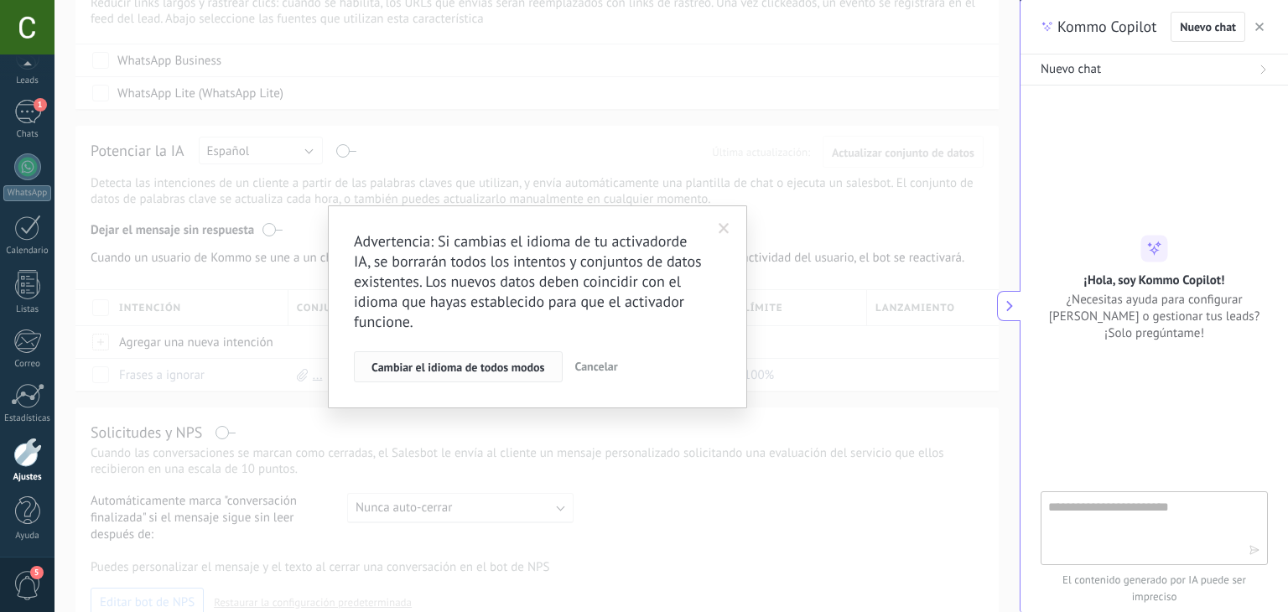
click at [456, 372] on span "Cambiar el idioma de todos modos" at bounding box center [459, 367] width 174 height 12
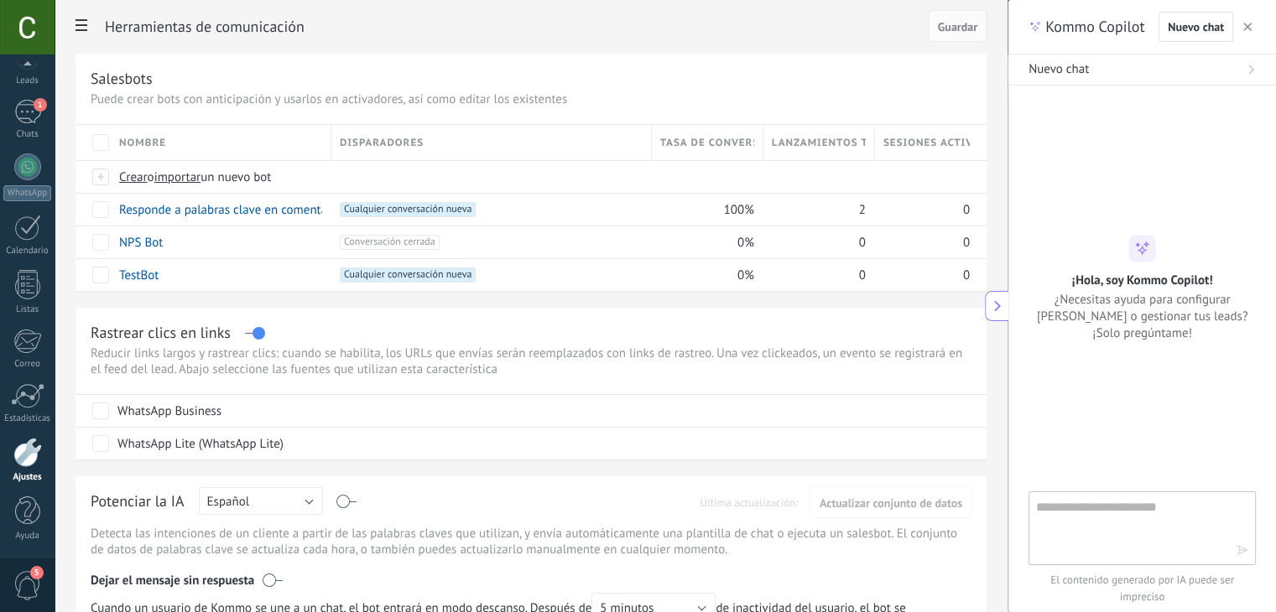
click at [84, 23] on icon at bounding box center [81, 25] width 12 height 12
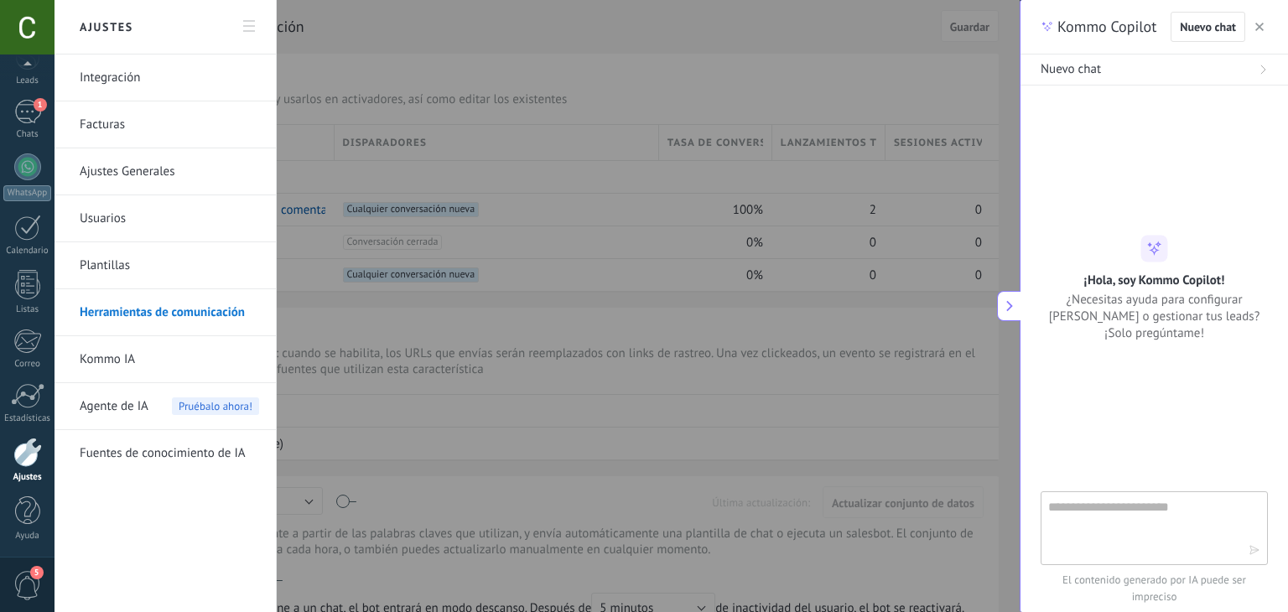
click at [148, 403] on span "Agente de IA" at bounding box center [114, 406] width 69 height 47
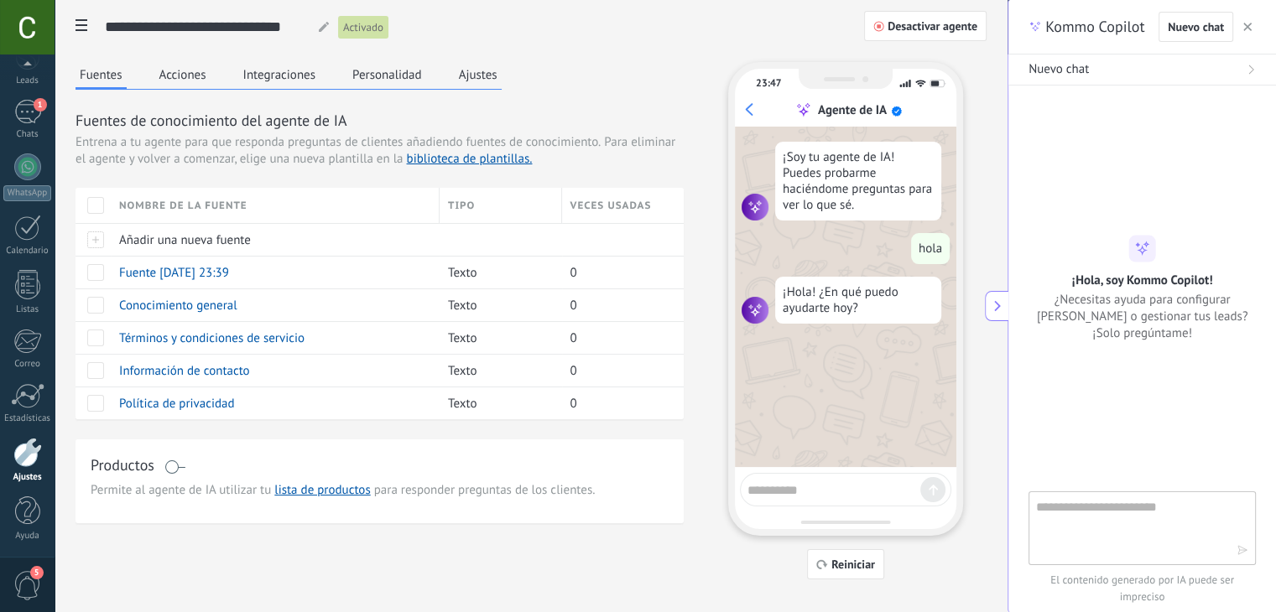
click at [77, 28] on icon at bounding box center [81, 25] width 12 height 12
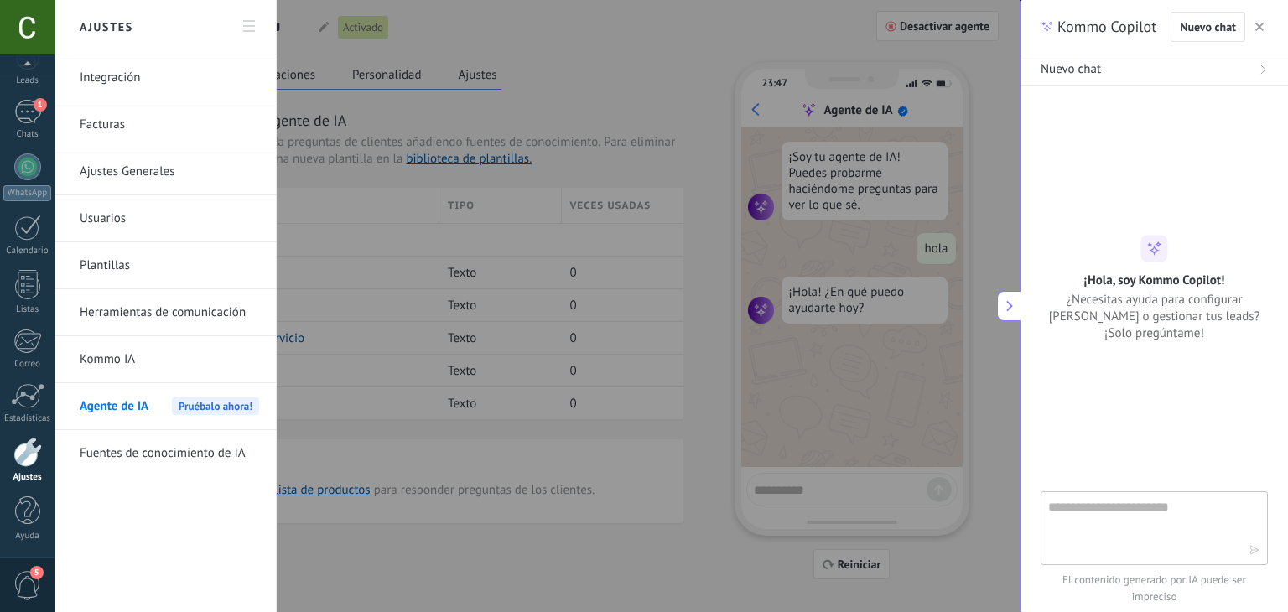
click at [217, 417] on div "Agente de IA Pruébalo ahora!" at bounding box center [169, 406] width 179 height 47
click at [216, 409] on span "Pruébalo ahora!" at bounding box center [215, 407] width 87 height 18
click at [216, 401] on span "Pruébalo ahora!" at bounding box center [215, 407] width 87 height 18
click at [205, 403] on span "Pruébalo ahora!" at bounding box center [215, 407] width 87 height 18
click at [128, 415] on span "Agente de IA" at bounding box center [114, 406] width 69 height 47
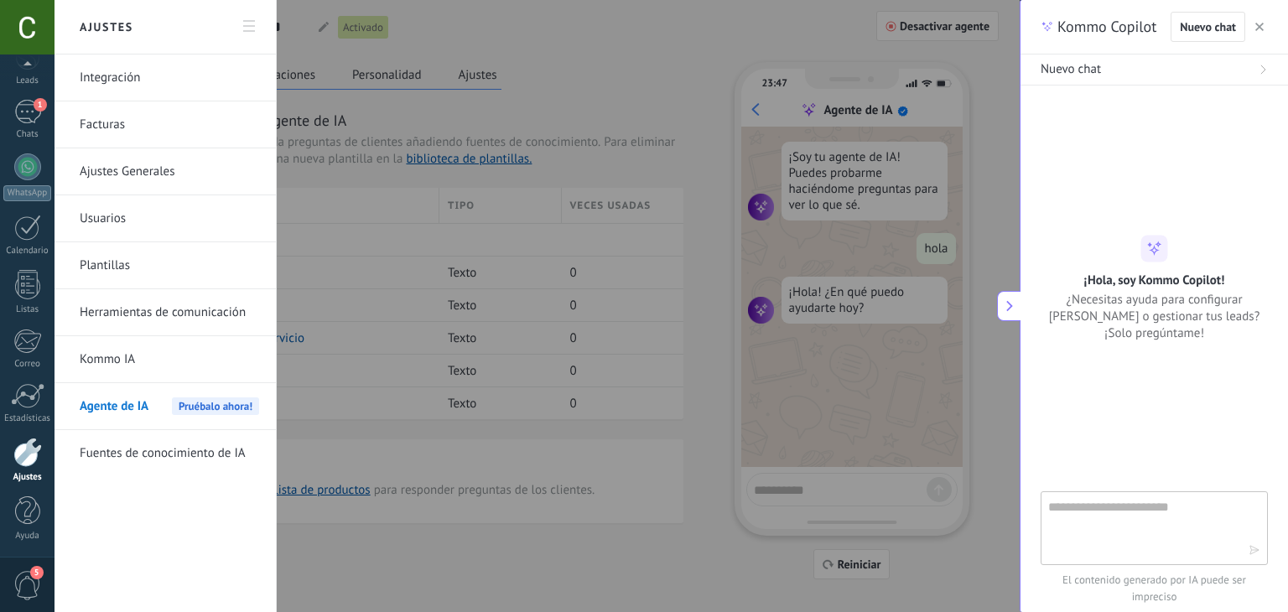
click at [487, 417] on div at bounding box center [644, 306] width 1288 height 612
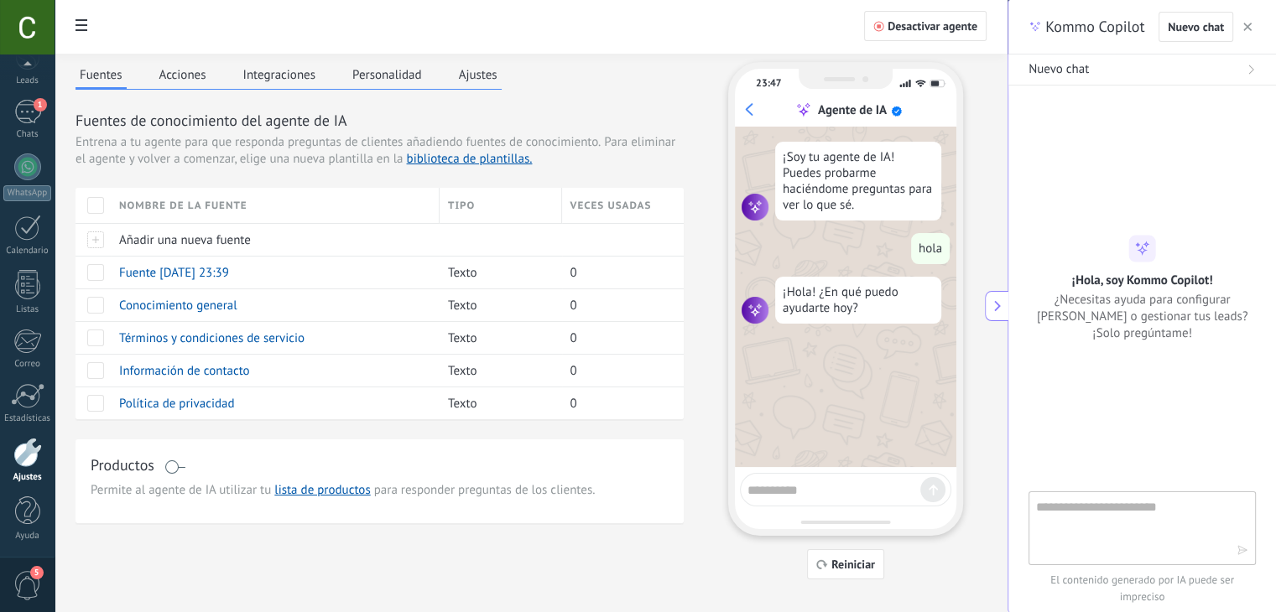
scroll to position [22, 0]
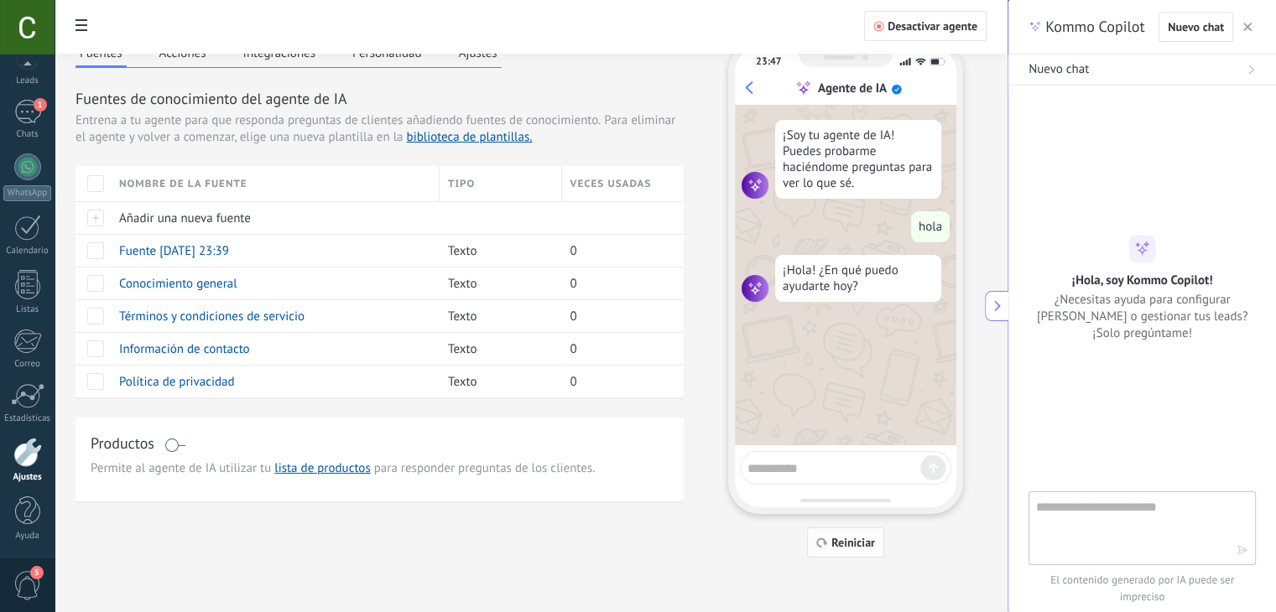
click at [835, 543] on span "Reiniciar" at bounding box center [853, 543] width 44 height 12
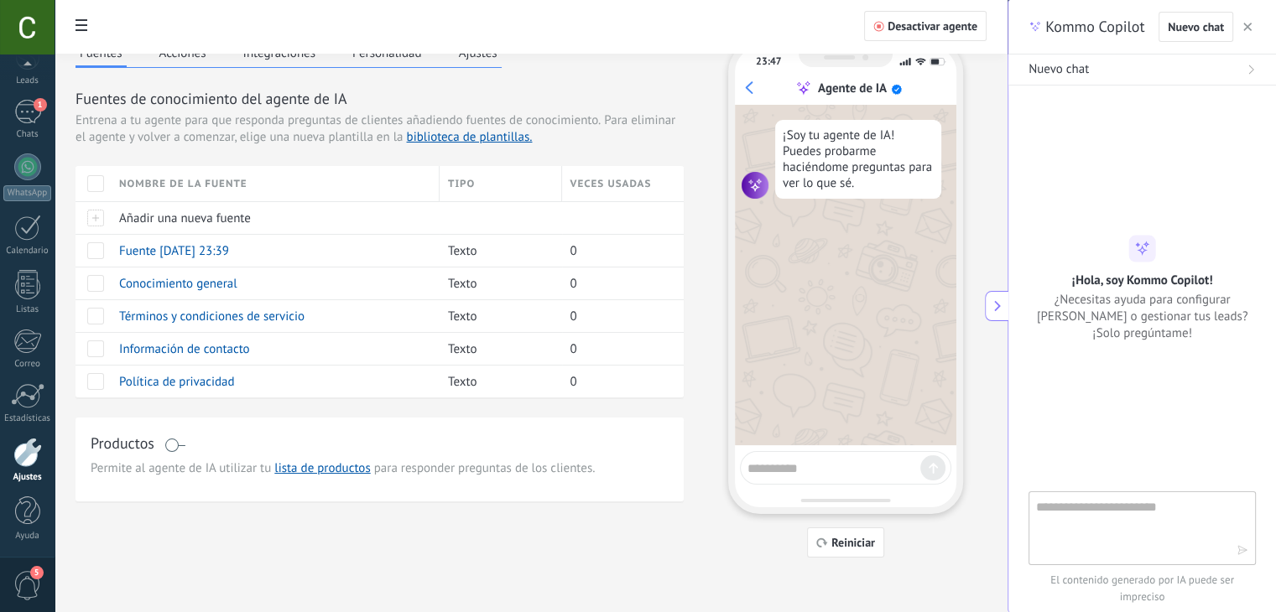
click at [795, 484] on div at bounding box center [845, 468] width 211 height 34
click at [797, 476] on textarea at bounding box center [833, 465] width 173 height 21
type textarea "*"
type textarea "*********"
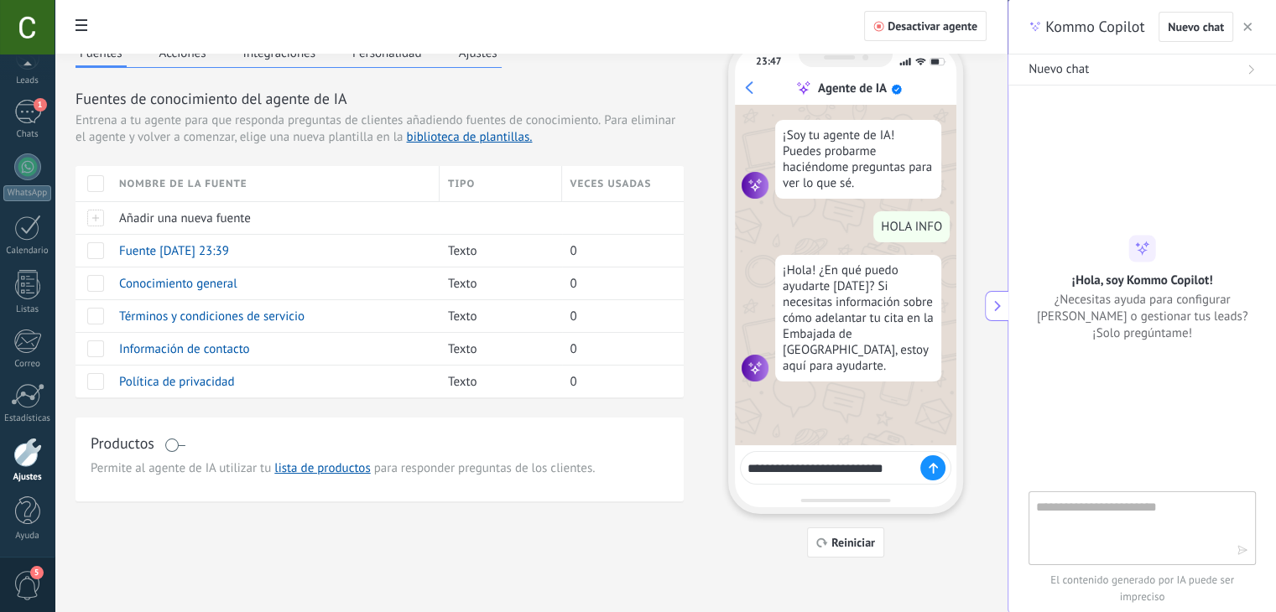
type textarea "**********"
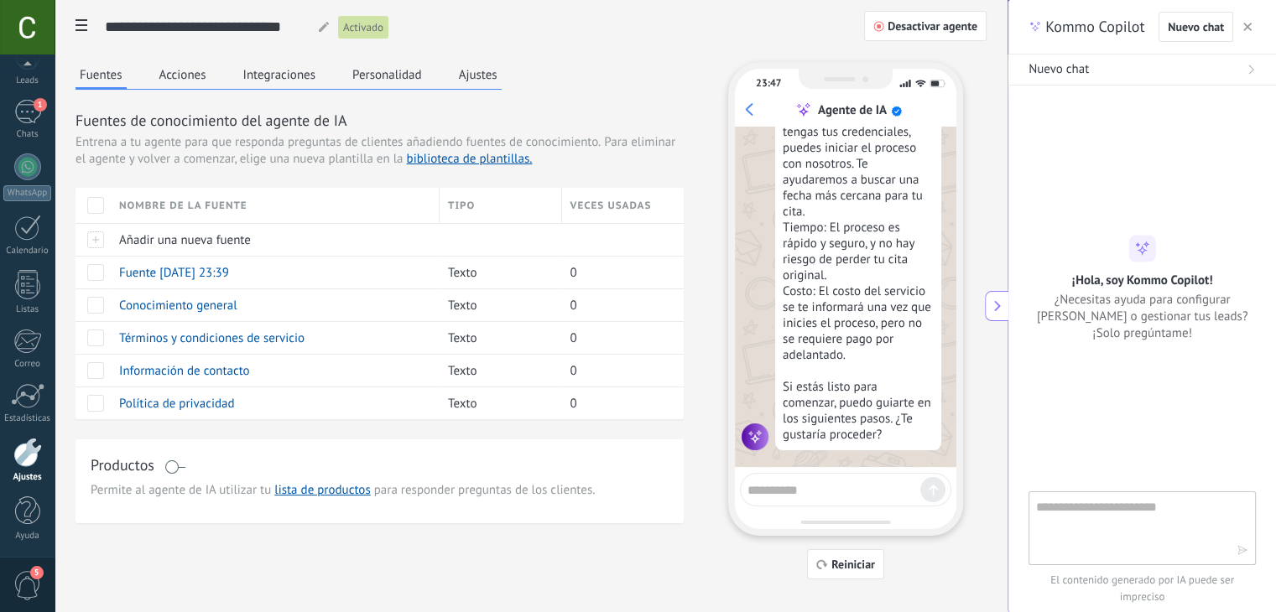
scroll to position [513, 0]
click at [283, 78] on button "Integraciones" at bounding box center [279, 74] width 81 height 25
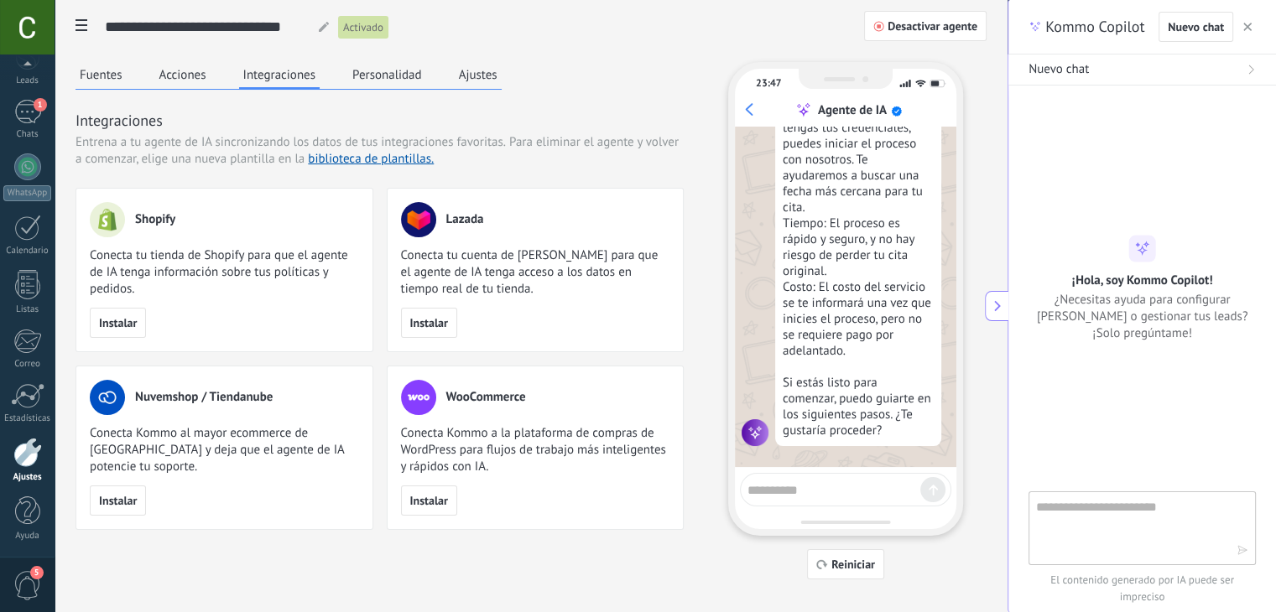
click at [399, 85] on button "Personalidad" at bounding box center [387, 74] width 78 height 25
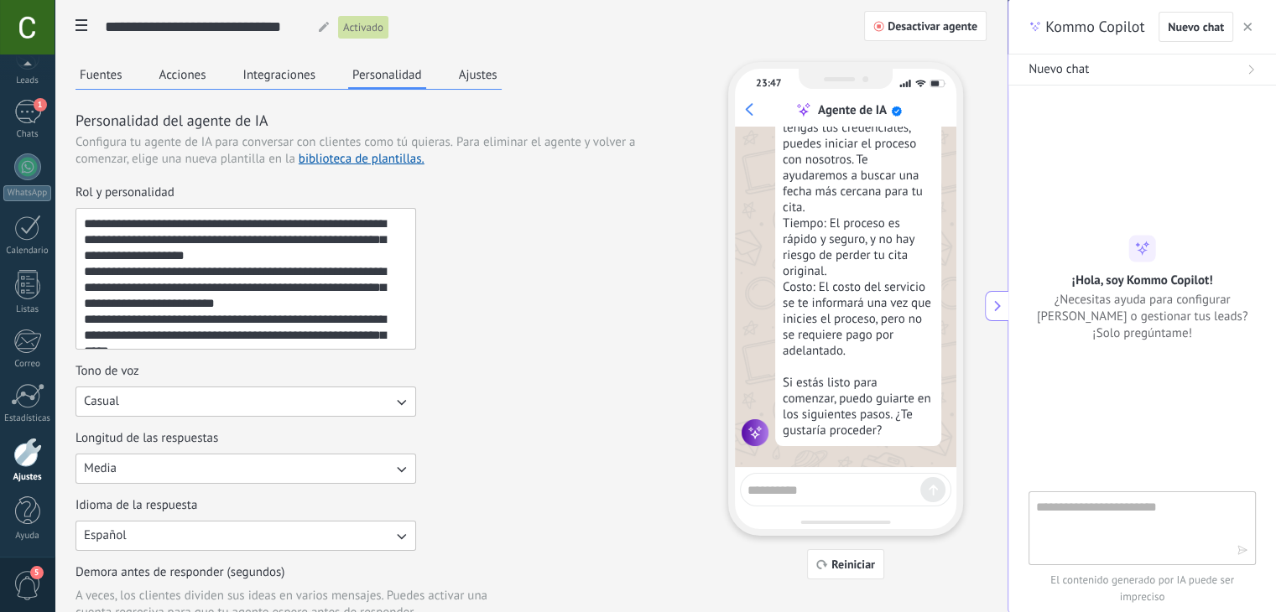
scroll to position [79, 0]
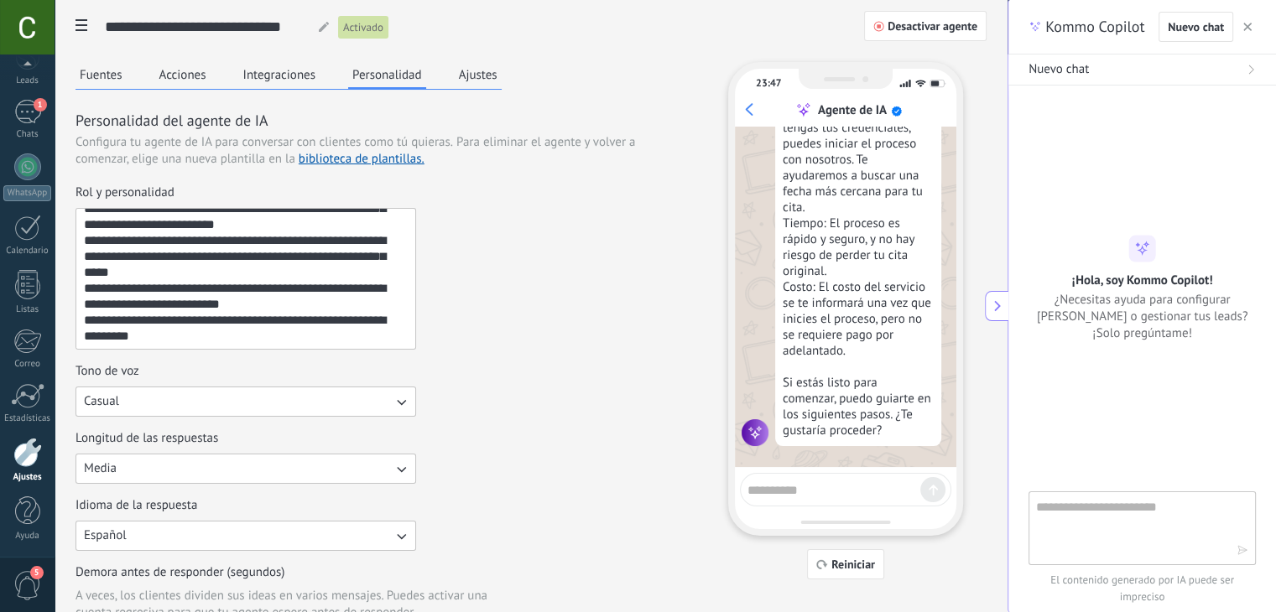
click at [107, 399] on span "Casual" at bounding box center [101, 401] width 35 height 17
click at [131, 450] on span "Amistoso" at bounding box center [108, 458] width 49 height 17
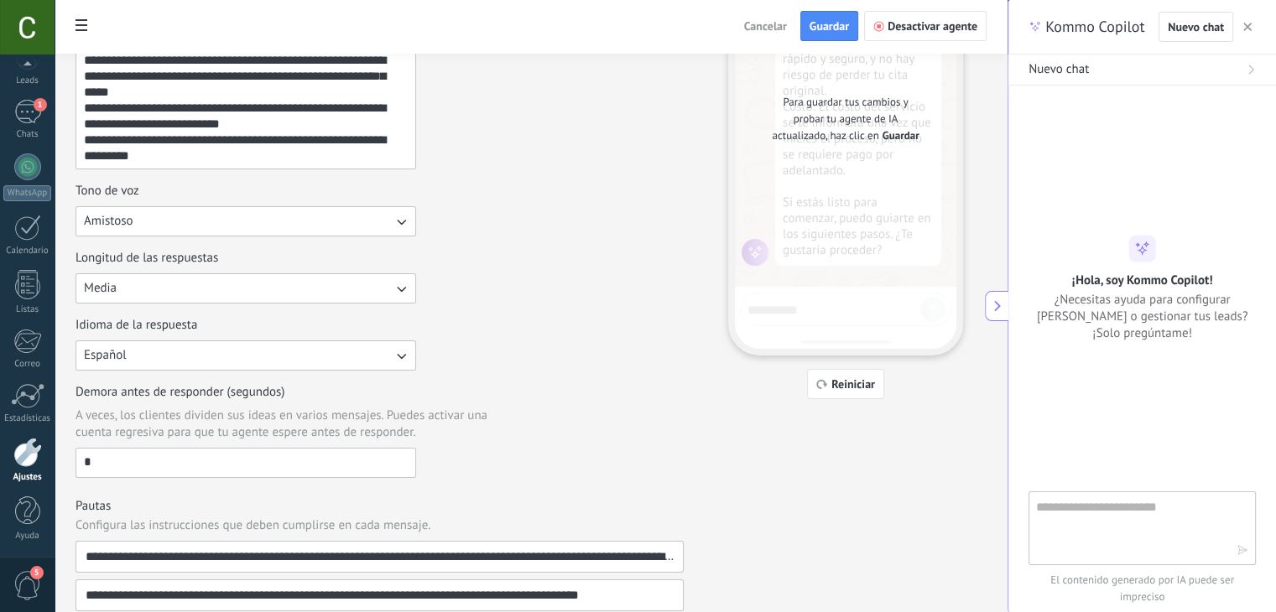
scroll to position [181, 0]
click at [829, 29] on span "Guardar" at bounding box center [828, 26] width 39 height 12
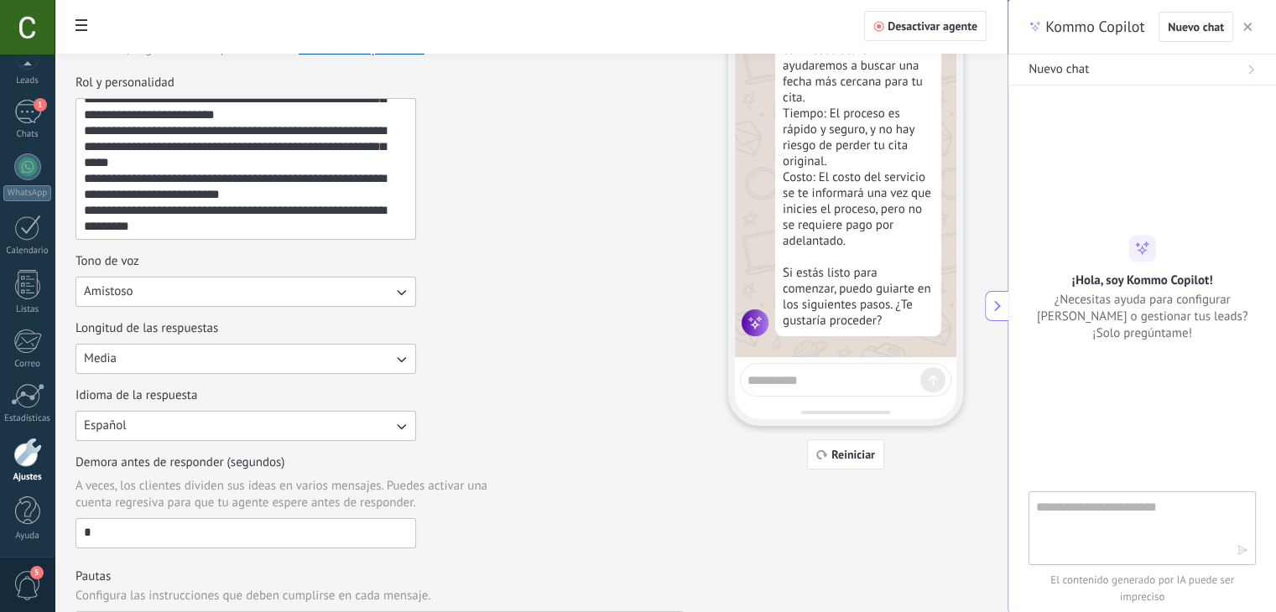
scroll to position [0, 0]
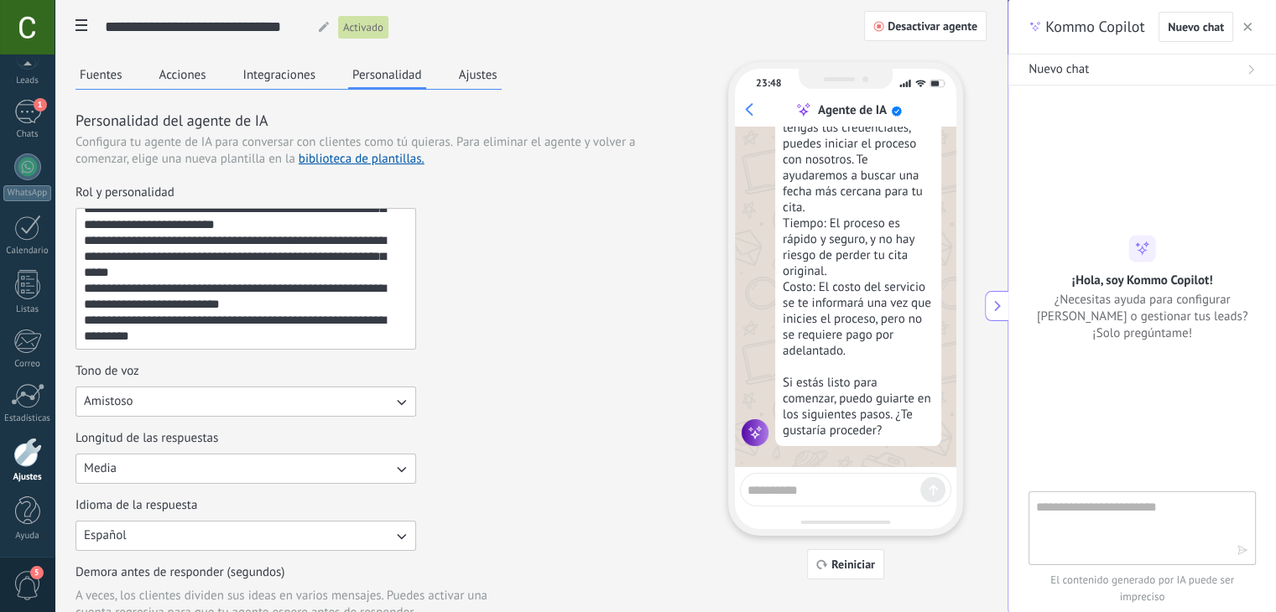
click at [262, 278] on textarea "**********" at bounding box center [243, 279] width 335 height 140
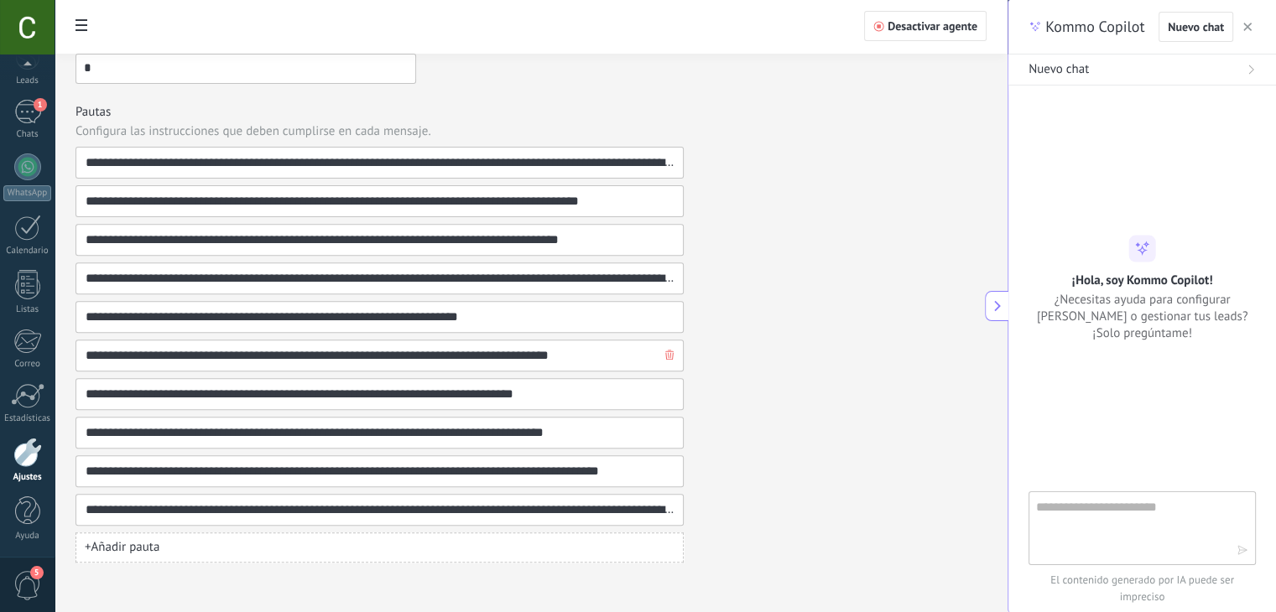
scroll to position [575, 0]
click at [165, 545] on button "+ Añadir pauta" at bounding box center [379, 547] width 608 height 30
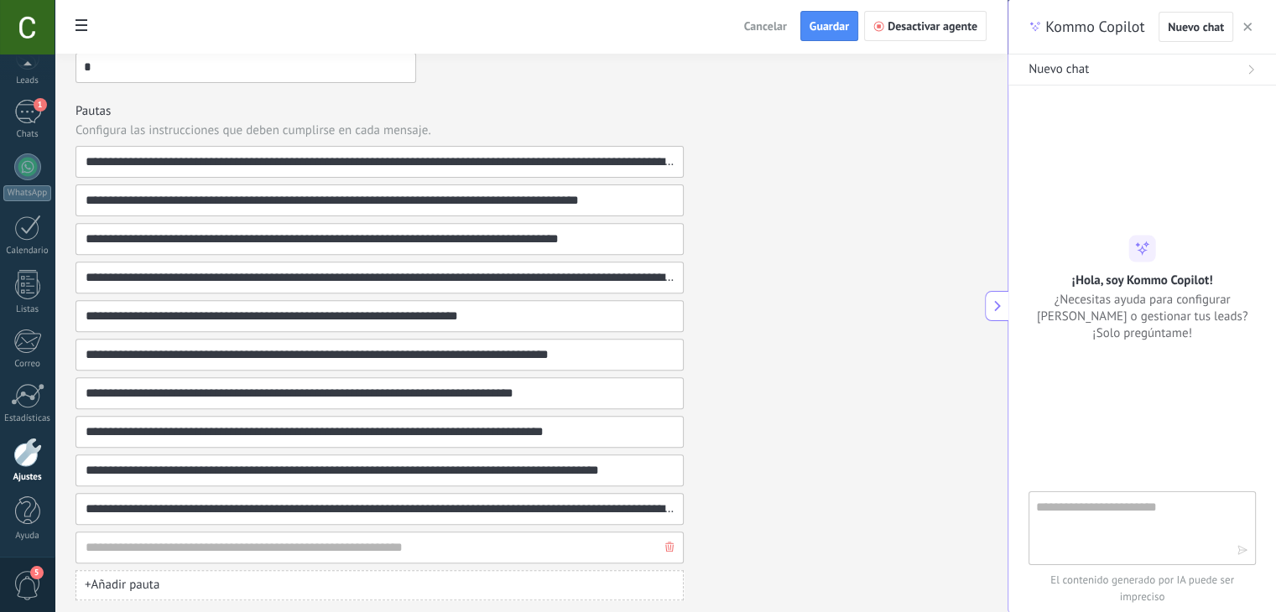
type input "**********"
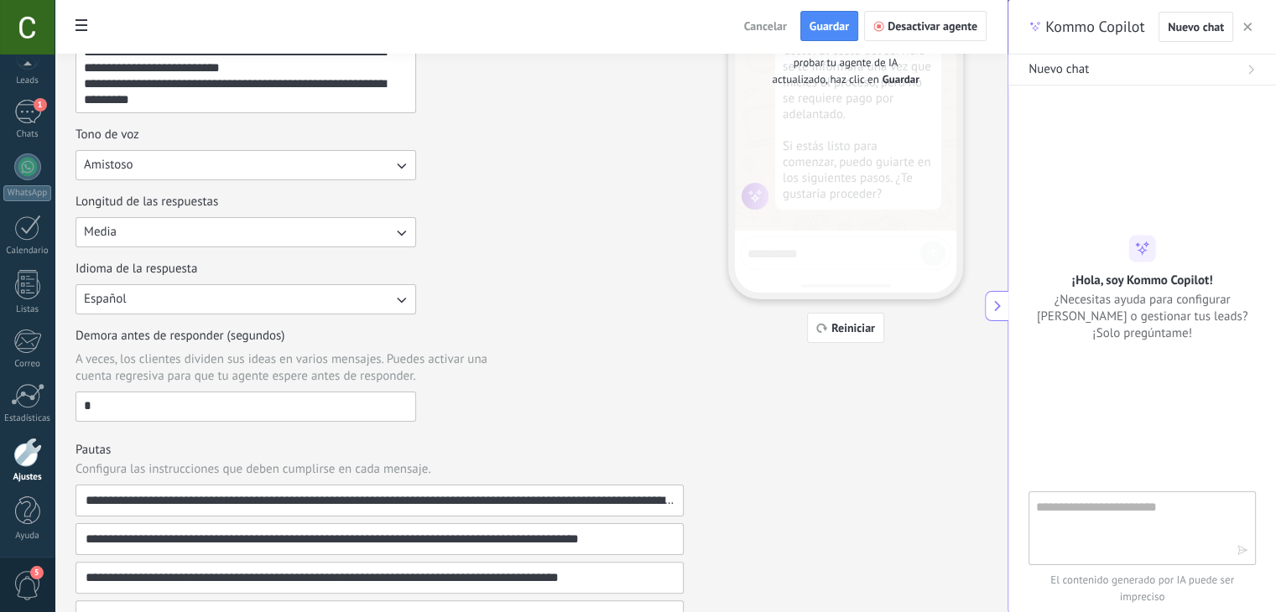
scroll to position [0, 0]
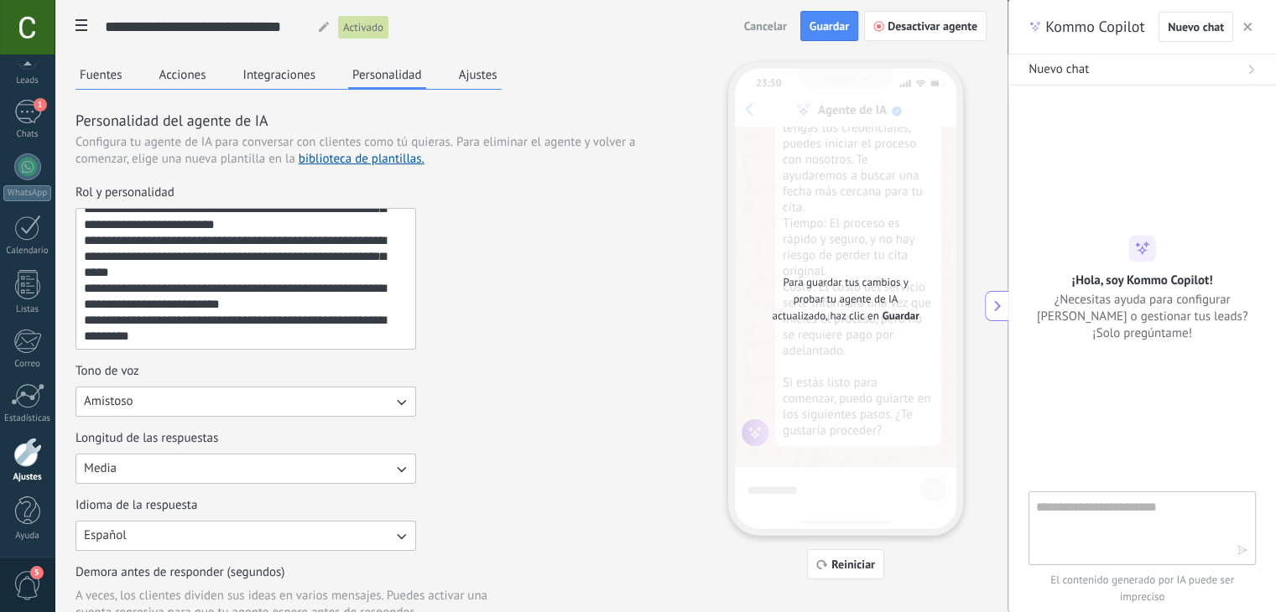
click at [252, 310] on textarea "**********" at bounding box center [243, 279] width 335 height 140
click at [139, 330] on textarea "**********" at bounding box center [243, 279] width 335 height 140
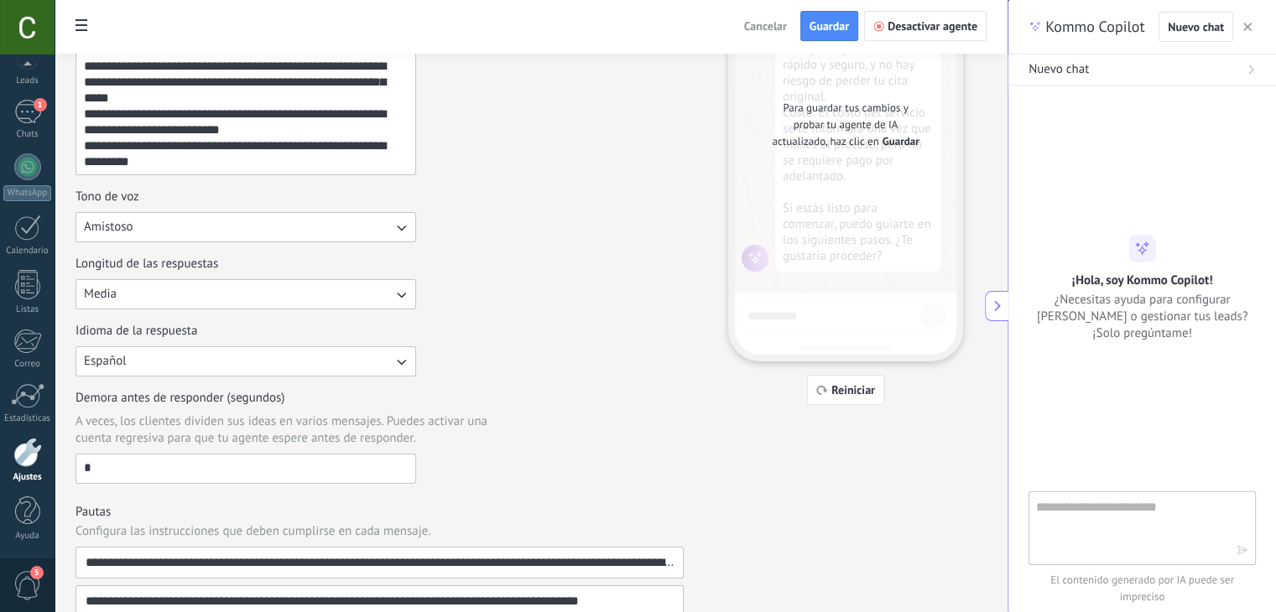
scroll to position [178, 0]
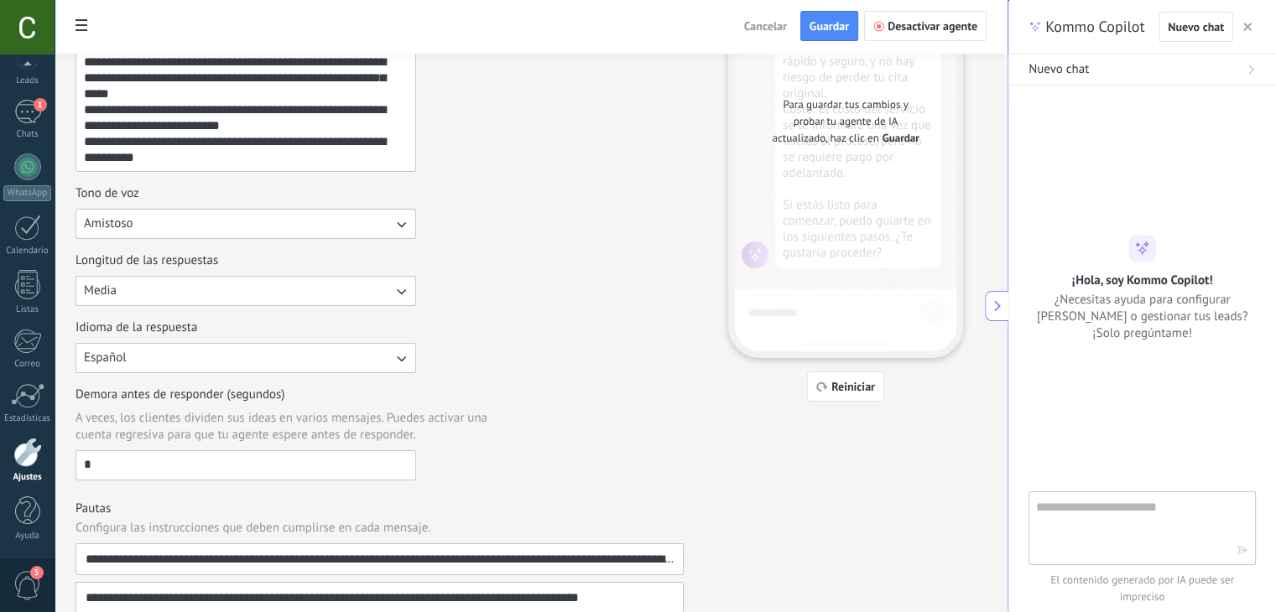
paste textarea "**********"
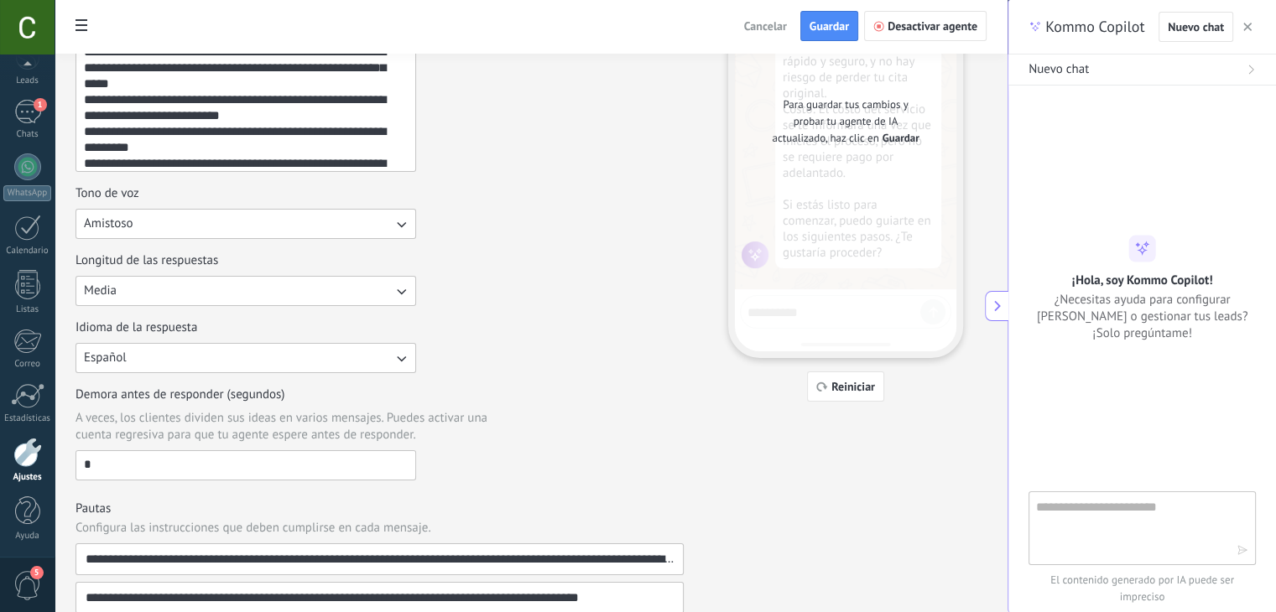
scroll to position [153, 0]
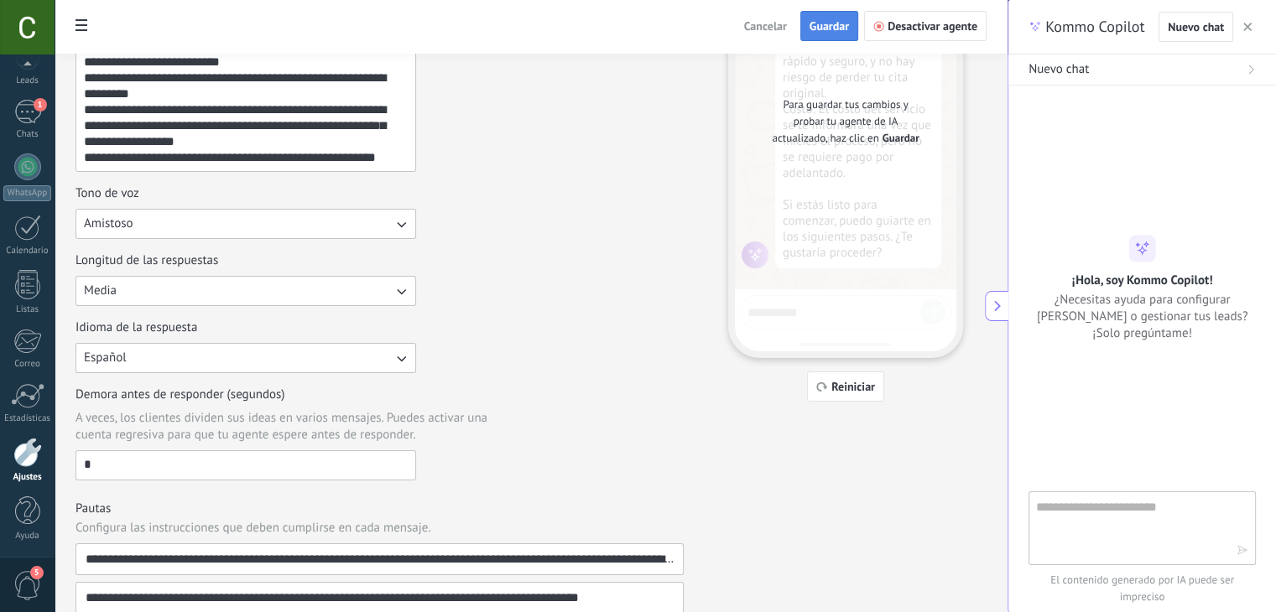
type textarea "**********"
click at [825, 35] on button "Guardar" at bounding box center [829, 26] width 58 height 30
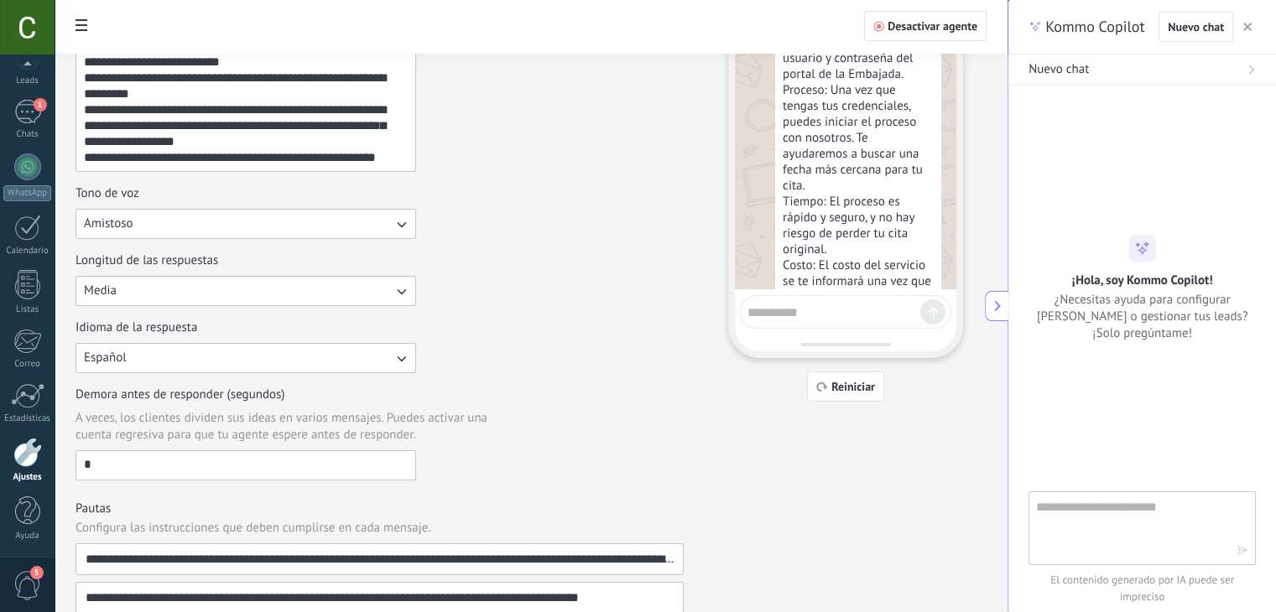
scroll to position [348, 0]
click at [819, 306] on textarea at bounding box center [833, 309] width 173 height 21
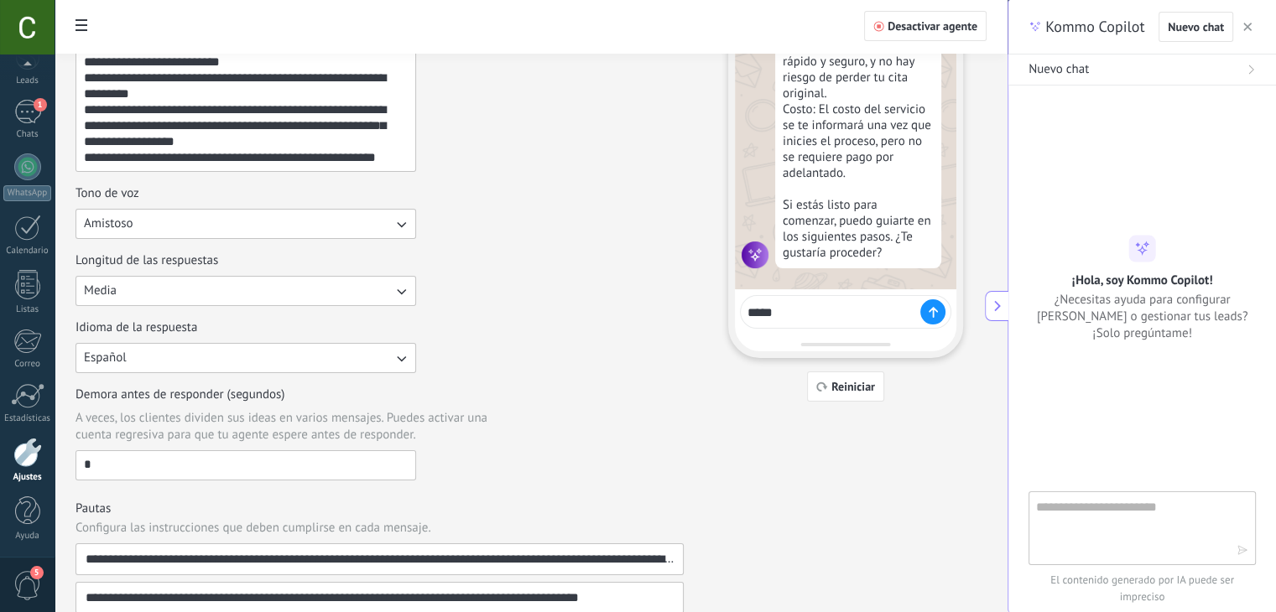
type textarea "******"
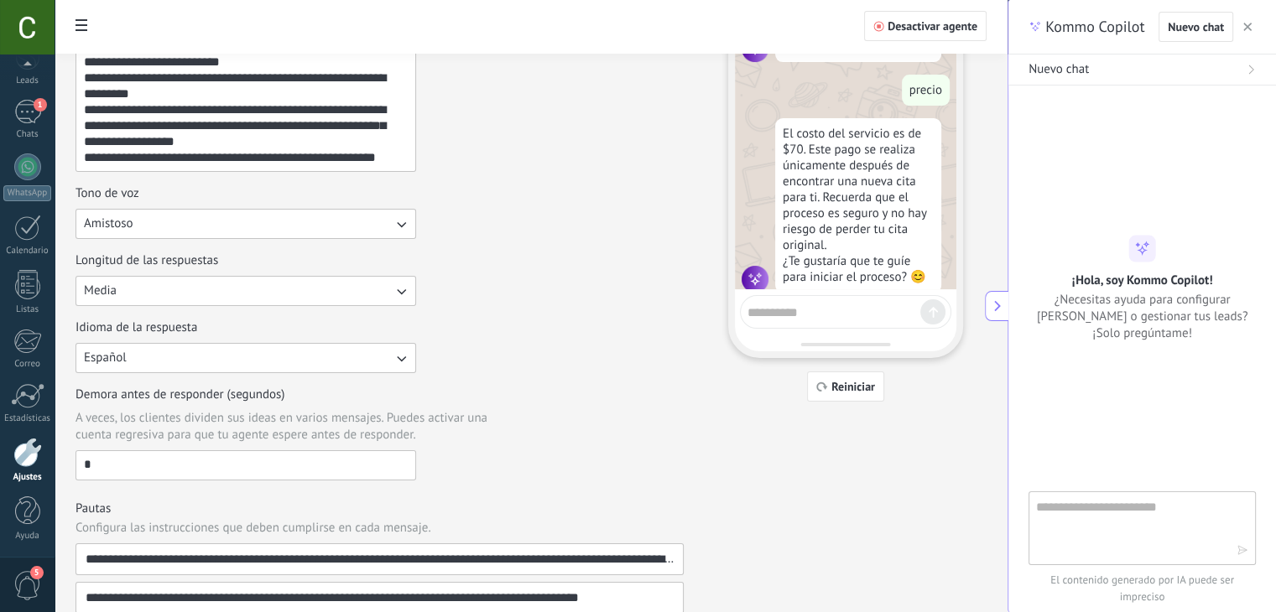
scroll to position [713, 0]
click at [172, 300] on button "Media" at bounding box center [245, 291] width 340 height 30
click at [129, 286] on li "Corta" at bounding box center [240, 291] width 350 height 29
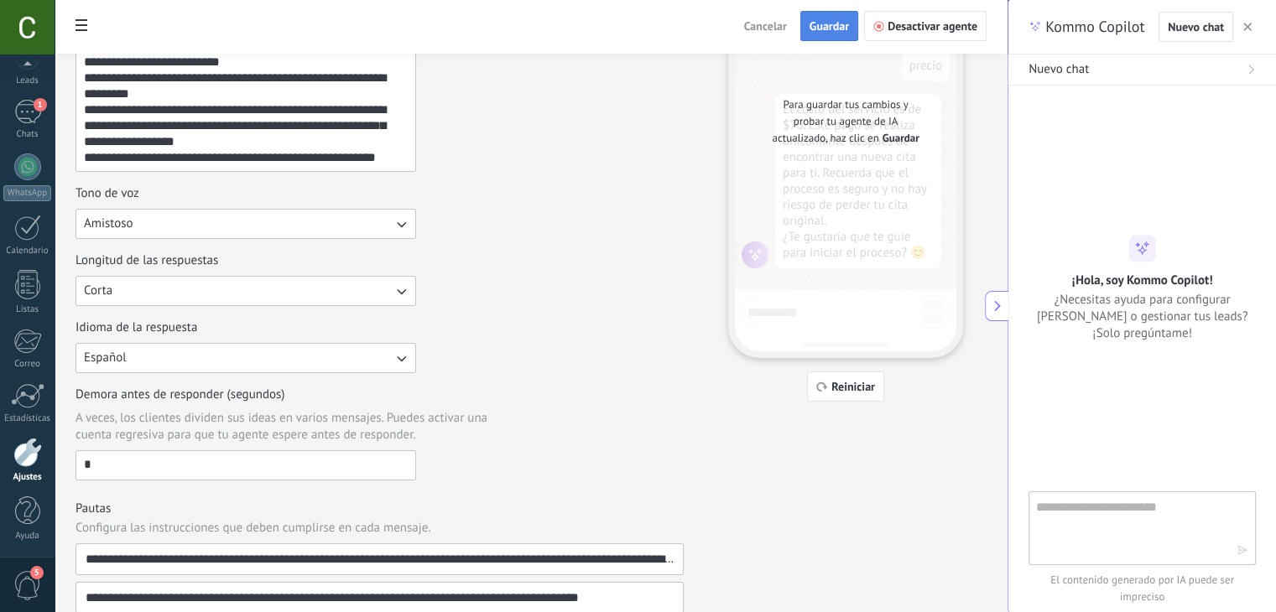
click at [829, 28] on span "Guardar" at bounding box center [828, 26] width 39 height 12
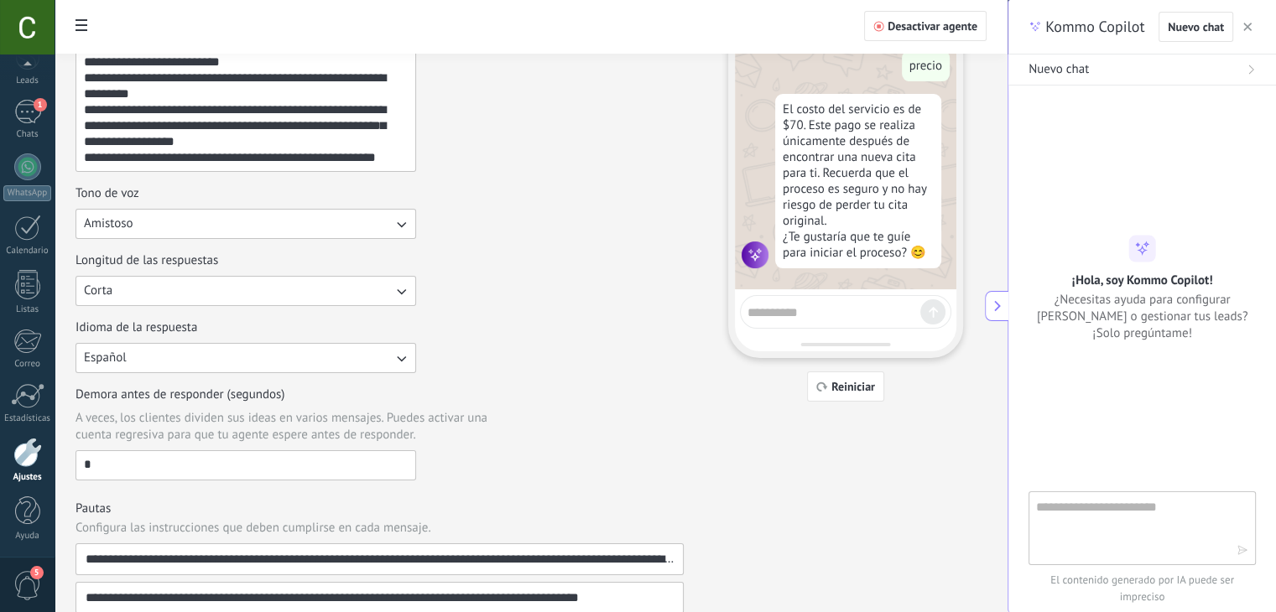
click at [833, 316] on textarea at bounding box center [833, 309] width 173 height 21
type textarea "******"
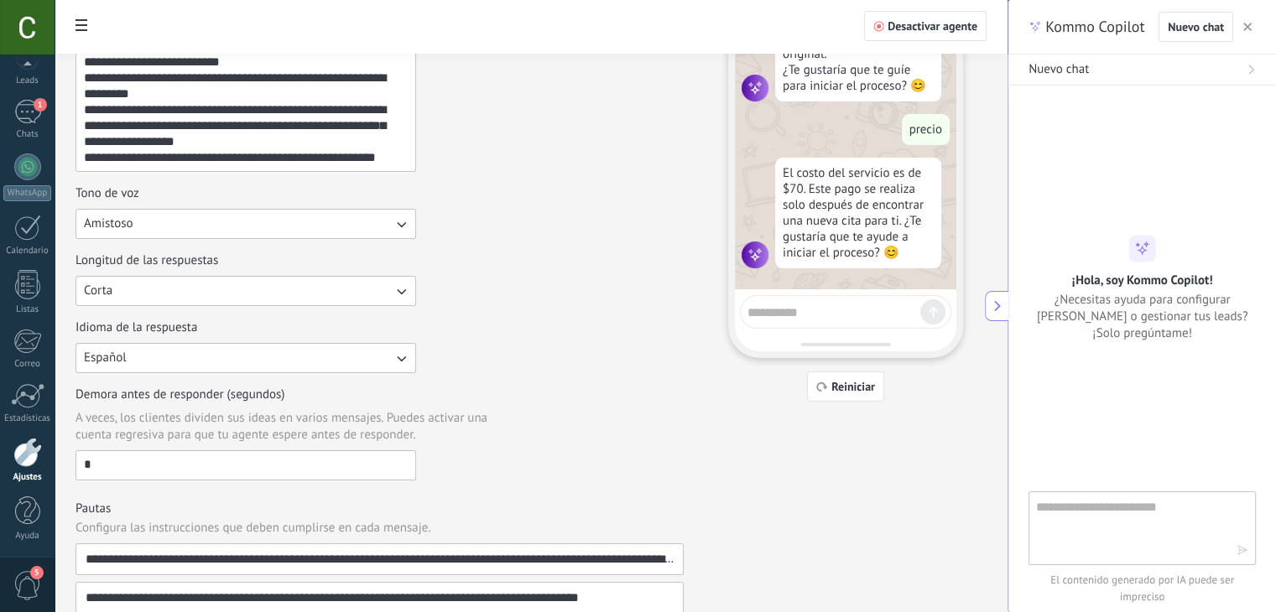
scroll to position [915, 0]
click at [821, 304] on textarea at bounding box center [833, 309] width 173 height 21
type textarea "**********"
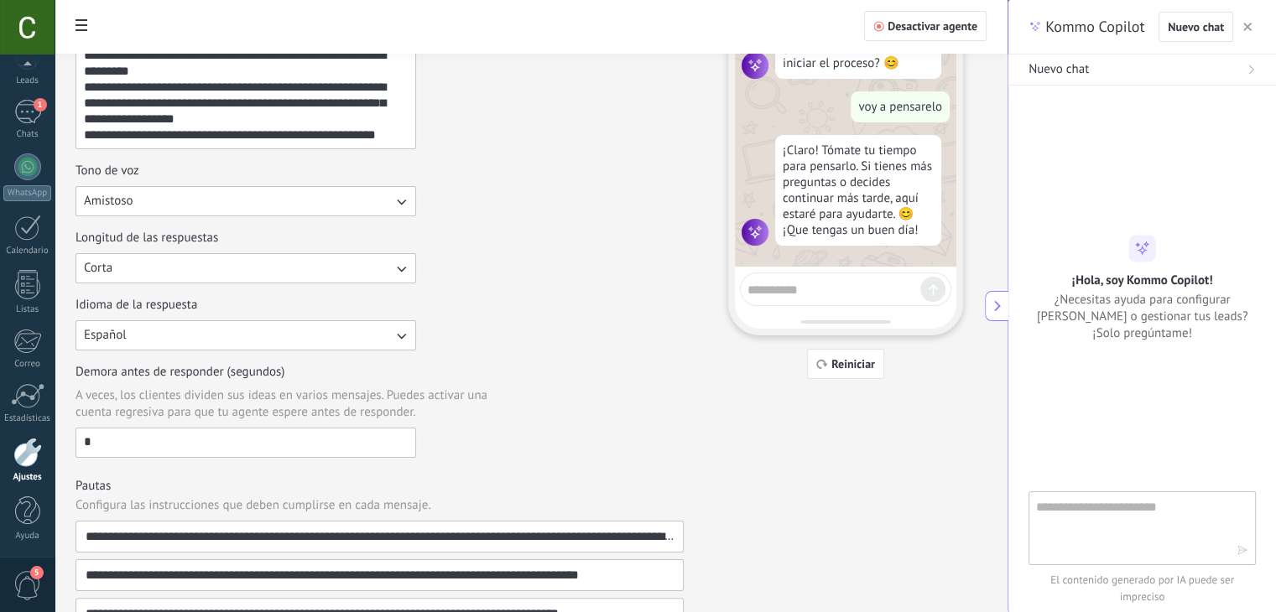
scroll to position [240, 0]
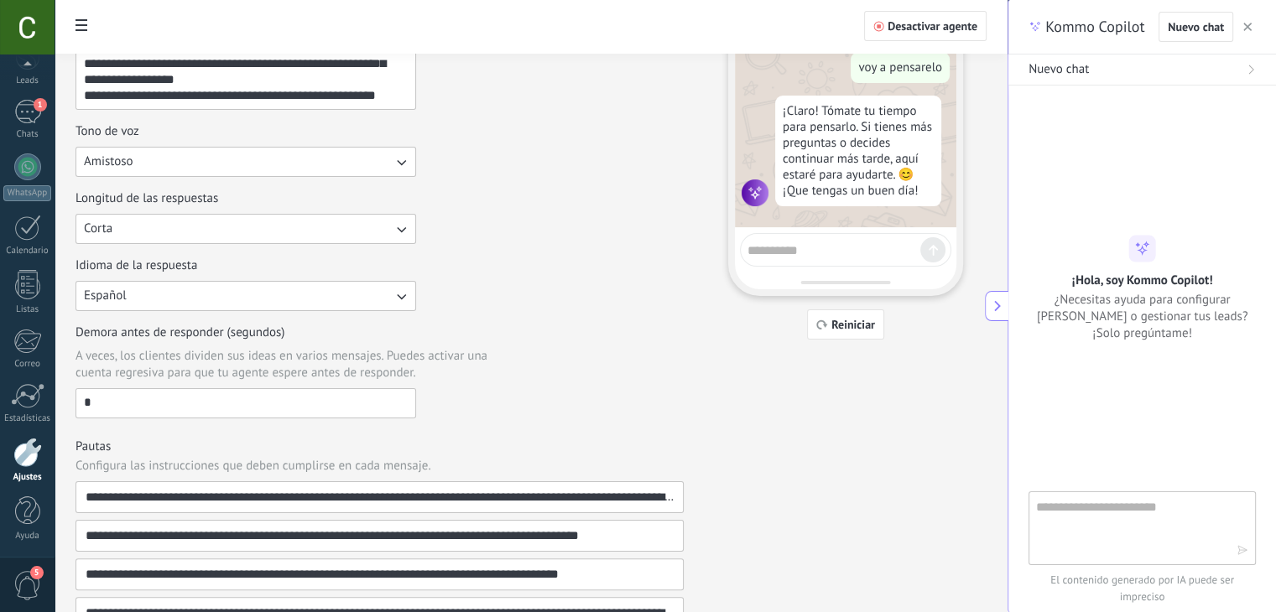
click at [1127, 70] on div "Nuevo chat" at bounding box center [1141, 69] width 227 height 17
click at [1255, 10] on div "Kommo Copilot Nuevo chat" at bounding box center [1142, 27] width 268 height 55
click at [1245, 21] on span "button" at bounding box center [1247, 27] width 8 height 12
type textarea "**********"
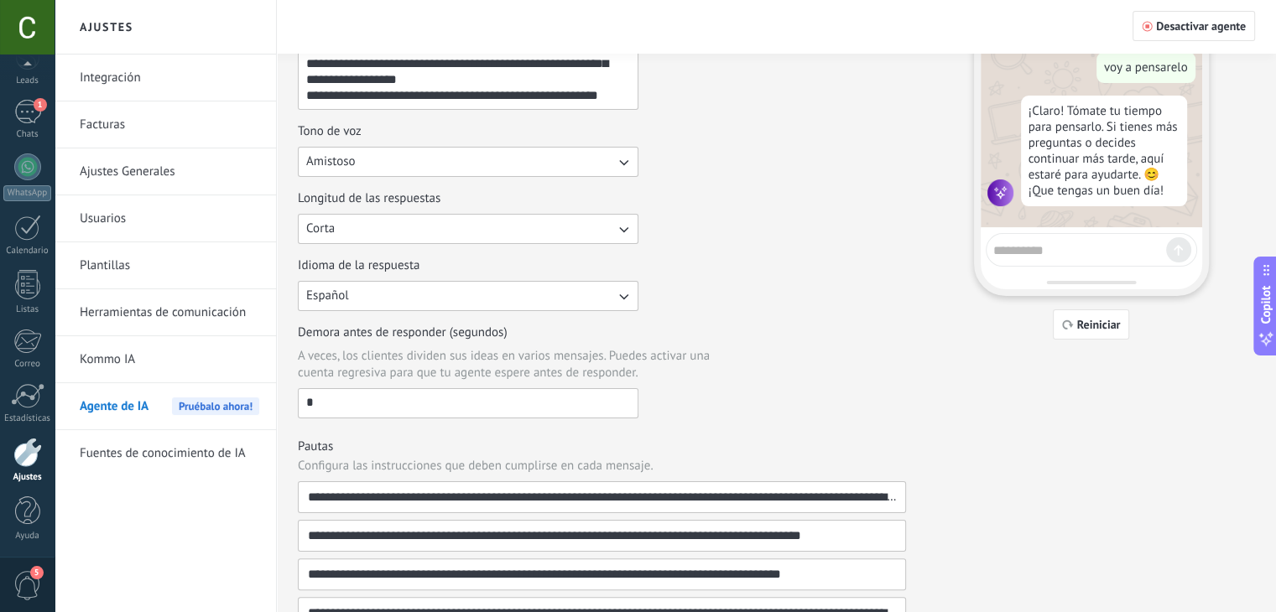
scroll to position [859, 0]
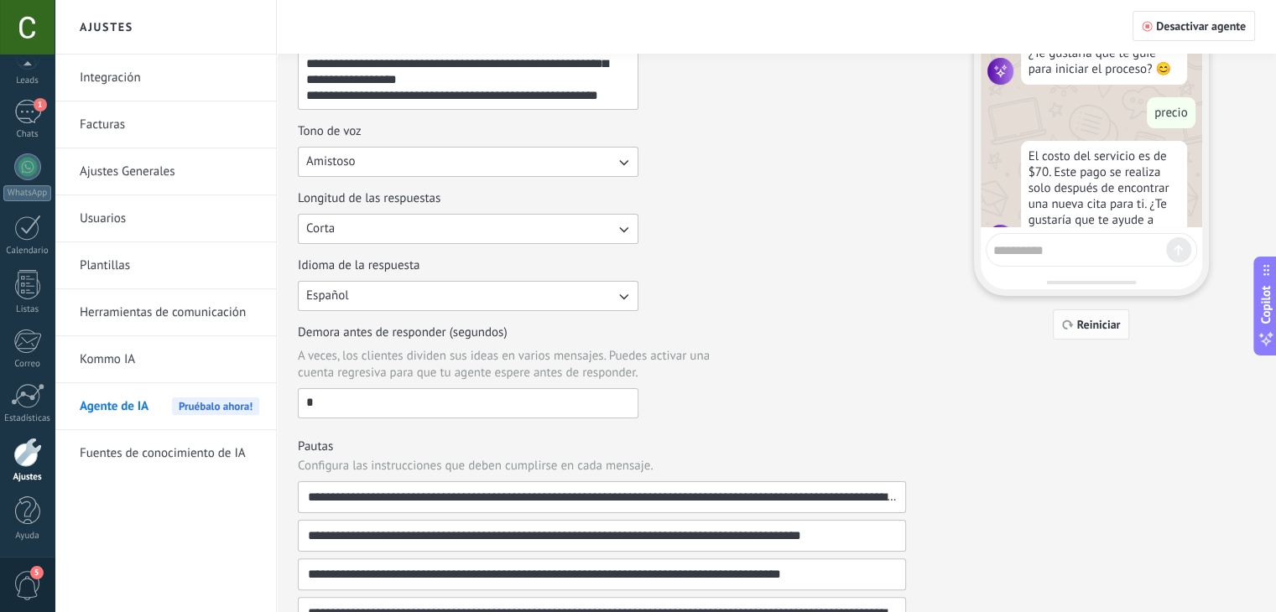
click at [1065, 320] on icon "button" at bounding box center [1068, 325] width 12 height 10
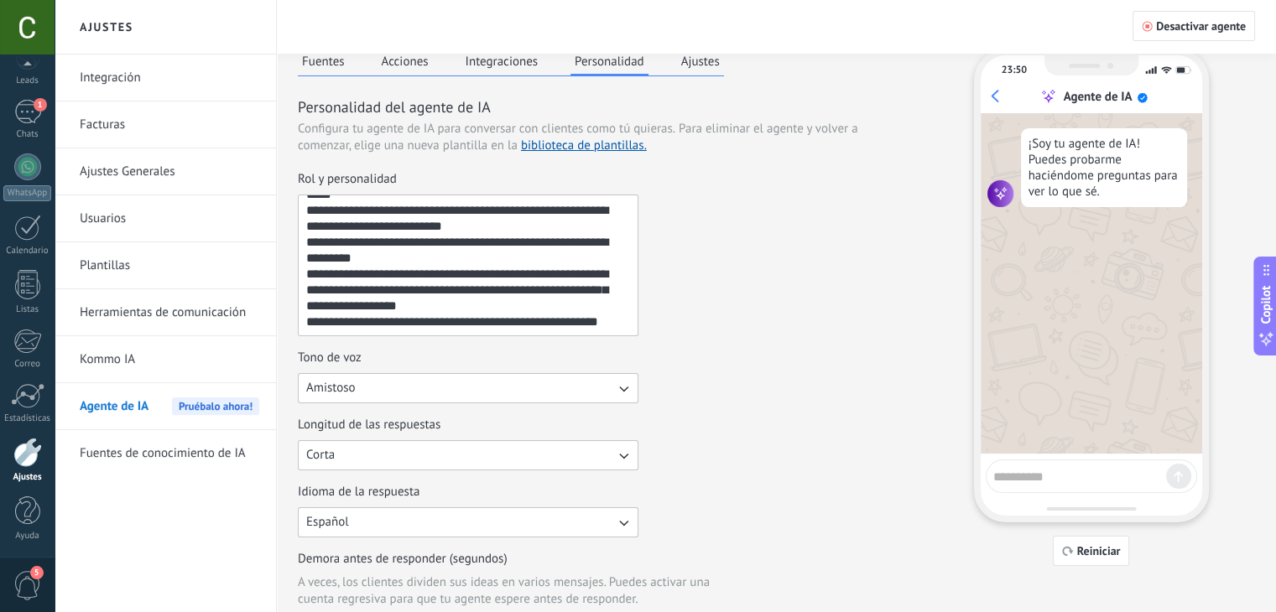
scroll to position [0, 0]
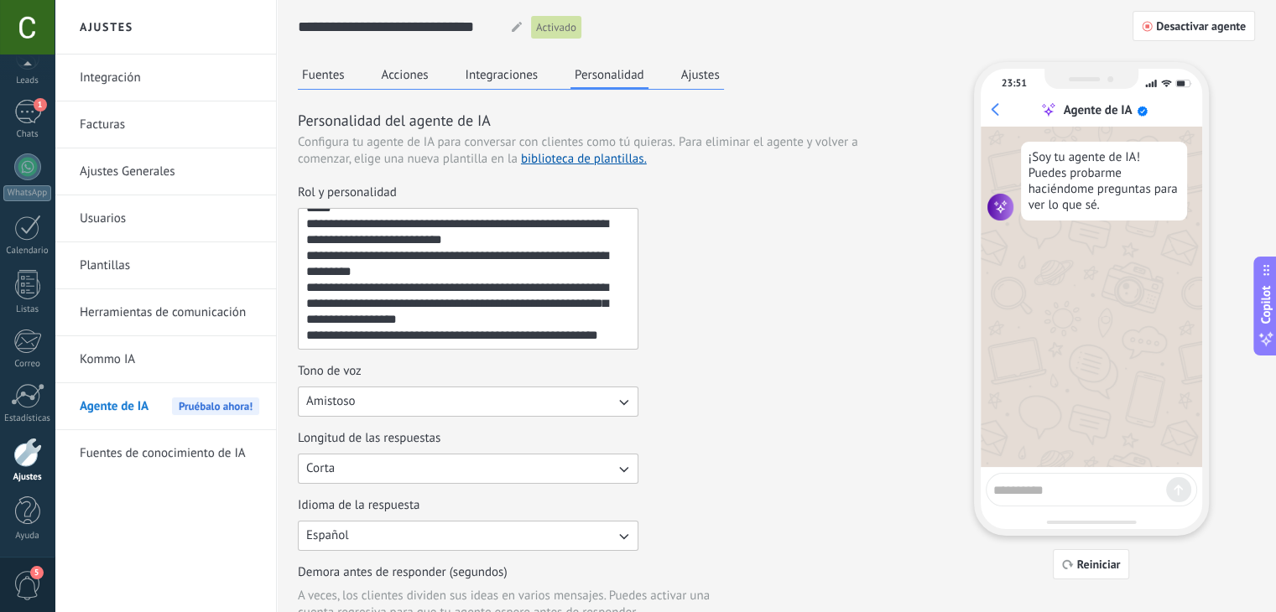
click at [690, 79] on button "Ajustes" at bounding box center [700, 74] width 47 height 25
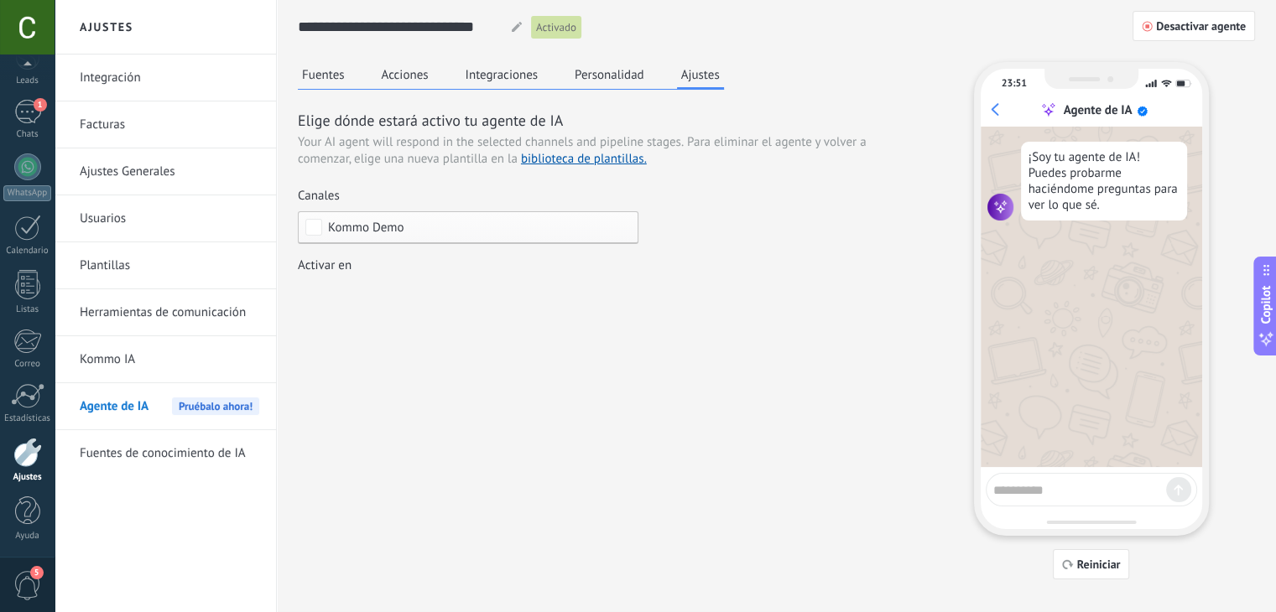
click at [389, 227] on span "Kommo Demo" at bounding box center [366, 227] width 76 height 13
click at [337, 256] on img at bounding box center [335, 257] width 15 height 15
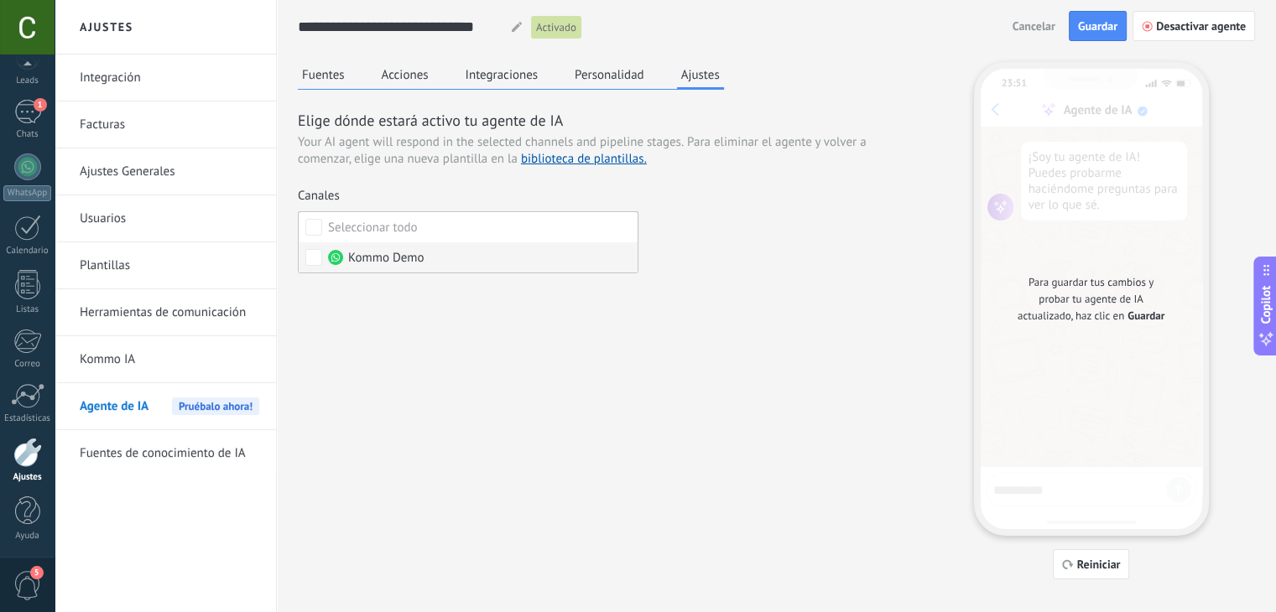
click at [330, 257] on img at bounding box center [335, 257] width 15 height 15
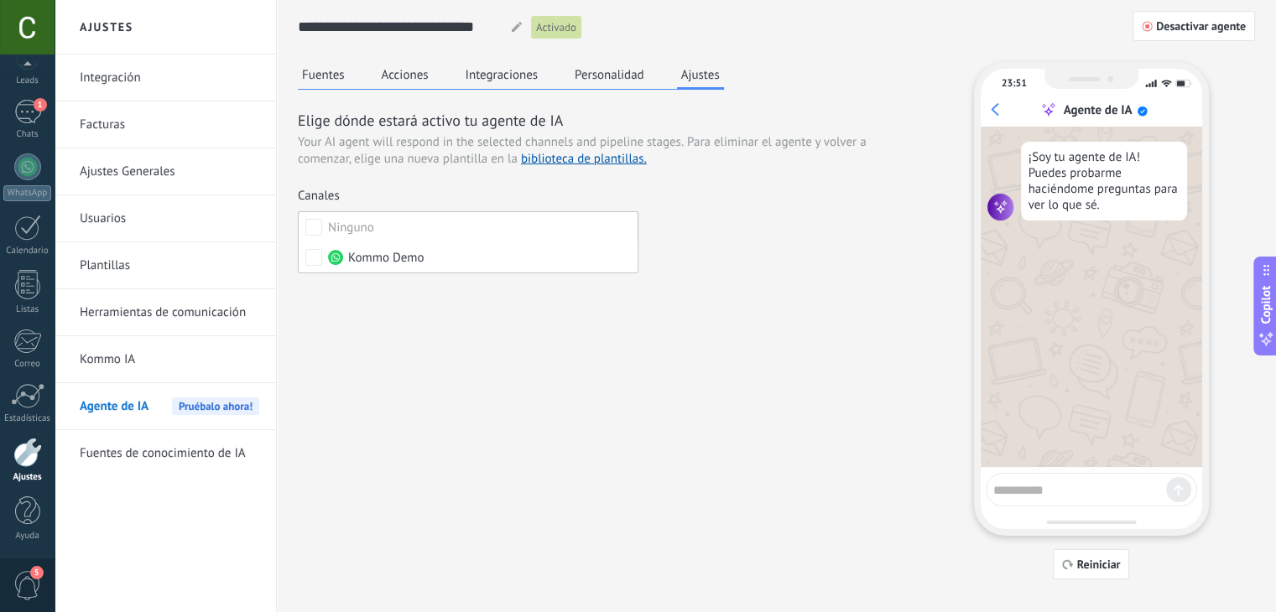
click at [0, 0] on div "Leads Entrantes Contacto entrante Información enviada agendando Pendiente de pa…" at bounding box center [0, 0] width 0 height 0
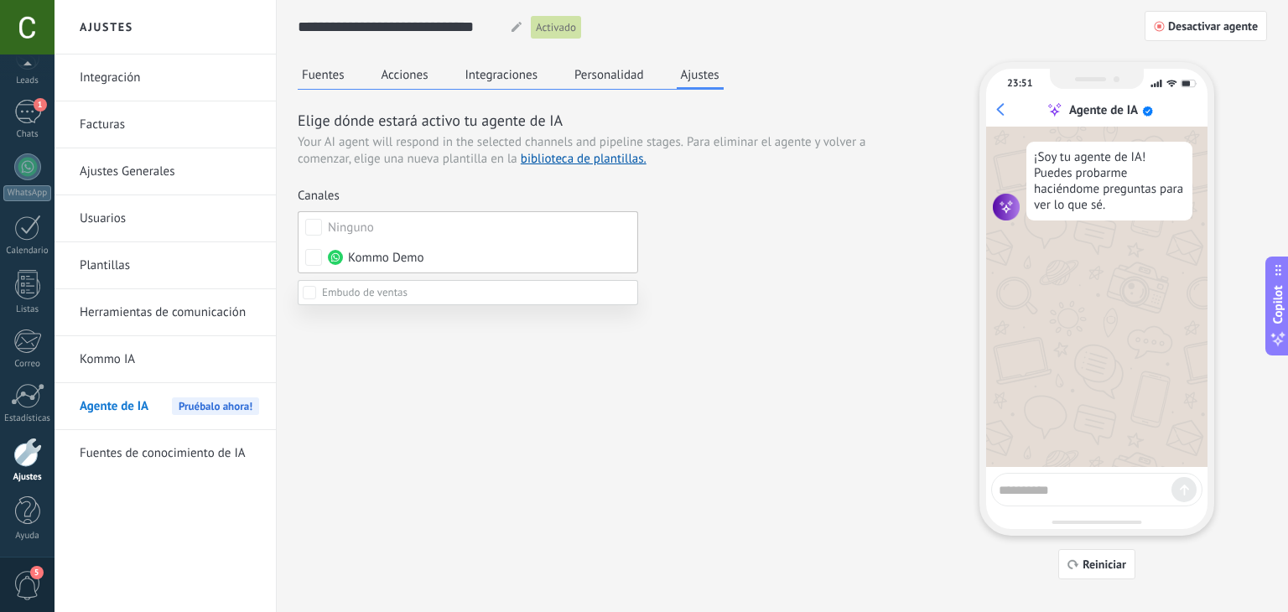
click at [0, 0] on div "Reserva cancelada – perdido" at bounding box center [0, 0] width 0 height 0
click at [0, 0] on label "Factura pagada – ganado" at bounding box center [0, 0] width 0 height 0
click at [718, 242] on div at bounding box center [672, 306] width 1234 height 612
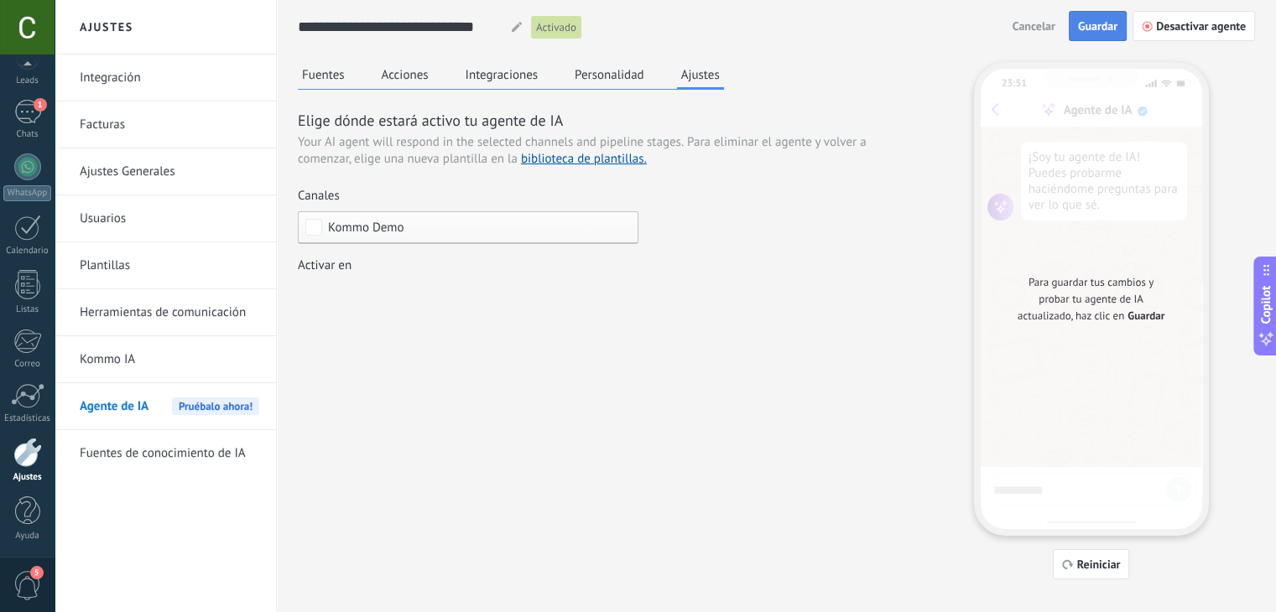
click at [1080, 24] on span "Guardar" at bounding box center [1097, 26] width 39 height 12
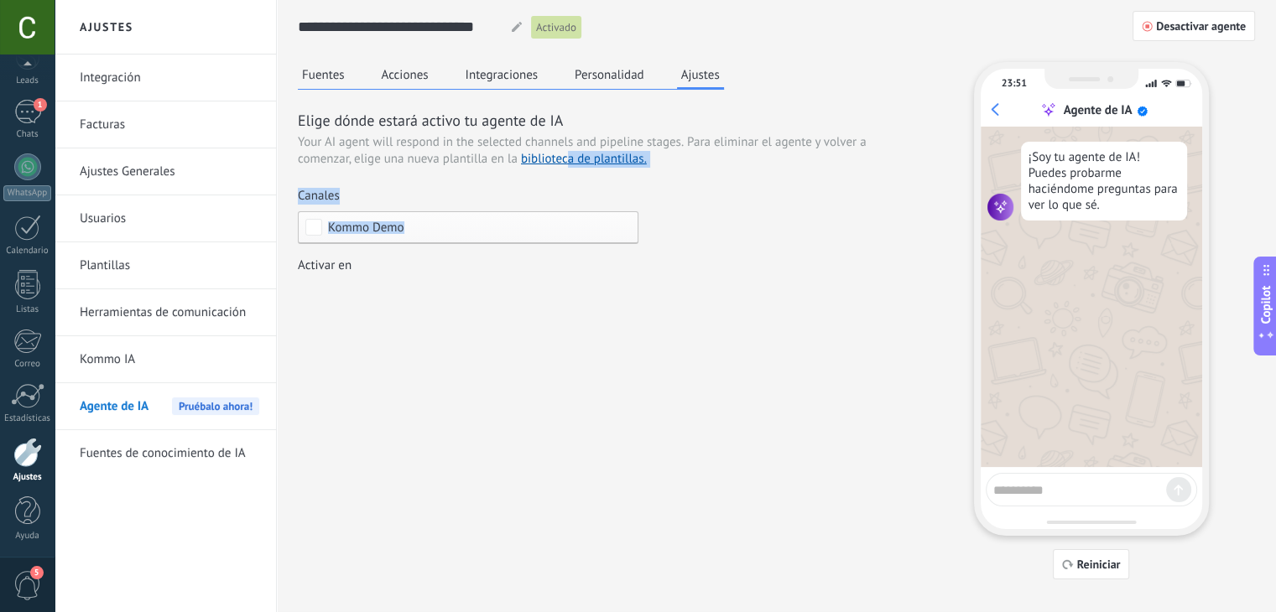
drag, startPoint x: 570, startPoint y: 162, endPoint x: 473, endPoint y: 209, distance: 108.0
click at [473, 209] on div "Elige dónde estará activo tu agente de IA Your AI agent will respond in the sel…" at bounding box center [602, 210] width 608 height 200
click at [388, 166] on span "Para eliminar el agente y volver a comenzar, elige una nueva plantilla en la bi…" at bounding box center [582, 150] width 568 height 33
click at [507, 28] on div at bounding box center [517, 27] width 22 height 10
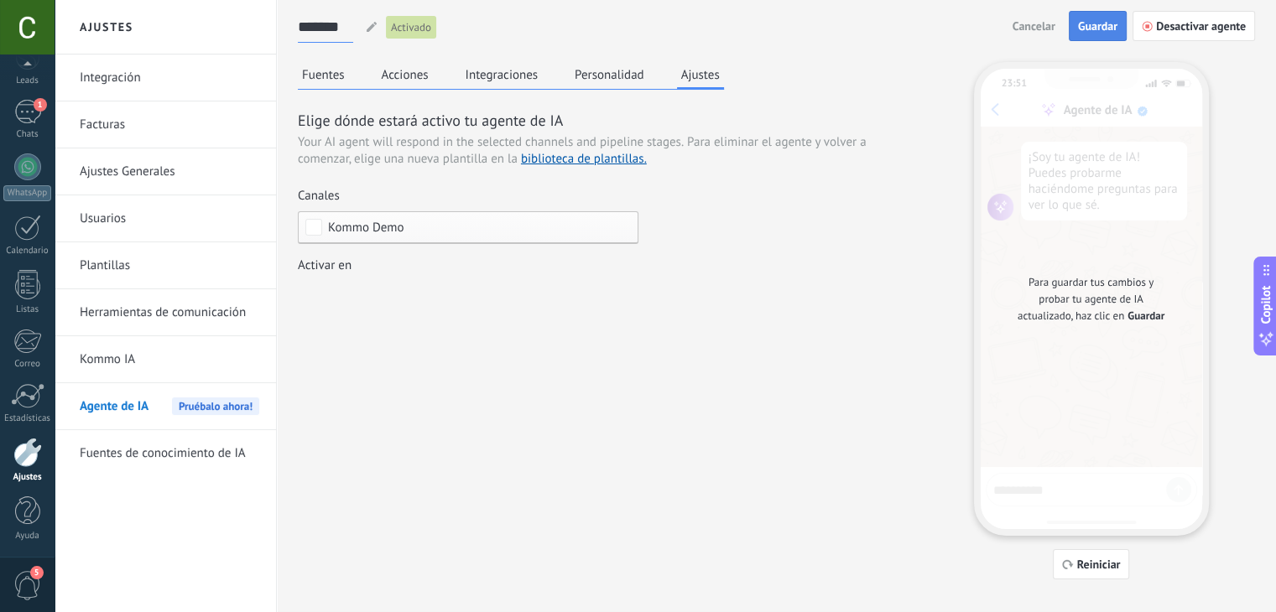
type input "*******"
click at [1095, 24] on span "Guardar" at bounding box center [1097, 26] width 39 height 12
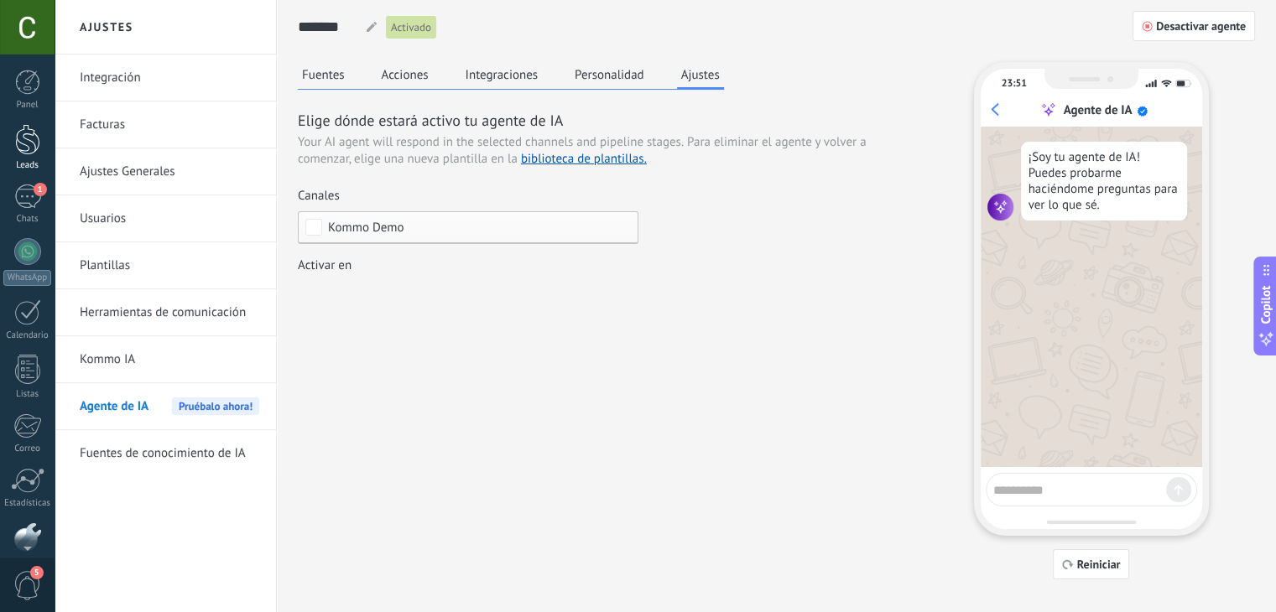
click at [28, 159] on link "Leads" at bounding box center [27, 147] width 55 height 47
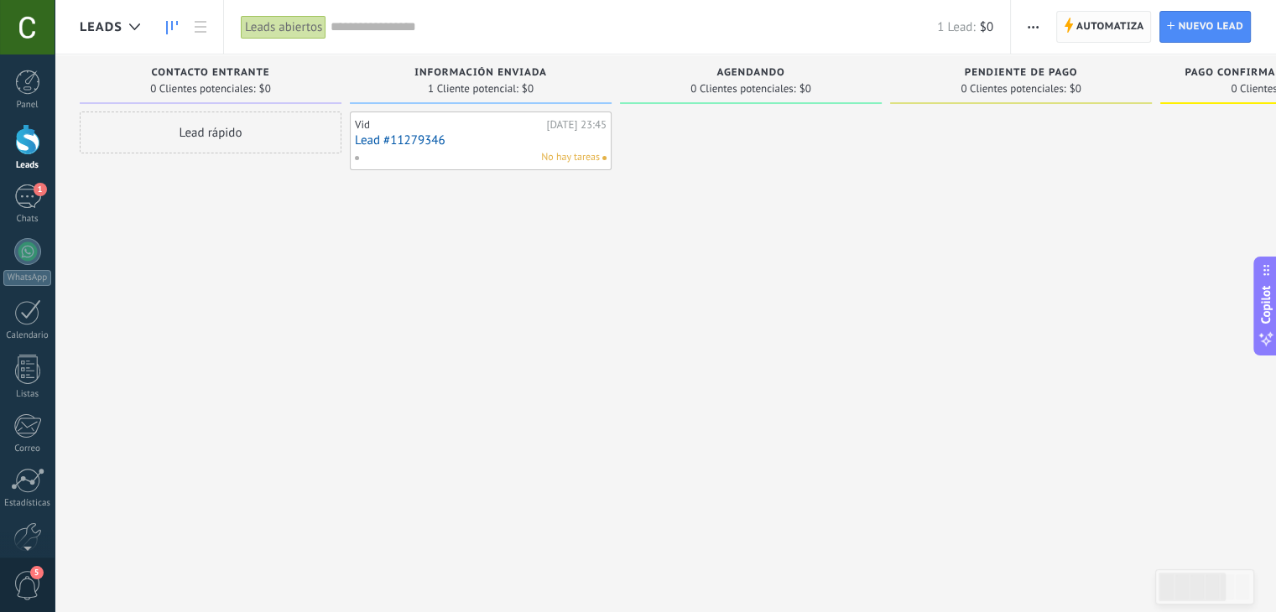
click at [1102, 27] on span "Automatiza" at bounding box center [1110, 27] width 68 height 30
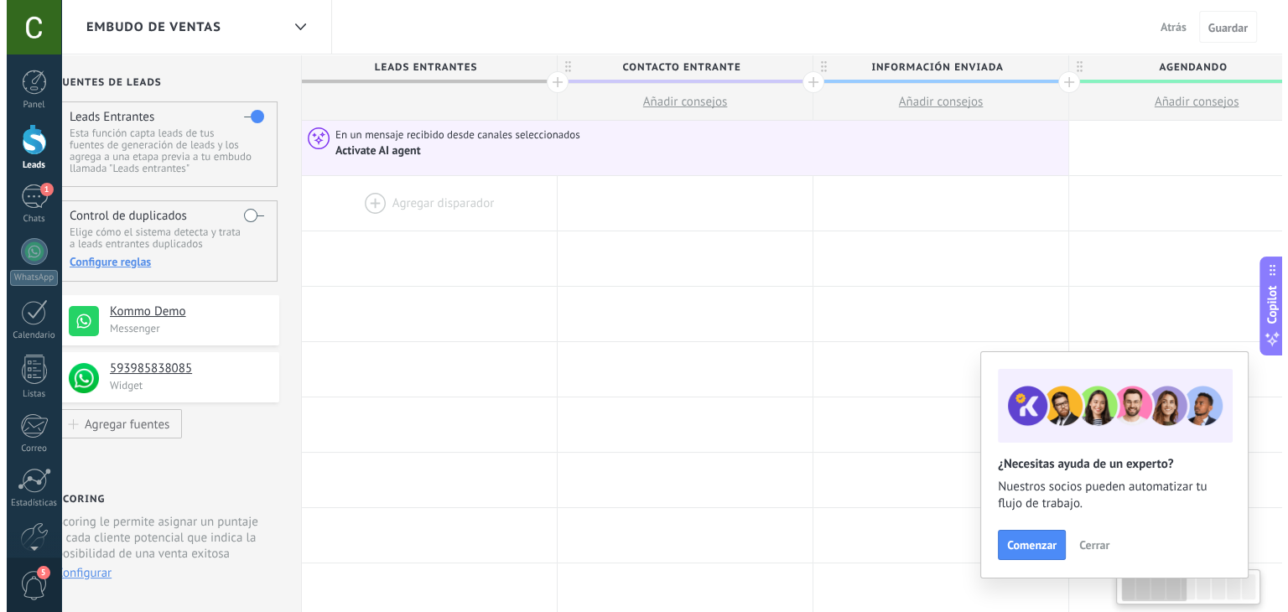
scroll to position [0, 44]
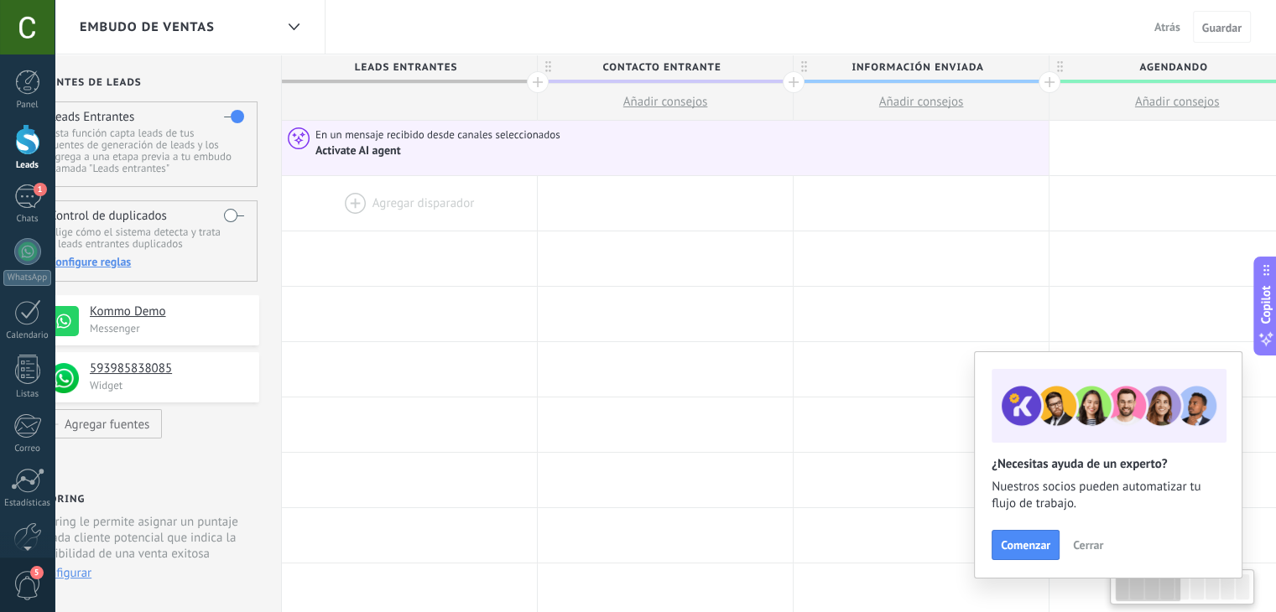
drag, startPoint x: 432, startPoint y: 202, endPoint x: 387, endPoint y: 195, distance: 45.0
click at [387, 195] on div at bounding box center [409, 203] width 255 height 55
click at [369, 153] on div "Activate AI agent" at bounding box center [359, 150] width 88 height 15
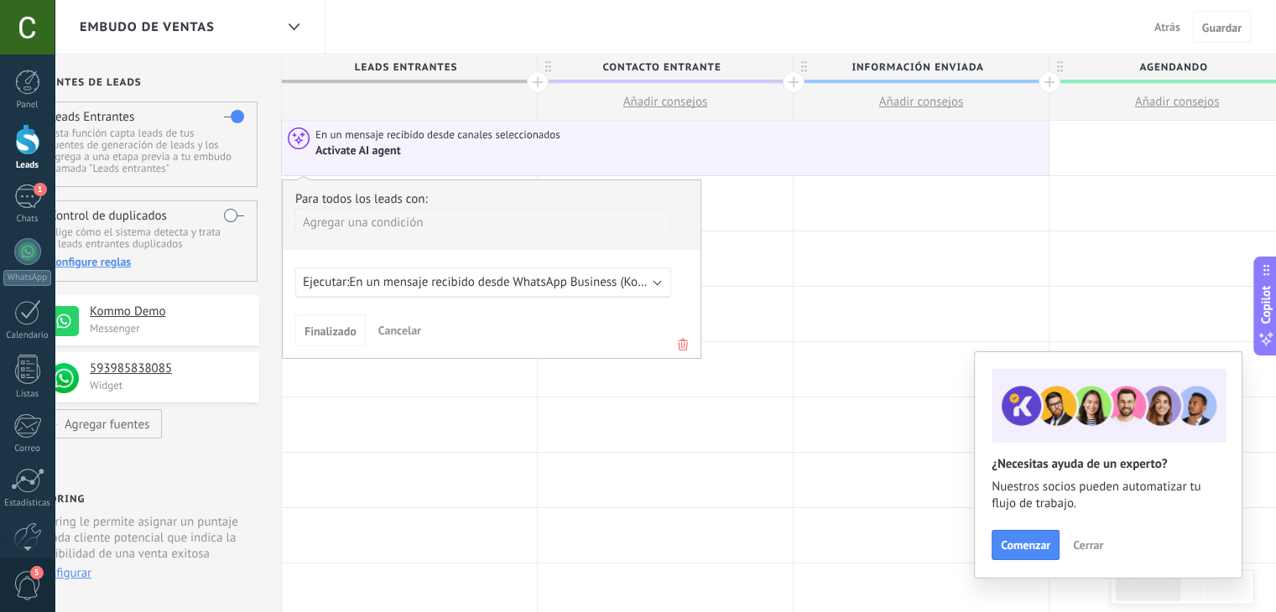
click at [445, 279] on span "En un mensaje recibido desde WhatsApp Business (Kommo Demo)" at bounding box center [526, 282] width 354 height 16
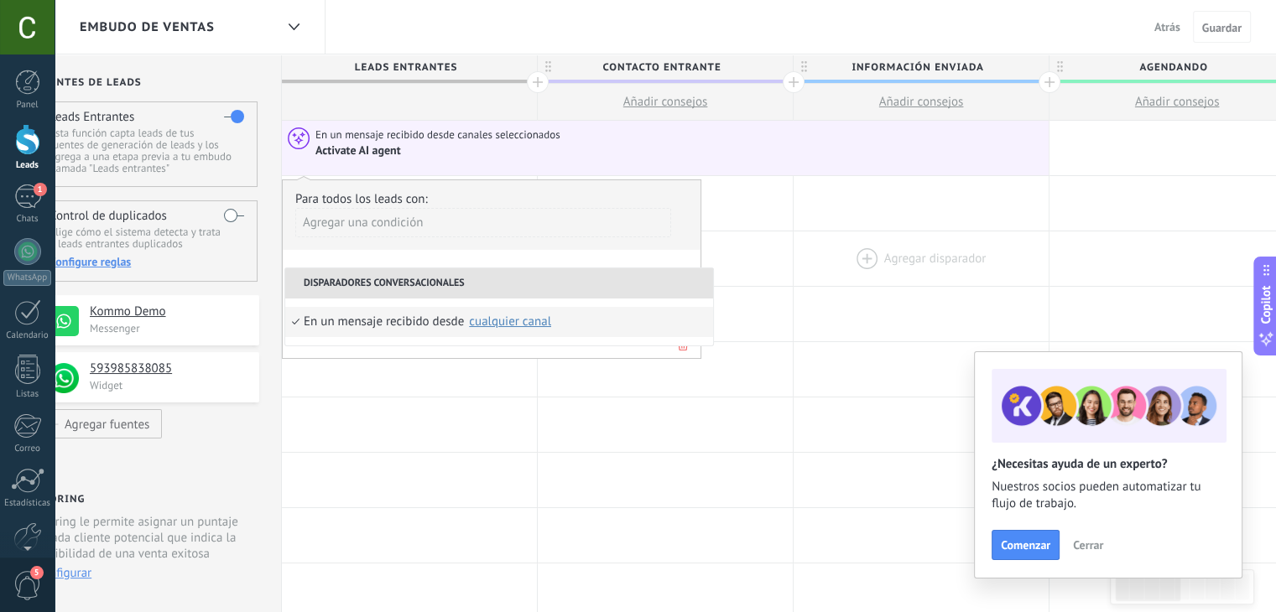
click at [844, 261] on div at bounding box center [920, 258] width 255 height 55
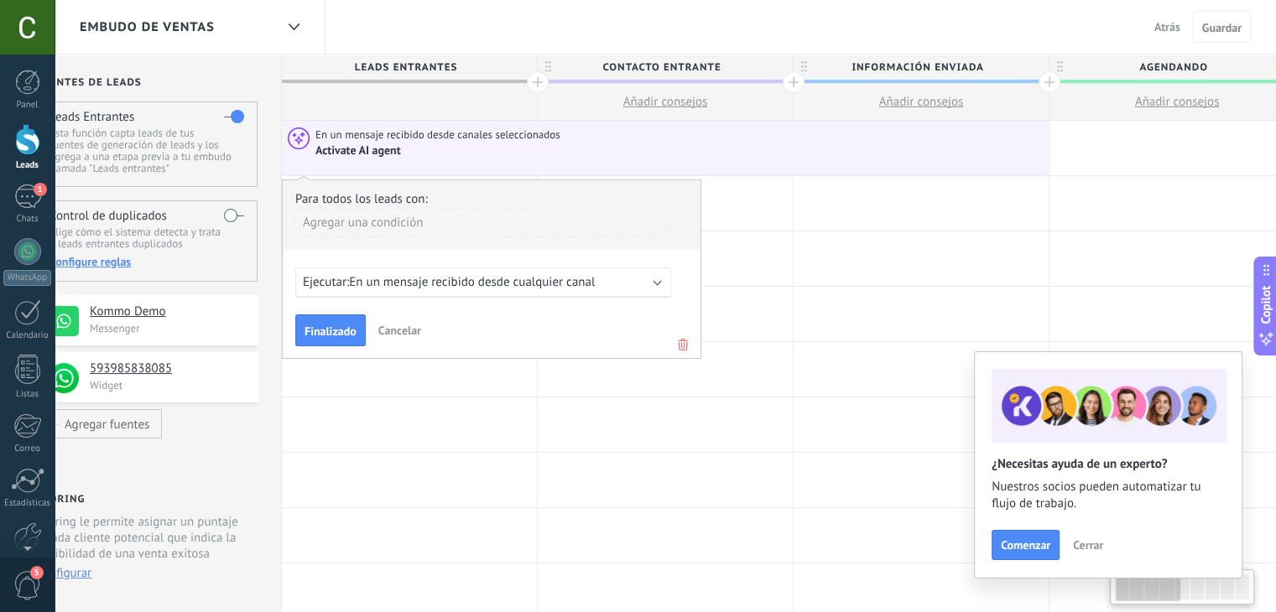
click at [403, 328] on span "Cancelar" at bounding box center [399, 330] width 43 height 15
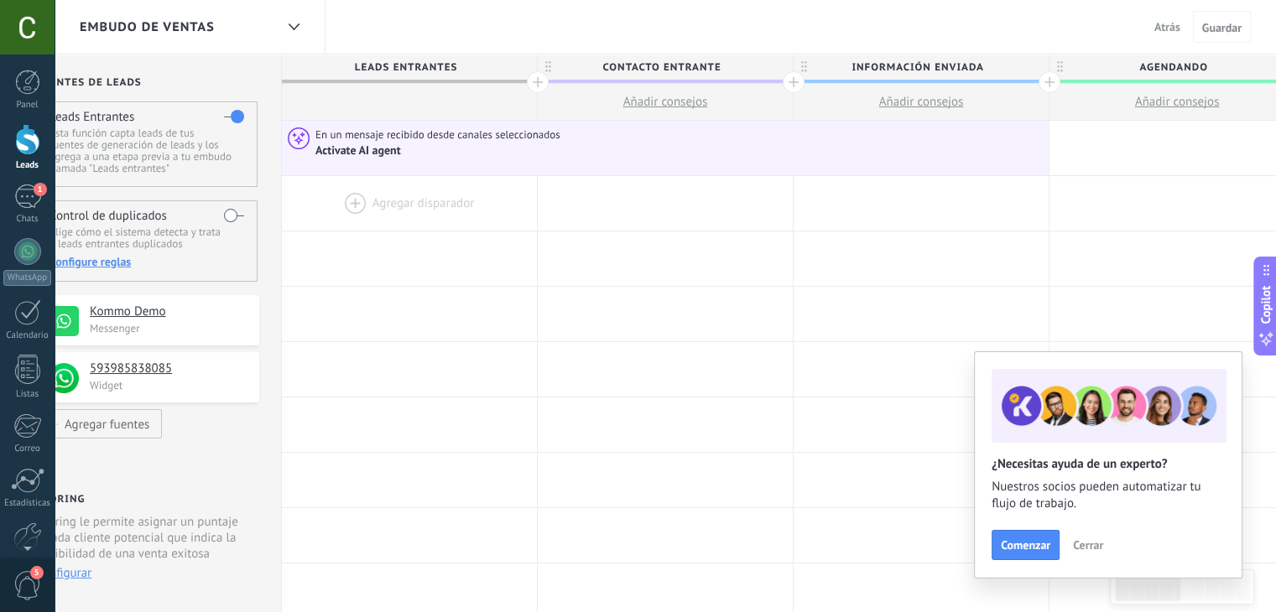
click at [425, 211] on div at bounding box center [409, 203] width 255 height 55
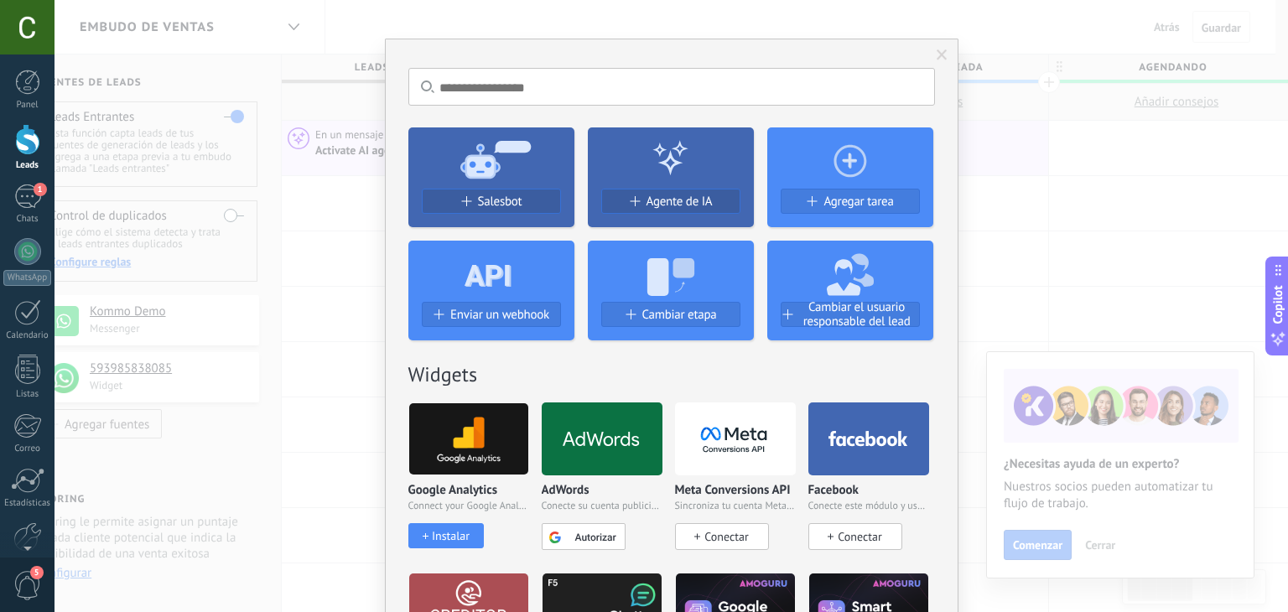
scroll to position [17, 0]
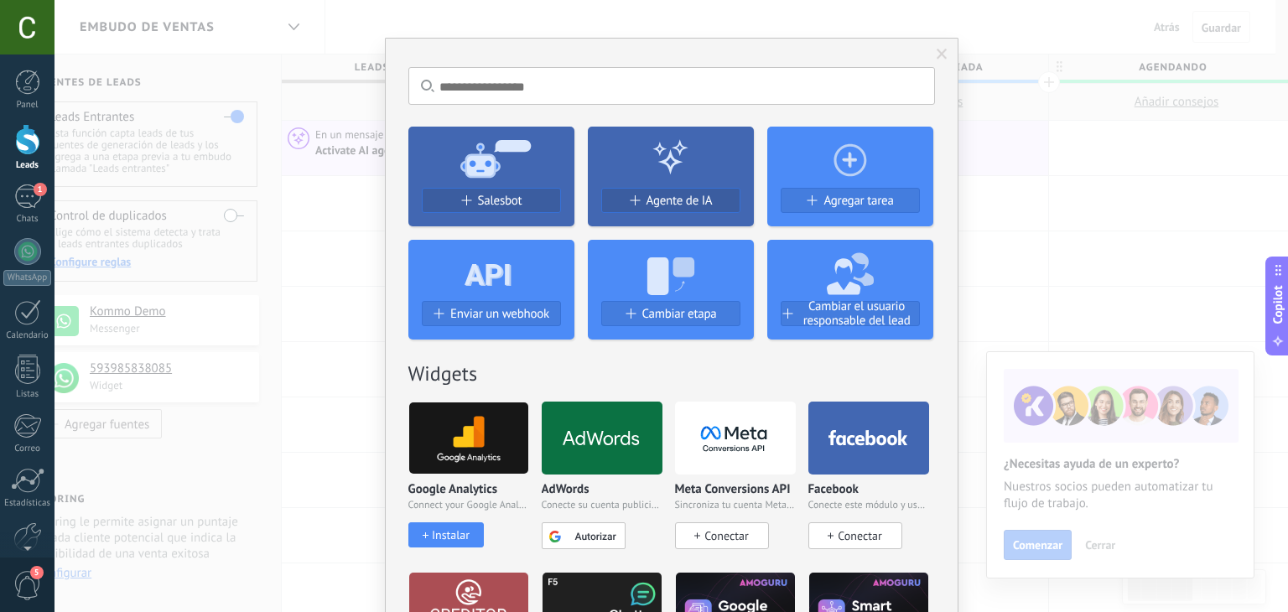
click at [663, 182] on div at bounding box center [671, 157] width 166 height 61
click at [651, 194] on span "Agente de IA" at bounding box center [680, 201] width 66 height 14
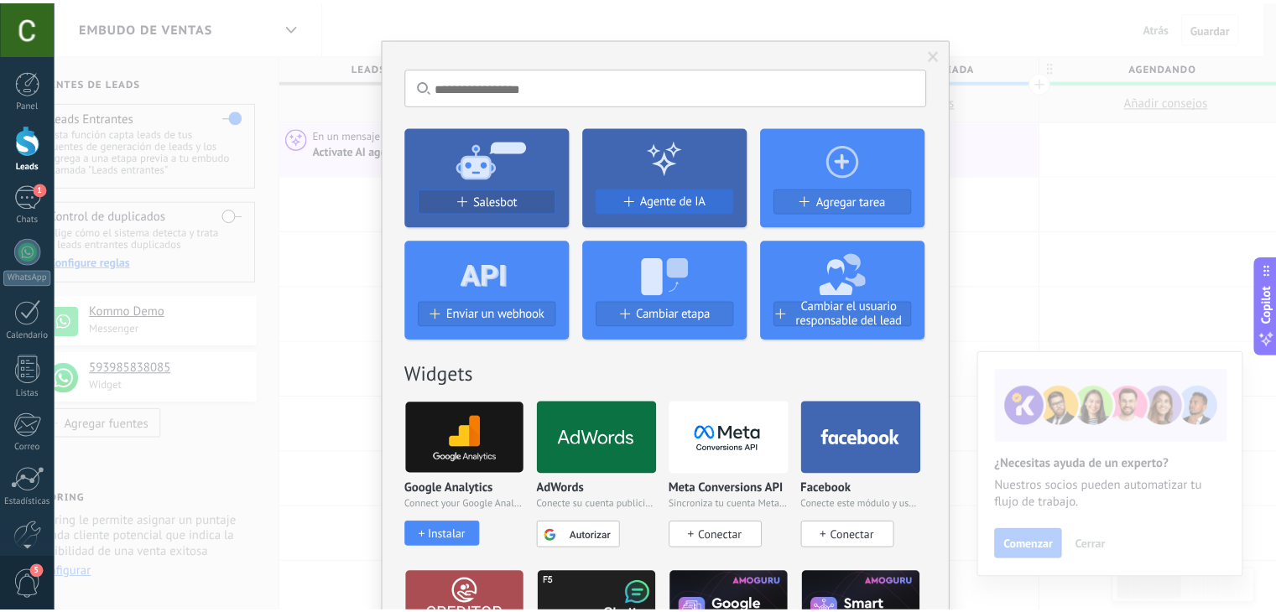
scroll to position [0, 0]
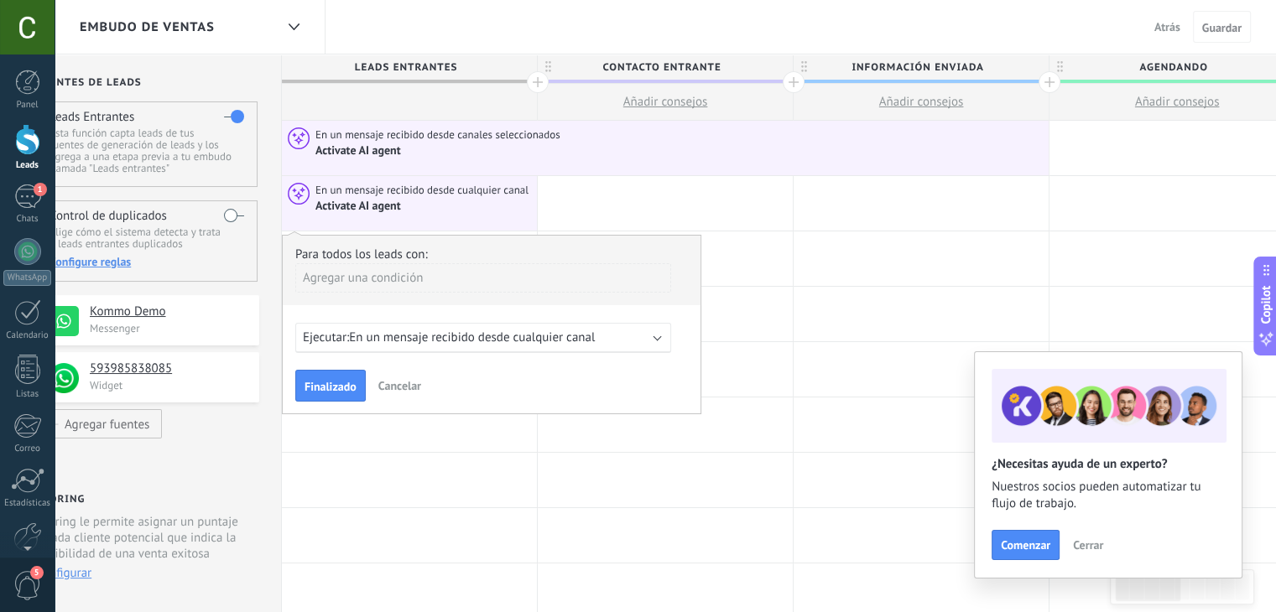
click at [409, 339] on span "En un mensaje recibido desde cualquier canal" at bounding box center [472, 338] width 246 height 16
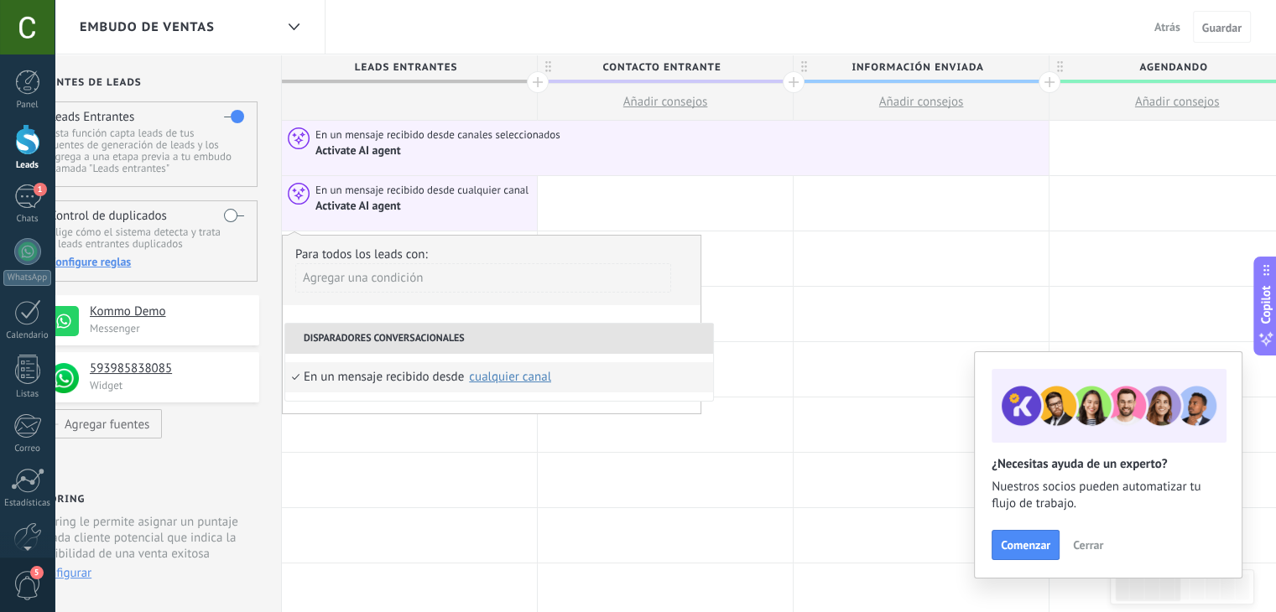
click at [414, 333] on li "Disparadores conversacionales" at bounding box center [499, 339] width 428 height 30
click at [382, 418] on div at bounding box center [409, 425] width 255 height 55
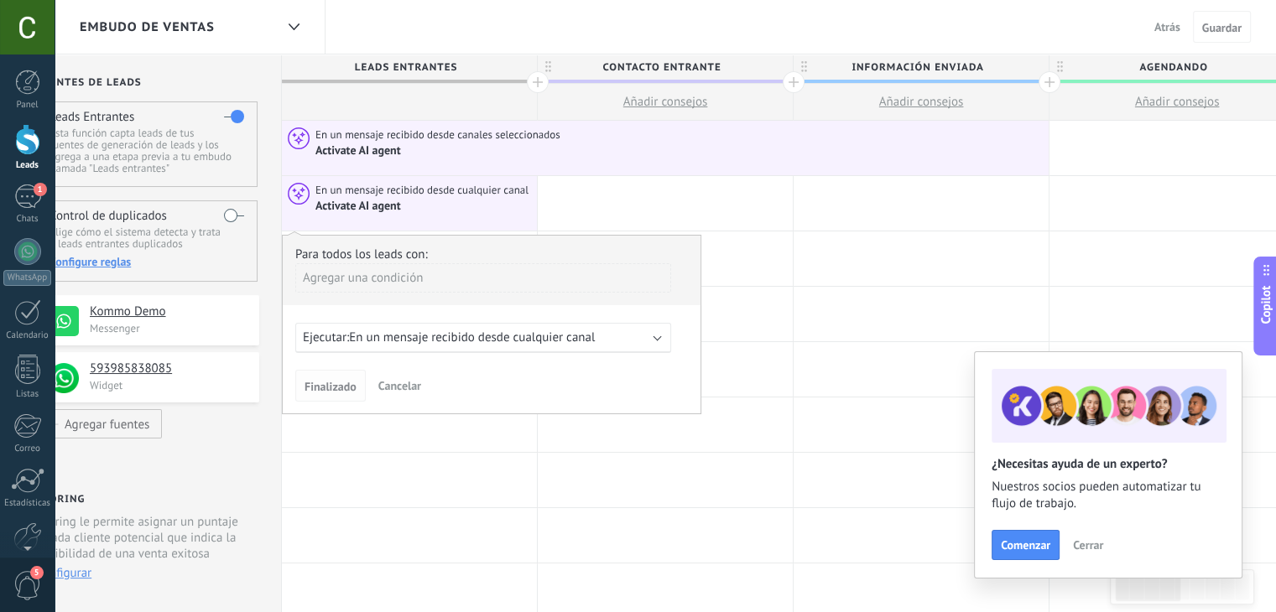
click at [343, 387] on span "Finalizado" at bounding box center [330, 387] width 52 height 12
click at [717, 308] on div at bounding box center [665, 314] width 255 height 55
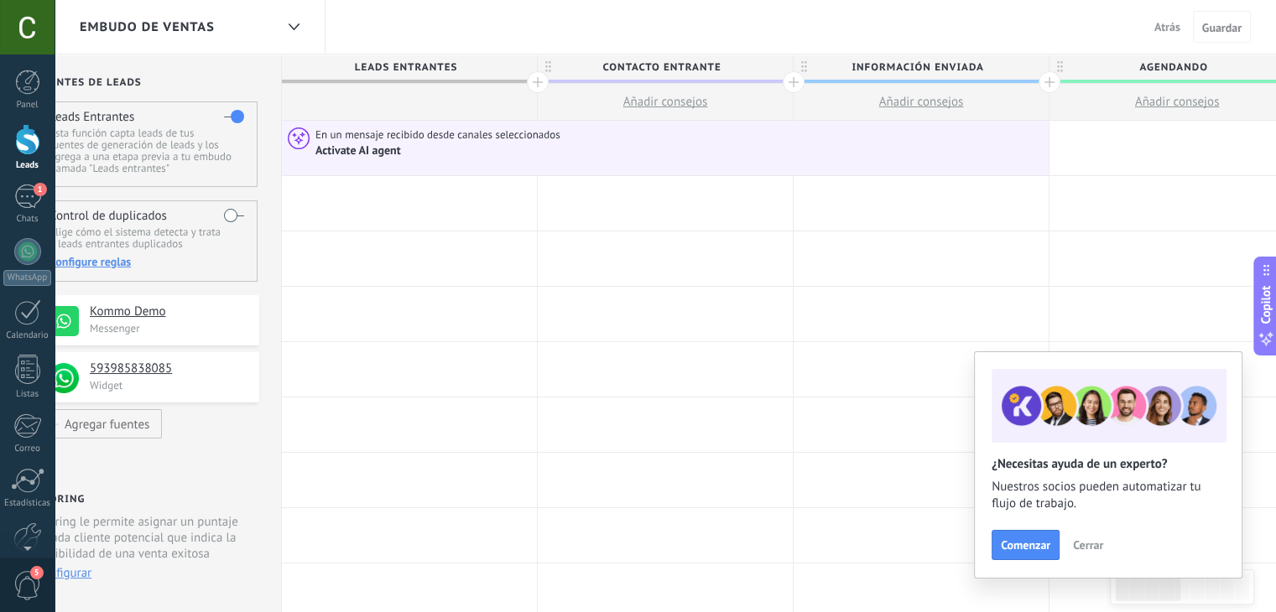
click at [376, 186] on div at bounding box center [409, 203] width 255 height 55
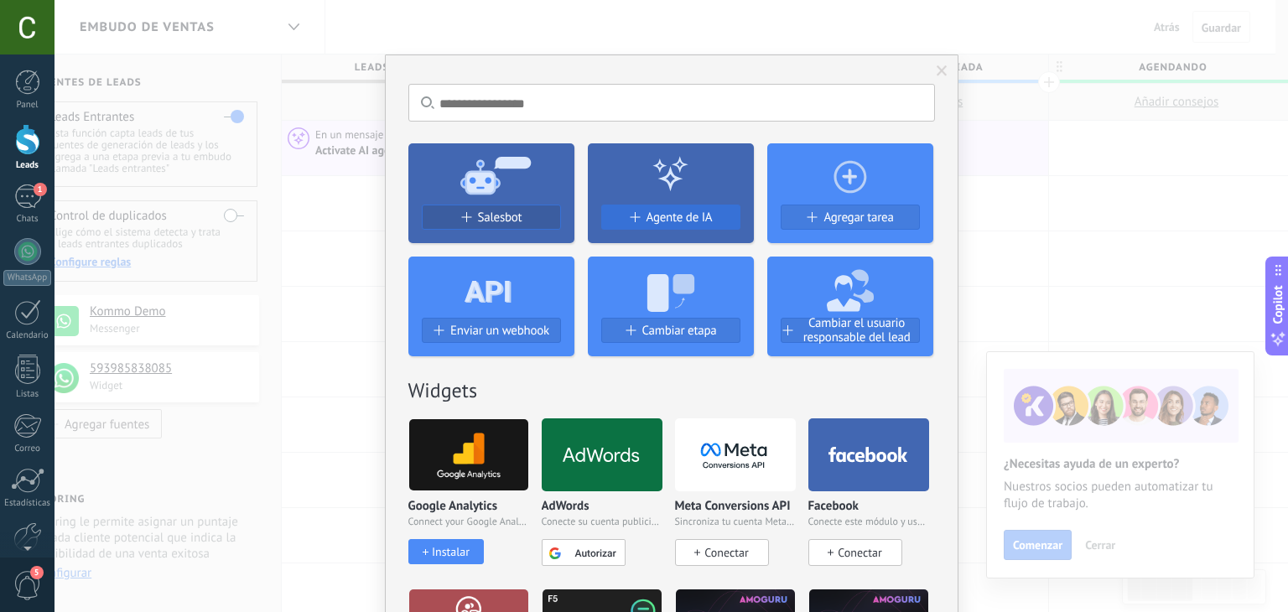
click at [664, 216] on span "Agente de IA" at bounding box center [680, 218] width 66 height 14
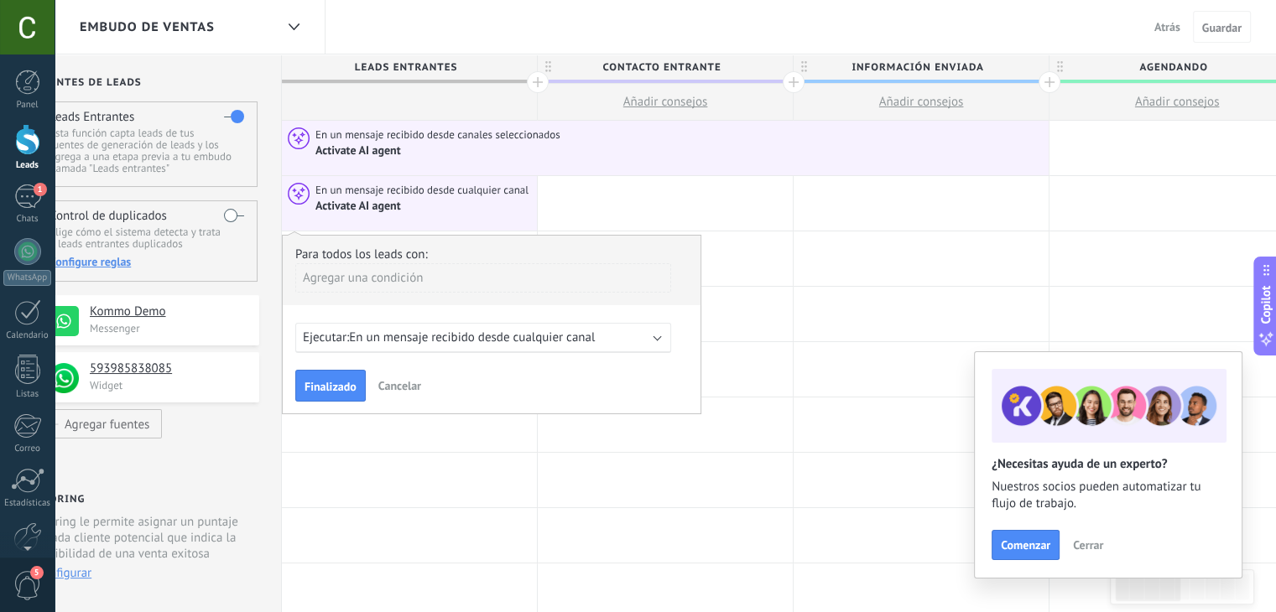
click at [386, 330] on span "En un mensaje recibido desde cualquier canal" at bounding box center [472, 338] width 246 height 16
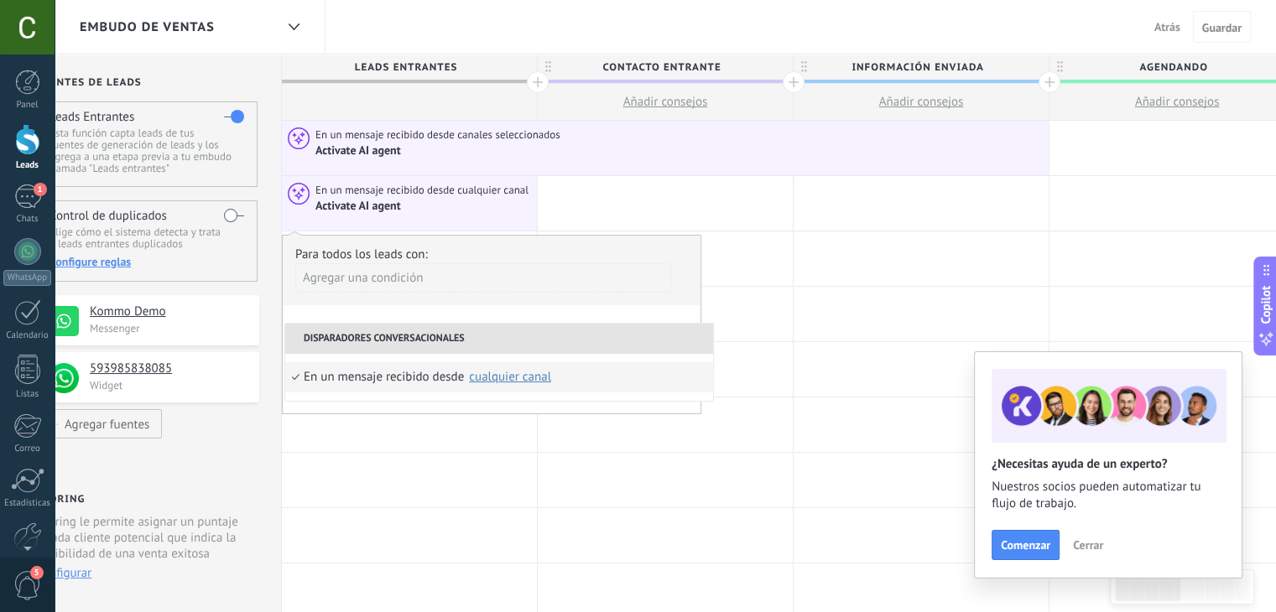
click at [481, 375] on div "cualquier canal" at bounding box center [510, 377] width 82 height 13
click at [390, 331] on li "Disparadores conversacionales" at bounding box center [499, 339] width 428 height 30
click at [432, 252] on div "Para todos los leads con:" at bounding box center [491, 255] width 392 height 16
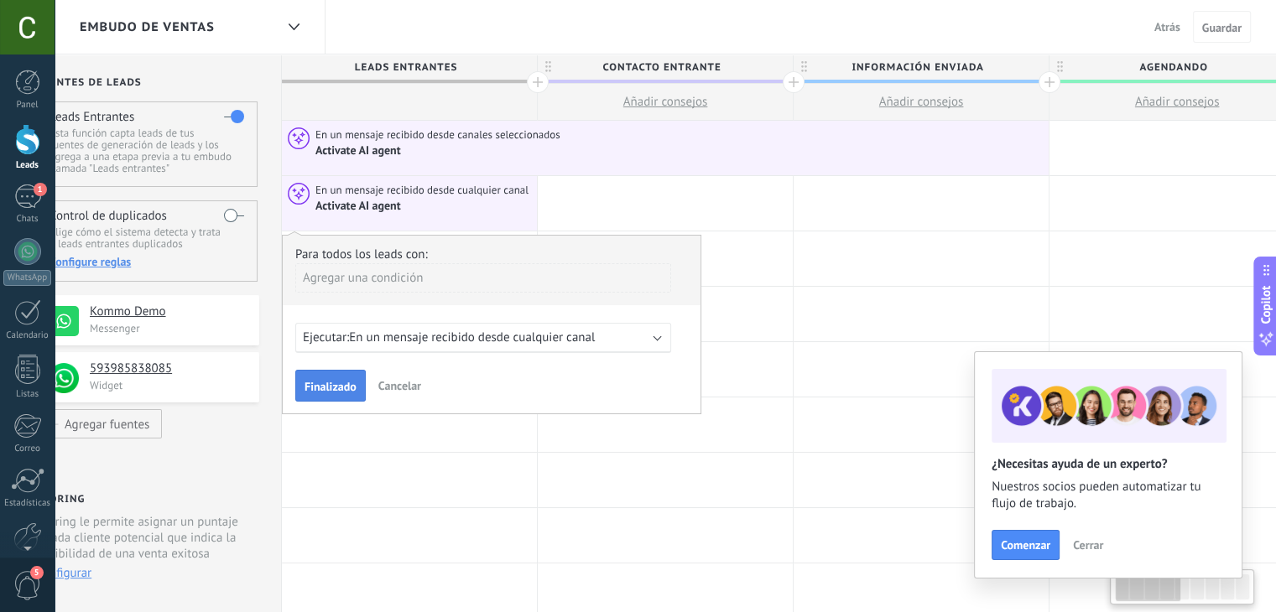
click at [319, 384] on span "Finalizado" at bounding box center [330, 387] width 52 height 12
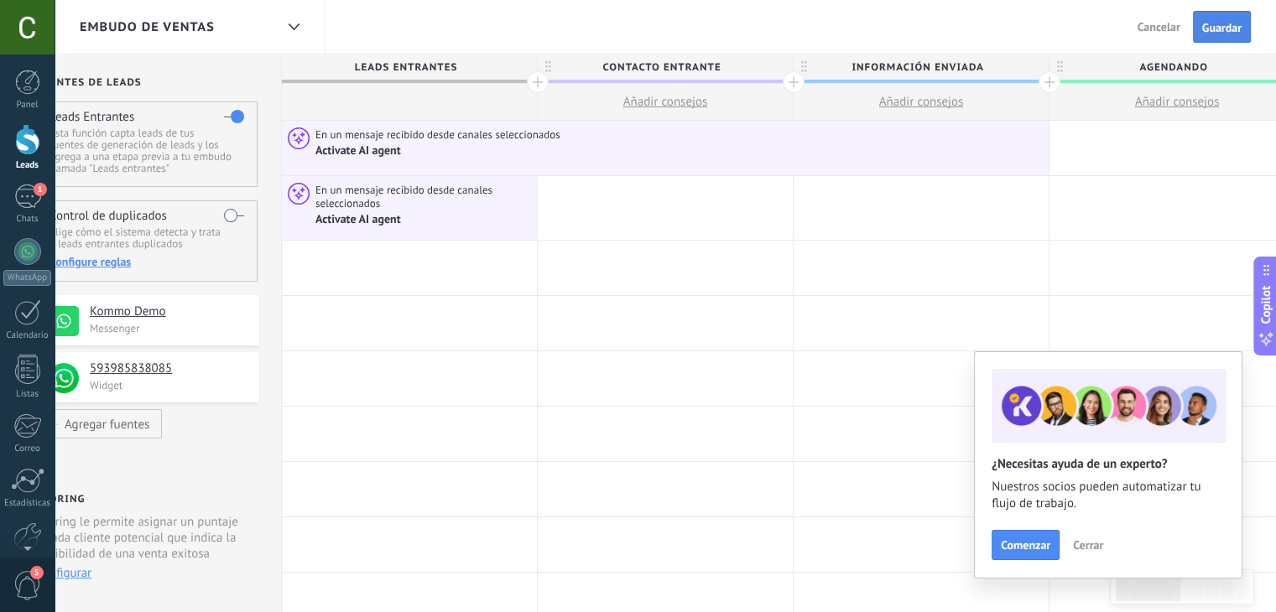
click at [1224, 23] on span "Guardar" at bounding box center [1221, 28] width 39 height 12
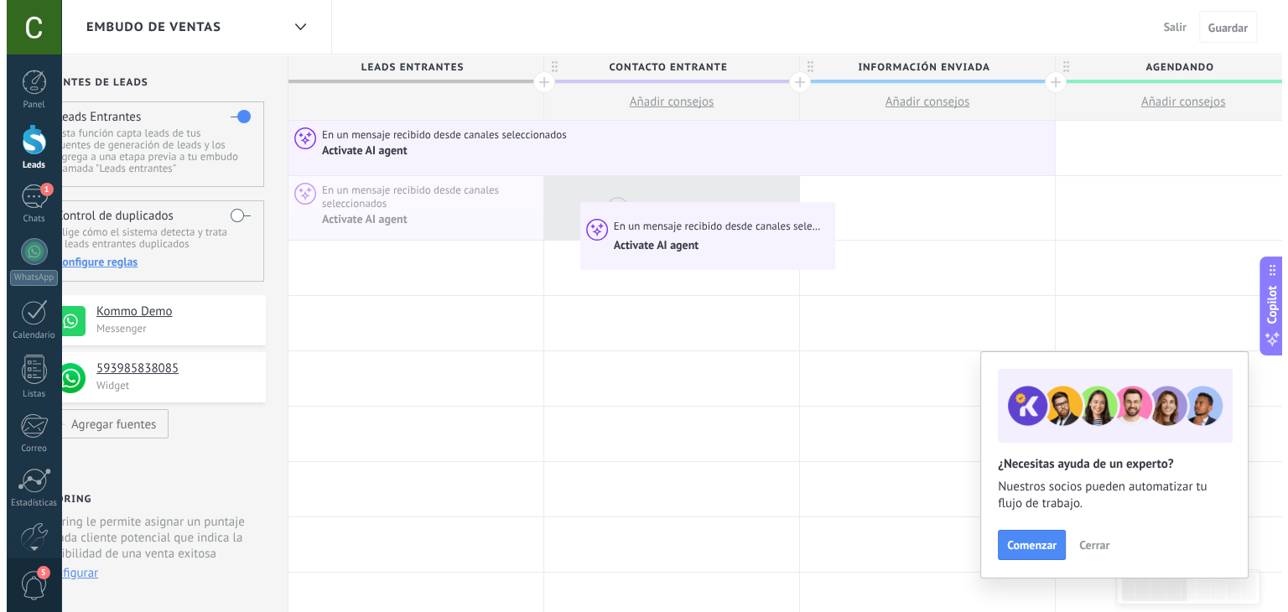
scroll to position [0, 34]
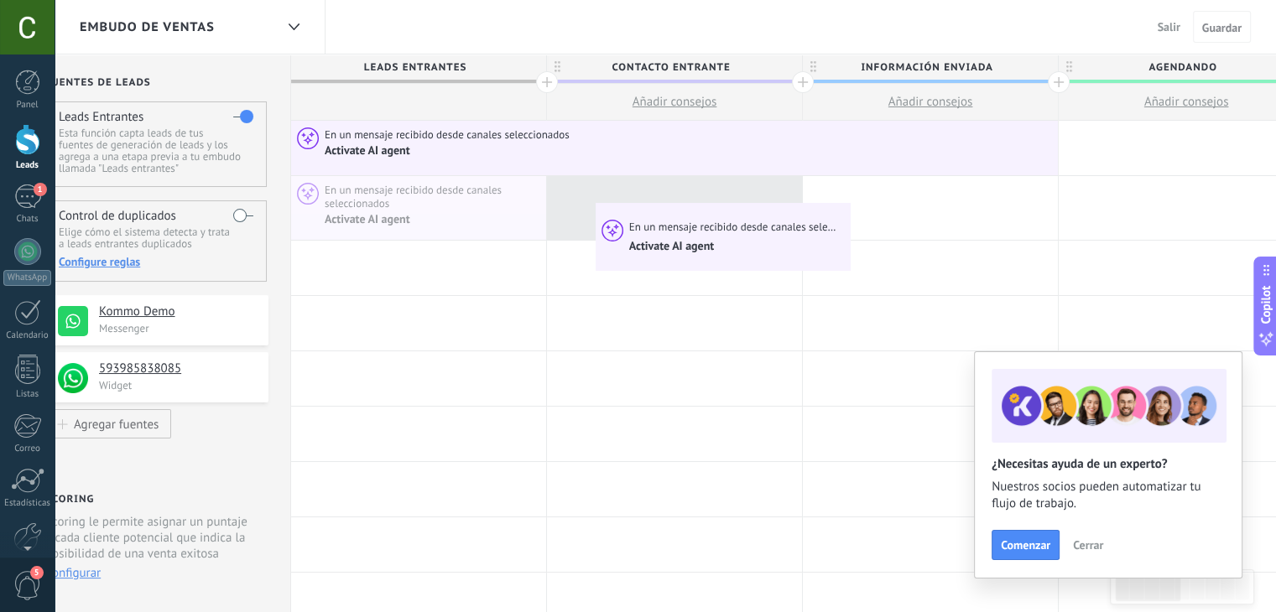
drag, startPoint x: 434, startPoint y: 217, endPoint x: 604, endPoint y: 206, distance: 170.6
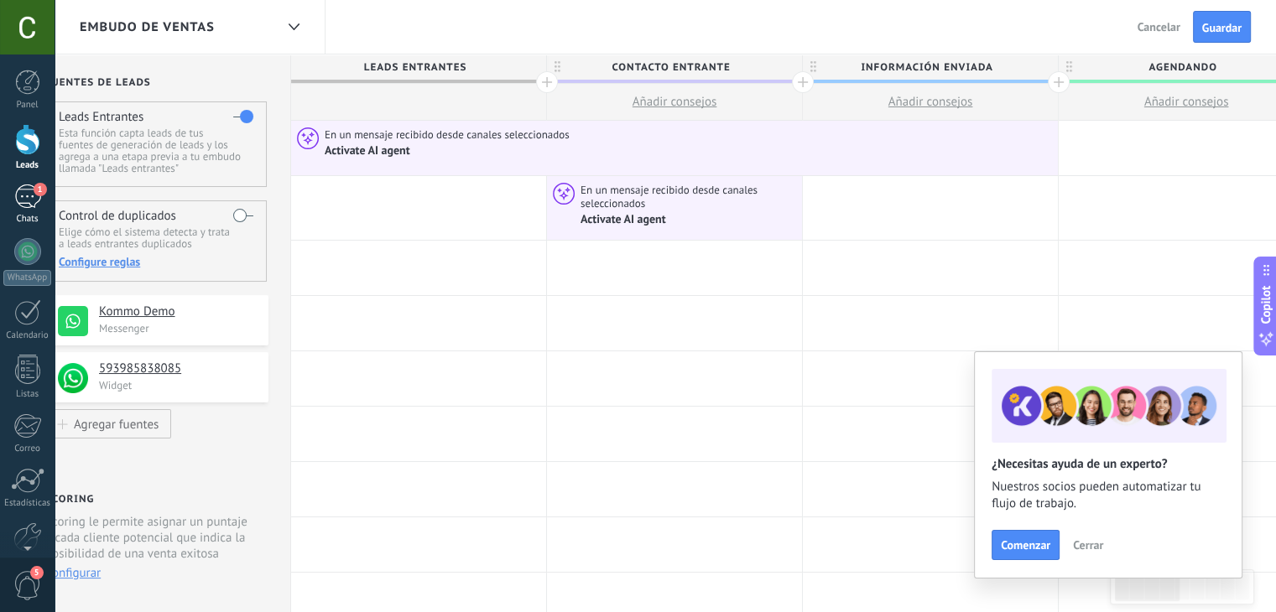
click at [14, 195] on div "1" at bounding box center [27, 197] width 27 height 24
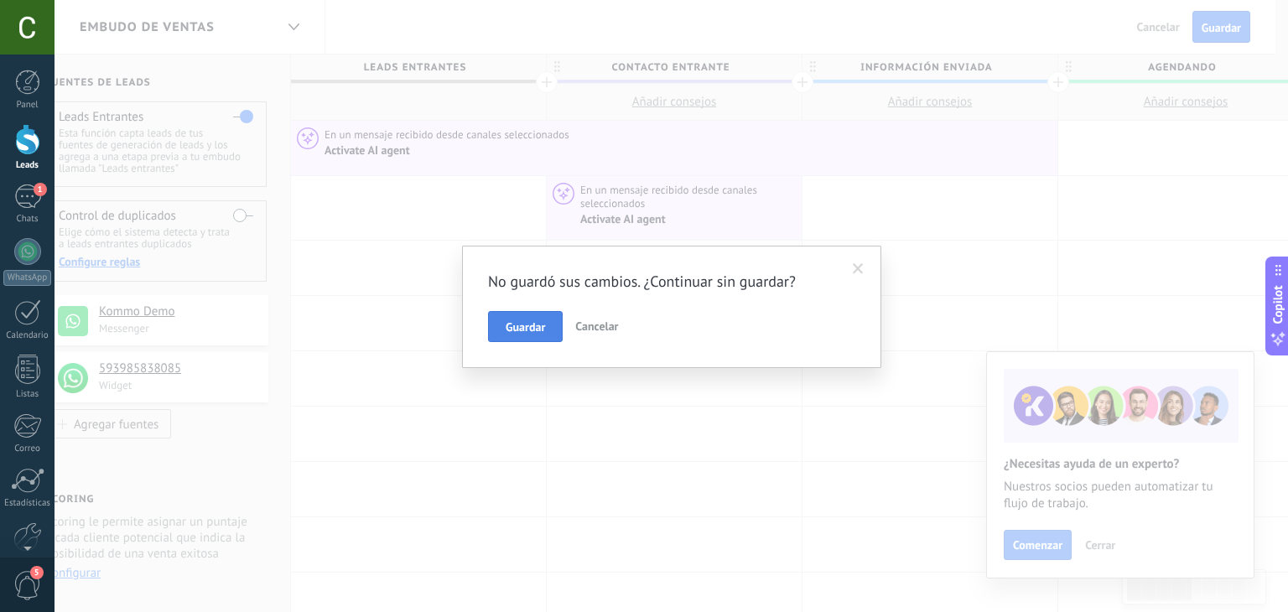
click at [530, 313] on button "Guardar" at bounding box center [525, 327] width 75 height 32
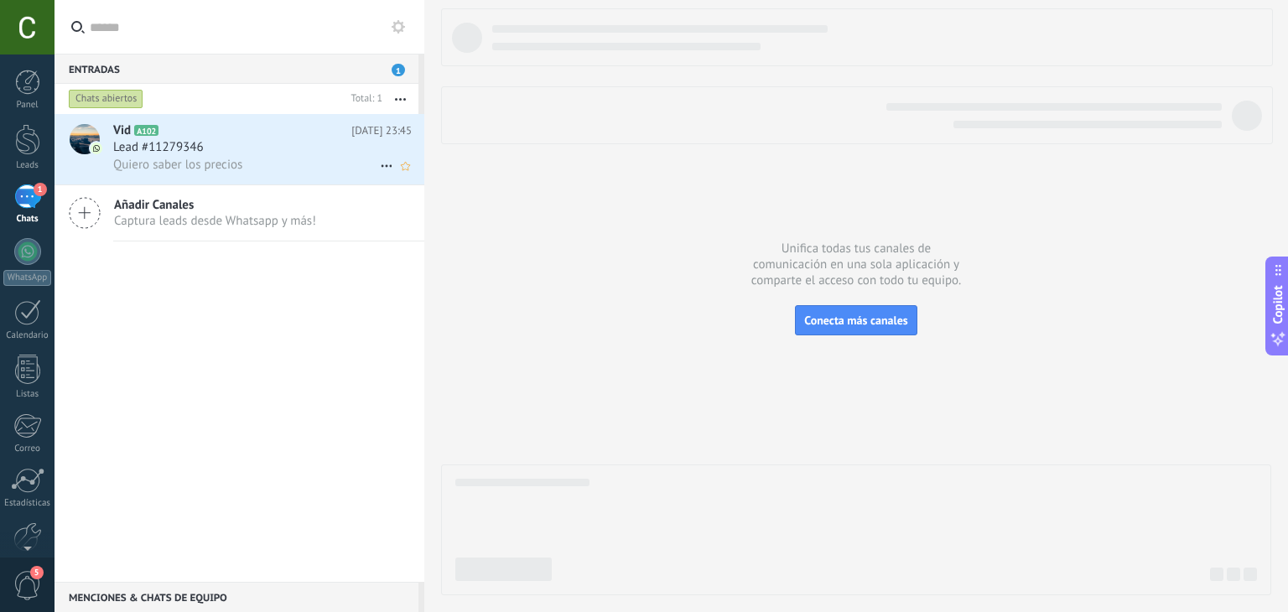
click at [212, 150] on div "Lead #11279346" at bounding box center [262, 147] width 299 height 17
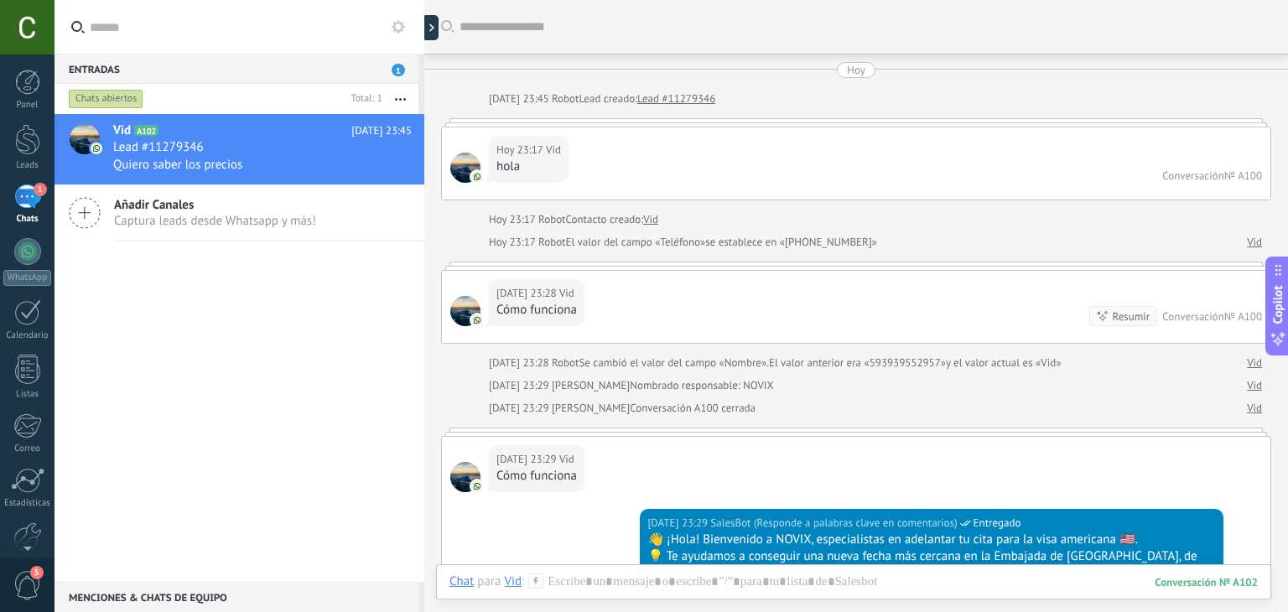
scroll to position [1016, 0]
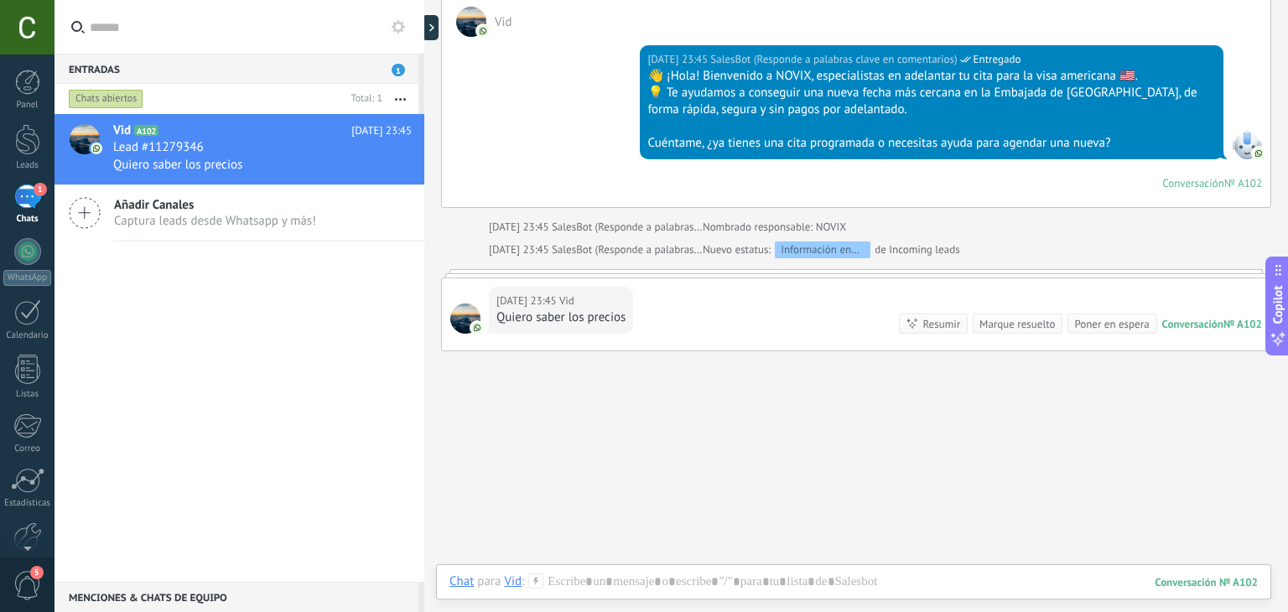
drag, startPoint x: 398, startPoint y: 29, endPoint x: 400, endPoint y: 101, distance: 73.0
click at [400, 101] on div "Entradas 1 Chats abiertos Total: 1 Silenciar Acciones múltiples Ordenar Más rec…" at bounding box center [240, 306] width 370 height 612
click at [400, 101] on button "button" at bounding box center [400, 99] width 36 height 30
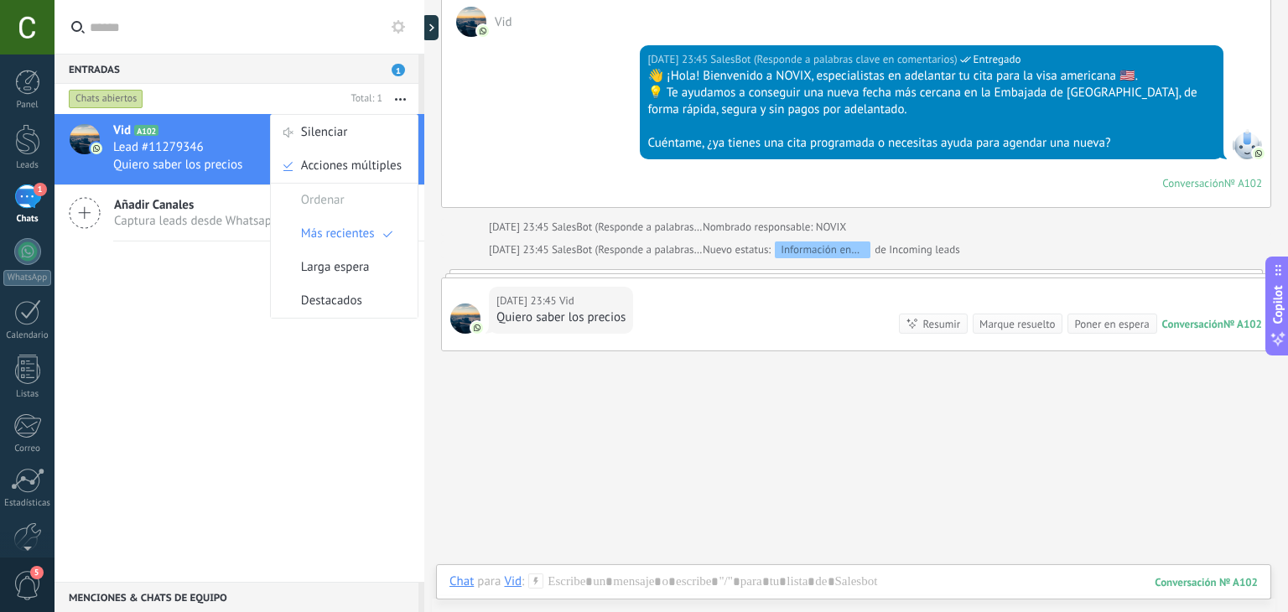
click at [227, 146] on div "Lead #11279346" at bounding box center [262, 147] width 299 height 17
click at [203, 154] on h3 "Lead #11279346" at bounding box center [162, 147] width 99 height 17
click at [437, 31] on icon at bounding box center [438, 27] width 5 height 8
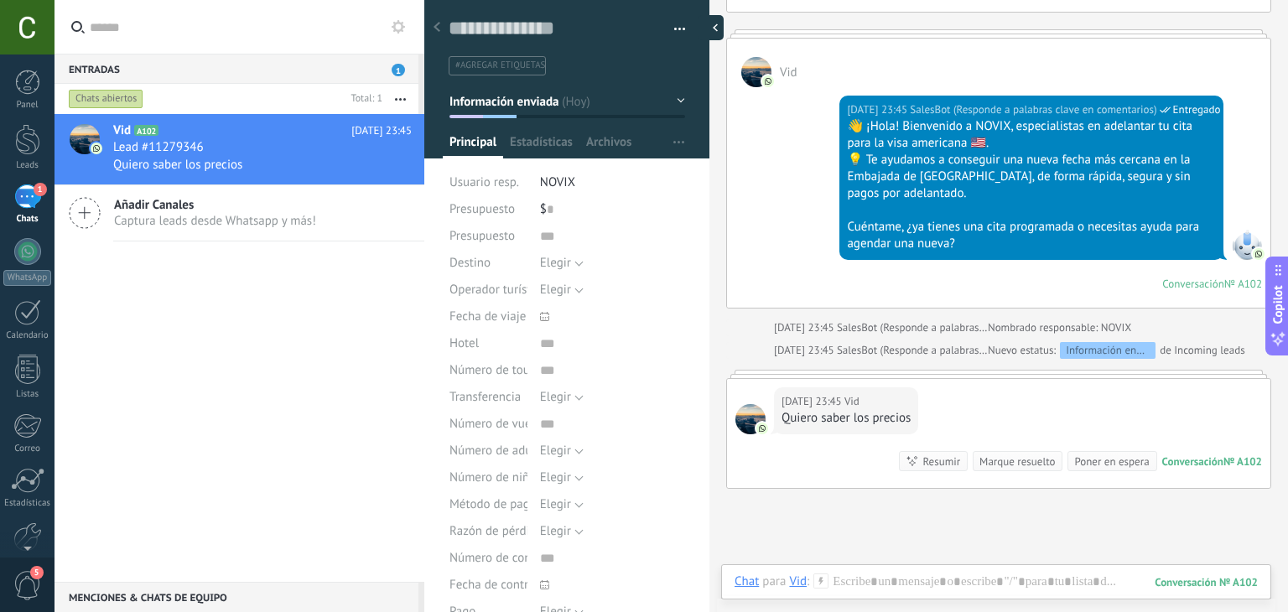
scroll to position [24, 0]
click at [678, 17] on button "button" at bounding box center [674, 29] width 24 height 25
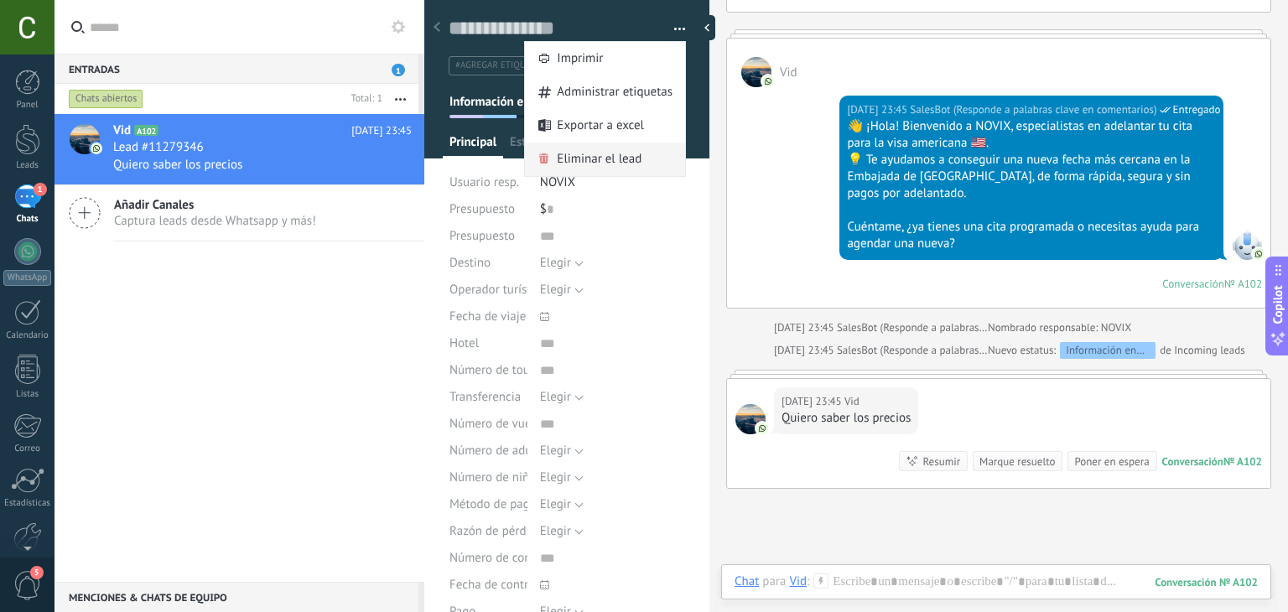
click at [576, 155] on span "Eliminar el lead" at bounding box center [599, 160] width 85 height 34
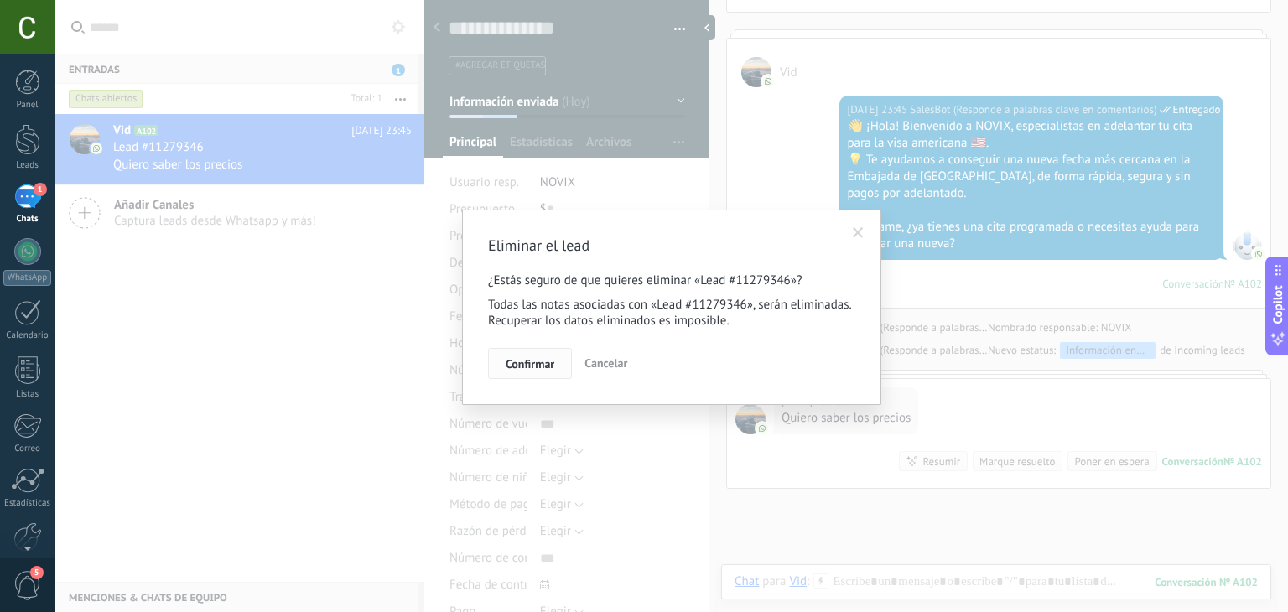
click at [534, 360] on span "Confirmar" at bounding box center [530, 364] width 49 height 12
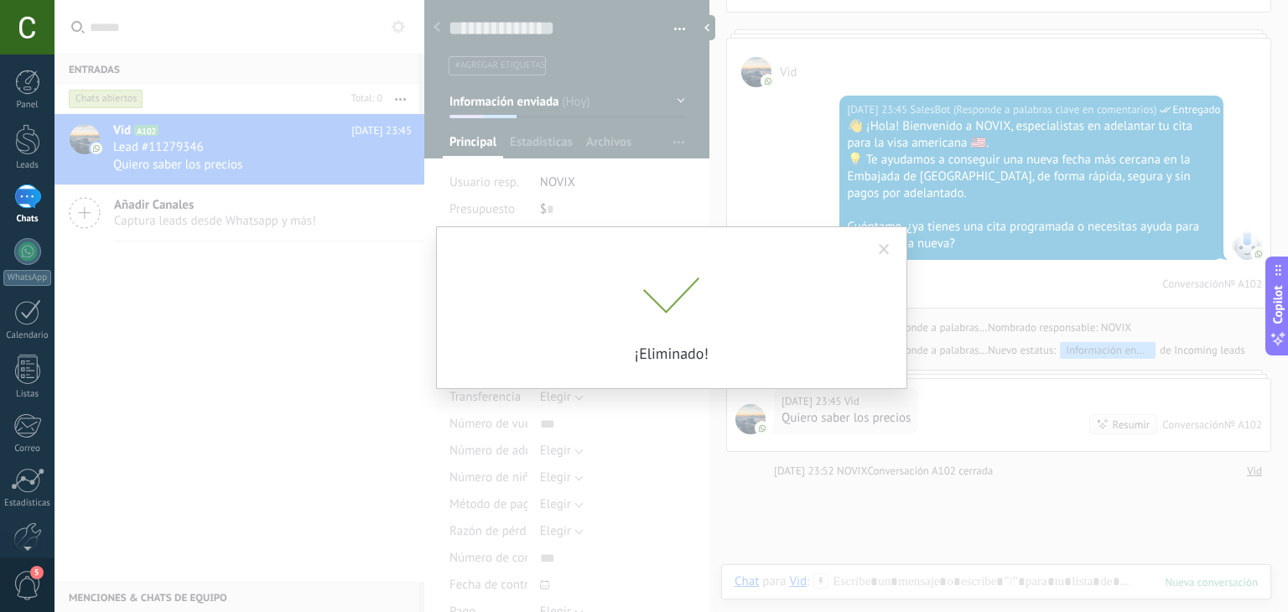
scroll to position [1043, 0]
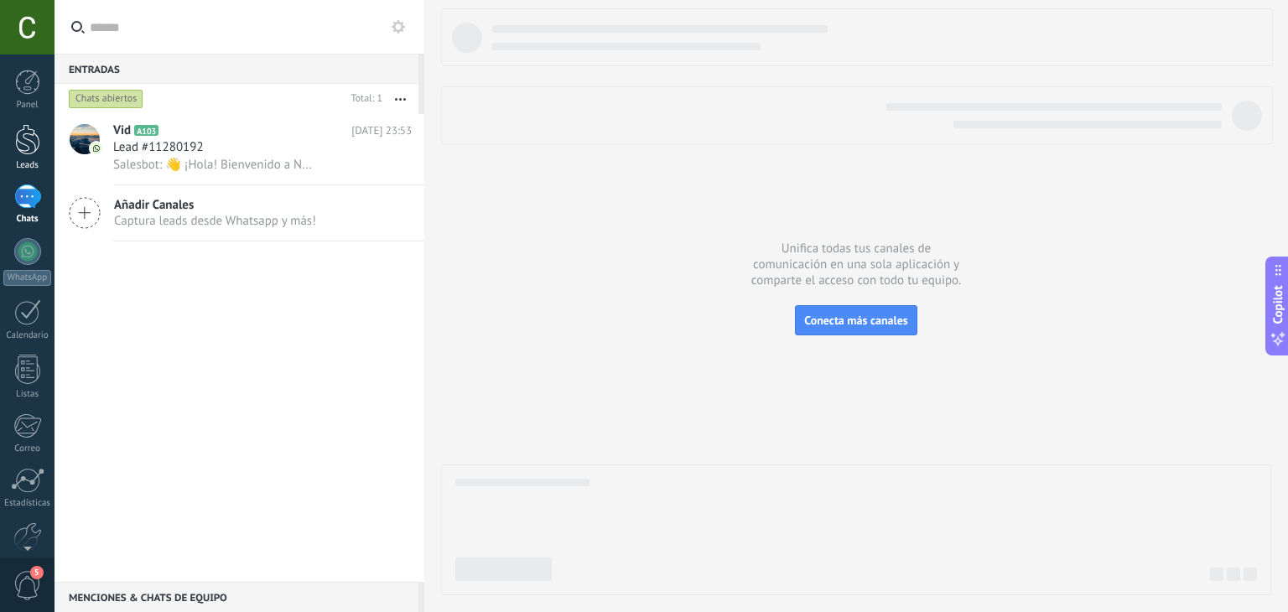
click at [16, 133] on div at bounding box center [27, 139] width 25 height 31
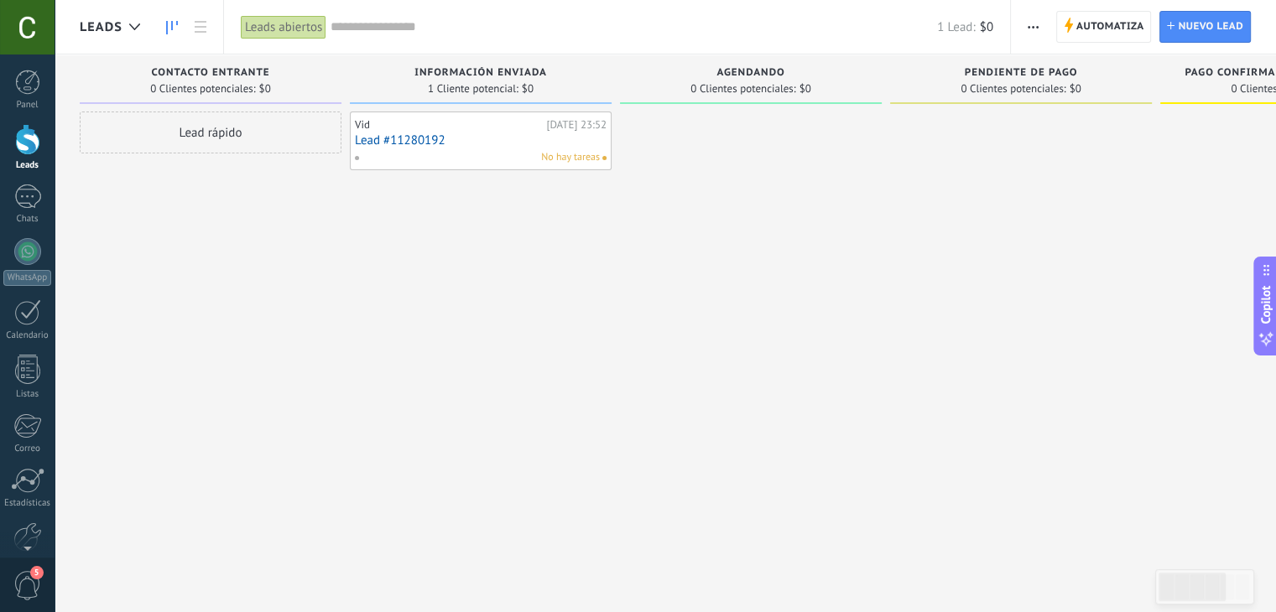
click at [427, 138] on link "Lead #11280192" at bounding box center [481, 140] width 252 height 14
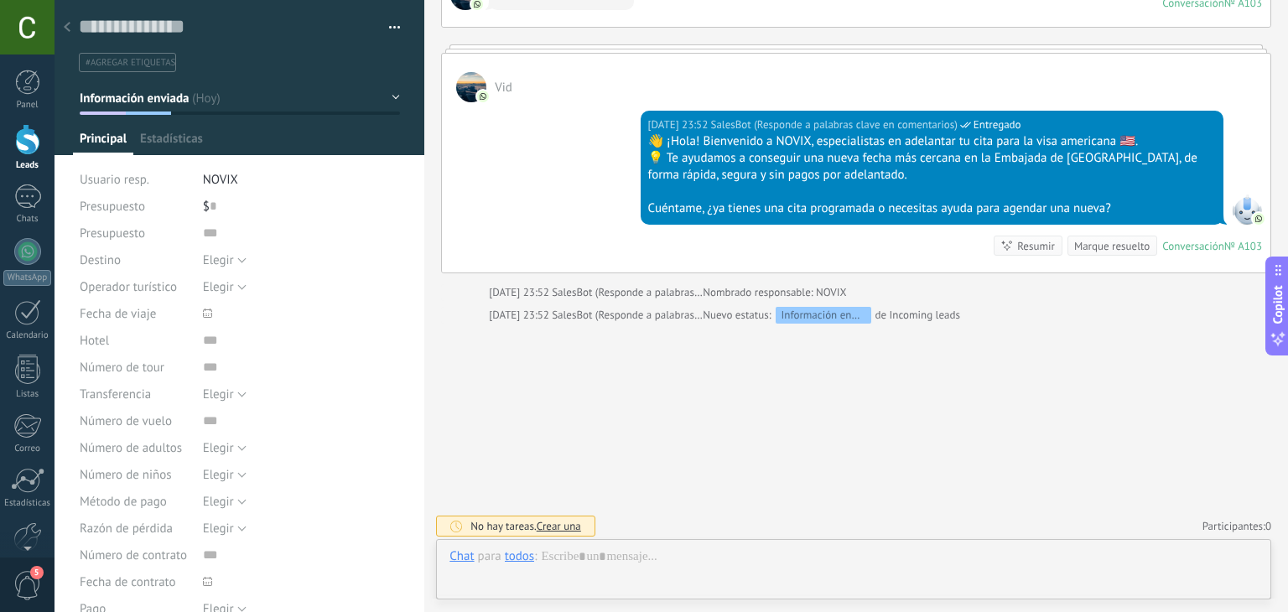
scroll to position [1255, 0]
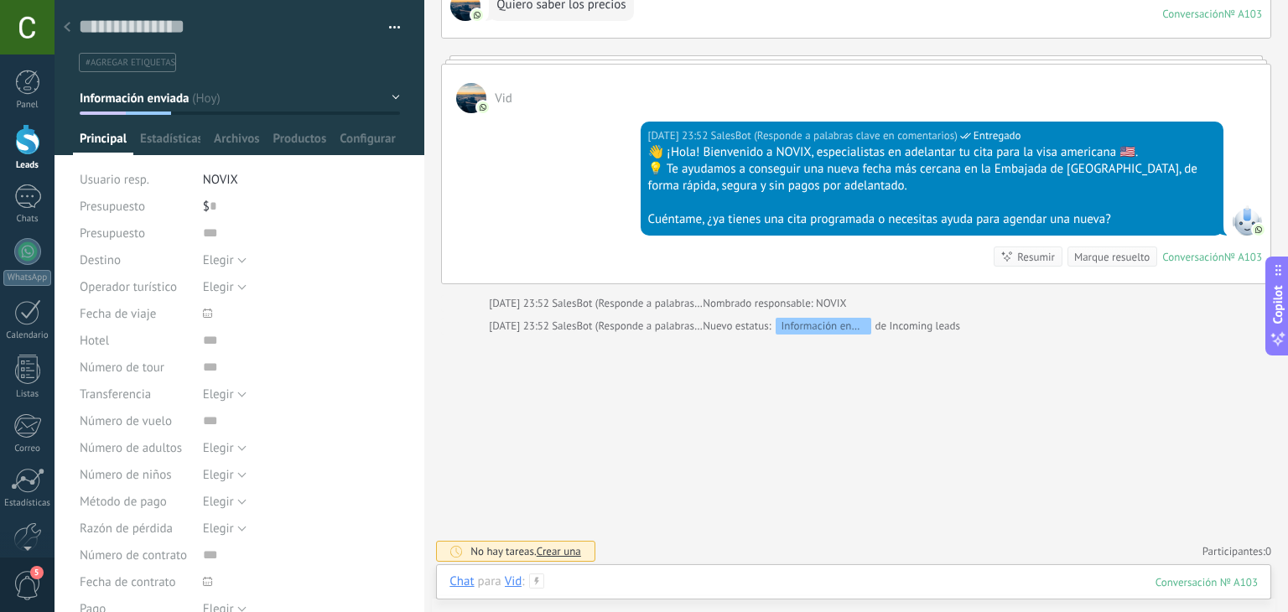
click at [603, 581] on div at bounding box center [854, 599] width 808 height 50
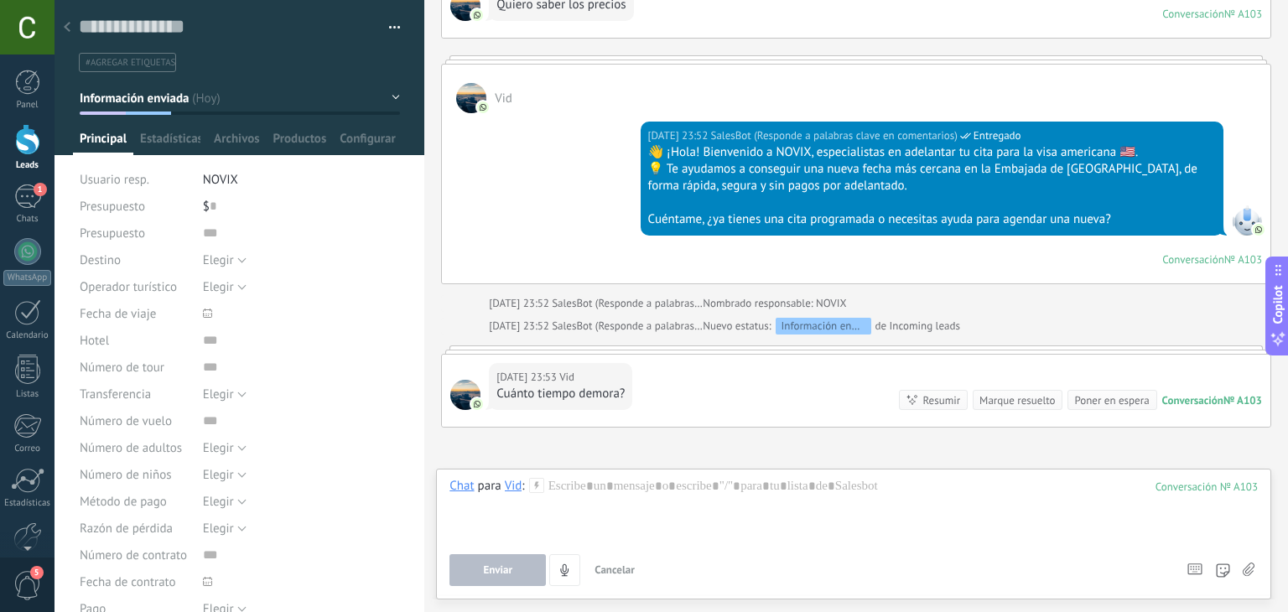
click at [580, 180] on div "Hoy 23:52 SalesBot (Responde a palabras clave en comentarios) Entregado 👋 ¡Hola…" at bounding box center [856, 198] width 829 height 170
click at [17, 95] on link "Panel" at bounding box center [27, 90] width 55 height 41
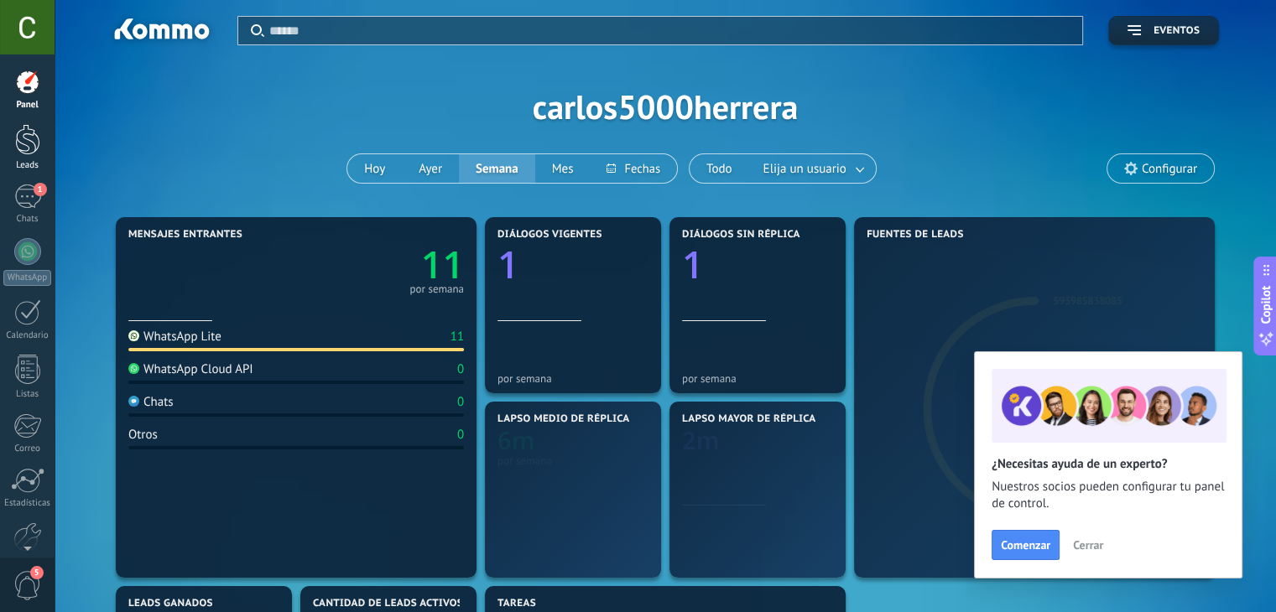
click at [22, 142] on div at bounding box center [27, 139] width 25 height 31
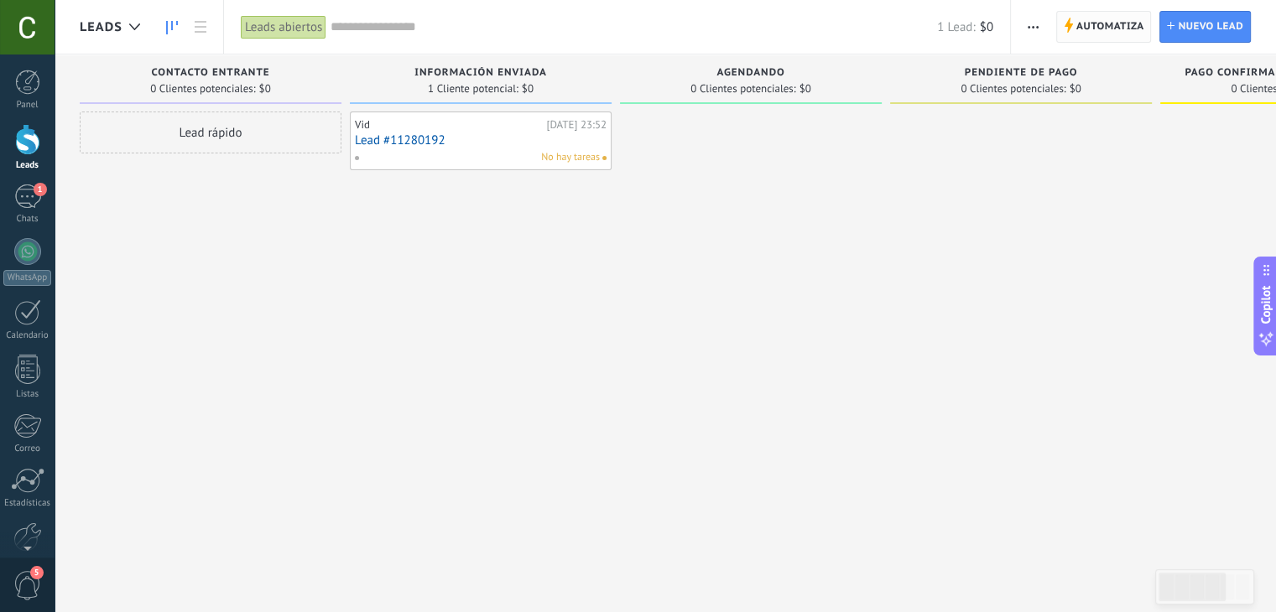
click at [1124, 27] on span "Automatiza" at bounding box center [1110, 27] width 68 height 30
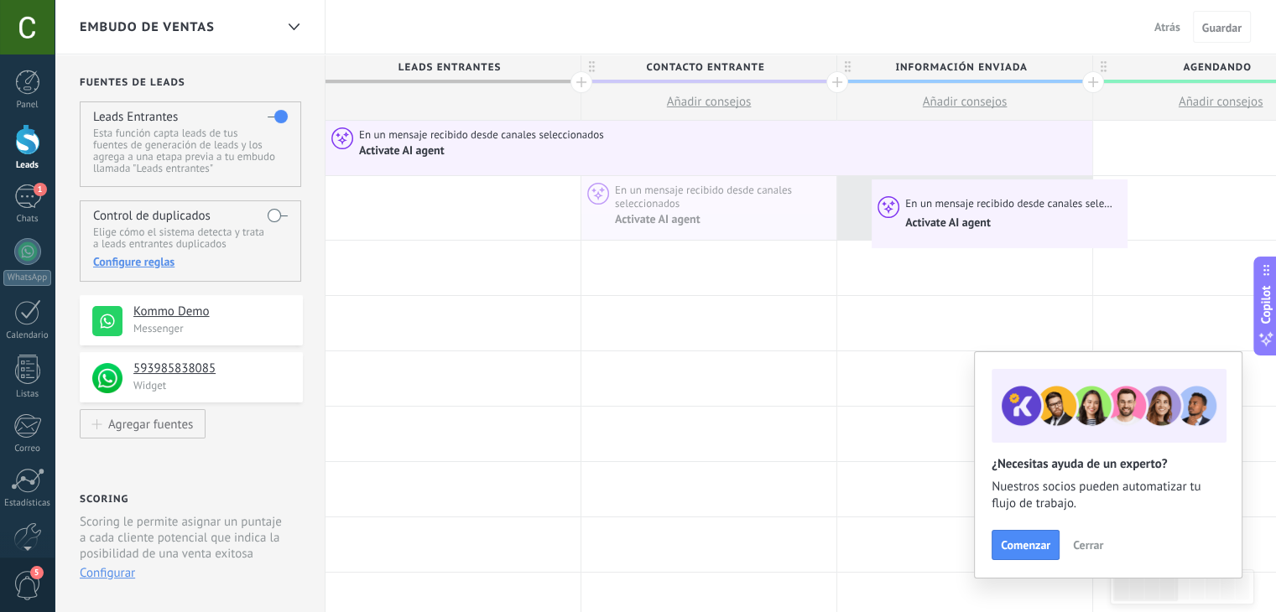
drag, startPoint x: 695, startPoint y: 209, endPoint x: 876, endPoint y: 183, distance: 183.0
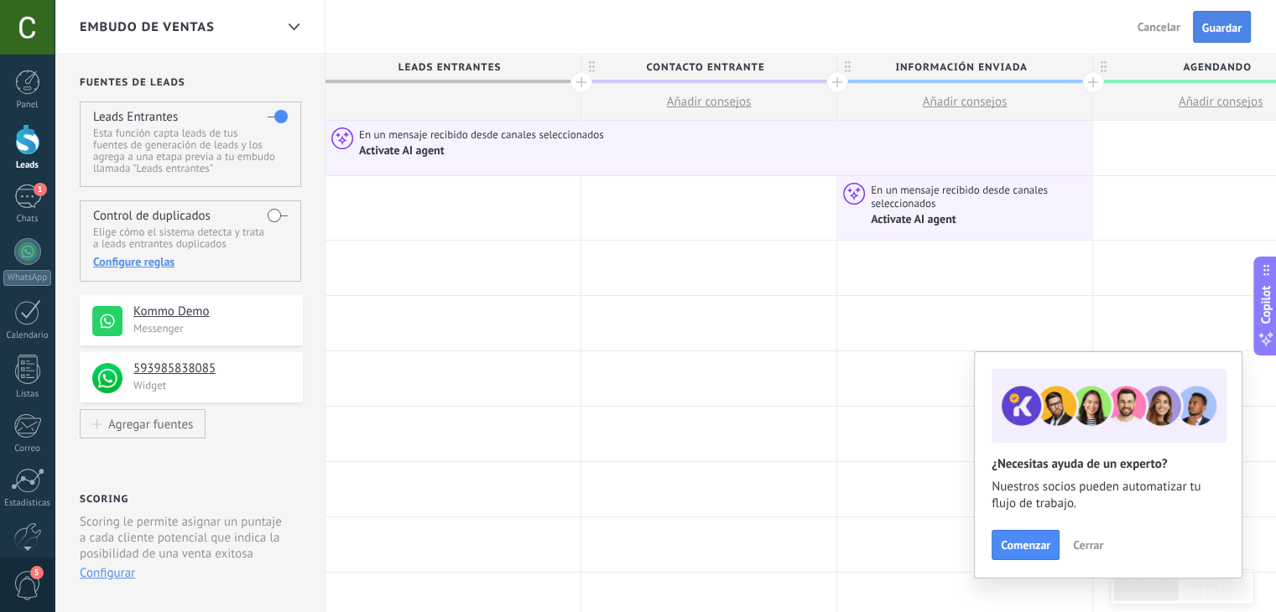
click at [1229, 23] on span "Guardar" at bounding box center [1221, 28] width 39 height 12
click at [956, 104] on span "Añadir consejos" at bounding box center [965, 102] width 85 height 16
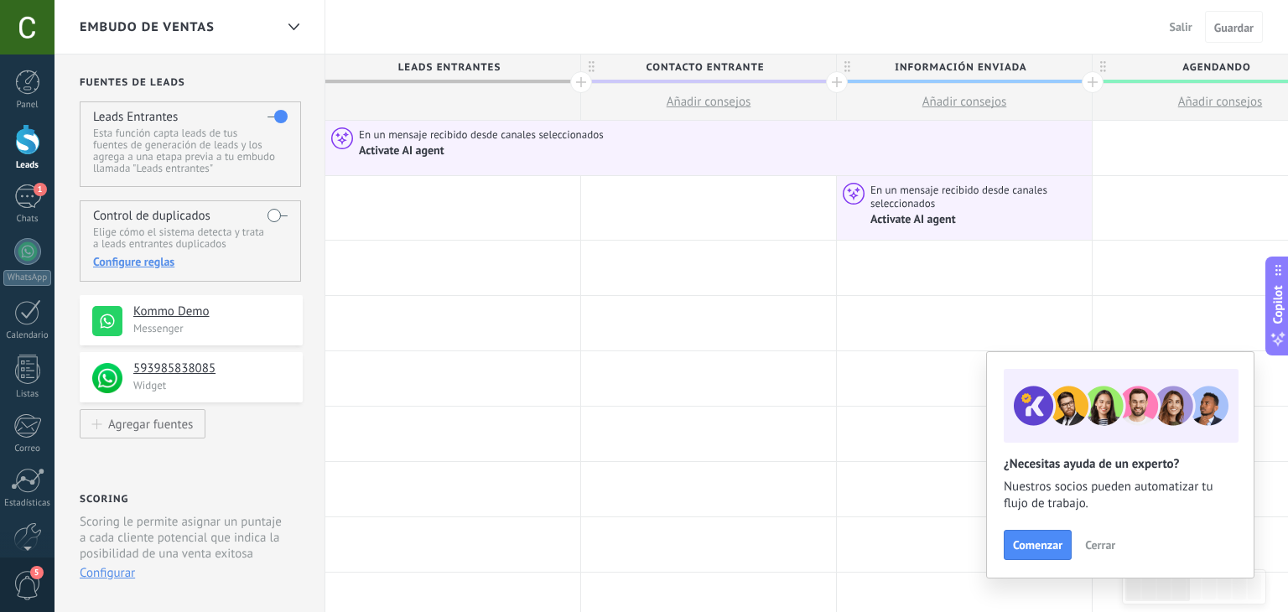
scroll to position [16, 0]
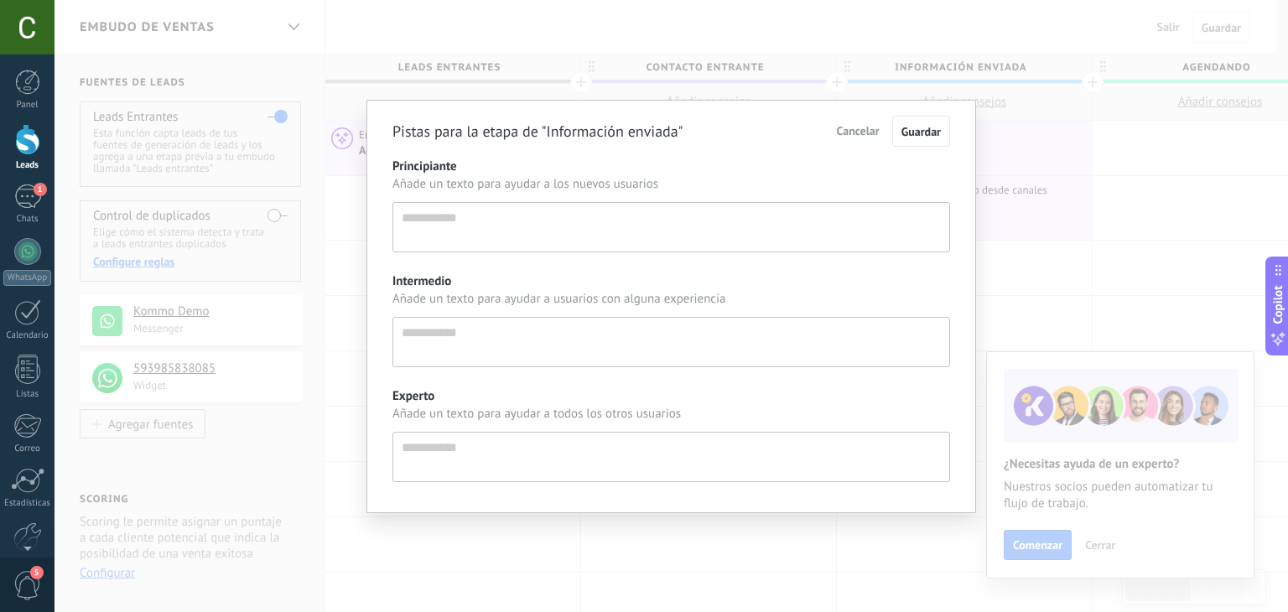
click at [858, 132] on span "Cancelar" at bounding box center [858, 130] width 43 height 15
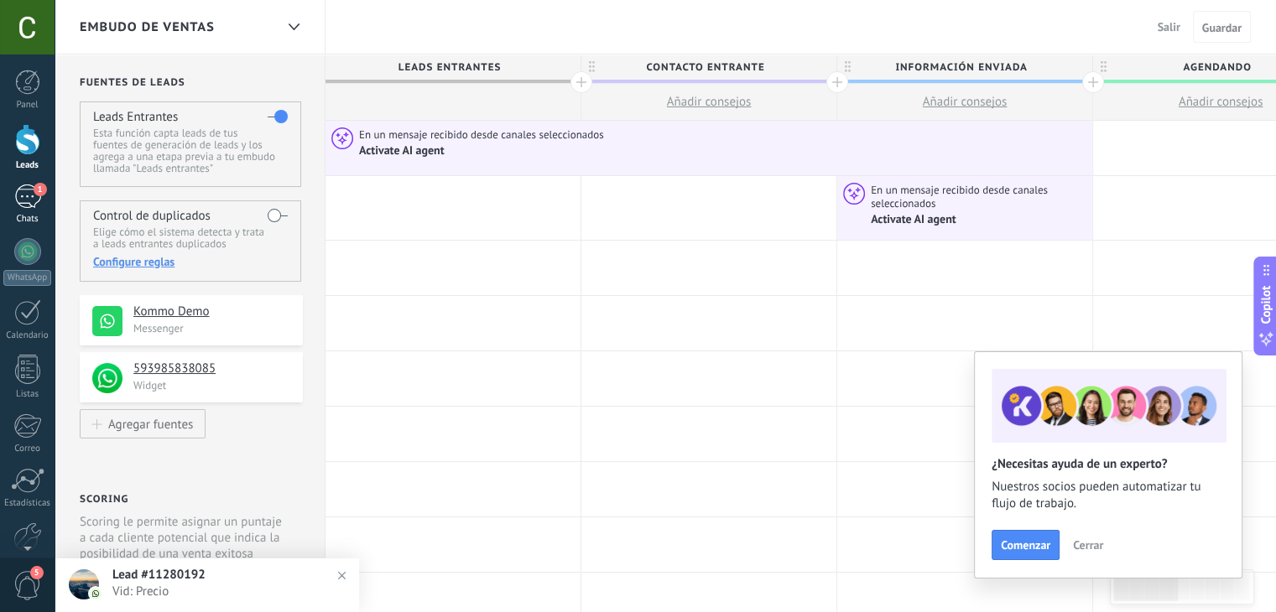
click at [17, 206] on div "1" at bounding box center [27, 197] width 27 height 24
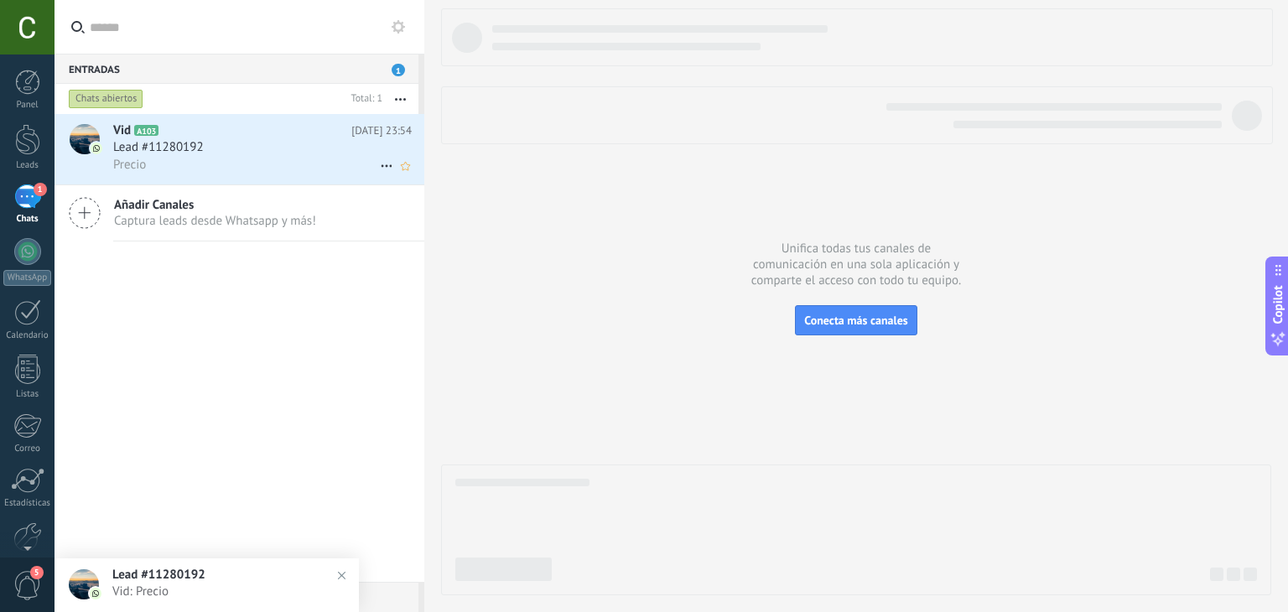
click at [269, 159] on div "Precio" at bounding box center [262, 165] width 299 height 18
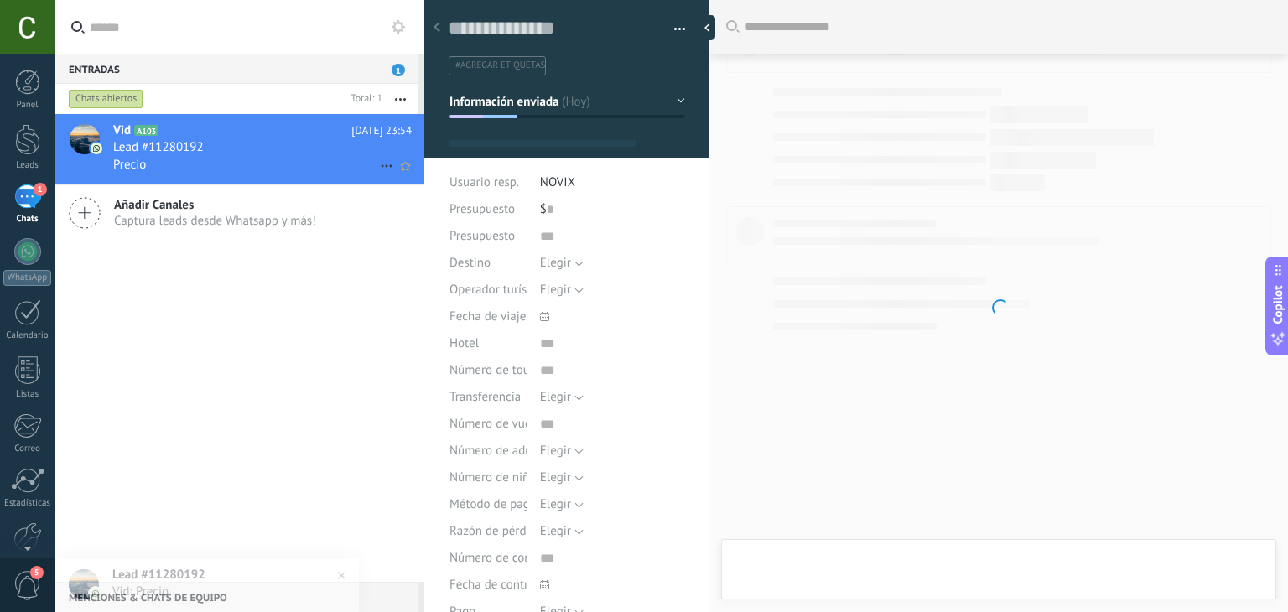
type textarea "**********"
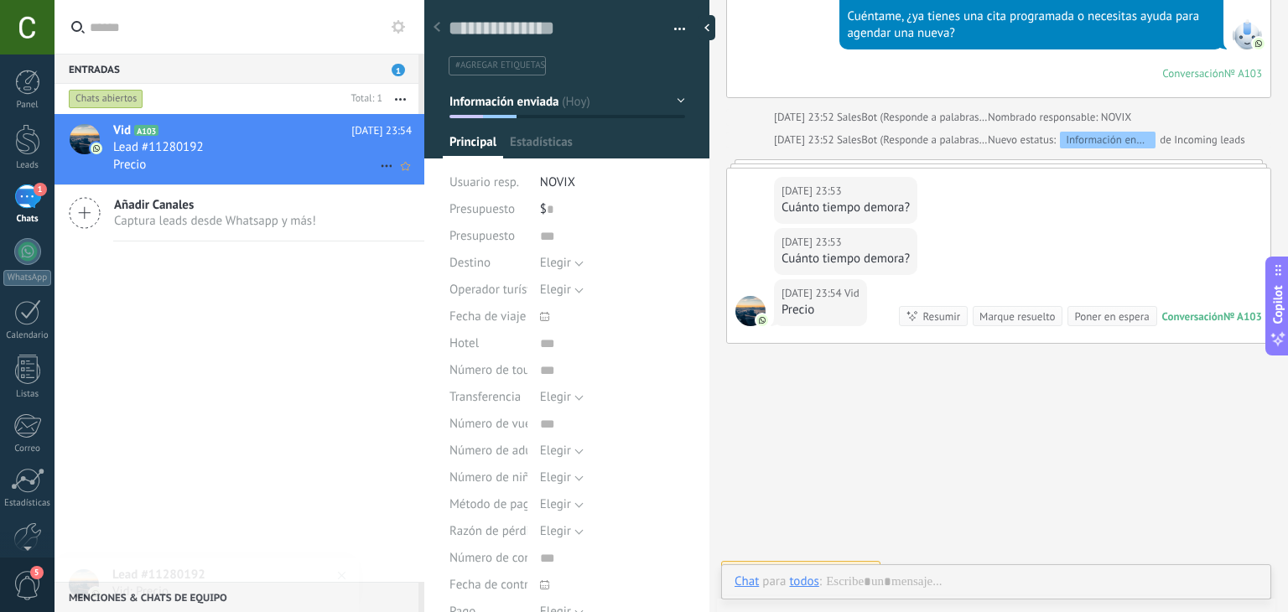
scroll to position [24, 0]
click at [13, 256] on link "WhatsApp" at bounding box center [27, 262] width 55 height 48
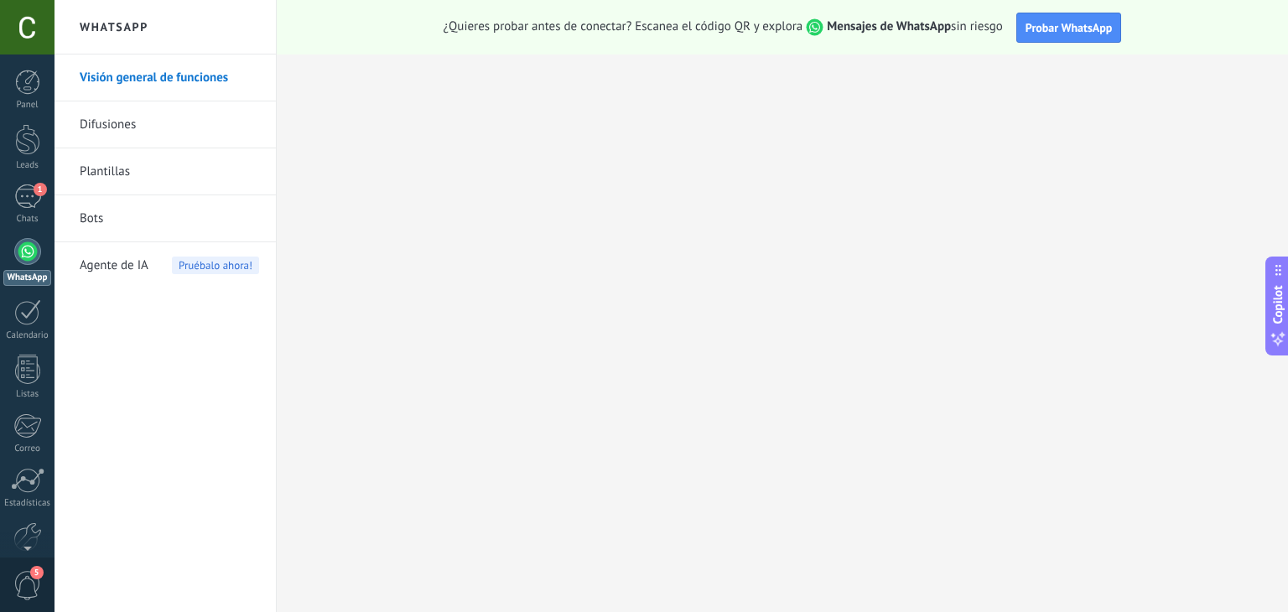
click at [161, 267] on div "Agente de IA Pruébalo ahora!" at bounding box center [169, 265] width 179 height 47
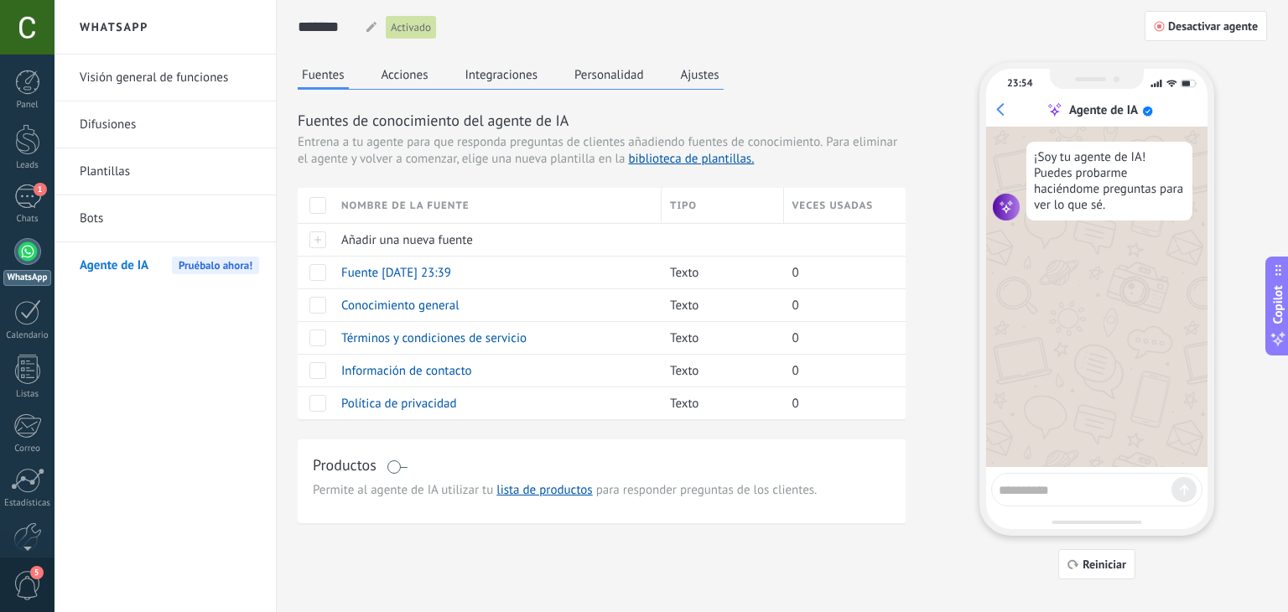
click at [404, 78] on button "Acciones" at bounding box center [404, 74] width 55 height 25
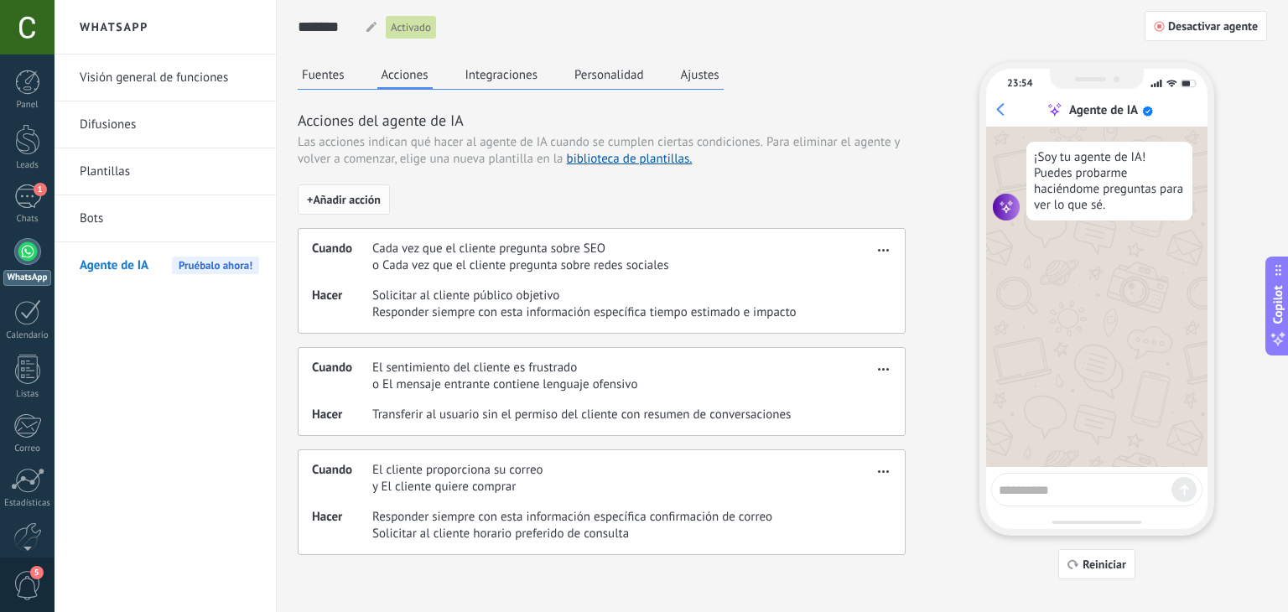
click at [325, 200] on span "+ Añadir acción" at bounding box center [344, 200] width 74 height 12
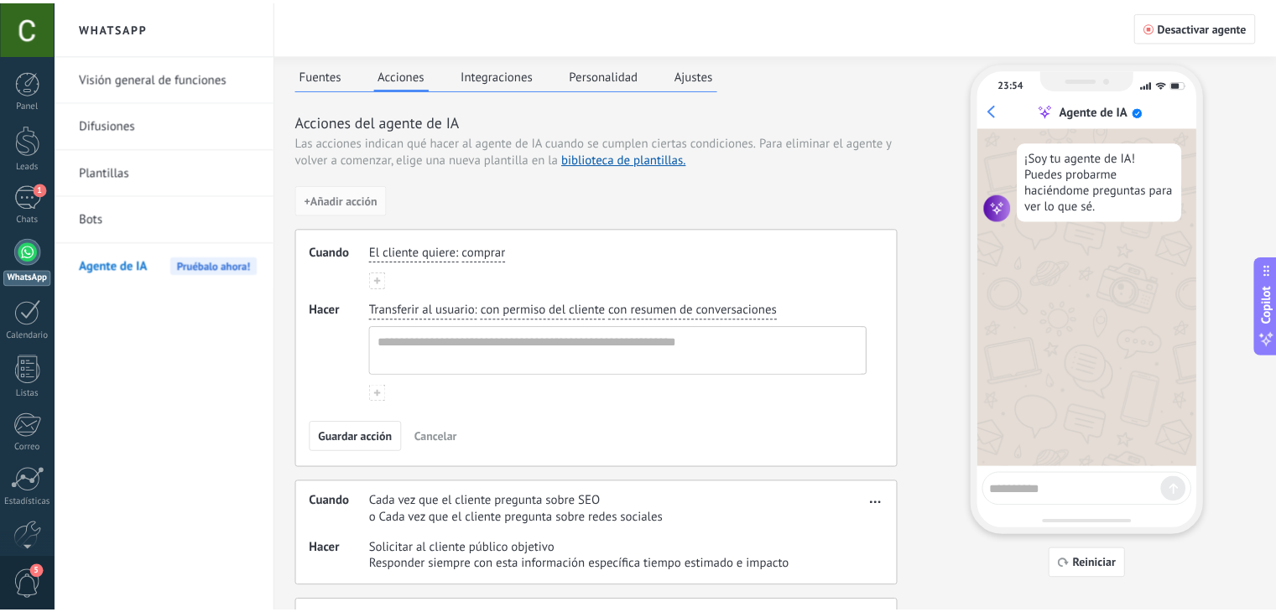
scroll to position [41, 0]
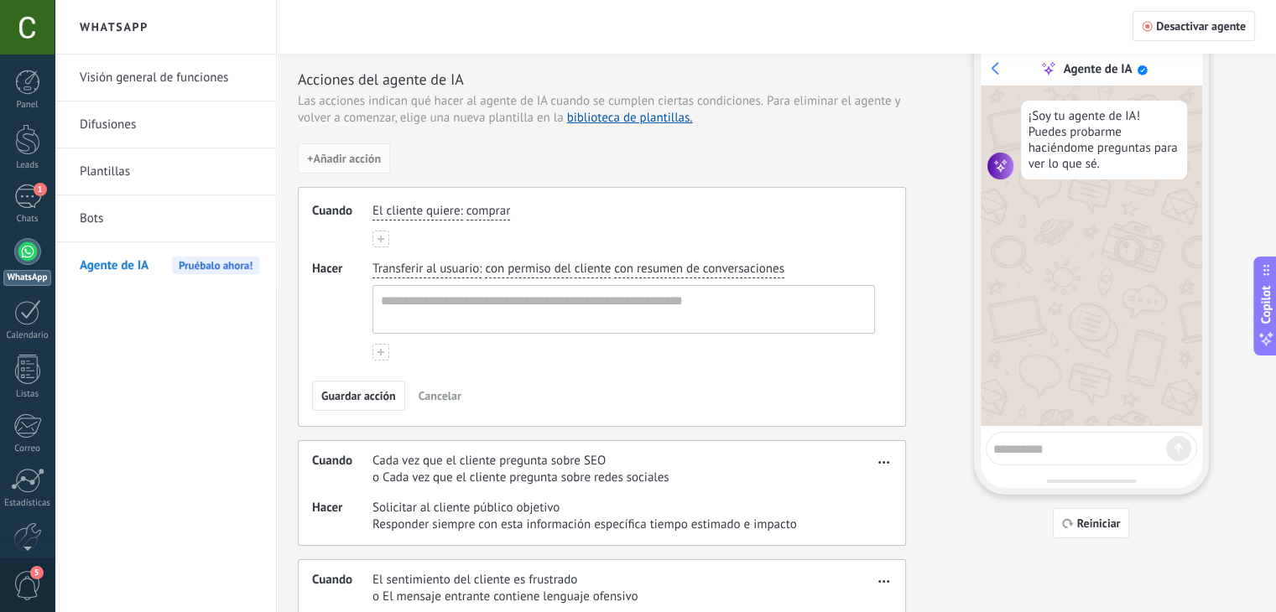
click at [436, 393] on span "Cancelar" at bounding box center [439, 396] width 43 height 12
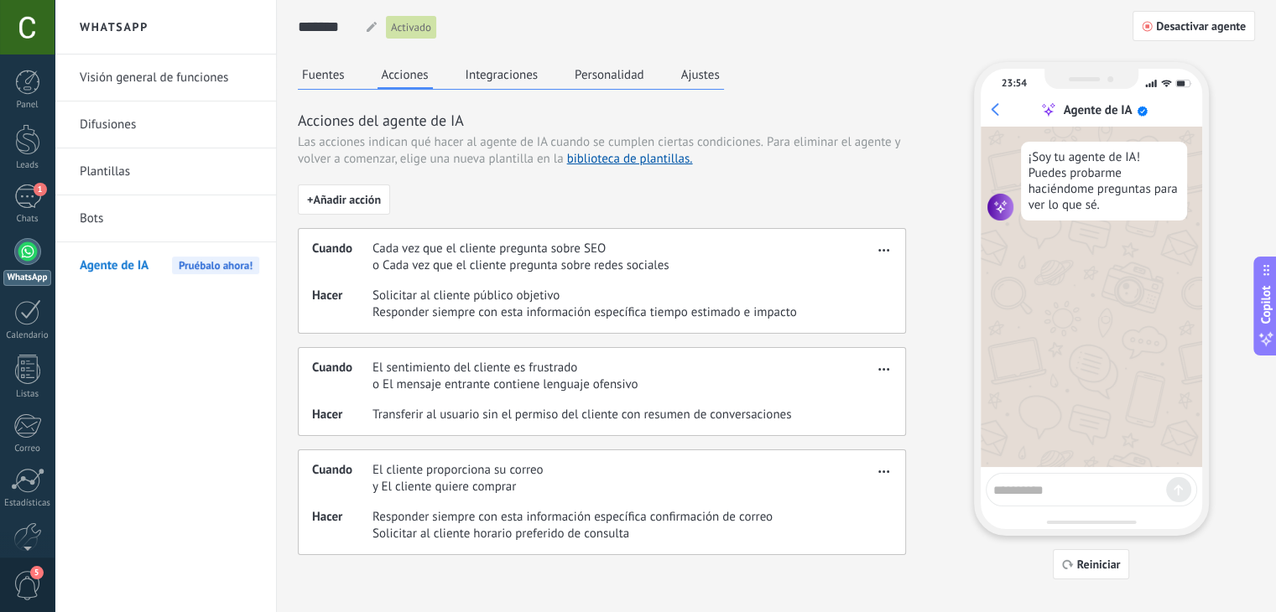
scroll to position [0, 0]
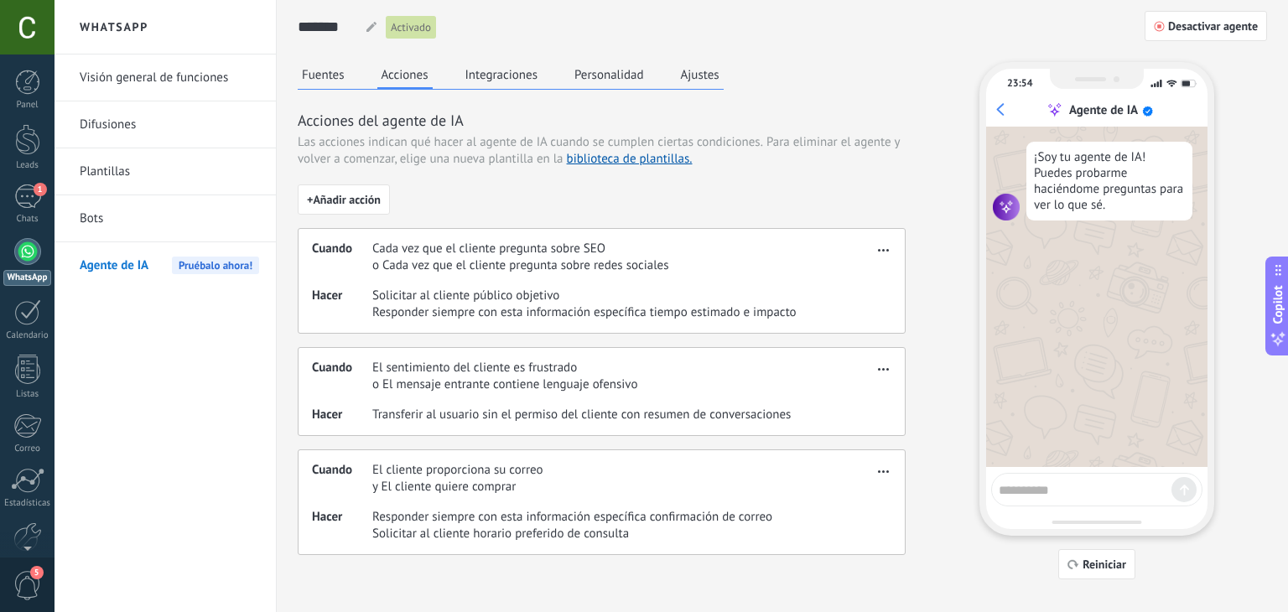
click at [621, 377] on span "o El mensaje entrante contiene lenguaje ofensivo" at bounding box center [504, 385] width 265 height 17
click at [657, 385] on div "Cuando El sentimiento del cliente es frustrado o El mensaje entrante contiene l…" at bounding box center [592, 377] width 561 height 34
click at [882, 362] on span "button" at bounding box center [883, 367] width 11 height 12
click at [845, 395] on span "Editar" at bounding box center [850, 393] width 32 height 17
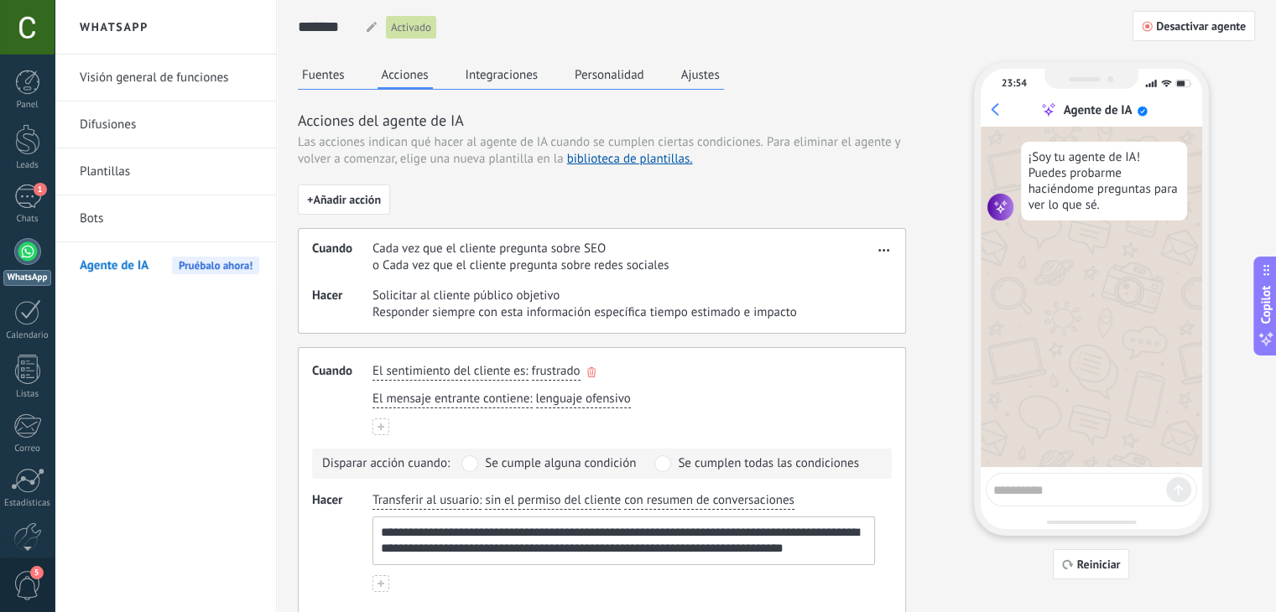
click at [533, 379] on button "frustrado" at bounding box center [556, 372] width 49 height 18
click at [663, 390] on div "El mensaje entrante contiene : lenguaje ofensivo" at bounding box center [623, 399] width 509 height 24
click at [560, 396] on span "lenguaje ofensivo" at bounding box center [583, 399] width 95 height 17
click at [686, 407] on div "El mensaje entrante contiene : lenguaje ofensivo saludo lenguaje ofensivo url /…" at bounding box center [623, 399] width 509 height 24
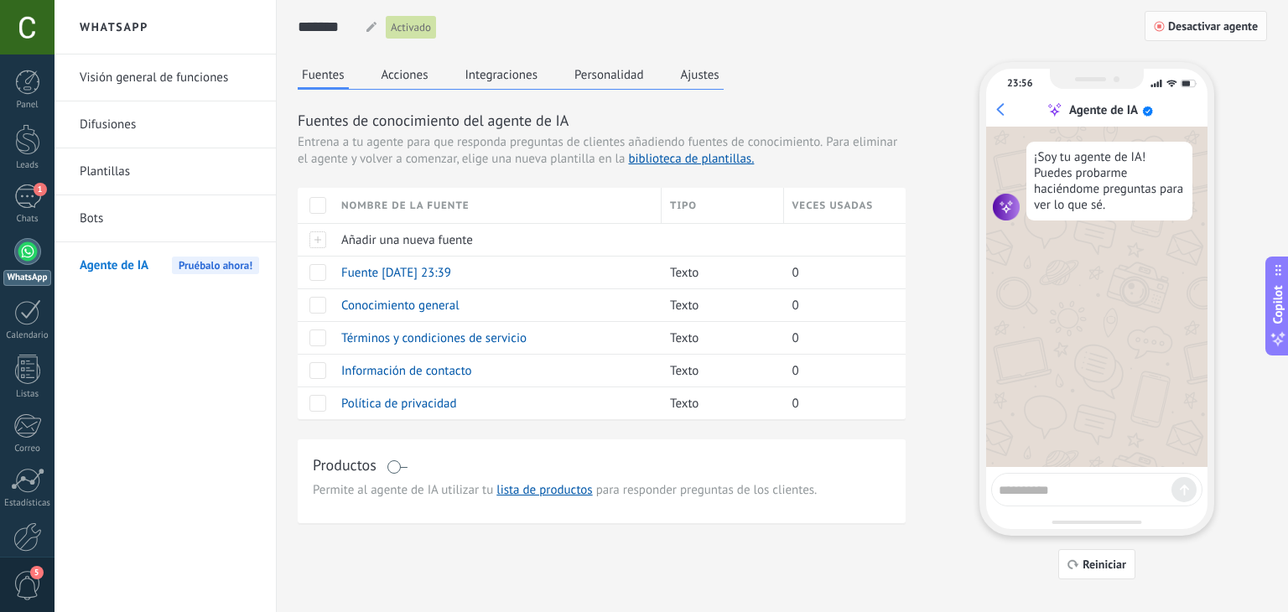
click at [1195, 32] on span "Desactivar agente" at bounding box center [1213, 26] width 90 height 12
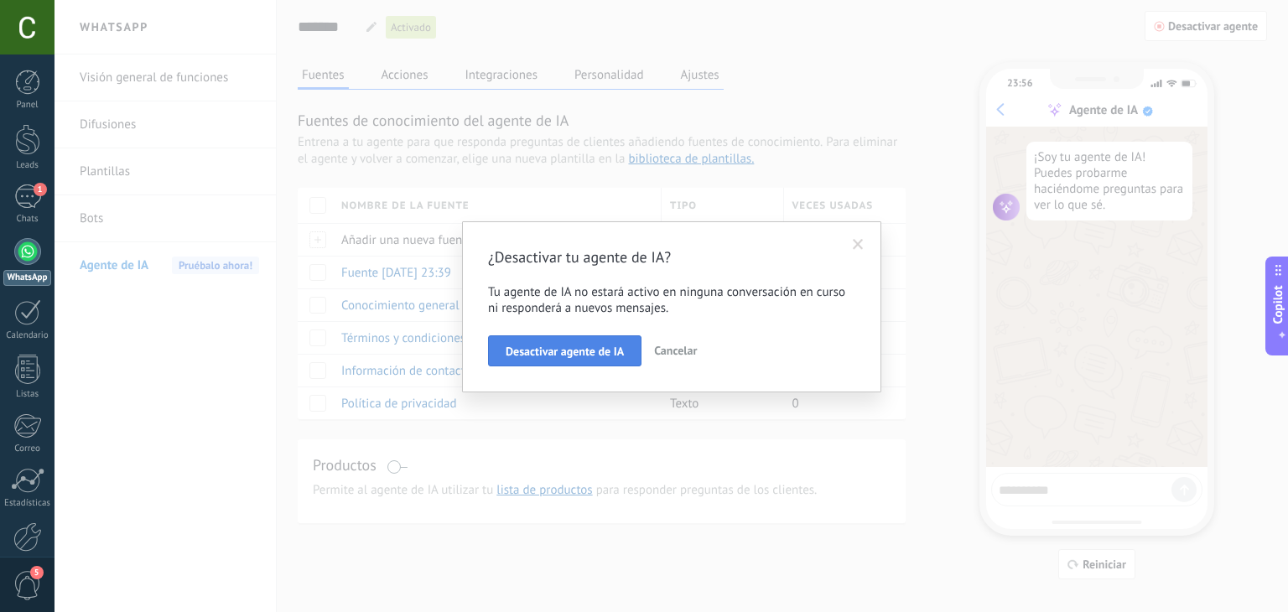
click at [567, 346] on span "Desactivar agente de IA" at bounding box center [565, 352] width 118 height 12
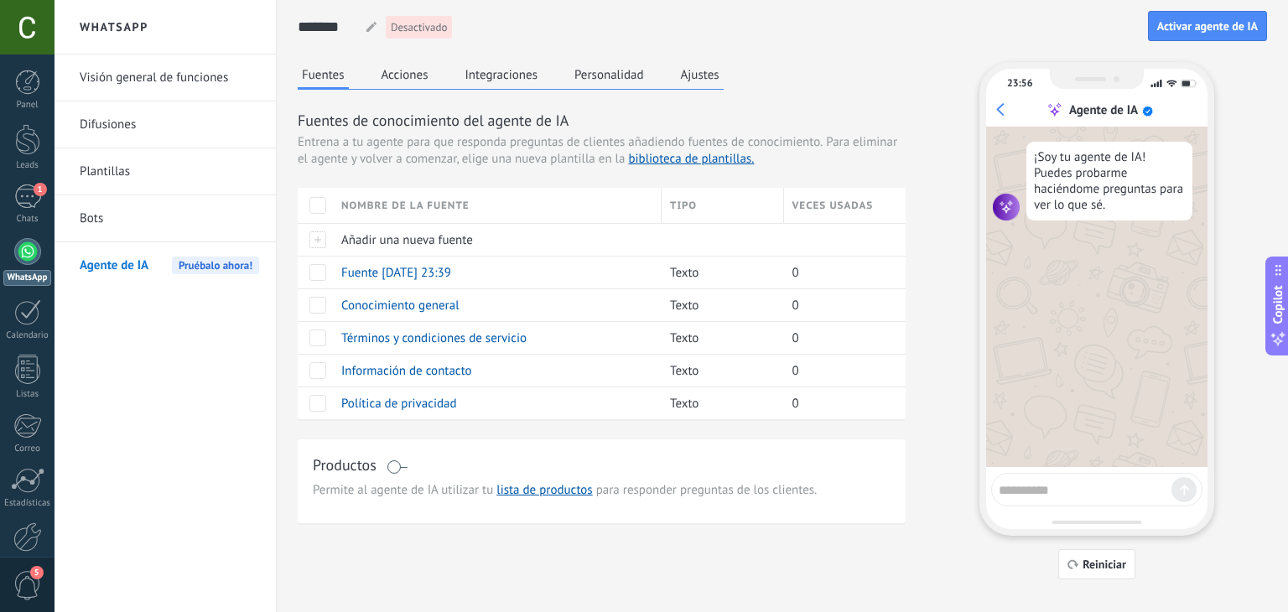
click at [698, 72] on button "Ajustes" at bounding box center [700, 74] width 47 height 25
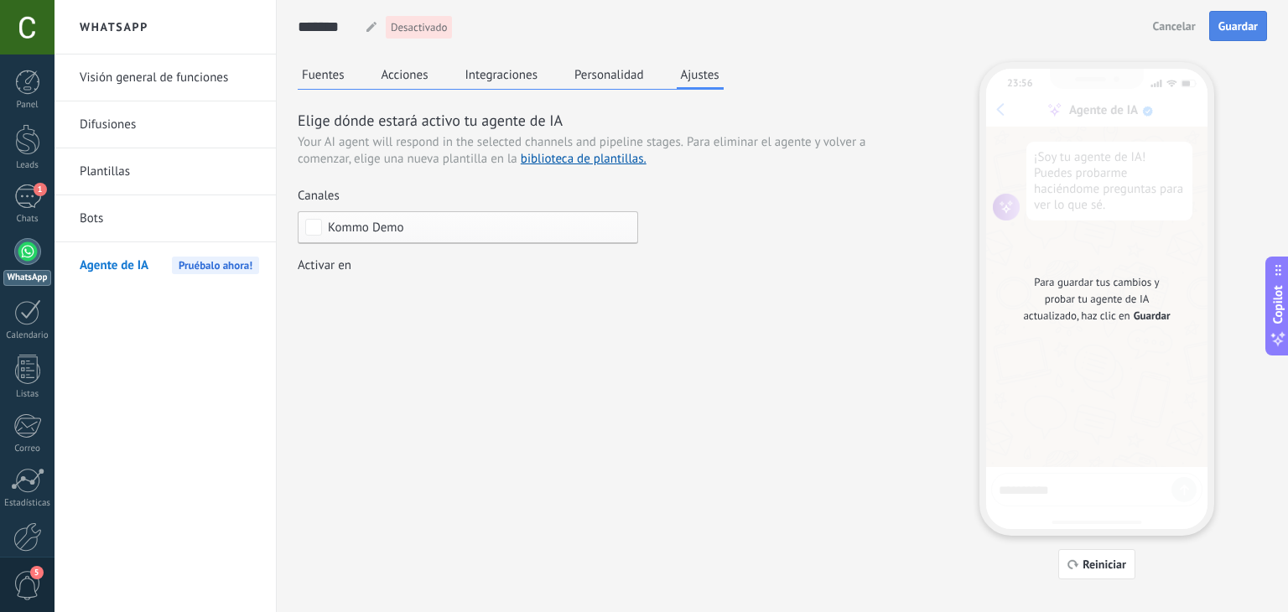
click at [1261, 32] on button "Guardar" at bounding box center [1238, 26] width 58 height 30
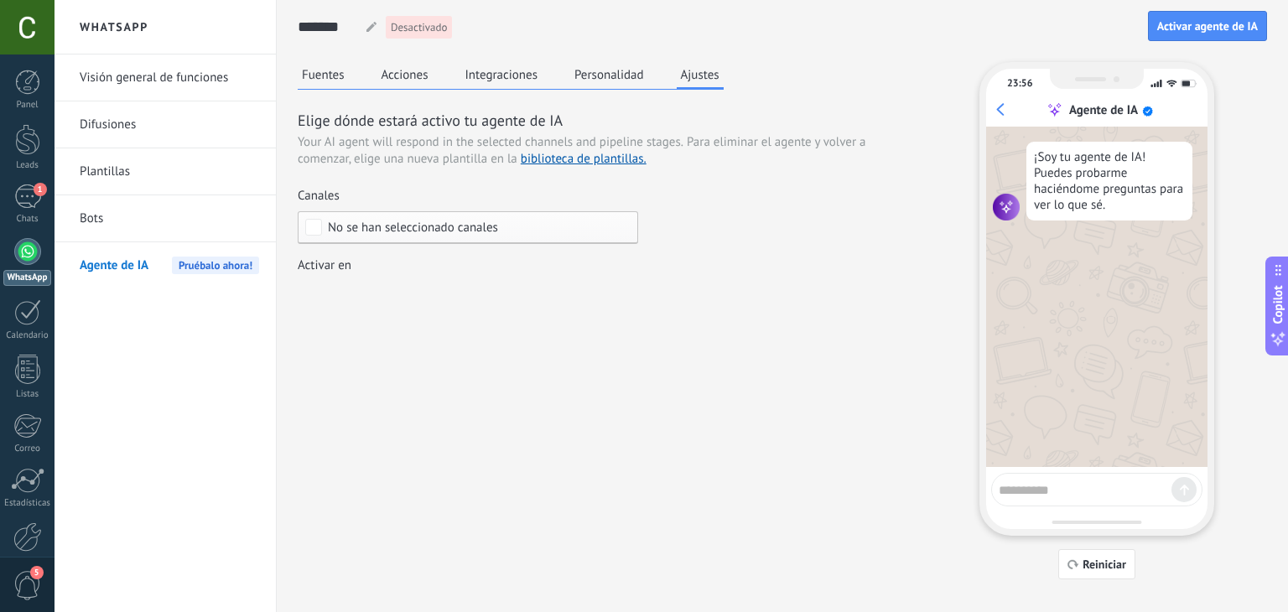
click at [379, 211] on div "No se han seleccionado canales" at bounding box center [468, 227] width 340 height 33
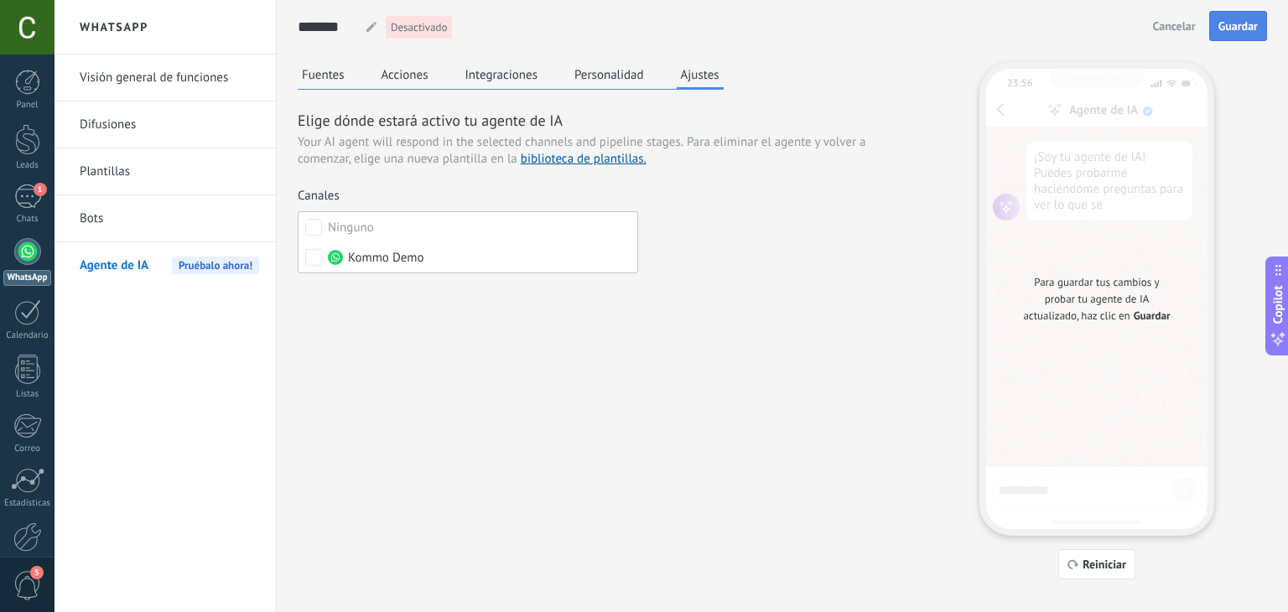
click at [1246, 14] on button "Guardar" at bounding box center [1238, 26] width 58 height 30
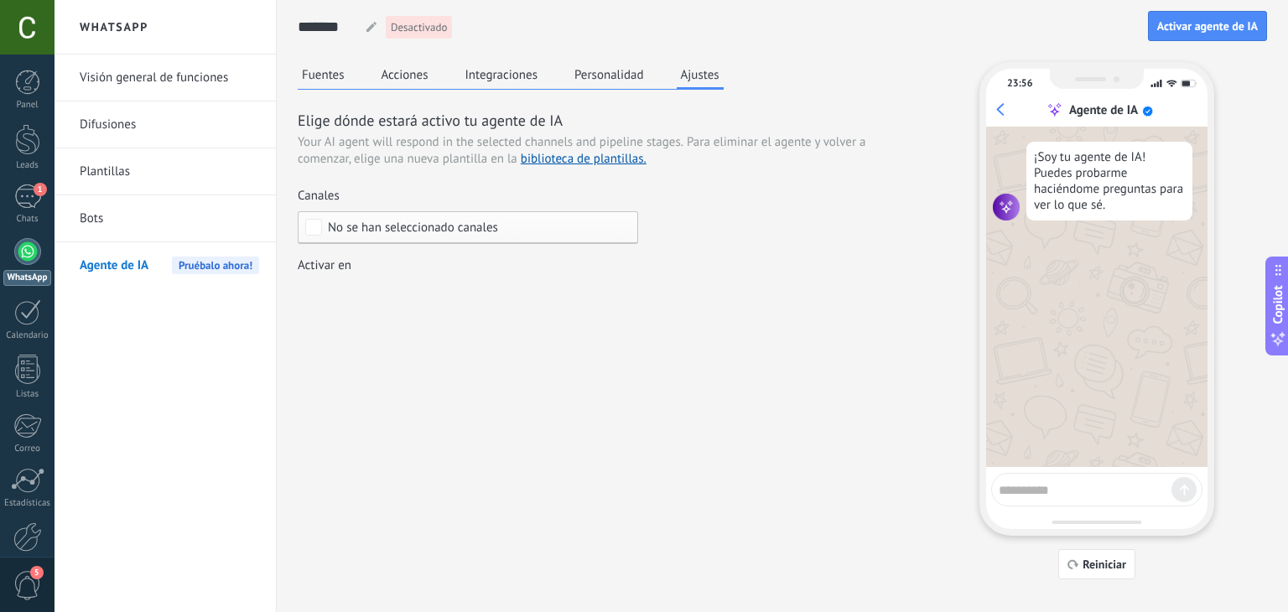
click at [1058, 517] on div "23:56 Agente de IA ¡Soy tu agente de IA! Puedes probarme haciéndome preguntas p…" at bounding box center [1097, 299] width 235 height 474
click at [1057, 494] on textarea at bounding box center [1085, 487] width 173 height 21
type textarea "********"
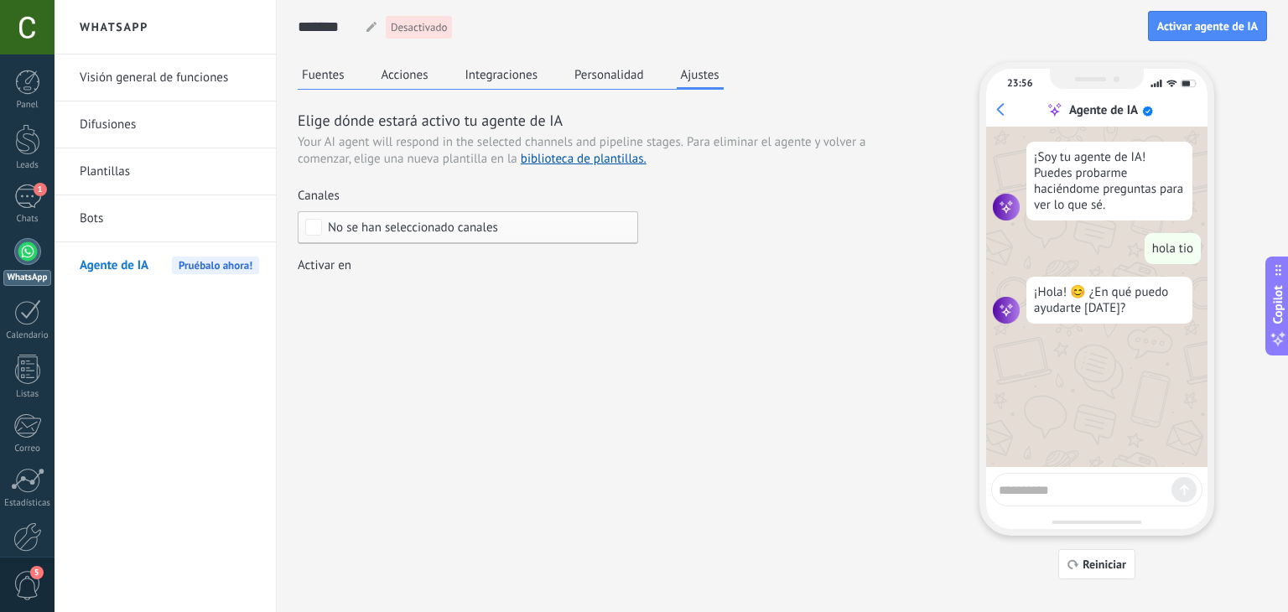
click at [1068, 491] on textarea at bounding box center [1085, 487] width 173 height 21
type textarea "**********"
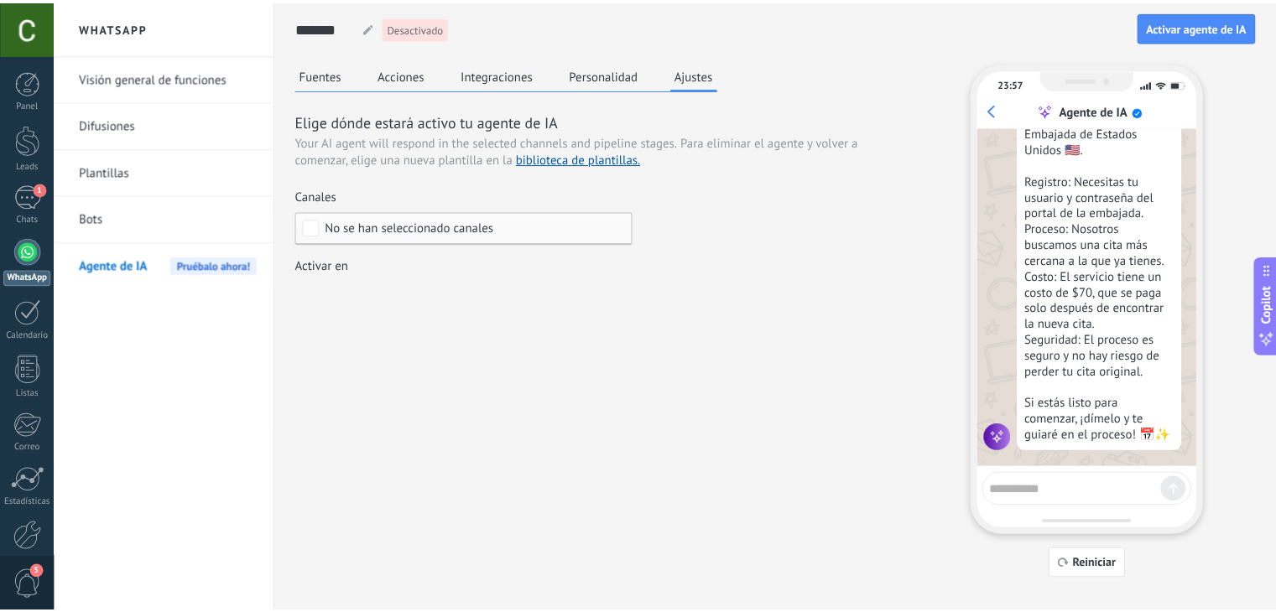
scroll to position [338, 0]
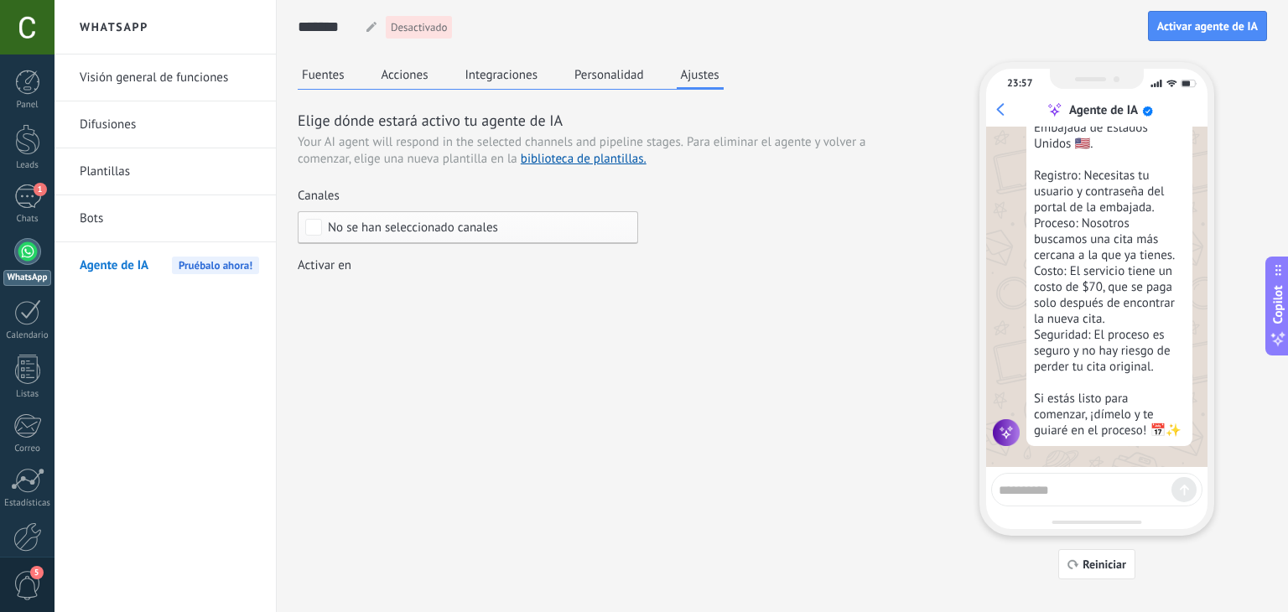
click at [399, 26] on span "Desactivado" at bounding box center [419, 27] width 56 height 17
click at [1218, 16] on button "Activar agente de IA" at bounding box center [1207, 26] width 119 height 30
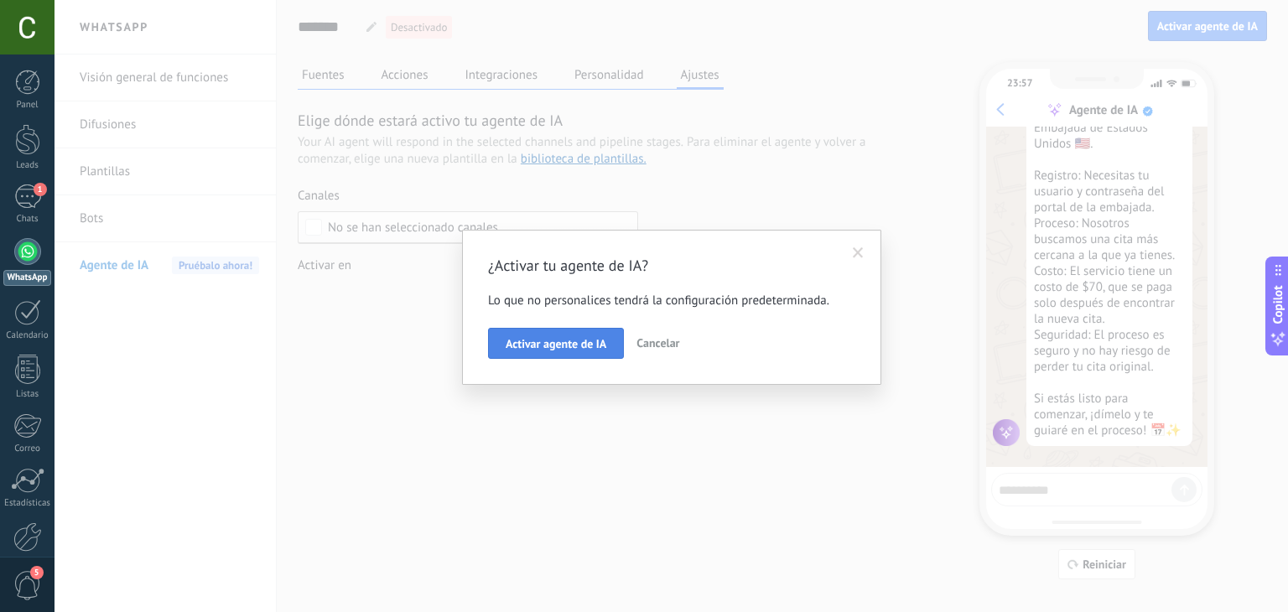
click at [560, 341] on span "Activar agente de IA" at bounding box center [556, 344] width 101 height 12
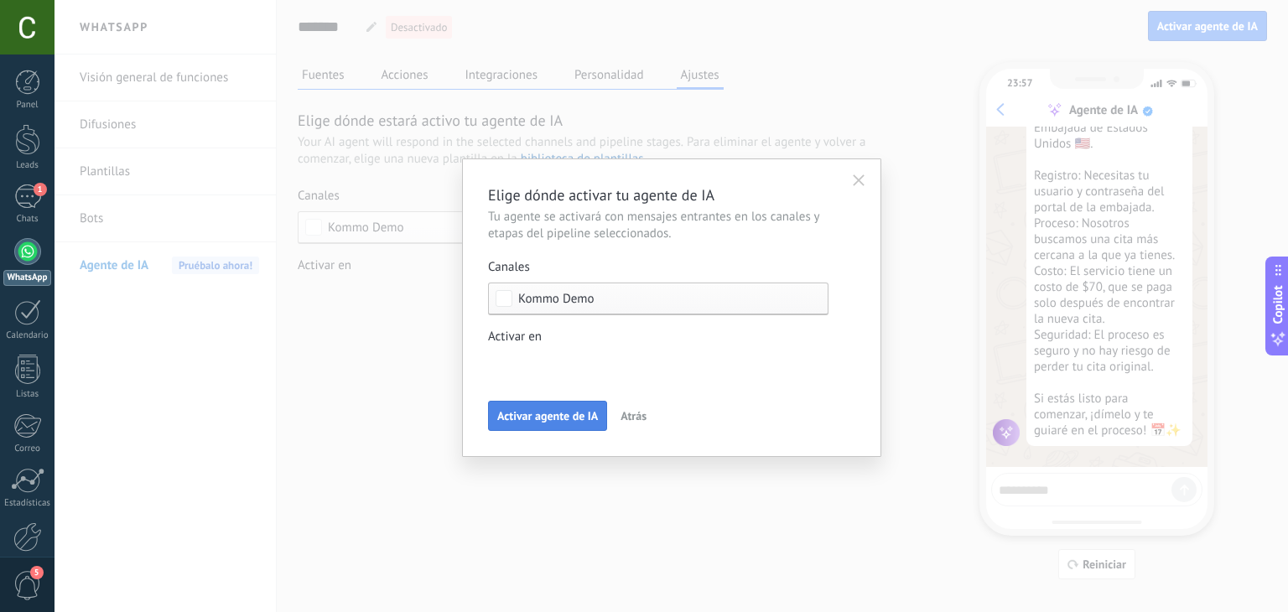
click at [552, 417] on span "Activar agente de IA" at bounding box center [547, 416] width 101 height 12
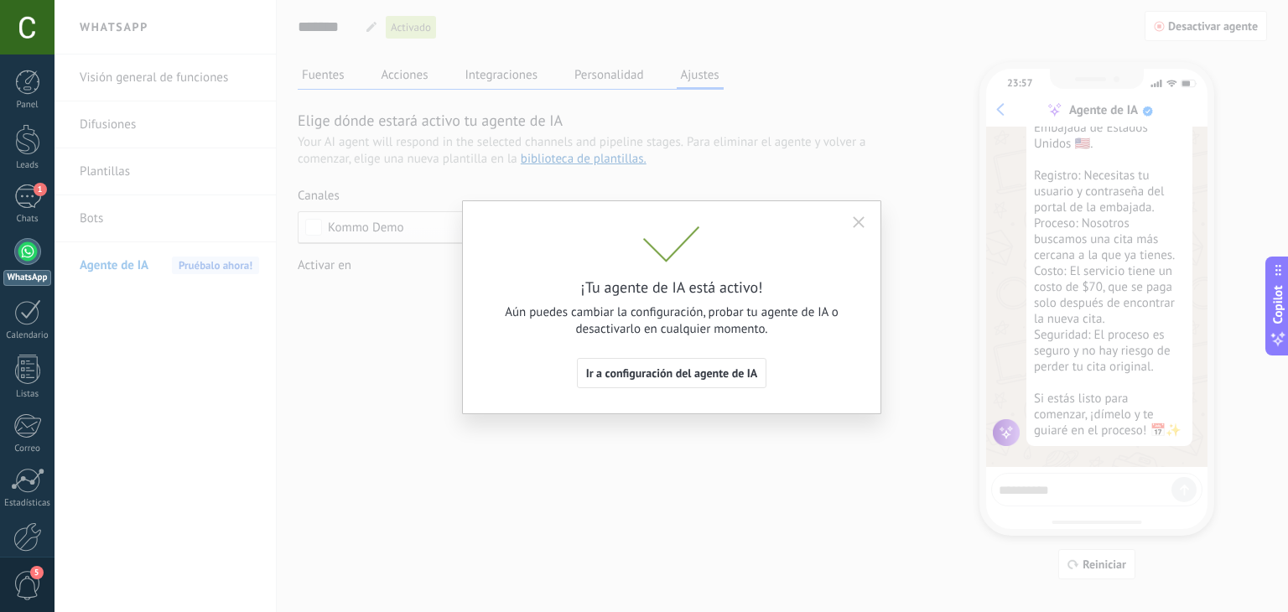
click at [688, 388] on div "¡Tu agente de IA está activo! Aún puedes cambiar la configuración, probar tu ag…" at bounding box center [671, 307] width 419 height 214
click at [690, 372] on span "Ir a configuración del agente de IA" at bounding box center [672, 373] width 172 height 12
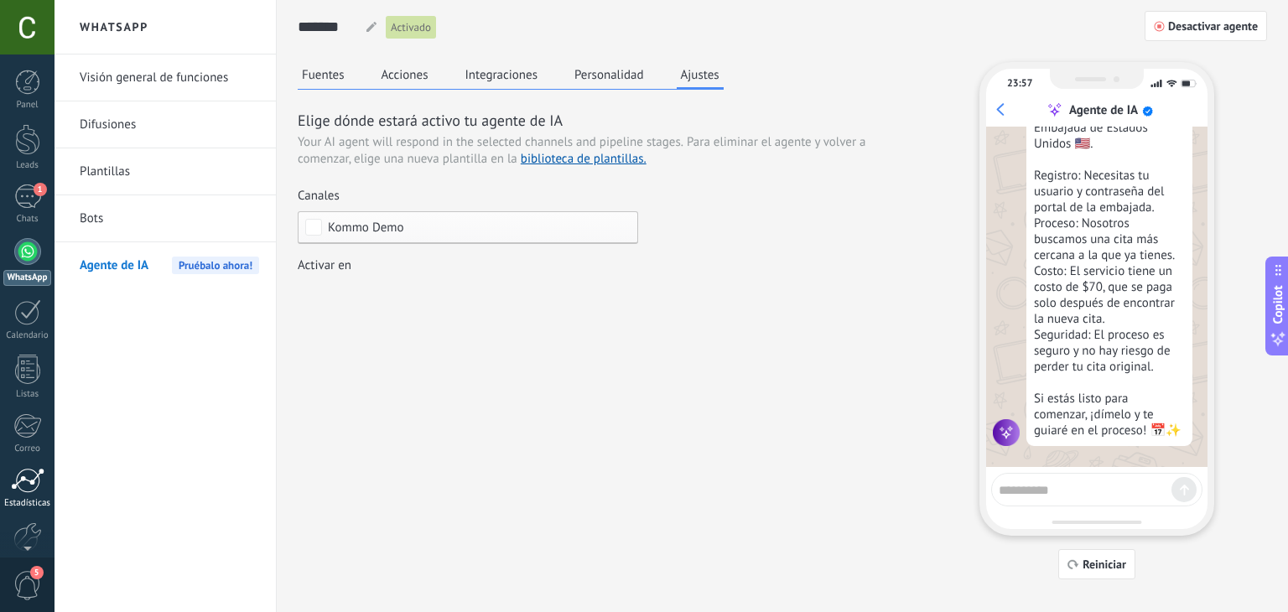
click at [36, 477] on div at bounding box center [28, 480] width 34 height 25
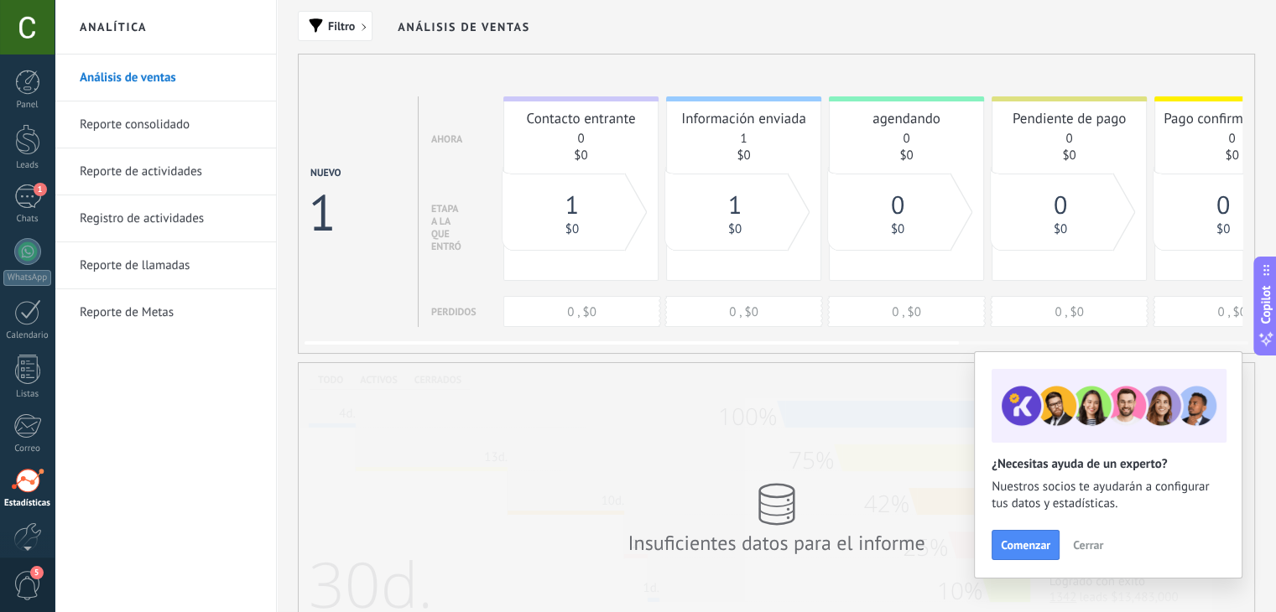
scroll to position [85, 0]
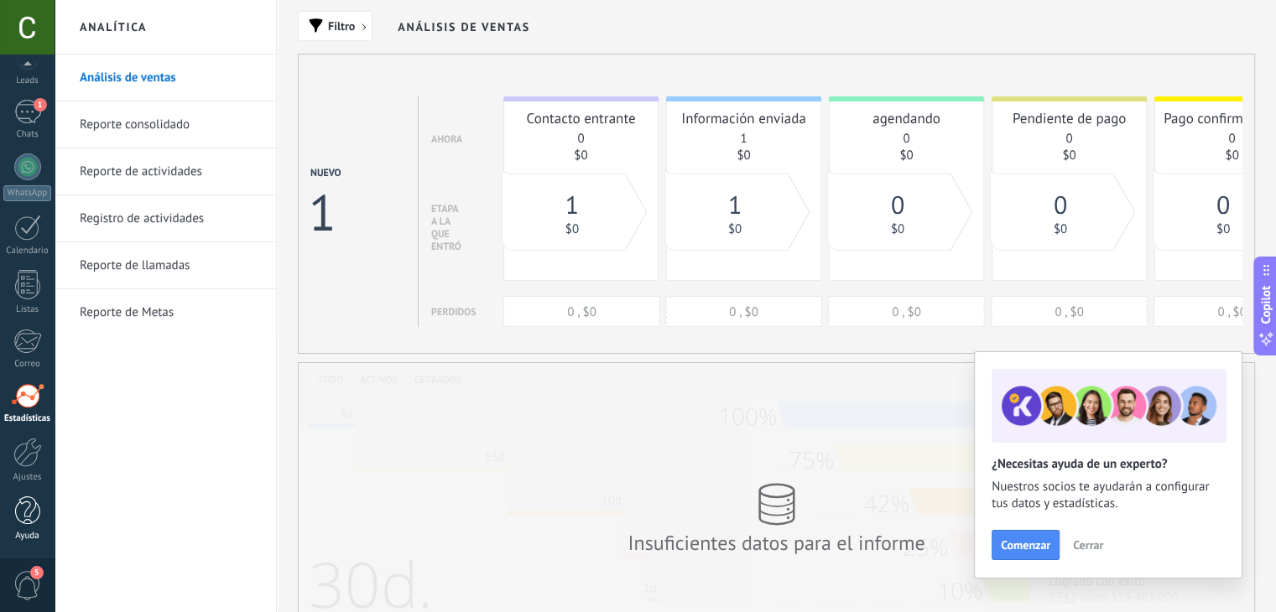
click at [20, 516] on div at bounding box center [27, 510] width 25 height 29
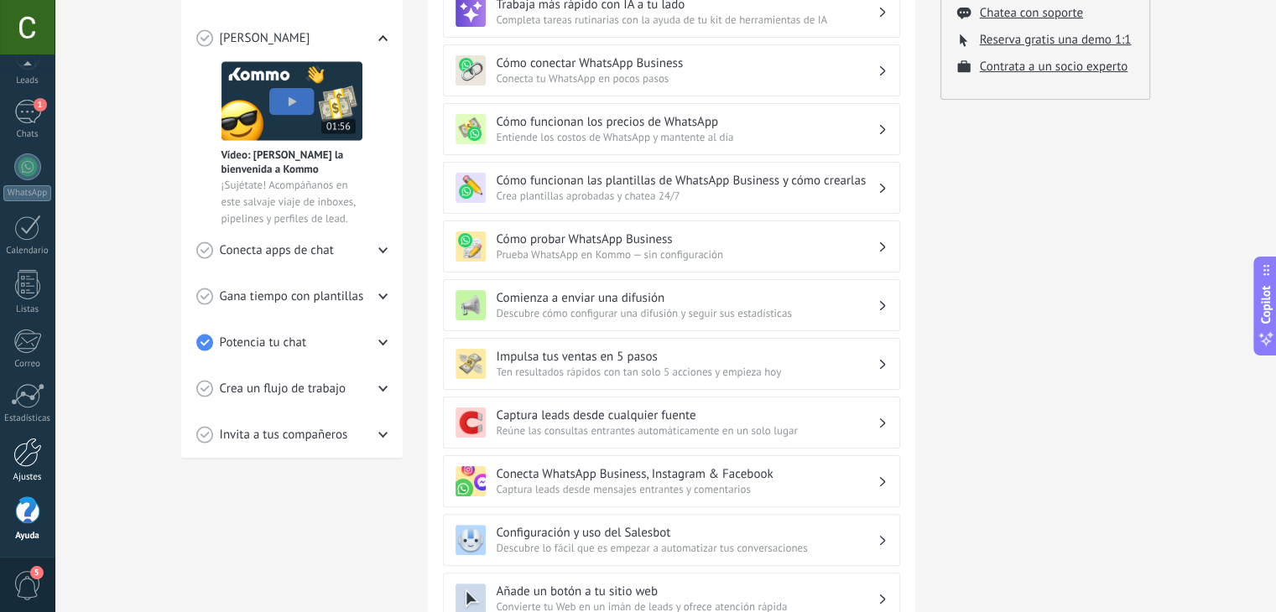
scroll to position [311, 0]
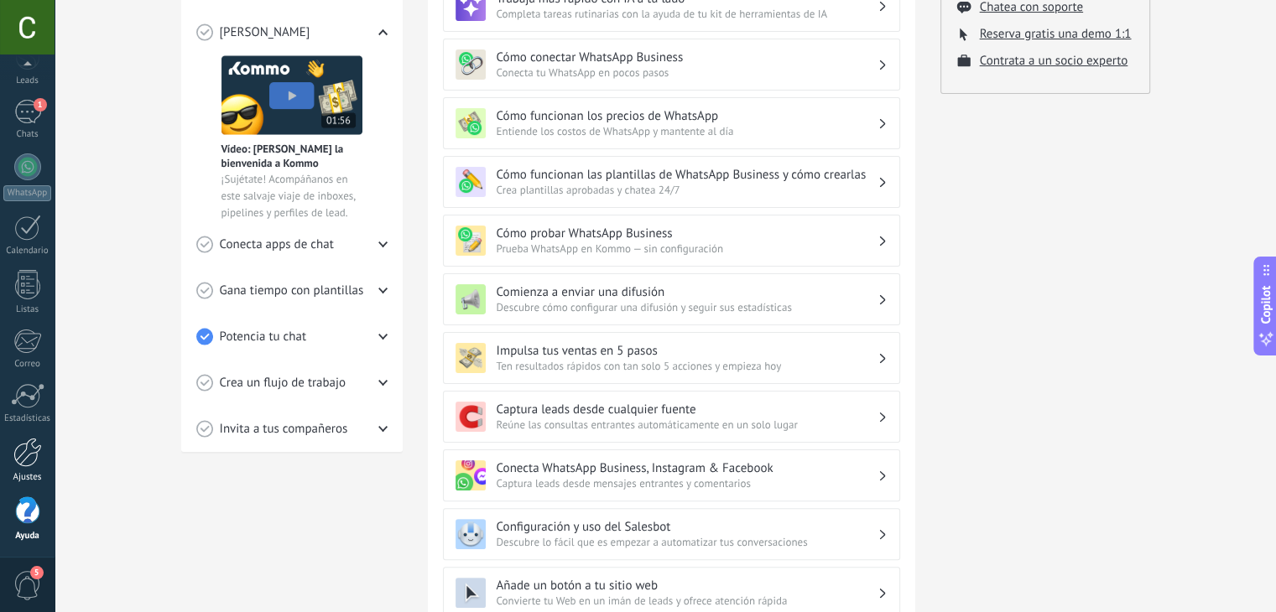
click at [34, 458] on div at bounding box center [27, 452] width 29 height 29
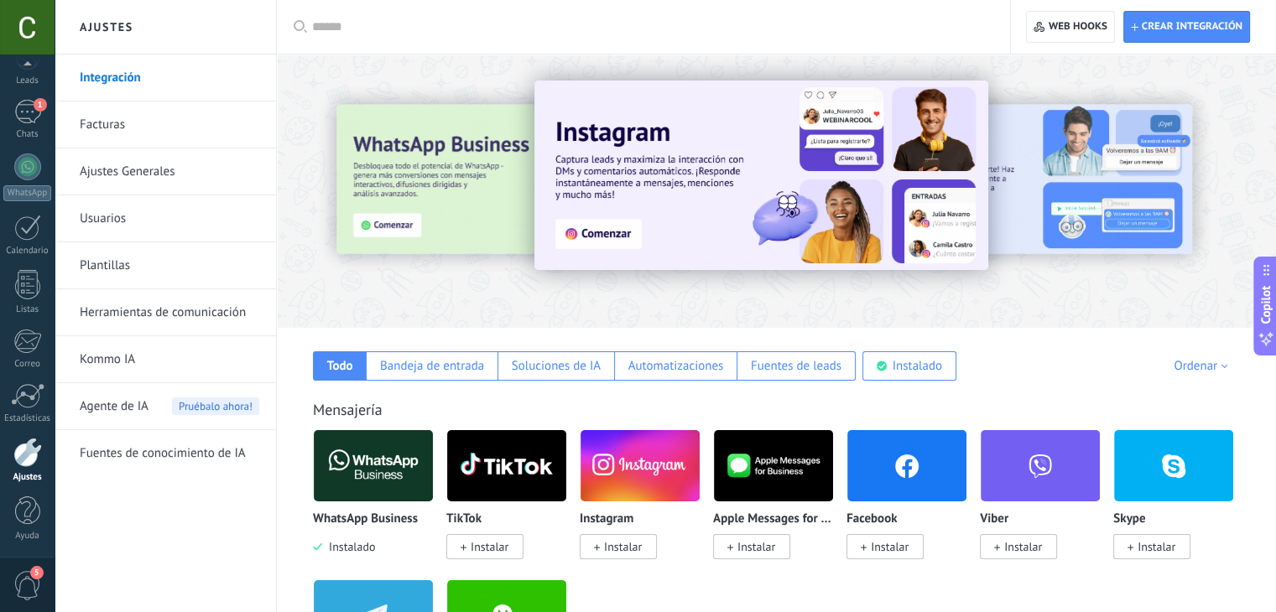
click at [127, 403] on span "Agente de IA" at bounding box center [114, 406] width 69 height 47
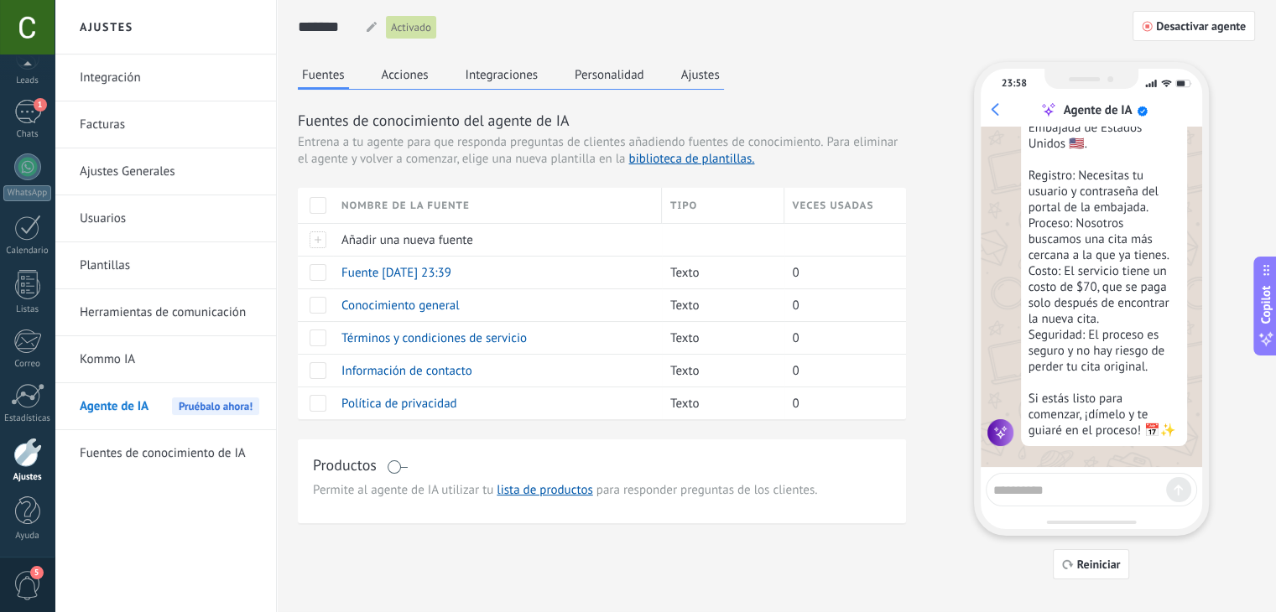
scroll to position [338, 0]
click at [134, 448] on link "Fuentes de conocimiento de IA" at bounding box center [169, 453] width 179 height 47
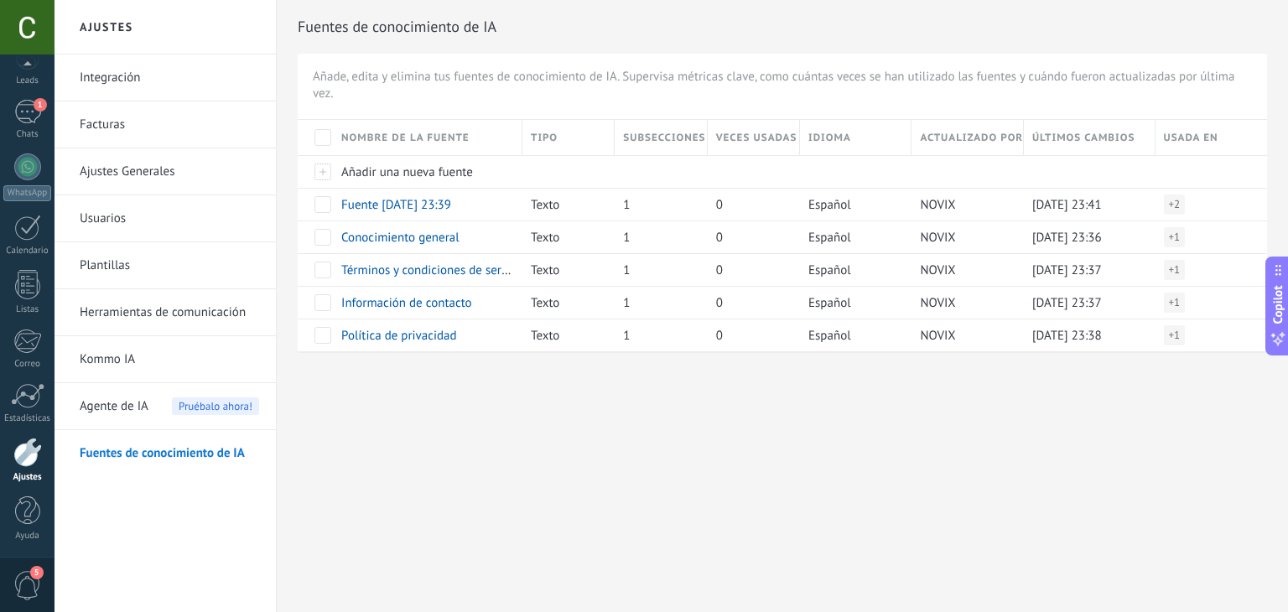
click at [135, 319] on link "Herramientas de comunicación" at bounding box center [169, 312] width 179 height 47
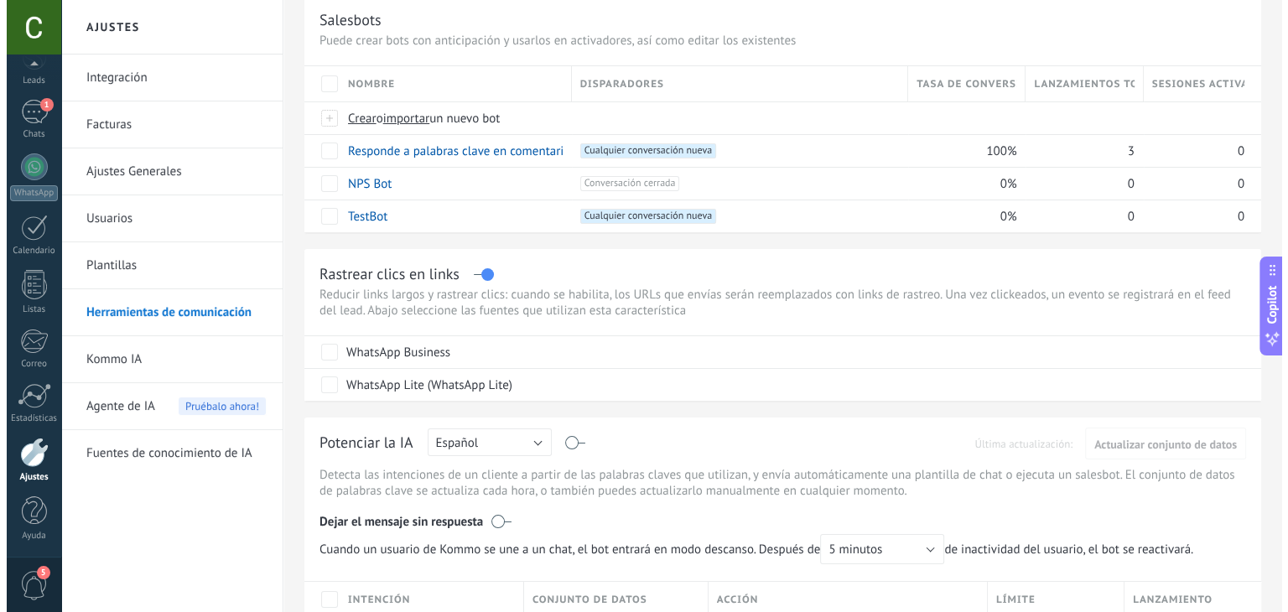
scroll to position [42, 0]
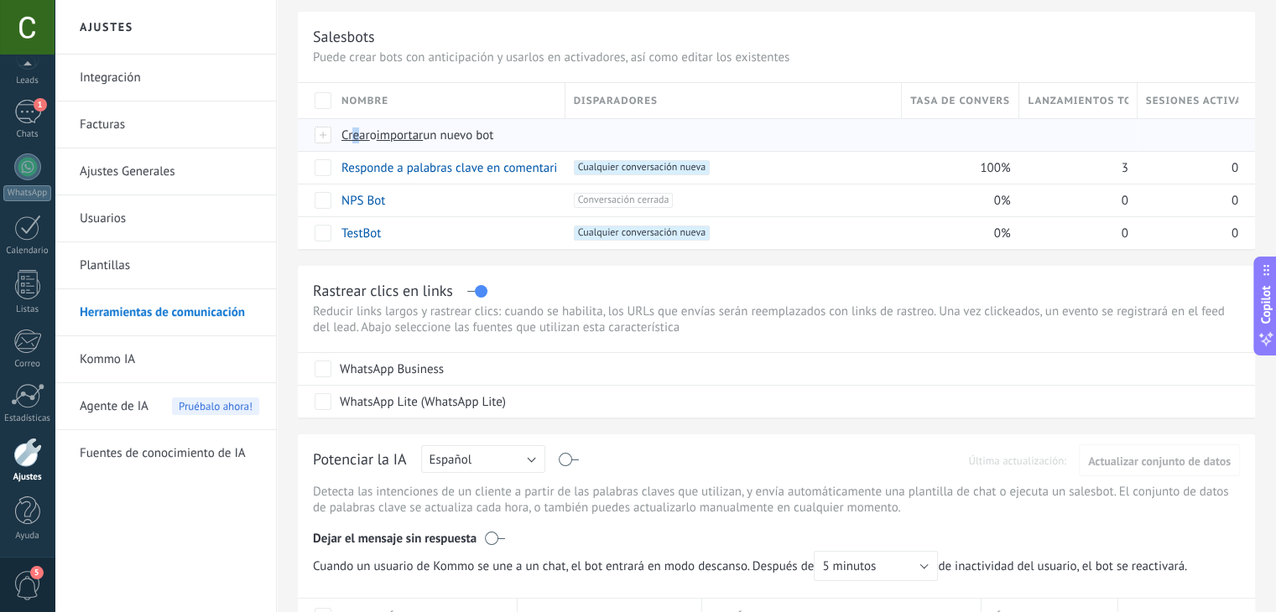
drag, startPoint x: 359, startPoint y: 140, endPoint x: 351, endPoint y: 138, distance: 8.6
click at [351, 138] on span "Crear" at bounding box center [355, 135] width 29 height 16
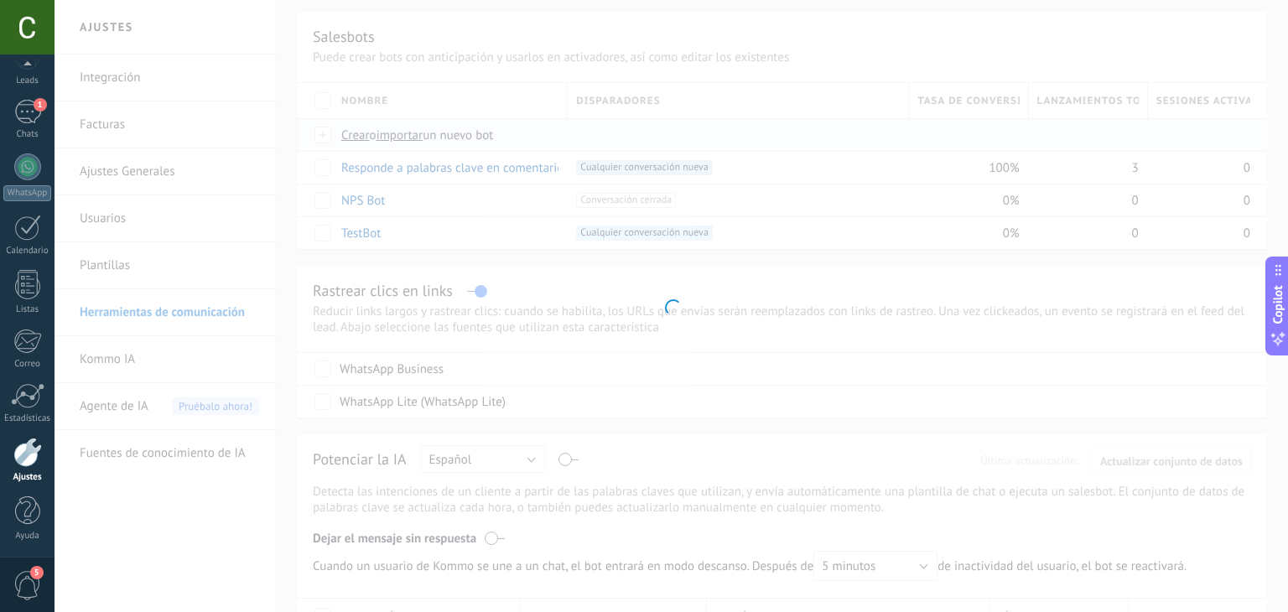
click at [351, 138] on div at bounding box center [672, 306] width 1234 height 612
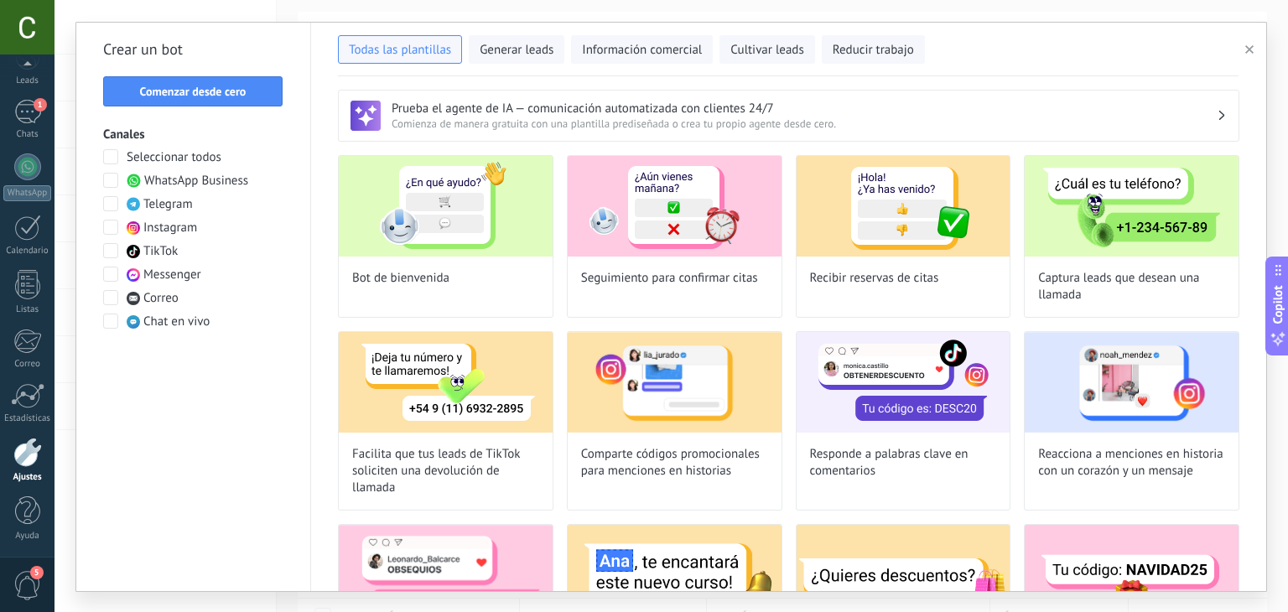
click at [185, 322] on span "Chat en vivo" at bounding box center [176, 322] width 66 height 17
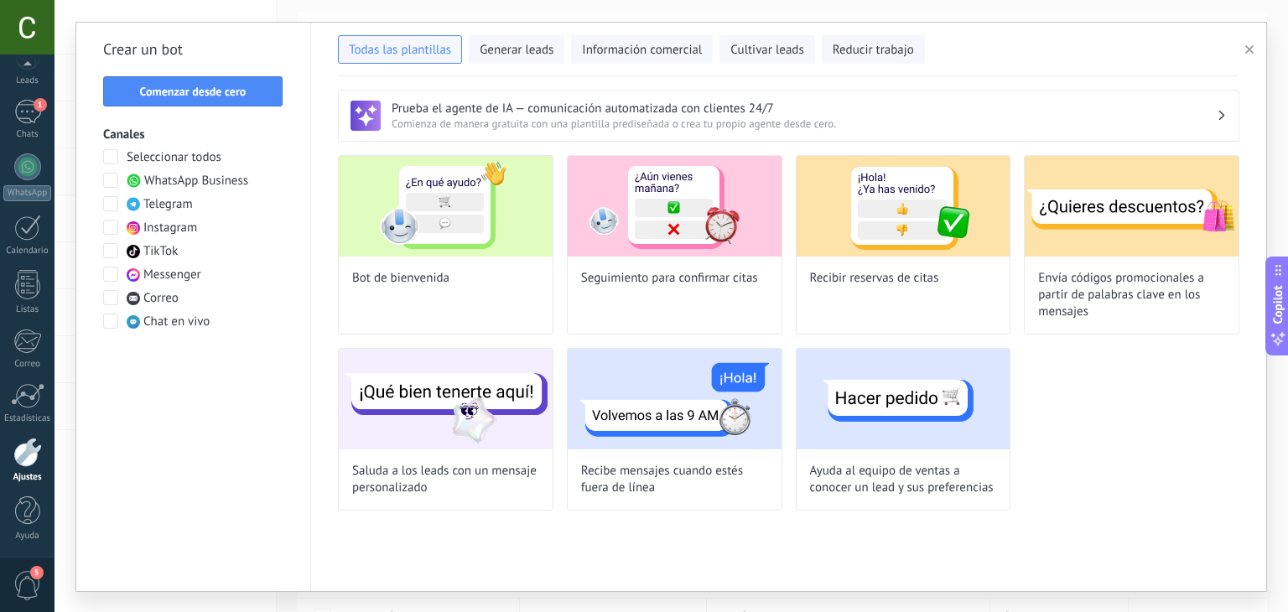
click at [1245, 53] on span "button" at bounding box center [1249, 50] width 8 height 12
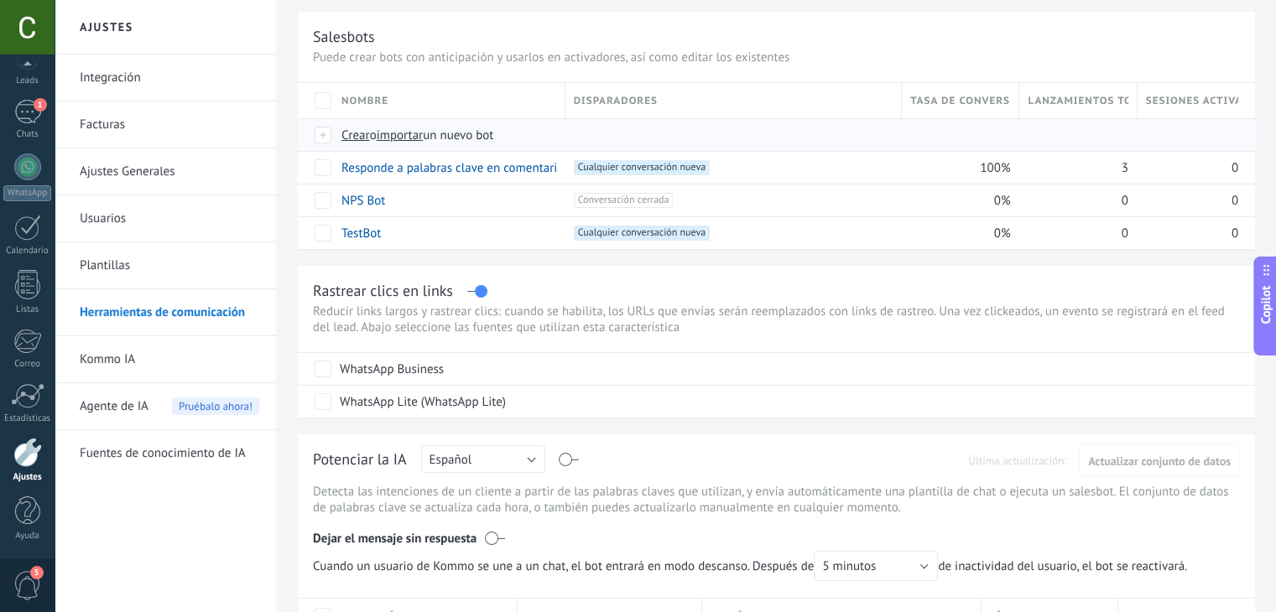
click at [345, 136] on span "Crear" at bounding box center [355, 135] width 29 height 16
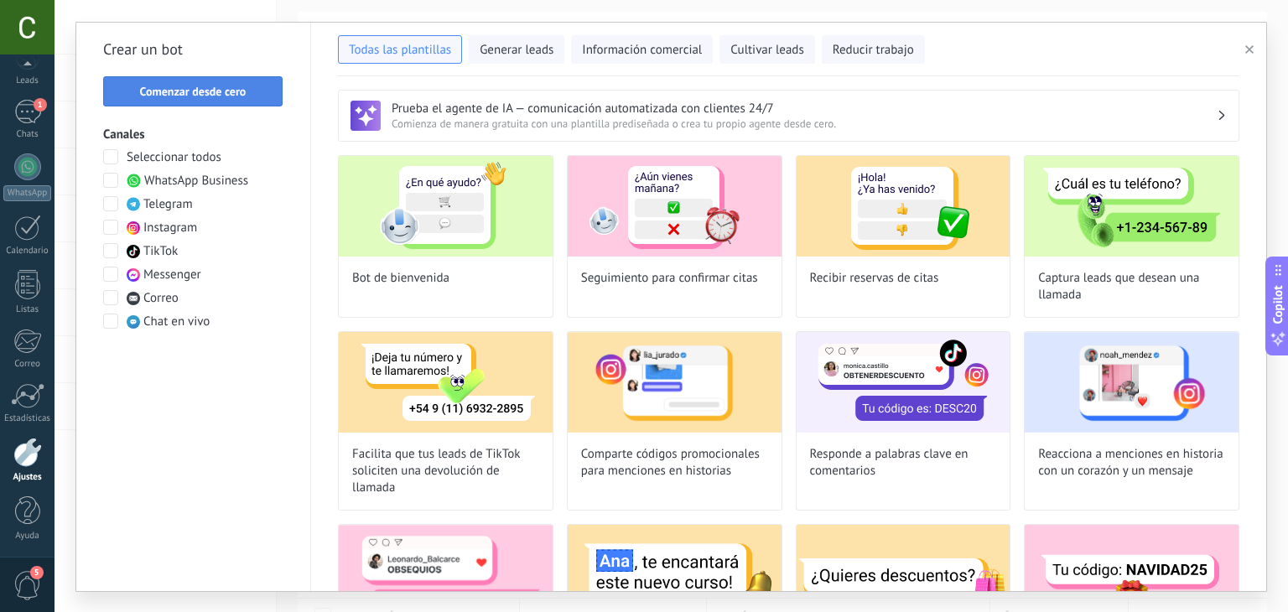
click at [149, 76] on button "Comenzar desde cero" at bounding box center [192, 91] width 179 height 30
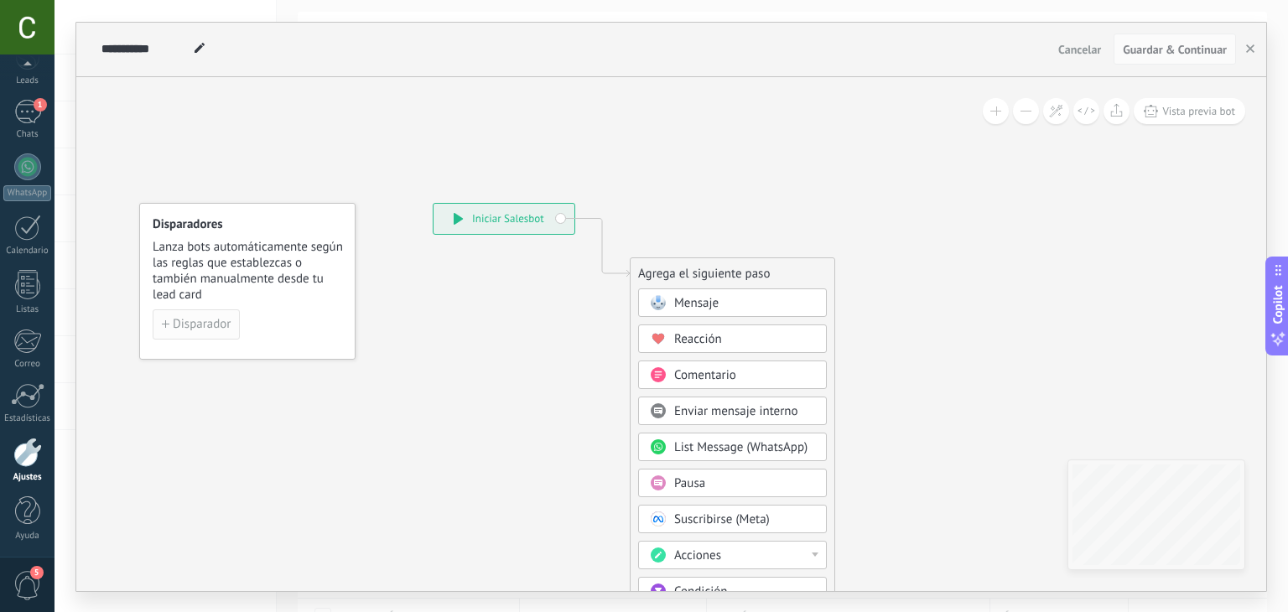
click at [211, 320] on span "Disparador" at bounding box center [202, 325] width 58 height 12
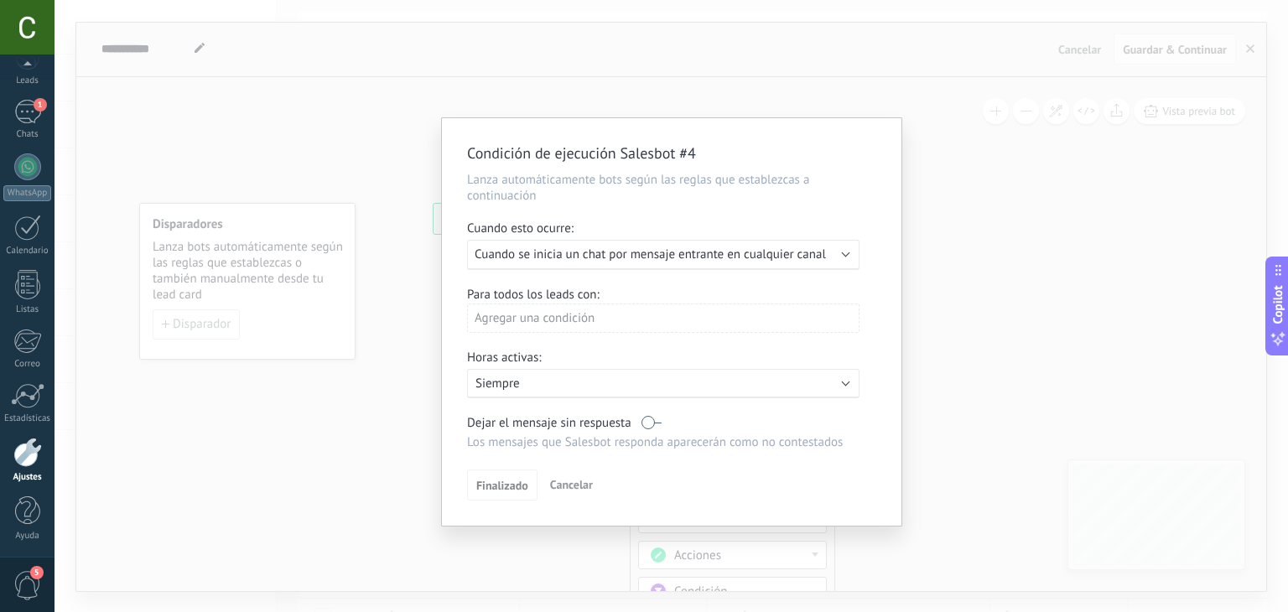
click at [629, 257] on span "Cuando se inicia un chat por mensaje entrante en cualquier canal" at bounding box center [650, 255] width 351 height 16
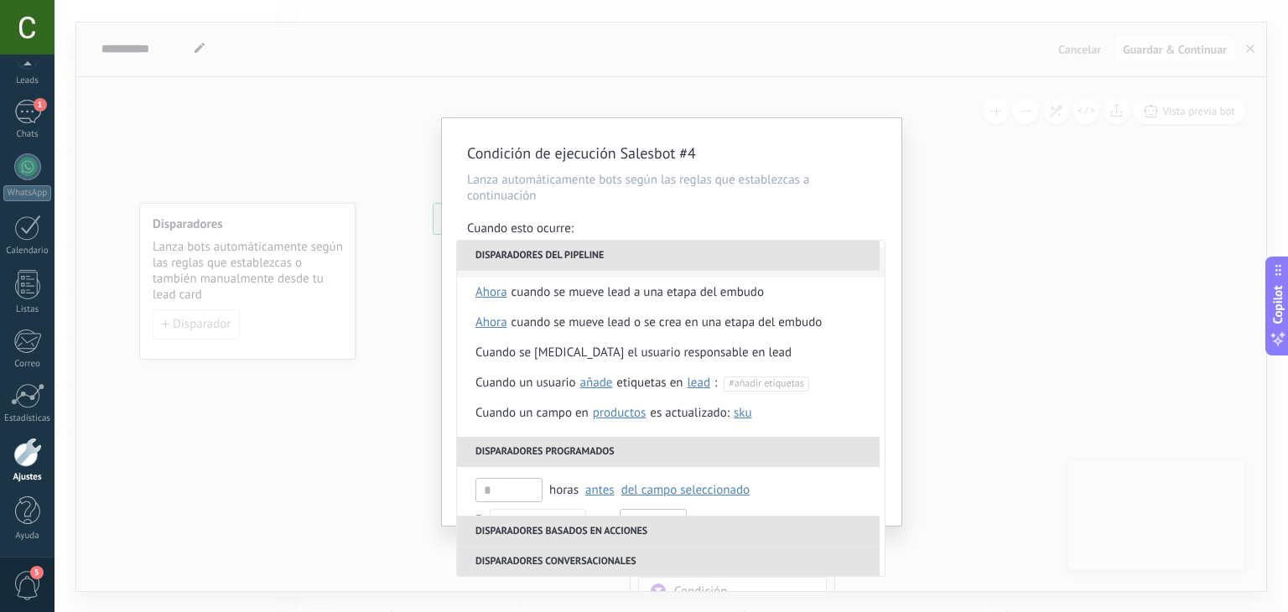
scroll to position [0, 0]
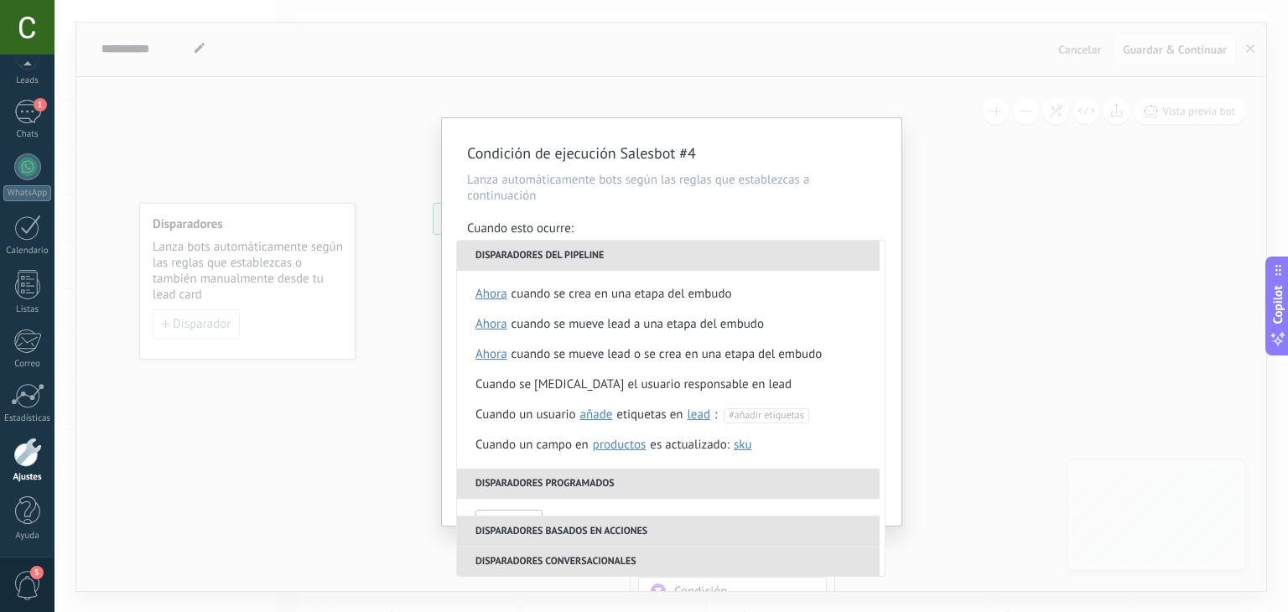
click at [594, 227] on div "Cuando esto ocurre:" at bounding box center [671, 230] width 409 height 19
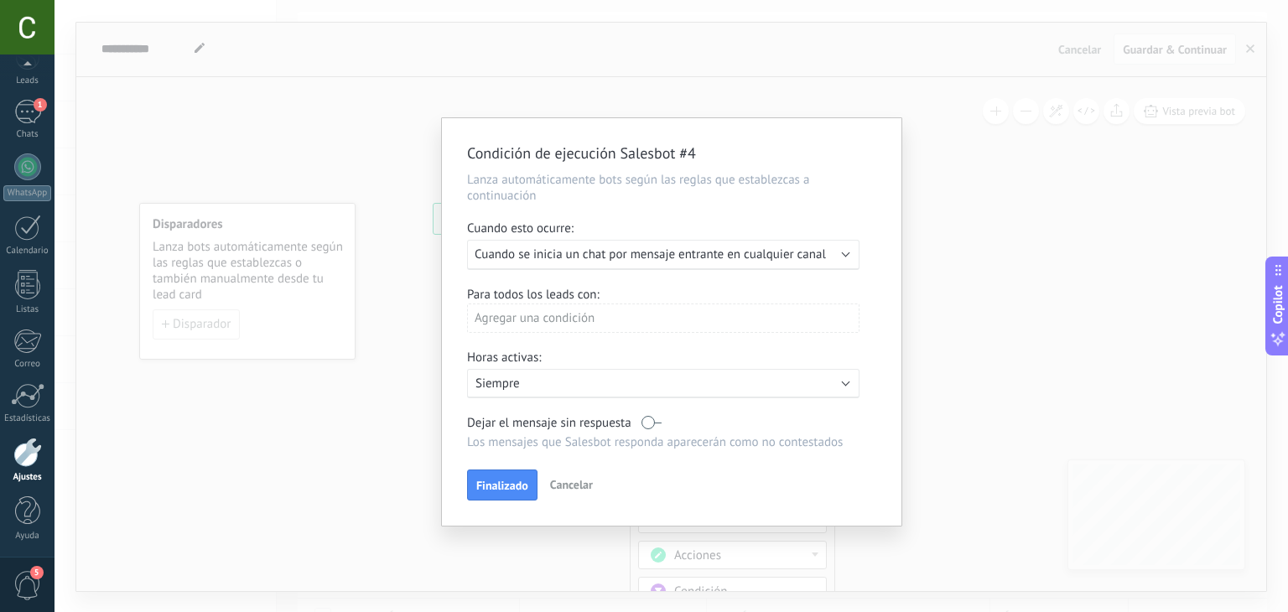
click at [543, 248] on span "Cuando se inicia un chat por mensaje entrante en cualquier canal" at bounding box center [650, 255] width 351 height 16
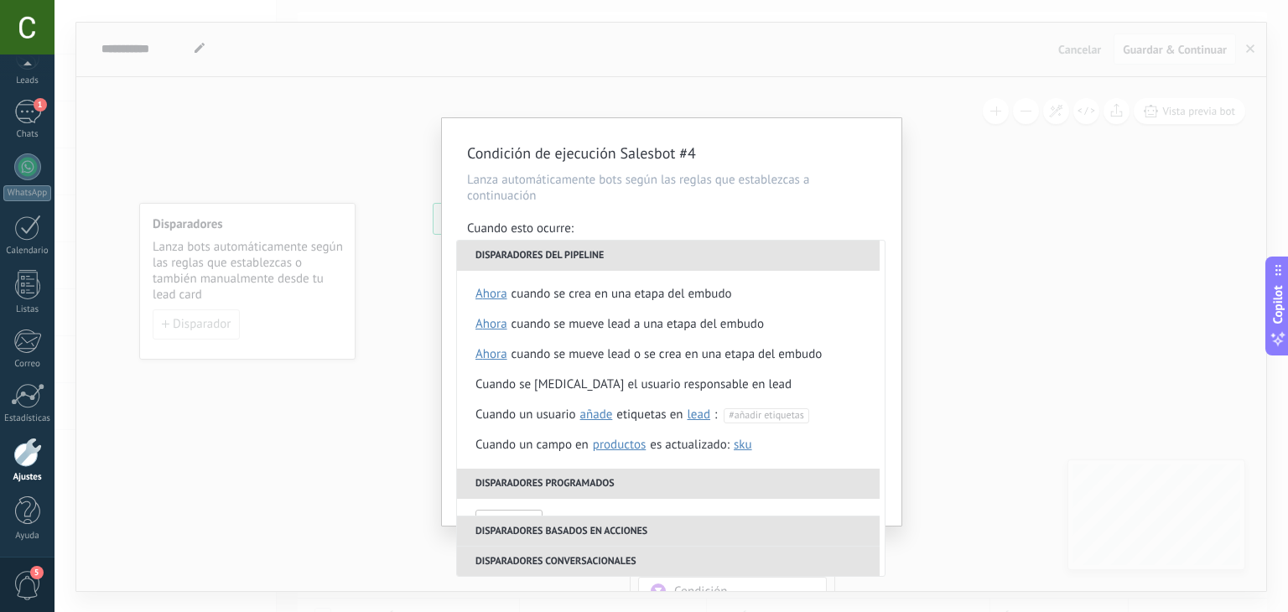
click at [961, 215] on div "Condición de ejecución Salesbot #4 Lanza automáticamente bots según las reglas …" at bounding box center [672, 306] width 1234 height 612
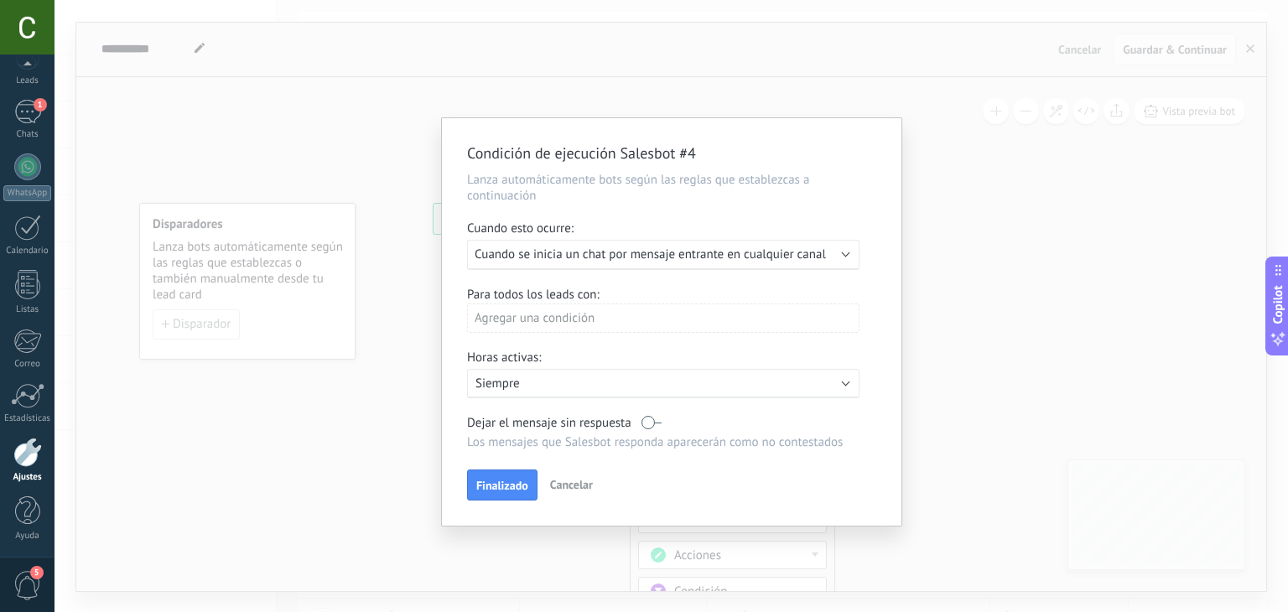
click at [579, 324] on div "Agregar una condición" at bounding box center [663, 318] width 392 height 29
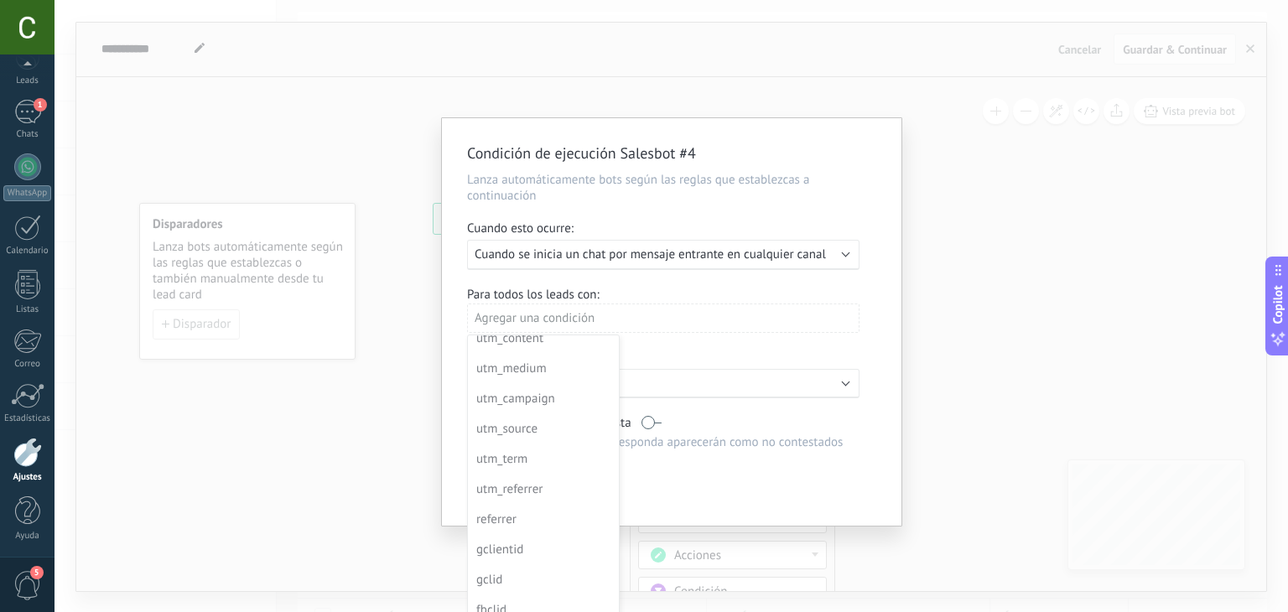
scroll to position [195, 0]
click at [741, 257] on div at bounding box center [672, 322] width 460 height 408
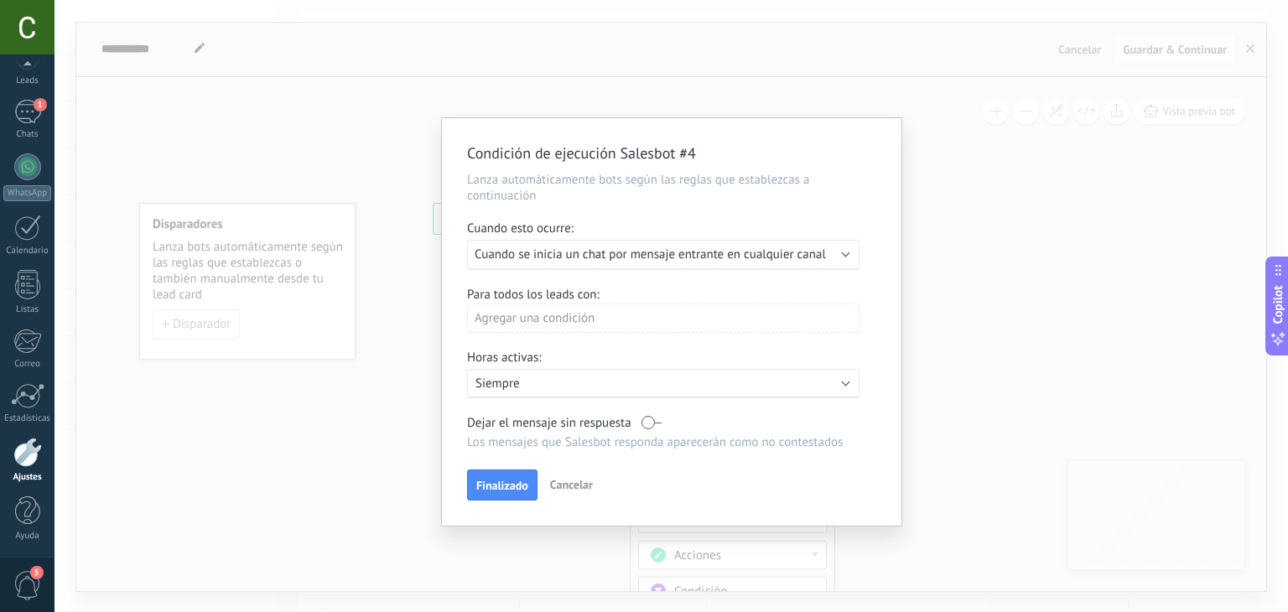
click at [741, 257] on span "Cuando se inicia un chat por mensaje entrante en cualquier canal" at bounding box center [650, 255] width 351 height 16
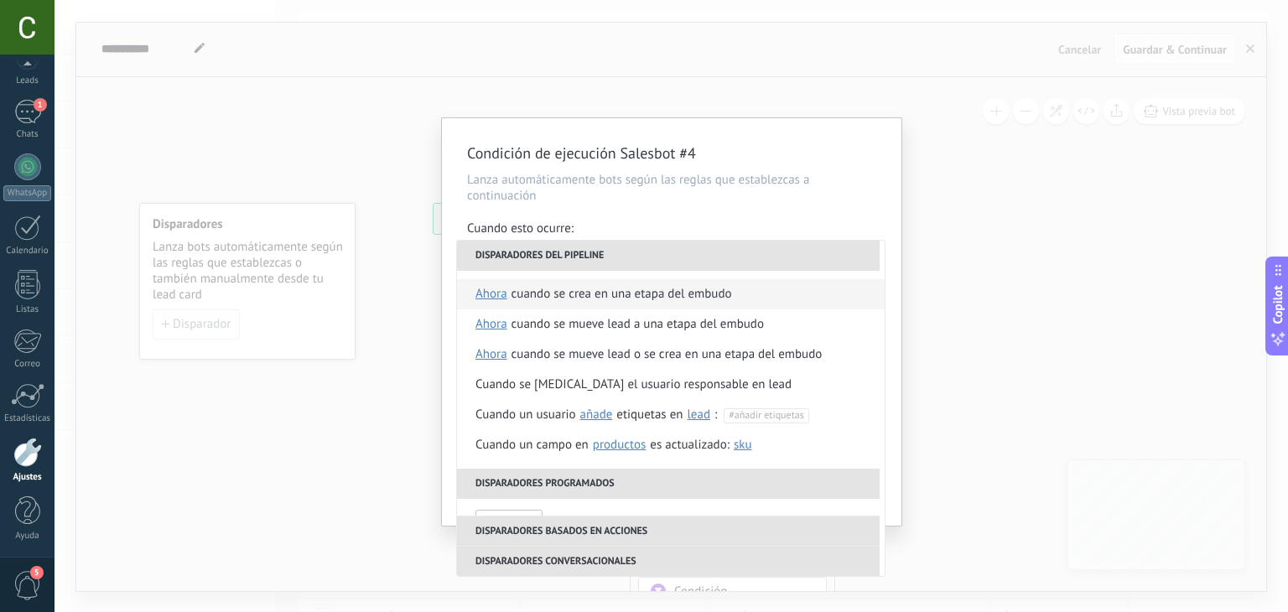
click at [499, 298] on span "ahora" at bounding box center [492, 294] width 32 height 30
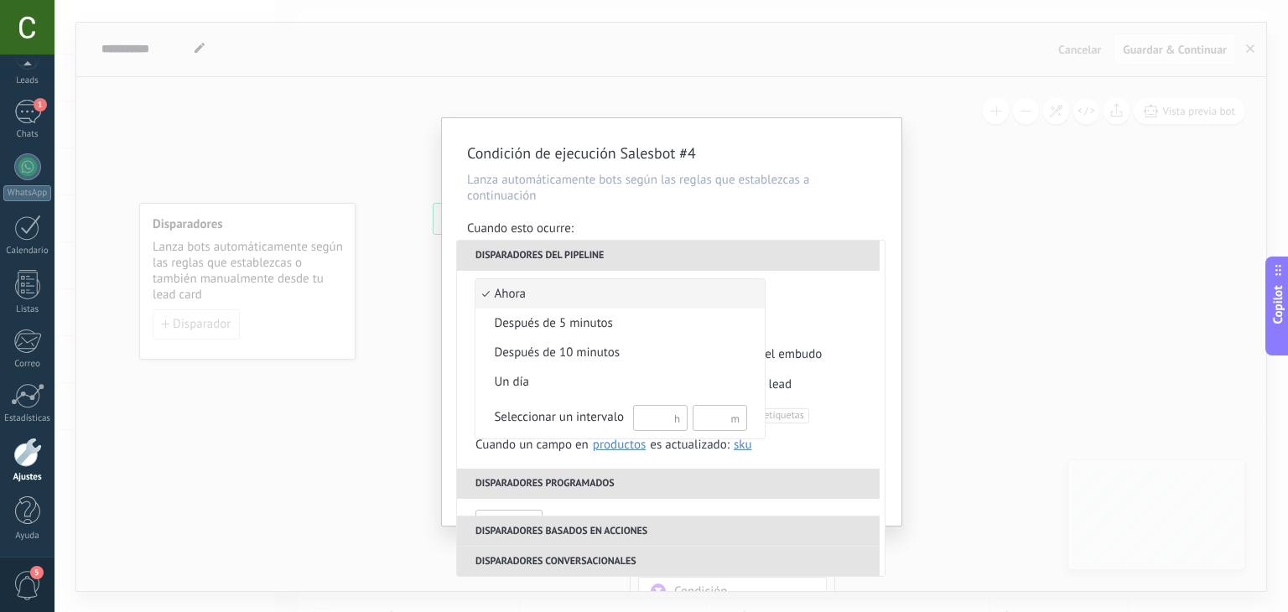
click at [814, 288] on div at bounding box center [644, 306] width 1288 height 612
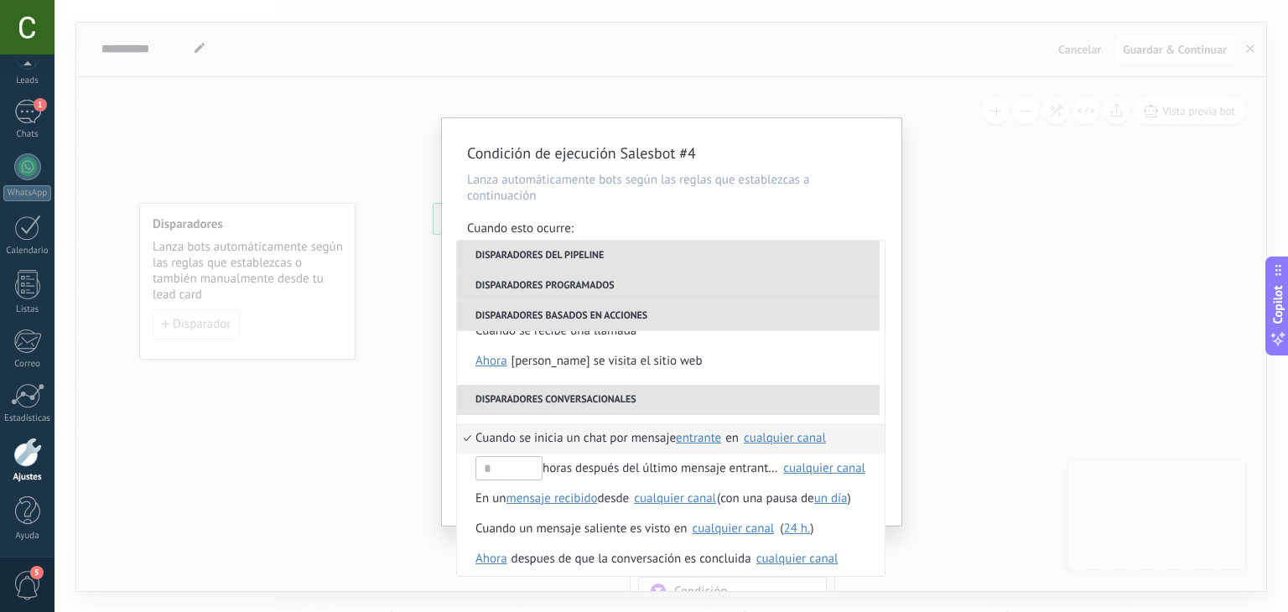
scroll to position [396, 0]
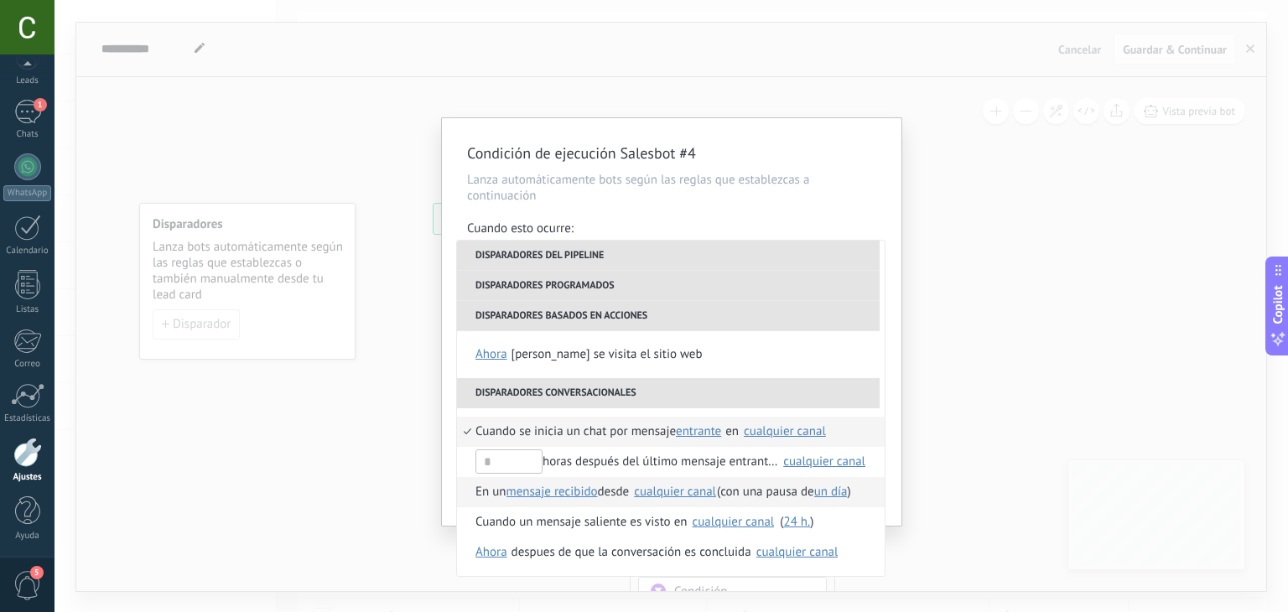
click at [487, 497] on span "En un" at bounding box center [491, 492] width 31 height 30
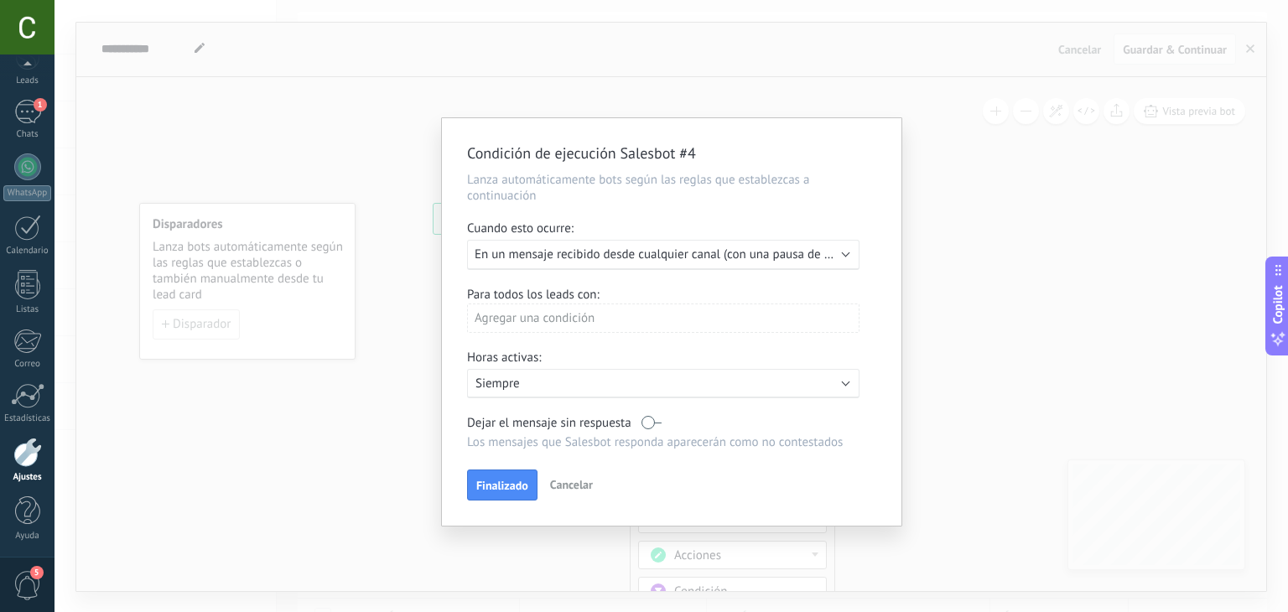
click at [670, 251] on span "En un mensaje recibido desde cualquier canal (con una pausa de Un día)" at bounding box center [668, 255] width 387 height 16
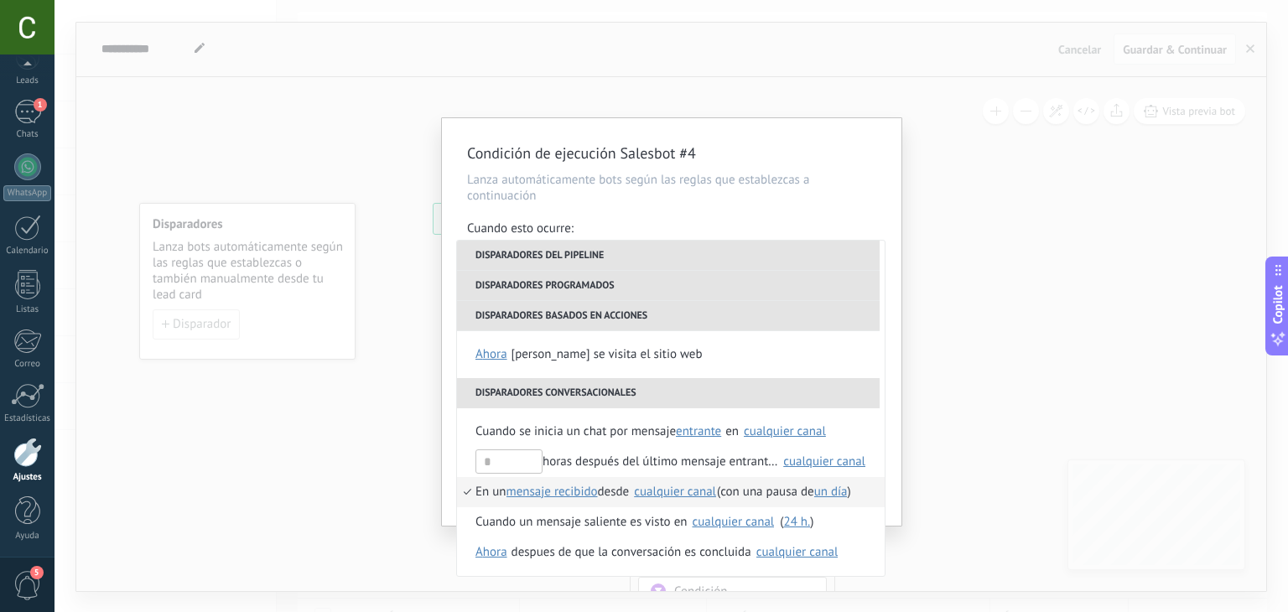
click at [677, 491] on div "cualquier canal" at bounding box center [675, 492] width 82 height 13
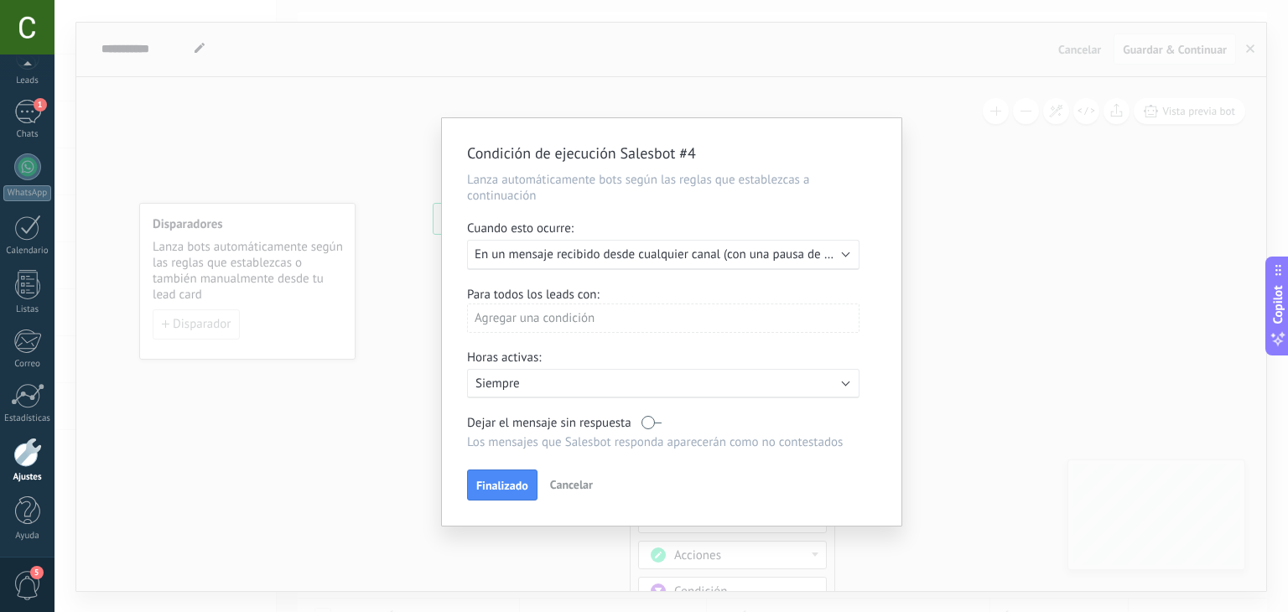
click at [649, 253] on span "En un mensaje recibido desde cualquier canal (con una pausa de Un día)" at bounding box center [668, 255] width 387 height 16
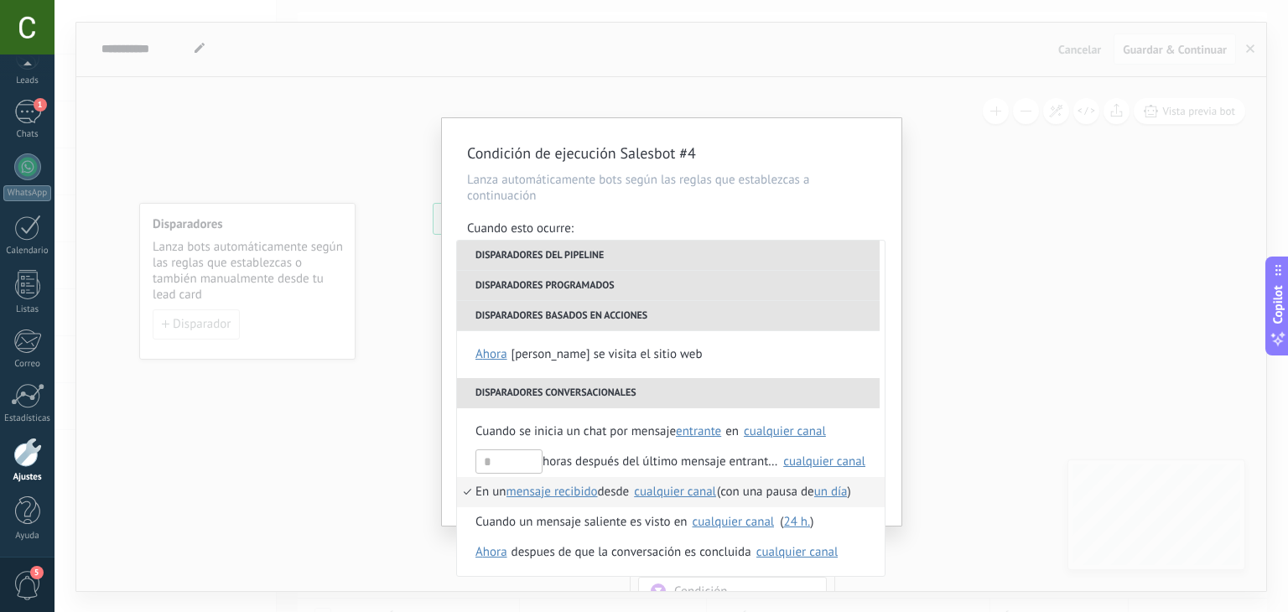
click at [839, 493] on span "un día" at bounding box center [831, 492] width 34 height 16
click at [872, 548] on span "5 min." at bounding box center [960, 551] width 272 height 17
click at [840, 490] on span "5 min." at bounding box center [831, 492] width 34 height 16
click at [862, 553] on span "5 min." at bounding box center [960, 551] width 272 height 17
click at [862, 553] on li "despues de que la conversación es concluida Seleccionar todo Kommo Demo 5939858…" at bounding box center [671, 553] width 428 height 30
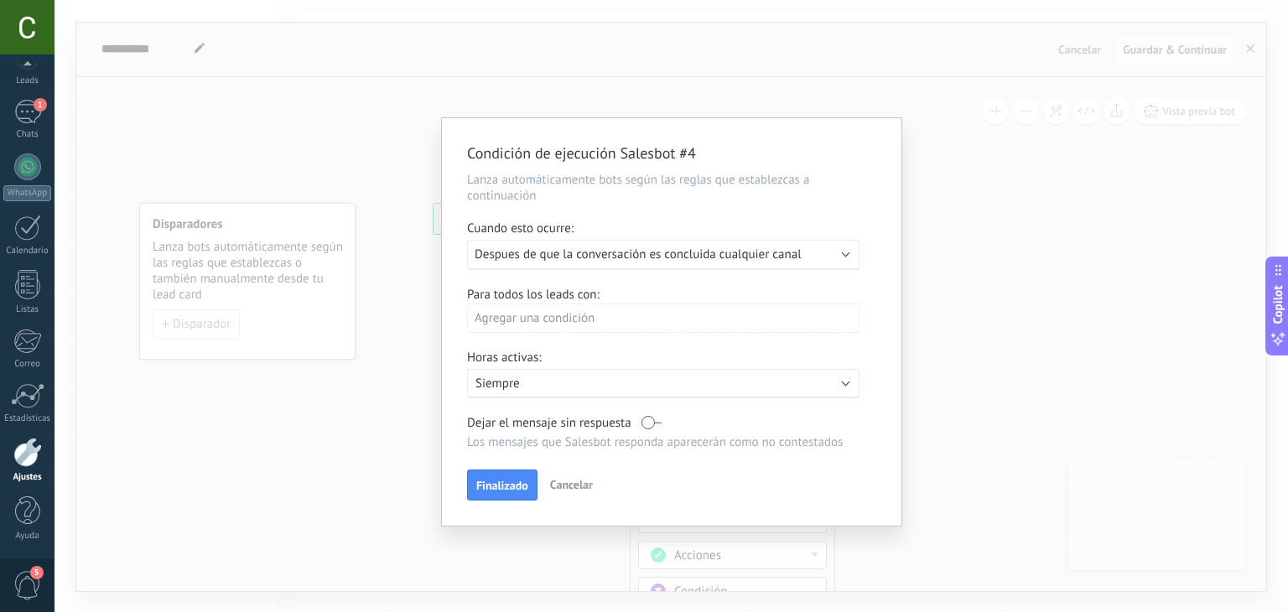
click at [567, 476] on button "Cancelar" at bounding box center [571, 484] width 56 height 25
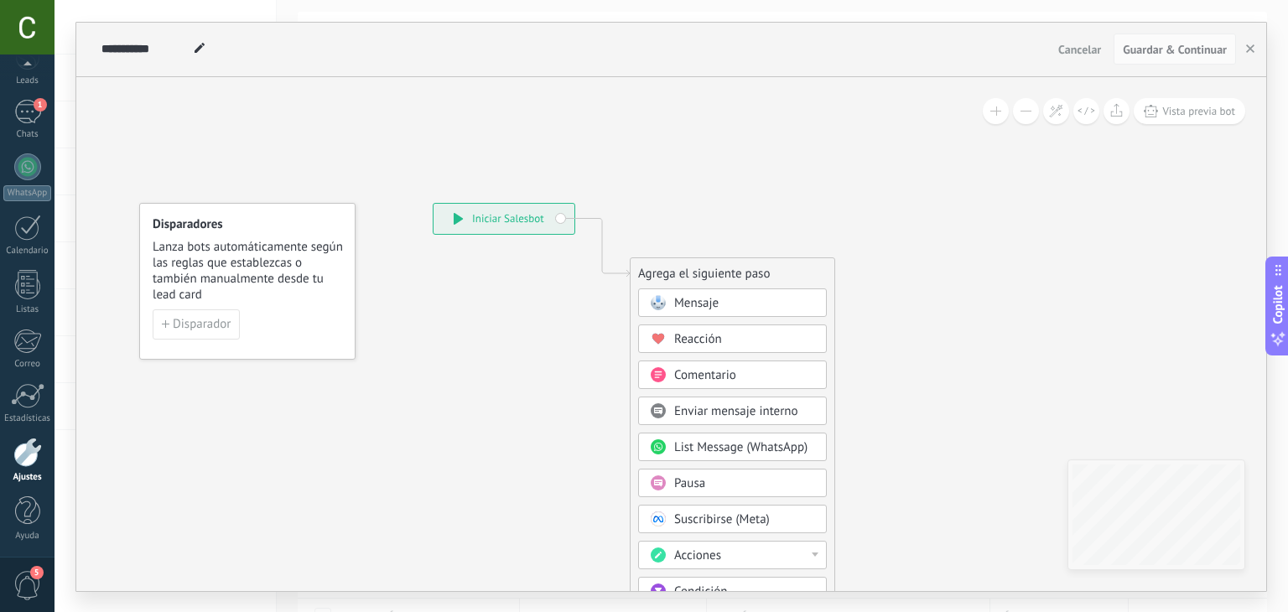
click at [468, 247] on icon at bounding box center [576, 505] width 1127 height 1442
click at [471, 219] on div "**********" at bounding box center [504, 219] width 141 height 30
click at [1088, 112] on icon at bounding box center [1087, 111] width 18 height 9
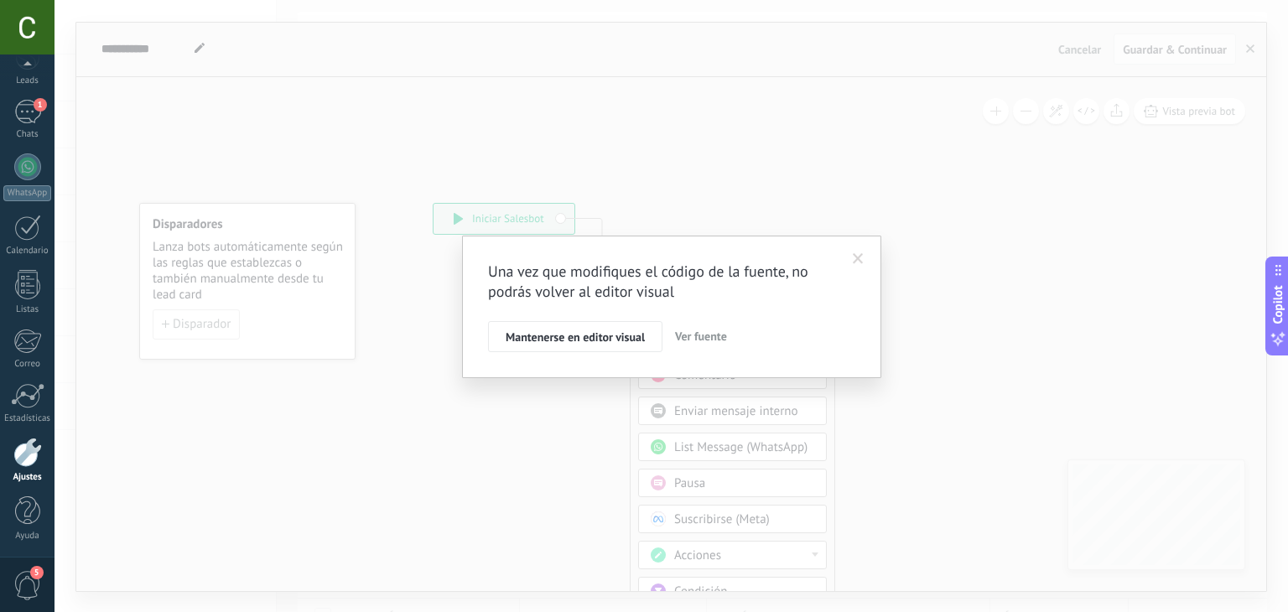
click at [678, 331] on span "Ver fuente" at bounding box center [701, 336] width 52 height 15
type textarea "**********"
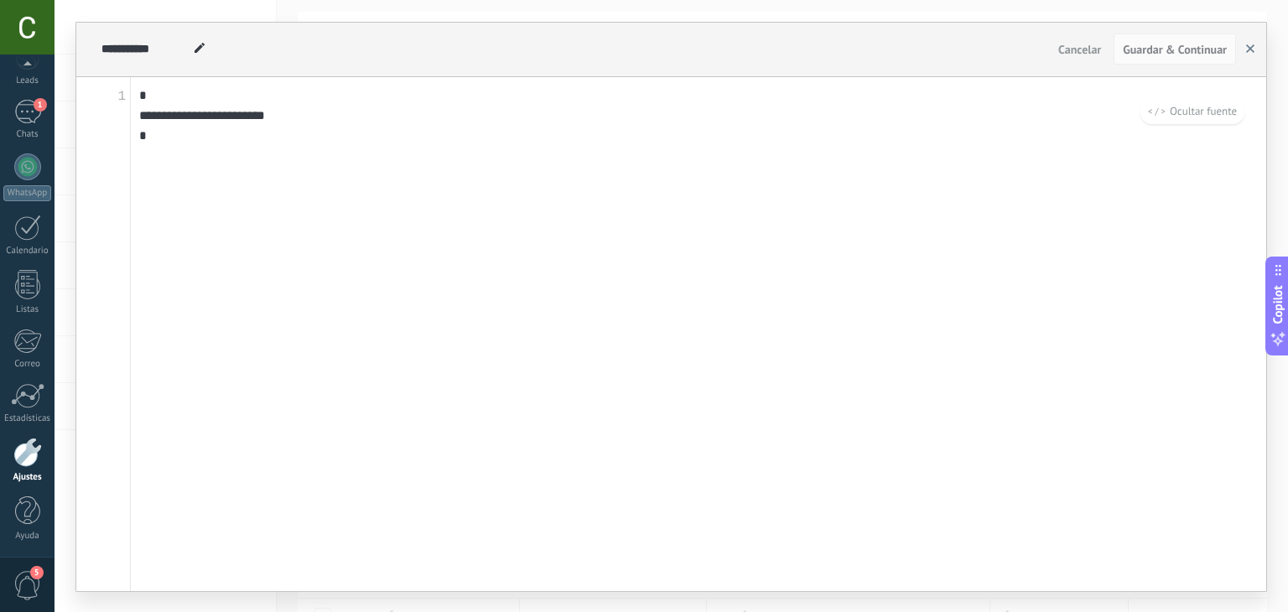
click at [1252, 55] on button "button" at bounding box center [1250, 50] width 25 height 32
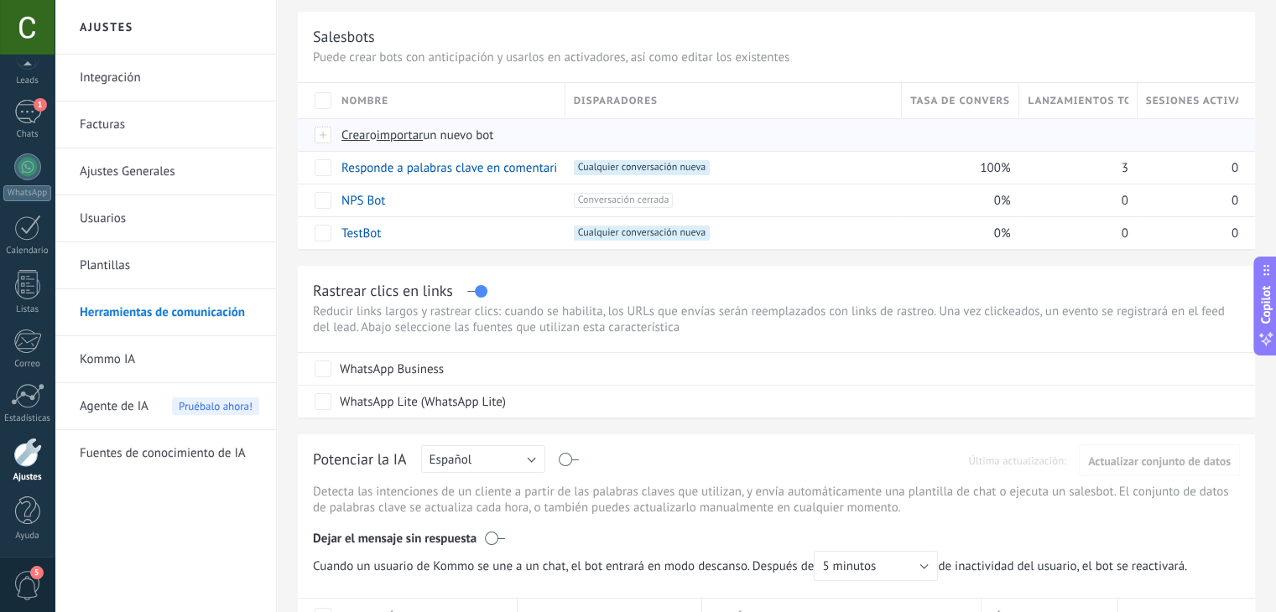
click at [349, 138] on span "Crear" at bounding box center [355, 135] width 29 height 16
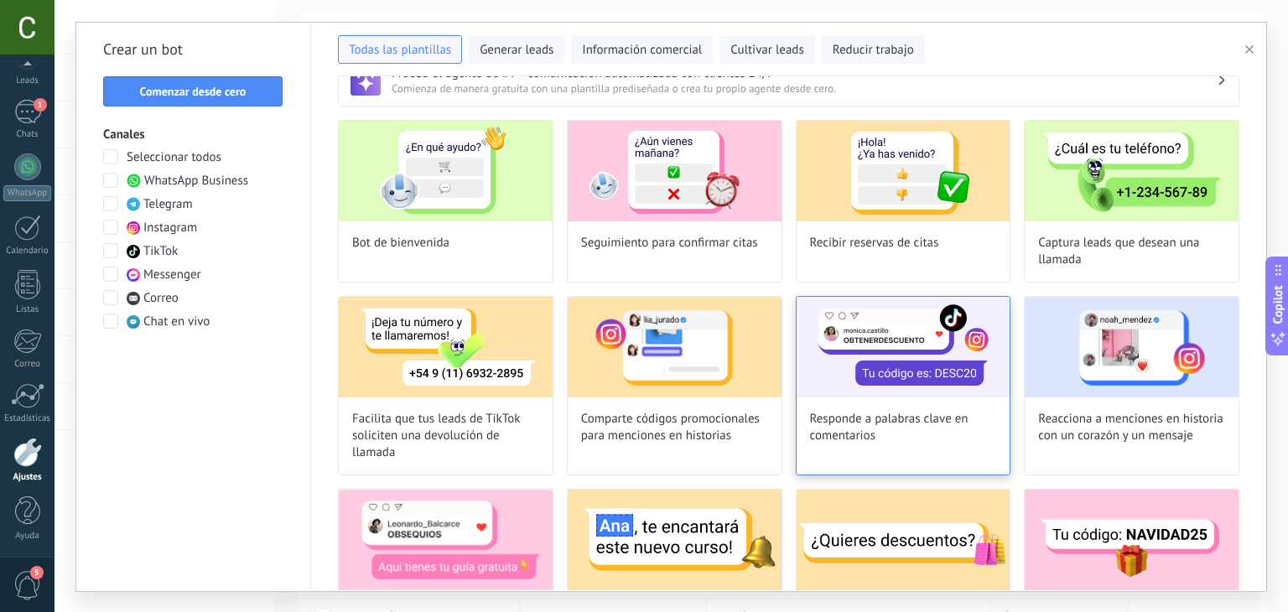
scroll to position [0, 0]
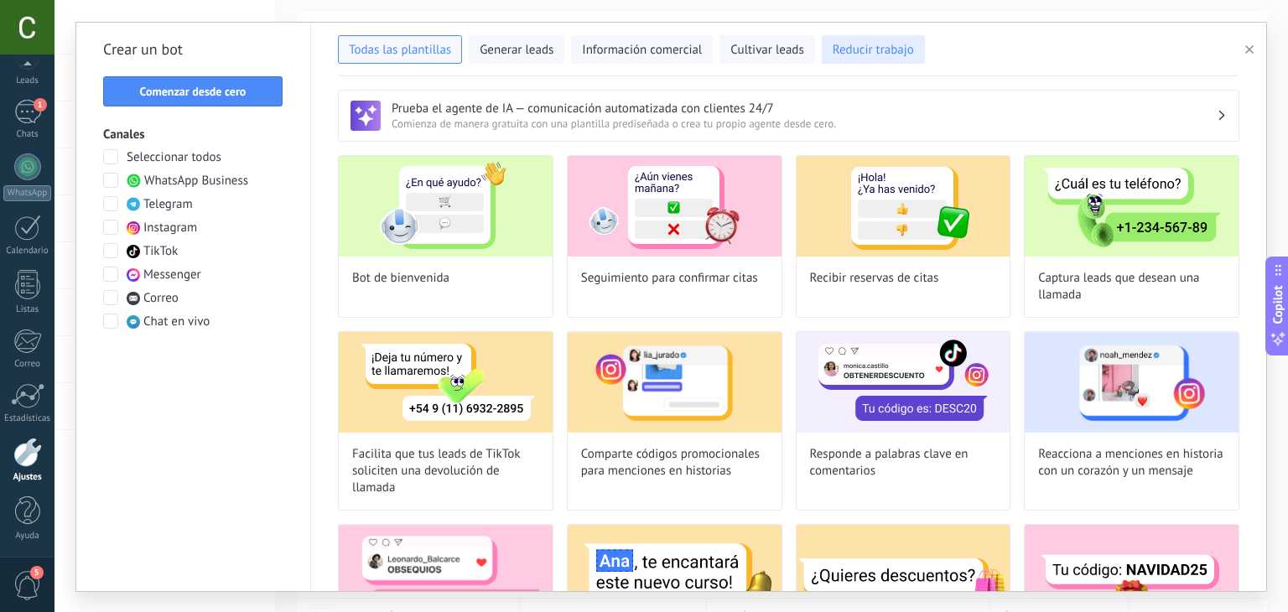
click at [845, 42] on span "Reducir trabajo" at bounding box center [873, 50] width 81 height 17
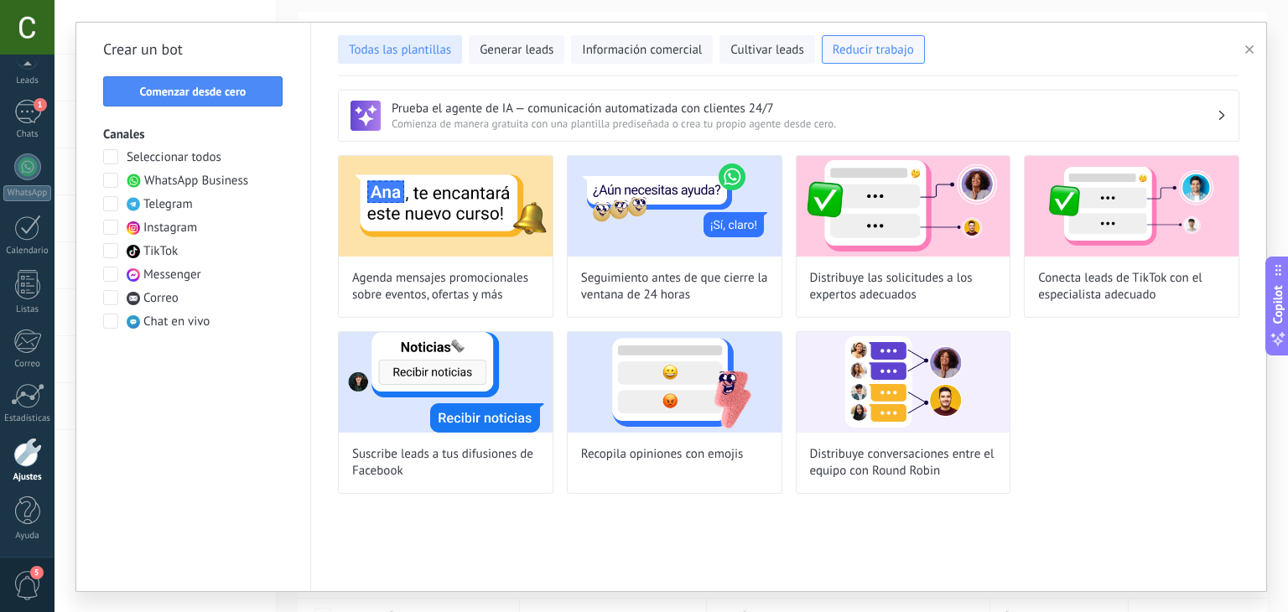
click at [419, 55] on span "Todas las plantillas" at bounding box center [400, 50] width 102 height 17
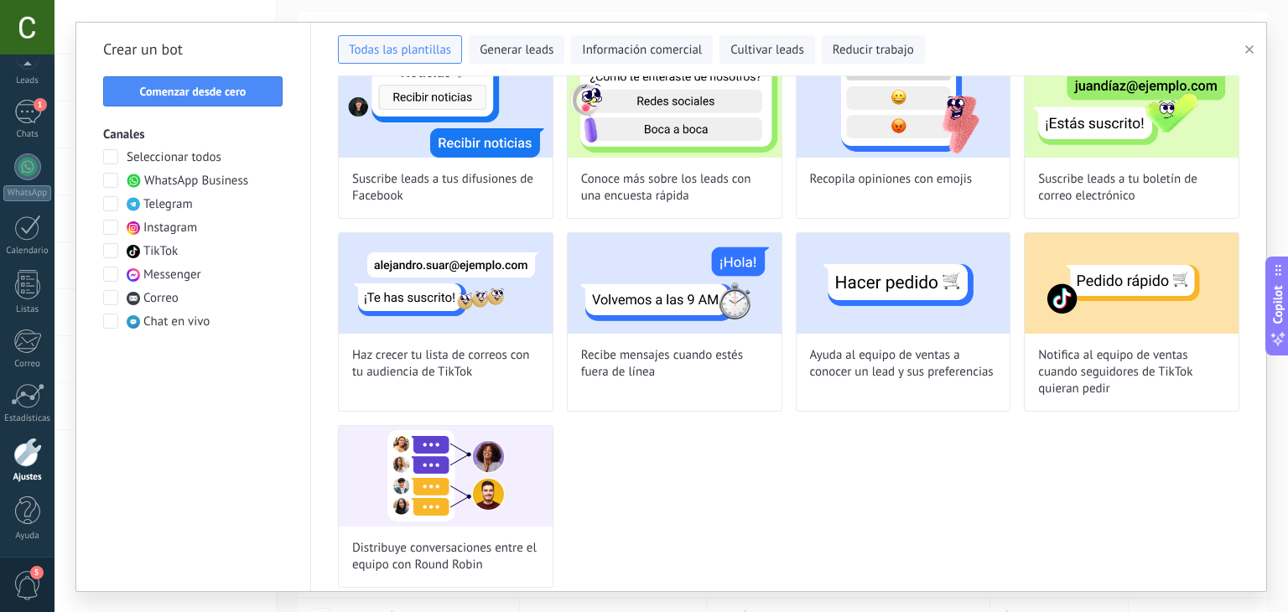
scroll to position [1053, 0]
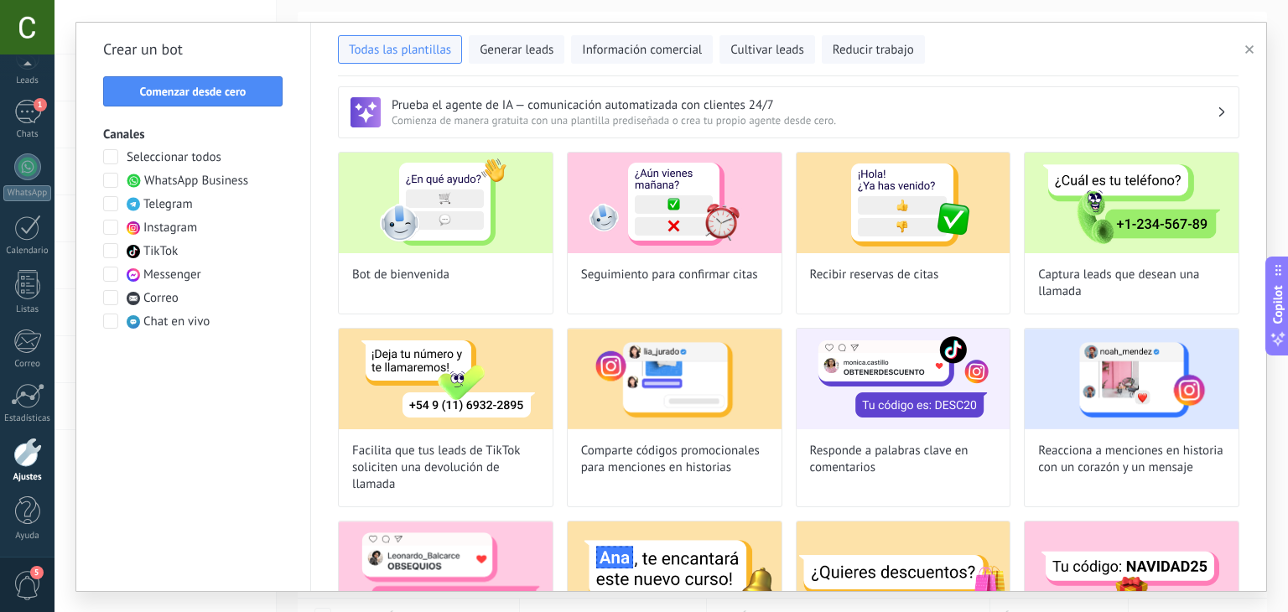
scroll to position [0, 0]
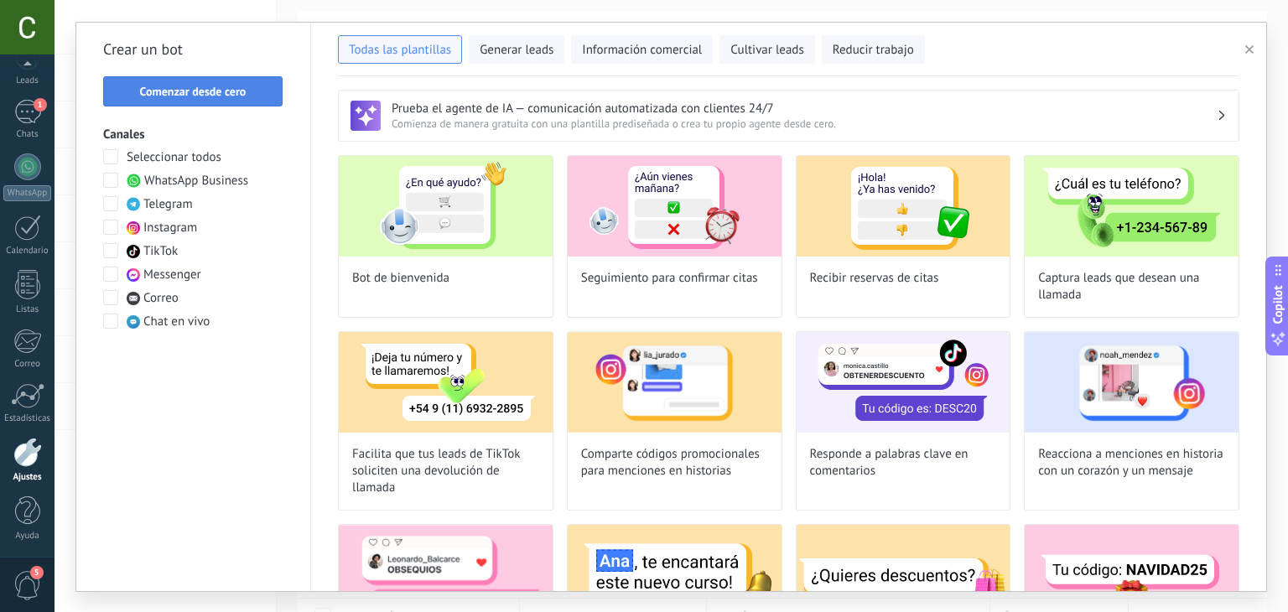
click at [211, 75] on div "Crear un bot Comenzar desde cero Canales Seleccionar todos WhatsApp Business Te…" at bounding box center [193, 307] width 235 height 569
click at [208, 95] on span "Comenzar desde cero" at bounding box center [193, 92] width 107 height 12
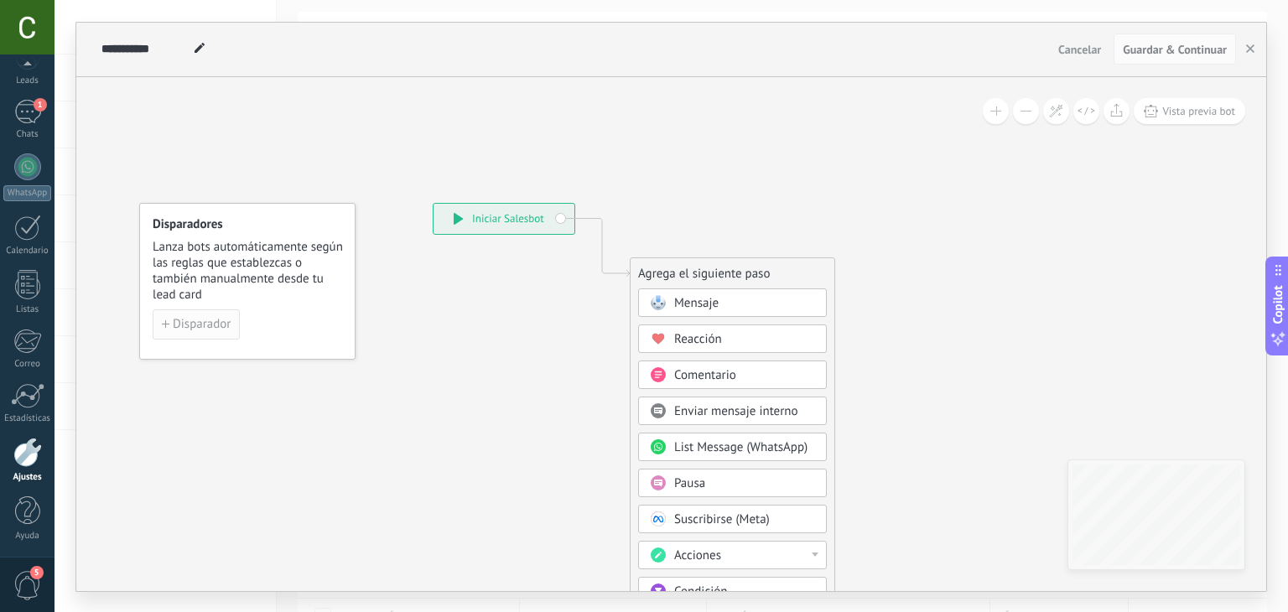
click at [215, 319] on span "Disparador" at bounding box center [202, 325] width 58 height 12
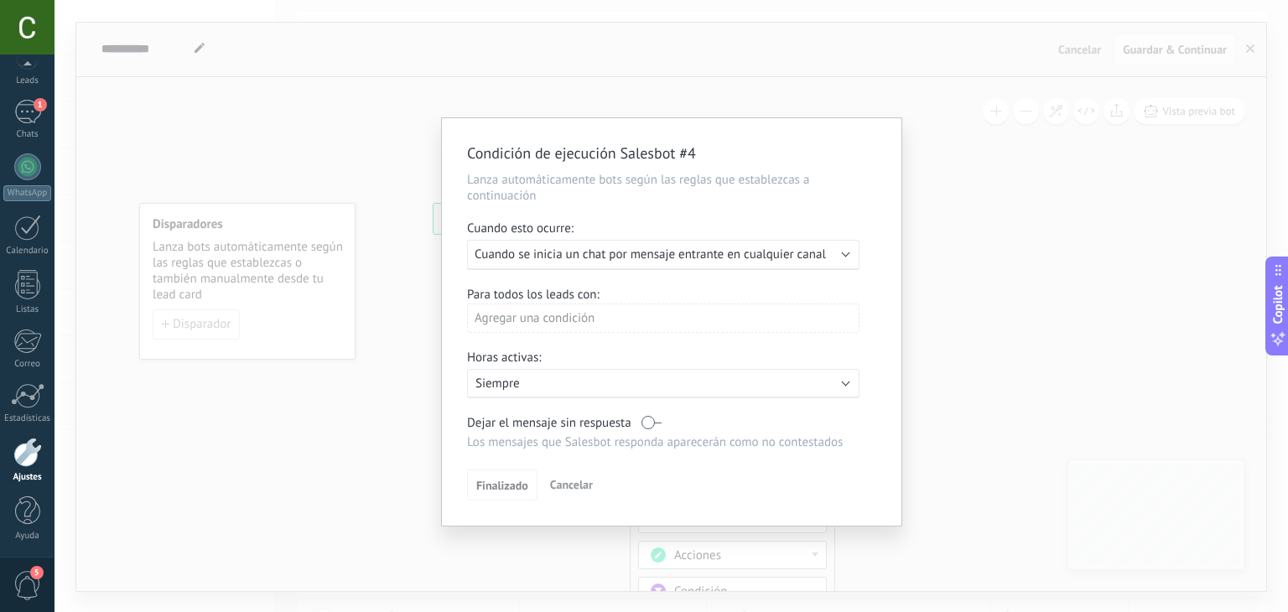
click at [580, 256] on span "Cuando se inicia un chat por mensaje entrante en cualquier canal" at bounding box center [650, 255] width 351 height 16
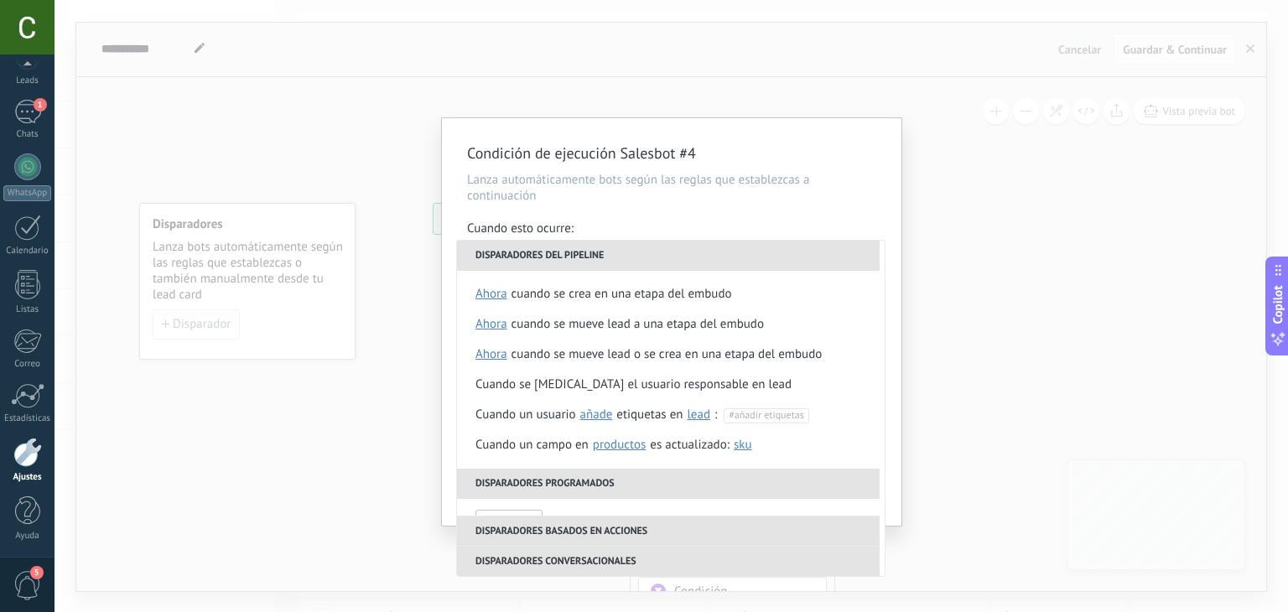
click at [581, 251] on li "Disparadores del pipeline" at bounding box center [668, 256] width 423 height 30
click at [540, 252] on li "Disparadores del pipeline" at bounding box center [668, 256] width 423 height 30
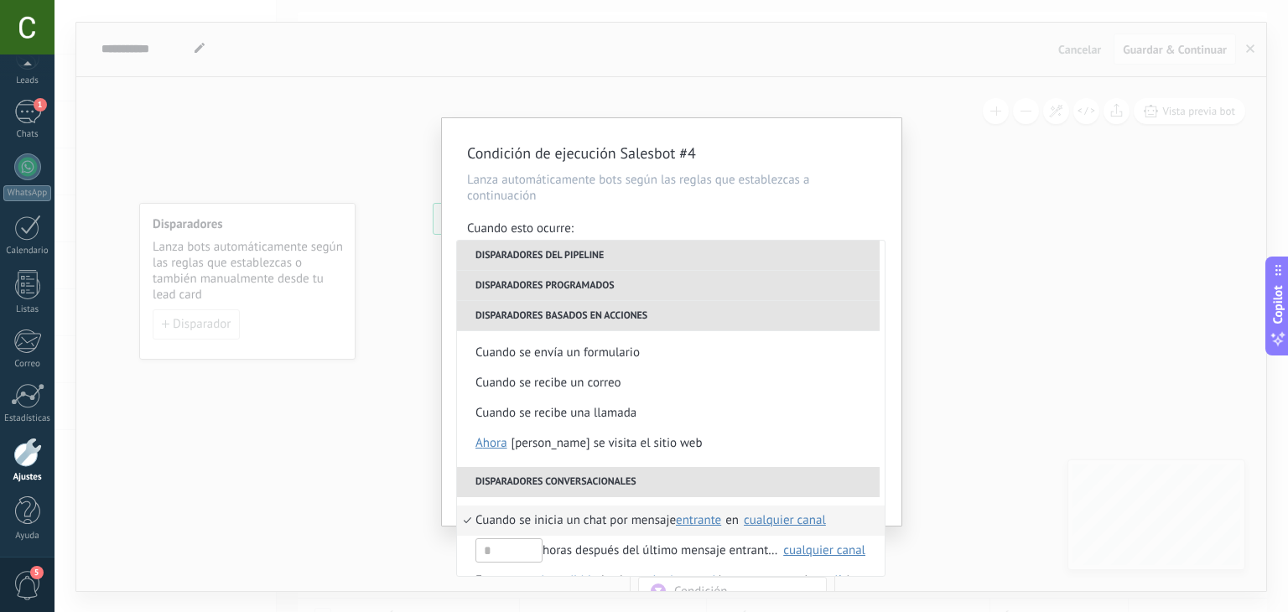
scroll to position [396, 0]
